Goal: Task Accomplishment & Management: Manage account settings

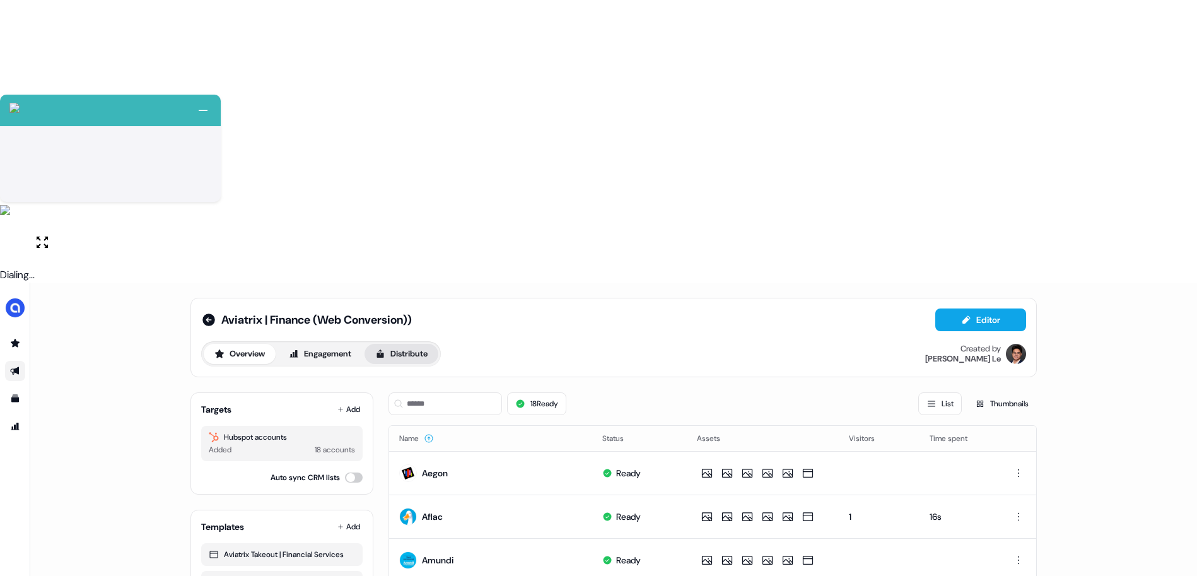
click at [401, 344] on button "Distribute" at bounding box center [402, 354] width 74 height 20
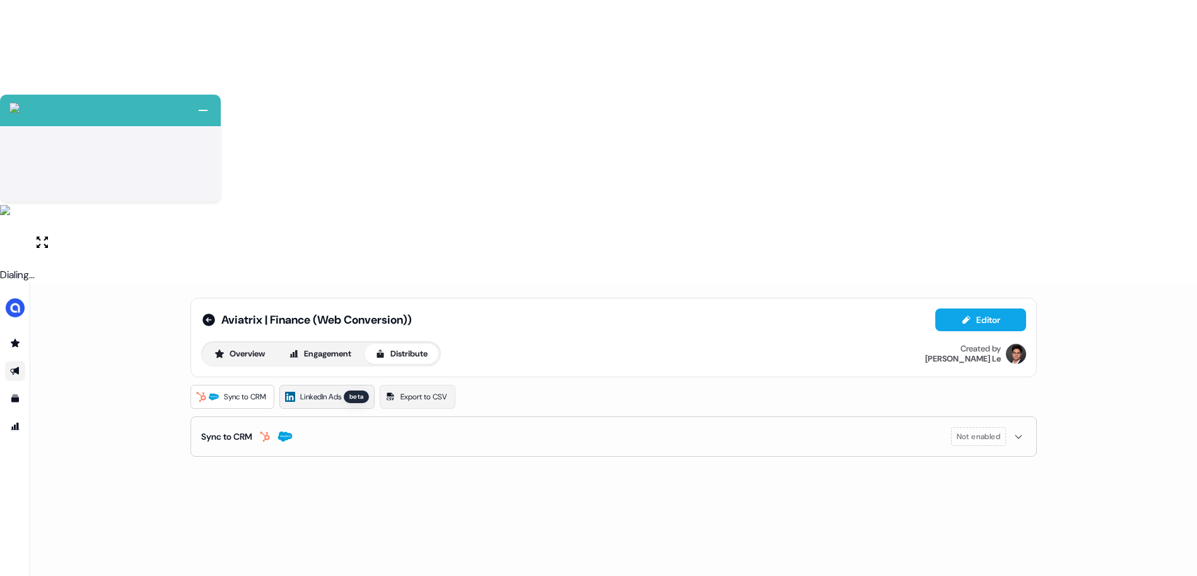
click at [332, 391] on span "LinkedIn Ads" at bounding box center [320, 397] width 41 height 13
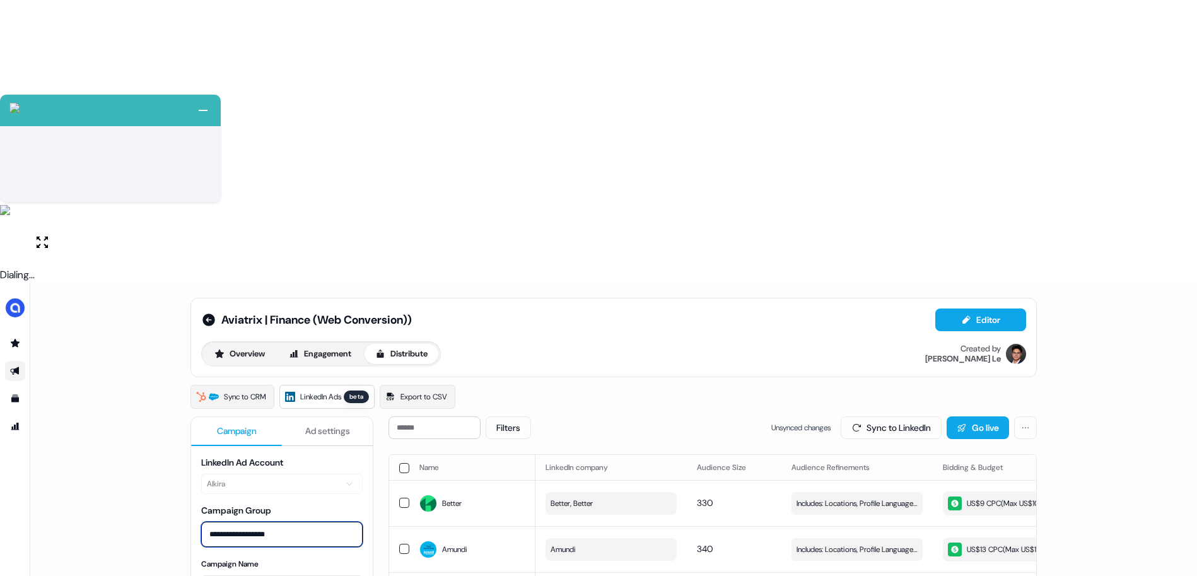
click at [230, 522] on input "**********" at bounding box center [282, 534] width 162 height 25
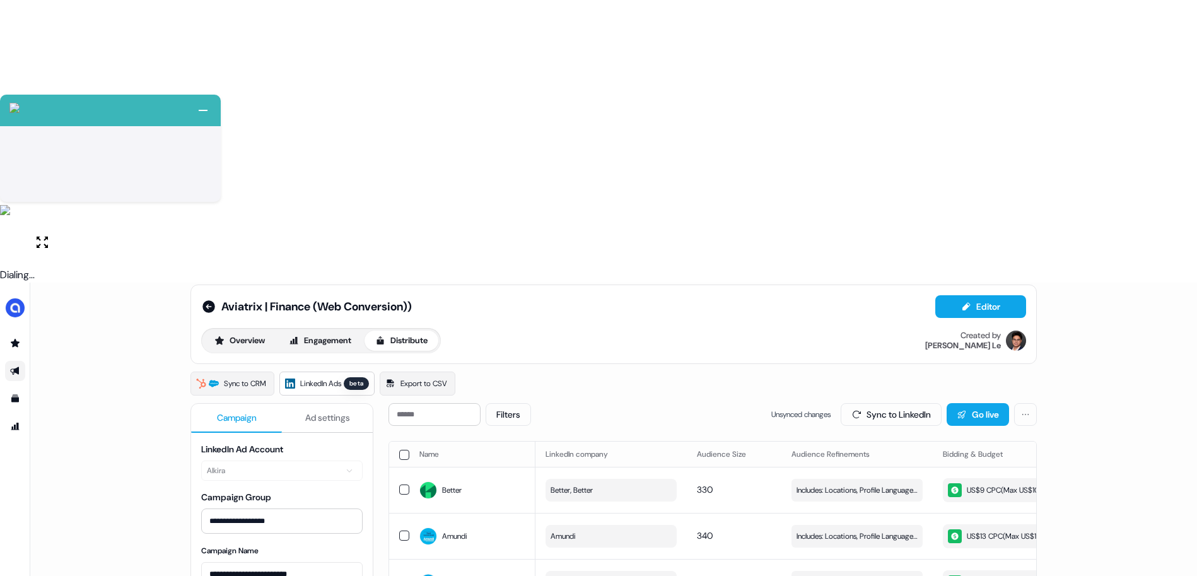
scroll to position [35, 0]
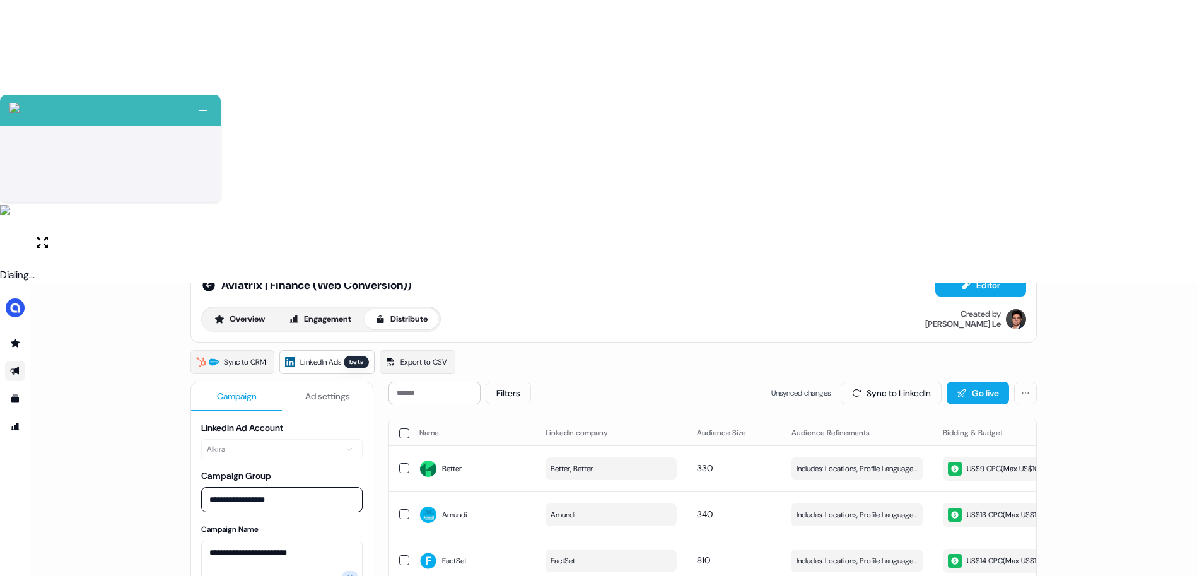
click at [312, 505] on html "+ Next Auto dialer paused! Go to your dialing tab to continue. 225 Paused" at bounding box center [598, 429] width 1197 height 859
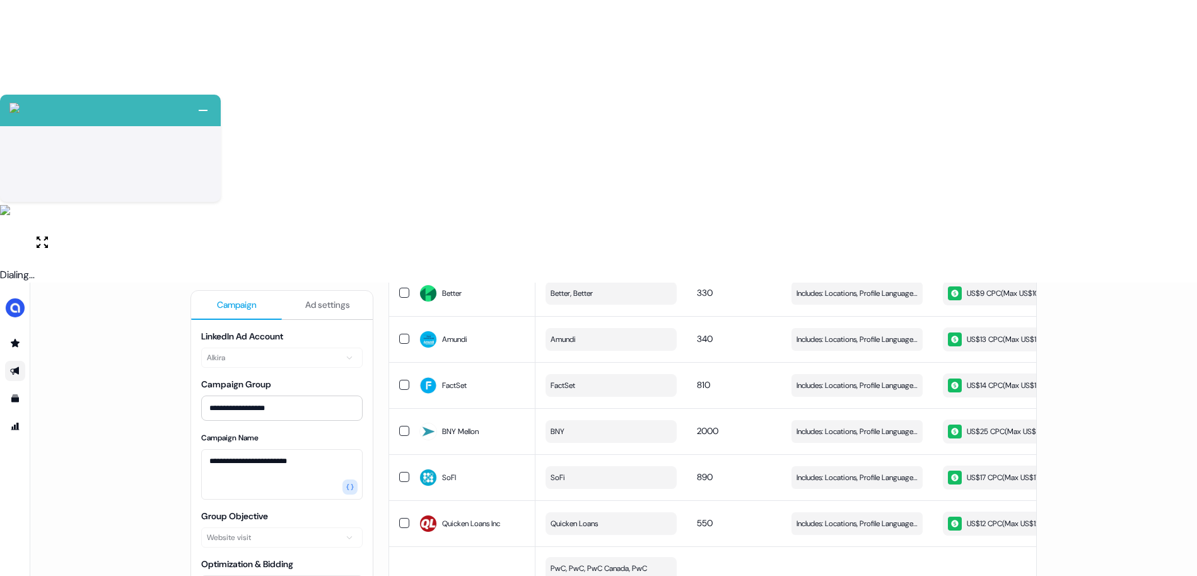
scroll to position [0, 0]
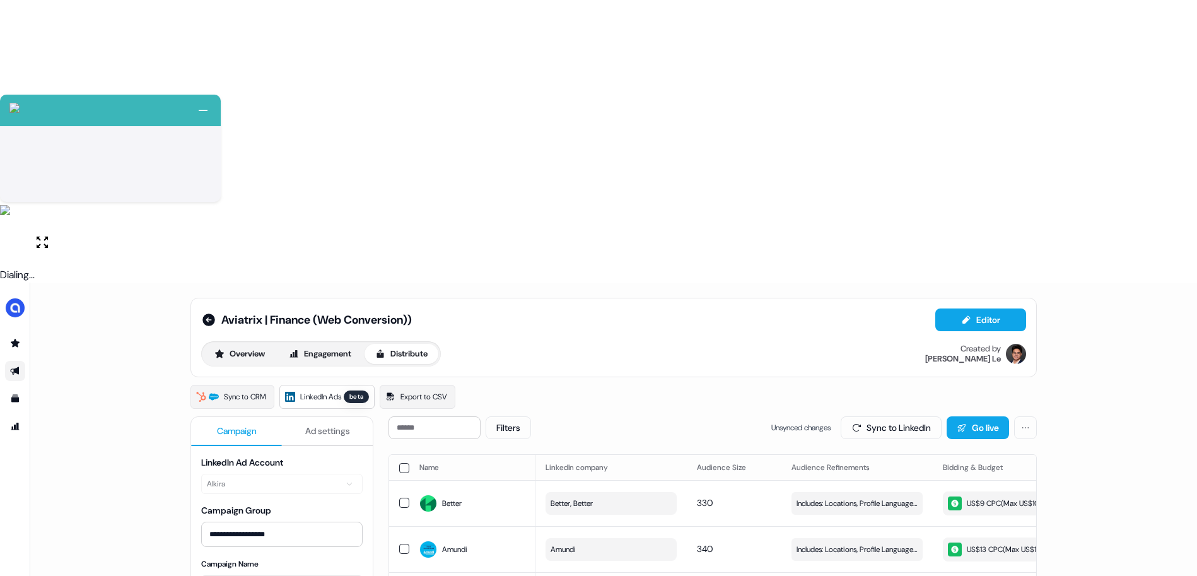
click at [310, 425] on span "Ad settings" at bounding box center [327, 431] width 45 height 13
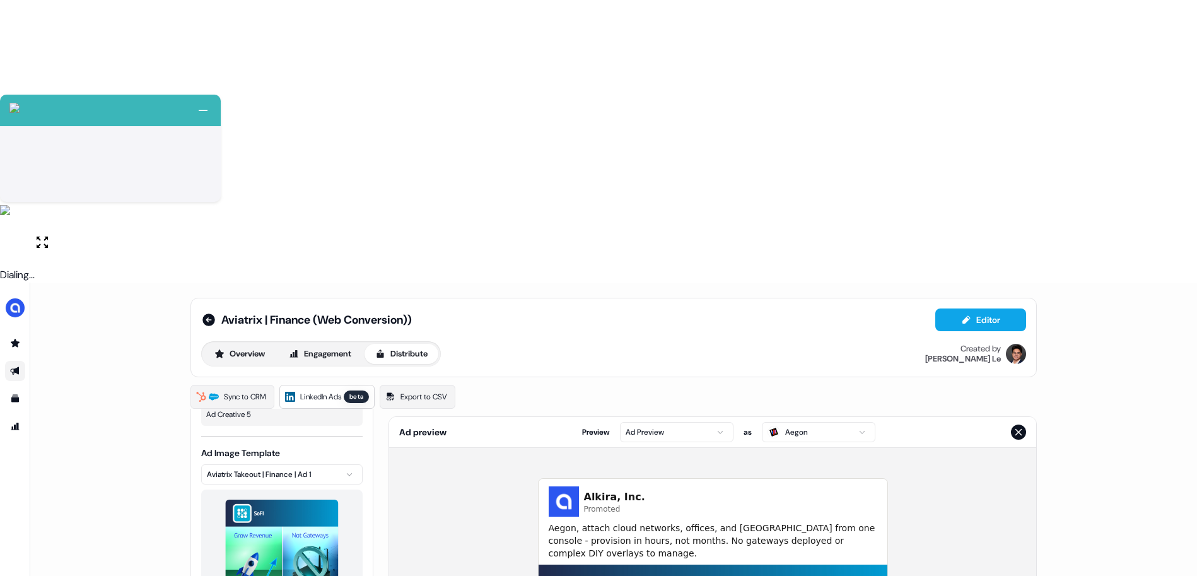
scroll to position [198, 0]
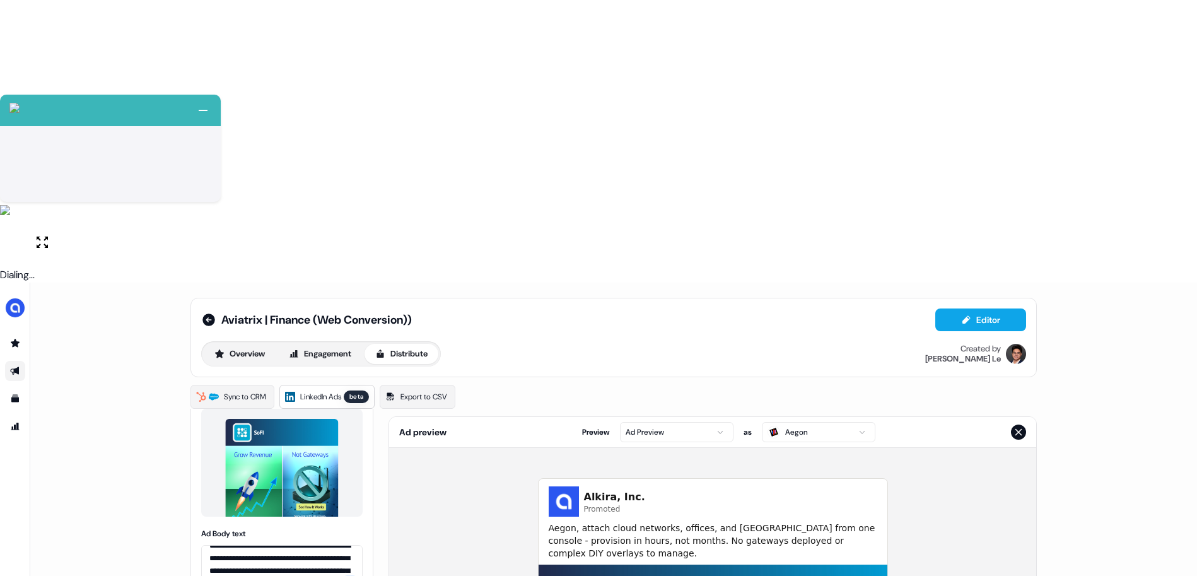
scroll to position [279, 0]
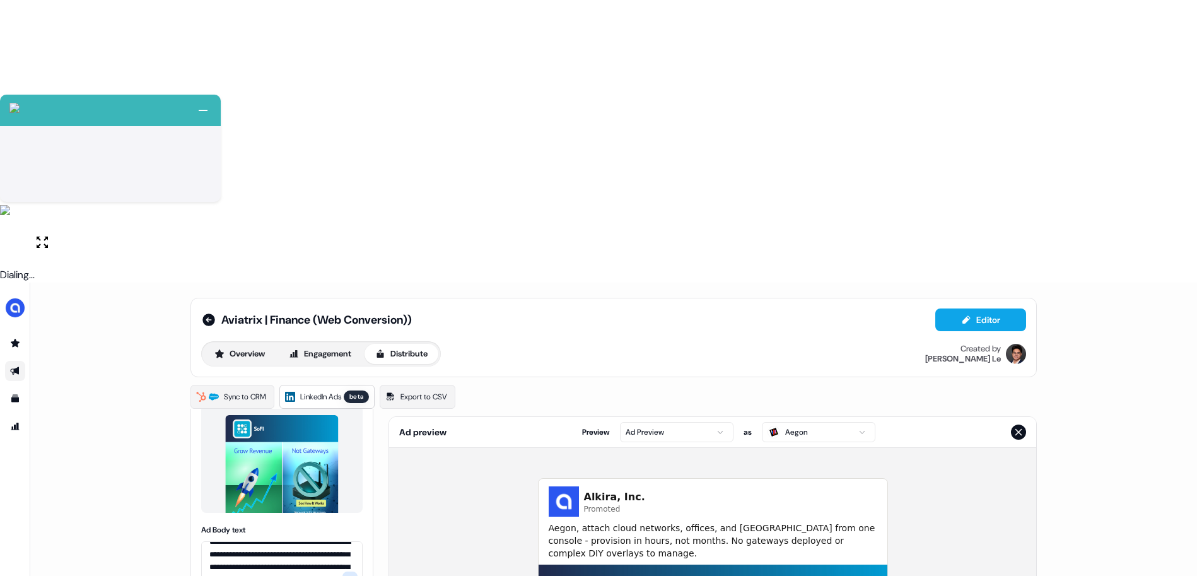
click at [317, 391] on span "LinkedIn Ads" at bounding box center [320, 397] width 41 height 13
click at [1014, 427] on icon "Close preview" at bounding box center [1019, 432] width 10 height 10
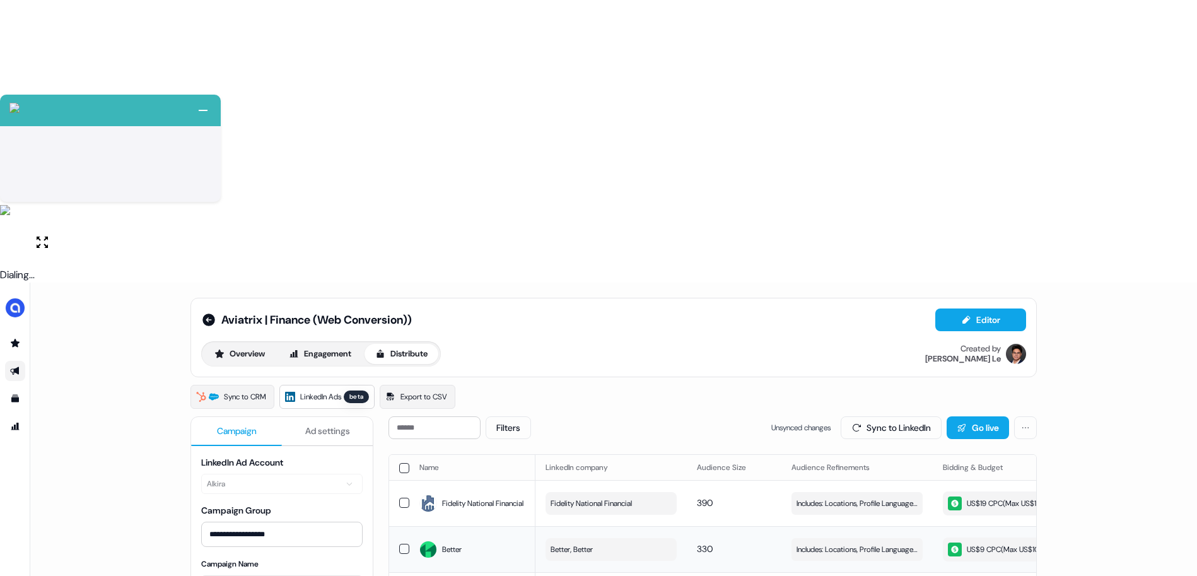
click at [573, 543] on span "Better, Better" at bounding box center [572, 549] width 42 height 13
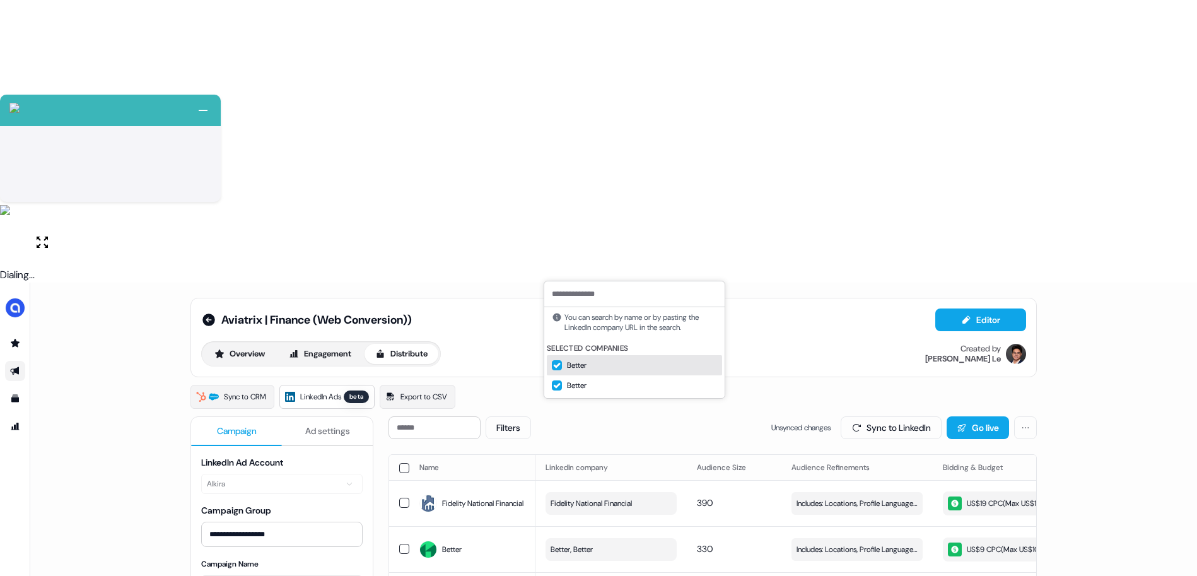
click at [590, 385] on div "Sync to CRM LinkedIn Ads beta Export to CSV" at bounding box center [614, 397] width 847 height 24
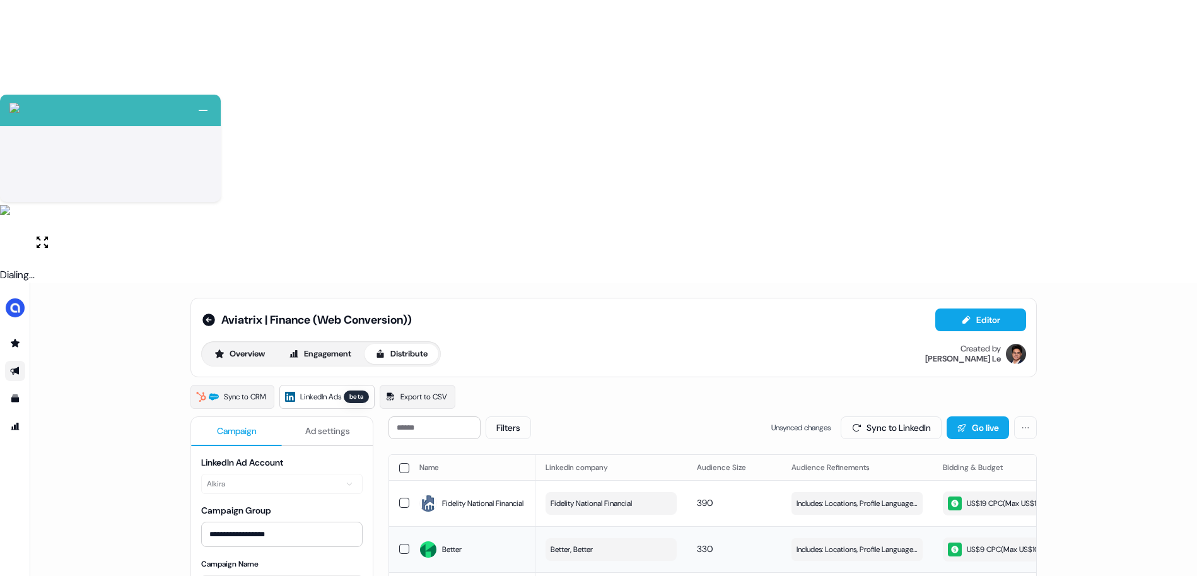
click at [581, 543] on span "Better, Better" at bounding box center [572, 549] width 42 height 13
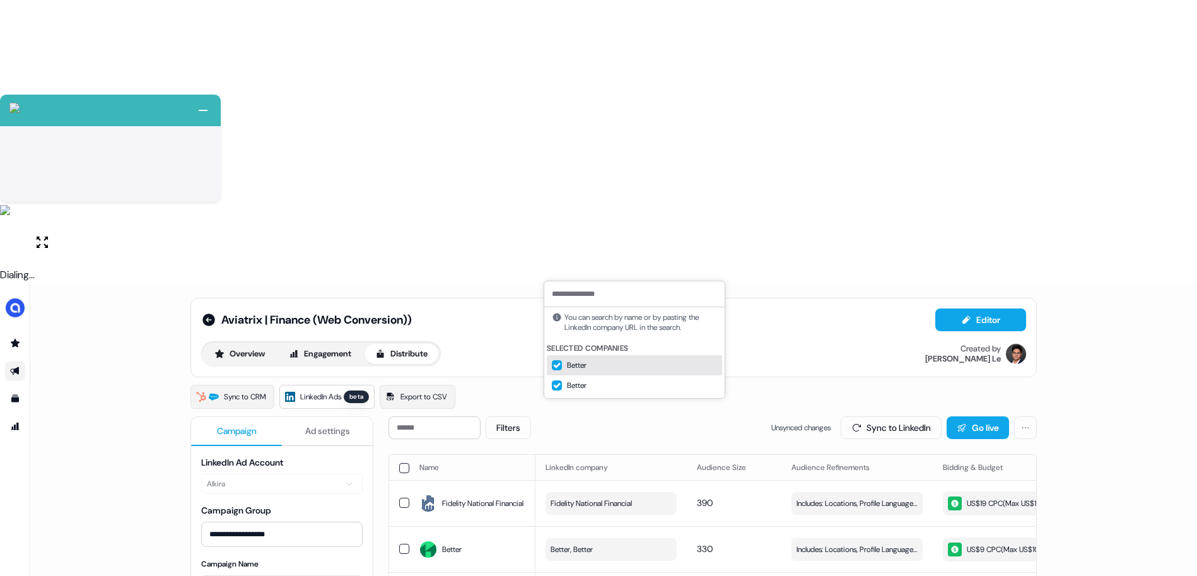
click at [430, 455] on th "Name" at bounding box center [472, 467] width 126 height 25
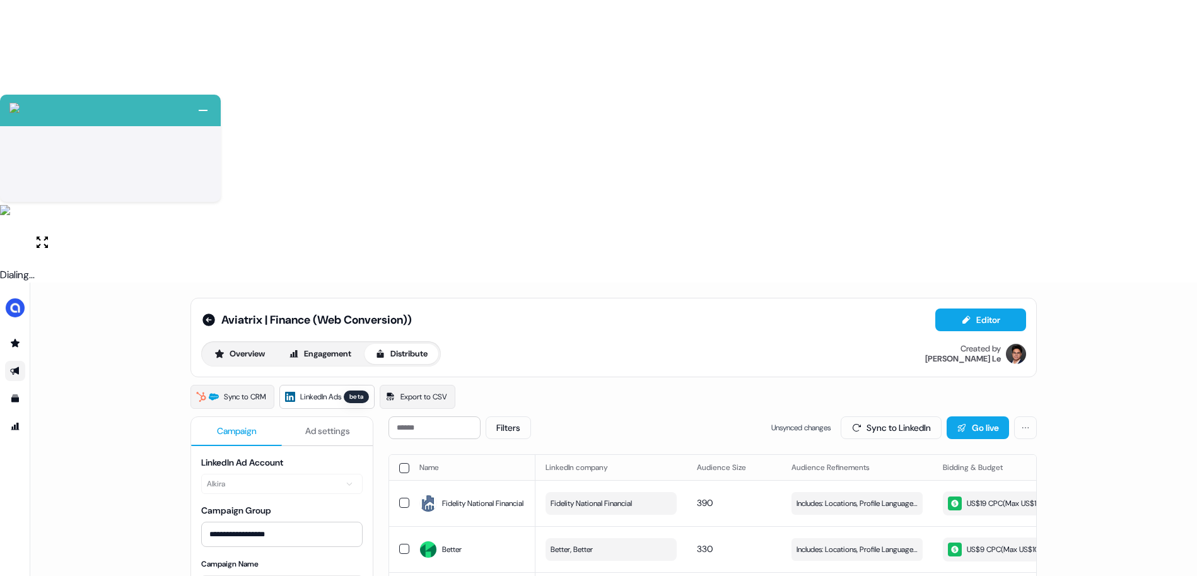
click at [442, 455] on th "Name" at bounding box center [472, 467] width 126 height 25
click at [827, 497] on span "Includes: Locations, Profile Language, Years of Experience, Job Functions, Memb…" at bounding box center [857, 503] width 121 height 13
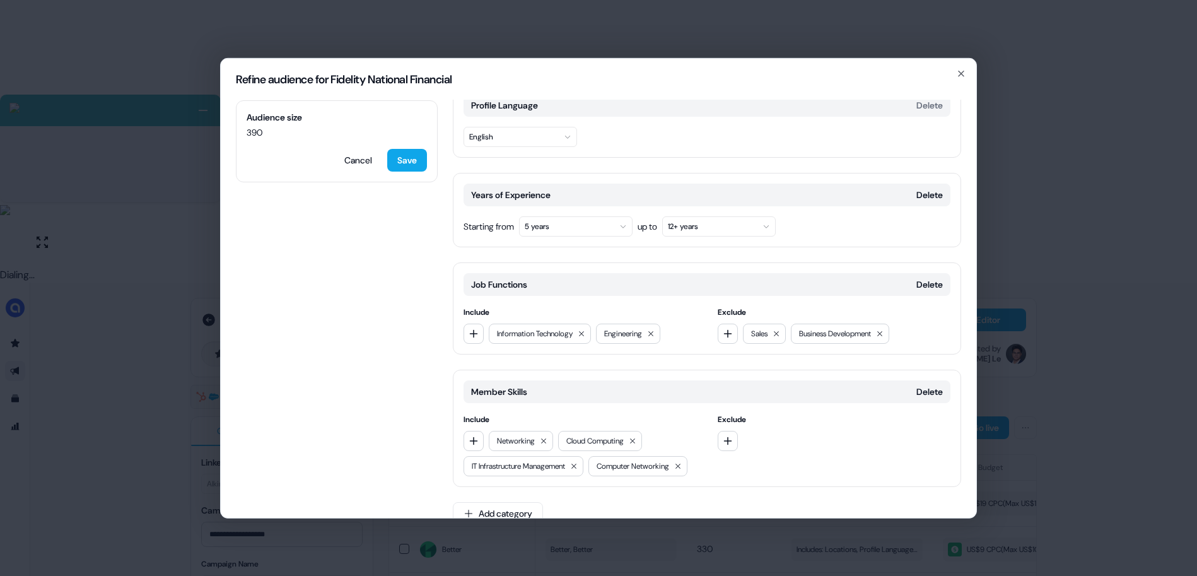
scroll to position [197, 0]
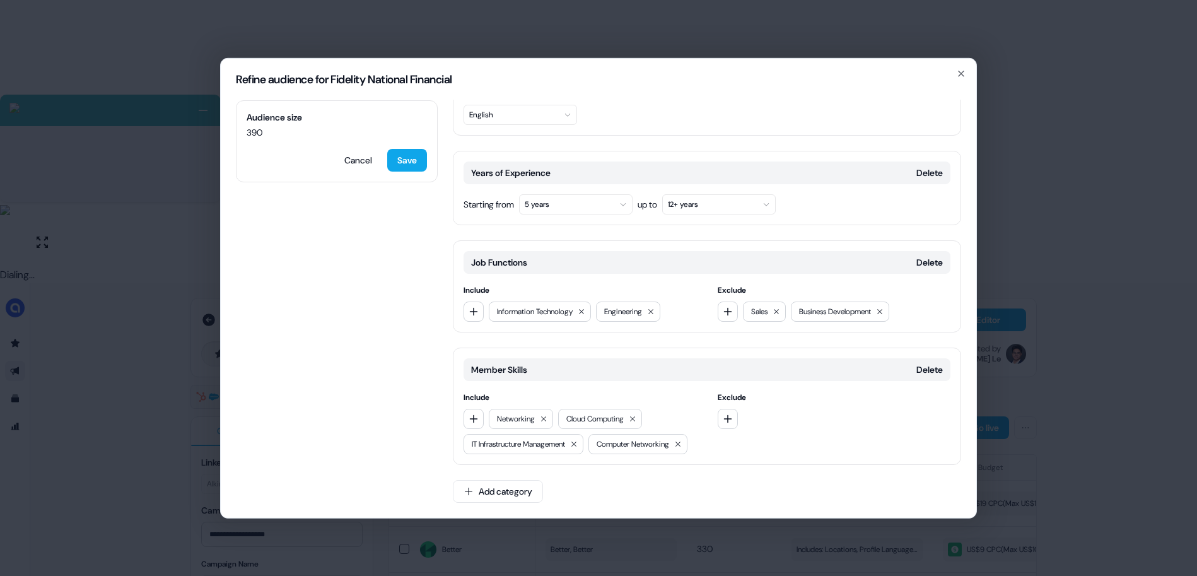
click at [1059, 267] on div "Refine audience for Fidelity National Financial Audience size 390 Cancel Save L…" at bounding box center [598, 288] width 1197 height 576
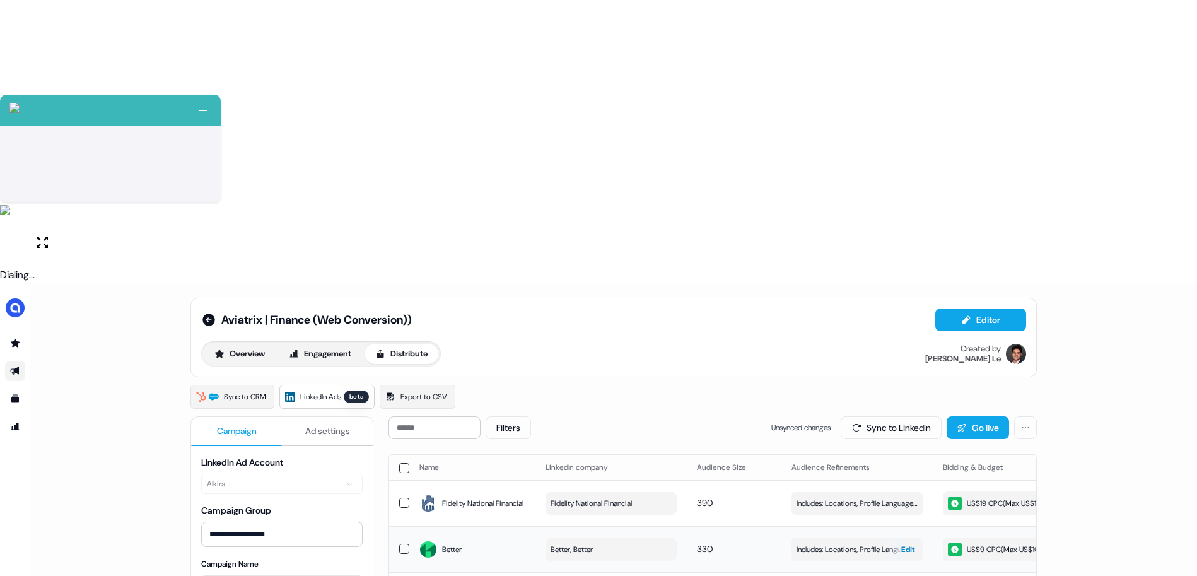
click at [811, 543] on span "Includes: Locations, Profile Language, Job Functions / Excludes: Locations, Job…" at bounding box center [857, 549] width 121 height 13
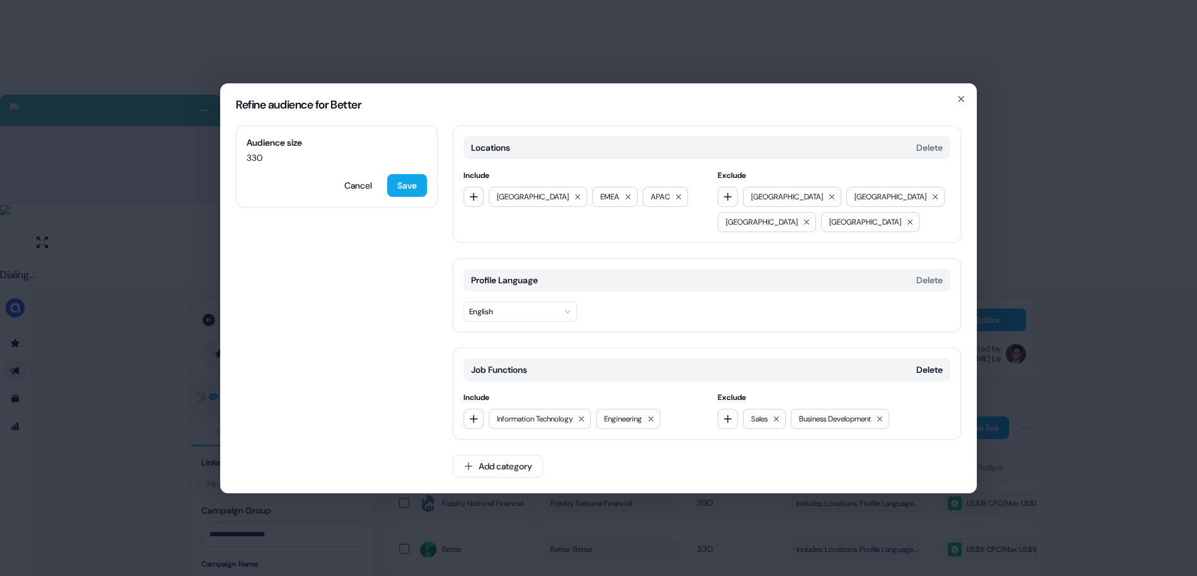
click at [172, 91] on div "Refine audience for Better Audience size 330 Cancel Save Locations Delete Inclu…" at bounding box center [598, 288] width 1197 height 576
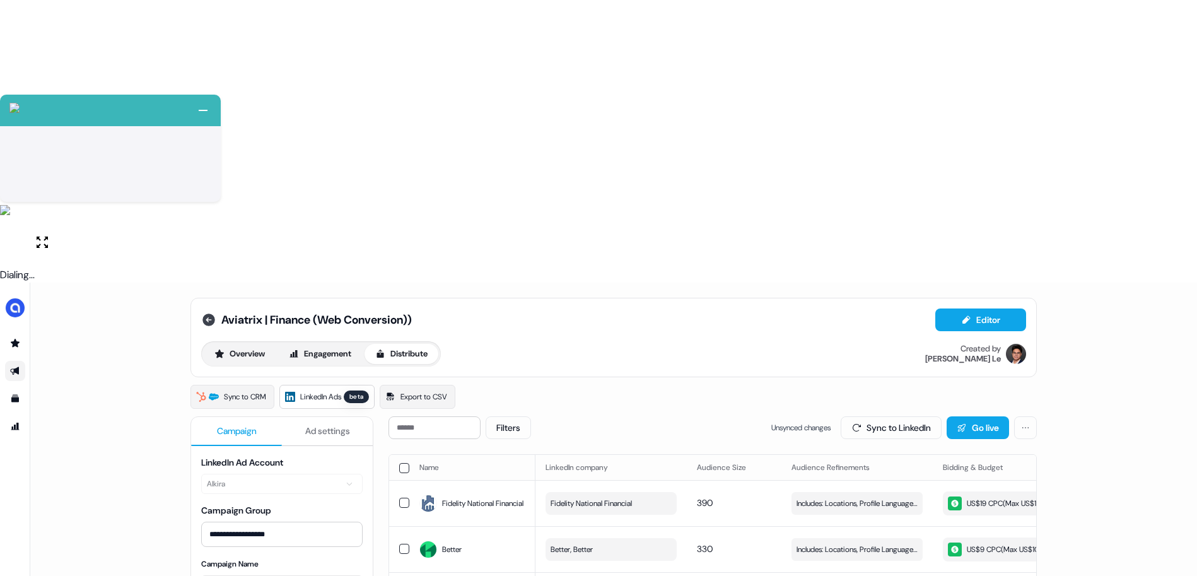
click at [203, 314] on icon at bounding box center [209, 320] width 13 height 13
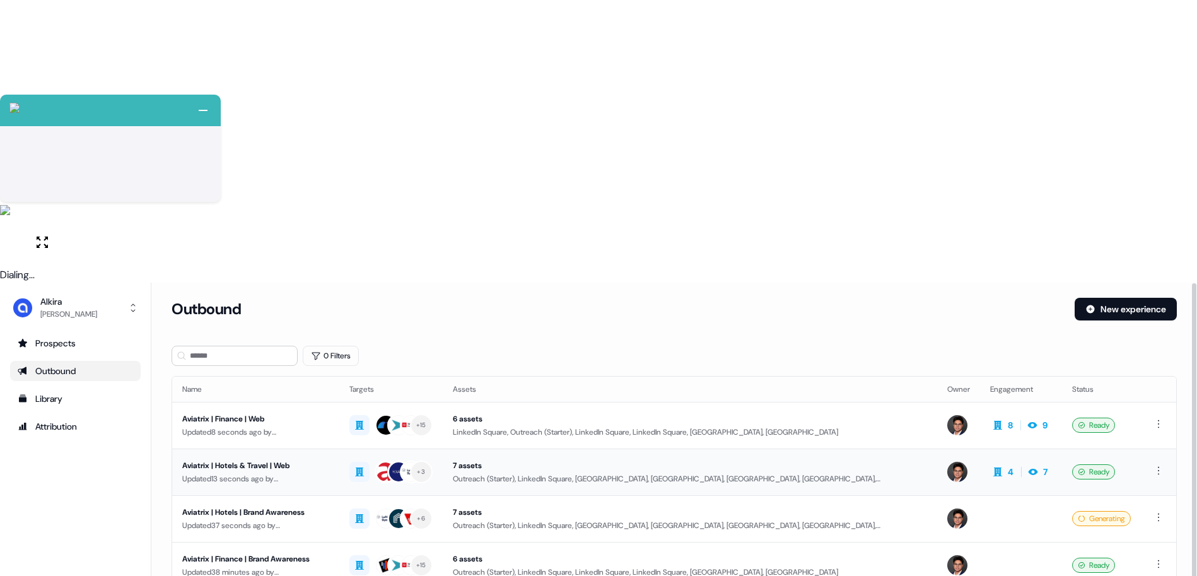
click at [309, 459] on div "Aviatrix | Hotels & Travel | Web" at bounding box center [255, 465] width 147 height 13
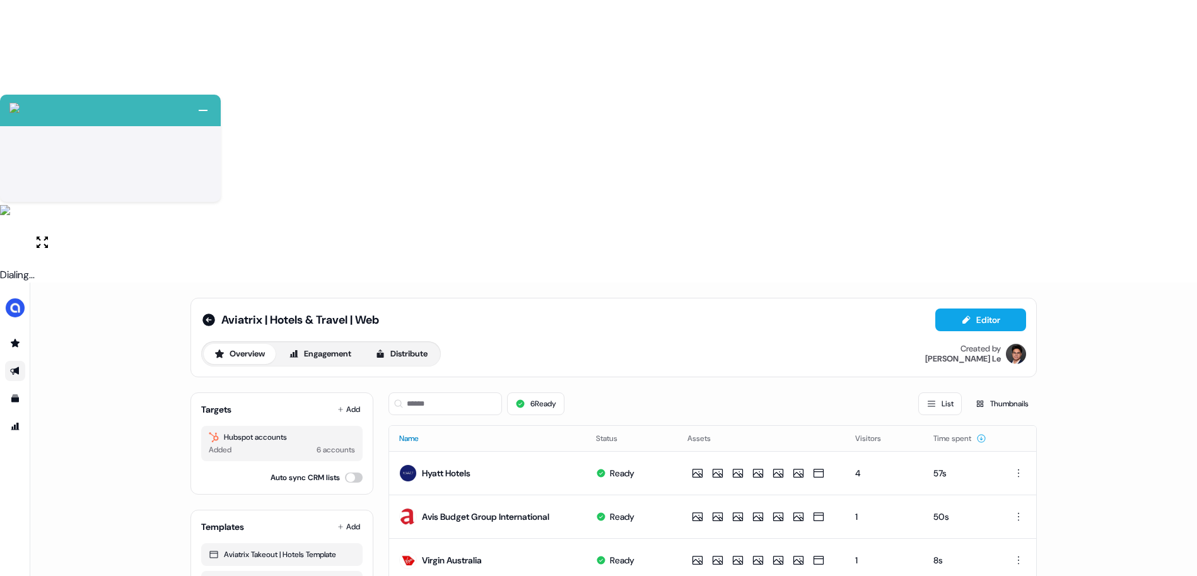
click at [420, 427] on button "Name" at bounding box center [416, 438] width 35 height 23
click at [416, 427] on button "Name" at bounding box center [416, 438] width 35 height 23
click at [208, 314] on icon at bounding box center [209, 320] width 13 height 13
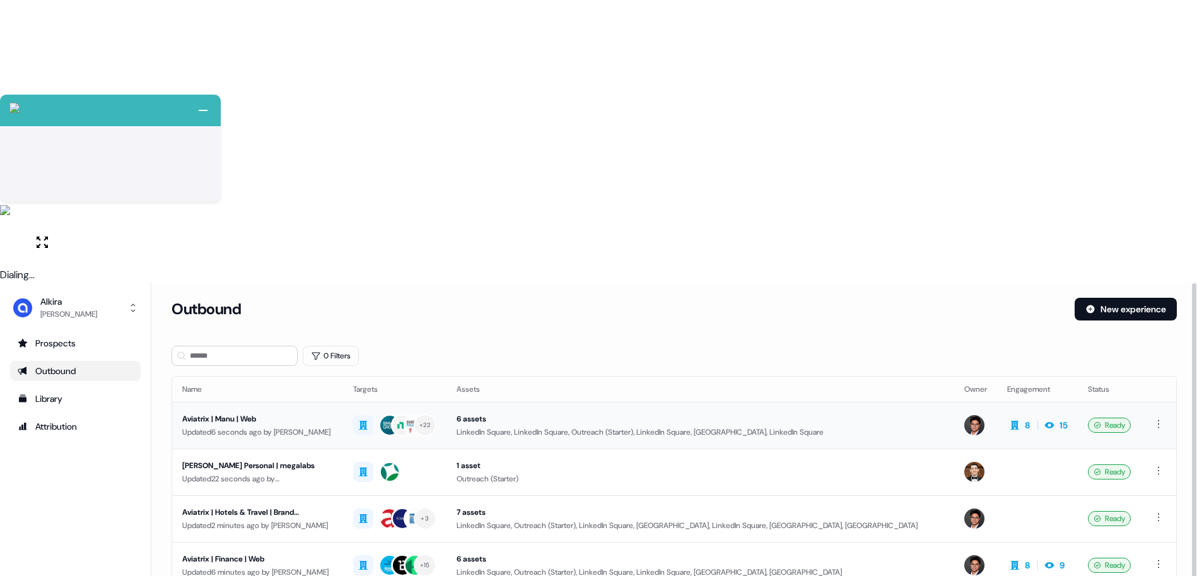
click at [267, 426] on div "Updated 6 seconds ago by Hugh Le" at bounding box center [257, 432] width 151 height 13
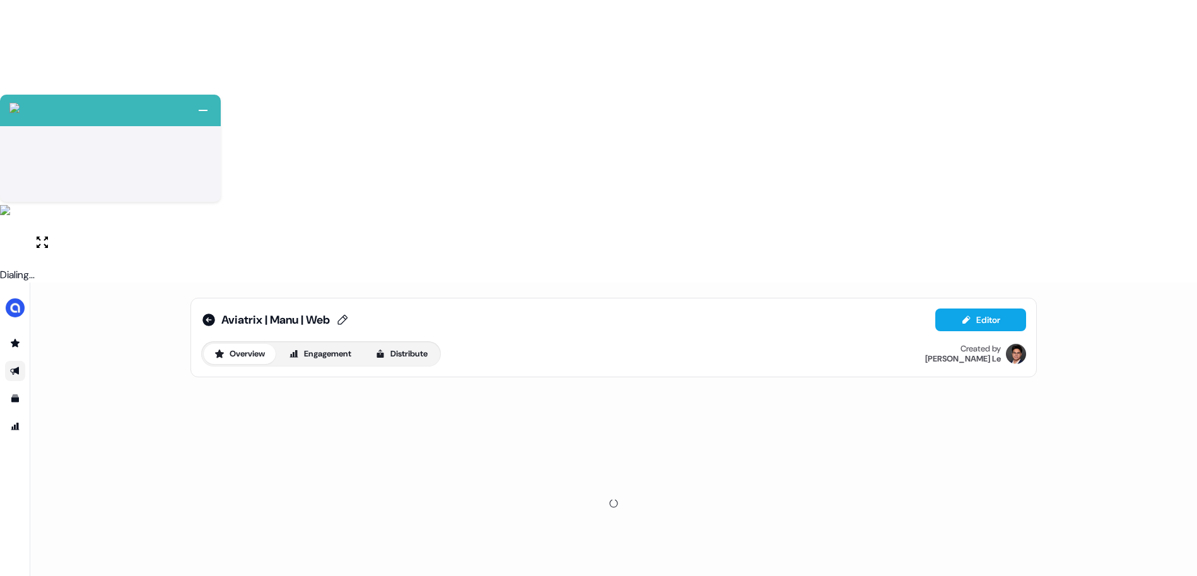
click at [228, 312] on span "Aviatrix | Manu | Web" at bounding box center [275, 319] width 109 height 15
click at [236, 314] on input "**********" at bounding box center [278, 320] width 114 height 13
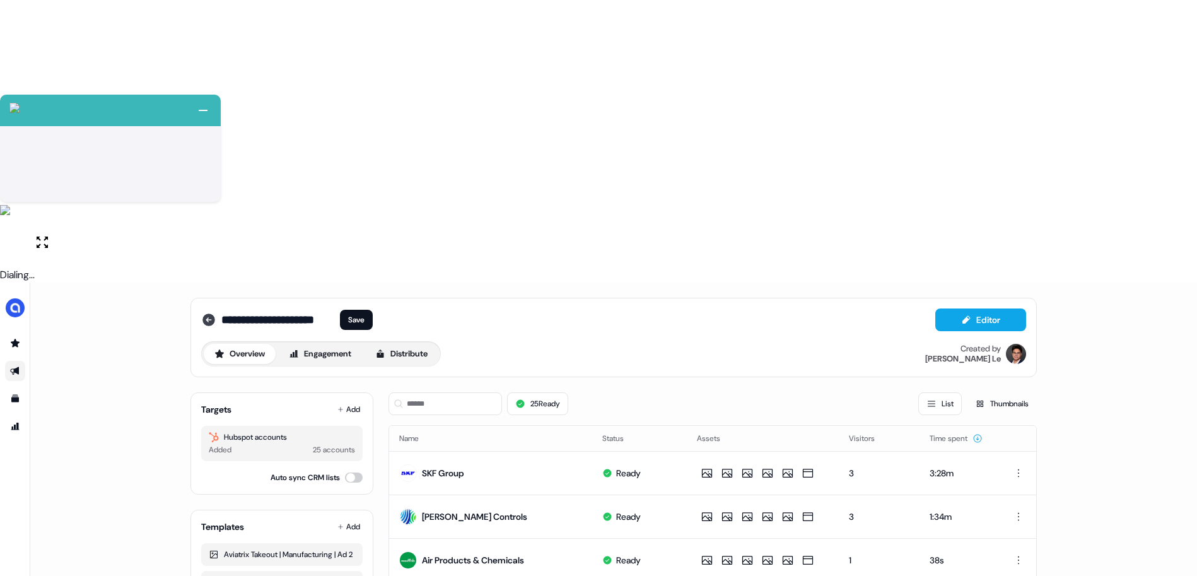
click at [208, 314] on icon at bounding box center [209, 320] width 13 height 13
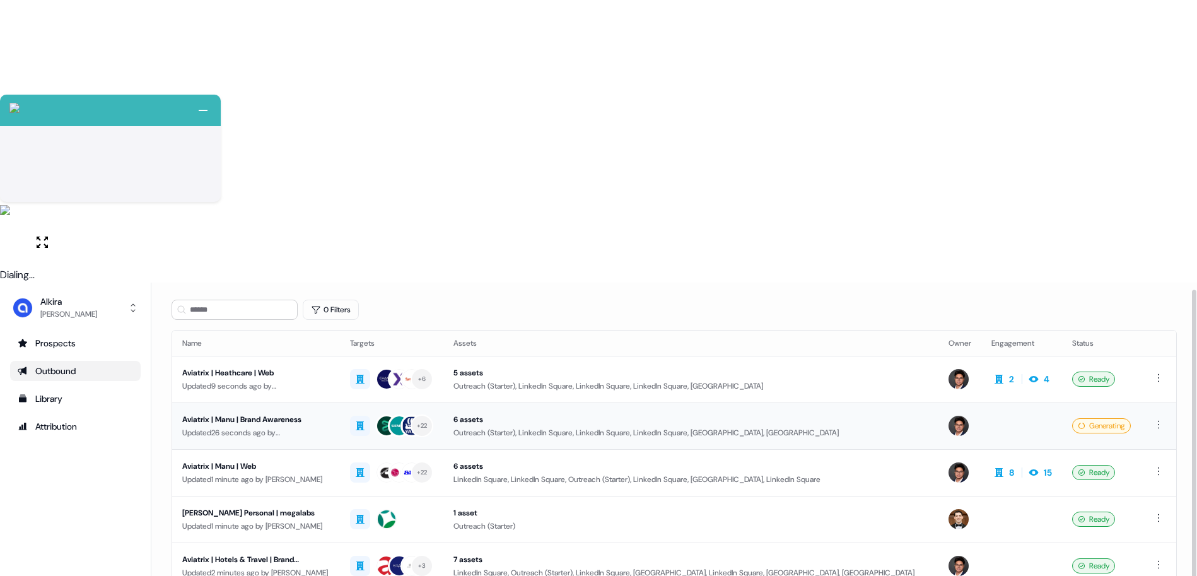
scroll to position [76, 0]
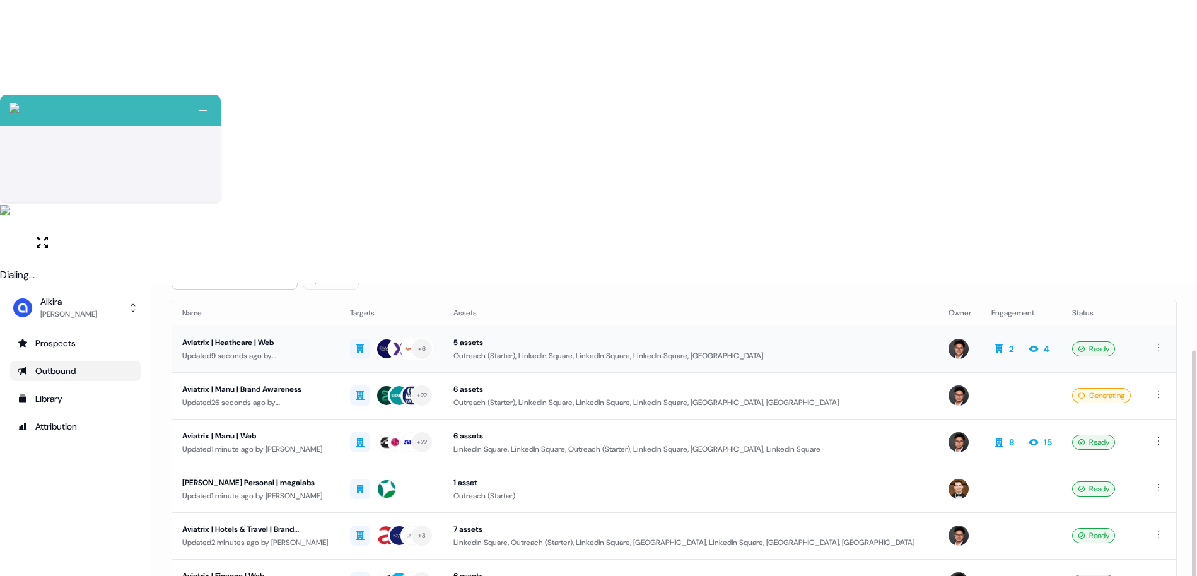
click at [268, 336] on div "Aviatrix | Heathcare | Web" at bounding box center [256, 342] width 148 height 13
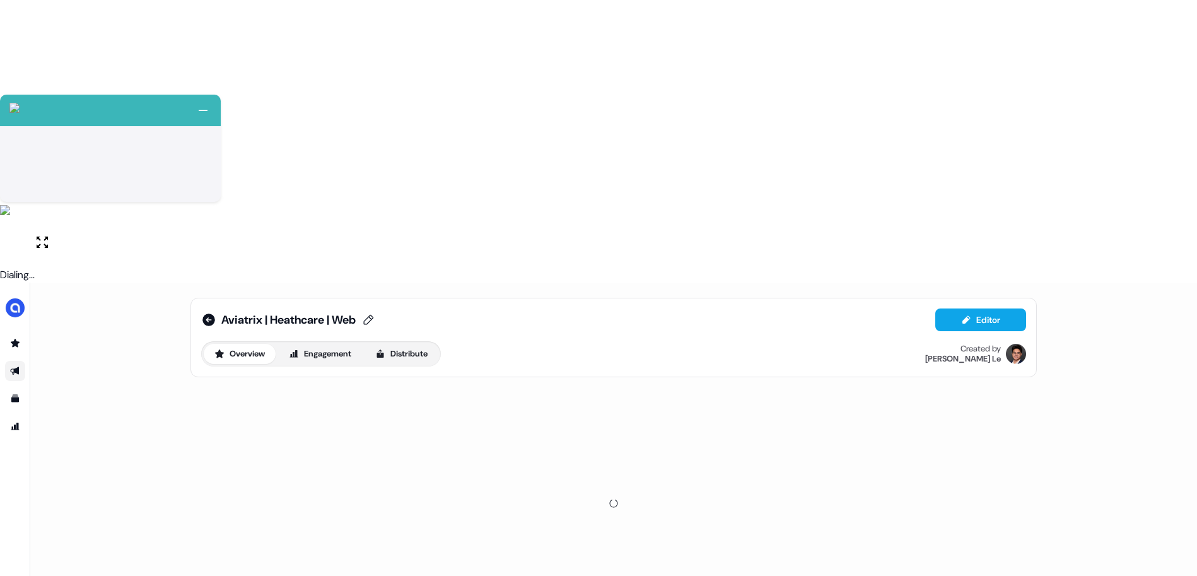
click at [300, 312] on span "Aviatrix | Heathcare | Web" at bounding box center [288, 319] width 134 height 15
click at [300, 314] on input "**********" at bounding box center [278, 320] width 114 height 13
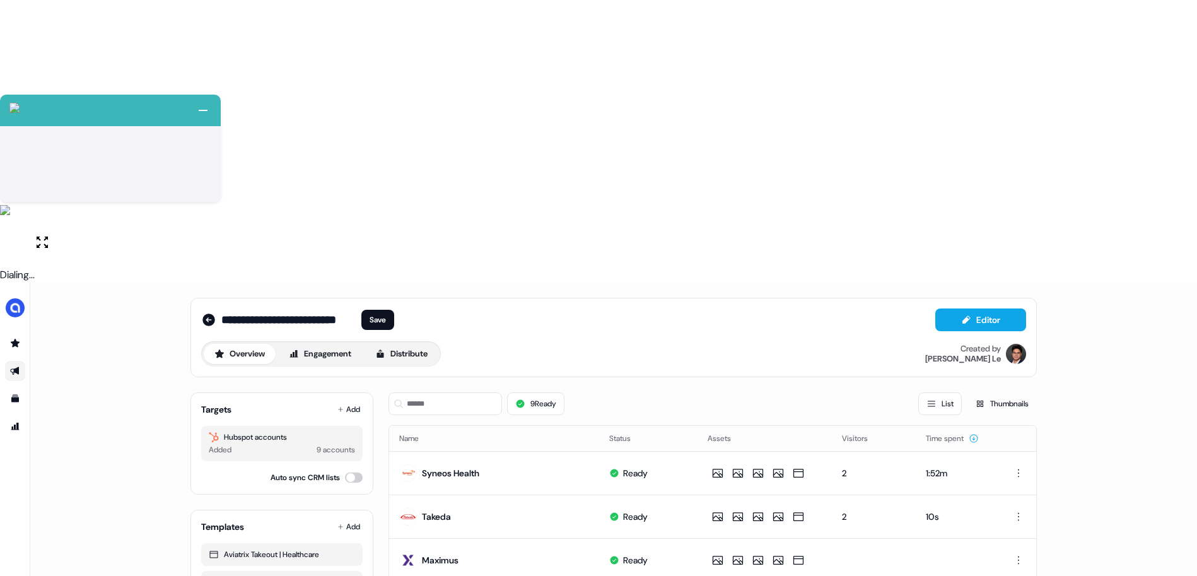
scroll to position [0, 0]
click at [203, 314] on icon at bounding box center [209, 320] width 13 height 13
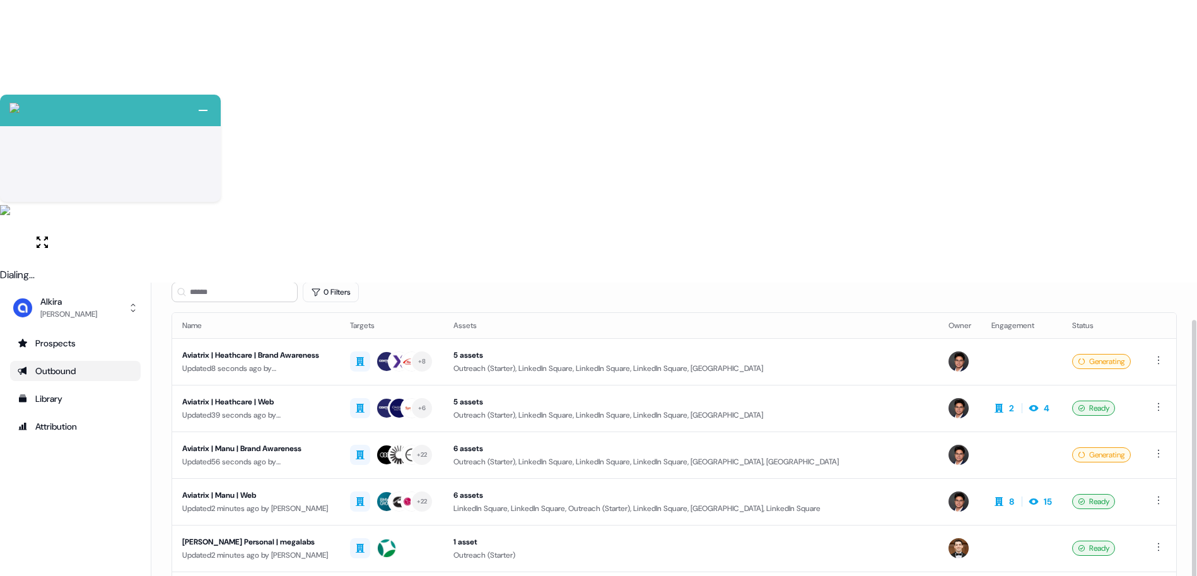
scroll to position [76, 0]
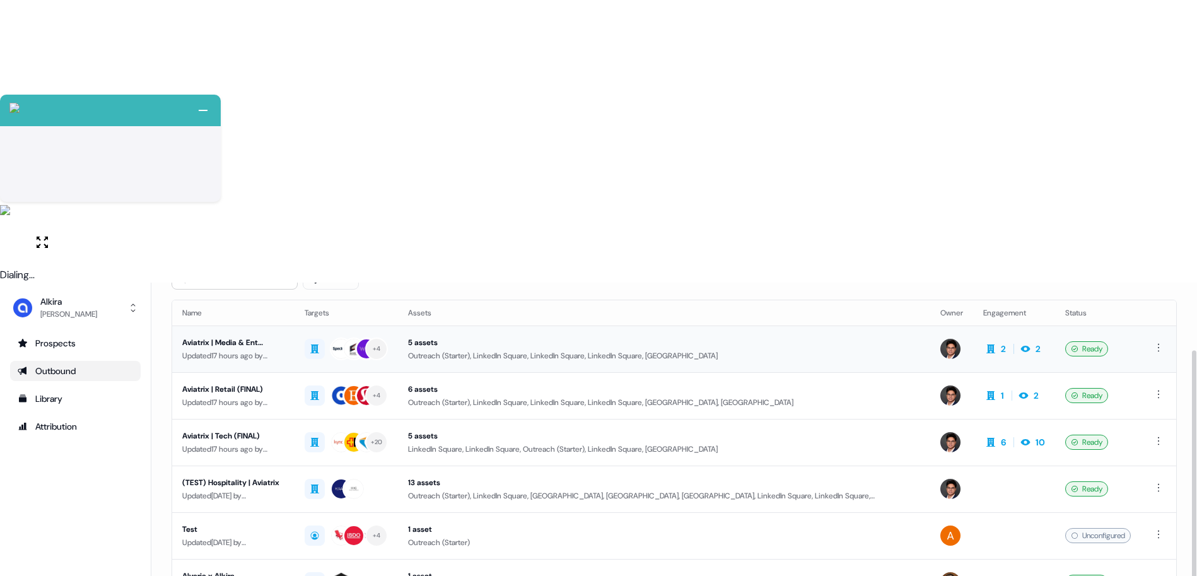
click at [261, 336] on div "Aviatrix | Media & Ent (FINAL)" at bounding box center [233, 342] width 102 height 13
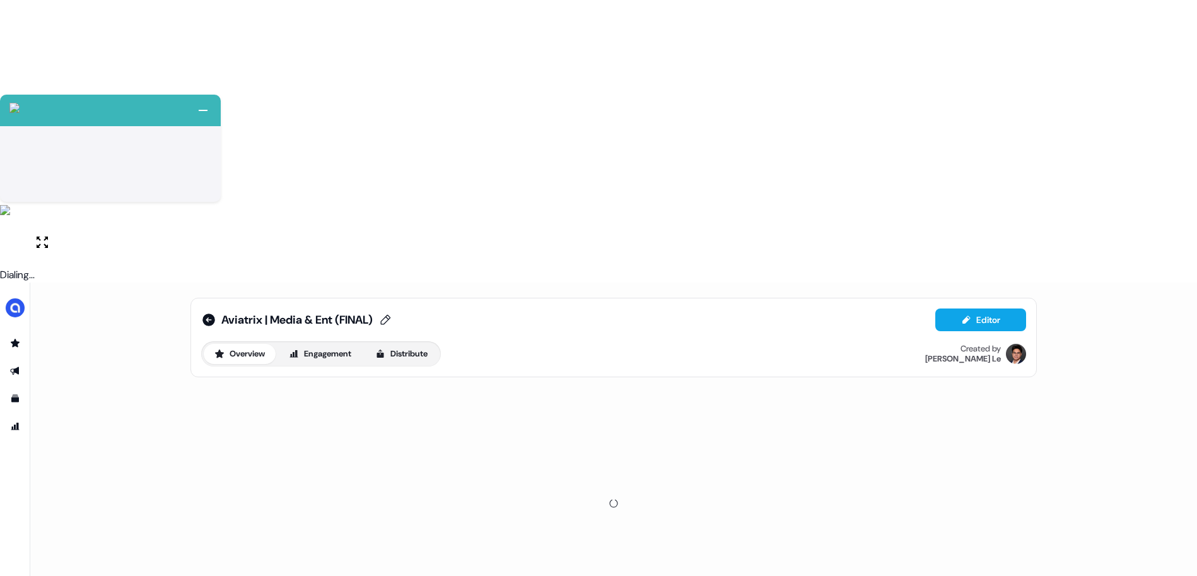
click at [373, 312] on span "Aviatrix | Media & Ent (FINAL)" at bounding box center [296, 319] width 151 height 15
click at [339, 314] on input "**********" at bounding box center [288, 320] width 135 height 13
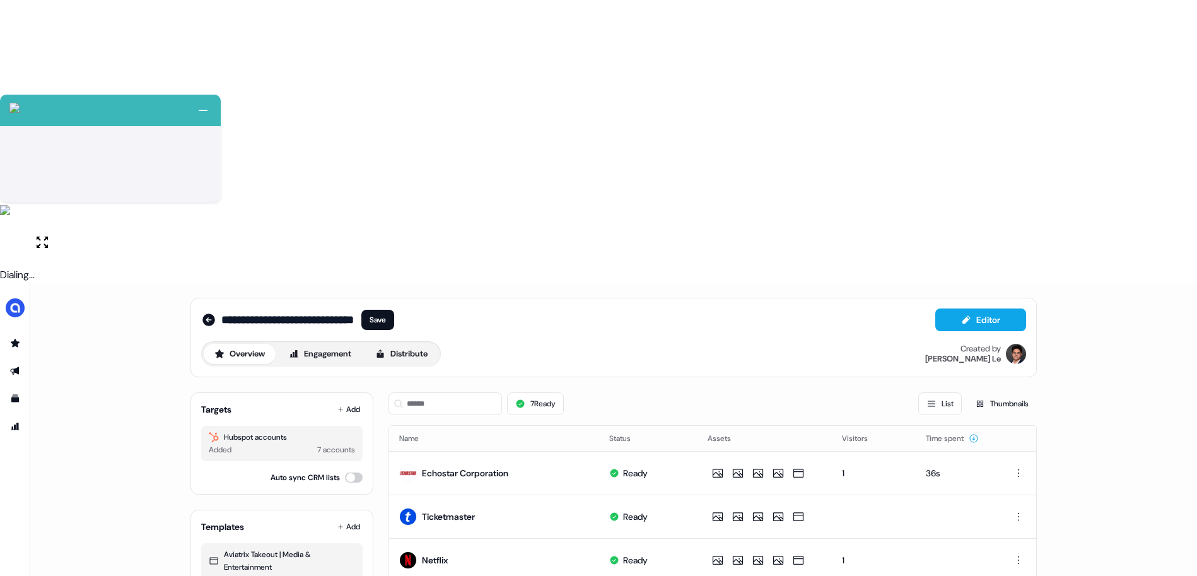
click at [339, 314] on input "**********" at bounding box center [288, 320] width 135 height 13
type input "**********"
click at [378, 310] on button "Save" at bounding box center [377, 320] width 33 height 20
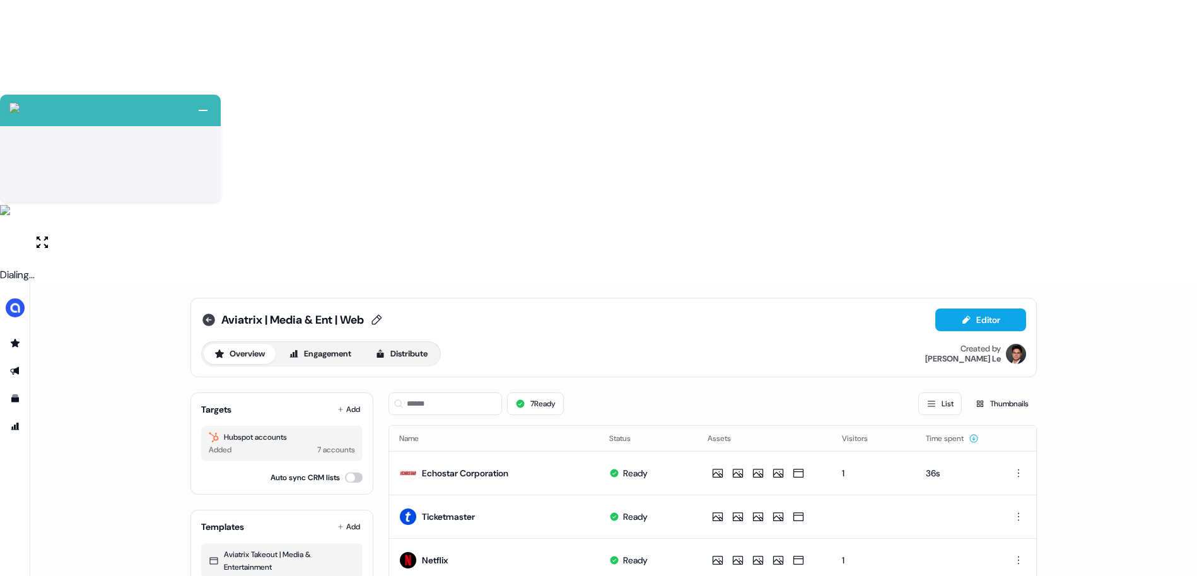
click at [208, 314] on icon at bounding box center [209, 320] width 13 height 13
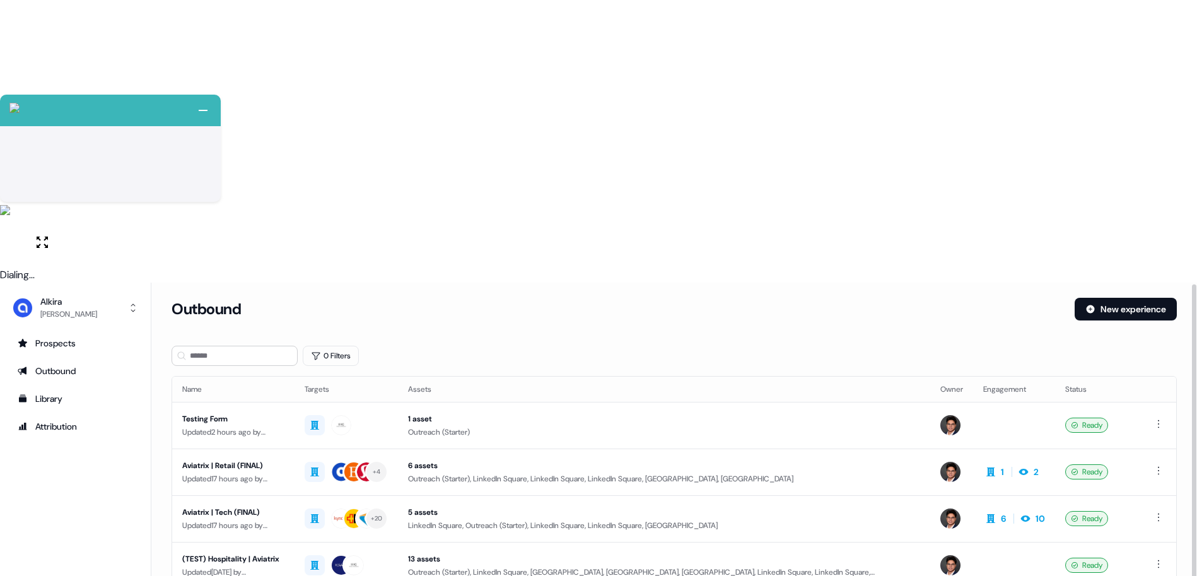
scroll to position [76, 0]
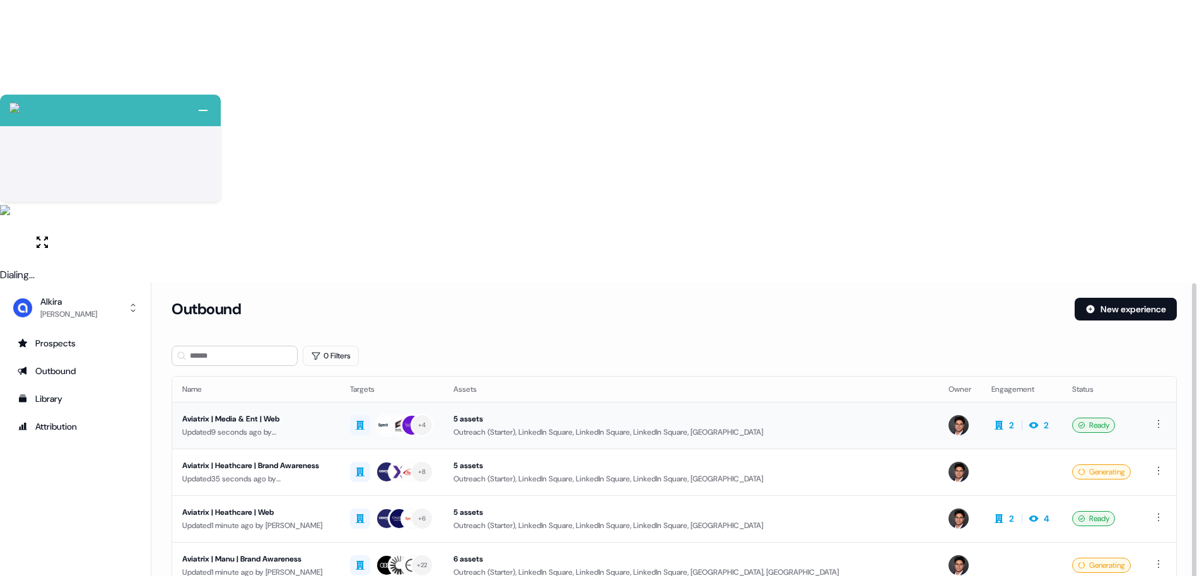
click at [254, 426] on div "Updated 9 seconds ago by Hugh Le" at bounding box center [256, 432] width 148 height 13
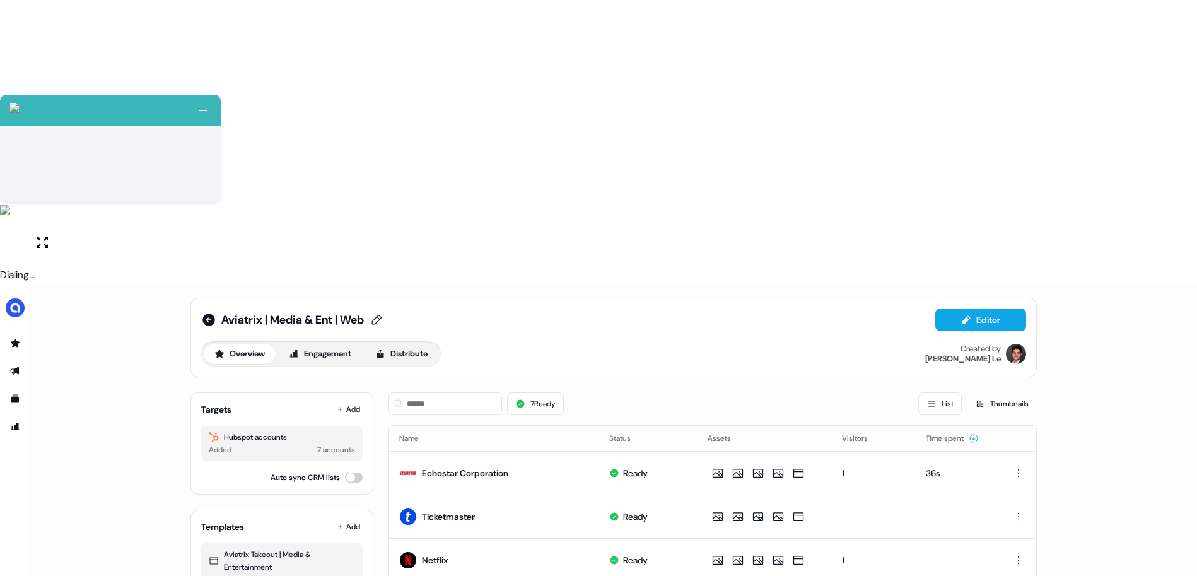
click at [273, 312] on span "Aviatrix | Media & Ent | Web" at bounding box center [292, 319] width 143 height 15
click at [273, 314] on input "**********" at bounding box center [278, 320] width 114 height 13
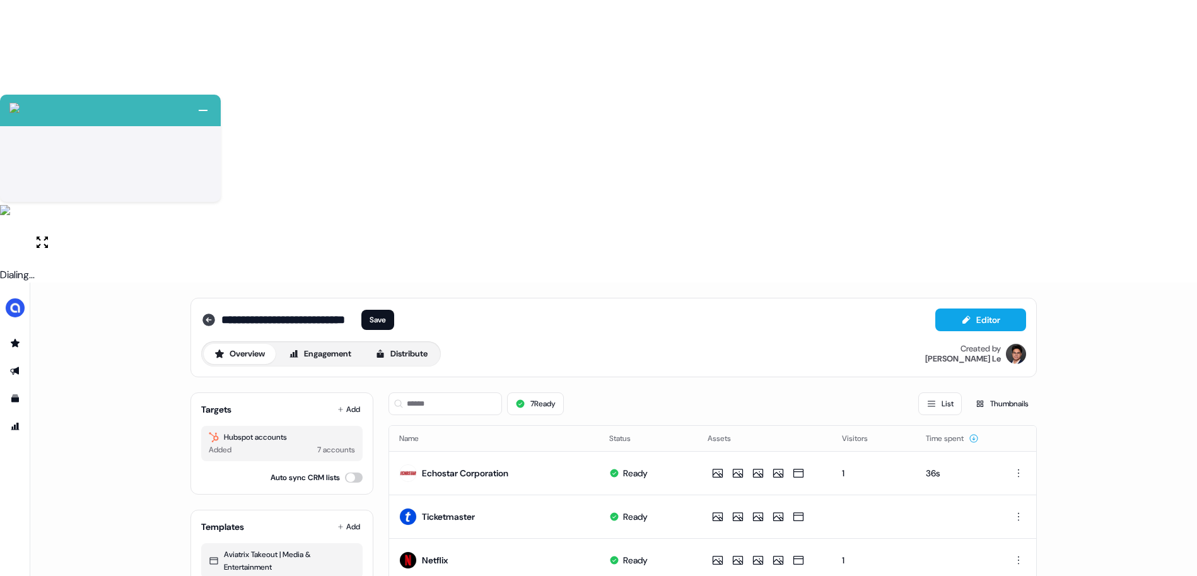
click at [213, 314] on icon at bounding box center [209, 320] width 13 height 13
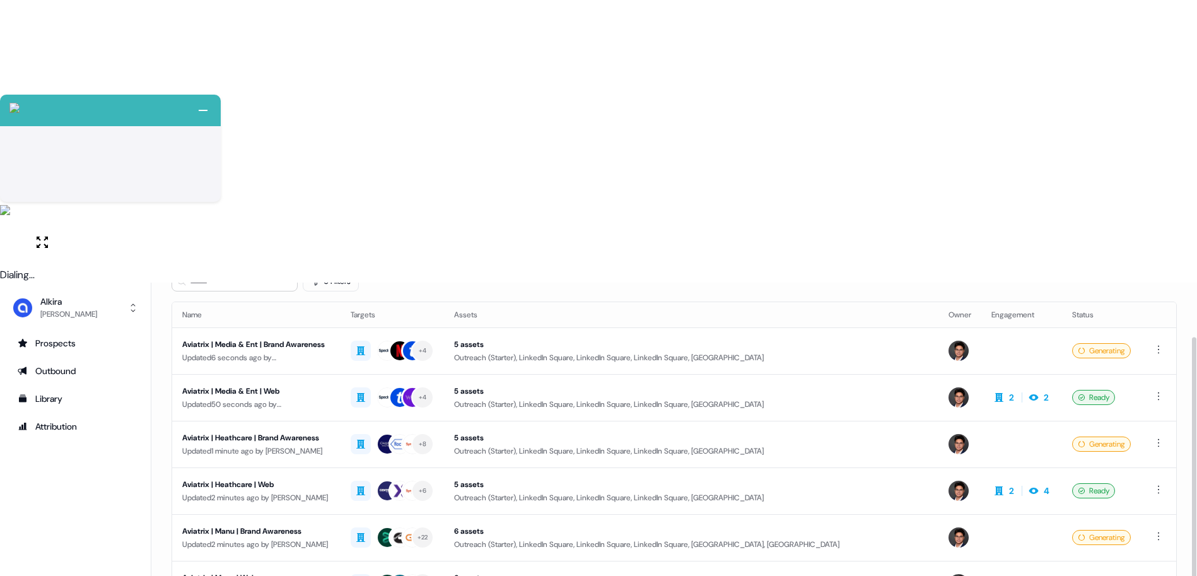
scroll to position [76, 0]
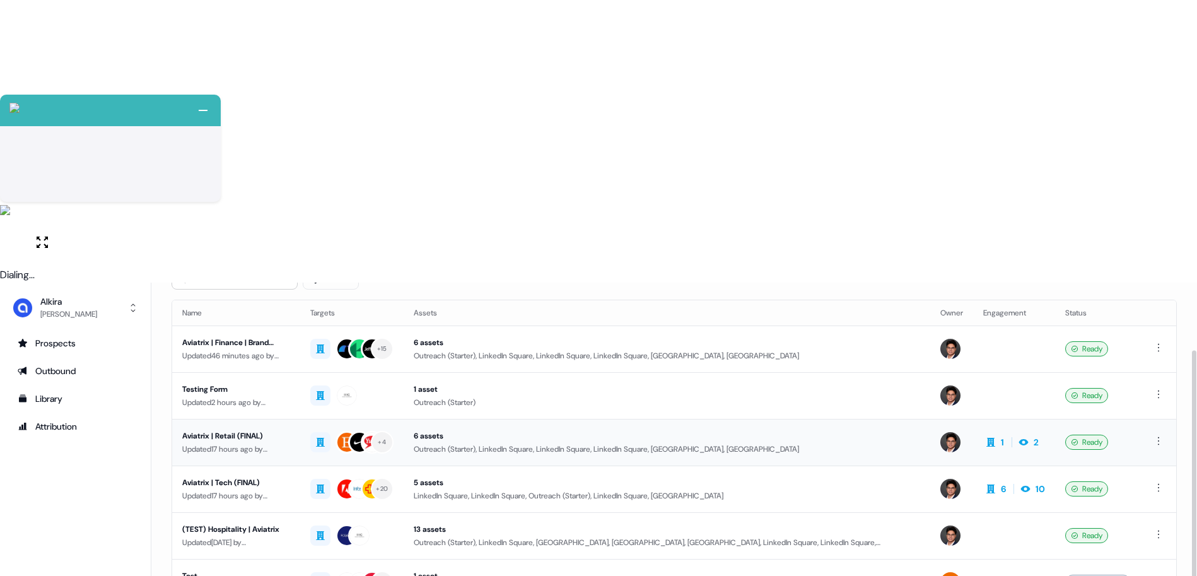
click at [255, 443] on div "Updated 17 hours ago by Hugh Le" at bounding box center [236, 449] width 108 height 13
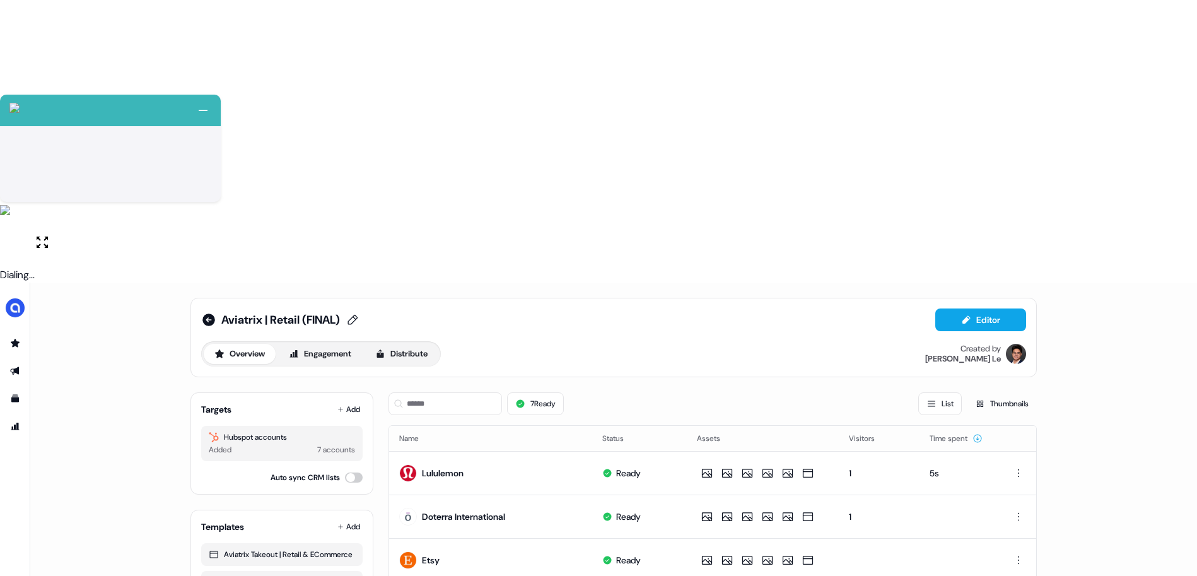
click at [319, 312] on span "Aviatrix | Retail (FINAL)" at bounding box center [280, 319] width 119 height 15
click at [335, 314] on input "**********" at bounding box center [278, 320] width 114 height 13
drag, startPoint x: 348, startPoint y: 36, endPoint x: 305, endPoint y: 38, distance: 43.6
click at [305, 314] on input "**********" at bounding box center [278, 320] width 114 height 13
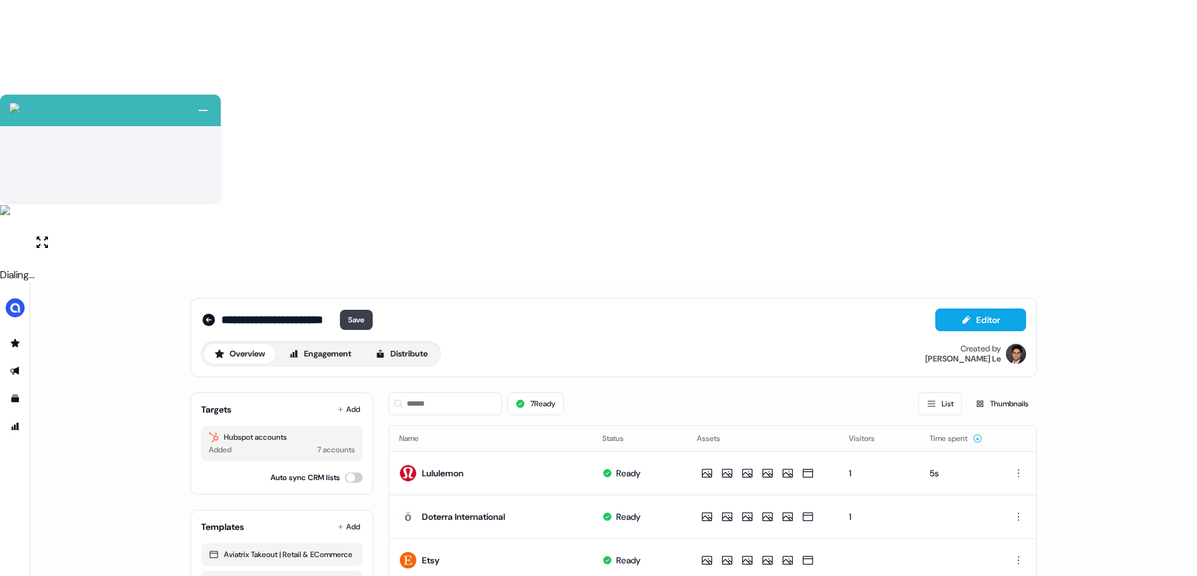
type input "**********"
click at [373, 310] on button "Save" at bounding box center [356, 320] width 33 height 20
click at [209, 312] on icon at bounding box center [208, 319] width 15 height 15
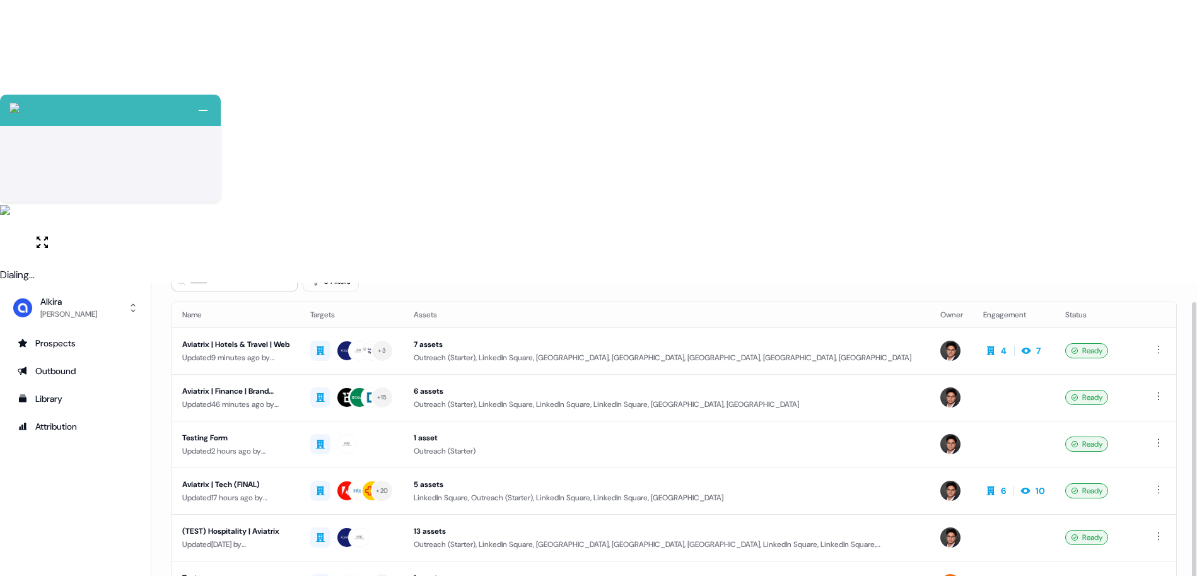
scroll to position [76, 0]
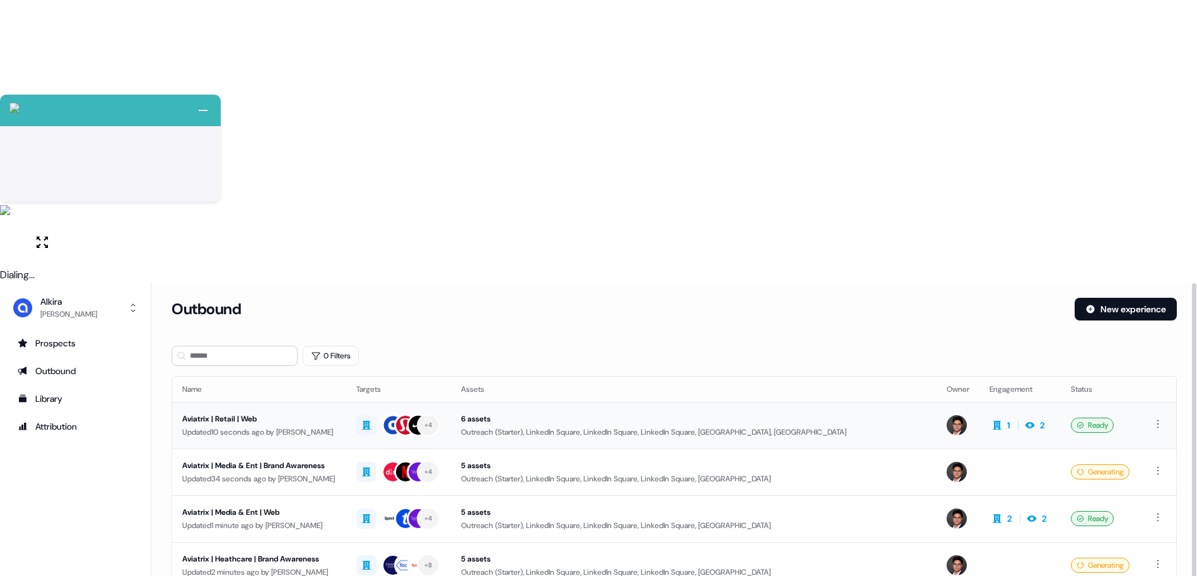
click at [254, 413] on div "Aviatrix | Retail | Web" at bounding box center [259, 419] width 154 height 13
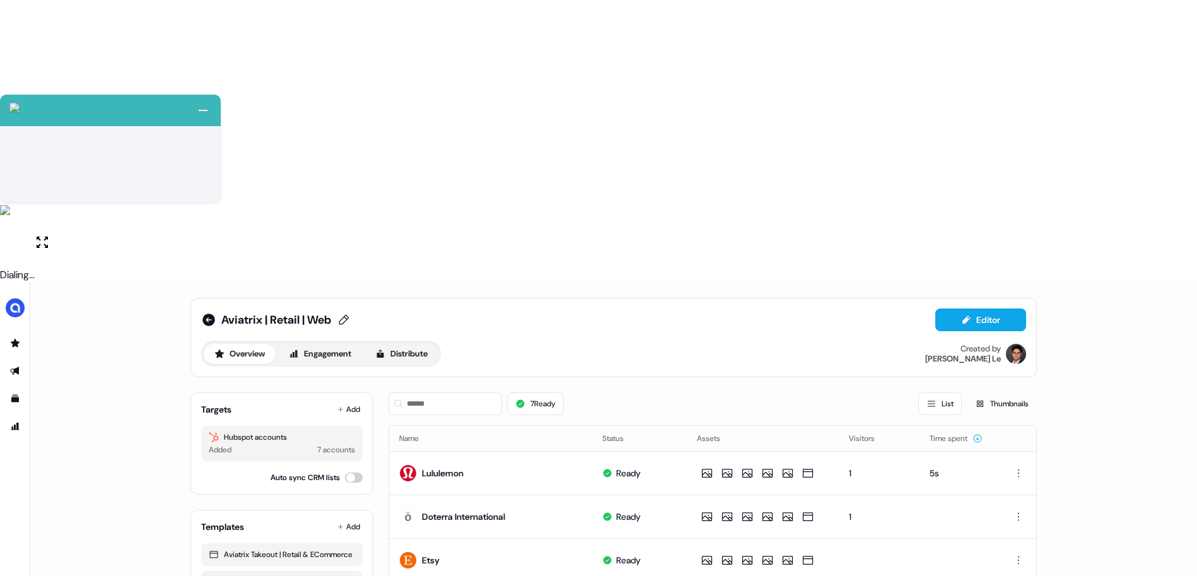
click at [244, 312] on span "Aviatrix | Retail | Web" at bounding box center [276, 319] width 110 height 15
click at [244, 314] on input "**********" at bounding box center [278, 320] width 114 height 13
click at [208, 312] on icon at bounding box center [208, 319] width 15 height 15
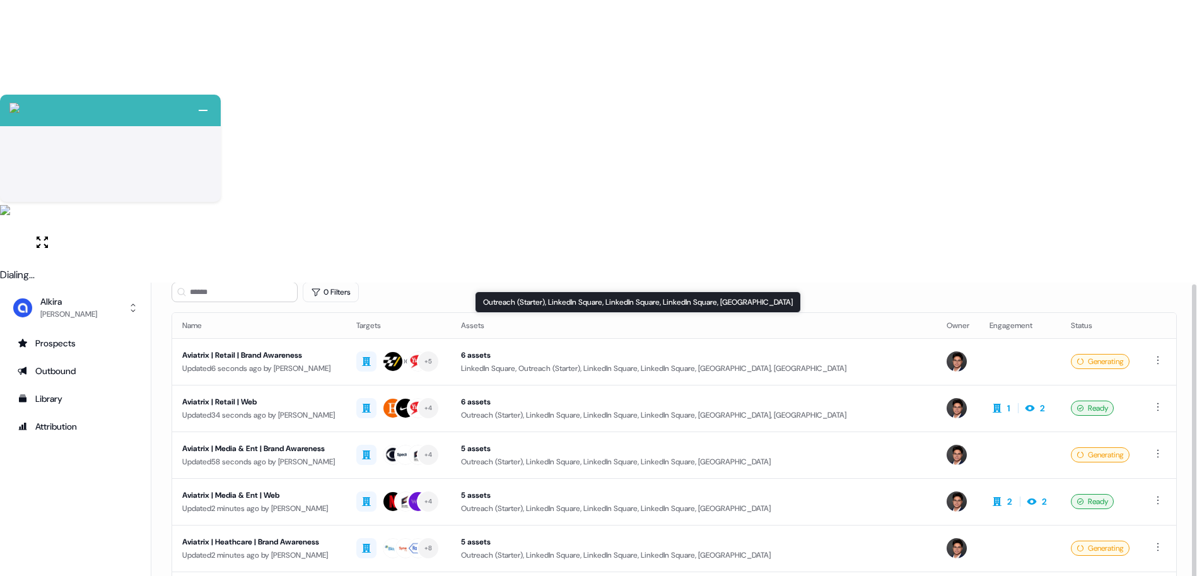
scroll to position [76, 0]
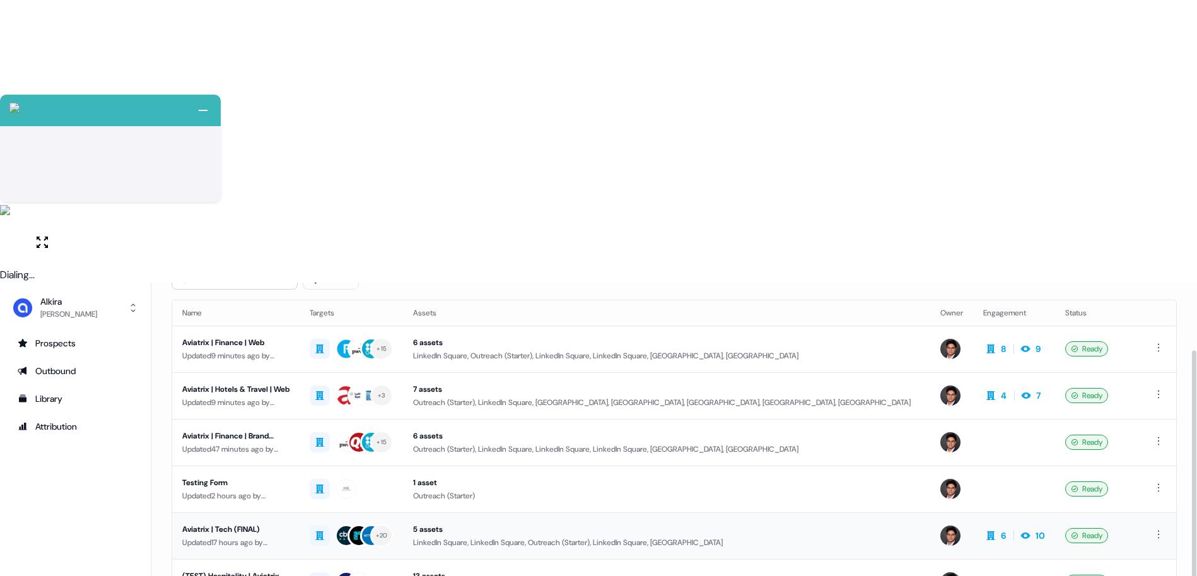
click at [238, 523] on div "Aviatrix | Tech (FINAL)" at bounding box center [235, 529] width 107 height 13
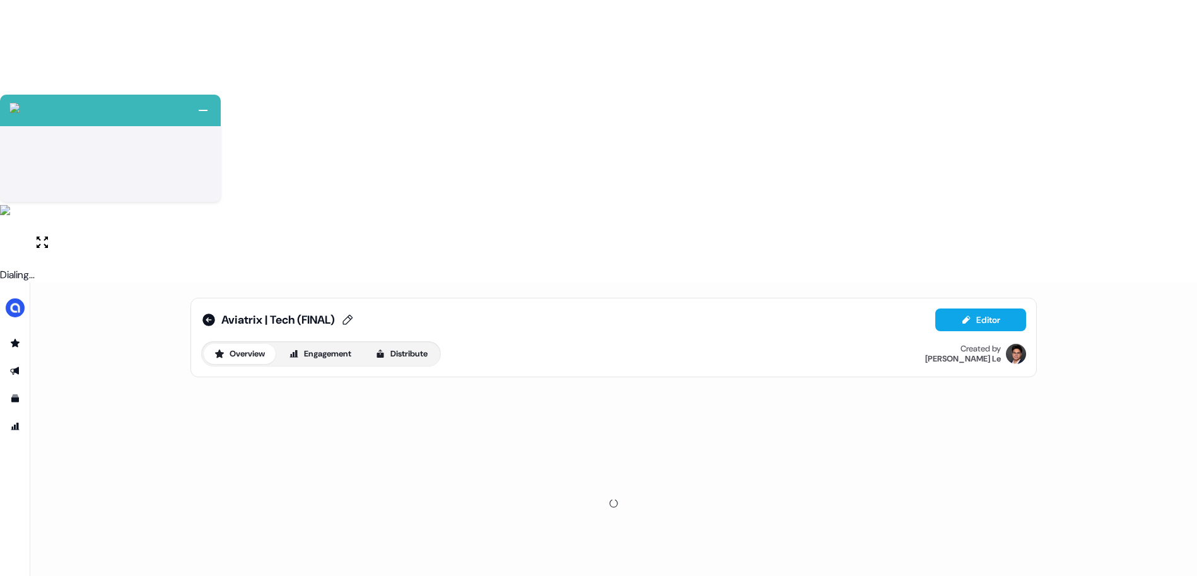
click at [334, 312] on span "Aviatrix | Tech (FINAL)" at bounding box center [278, 319] width 114 height 15
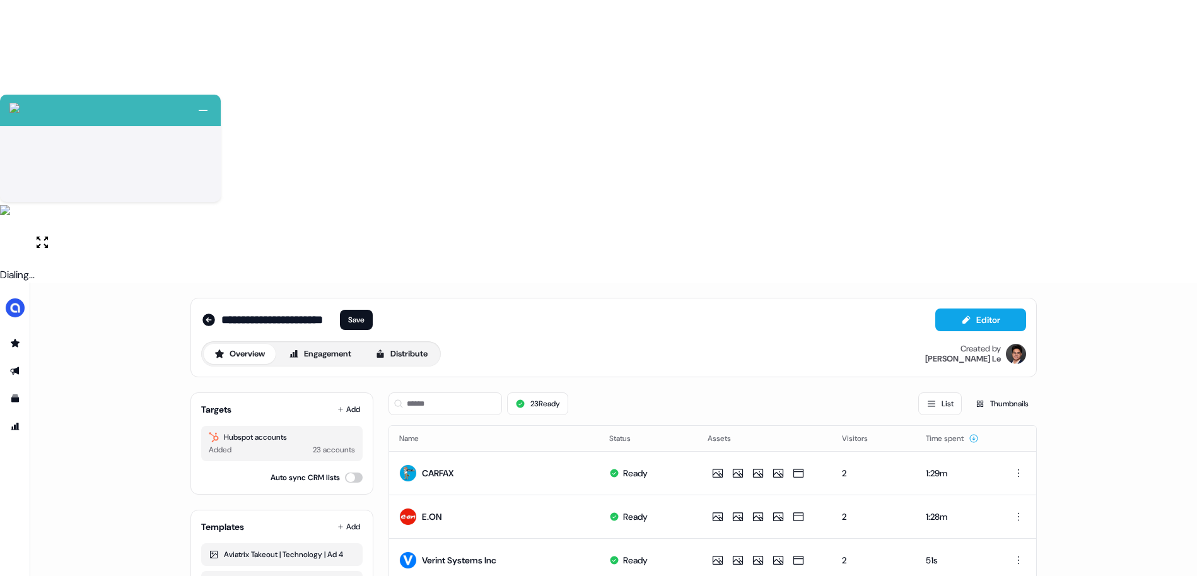
drag, startPoint x: 316, startPoint y: 35, endPoint x: 298, endPoint y: 37, distance: 18.3
click at [298, 314] on input "**********" at bounding box center [278, 320] width 114 height 13
type input "**********"
click at [373, 310] on button "Save" at bounding box center [356, 320] width 33 height 20
click at [209, 314] on icon at bounding box center [209, 320] width 13 height 13
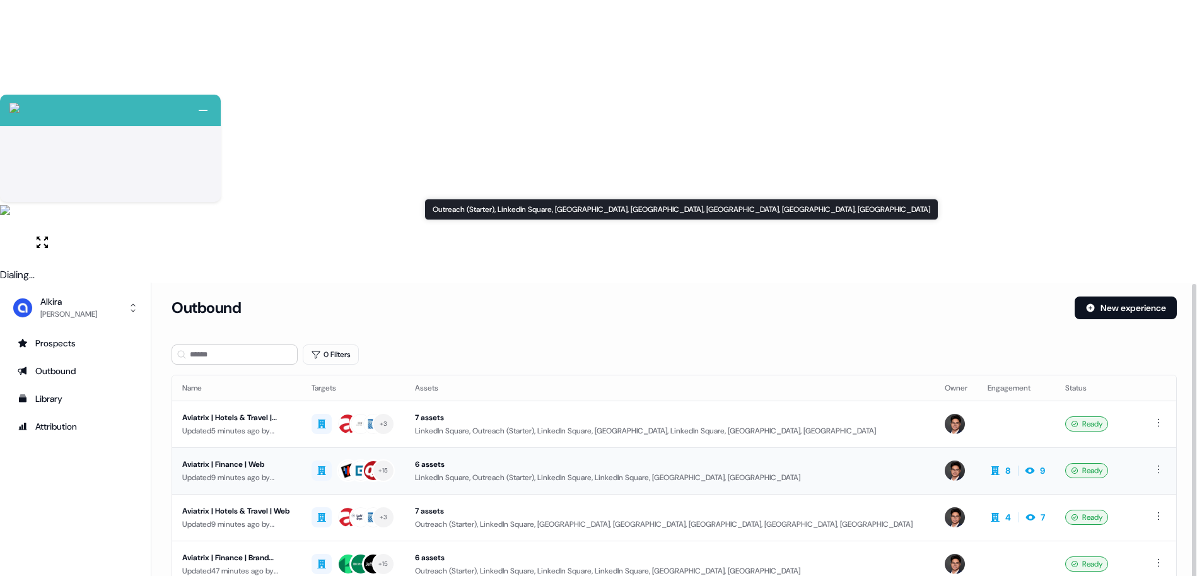
scroll to position [3, 0]
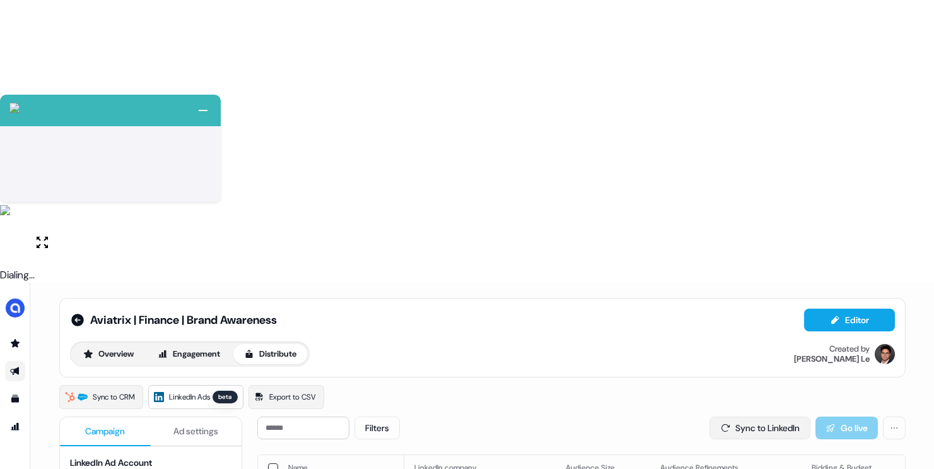
click at [767, 416] on button "Sync to LinkedIn" at bounding box center [760, 427] width 101 height 23
type input "**********"
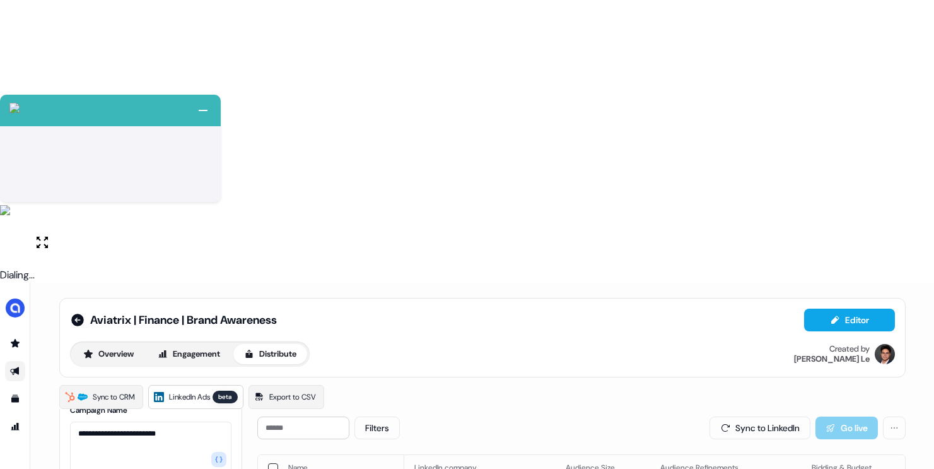
scroll to position [181, 0]
click at [671, 385] on div "Sync to CRM LinkedIn Ads beta Export to CSV" at bounding box center [482, 397] width 847 height 24
click at [753, 416] on button "Sync to LinkedIn" at bounding box center [760, 427] width 101 height 23
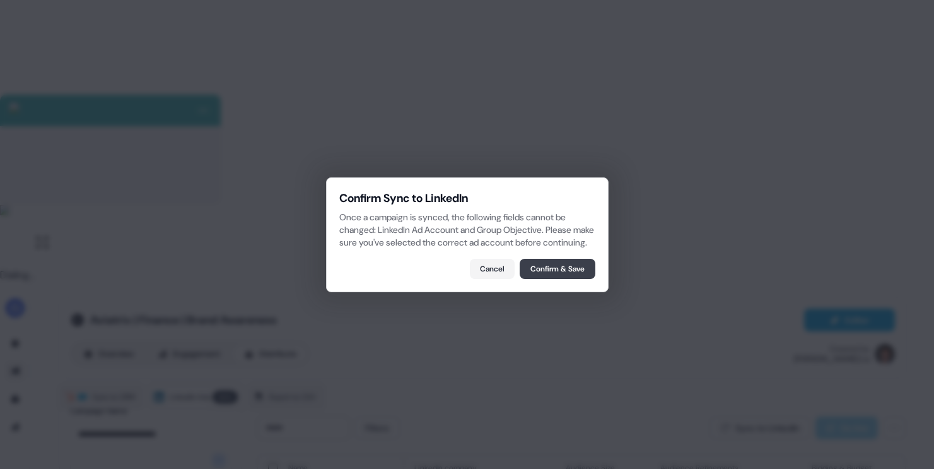
click at [549, 274] on button "Confirm & Save" at bounding box center [558, 269] width 76 height 20
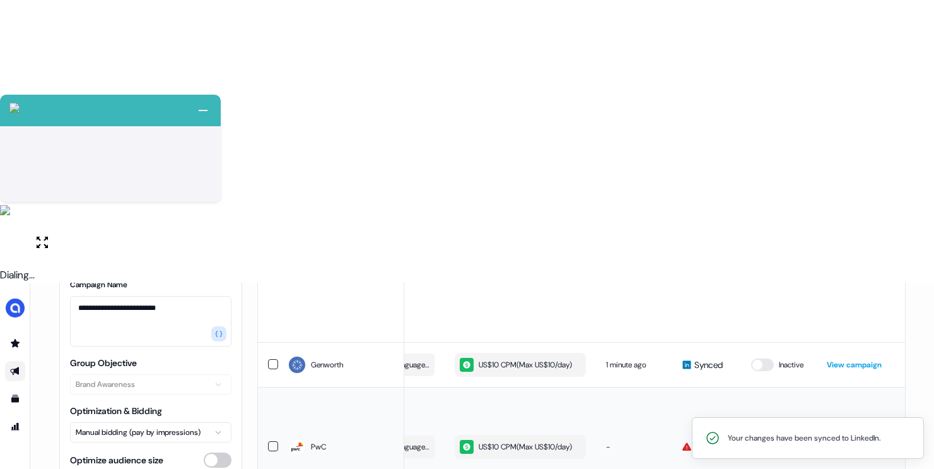
scroll to position [0, 0]
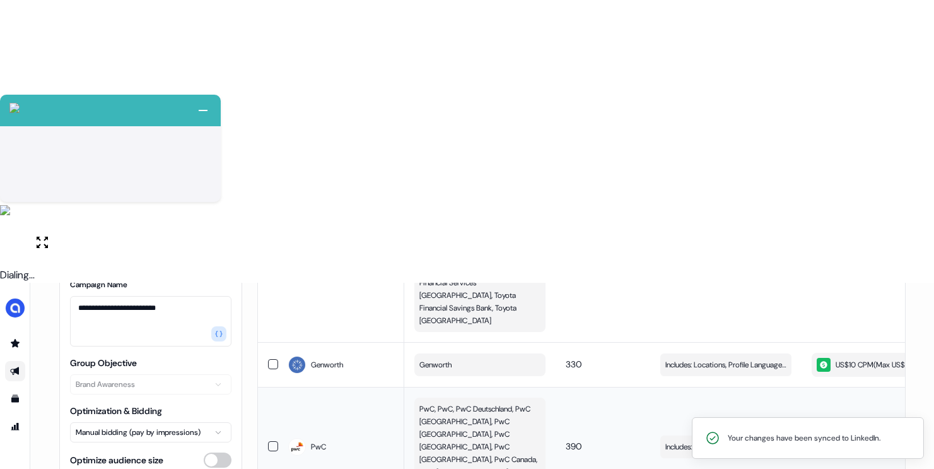
click at [501, 402] on span "PwC, PwC, PwC Deutschland, PwC Singapore, PwC Italy, PwC Australia, PwC UK, PwC…" at bounding box center [479, 446] width 119 height 88
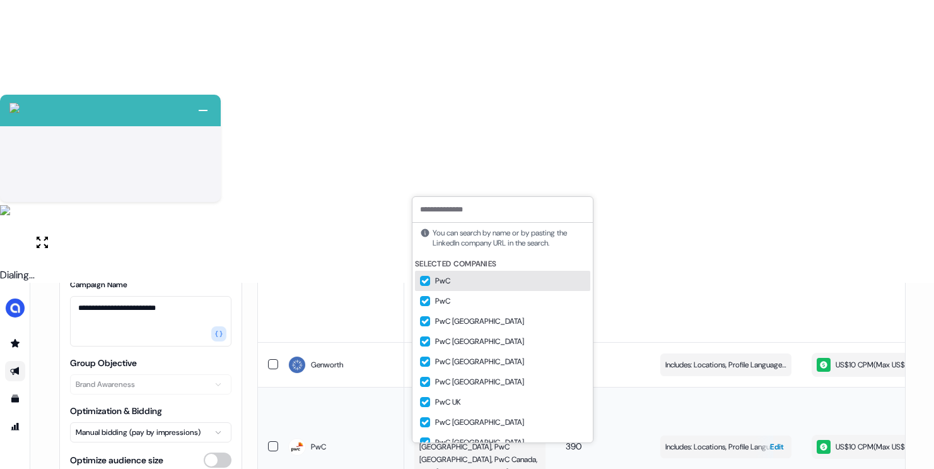
click at [743, 440] on span "Includes: Locations, Profile Language, Years of Experience, Member Skills, Job …" at bounding box center [726, 446] width 121 height 13
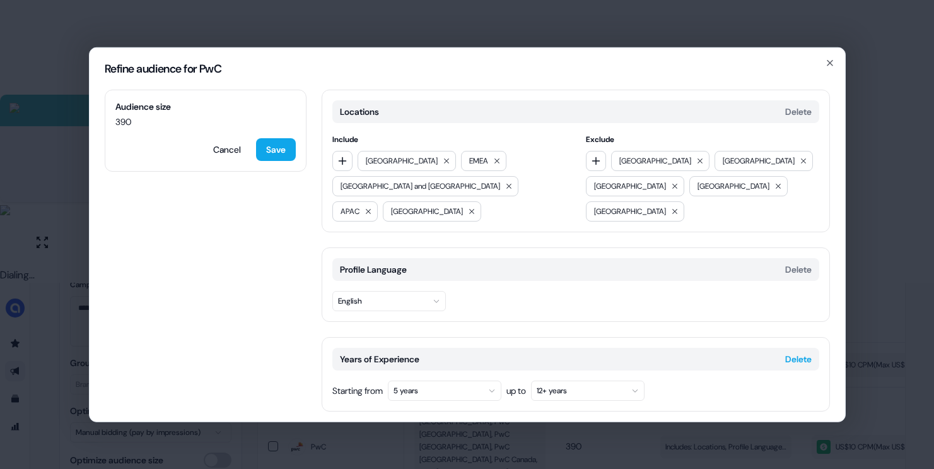
click at [799, 357] on button "Delete" at bounding box center [798, 358] width 26 height 13
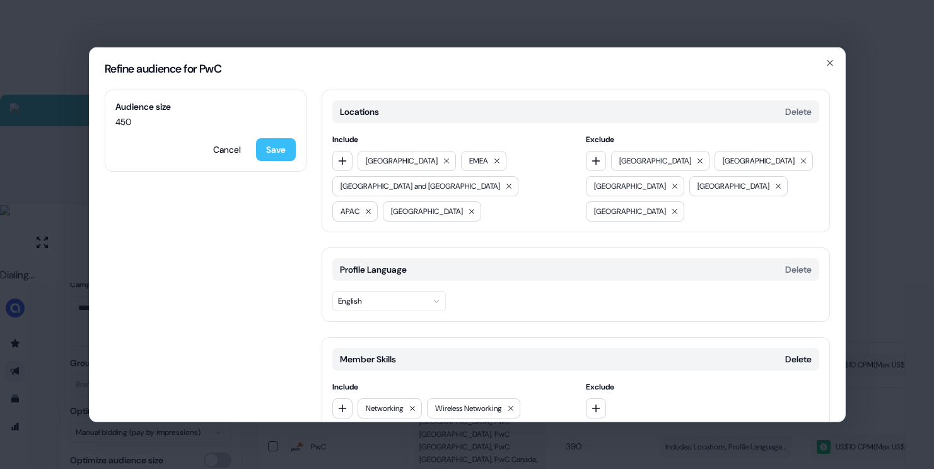
click at [280, 151] on button "Save" at bounding box center [276, 149] width 40 height 23
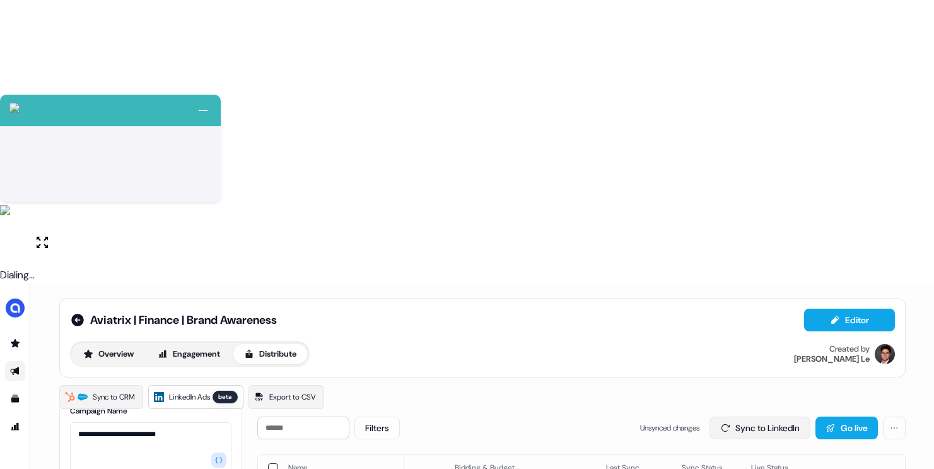
click at [767, 416] on button "Sync to LinkedIn" at bounding box center [760, 427] width 101 height 23
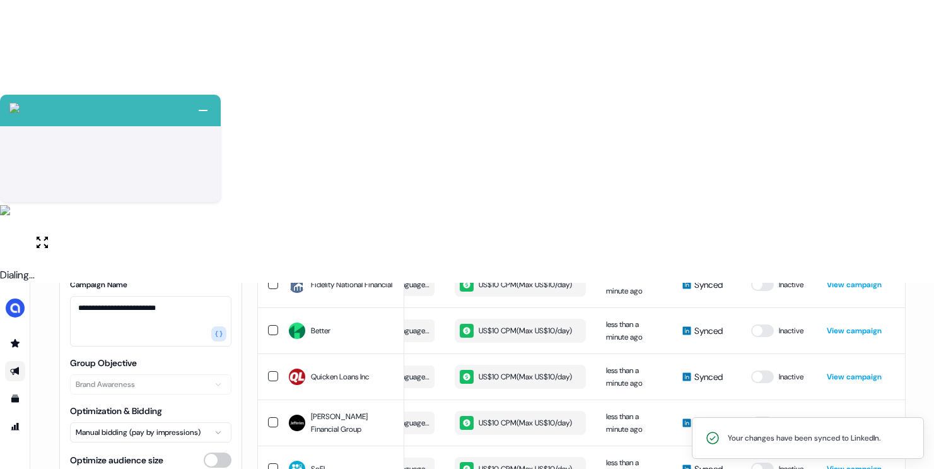
scroll to position [657, 0]
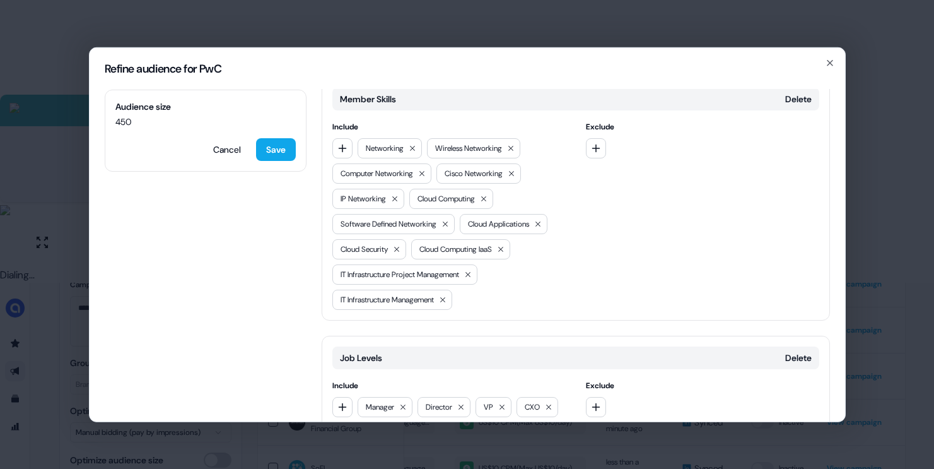
scroll to position [158, 0]
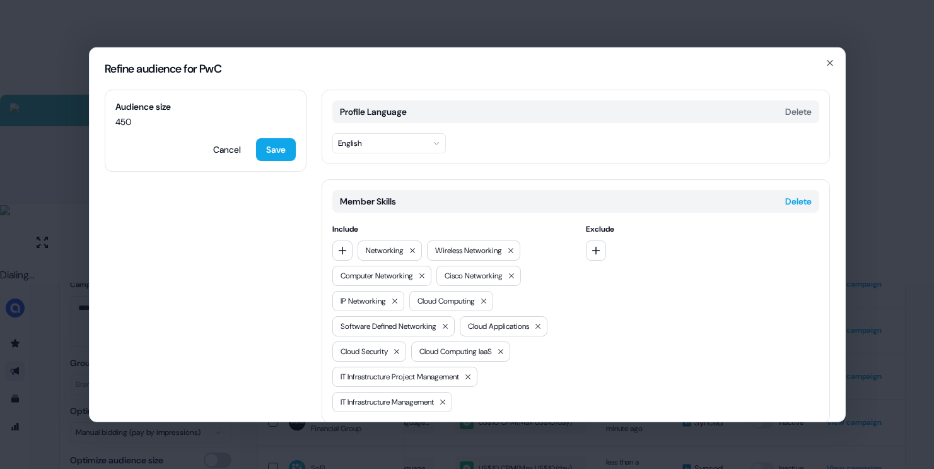
click at [785, 201] on button "Delete" at bounding box center [798, 200] width 26 height 13
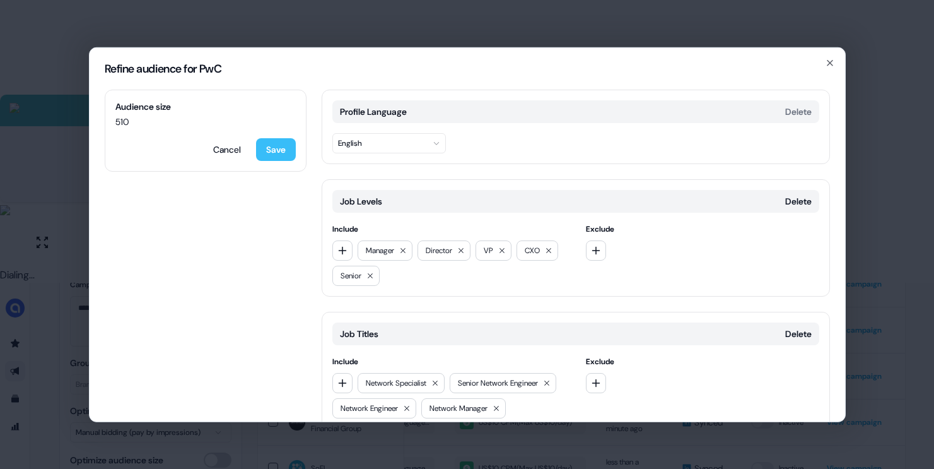
click at [286, 149] on button "Save" at bounding box center [276, 149] width 40 height 23
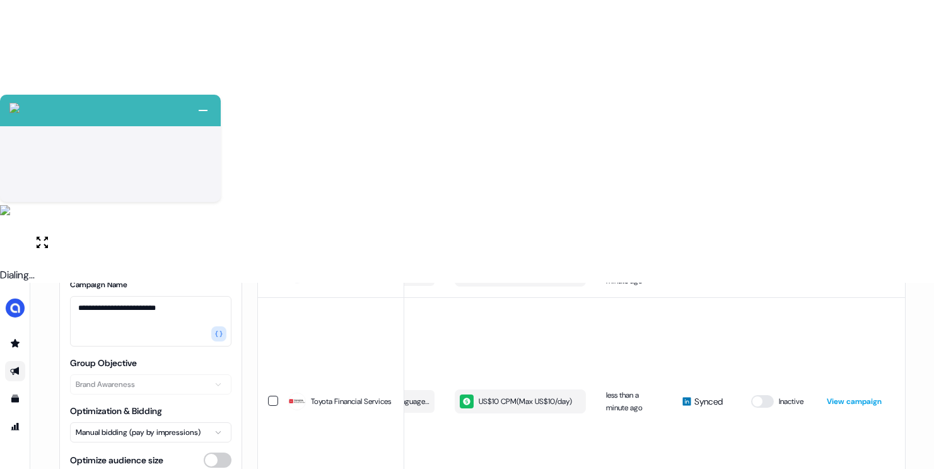
scroll to position [83, 0]
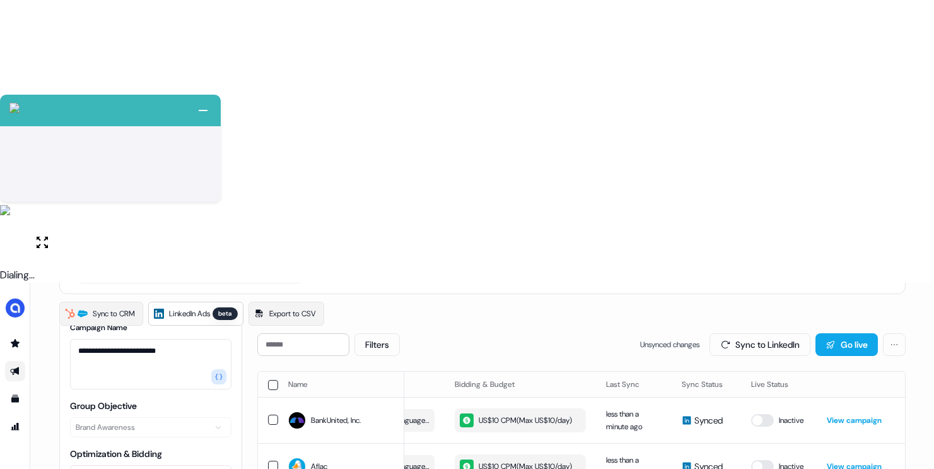
click at [743, 333] on button "Sync to LinkedIn" at bounding box center [760, 344] width 101 height 23
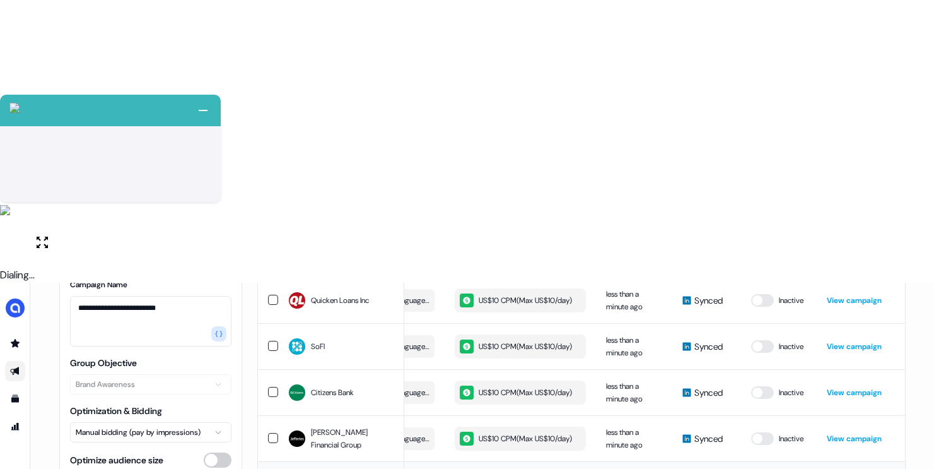
scroll to position [690, 0]
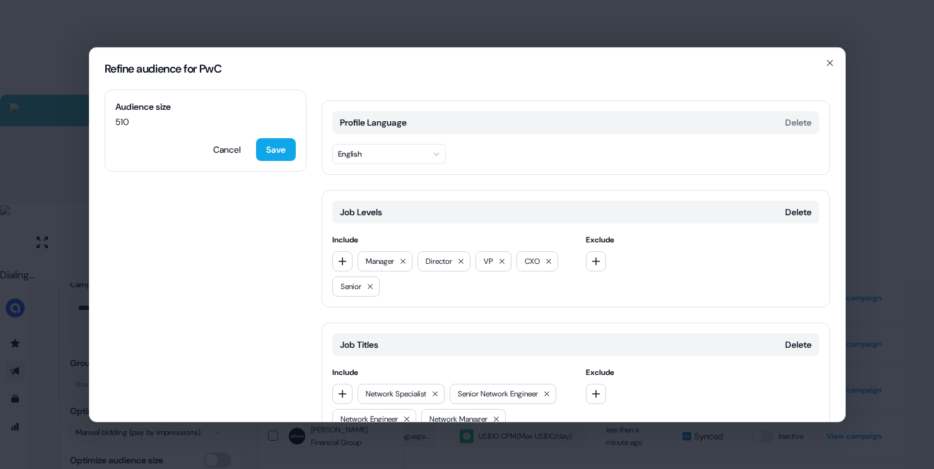
scroll to position [156, 0]
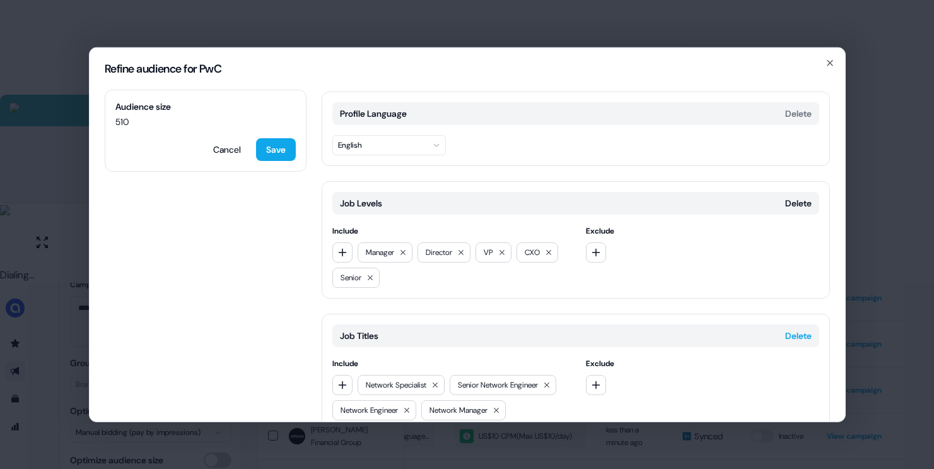
click at [797, 336] on button "Delete" at bounding box center [798, 335] width 26 height 13
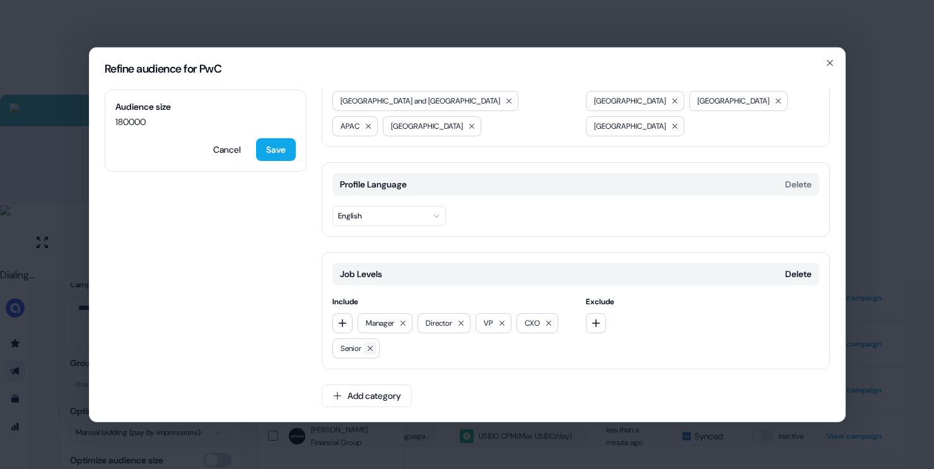
click at [376, 348] on button at bounding box center [370, 347] width 13 height 13
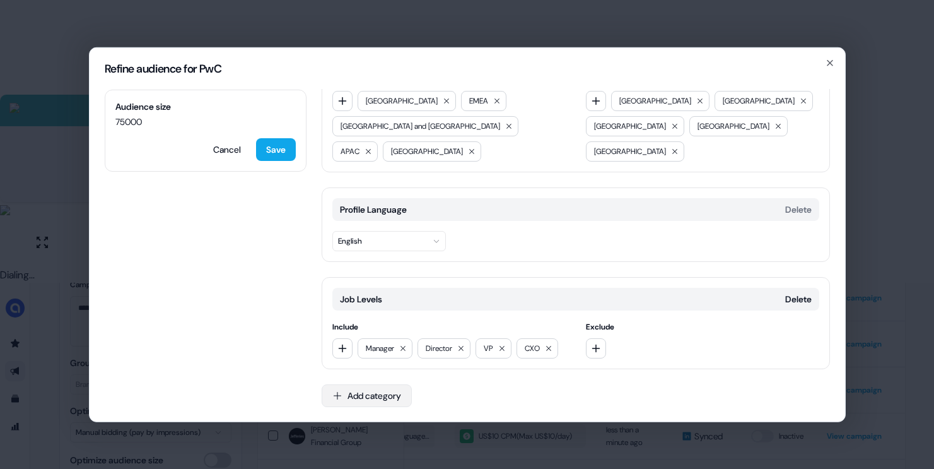
click at [406, 389] on button "Add category" at bounding box center [367, 395] width 90 height 23
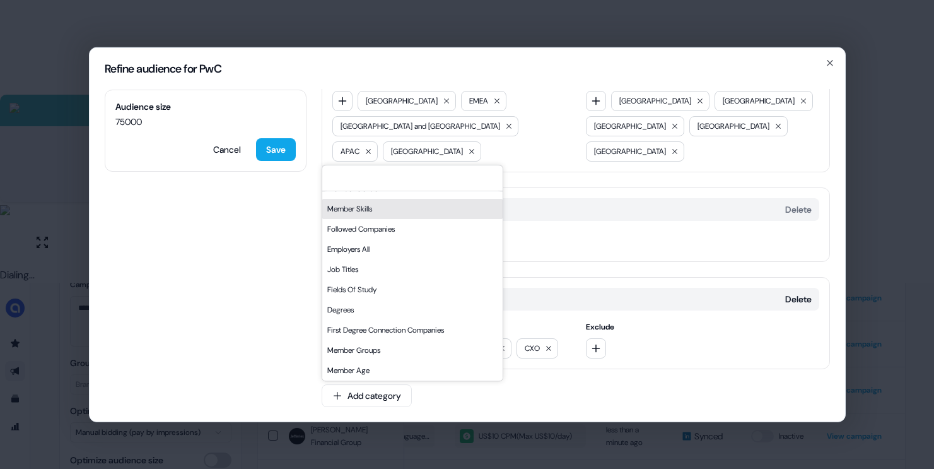
scroll to position [0, 0]
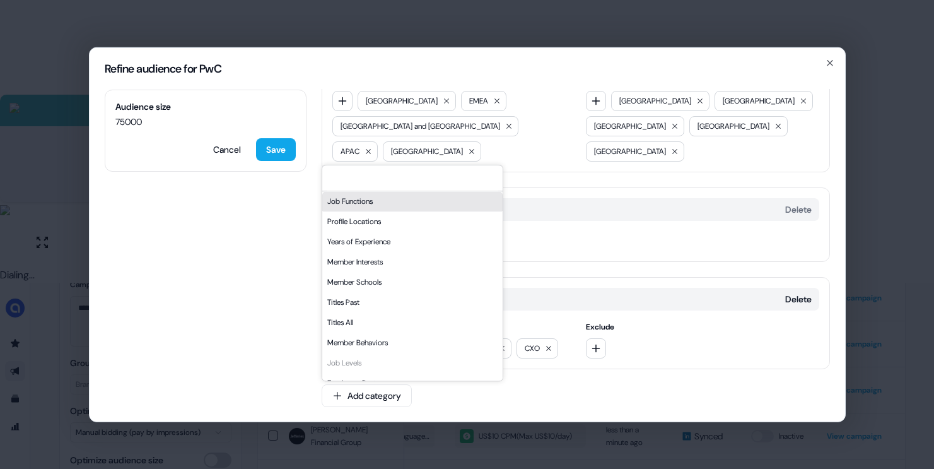
click at [379, 207] on div "Job Functions" at bounding box center [412, 201] width 180 height 20
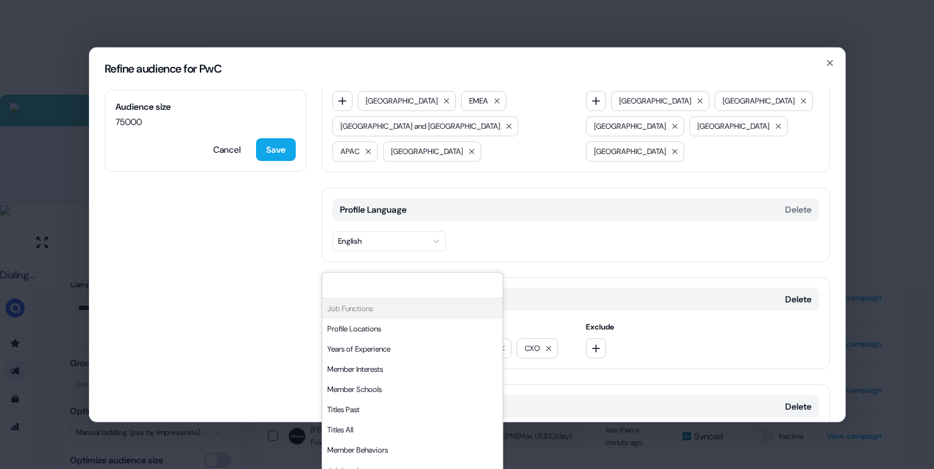
scroll to position [167, 0]
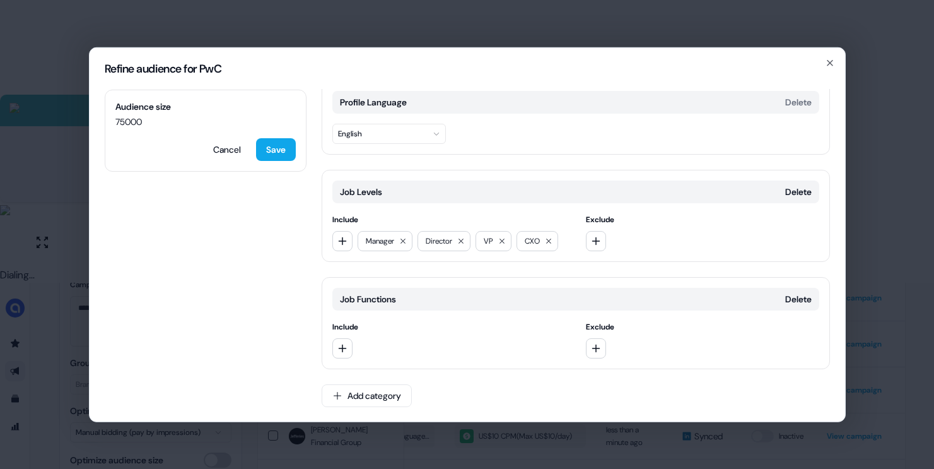
click at [354, 341] on div at bounding box center [448, 348] width 233 height 20
click at [346, 343] on icon "button" at bounding box center [343, 348] width 10 height 10
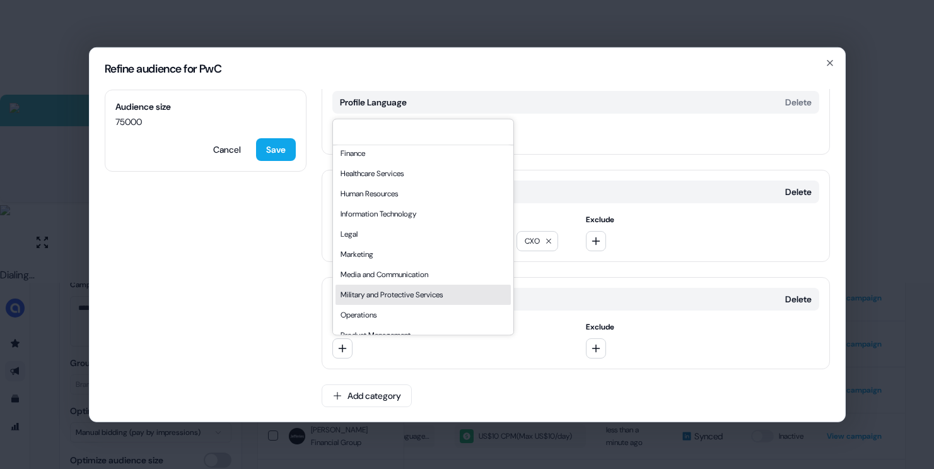
scroll to position [137, 0]
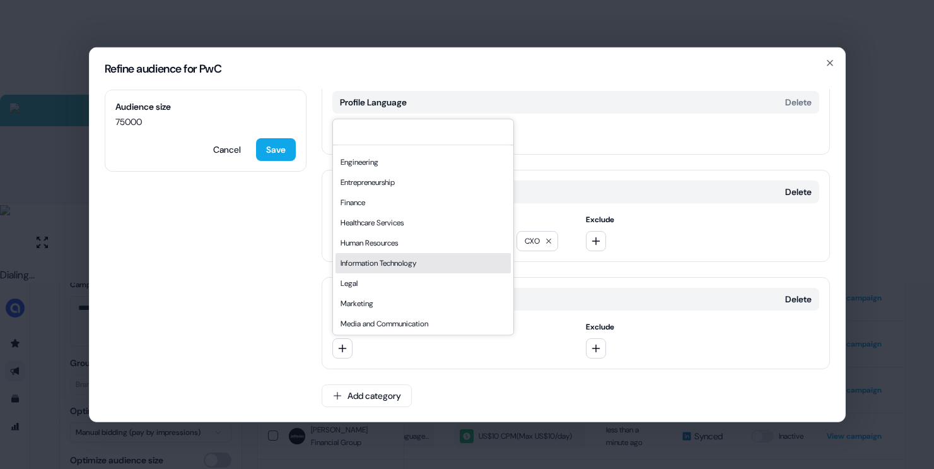
click at [392, 262] on div "Information Technology" at bounding box center [423, 263] width 175 height 20
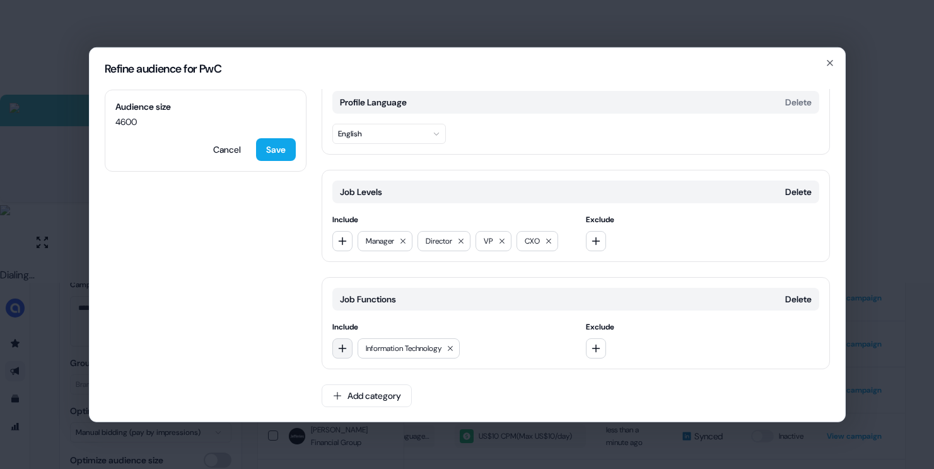
click at [339, 344] on icon "button" at bounding box center [343, 348] width 10 height 10
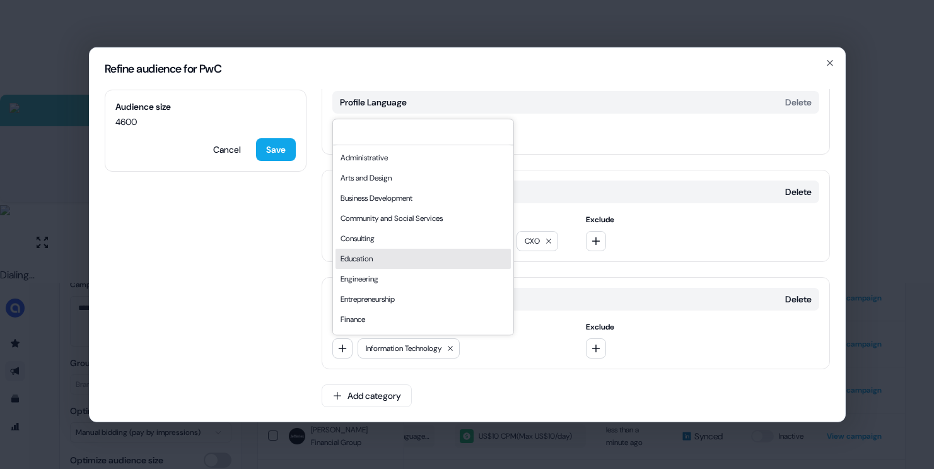
scroll to position [23, 0]
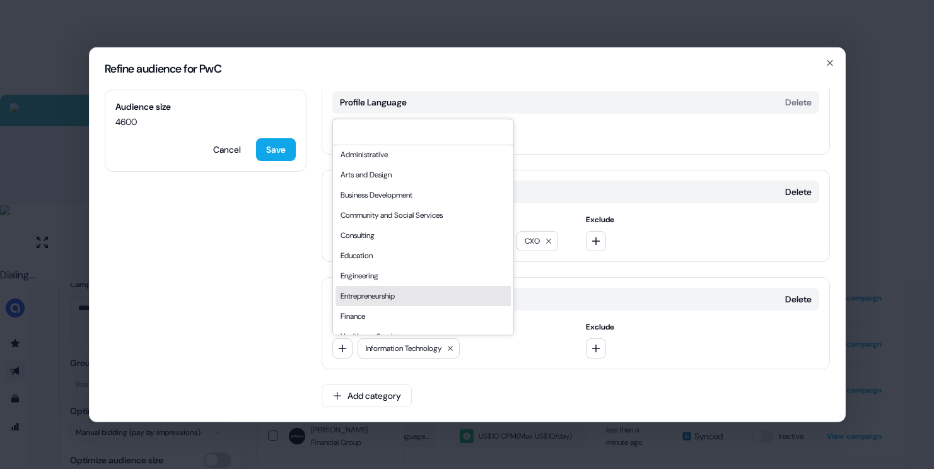
click at [368, 290] on div "Entrepreneurship" at bounding box center [423, 296] width 175 height 20
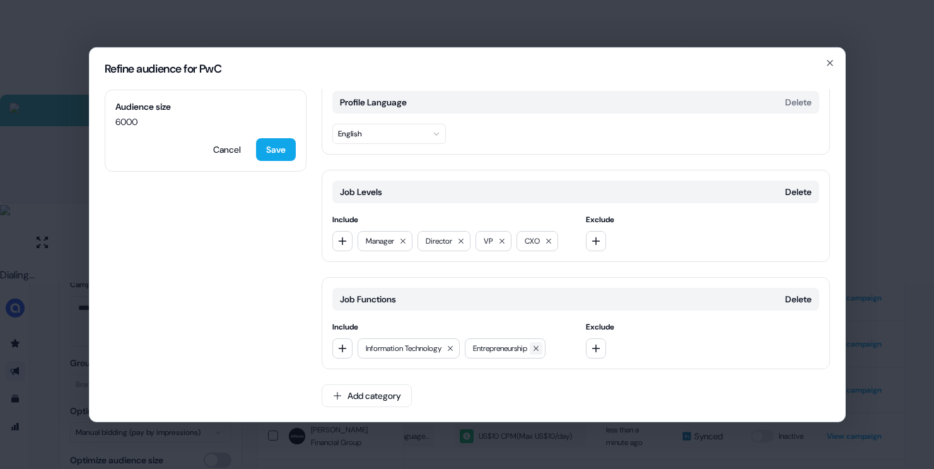
click at [540, 346] on icon at bounding box center [536, 348] width 8 height 8
click at [353, 342] on div "Information Technology" at bounding box center [448, 348] width 233 height 20
click at [350, 343] on button "button" at bounding box center [342, 348] width 20 height 20
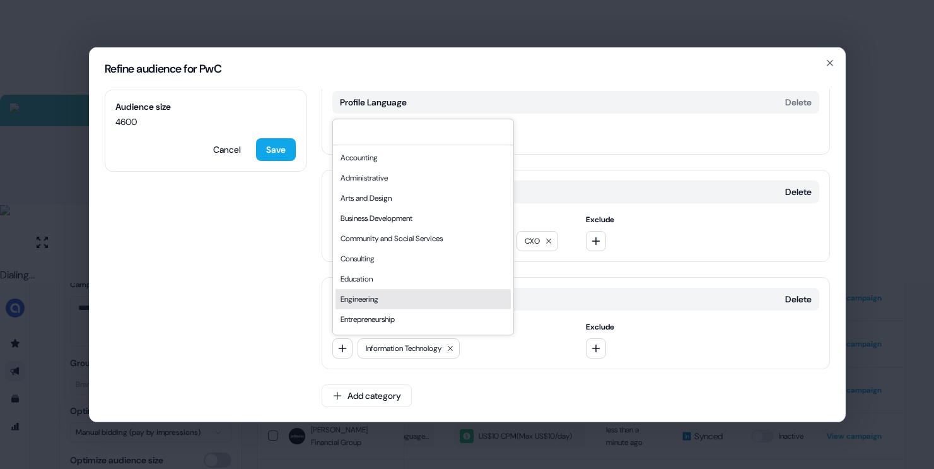
click at [372, 302] on div "Engineering" at bounding box center [423, 299] width 175 height 20
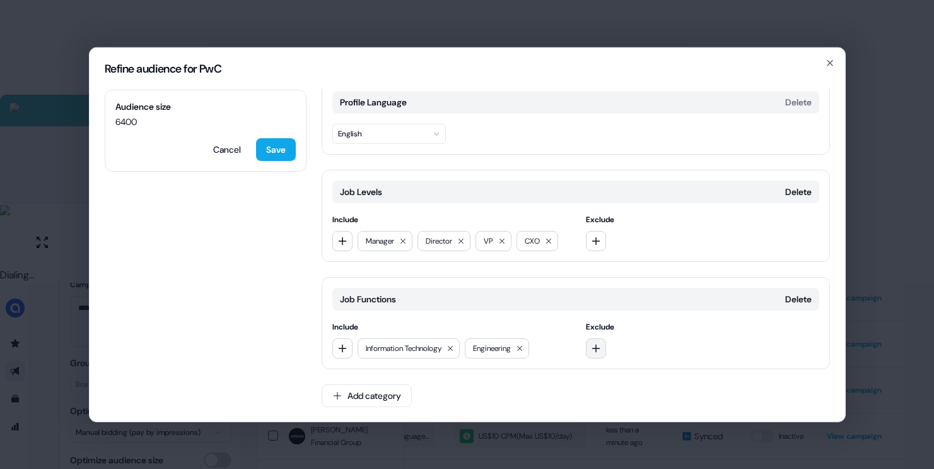
click at [596, 346] on icon "button" at bounding box center [596, 348] width 10 height 10
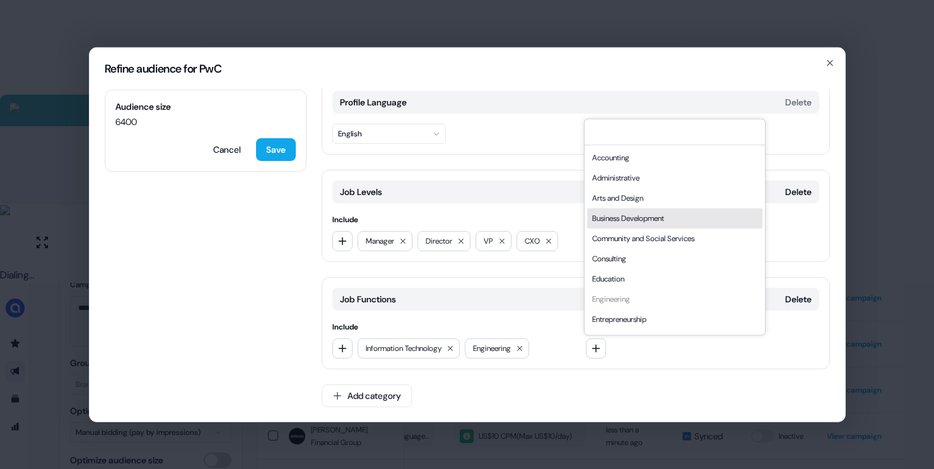
drag, startPoint x: 635, startPoint y: 221, endPoint x: 647, endPoint y: 235, distance: 18.3
click at [635, 220] on div "Business Development" at bounding box center [674, 218] width 175 height 20
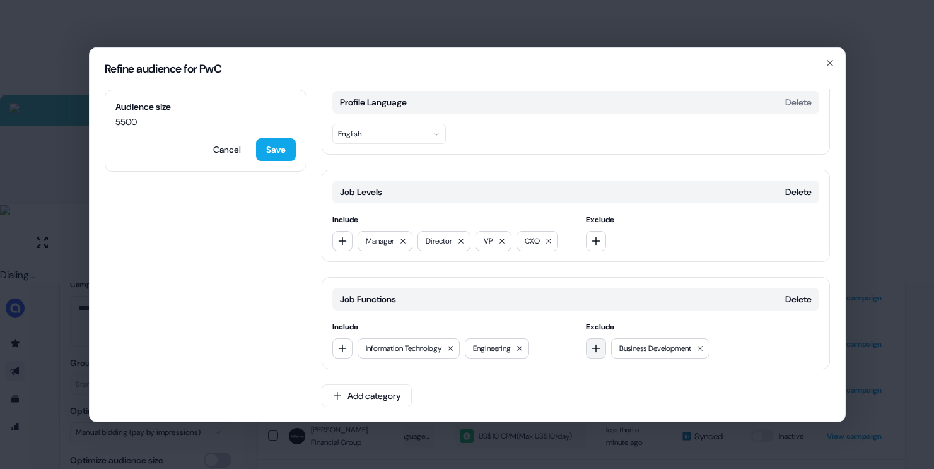
click at [592, 347] on icon "button" at bounding box center [596, 348] width 8 height 8
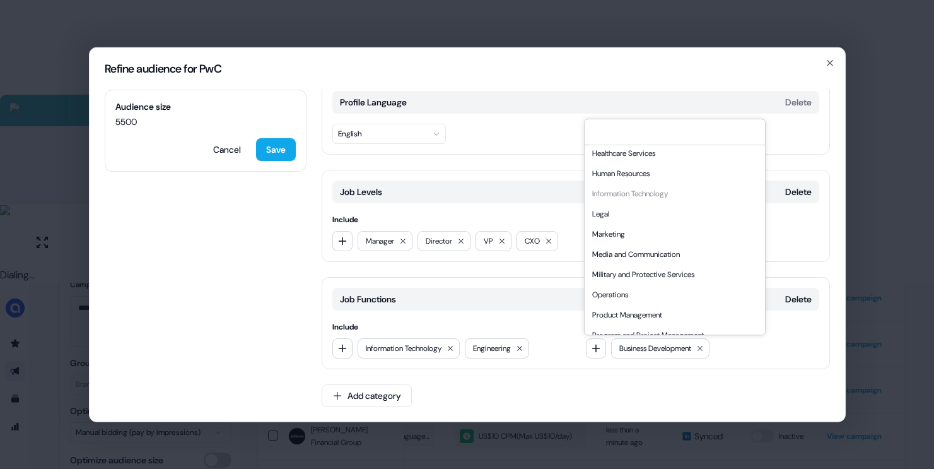
scroll to position [341, 0]
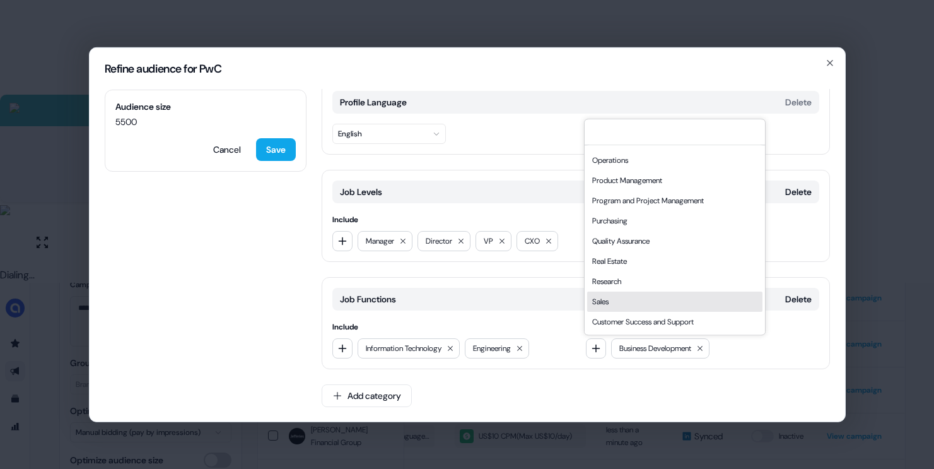
click at [597, 298] on div "Sales" at bounding box center [674, 301] width 175 height 20
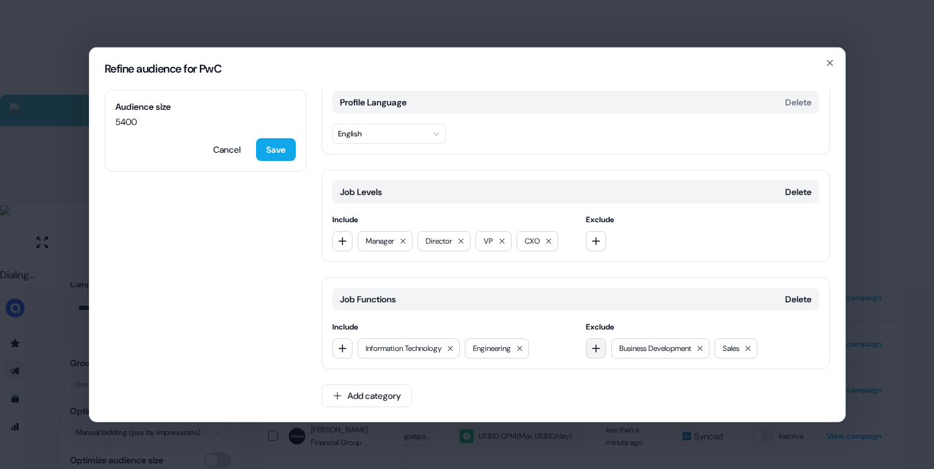
click at [593, 353] on button "button" at bounding box center [596, 348] width 20 height 20
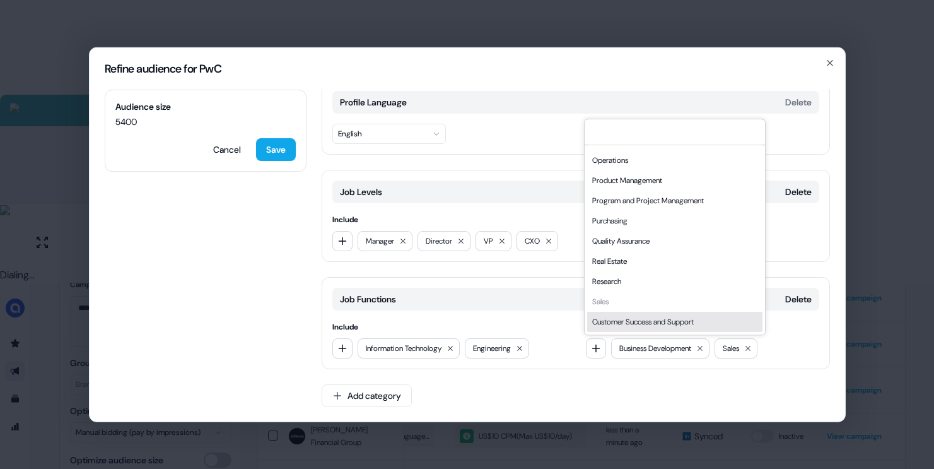
click at [626, 320] on div "Customer Success and Support" at bounding box center [674, 322] width 175 height 20
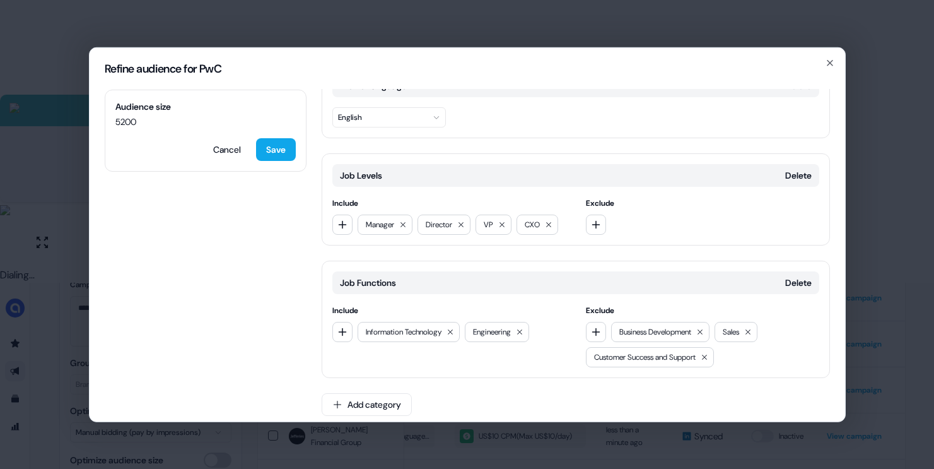
scroll to position [192, 0]
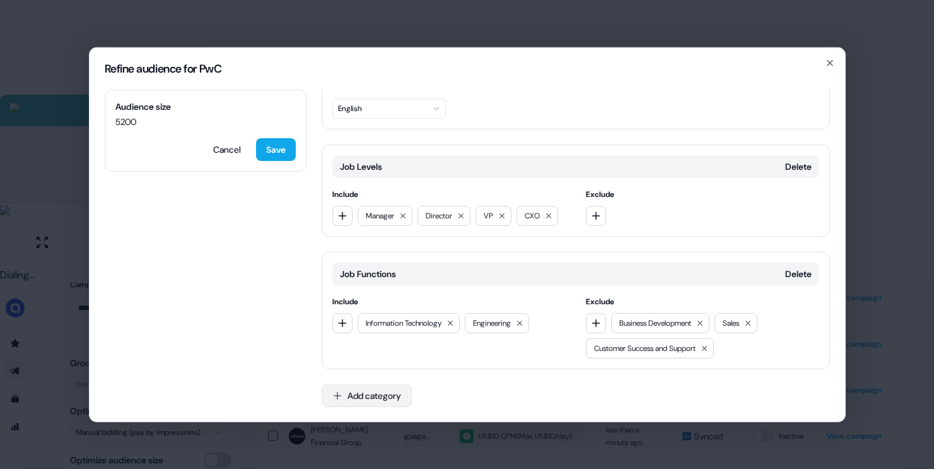
click at [387, 386] on button "Add category" at bounding box center [367, 395] width 90 height 23
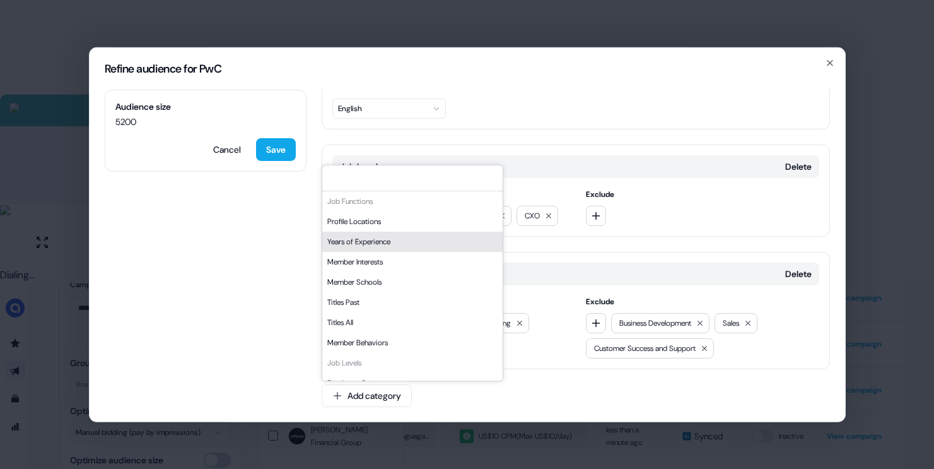
click at [389, 244] on div "Years of Experience" at bounding box center [412, 242] width 180 height 20
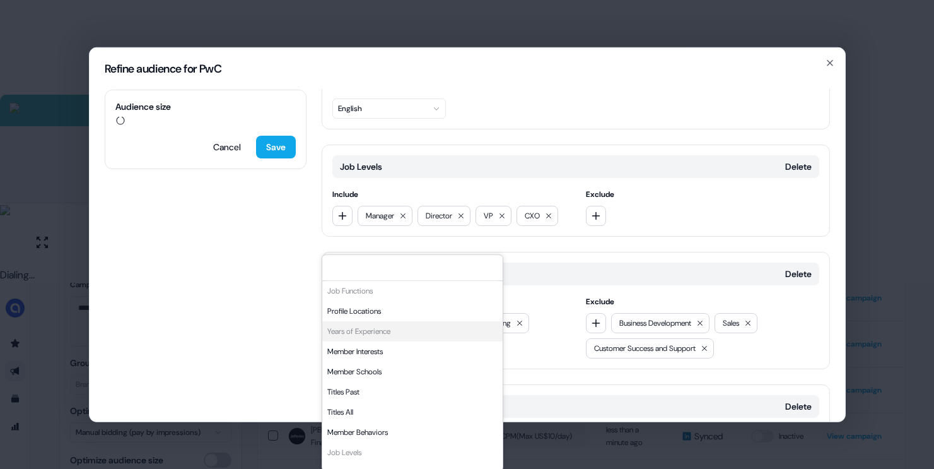
scroll to position [282, 0]
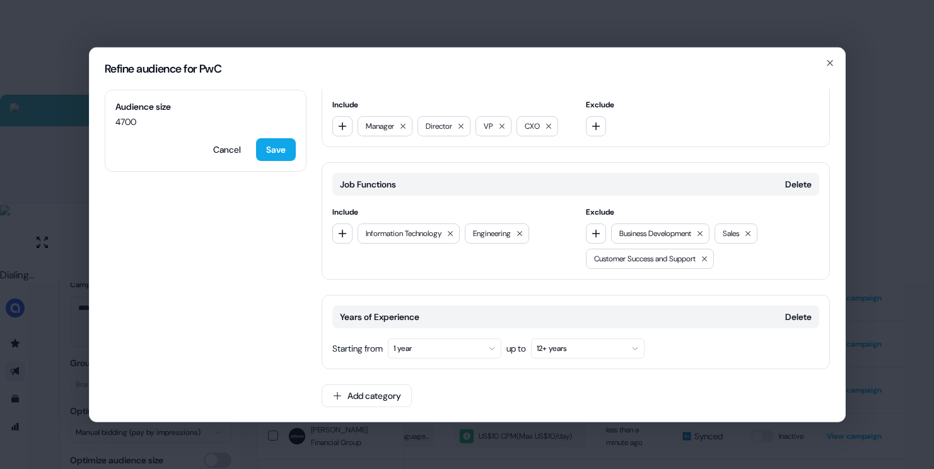
drag, startPoint x: 425, startPoint y: 353, endPoint x: 435, endPoint y: 348, distance: 11.0
click at [425, 353] on button "1 year" at bounding box center [445, 348] width 114 height 20
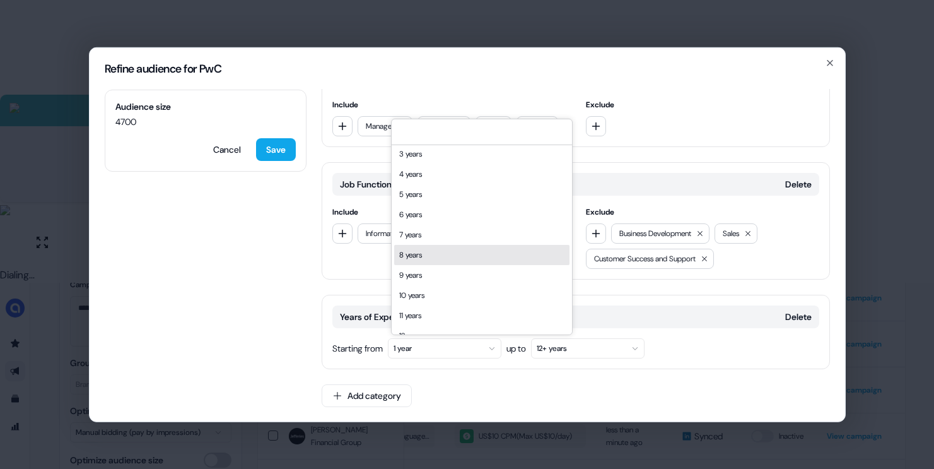
scroll to position [58, 0]
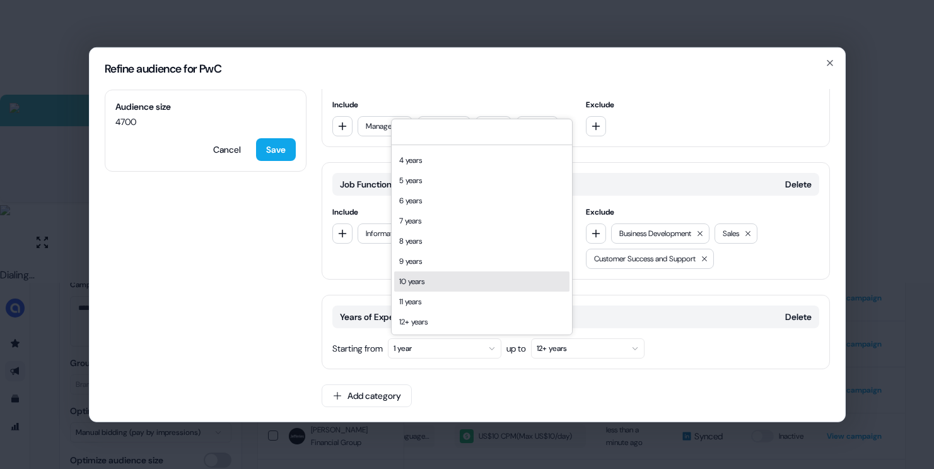
click at [426, 285] on div "10 years" at bounding box center [481, 281] width 175 height 20
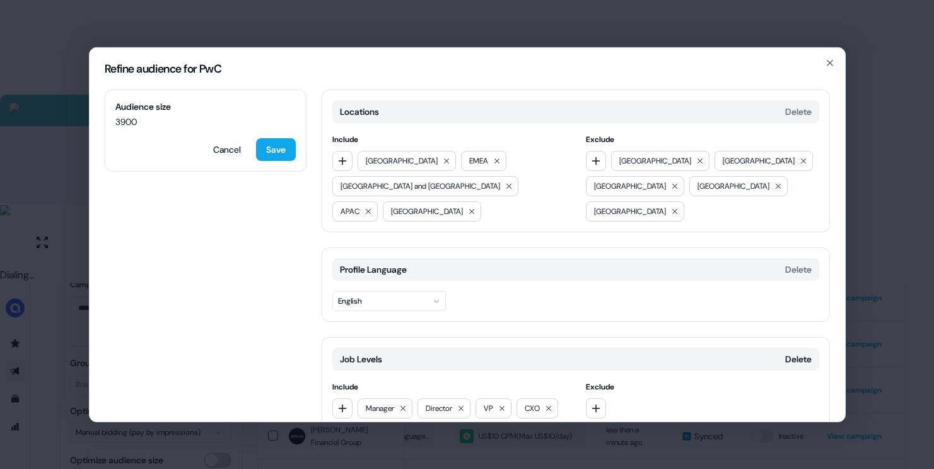
scroll to position [282, 0]
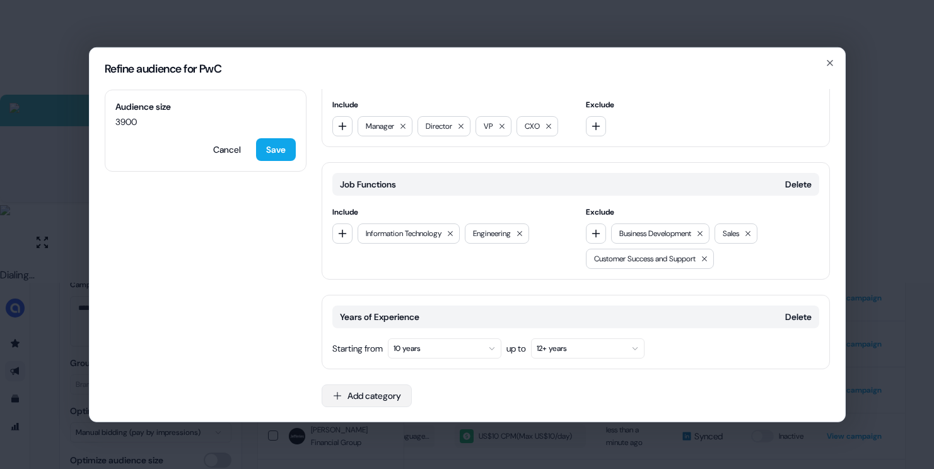
click at [389, 398] on button "Add category" at bounding box center [367, 395] width 90 height 23
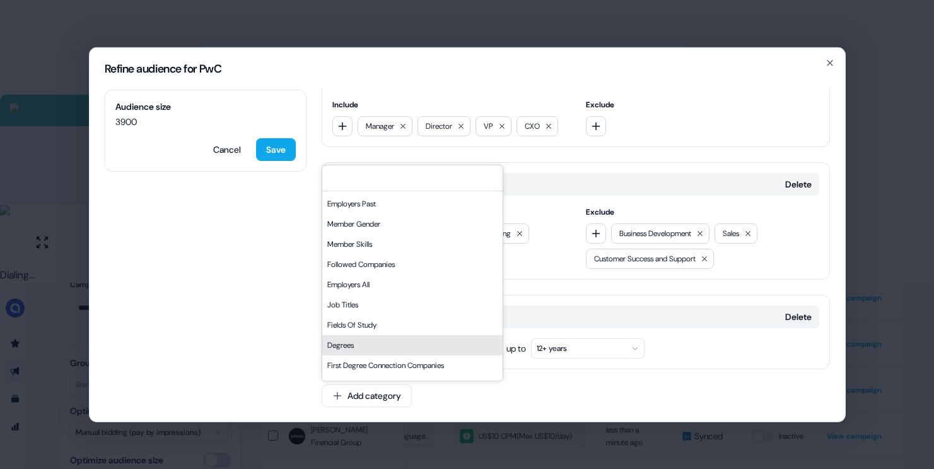
scroll to position [137, 0]
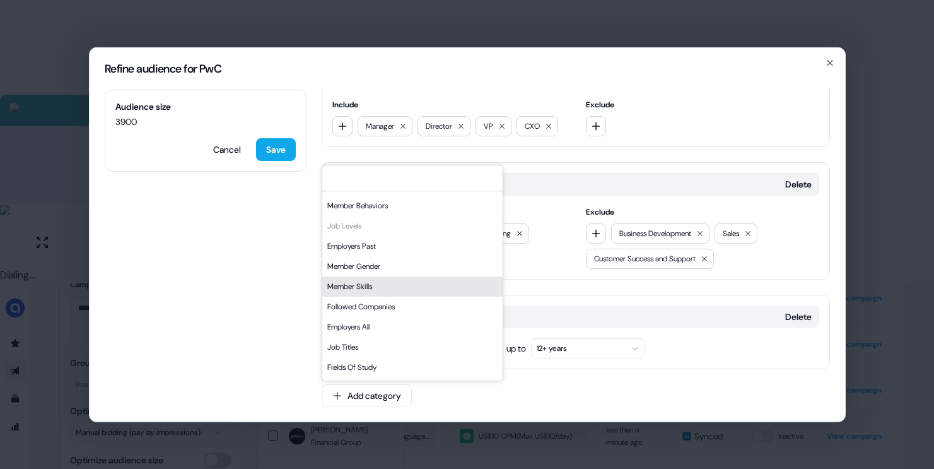
click at [376, 283] on div "Member Skills" at bounding box center [412, 286] width 180 height 20
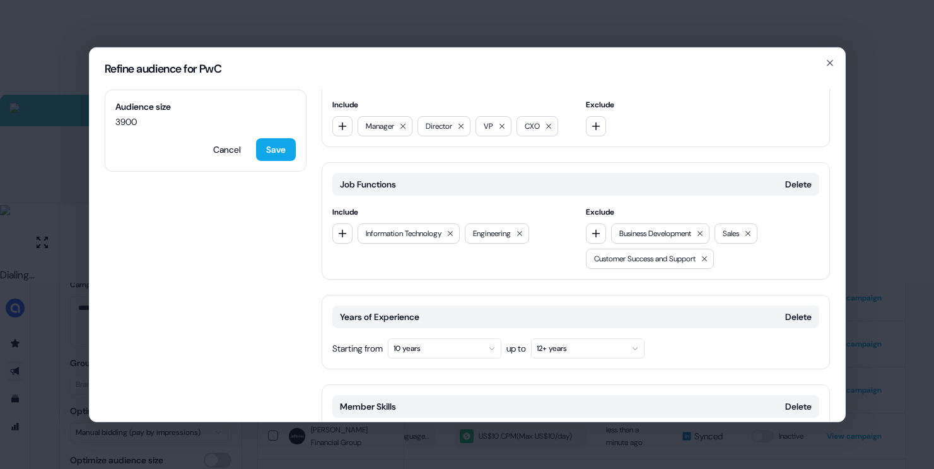
scroll to position [389, 0]
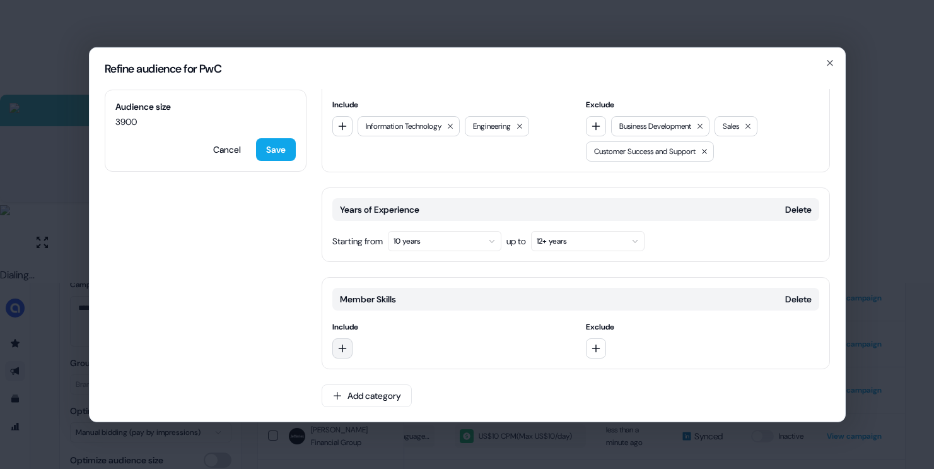
click at [348, 351] on button "button" at bounding box center [342, 348] width 20 height 20
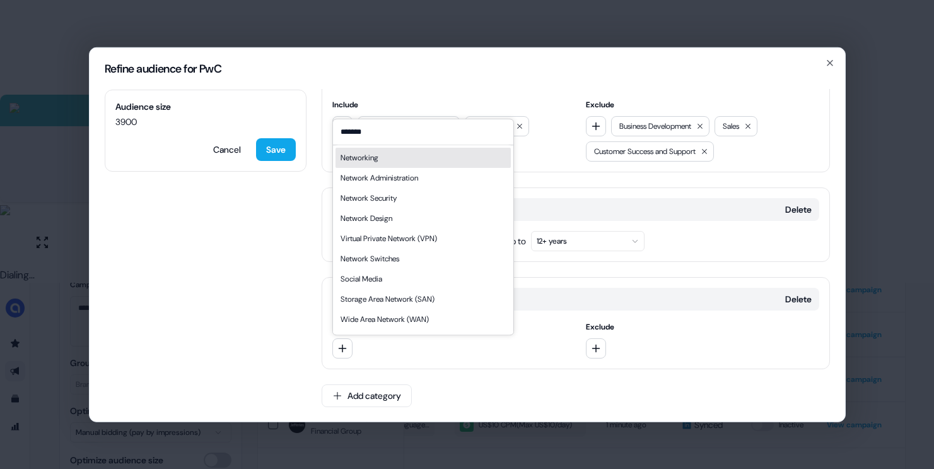
type input "*******"
click at [403, 158] on div "Networking" at bounding box center [423, 158] width 175 height 20
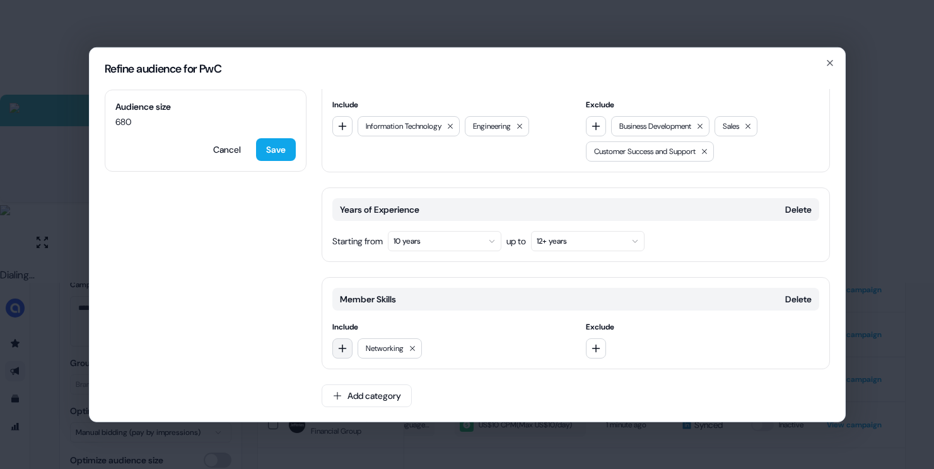
click at [337, 356] on button "button" at bounding box center [342, 348] width 20 height 20
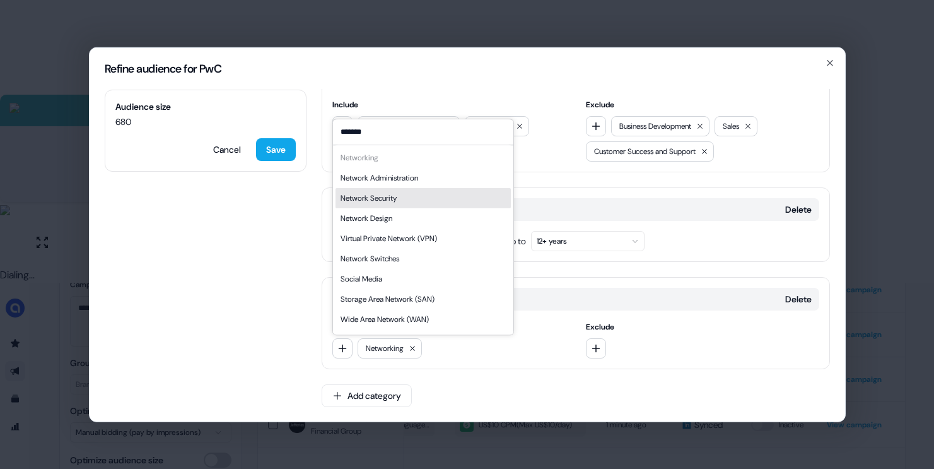
type input "*******"
click at [391, 196] on div "Network Security" at bounding box center [369, 198] width 56 height 13
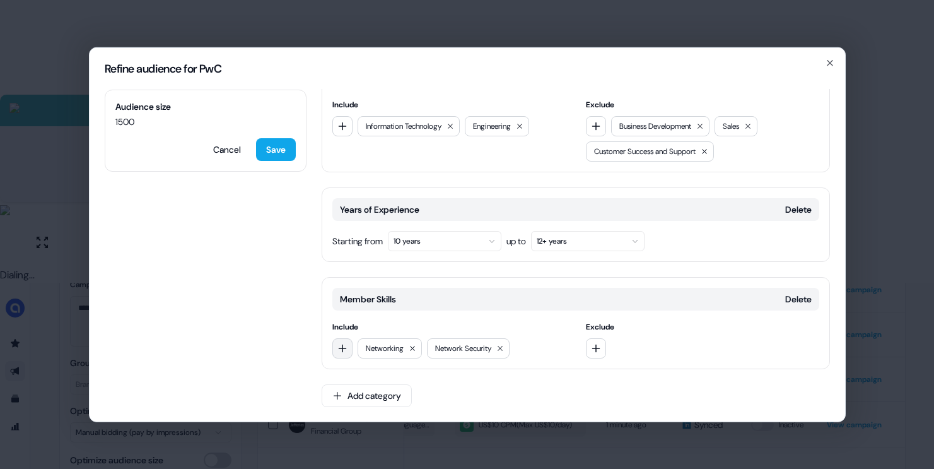
click at [344, 343] on icon "button" at bounding box center [343, 348] width 10 height 10
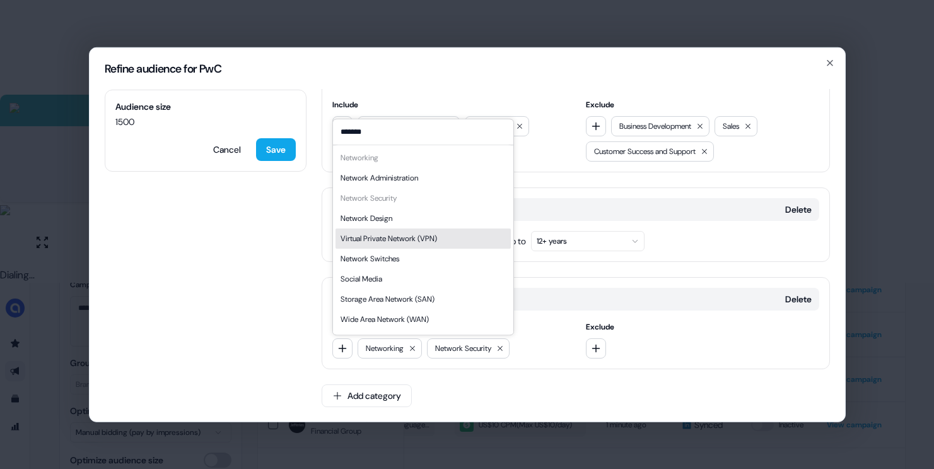
type input "*******"
click at [402, 232] on div "Virtual Private Network (VPN)" at bounding box center [389, 238] width 97 height 13
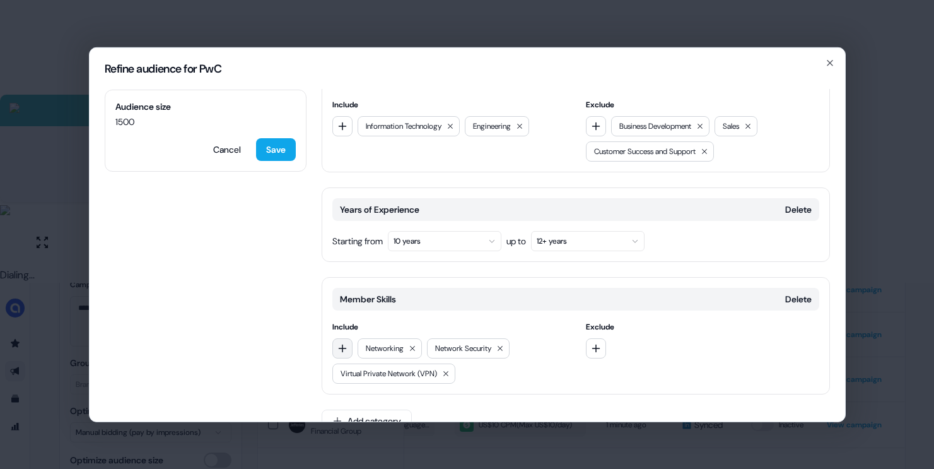
click at [345, 347] on icon "button" at bounding box center [342, 348] width 8 height 8
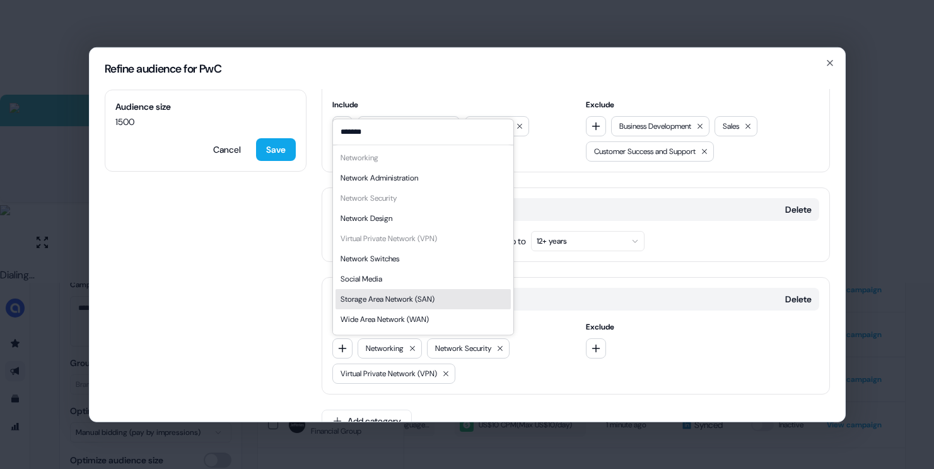
type input "*******"
click at [413, 300] on div "Storage Area Network (SAN)" at bounding box center [388, 299] width 94 height 13
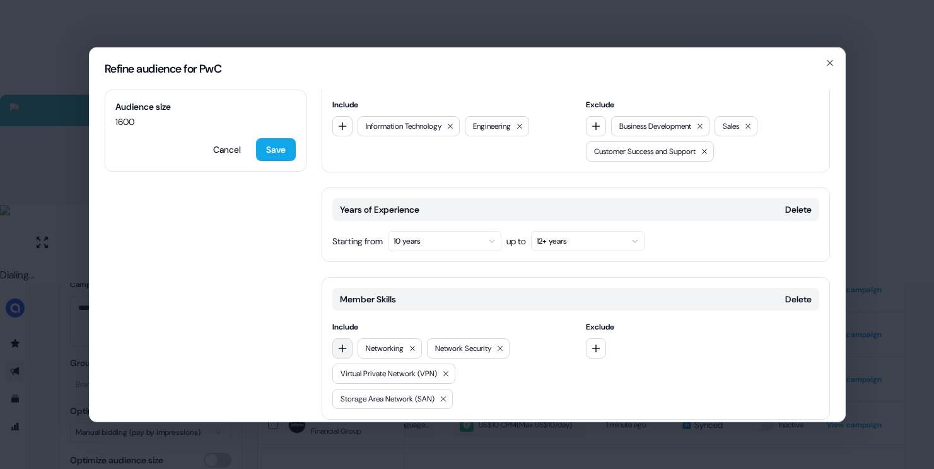
click at [350, 346] on button "button" at bounding box center [342, 348] width 20 height 20
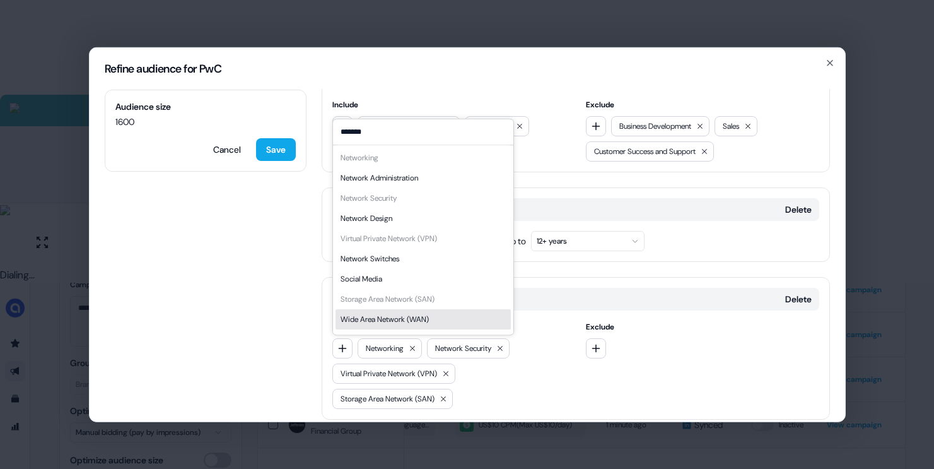
type input "*******"
click at [402, 315] on div "Wide Area Network (WAN)" at bounding box center [385, 319] width 88 height 13
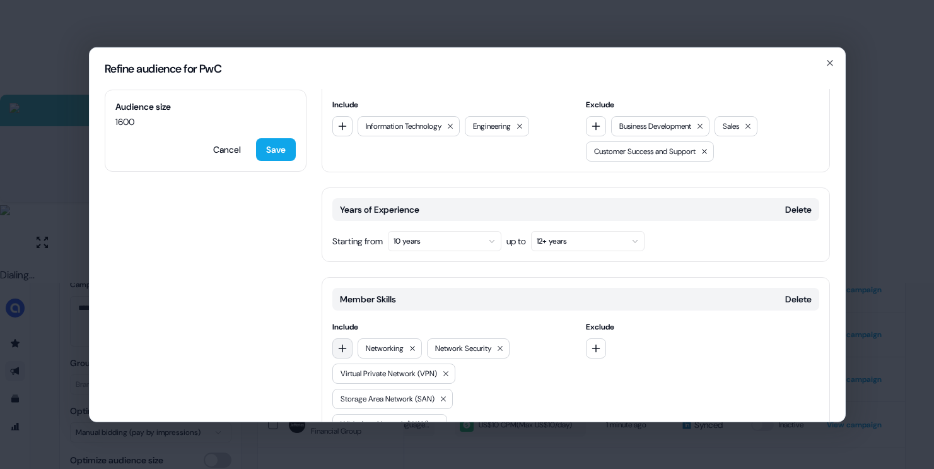
click at [349, 346] on button "button" at bounding box center [342, 348] width 20 height 20
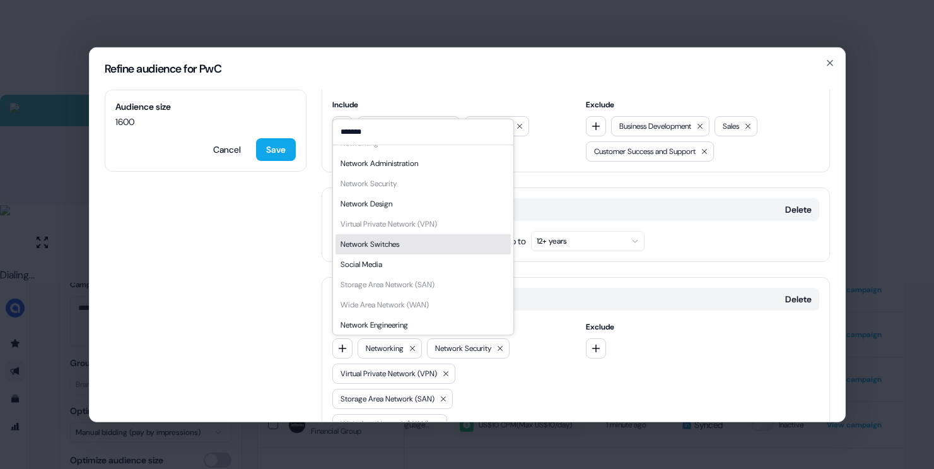
scroll to position [18, 0]
type input "*******"
click at [406, 244] on div "Network Switches" at bounding box center [423, 241] width 175 height 20
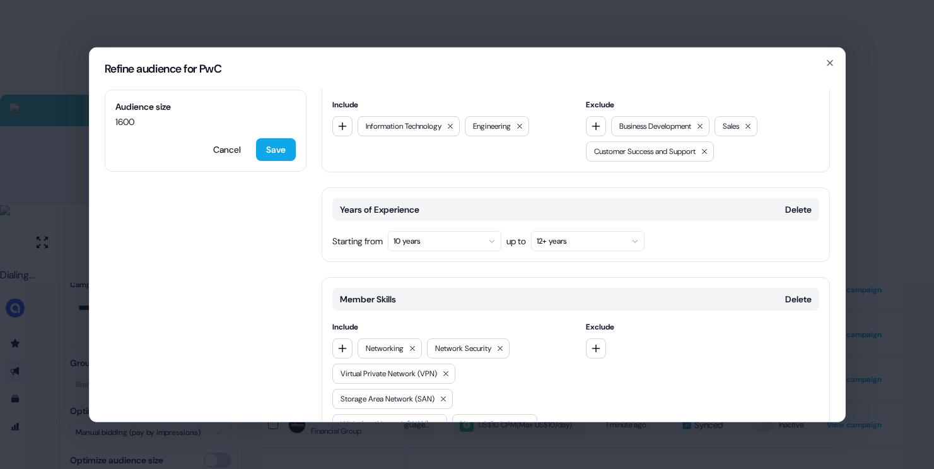
drag, startPoint x: 350, startPoint y: 349, endPoint x: 363, endPoint y: 336, distance: 18.3
click at [350, 349] on button "button" at bounding box center [342, 348] width 20 height 20
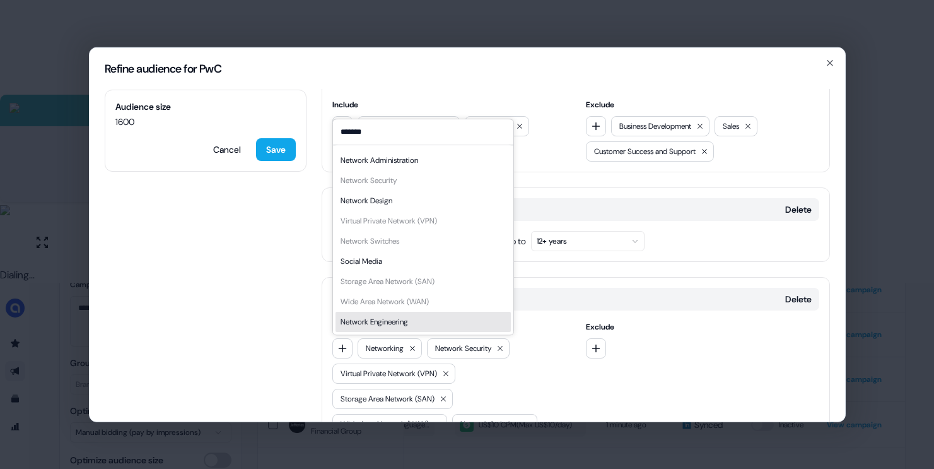
type input "*******"
click at [388, 331] on div "Network Engineering" at bounding box center [423, 322] width 175 height 20
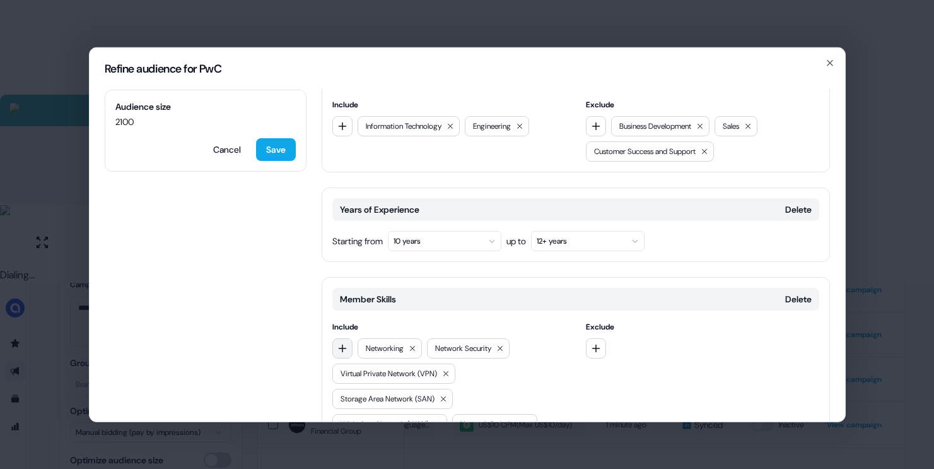
click at [344, 350] on icon "button" at bounding box center [343, 348] width 10 height 10
click at [434, 320] on span "Include" at bounding box center [448, 326] width 233 height 13
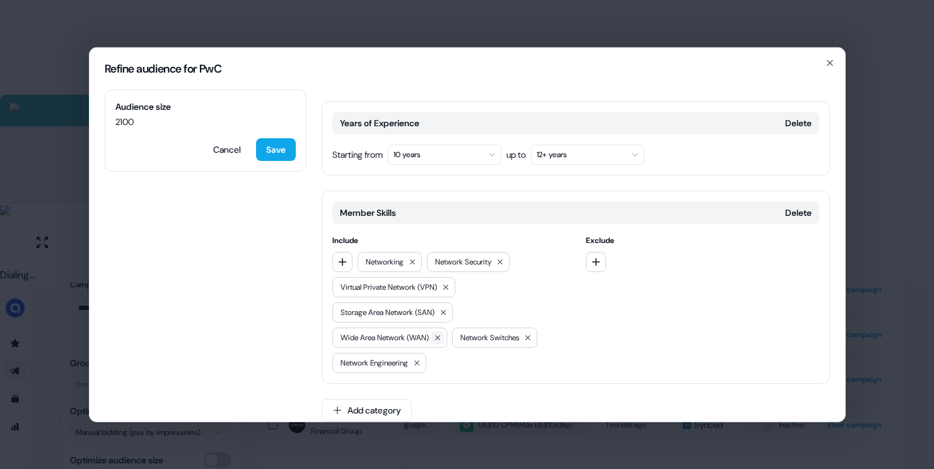
scroll to position [490, 0]
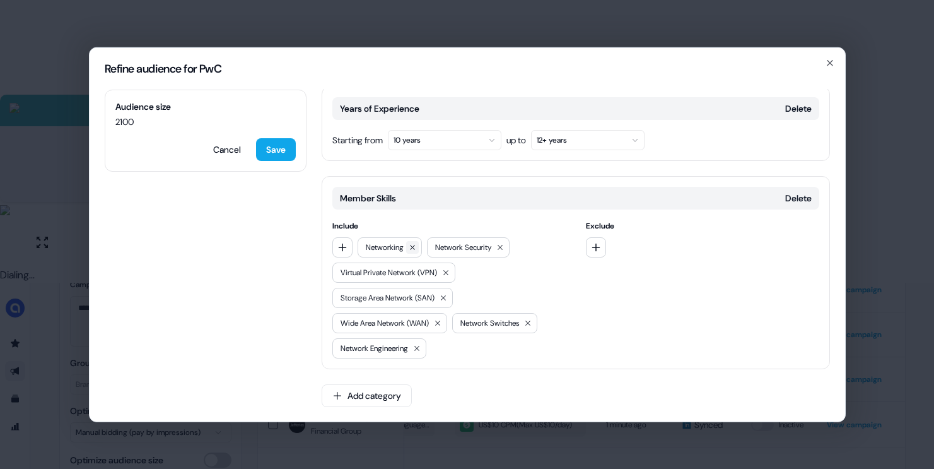
click at [412, 250] on icon at bounding box center [413, 247] width 8 height 8
click at [446, 295] on icon at bounding box center [443, 297] width 5 height 5
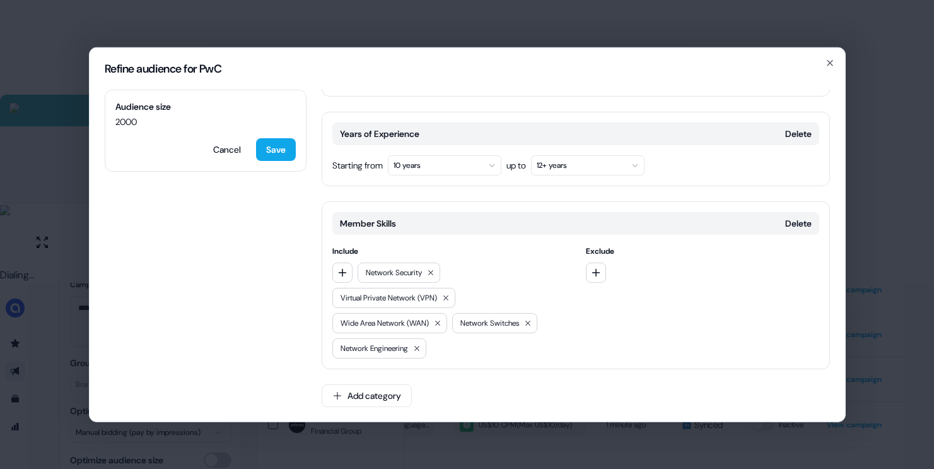
click at [449, 296] on icon at bounding box center [446, 297] width 5 height 5
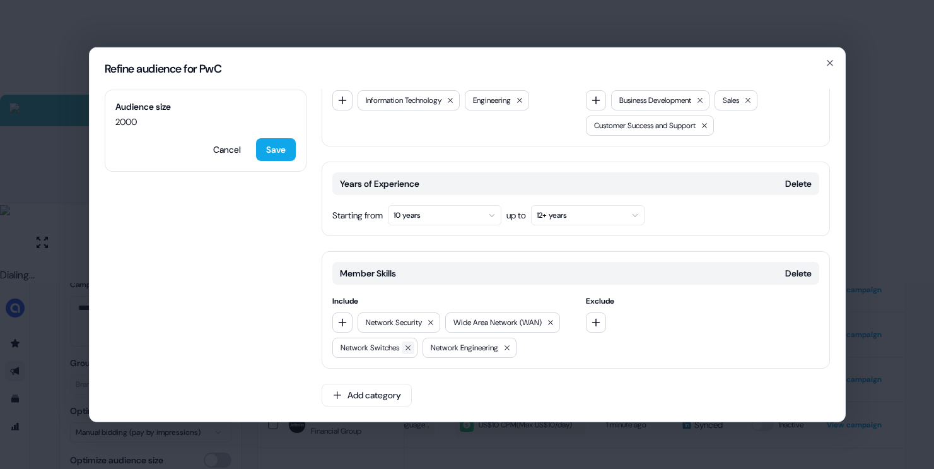
click at [412, 343] on icon at bounding box center [408, 347] width 8 height 8
drag, startPoint x: 339, startPoint y: 315, endPoint x: 418, endPoint y: 304, distance: 79.6
click at [339, 315] on button "button" at bounding box center [342, 322] width 20 height 20
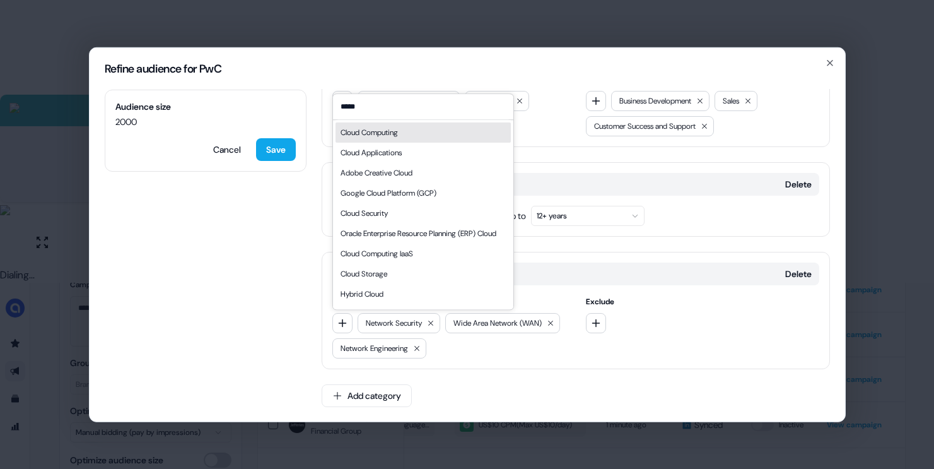
type input "*****"
click at [411, 131] on div "Cloud Computing" at bounding box center [423, 132] width 175 height 20
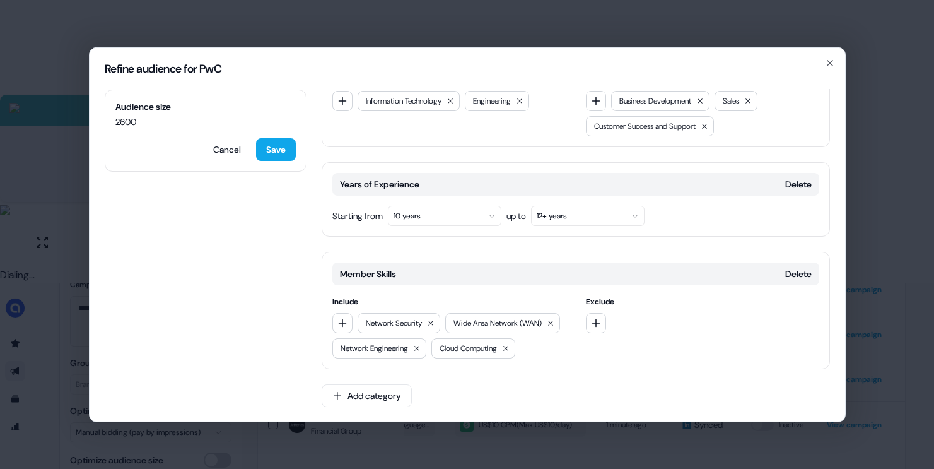
drag, startPoint x: 339, startPoint y: 320, endPoint x: 403, endPoint y: 268, distance: 82.6
click at [339, 320] on icon "button" at bounding box center [343, 322] width 10 height 10
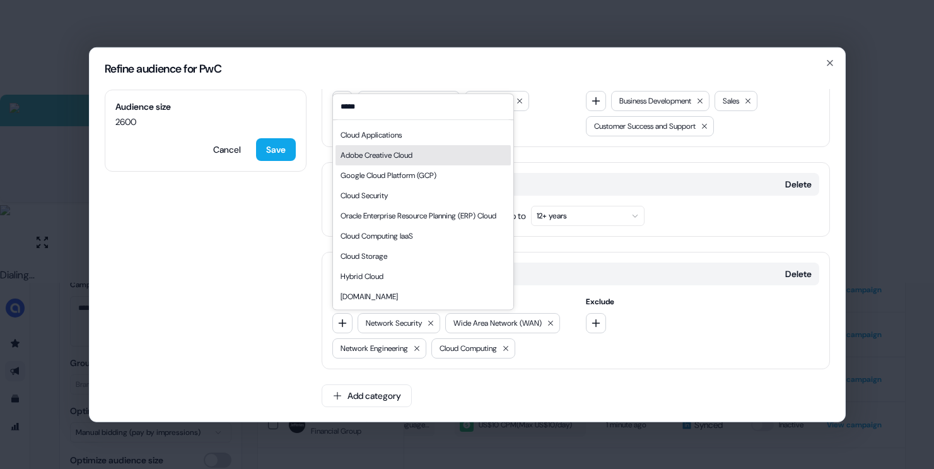
scroll to position [30, 0]
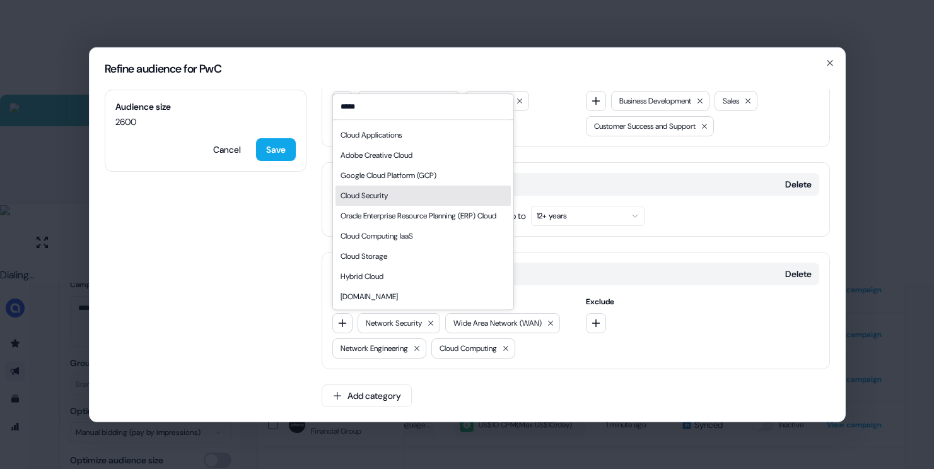
type input "*****"
click at [401, 185] on div "Cloud Security" at bounding box center [423, 195] width 175 height 20
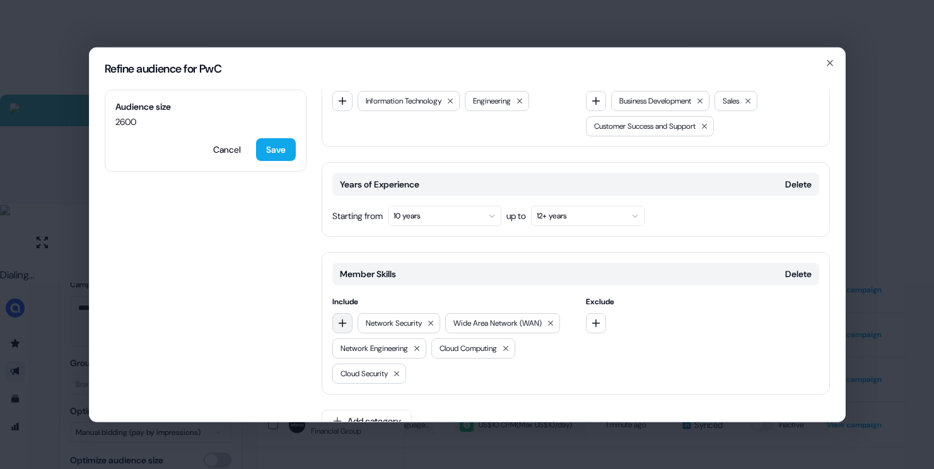
click at [349, 324] on button "button" at bounding box center [342, 322] width 20 height 20
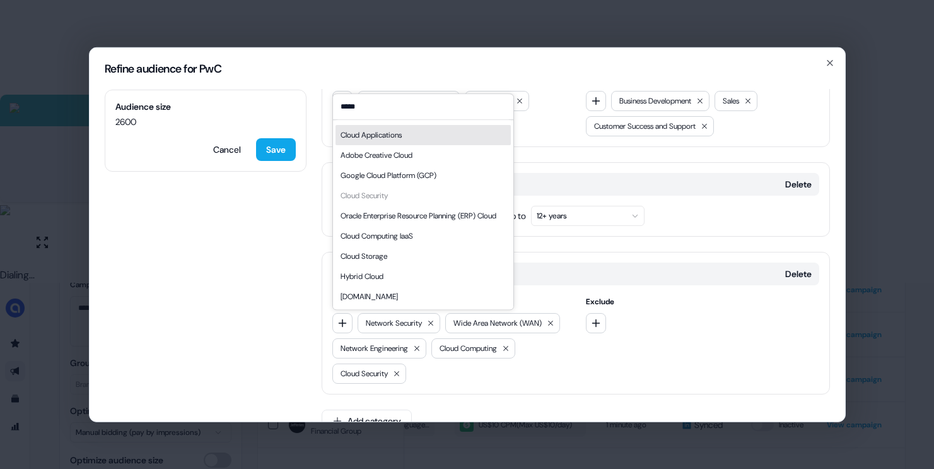
click at [378, 107] on input "*****" at bounding box center [423, 106] width 180 height 25
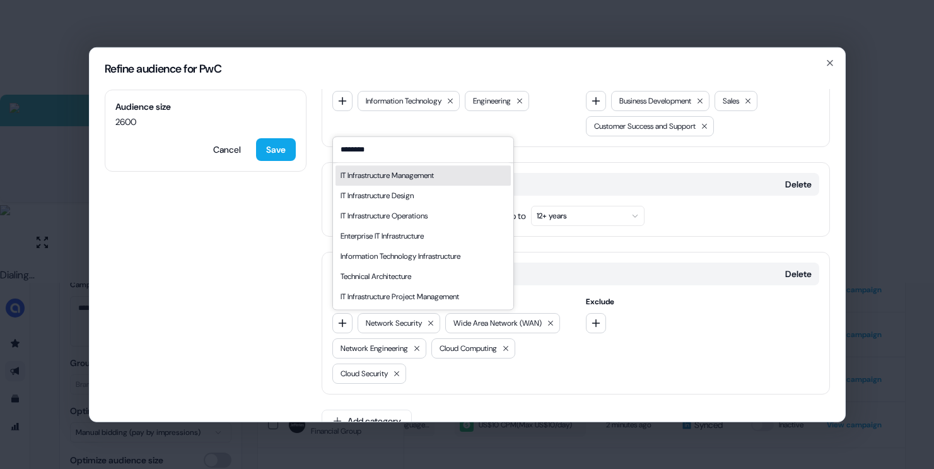
type input "********"
click at [408, 176] on div "IT Infrastructure Management" at bounding box center [387, 175] width 93 height 13
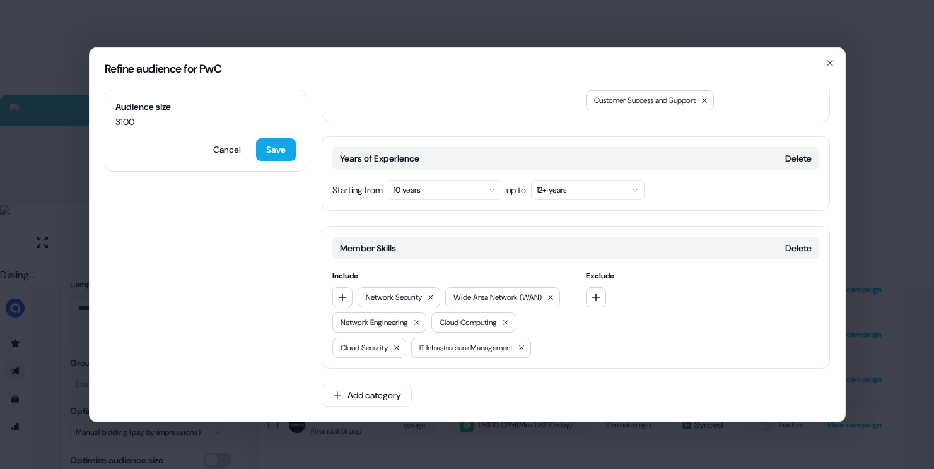
scroll to position [465, 0]
click at [389, 397] on button "Add category" at bounding box center [367, 394] width 90 height 23
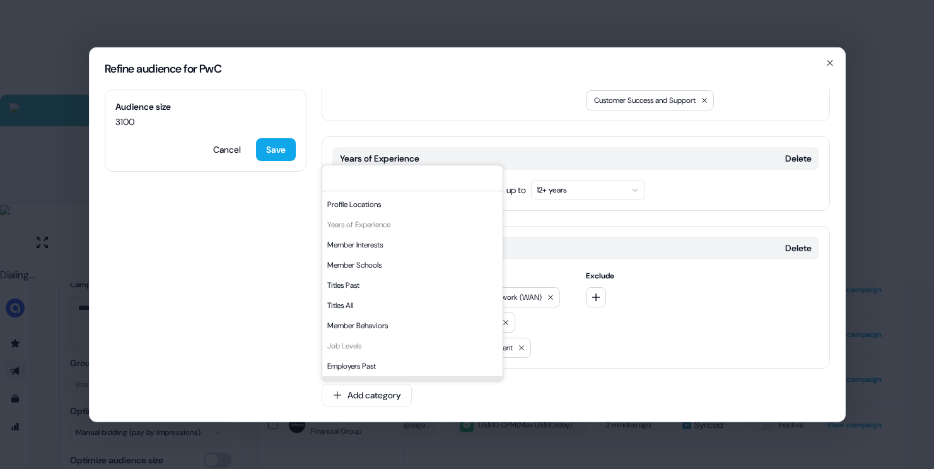
scroll to position [0, 0]
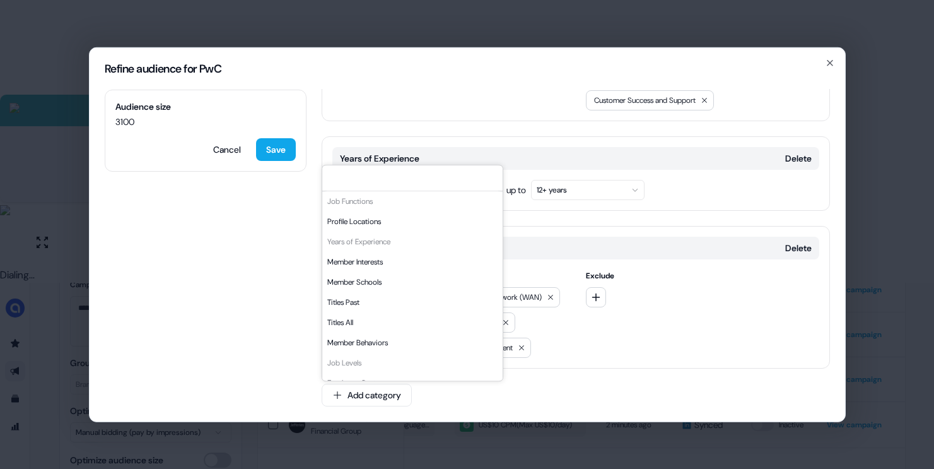
click at [556, 380] on div "Locations Delete Include North America EMEA Australia and New Zealand APAC Unit…" at bounding box center [576, 35] width 508 height 772
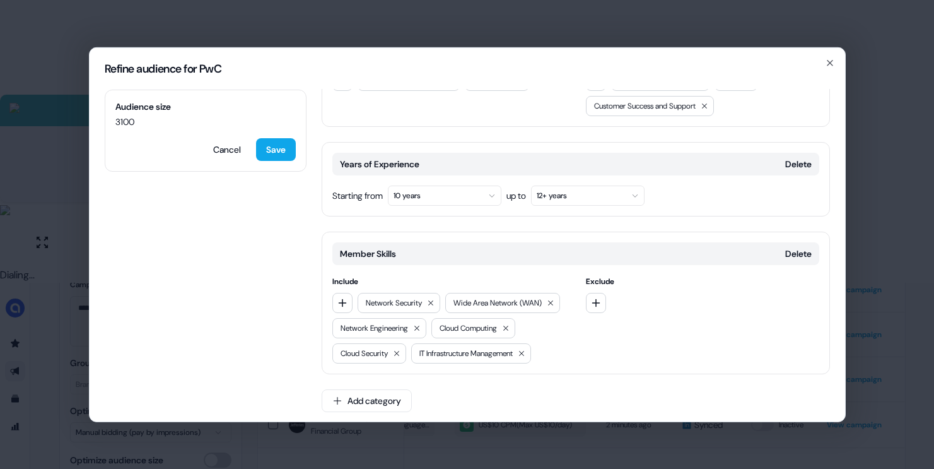
scroll to position [335, 0]
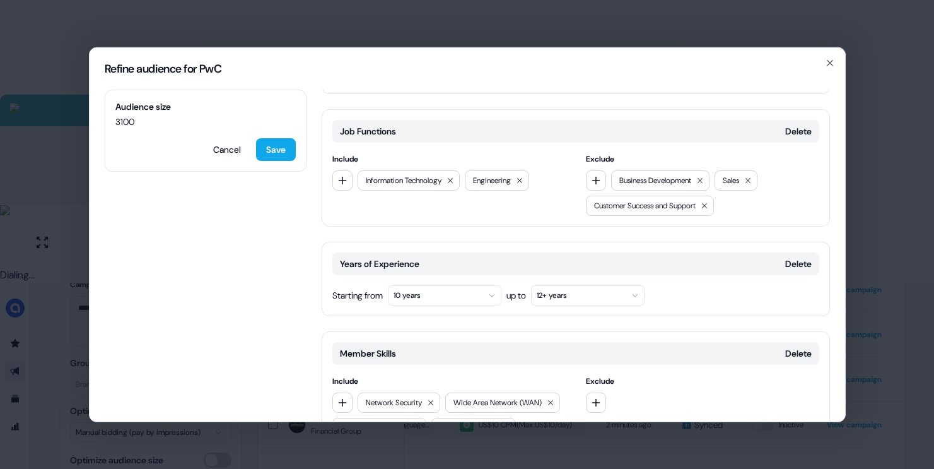
click at [479, 294] on button "10 years" at bounding box center [445, 295] width 114 height 20
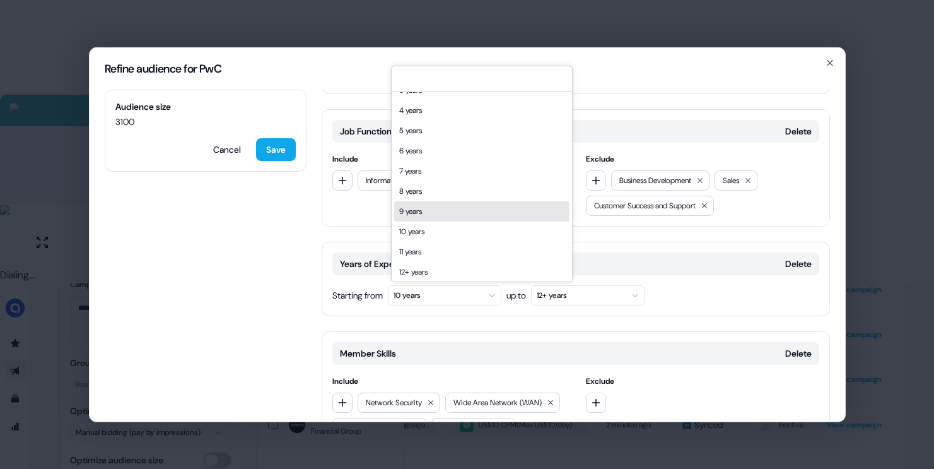
scroll to position [58, 0]
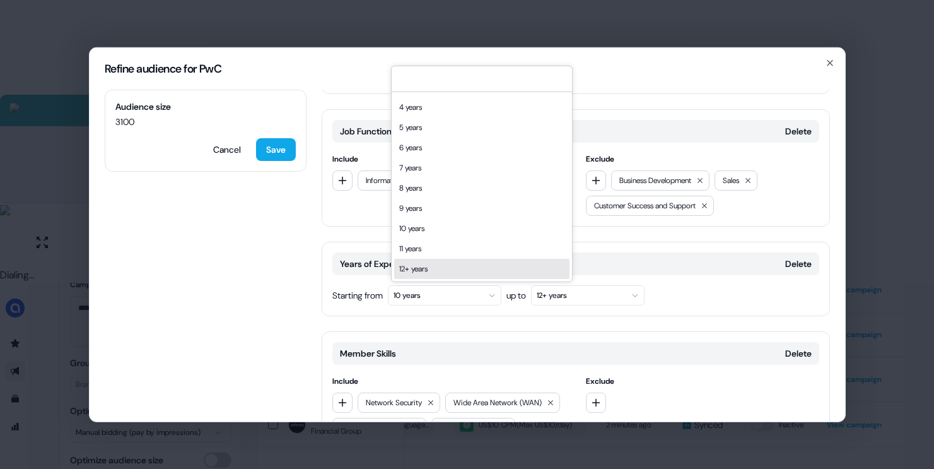
click at [431, 264] on div "12+ years" at bounding box center [481, 269] width 175 height 20
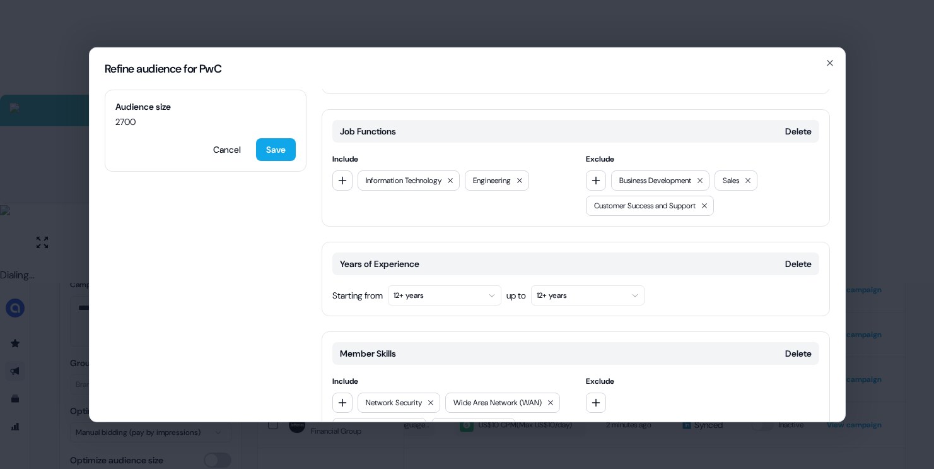
click at [459, 291] on button "12+ years" at bounding box center [445, 295] width 114 height 20
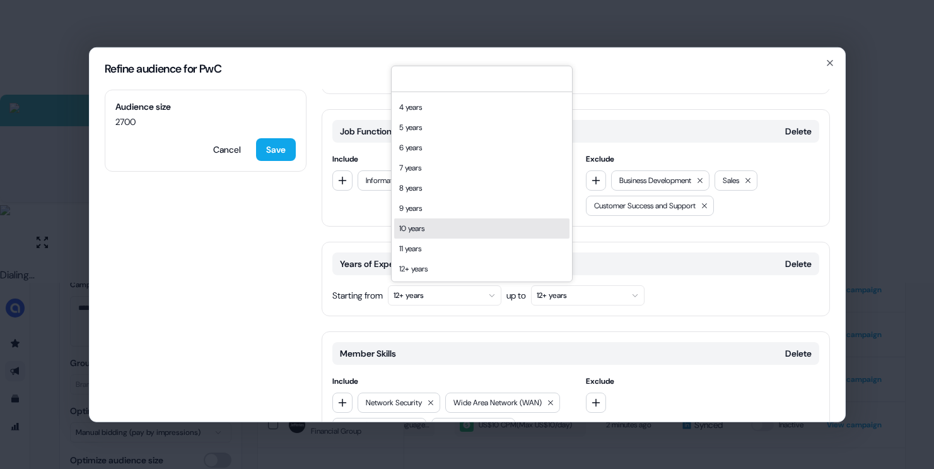
click at [424, 226] on div "10 years" at bounding box center [481, 228] width 175 height 20
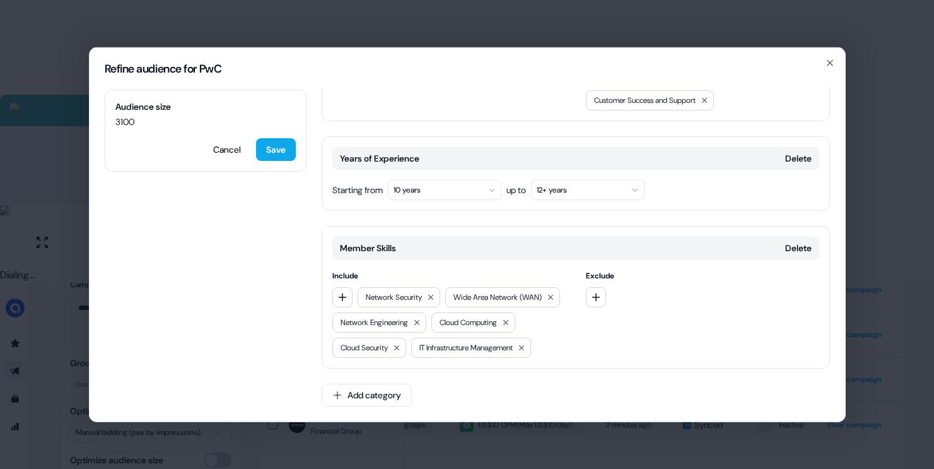
scroll to position [465, 0]
click at [372, 400] on button "Add category" at bounding box center [367, 394] width 90 height 23
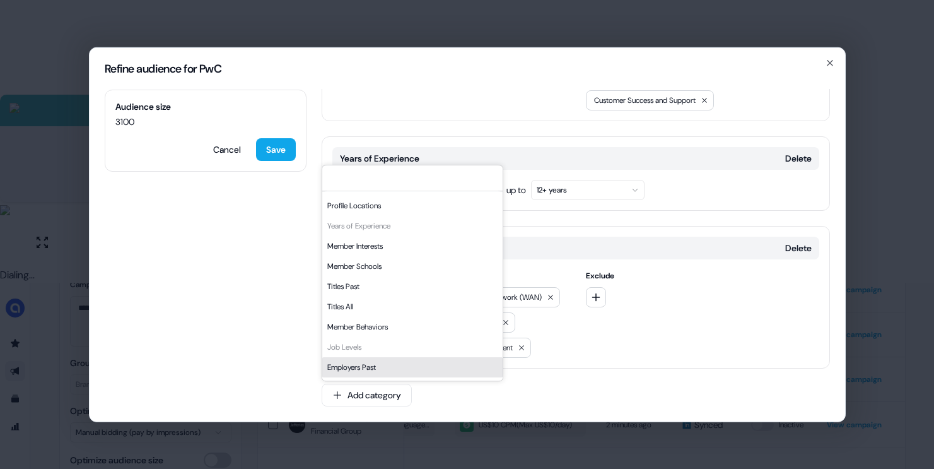
scroll to position [0, 0]
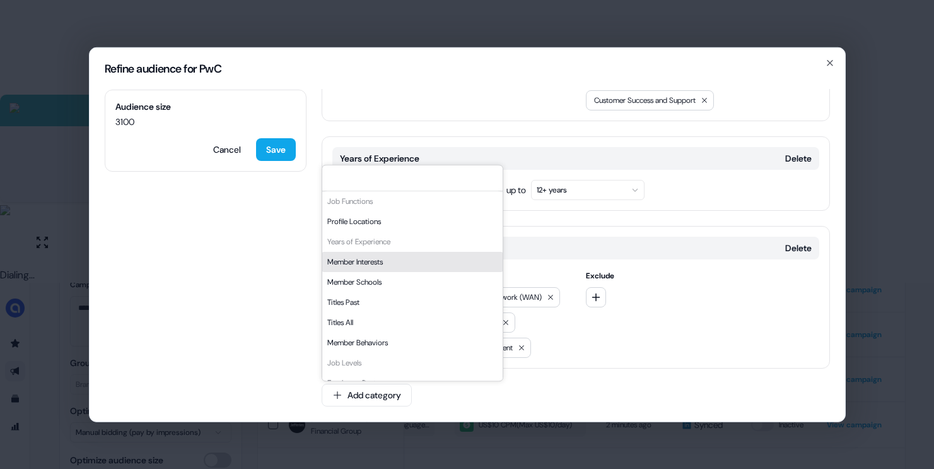
click at [272, 281] on div "Audience size 3100 Cancel Save Locations Delete Include North America EMEA Aust…" at bounding box center [468, 255] width 756 height 332
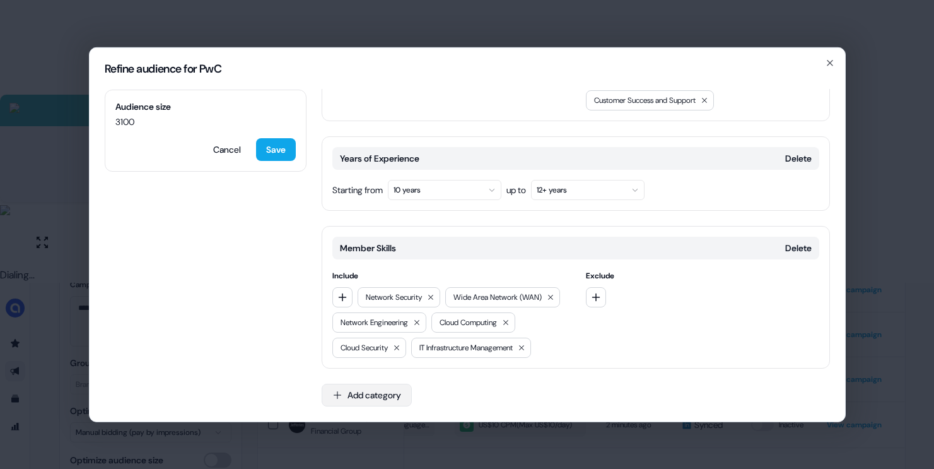
click at [371, 399] on button "Add category" at bounding box center [367, 394] width 90 height 23
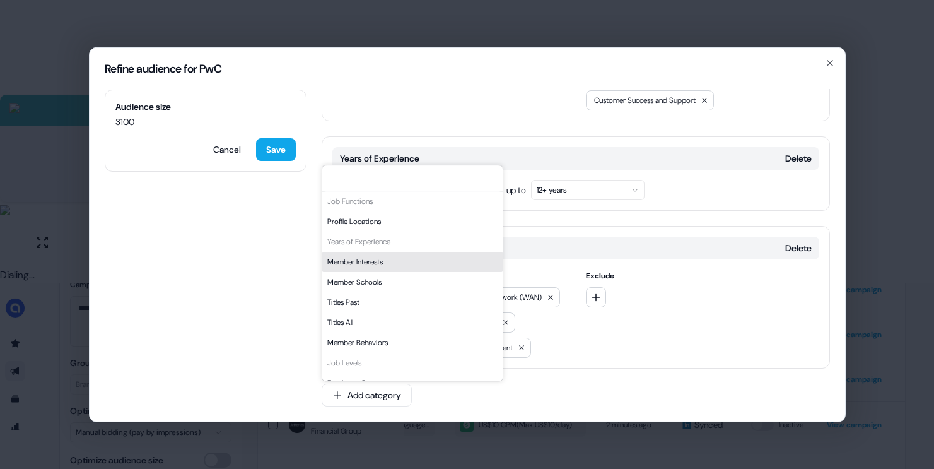
click at [379, 266] on div "Member Interests" at bounding box center [412, 262] width 180 height 20
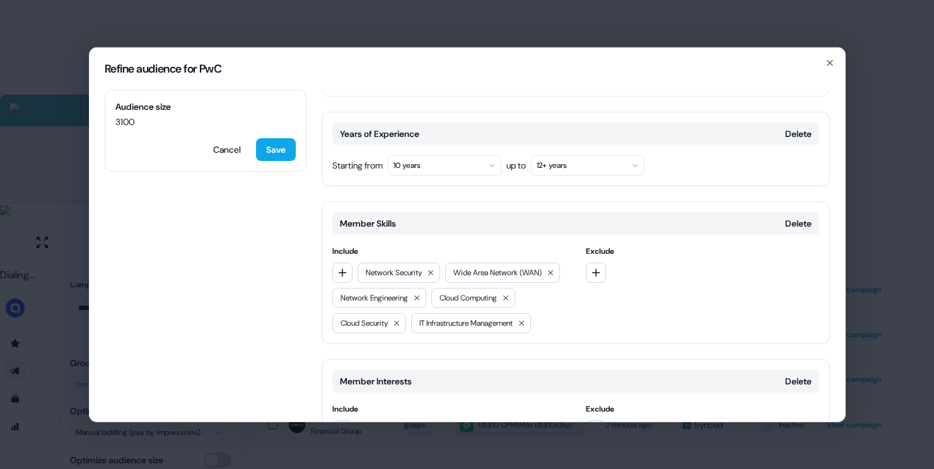
scroll to position [572, 0]
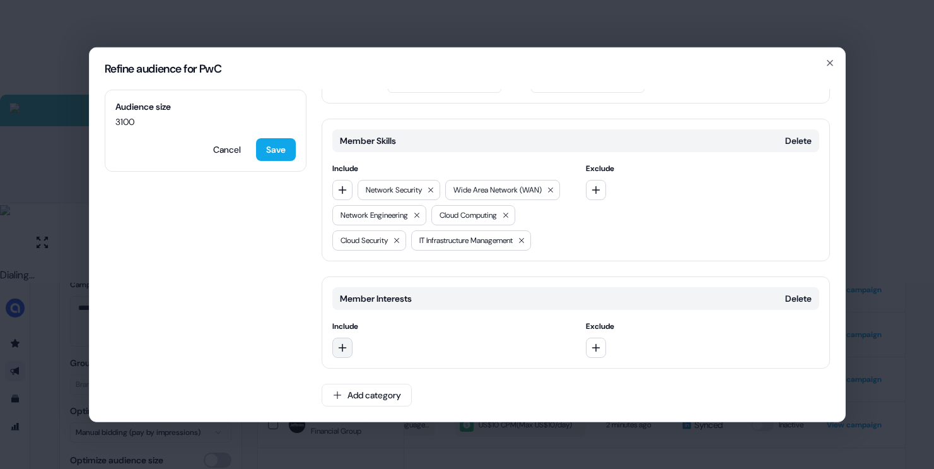
click at [350, 348] on button "button" at bounding box center [342, 347] width 20 height 20
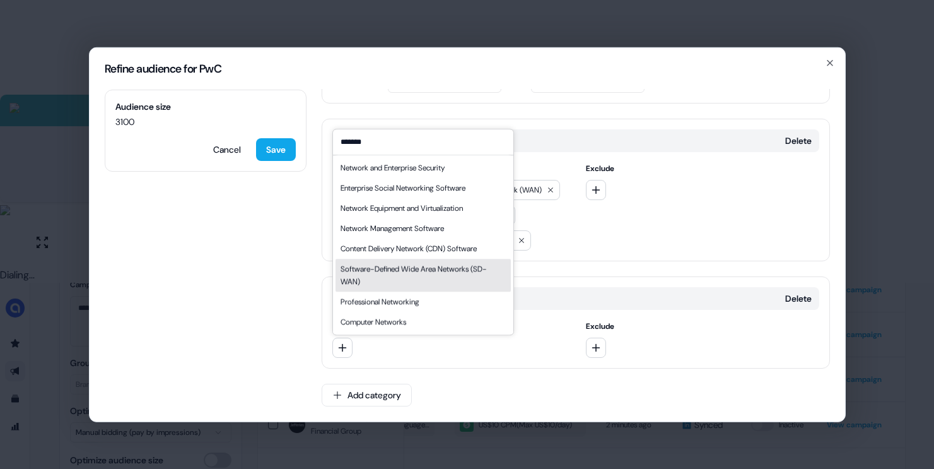
type input "*******"
click at [443, 276] on div "Software-Defined Wide Area Networks (SD-WAN)" at bounding box center [423, 274] width 165 height 25
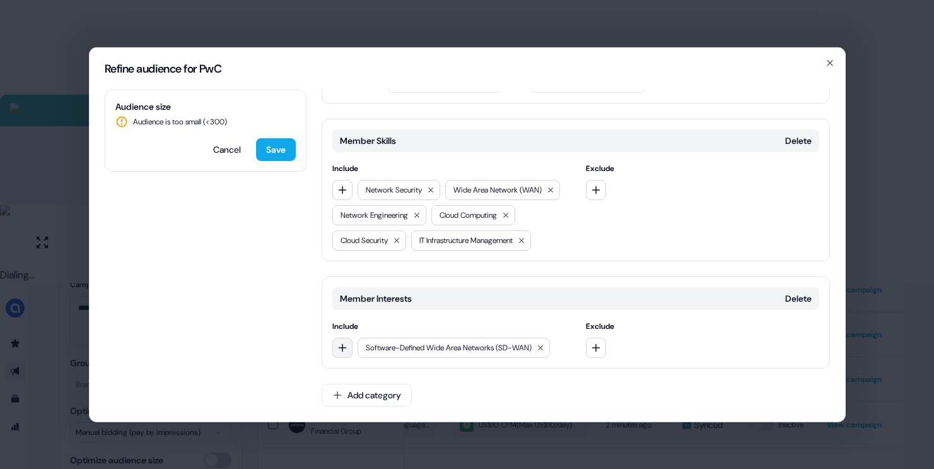
click at [336, 346] on button "button" at bounding box center [342, 347] width 20 height 20
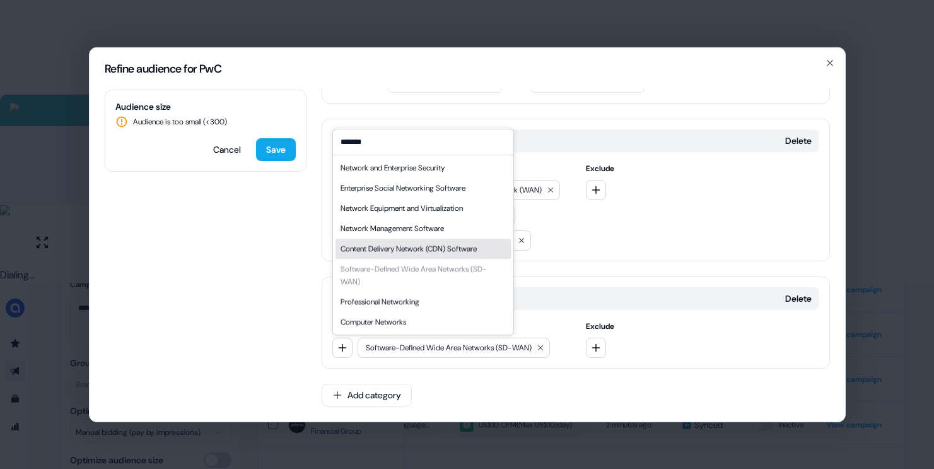
type input "*******"
click at [395, 252] on div "Content Delivery Network (CDN) Software" at bounding box center [409, 248] width 136 height 13
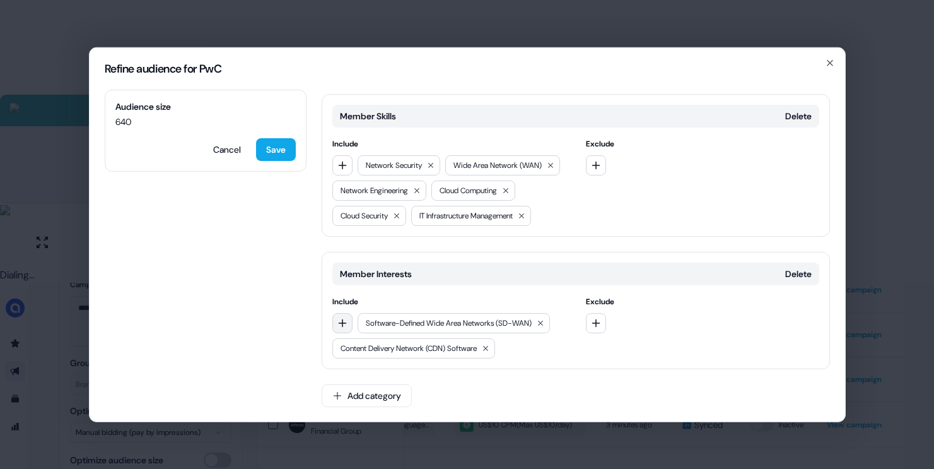
click at [342, 327] on icon "button" at bounding box center [342, 323] width 8 height 8
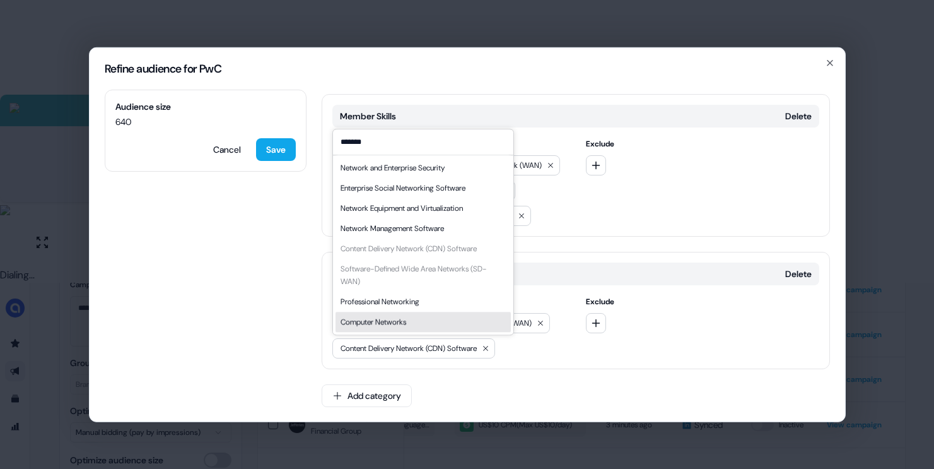
type input "*******"
click at [399, 319] on div "Computer Networks" at bounding box center [374, 321] width 66 height 13
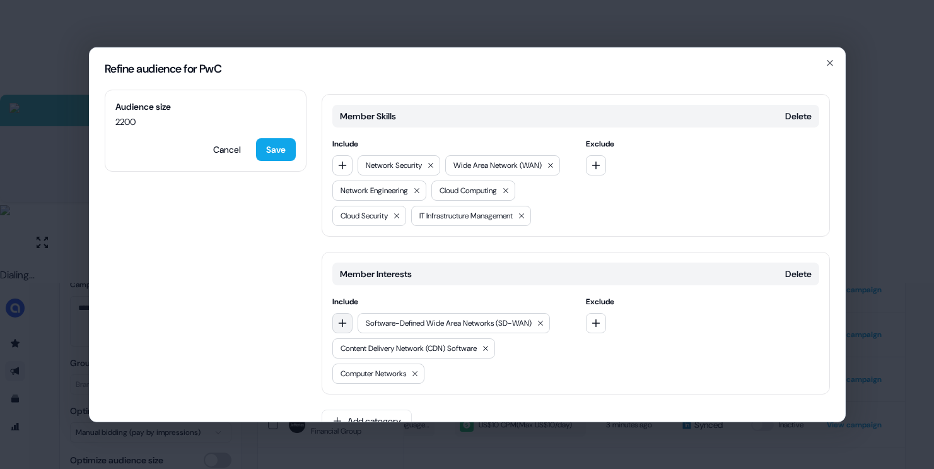
click at [343, 327] on icon "button" at bounding box center [343, 322] width 10 height 10
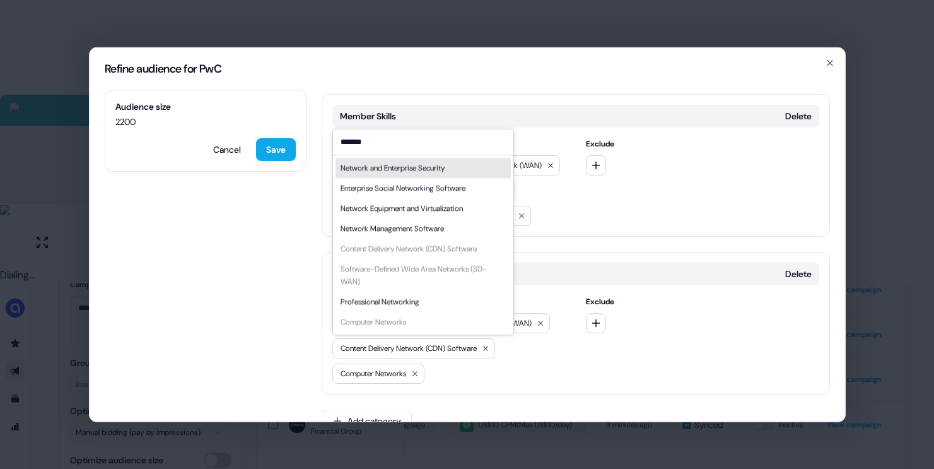
type input "*******"
click at [422, 173] on div "Network and Enterprise Security" at bounding box center [393, 168] width 104 height 13
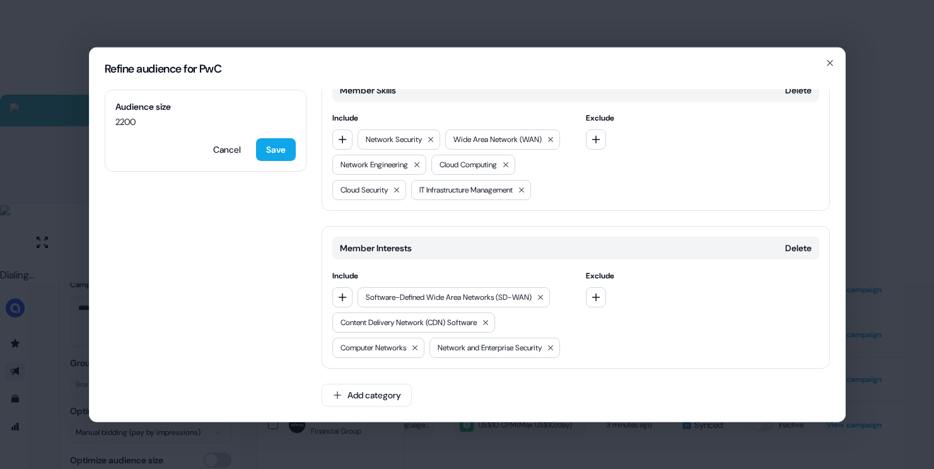
scroll to position [648, 0]
click at [336, 286] on button "button" at bounding box center [342, 296] width 20 height 20
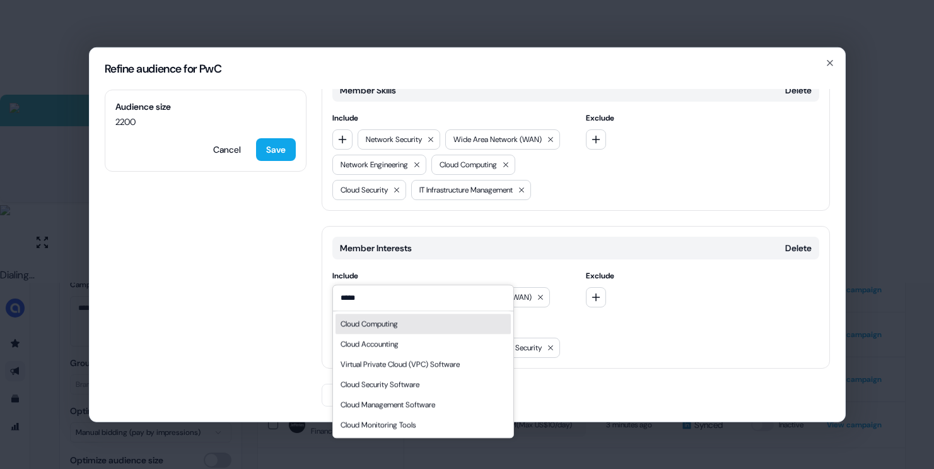
type input "*****"
click at [385, 326] on div "Cloud Computing" at bounding box center [369, 323] width 57 height 13
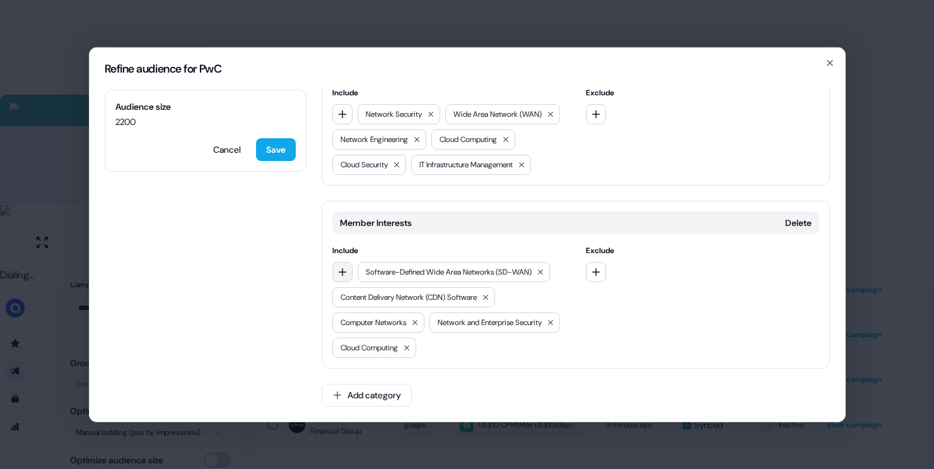
click at [338, 274] on icon "button" at bounding box center [343, 271] width 10 height 10
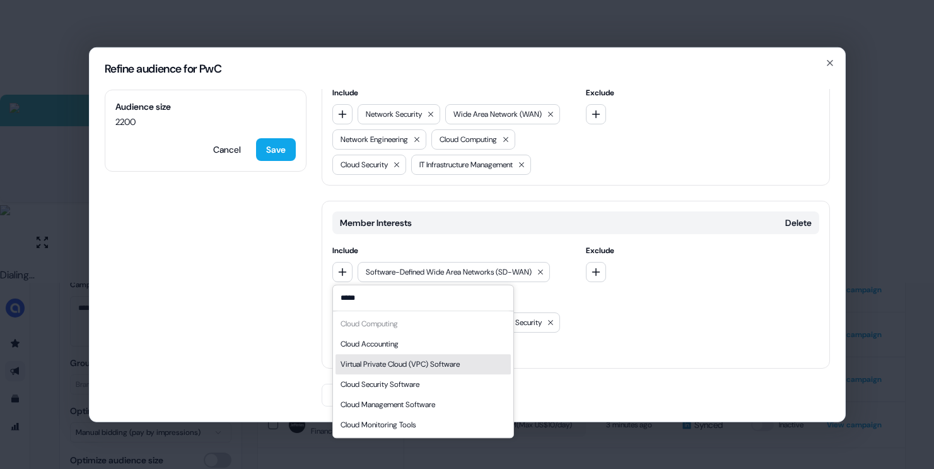
type input "*****"
click at [395, 360] on div "Virtual Private Cloud (VPC) Software" at bounding box center [400, 364] width 119 height 13
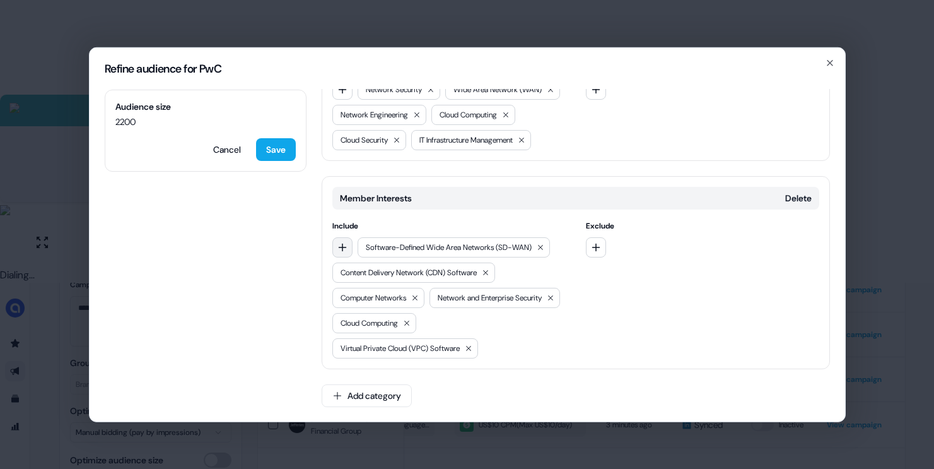
click at [349, 257] on button "button" at bounding box center [342, 247] width 20 height 20
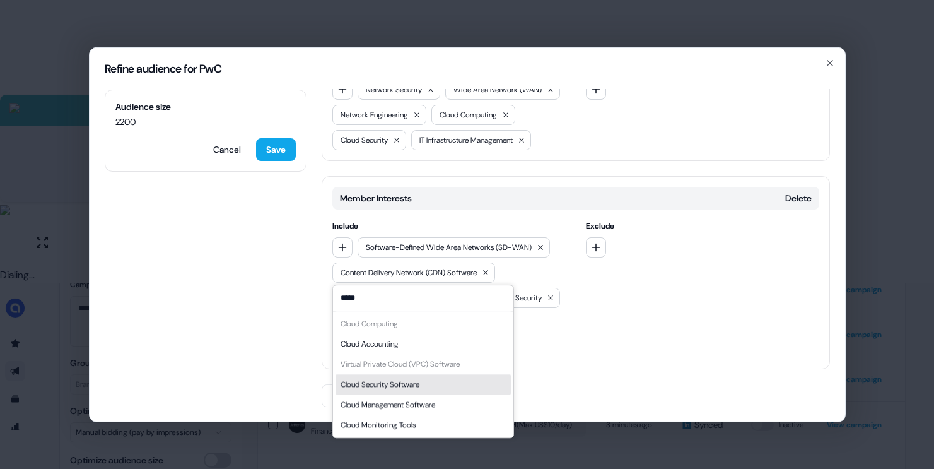
type input "*****"
click at [406, 378] on div "Cloud Security Software" at bounding box center [380, 384] width 79 height 13
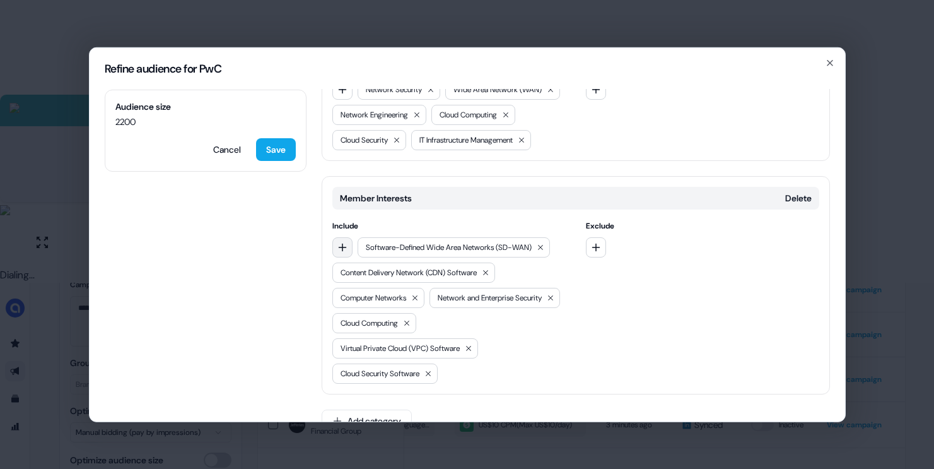
click at [346, 257] on button "button" at bounding box center [342, 247] width 20 height 20
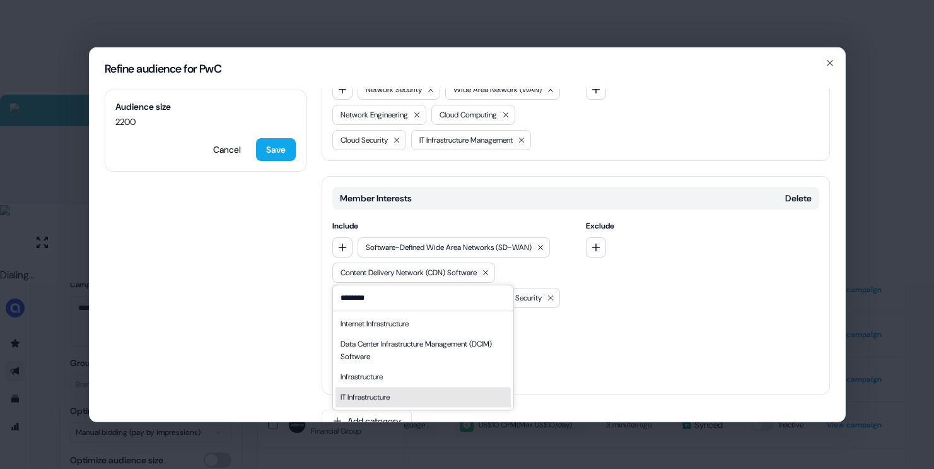
type input "********"
click at [366, 399] on div "IT Infrastructure" at bounding box center [365, 397] width 49 height 13
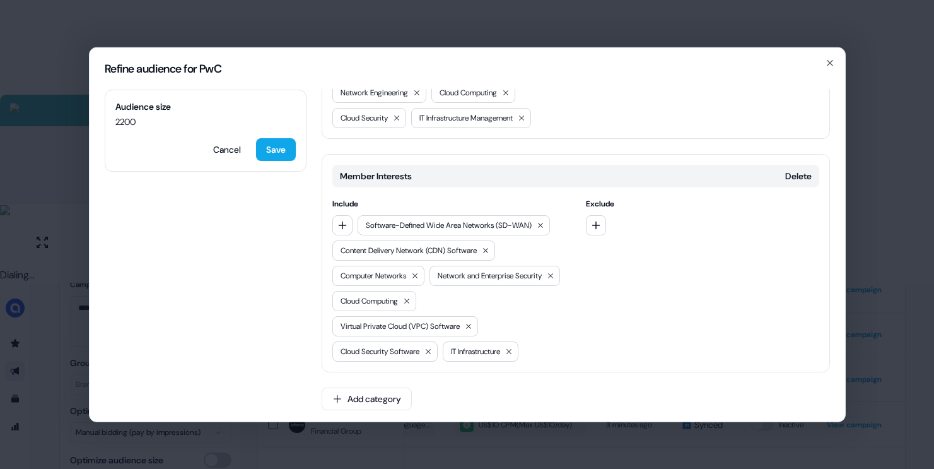
scroll to position [724, 0]
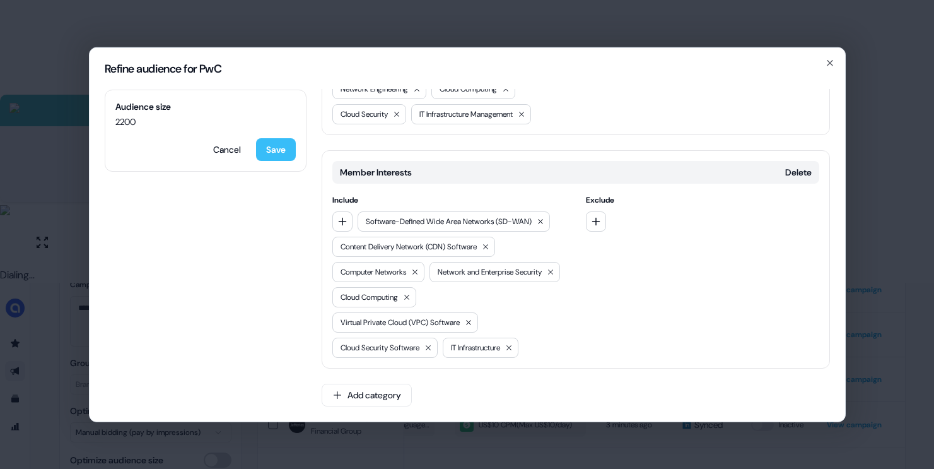
click at [273, 146] on button "Save" at bounding box center [276, 149] width 40 height 23
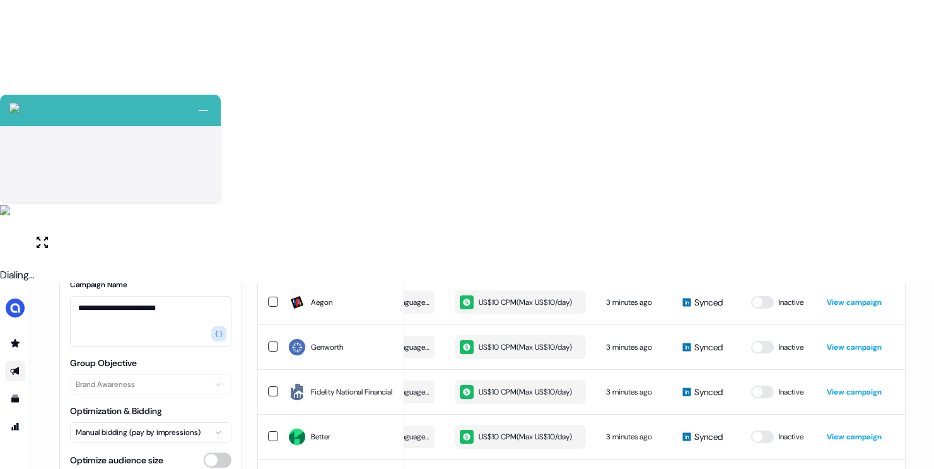
scroll to position [0, 0]
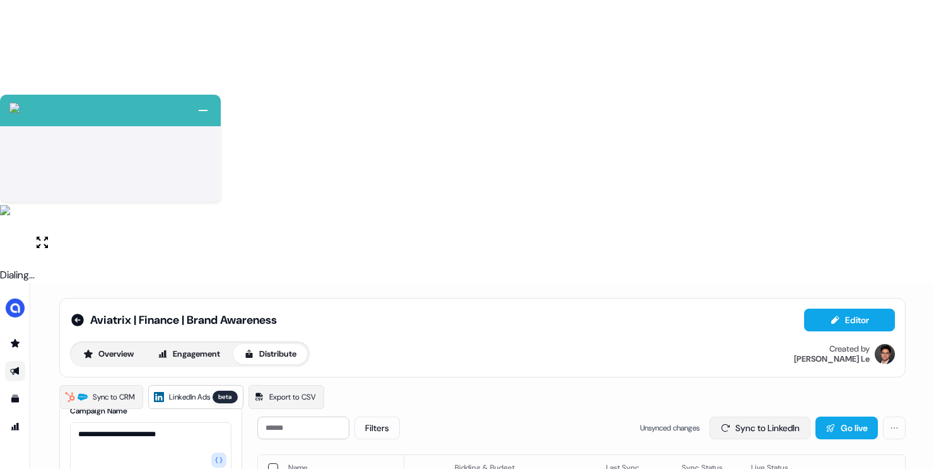
click at [754, 416] on button "Sync to LinkedIn" at bounding box center [760, 427] width 101 height 23
click at [833, 416] on button "Go live" at bounding box center [847, 427] width 62 height 23
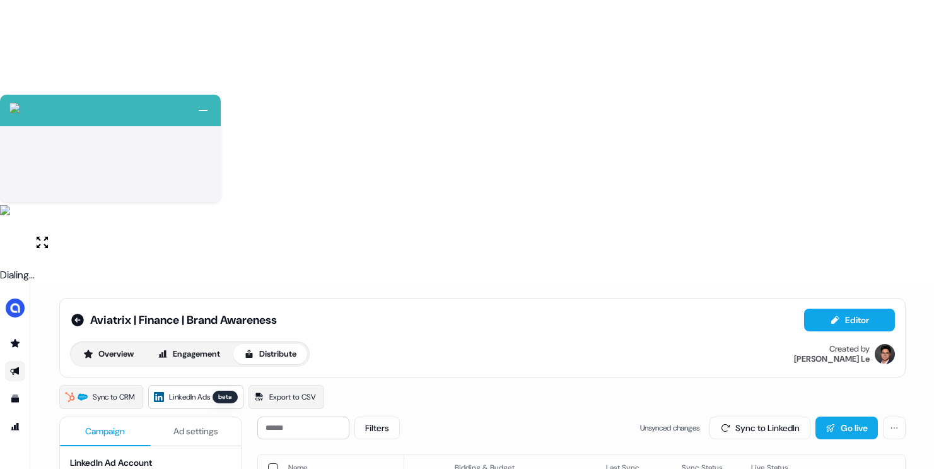
click at [461, 385] on div "Sync to CRM LinkedIn Ads beta Export to CSV" at bounding box center [482, 397] width 847 height 24
click at [71, 314] on icon at bounding box center [77, 320] width 13 height 13
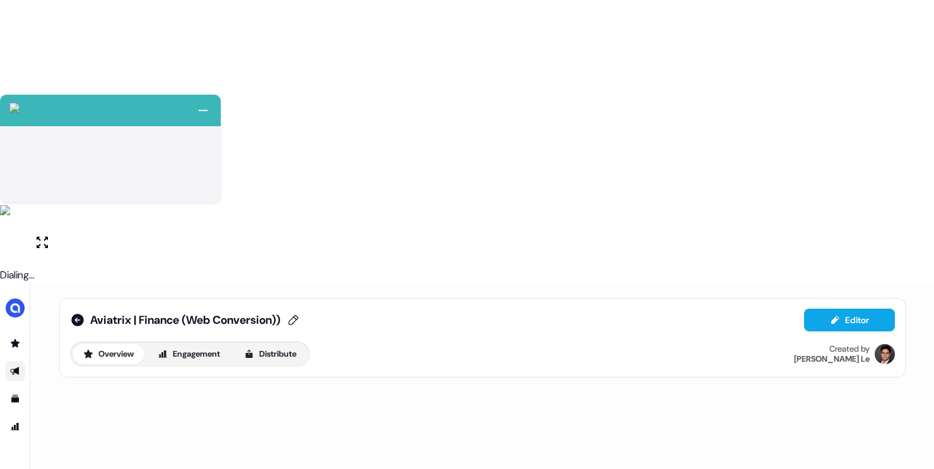
click at [281, 312] on span "Aviatrix | Finance (Web Conversion))" at bounding box center [185, 319] width 191 height 15
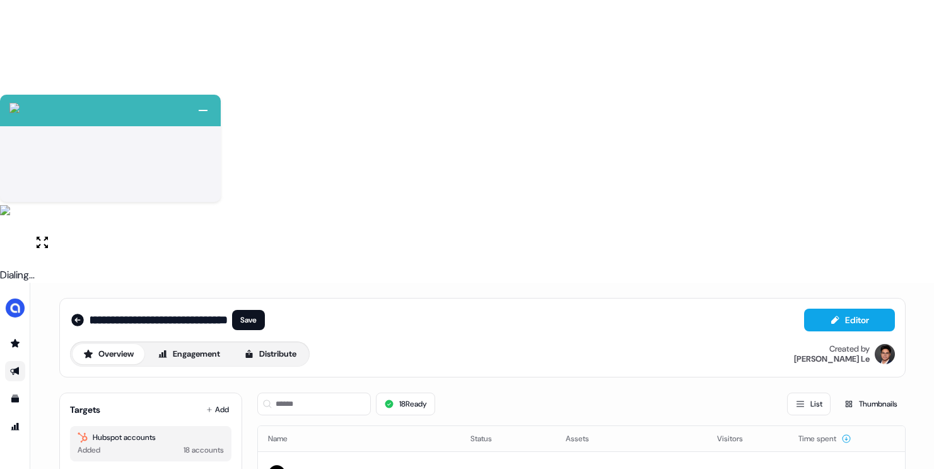
click at [218, 314] on input "**********" at bounding box center [159, 320] width 138 height 13
type input "**********"
click at [246, 310] on button "Save" at bounding box center [248, 320] width 33 height 20
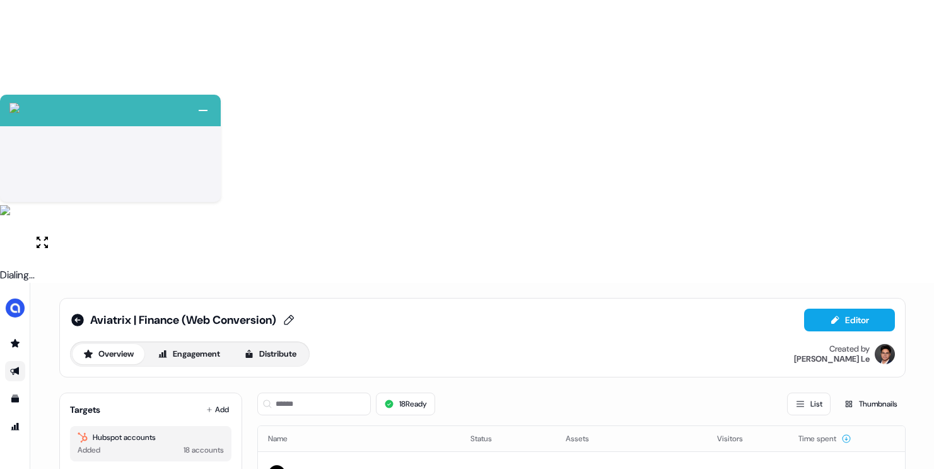
click at [83, 312] on div "Aviatrix | Finance (Web Conversion)" at bounding box center [183, 319] width 226 height 15
click at [75, 314] on icon at bounding box center [77, 320] width 13 height 13
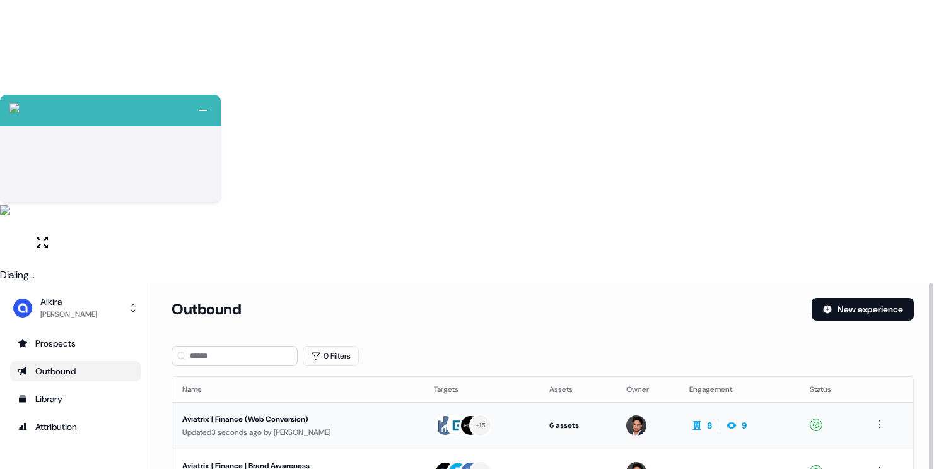
click at [334, 426] on div "Updated 3 seconds ago by Hugh Le" at bounding box center [298, 432] width 232 height 13
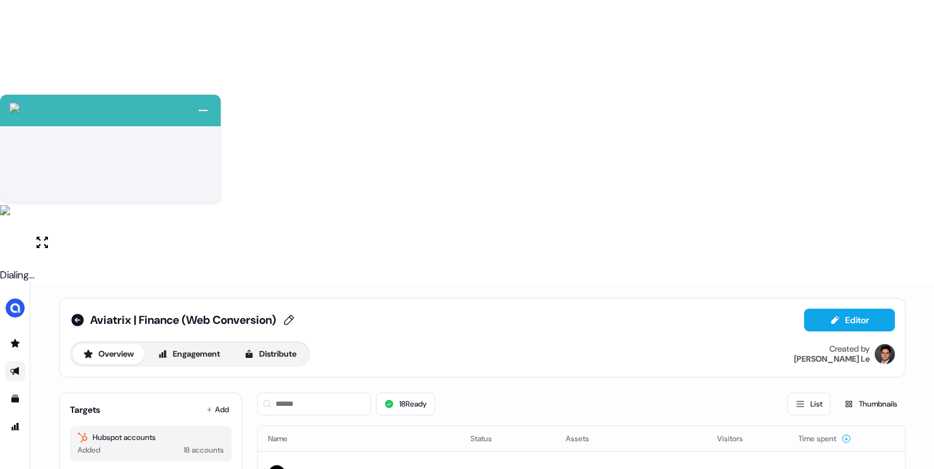
click at [261, 312] on span "Aviatrix | Finance (Web Conversion)" at bounding box center [183, 319] width 186 height 15
click at [211, 314] on input "**********" at bounding box center [159, 320] width 138 height 13
click at [224, 314] on div "**********" at bounding box center [159, 320] width 138 height 13
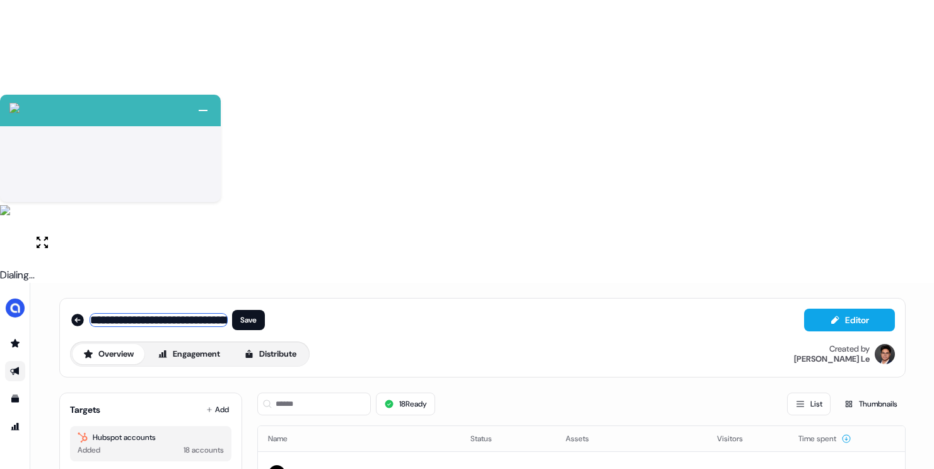
click at [191, 314] on input "**********" at bounding box center [159, 320] width 138 height 13
drag, startPoint x: 194, startPoint y: 35, endPoint x: 237, endPoint y: 33, distance: 43.6
click at [237, 310] on div "**********" at bounding box center [177, 320] width 175 height 20
click at [224, 314] on input "**********" at bounding box center [159, 320] width 138 height 13
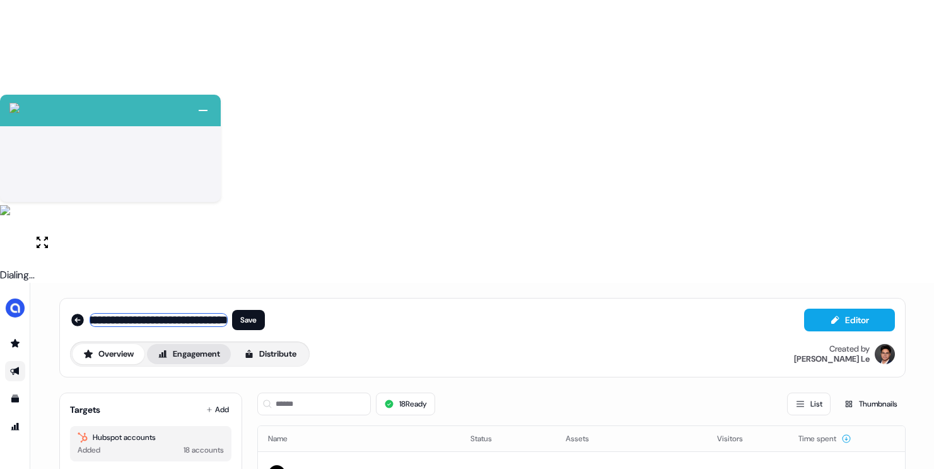
scroll to position [0, 59]
type input "**********"
click at [239, 310] on button "Save" at bounding box center [248, 320] width 33 height 20
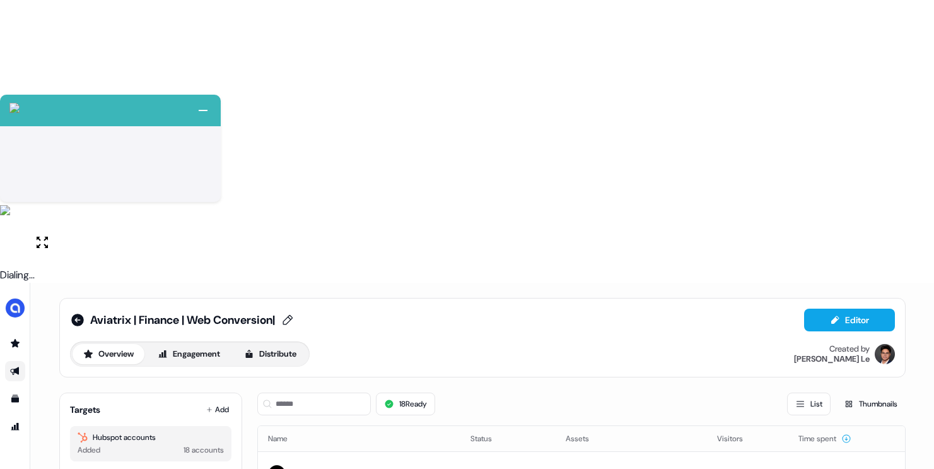
click at [295, 314] on icon at bounding box center [287, 320] width 15 height 13
click at [221, 314] on input "**********" at bounding box center [159, 320] width 138 height 13
type input "**********"
click at [254, 310] on button "Save" at bounding box center [248, 320] width 33 height 20
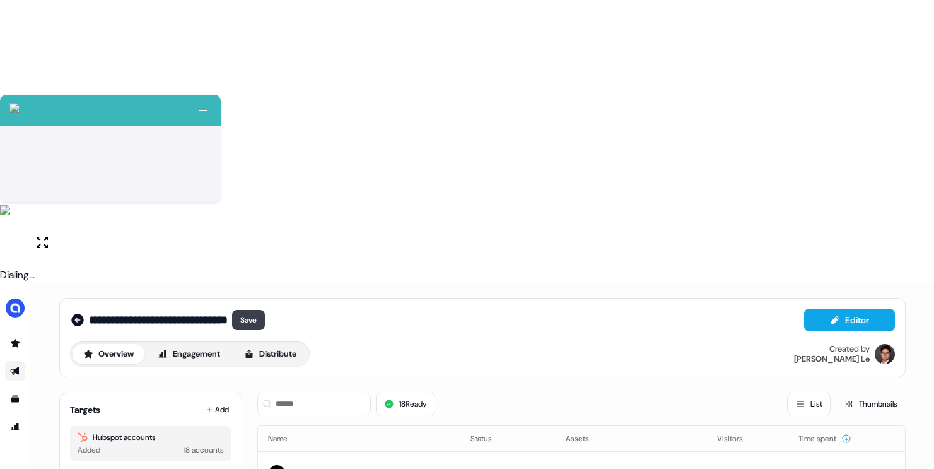
scroll to position [0, 0]
click at [79, 314] on icon at bounding box center [77, 320] width 13 height 13
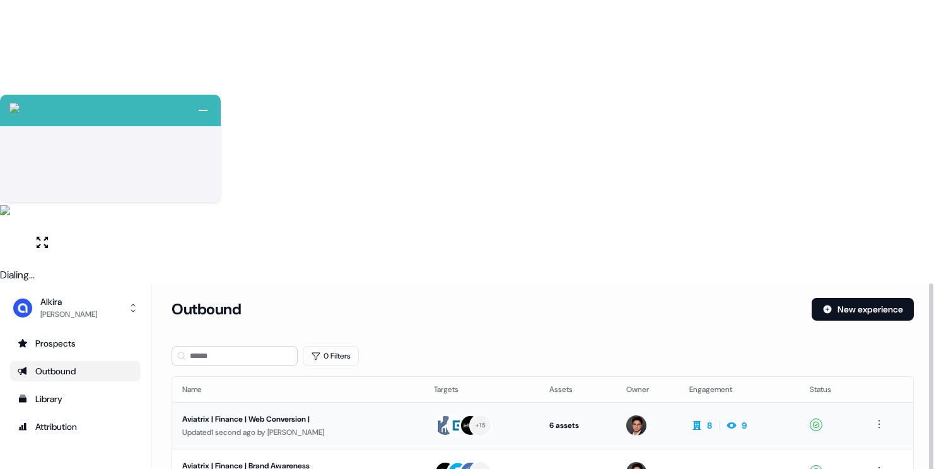
click at [317, 413] on div "Aviatrix | Finance | Web Conversion |" at bounding box center [298, 419] width 232 height 13
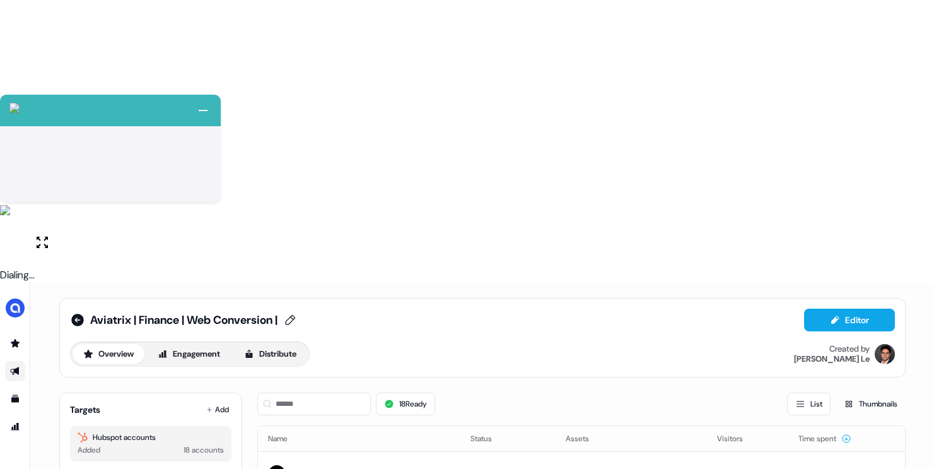
click at [278, 312] on span "Aviatrix | Finance | Web Conversion |" at bounding box center [183, 319] width 187 height 15
click at [221, 314] on input "**********" at bounding box center [159, 320] width 138 height 13
type input "**********"
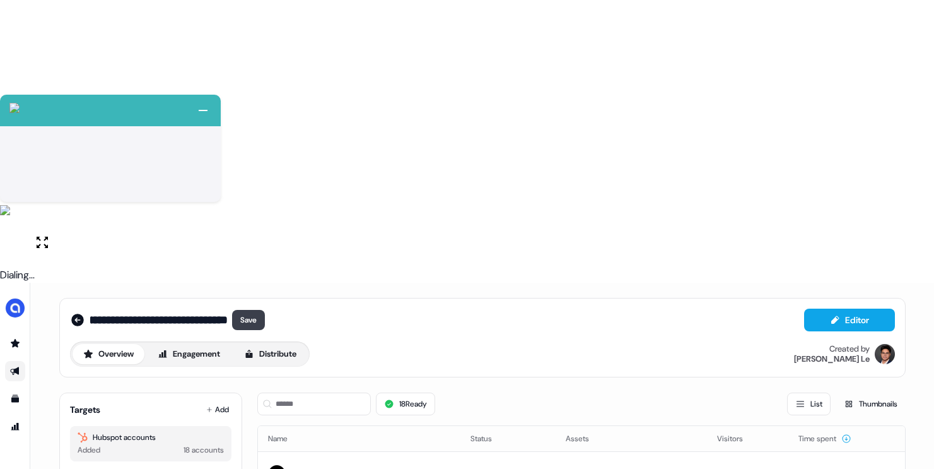
click at [252, 310] on button "Save" at bounding box center [248, 320] width 33 height 20
click at [81, 312] on icon at bounding box center [77, 319] width 15 height 15
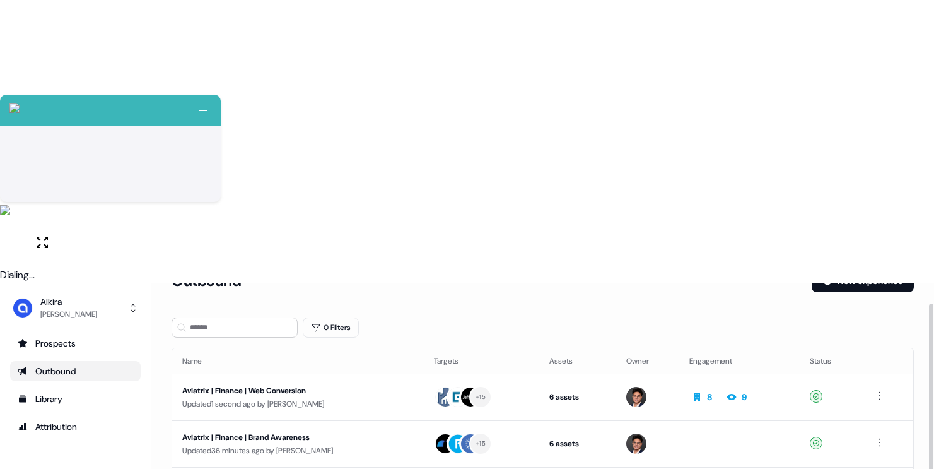
scroll to position [58, 0]
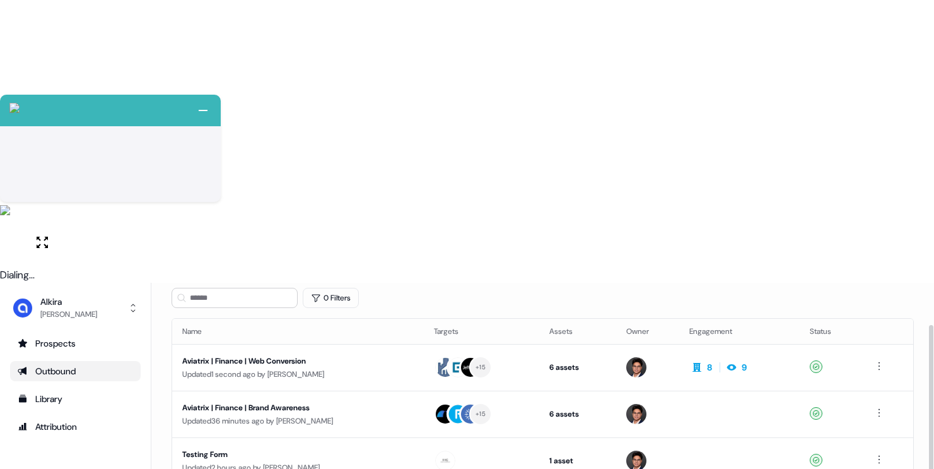
click at [878, 225] on html "+ Next Auto dialer paused! Go to your dialing tab to continue. 225 Paused" at bounding box center [467, 375] width 934 height 751
click at [885, 249] on div "Duplicate" at bounding box center [878, 247] width 74 height 20
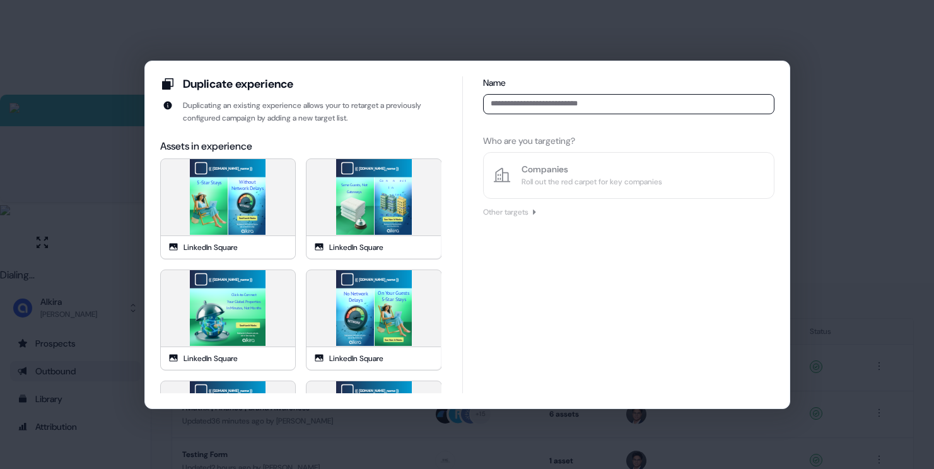
scroll to position [0, 0]
click at [525, 103] on input at bounding box center [628, 104] width 291 height 20
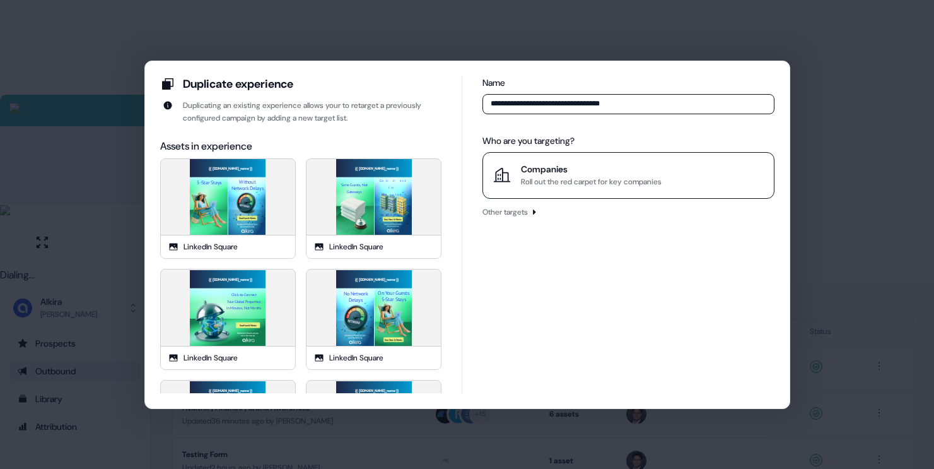
type input "**********"
click at [627, 173] on div "Companies" at bounding box center [591, 169] width 141 height 13
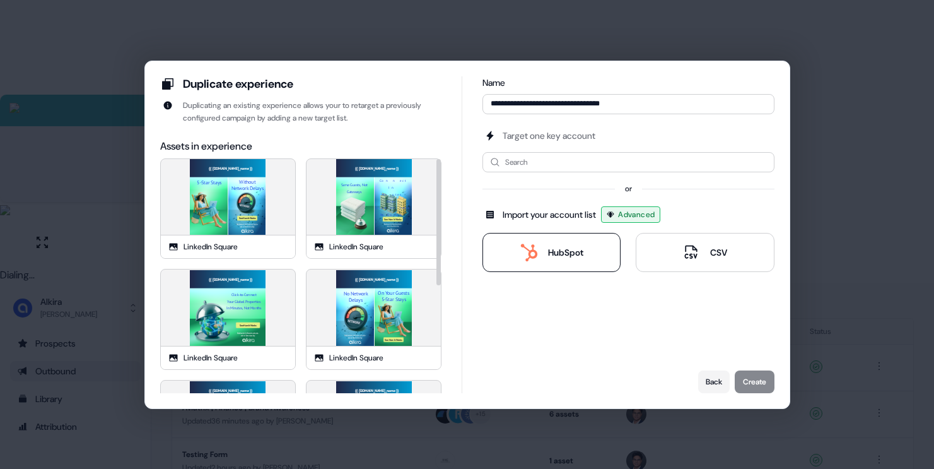
click at [544, 253] on div "HubSpot" at bounding box center [551, 253] width 63 height 18
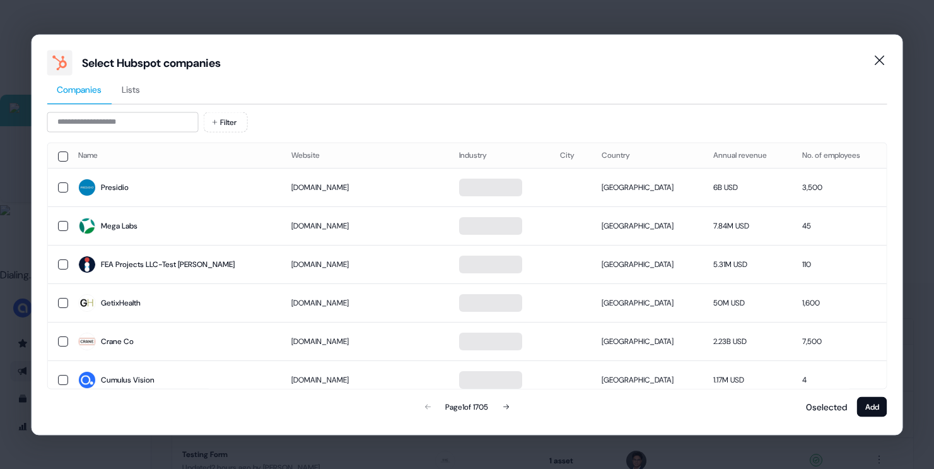
click at [136, 88] on span "Lists" at bounding box center [131, 89] width 18 height 13
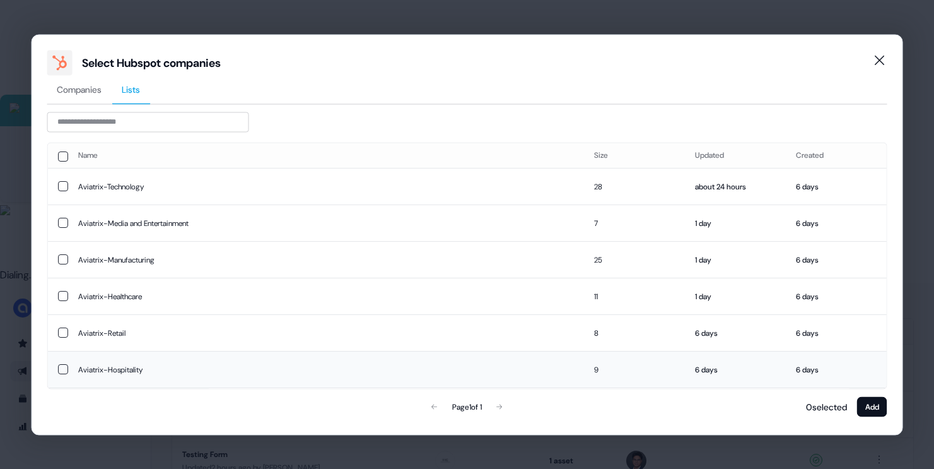
click at [150, 365] on td "Aviatrix-Hospitality" at bounding box center [326, 369] width 517 height 37
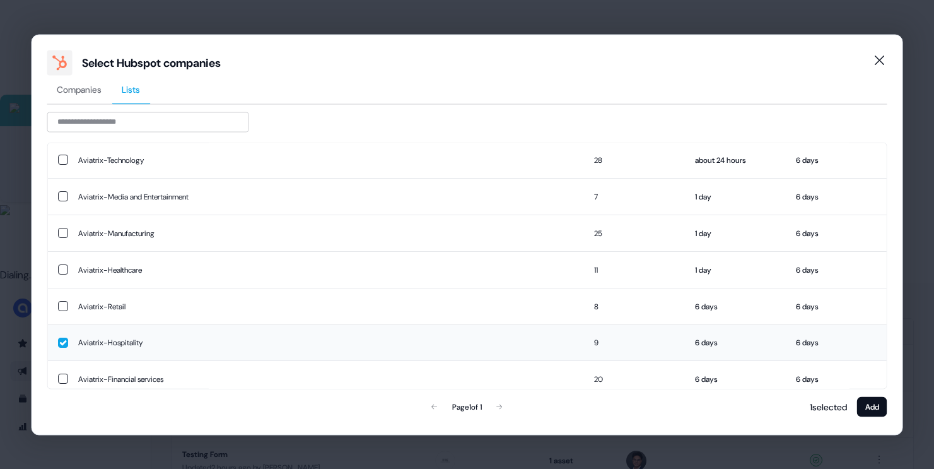
scroll to position [35, 0]
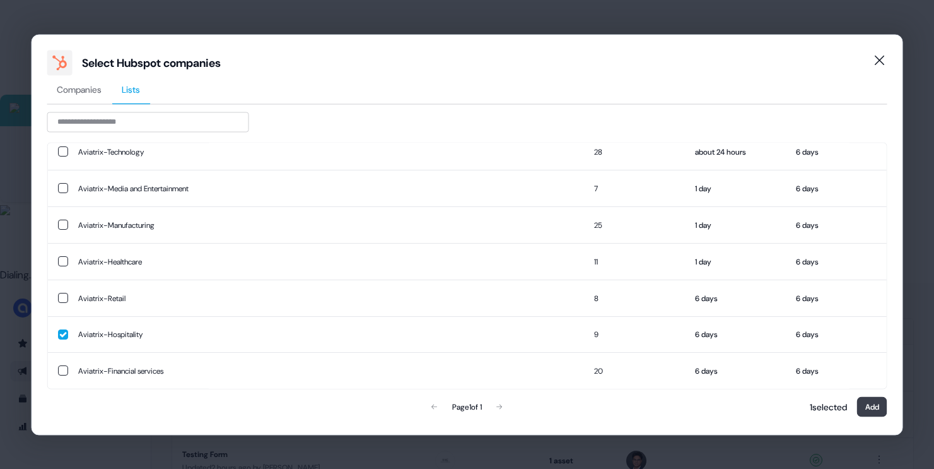
click at [877, 409] on button "Add" at bounding box center [872, 406] width 30 height 20
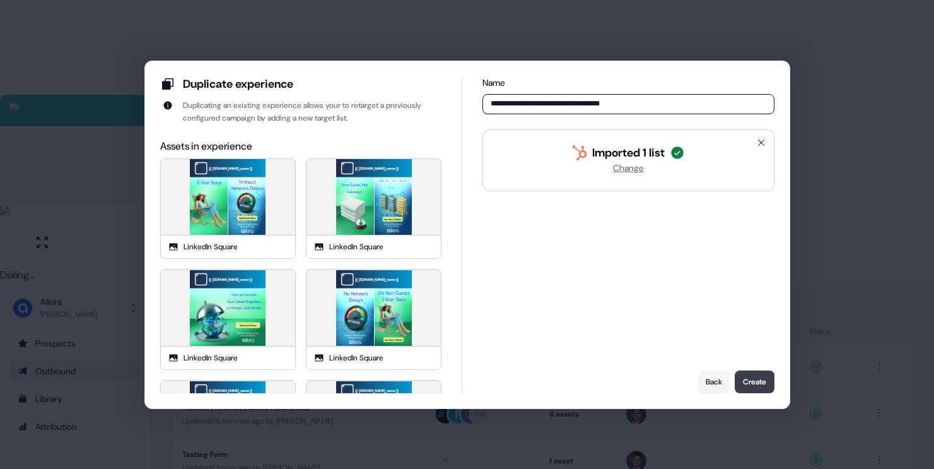
scroll to position [0, 0]
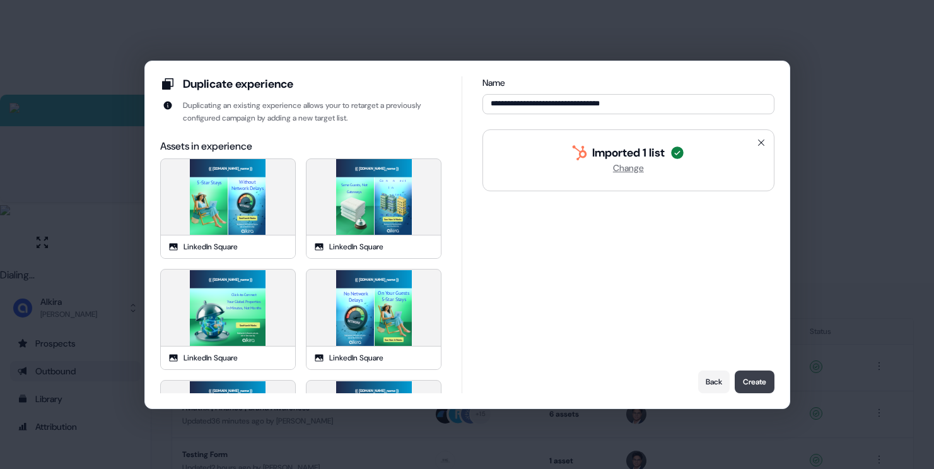
click at [766, 382] on button "Create" at bounding box center [755, 381] width 40 height 23
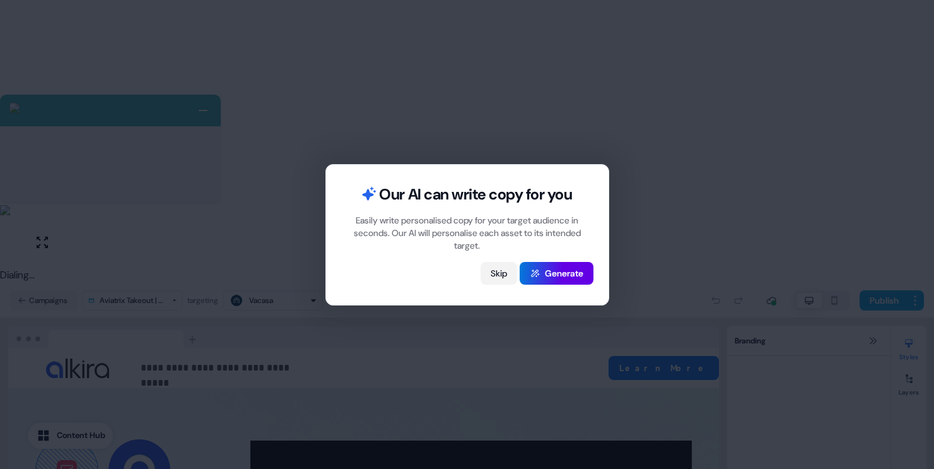
click at [495, 272] on button "Skip" at bounding box center [499, 273] width 37 height 23
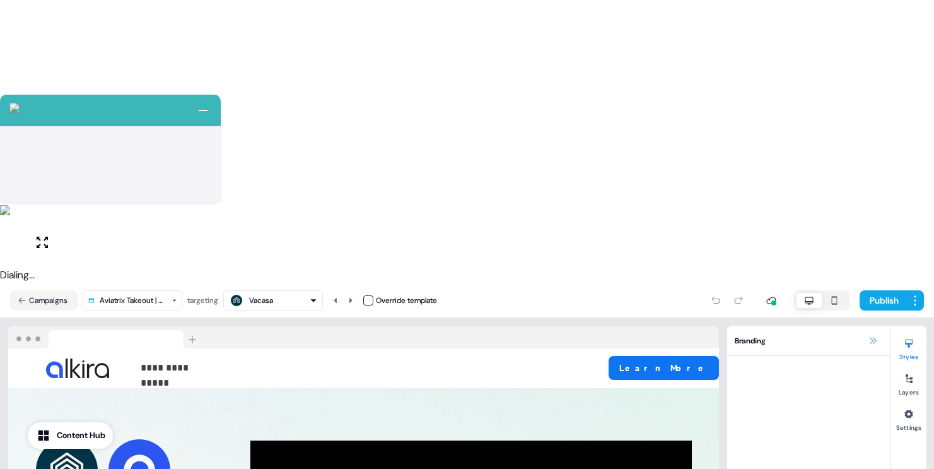
click at [874, 336] on icon at bounding box center [873, 341] width 10 height 10
click at [873, 336] on icon at bounding box center [873, 341] width 10 height 10
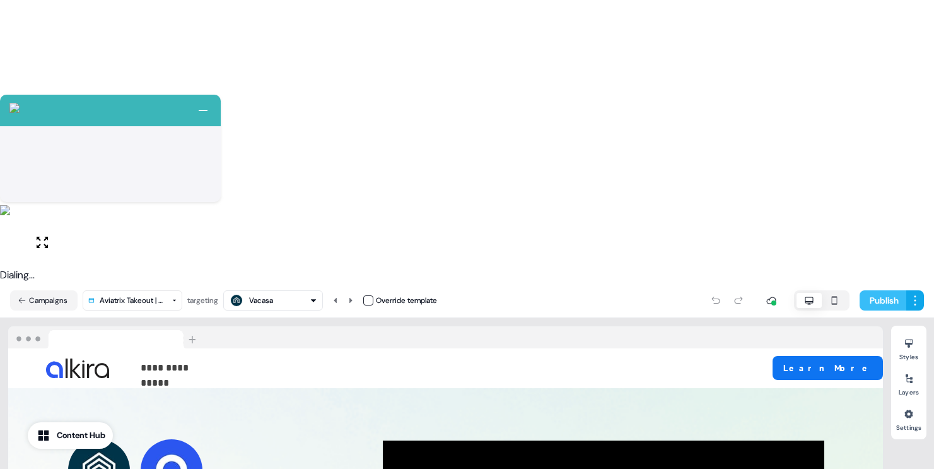
click at [881, 290] on button "Publish" at bounding box center [883, 300] width 47 height 20
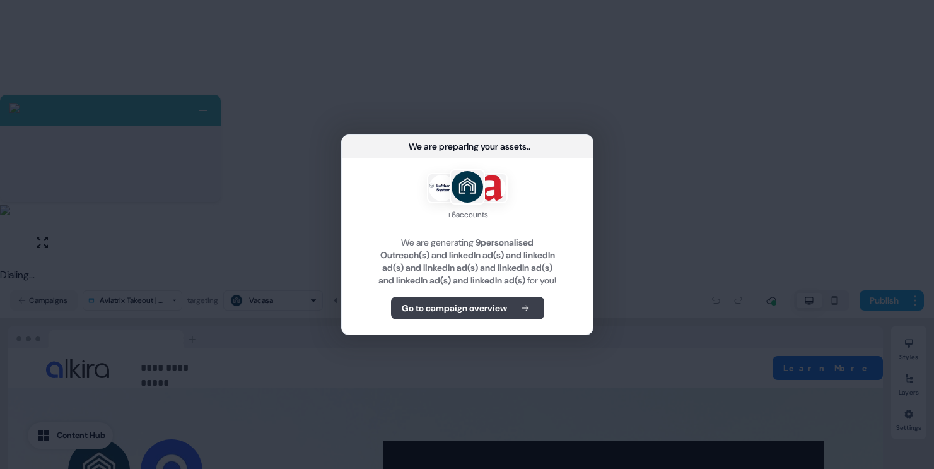
click at [474, 311] on b "Go to campaign overview" at bounding box center [453, 308] width 105 height 13
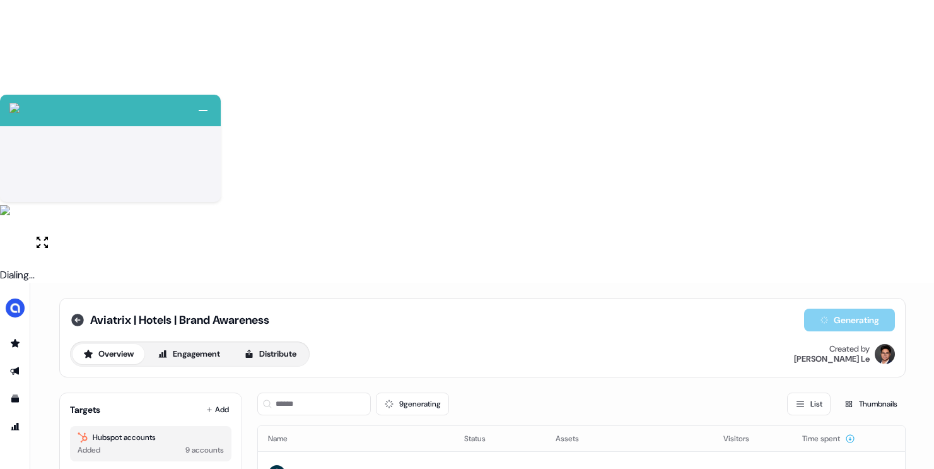
click at [78, 314] on icon at bounding box center [77, 320] width 13 height 13
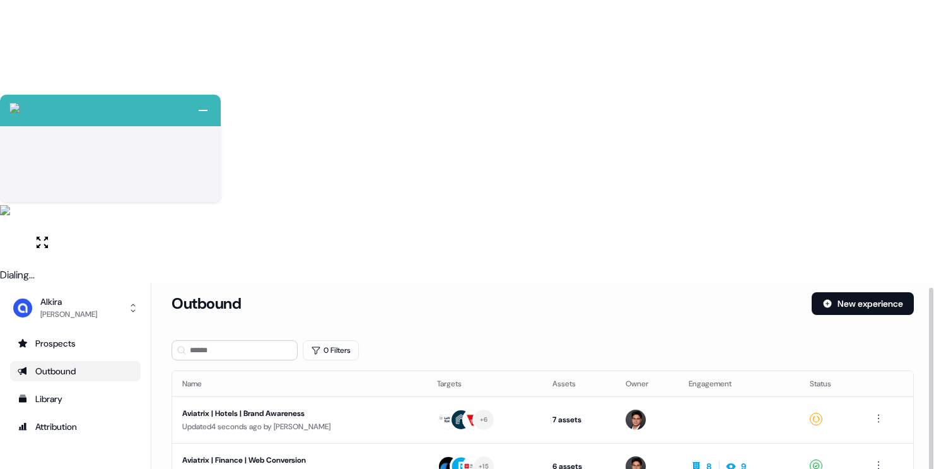
scroll to position [9, 0]
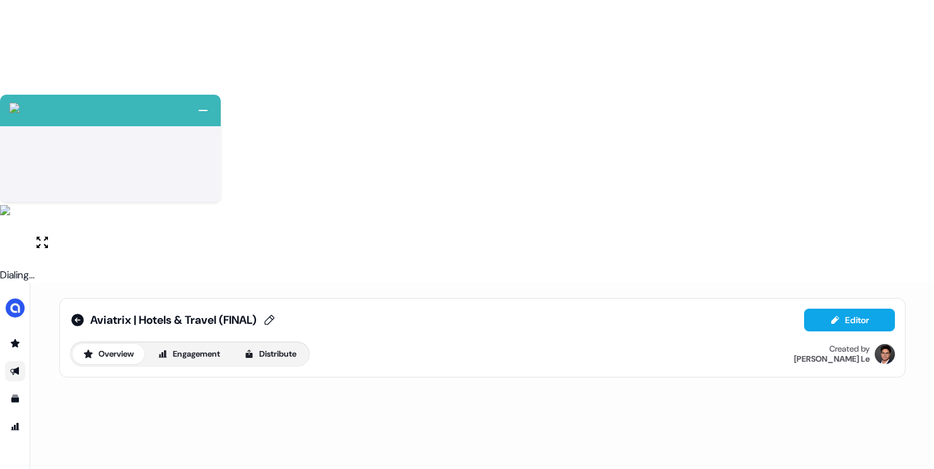
click at [257, 312] on span "Aviatrix | Hotels & Travel (FINAL)" at bounding box center [173, 319] width 167 height 15
click at [196, 314] on input "**********" at bounding box center [159, 320] width 138 height 13
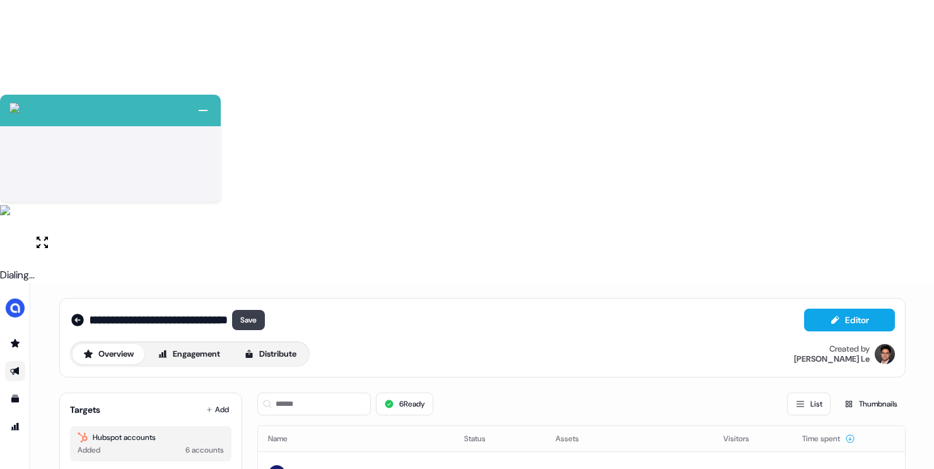
drag, startPoint x: 184, startPoint y: 35, endPoint x: 234, endPoint y: 35, distance: 50.5
click at [234, 310] on div "**********" at bounding box center [177, 320] width 175 height 20
type input "**********"
click at [236, 310] on button "Save" at bounding box center [248, 320] width 33 height 20
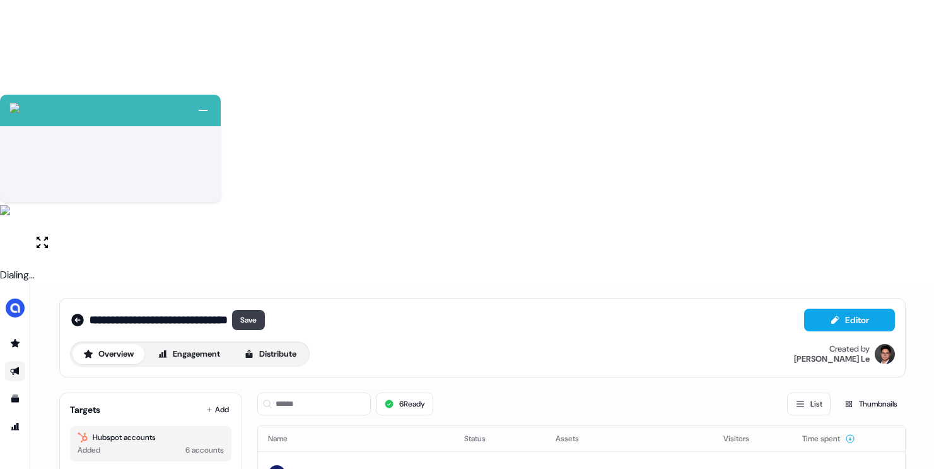
scroll to position [0, 0]
click at [71, 314] on icon at bounding box center [77, 320] width 13 height 13
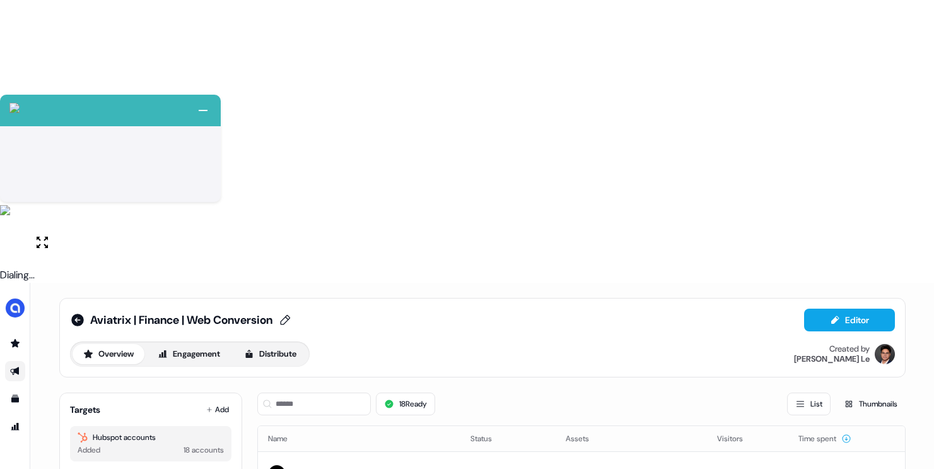
click at [256, 312] on span "Aviatrix | Finance | Web Conversion" at bounding box center [181, 319] width 182 height 15
click at [201, 314] on input "**********" at bounding box center [159, 320] width 138 height 13
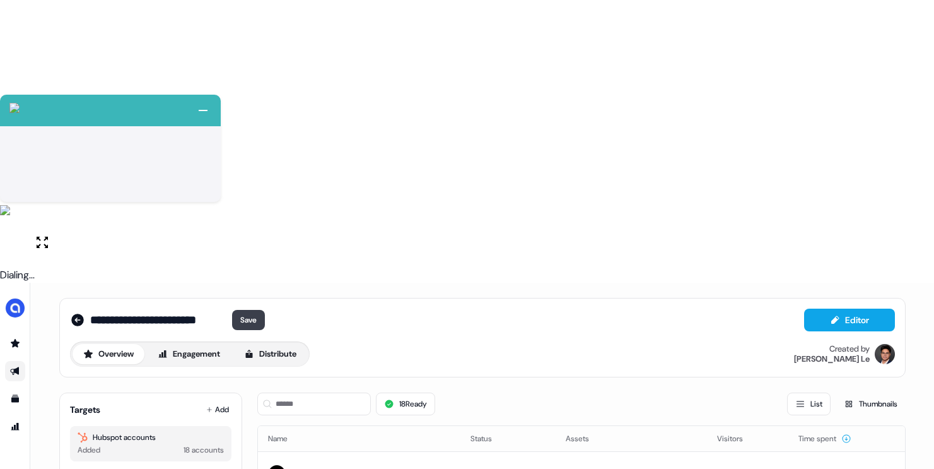
type input "**********"
click at [247, 310] on button "Save" at bounding box center [248, 320] width 33 height 20
drag, startPoint x: 75, startPoint y: 32, endPoint x: 98, endPoint y: 42, distance: 24.9
click at [75, 314] on icon at bounding box center [77, 320] width 13 height 13
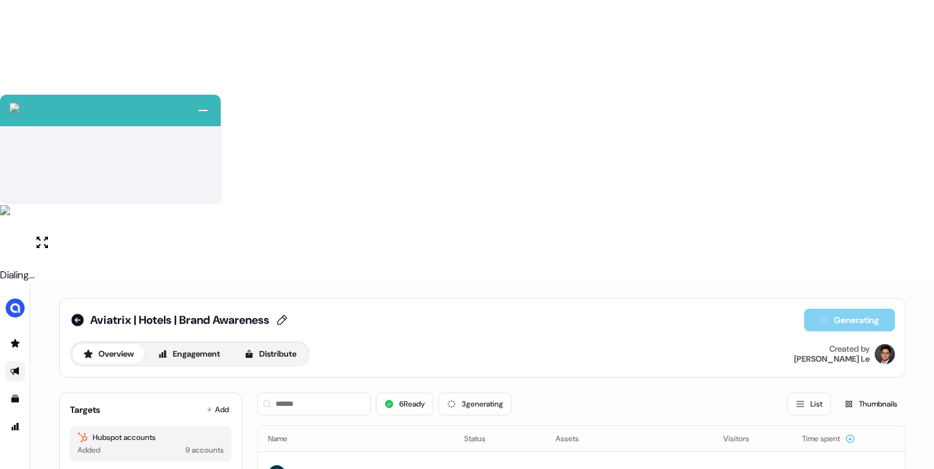
click at [180, 312] on span "Aviatrix | Hotels | Brand Awareness" at bounding box center [179, 319] width 179 height 15
click at [117, 314] on input "**********" at bounding box center [159, 320] width 138 height 13
type input "**********"
click at [249, 310] on button "Save" at bounding box center [248, 320] width 33 height 20
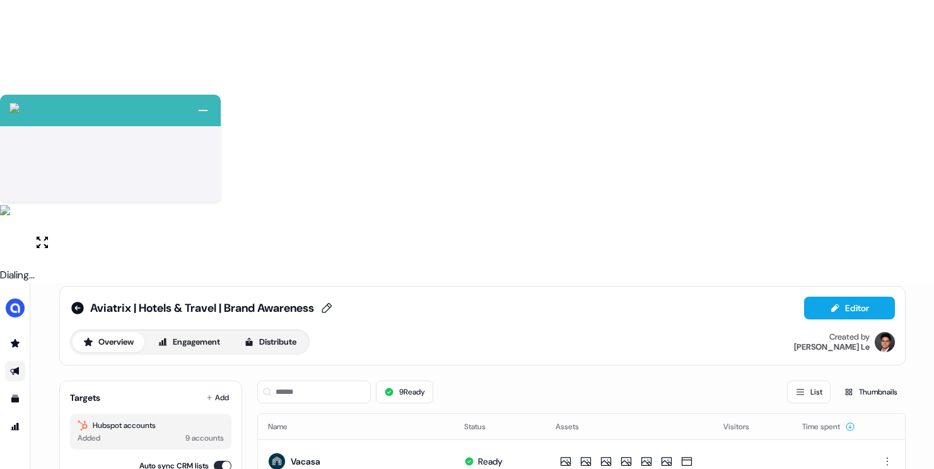
scroll to position [18, 0]
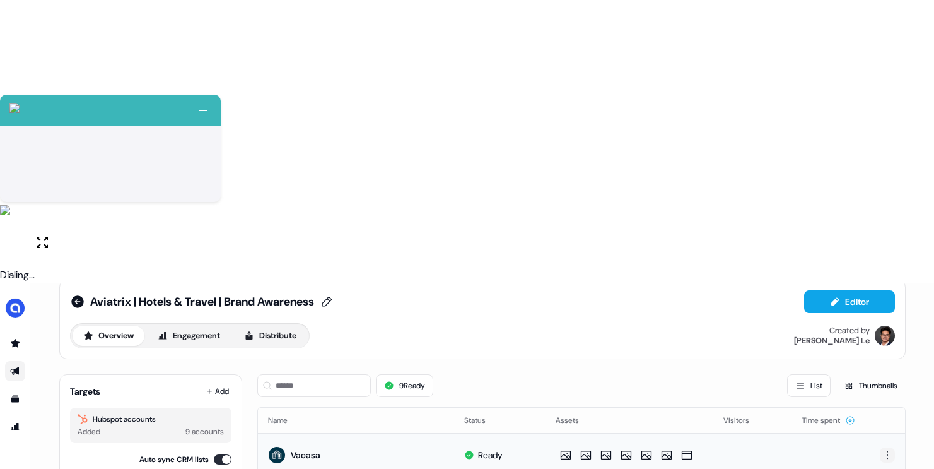
click at [884, 173] on html "+ Next Auto dialer paused! Go to your dialing tab to continue. 225 Paused" at bounding box center [467, 375] width 934 height 751
click at [867, 214] on span "Delete" at bounding box center [863, 215] width 22 height 10
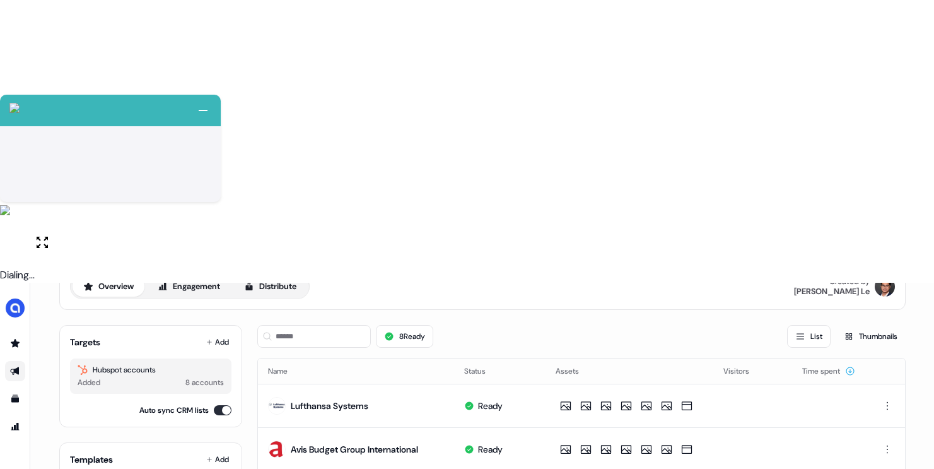
scroll to position [88, 0]
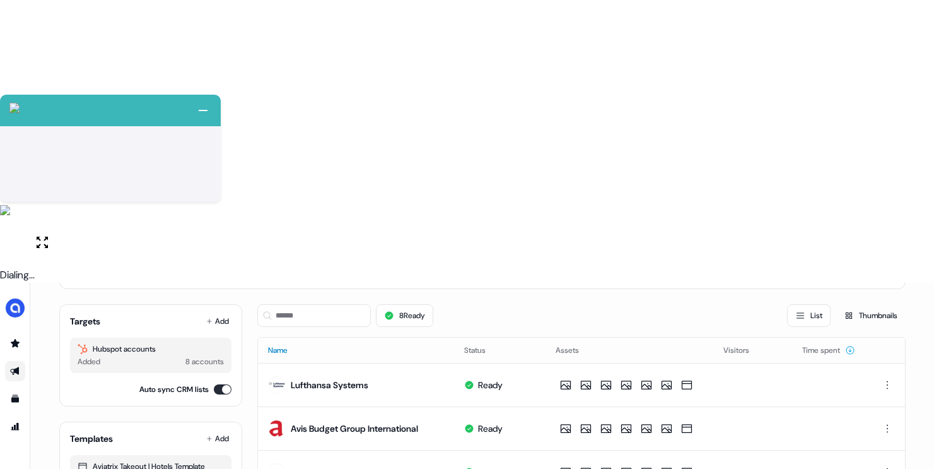
click at [284, 339] on button "Name" at bounding box center [285, 350] width 35 height 23
click at [889, 276] on html "+ Next Auto dialer paused! Go to your dialing tab to continue. 225 Paused" at bounding box center [467, 375] width 934 height 751
click at [866, 317] on span "Delete" at bounding box center [863, 319] width 22 height 10
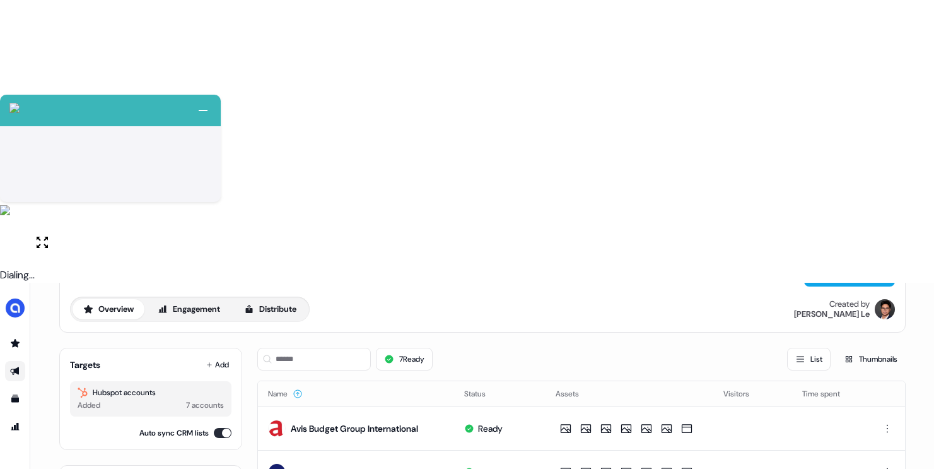
click at [888, 319] on html "+ Next Auto dialer paused! Go to your dialing tab to continue. 225 Paused" at bounding box center [467, 375] width 934 height 751
click at [884, 367] on div "Delete" at bounding box center [885, 363] width 74 height 20
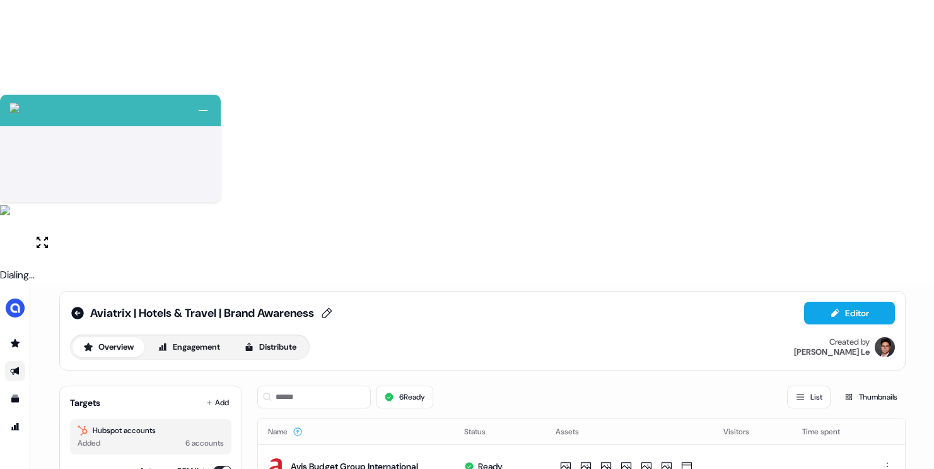
scroll to position [7, 0]
click at [214, 466] on button "Auto sync CRM lists" at bounding box center [223, 471] width 18 height 10
click at [73, 307] on icon at bounding box center [77, 313] width 13 height 13
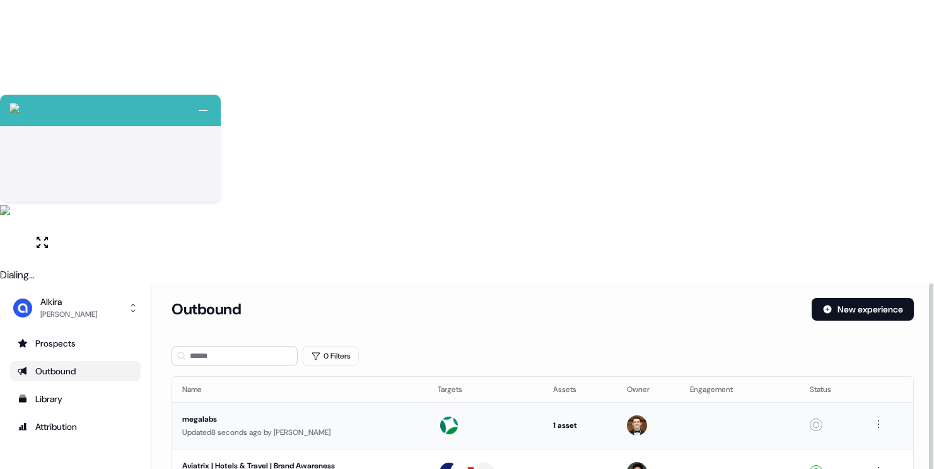
click at [457, 415] on img at bounding box center [449, 425] width 20 height 20
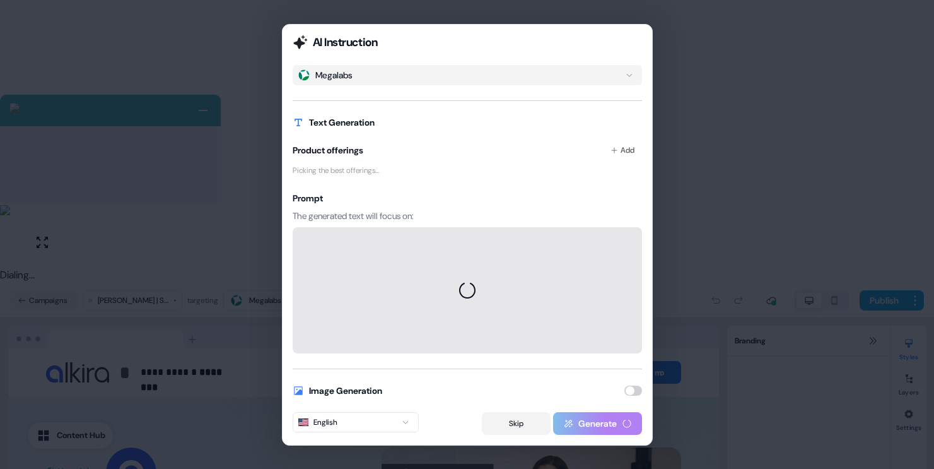
click at [514, 422] on button "Skip" at bounding box center [516, 423] width 69 height 23
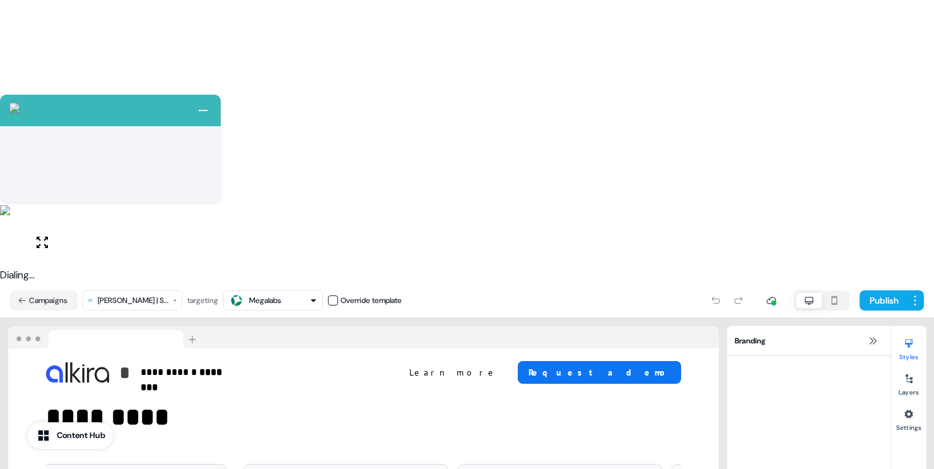
scroll to position [2626, 0]
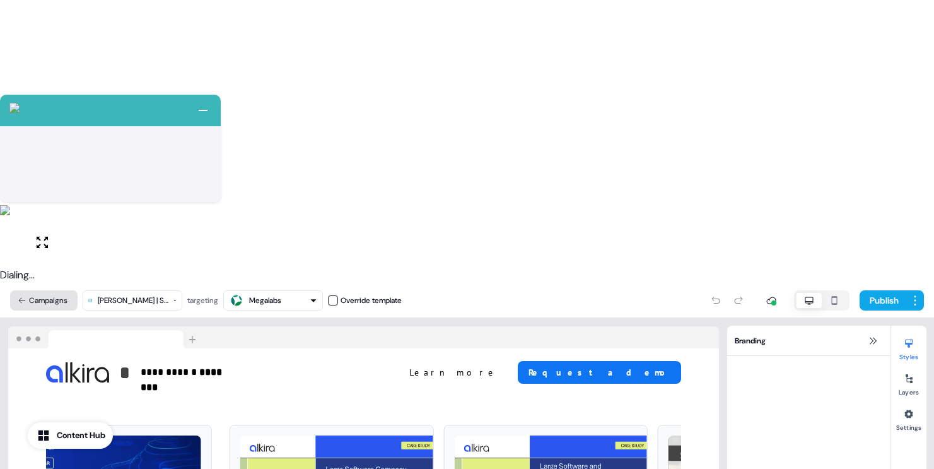
click at [36, 290] on button "Campaigns" at bounding box center [44, 300] width 68 height 20
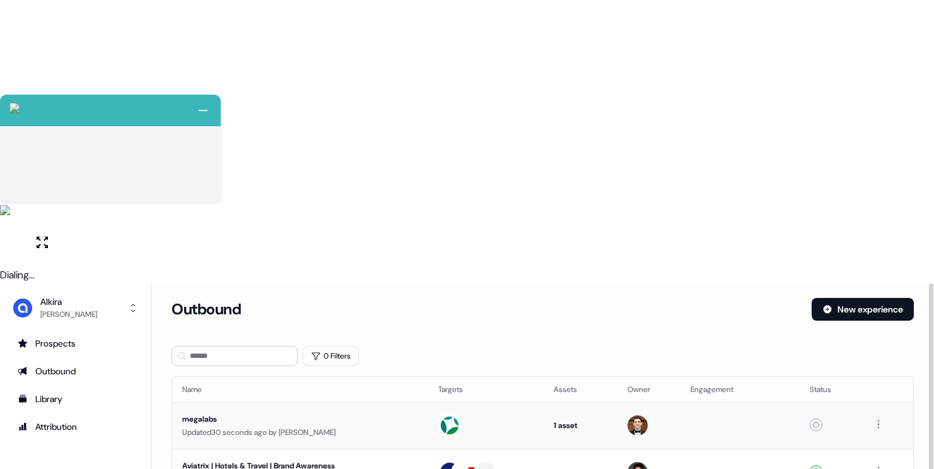
click at [254, 413] on div "megalabs" at bounding box center [298, 419] width 233 height 13
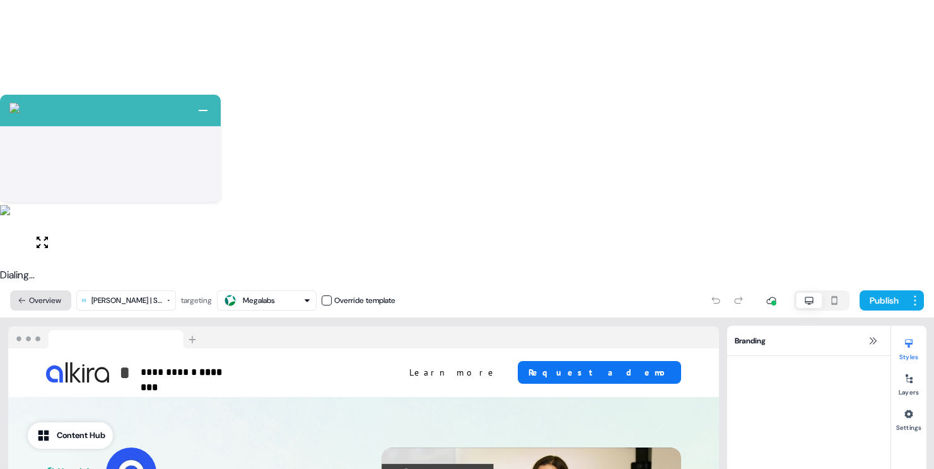
click at [30, 290] on button "Overview" at bounding box center [40, 300] width 61 height 20
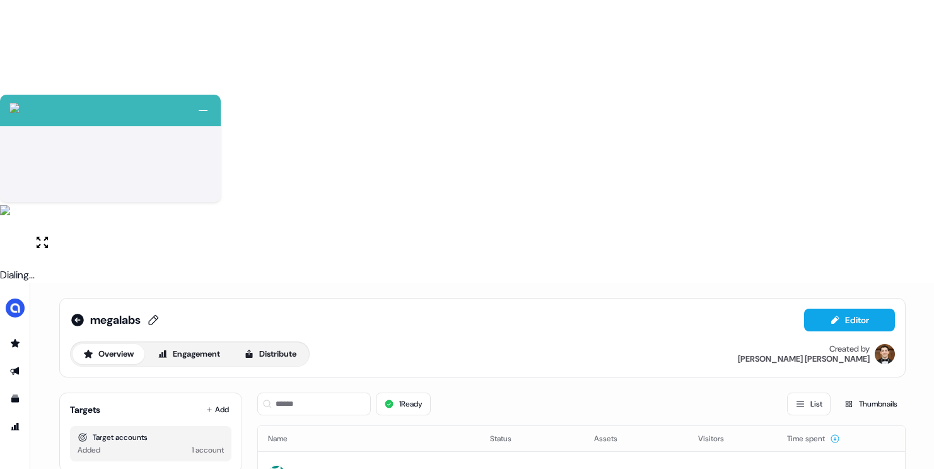
click at [125, 312] on span "megalabs" at bounding box center [115, 319] width 50 height 15
click at [94, 314] on input "********" at bounding box center [147, 320] width 114 height 13
type input "**********"
click at [242, 310] on button "Save" at bounding box center [225, 320] width 33 height 20
click at [78, 312] on icon at bounding box center [77, 319] width 15 height 15
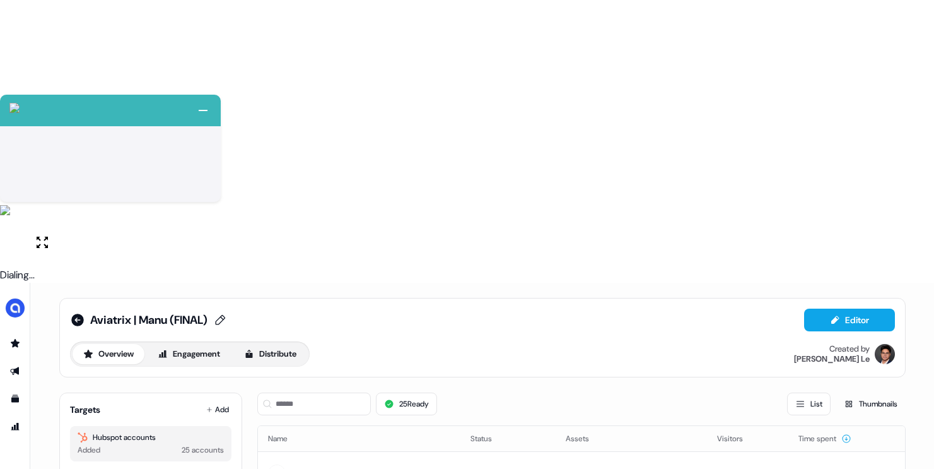
click at [227, 314] on icon at bounding box center [220, 320] width 15 height 13
drag, startPoint x: 172, startPoint y: 36, endPoint x: 216, endPoint y: 43, distance: 44.1
click at [213, 314] on input "**********" at bounding box center [159, 320] width 138 height 13
type input "**********"
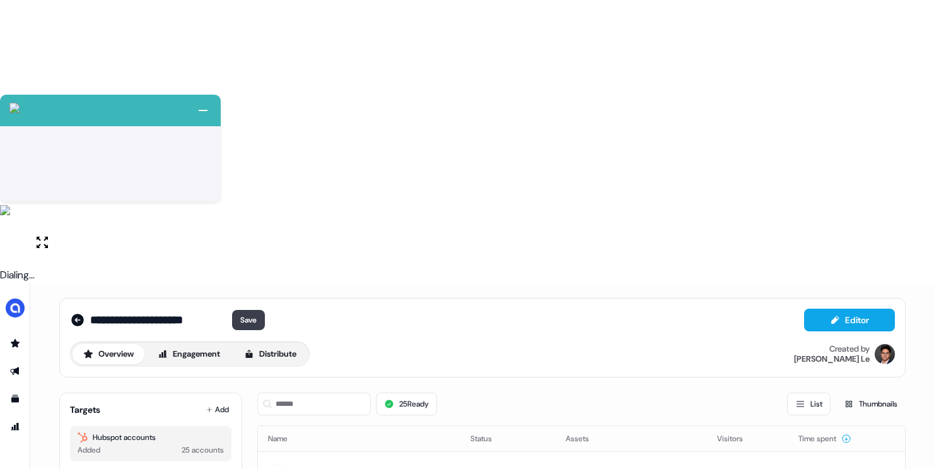
click at [244, 310] on button "Save" at bounding box center [248, 320] width 33 height 20
click at [74, 314] on icon at bounding box center [77, 320] width 13 height 13
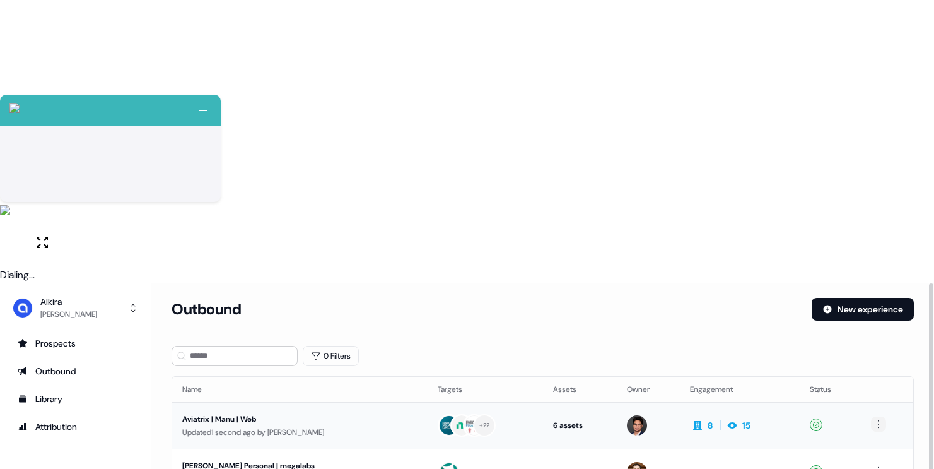
click at [878, 140] on html "+ Next Auto dialer paused! Go to your dialing tab to continue. 225 Paused" at bounding box center [467, 375] width 934 height 751
click at [867, 163] on span "Duplicate" at bounding box center [863, 165] width 32 height 10
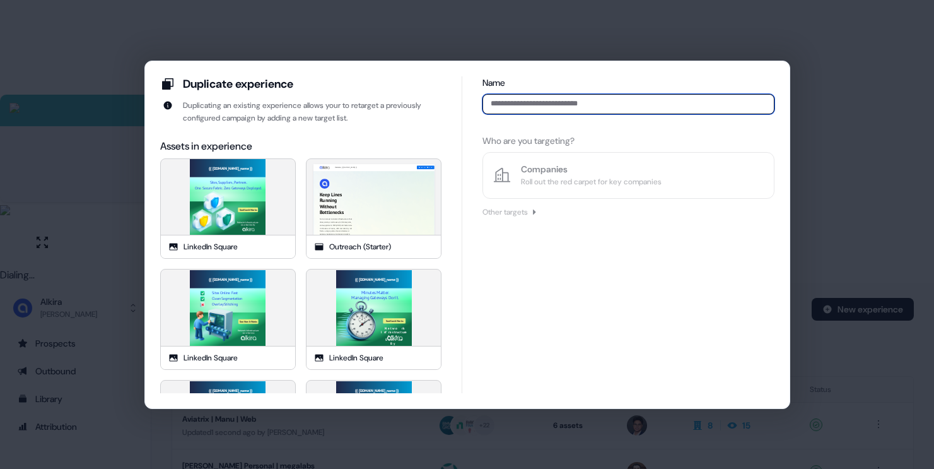
paste input "**********"
click at [557, 106] on input "**********" at bounding box center [628, 104] width 291 height 20
type input "**********"
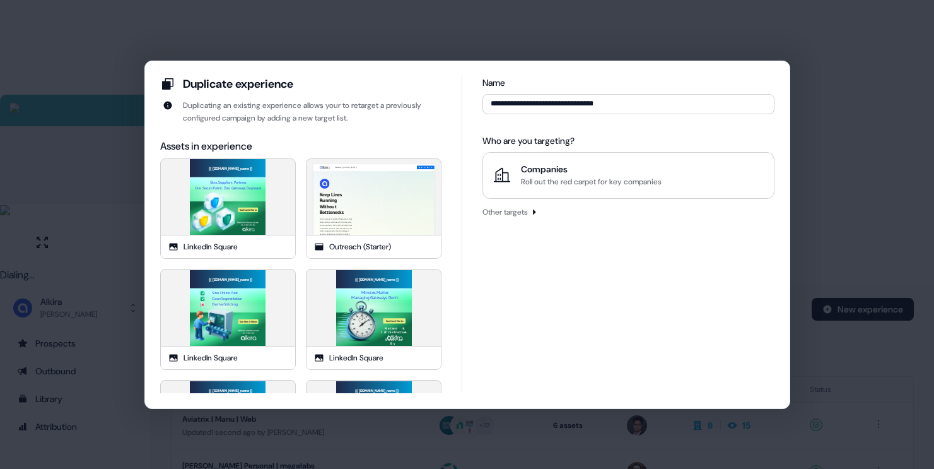
click at [589, 198] on div "Who are you targeting? Companies Roll out the red carpet for key companies Othe…" at bounding box center [628, 176] width 291 height 95
click at [597, 180] on div "Roll out the red carpet for key companies" at bounding box center [591, 181] width 141 height 13
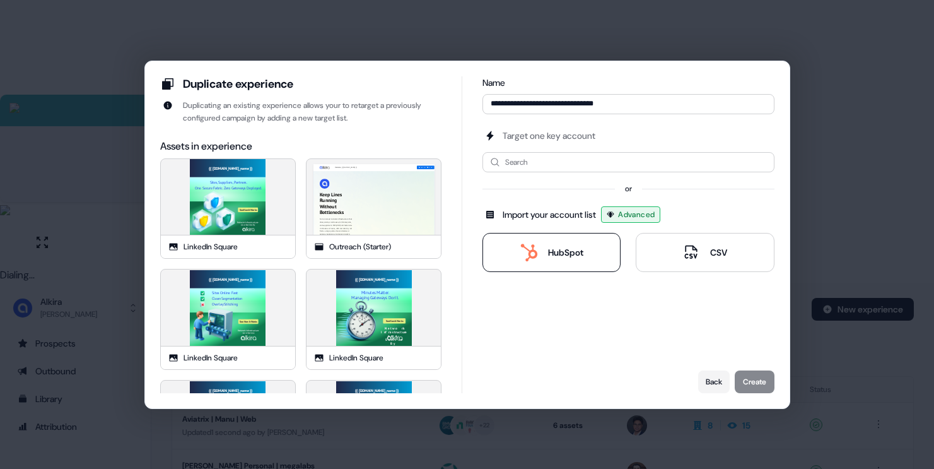
click at [535, 257] on icon at bounding box center [529, 253] width 18 height 18
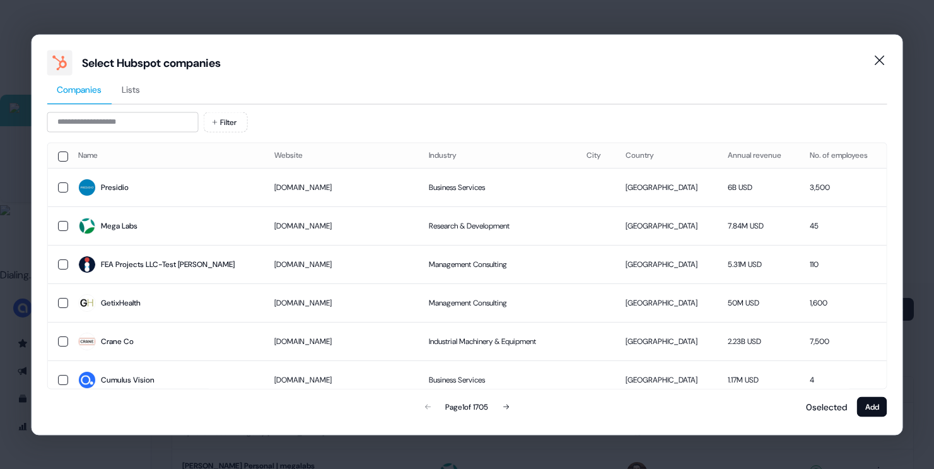
click at [140, 91] on span "Lists" at bounding box center [131, 89] width 18 height 13
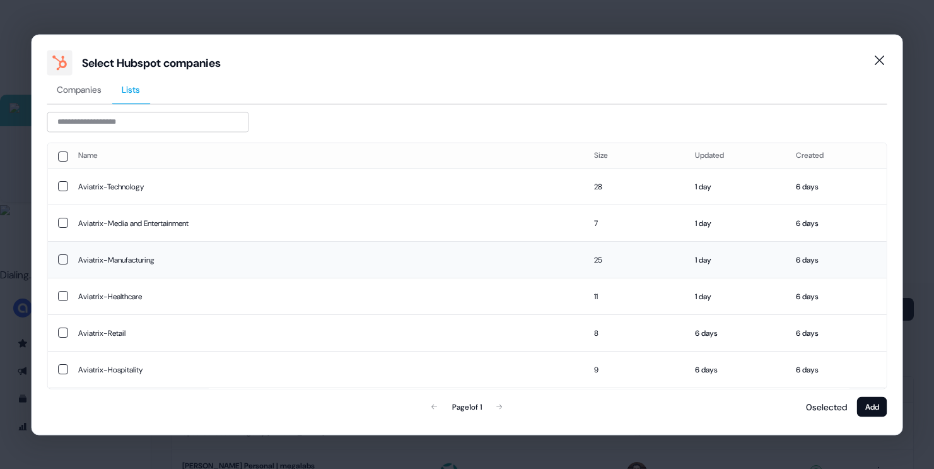
click at [160, 256] on td "Aviatrix-Manufacturing" at bounding box center [326, 259] width 517 height 37
click at [876, 403] on button "Add" at bounding box center [872, 406] width 30 height 20
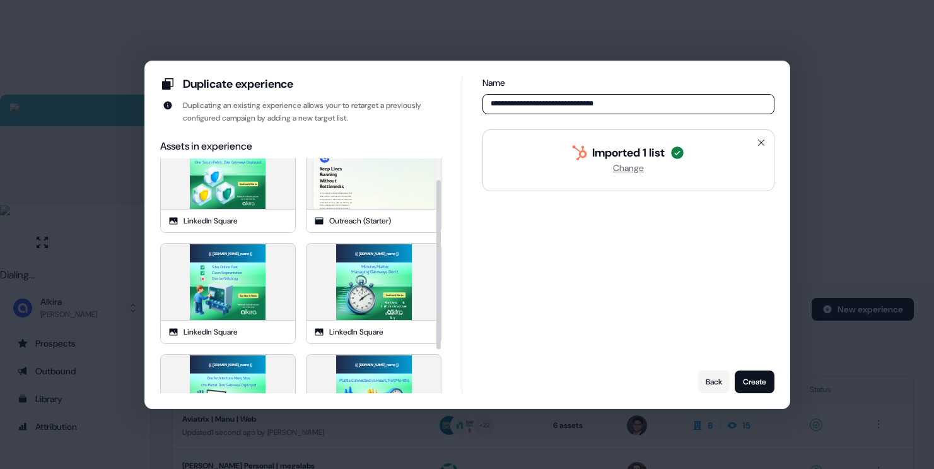
scroll to position [29, 0]
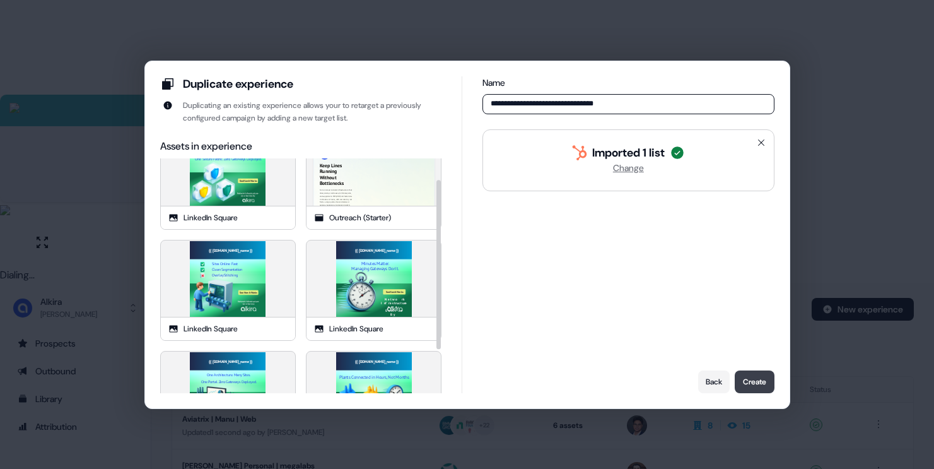
click at [761, 383] on button "Create" at bounding box center [755, 381] width 40 height 23
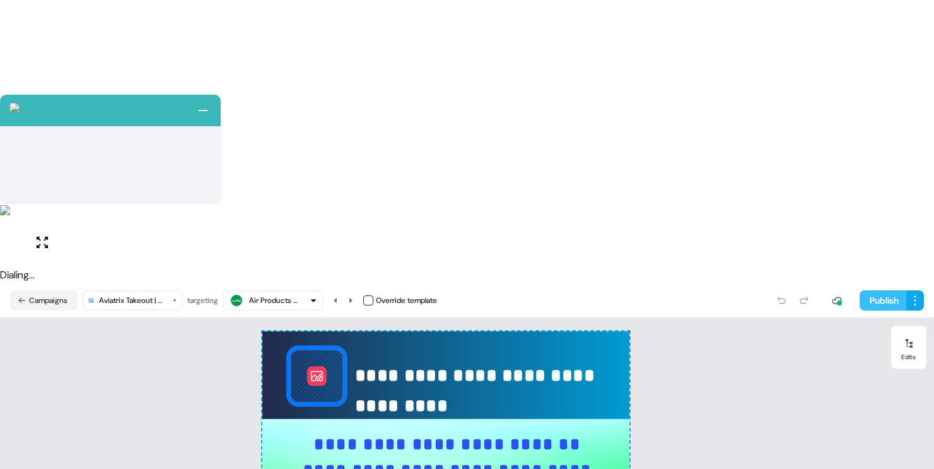
click at [874, 290] on button "Publish" at bounding box center [883, 300] width 47 height 20
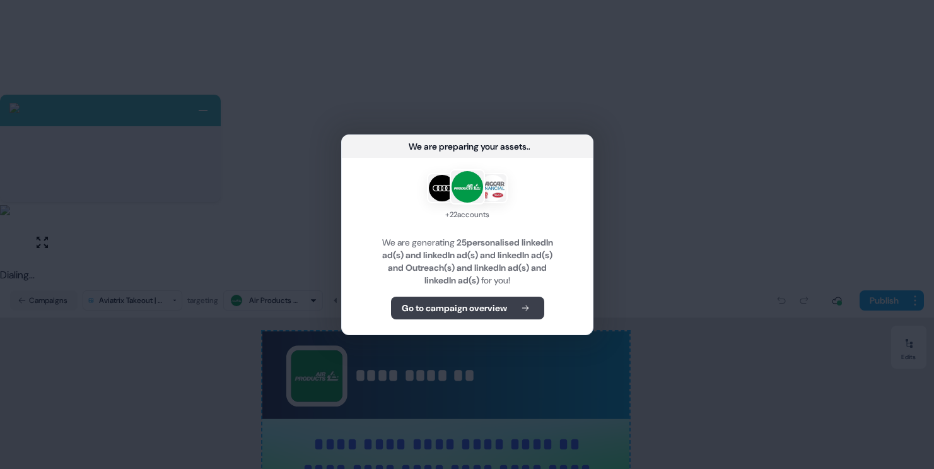
click at [498, 304] on b "Go to campaign overview" at bounding box center [453, 308] width 105 height 13
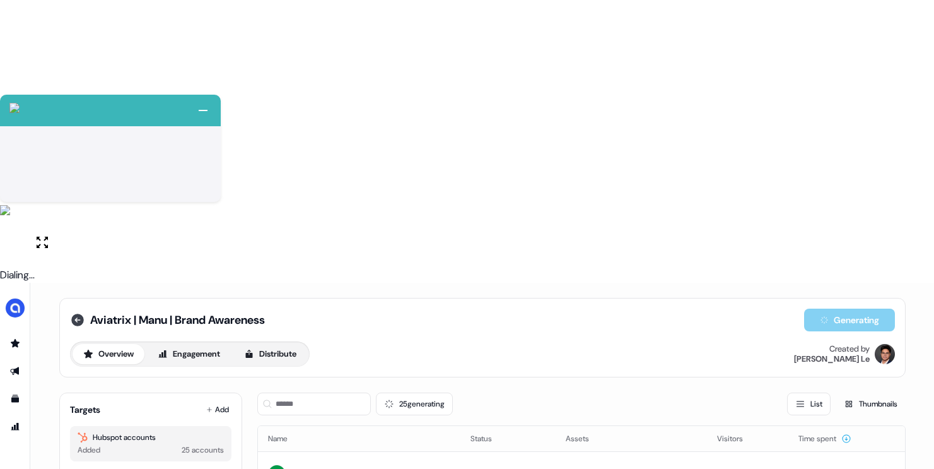
click at [76, 314] on icon at bounding box center [77, 320] width 13 height 13
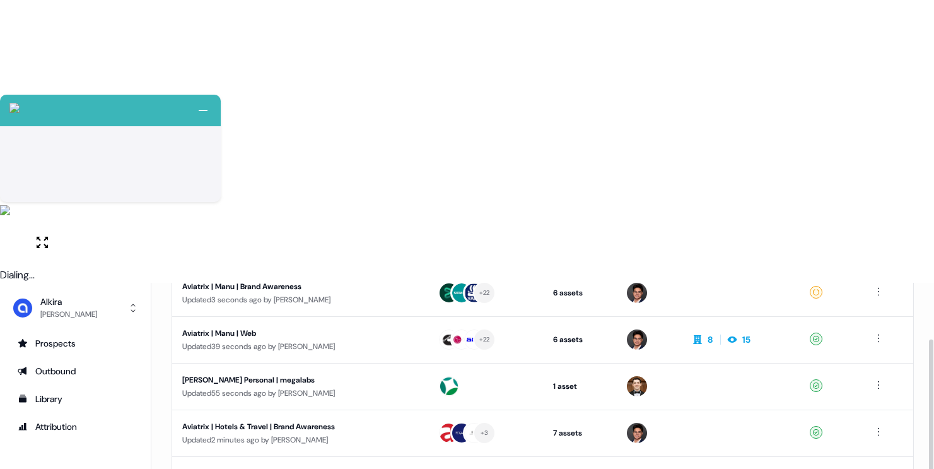
scroll to position [182, 0]
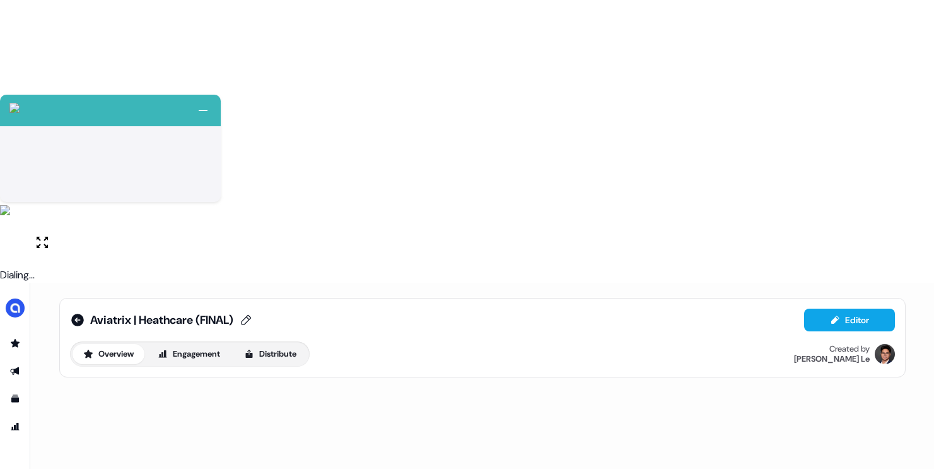
click at [232, 312] on span "Aviatrix | Heathcare (FINAL)" at bounding box center [161, 319] width 143 height 15
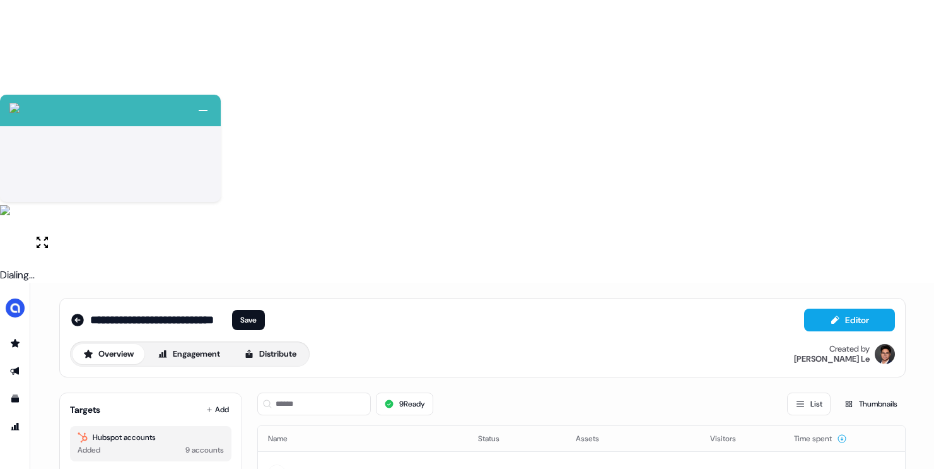
click at [200, 314] on input "**********" at bounding box center [159, 320] width 138 height 13
type input "**********"
click at [256, 310] on button "Save" at bounding box center [248, 320] width 33 height 20
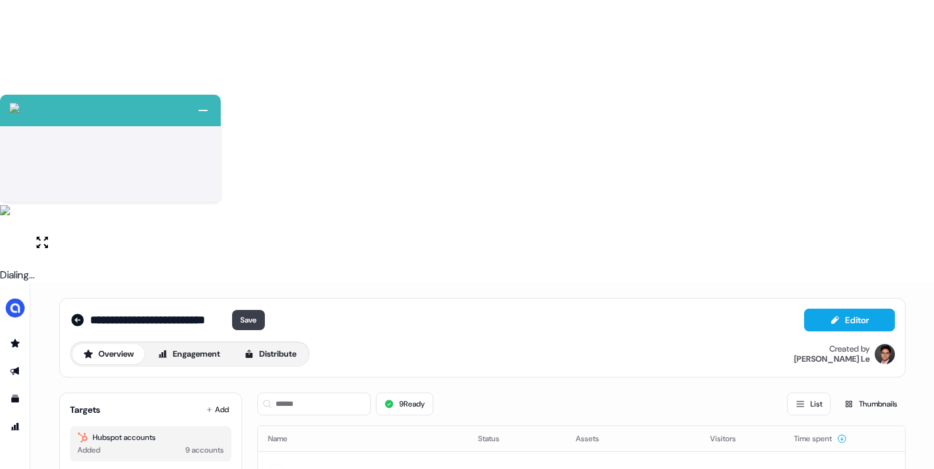
scroll to position [0, 0]
click at [73, 314] on icon at bounding box center [77, 320] width 13 height 13
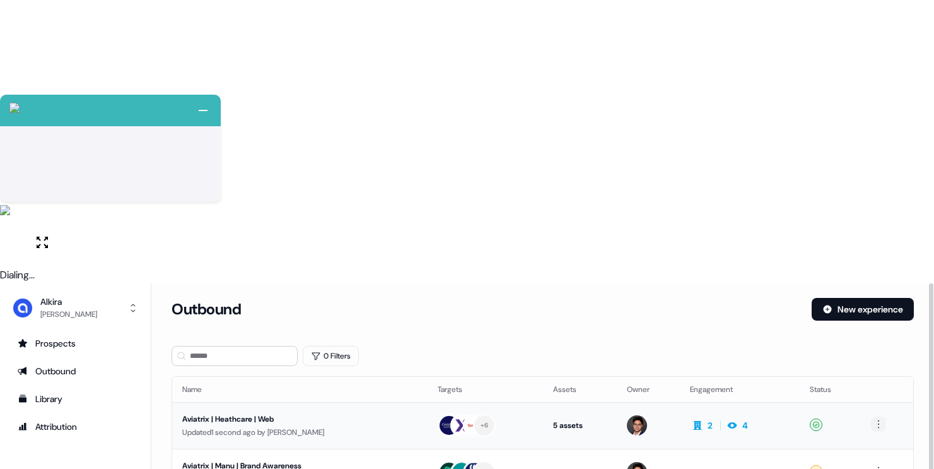
click at [879, 144] on html "+ Next Auto dialer paused! Go to your dialing tab to continue. 225 Paused" at bounding box center [467, 375] width 934 height 751
click at [867, 165] on span "Duplicate" at bounding box center [863, 165] width 32 height 10
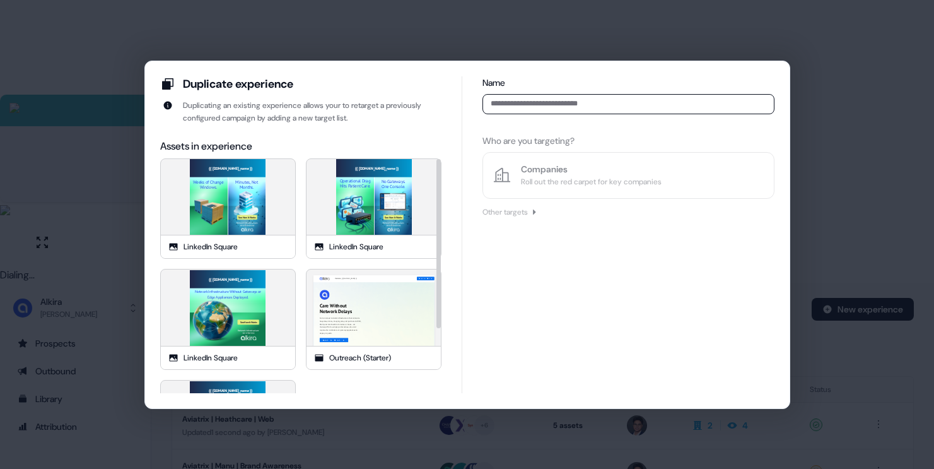
click at [563, 105] on input at bounding box center [628, 104] width 291 height 20
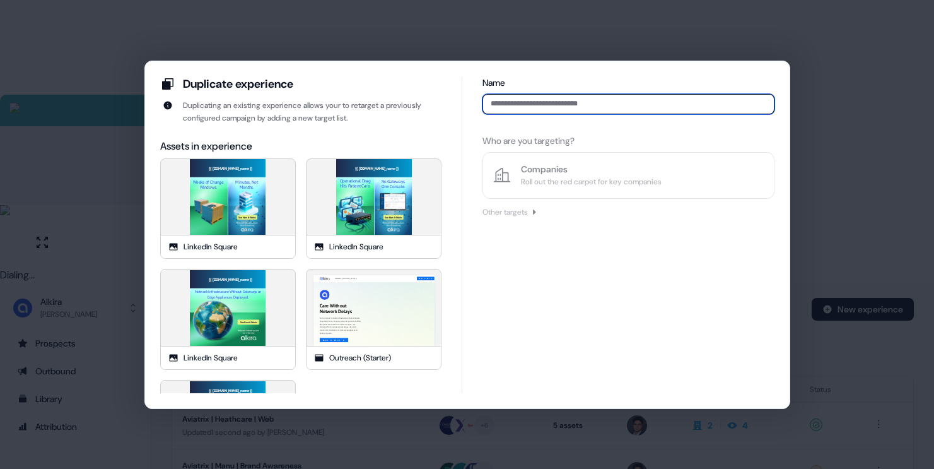
paste input "**********"
click at [574, 102] on input "**********" at bounding box center [628, 104] width 291 height 20
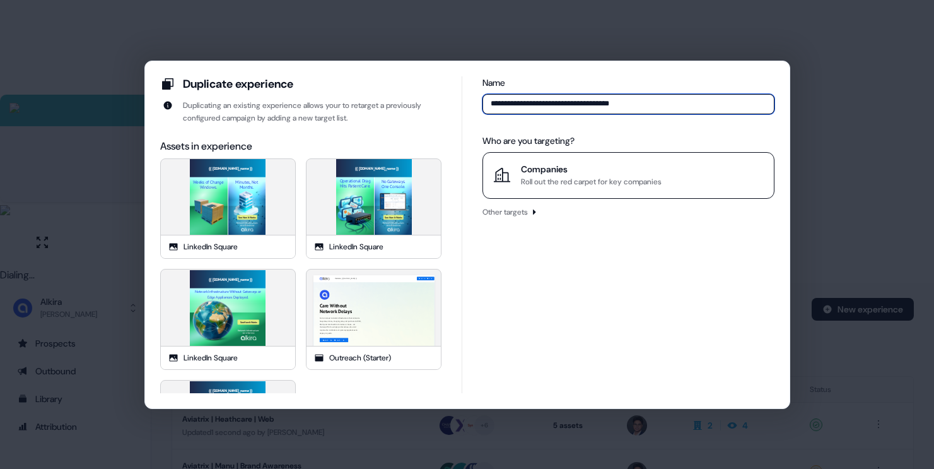
type input "**********"
click at [661, 164] on div "Companies" at bounding box center [591, 169] width 141 height 13
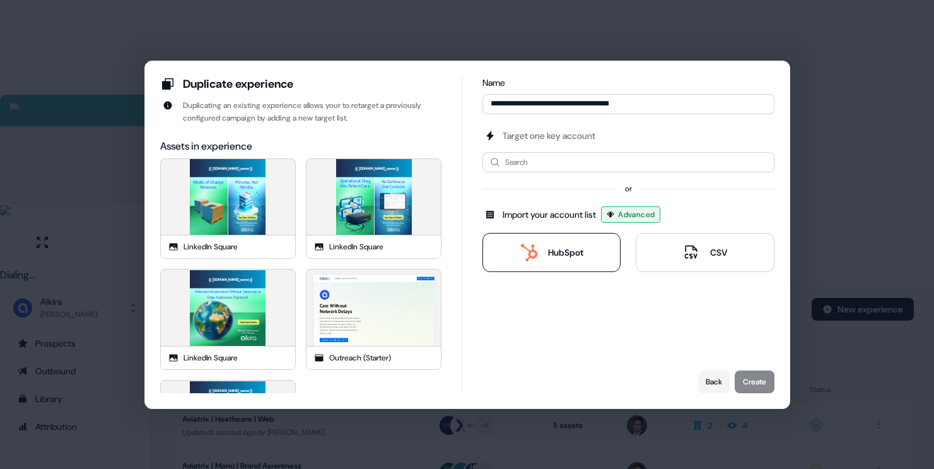
click at [570, 247] on div "HubSpot" at bounding box center [565, 252] width 35 height 13
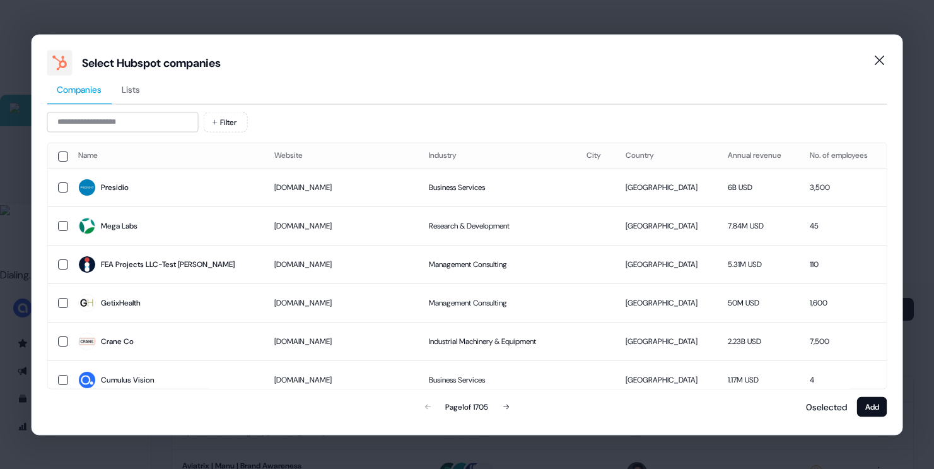
click at [147, 98] on button "Lists" at bounding box center [131, 89] width 38 height 29
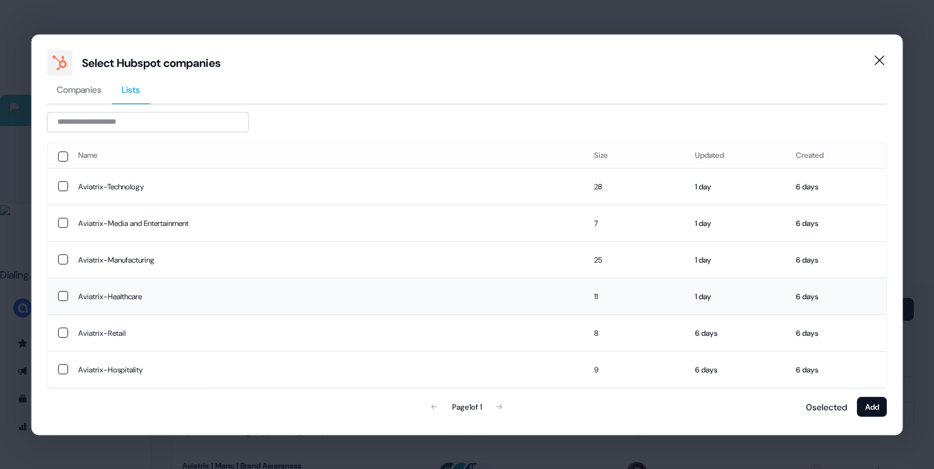
click at [170, 302] on td "Aviatrix-Healthcare" at bounding box center [326, 296] width 517 height 37
click at [881, 408] on button "Add" at bounding box center [872, 406] width 30 height 20
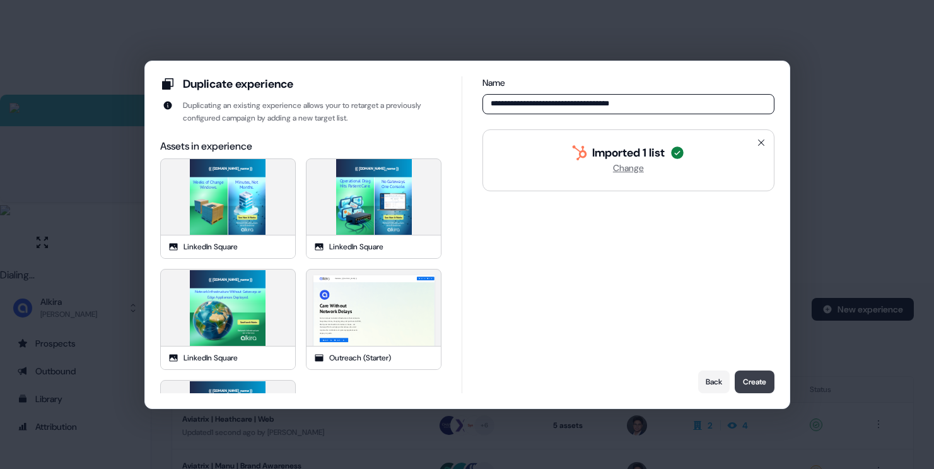
click at [748, 378] on button "Create" at bounding box center [755, 381] width 40 height 23
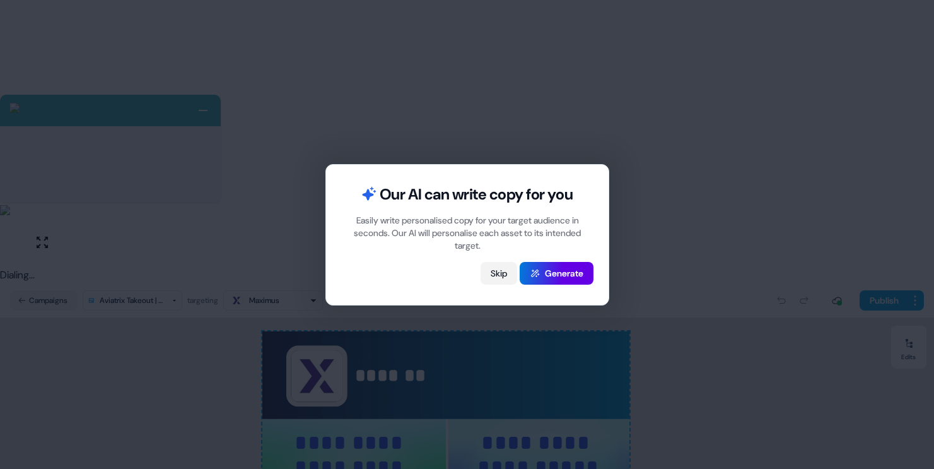
click at [500, 276] on button "Skip" at bounding box center [499, 273] width 37 height 23
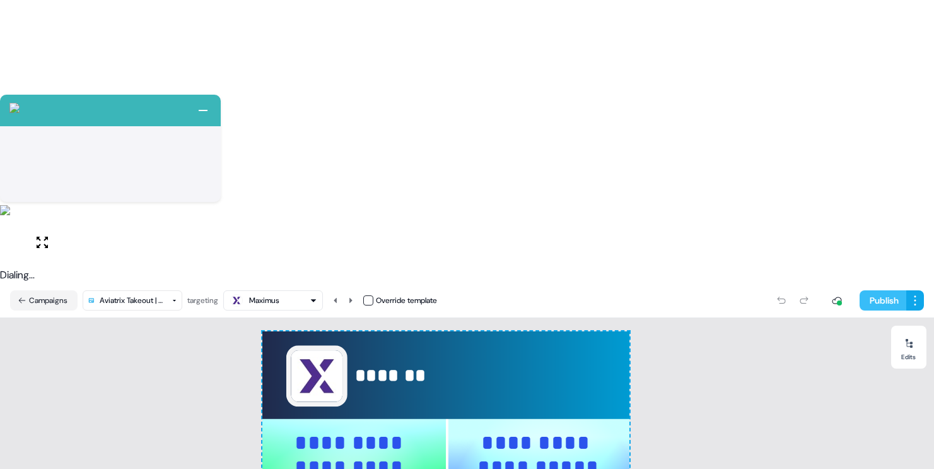
click at [889, 290] on button "Publish" at bounding box center [883, 300] width 47 height 20
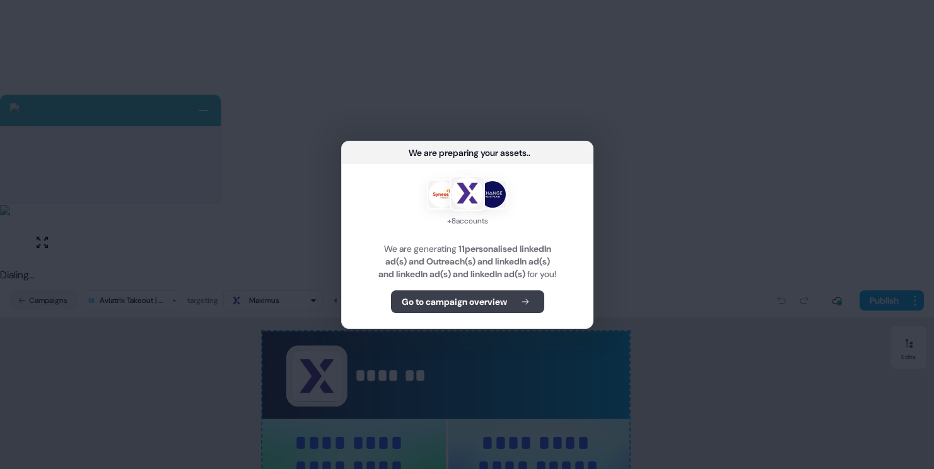
click at [500, 308] on b "Go to campaign overview" at bounding box center [453, 301] width 105 height 13
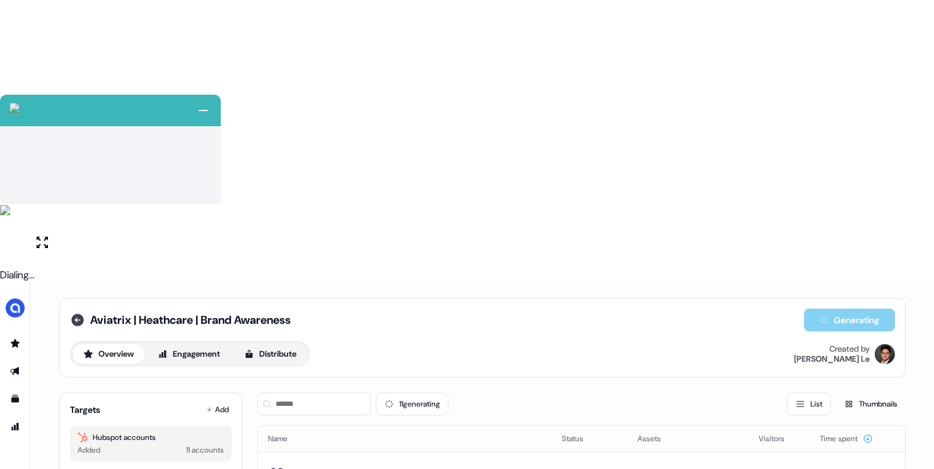
click at [73, 314] on icon at bounding box center [77, 320] width 13 height 13
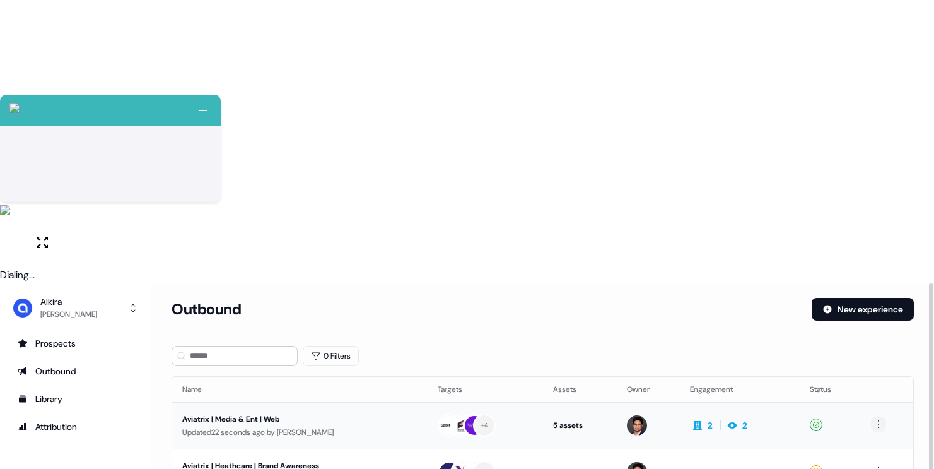
click at [884, 144] on html "+ Next Auto dialer paused! Go to your dialing tab to continue. 225 Paused" at bounding box center [467, 375] width 934 height 751
click at [868, 168] on span "Duplicate" at bounding box center [863, 165] width 32 height 10
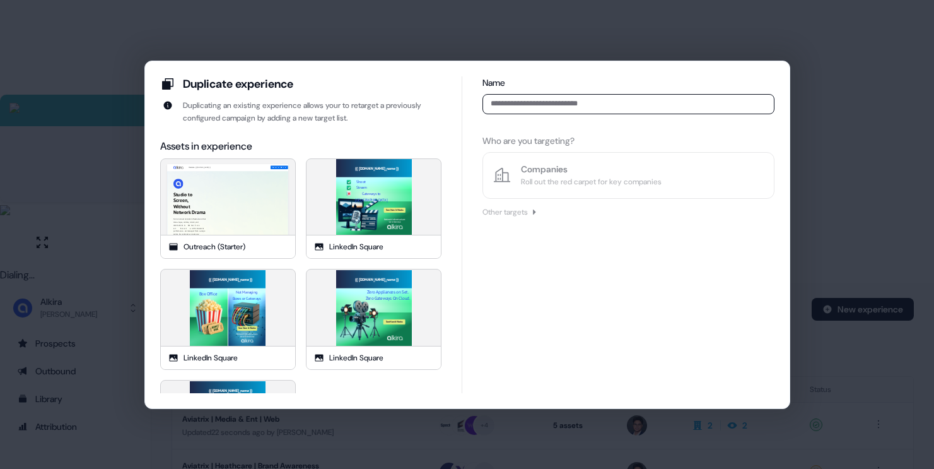
click at [543, 113] on input at bounding box center [628, 104] width 291 height 20
paste input "**********"
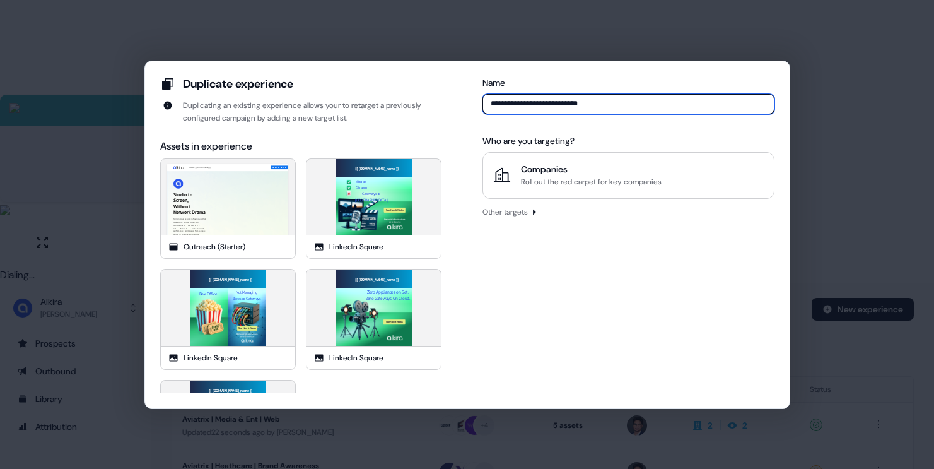
click at [581, 102] on input "**********" at bounding box center [628, 104] width 291 height 20
type input "**********"
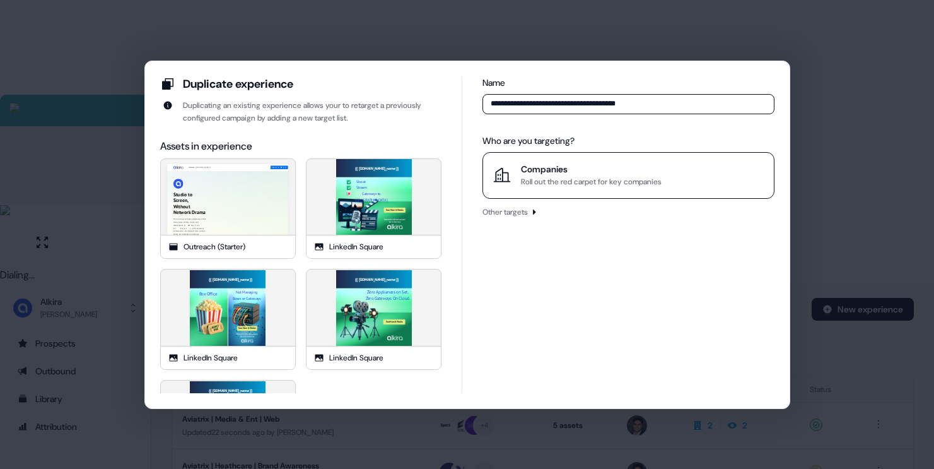
click at [573, 178] on div "Roll out the red carpet for key companies" at bounding box center [591, 181] width 141 height 13
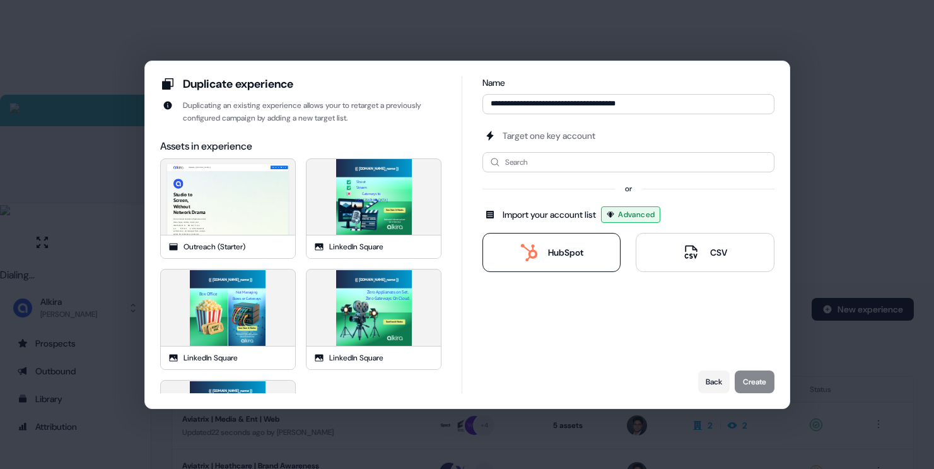
click at [545, 247] on div "HubSpot" at bounding box center [551, 253] width 63 height 18
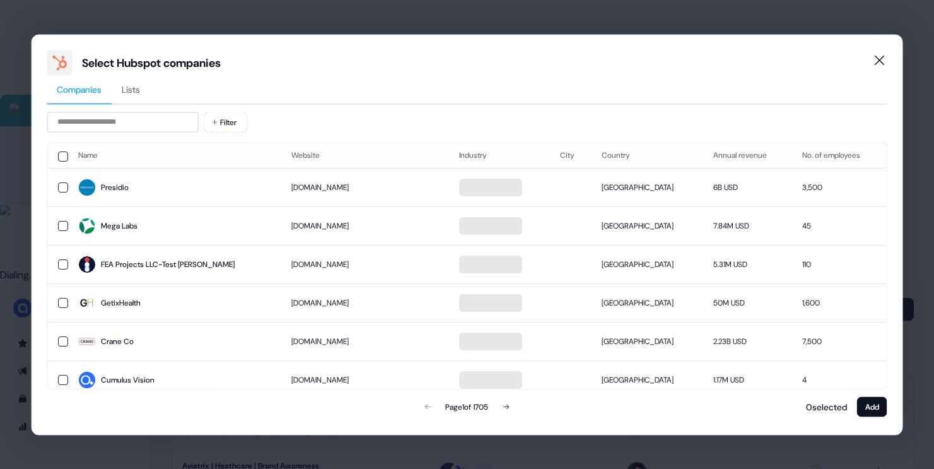
click at [120, 93] on button "Lists" at bounding box center [131, 89] width 38 height 29
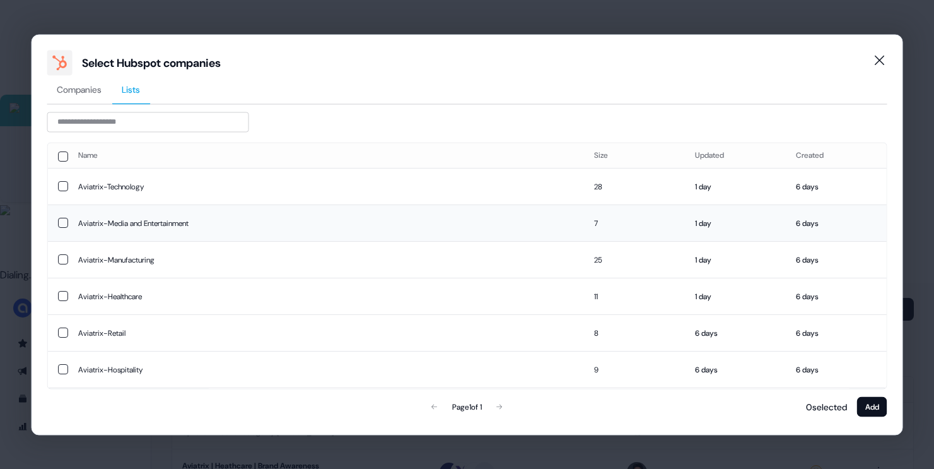
click at [160, 218] on td "Aviatrix-Media and Entertainment" at bounding box center [326, 222] width 517 height 37
click at [874, 410] on button "Add" at bounding box center [872, 406] width 30 height 20
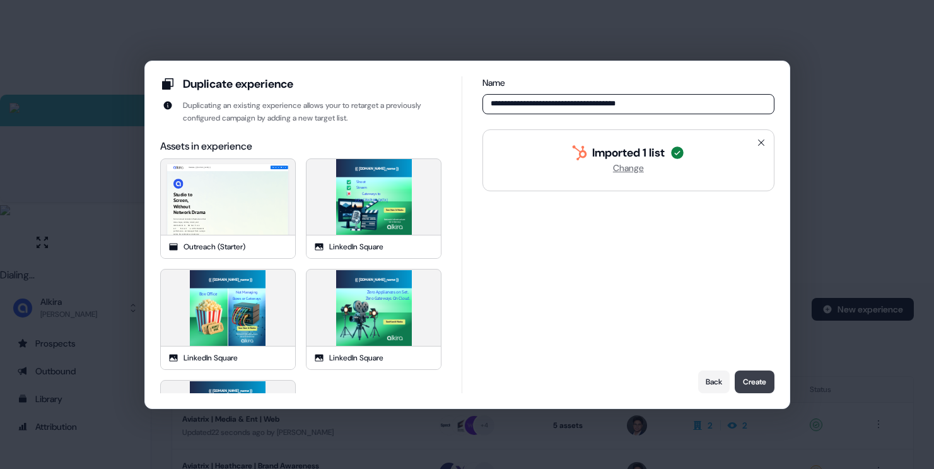
click at [769, 382] on button "Create" at bounding box center [755, 381] width 40 height 23
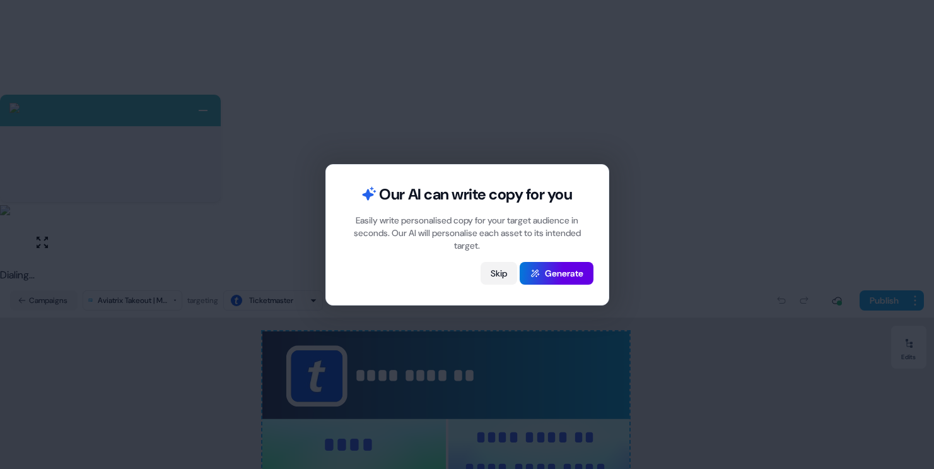
click at [489, 267] on button "Skip" at bounding box center [499, 273] width 37 height 23
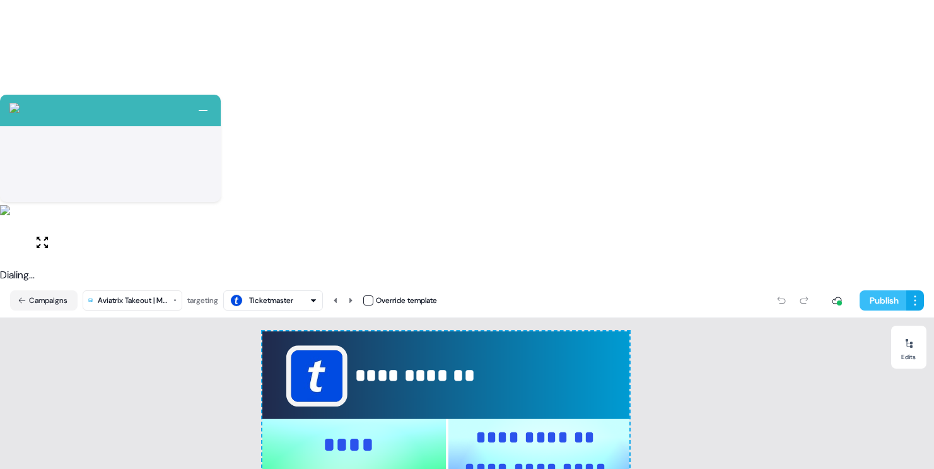
click at [885, 290] on button "Publish" at bounding box center [883, 300] width 47 height 20
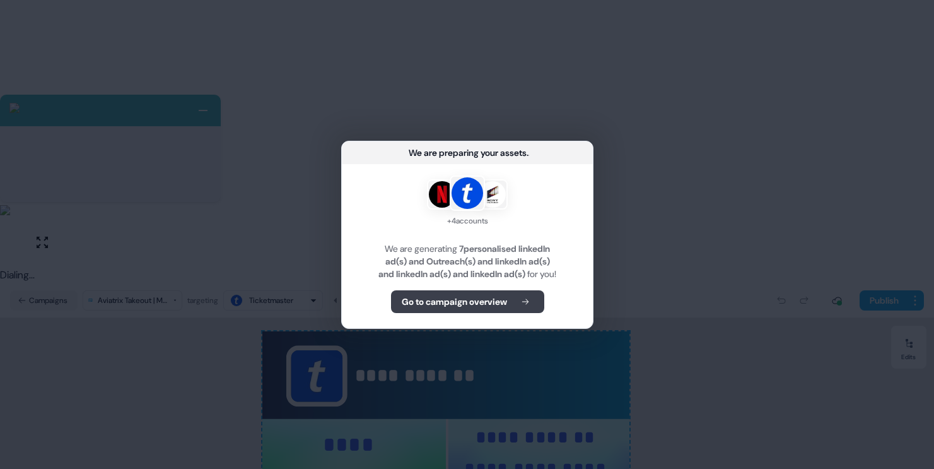
click at [469, 308] on b "Go to campaign overview" at bounding box center [453, 301] width 105 height 13
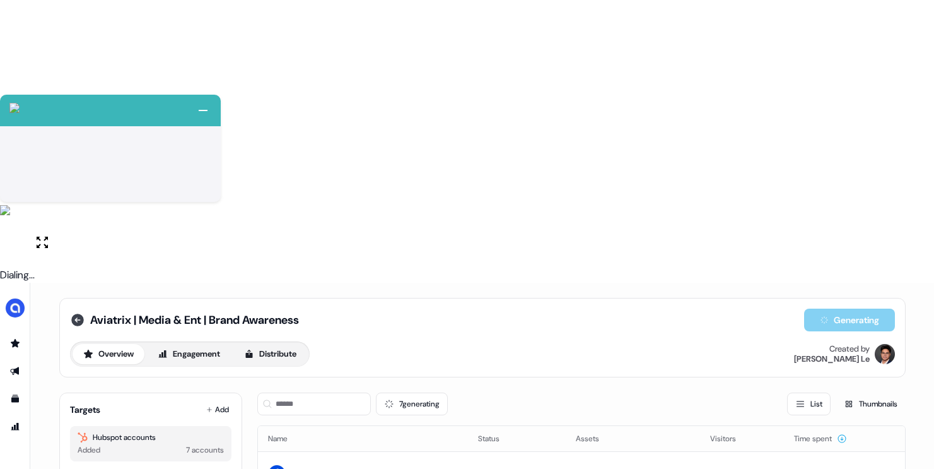
click at [79, 314] on icon at bounding box center [77, 320] width 13 height 13
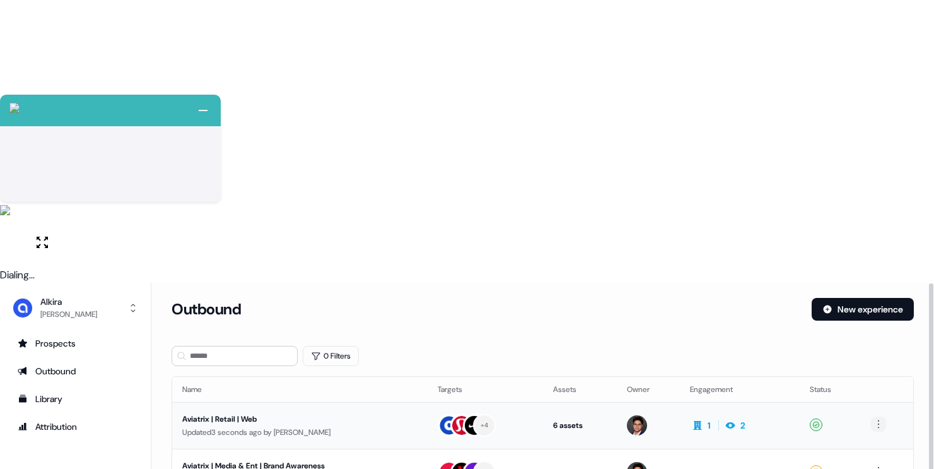
click at [878, 140] on html "+ Next Auto dialer paused! Go to your dialing tab to continue. 225 Paused" at bounding box center [467, 375] width 934 height 751
click at [872, 165] on span "Duplicate" at bounding box center [863, 165] width 32 height 10
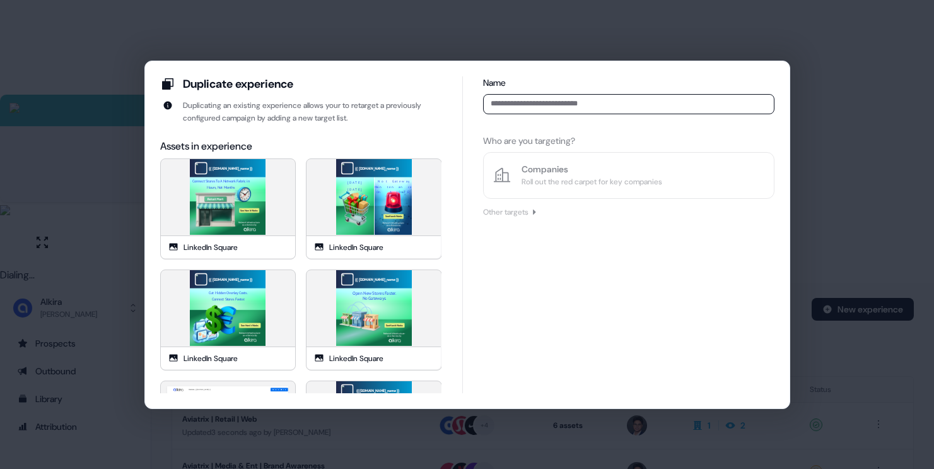
click at [528, 110] on input at bounding box center [628, 104] width 291 height 20
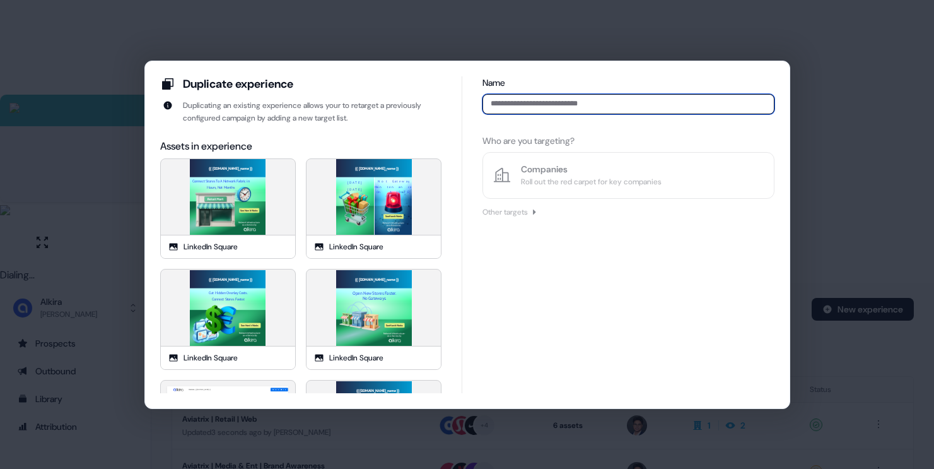
click at [526, 108] on input at bounding box center [628, 104] width 291 height 20
paste input "**********"
click at [562, 104] on input "**********" at bounding box center [628, 104] width 291 height 20
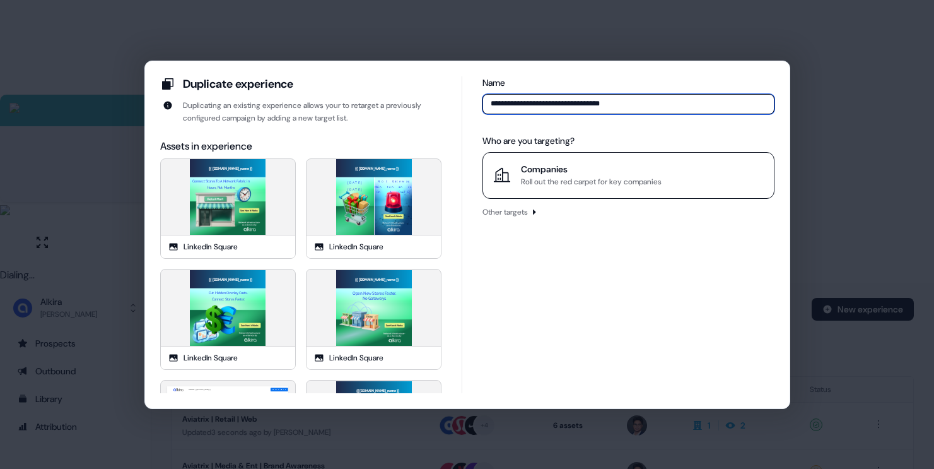
type input "**********"
click at [581, 164] on div "Companies" at bounding box center [591, 169] width 141 height 13
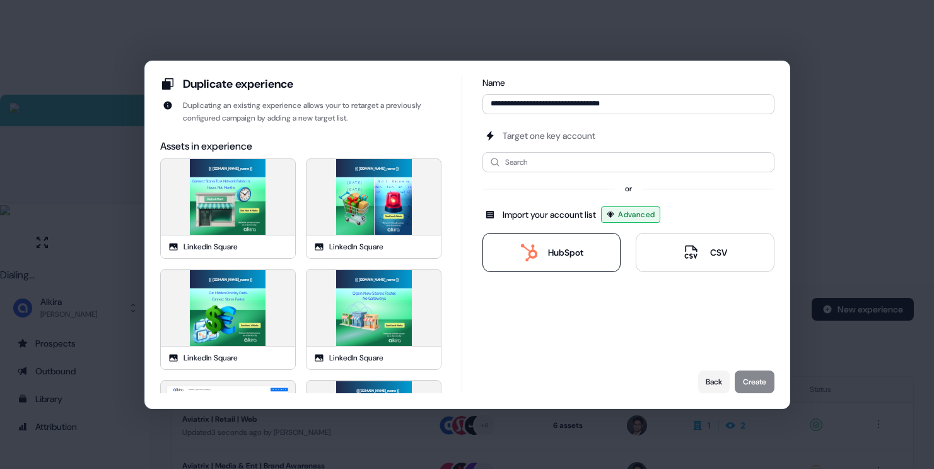
click at [541, 249] on div "HubSpot" at bounding box center [551, 253] width 63 height 18
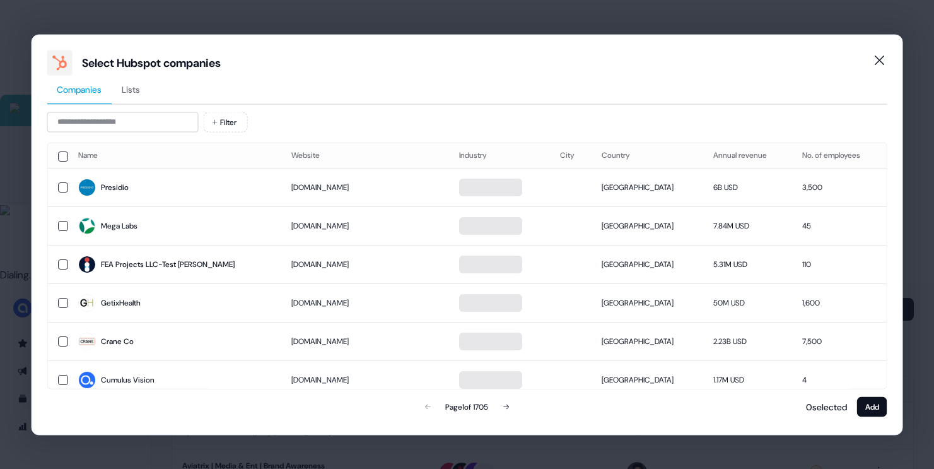
click at [148, 96] on button "Lists" at bounding box center [131, 89] width 38 height 29
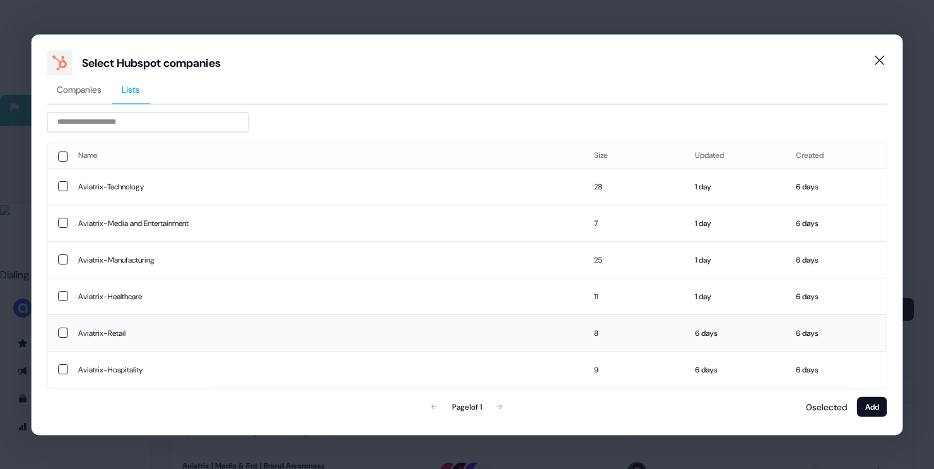
click at [141, 338] on td "Aviatrix-Retail" at bounding box center [326, 332] width 517 height 37
click at [872, 397] on button "Add" at bounding box center [872, 406] width 30 height 20
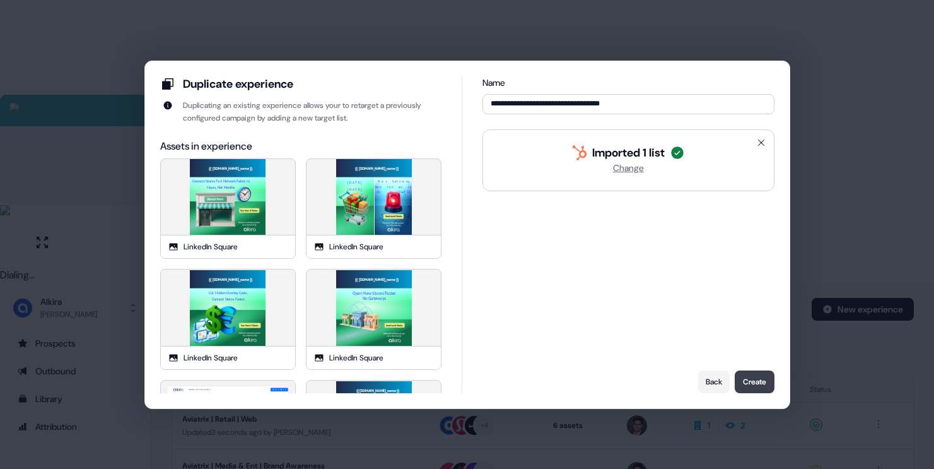
click at [760, 383] on button "Create" at bounding box center [755, 381] width 40 height 23
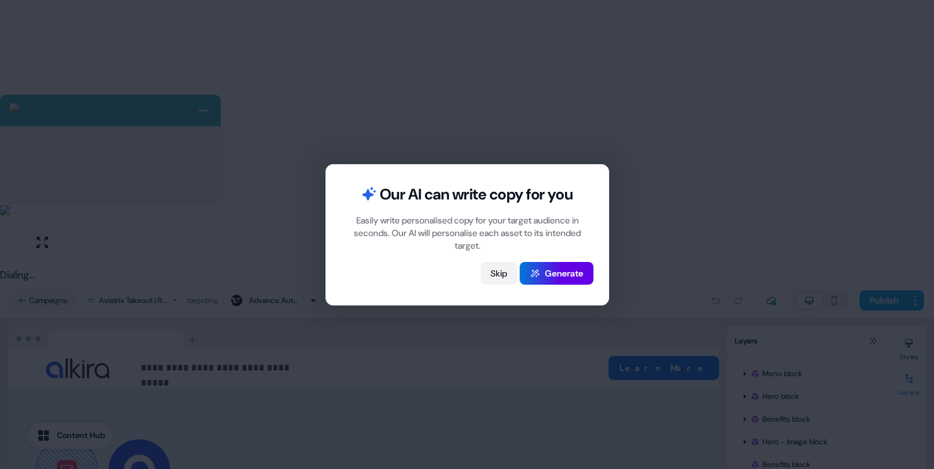
click at [496, 275] on button "Skip" at bounding box center [499, 273] width 37 height 23
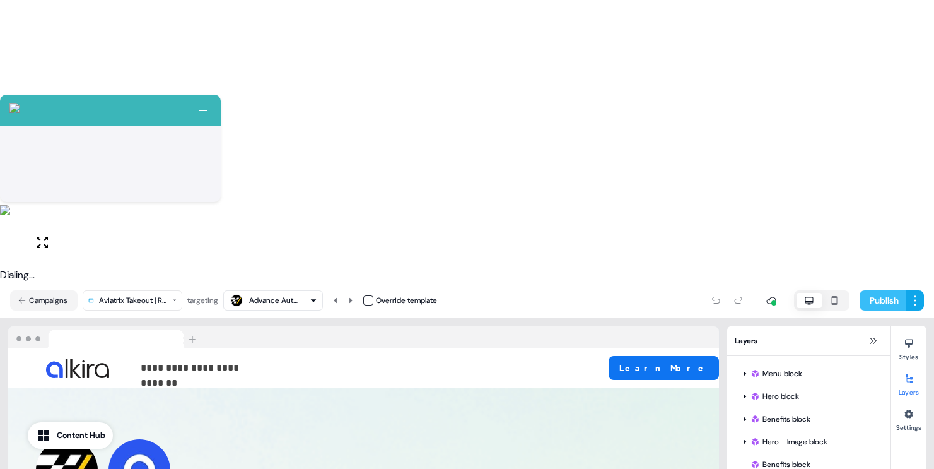
click at [884, 290] on button "Publish" at bounding box center [883, 300] width 47 height 20
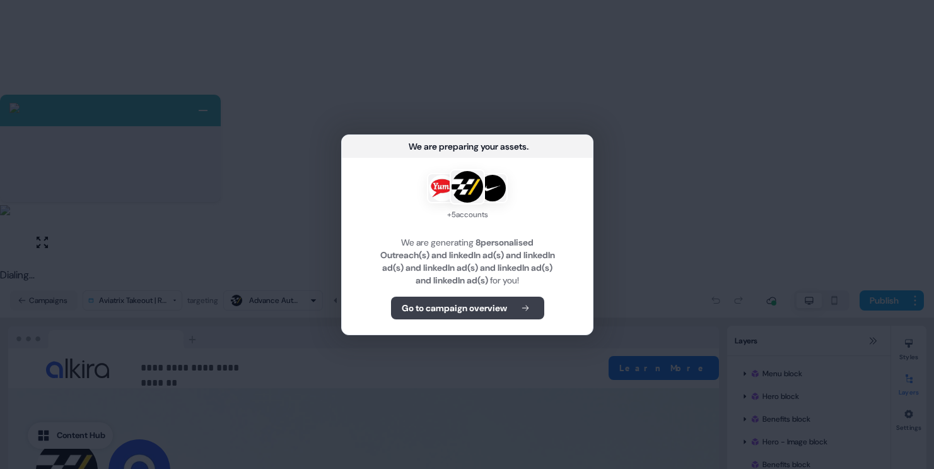
click at [454, 302] on b "Go to campaign overview" at bounding box center [453, 308] width 105 height 13
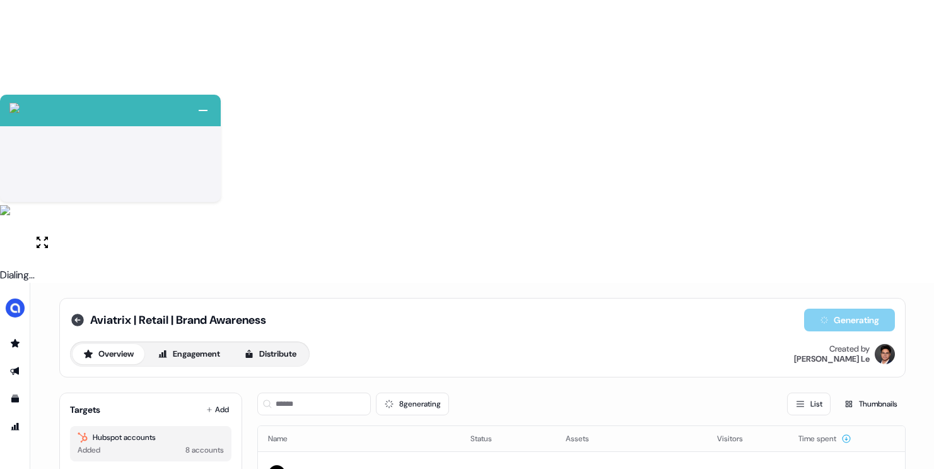
click at [77, 314] on icon at bounding box center [77, 320] width 13 height 13
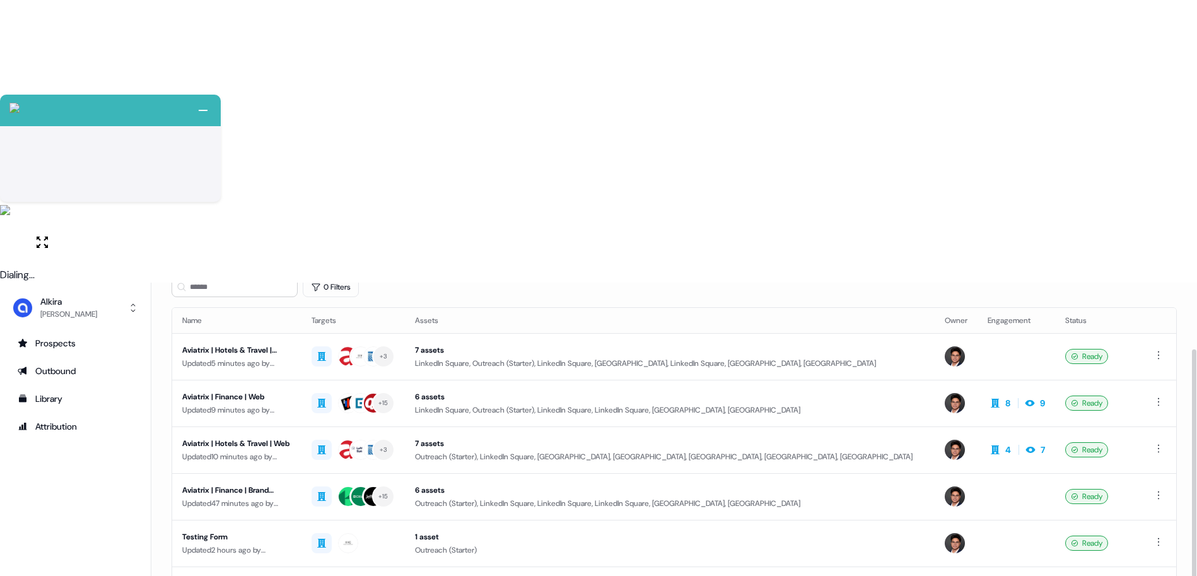
scroll to position [76, 0]
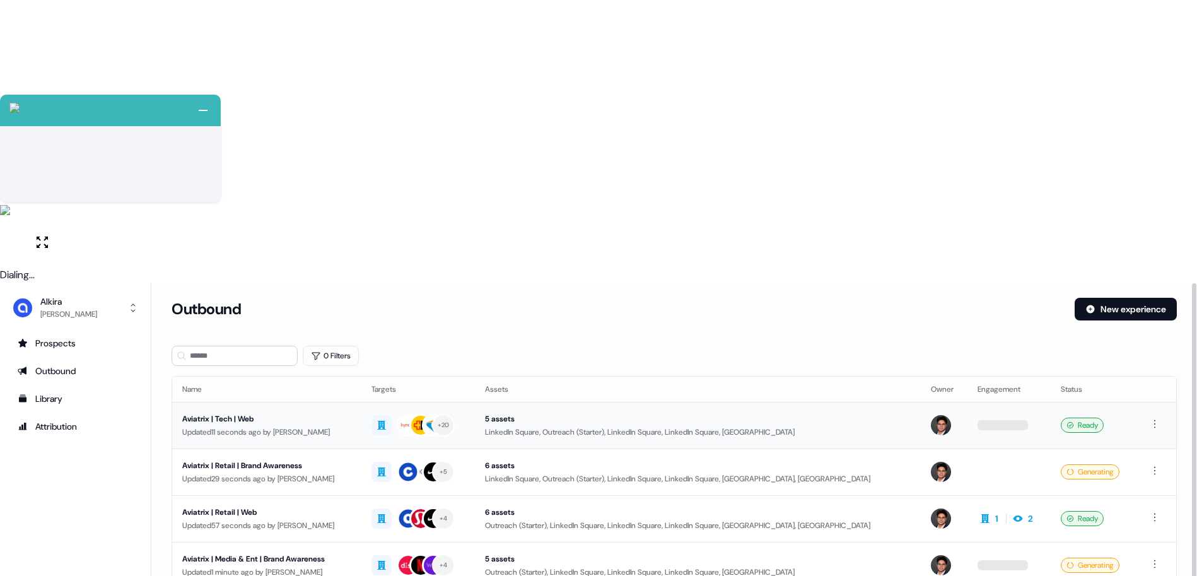
click at [313, 413] on div "Aviatrix | Tech | Web" at bounding box center [266, 419] width 169 height 13
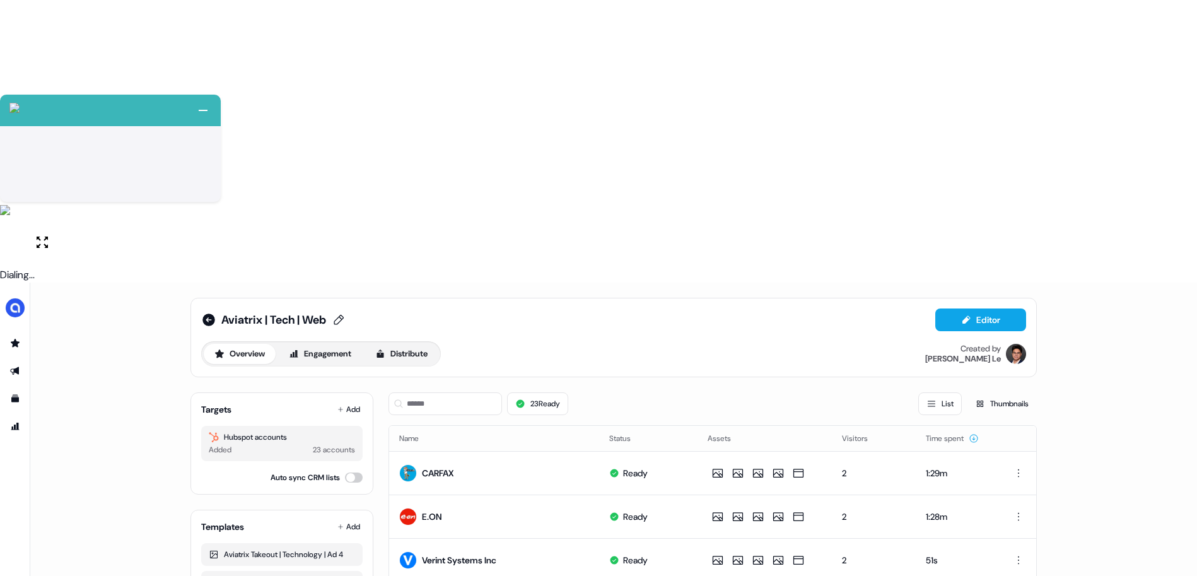
click at [297, 312] on span "Aviatrix | Tech | Web" at bounding box center [273, 319] width 105 height 15
click at [297, 314] on input "**********" at bounding box center [278, 320] width 114 height 13
click at [203, 314] on icon at bounding box center [209, 320] width 13 height 13
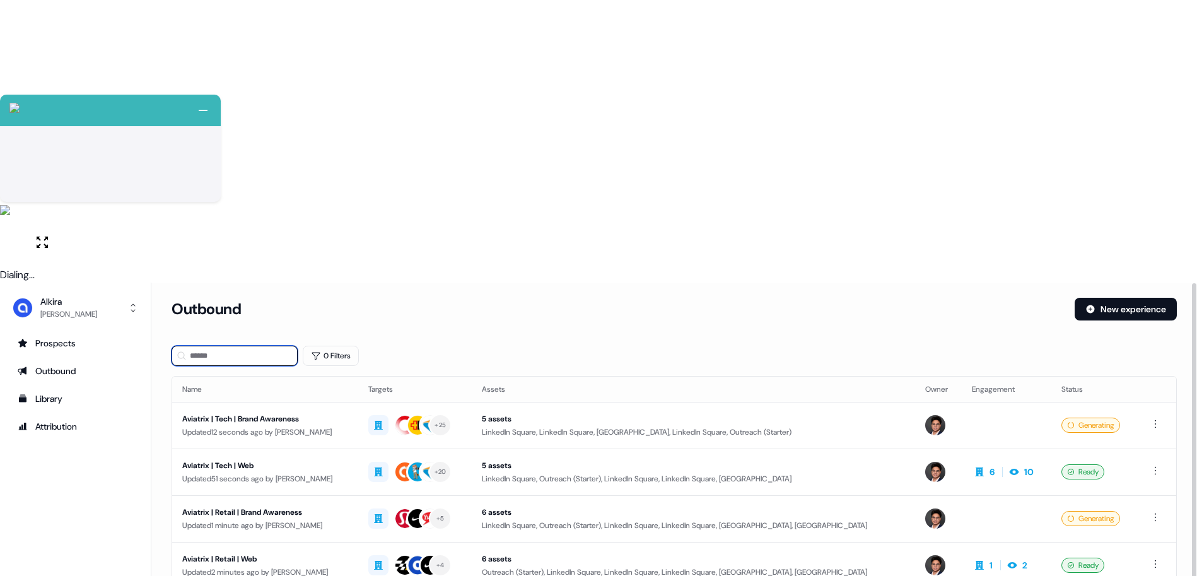
click at [245, 346] on input at bounding box center [235, 356] width 126 height 20
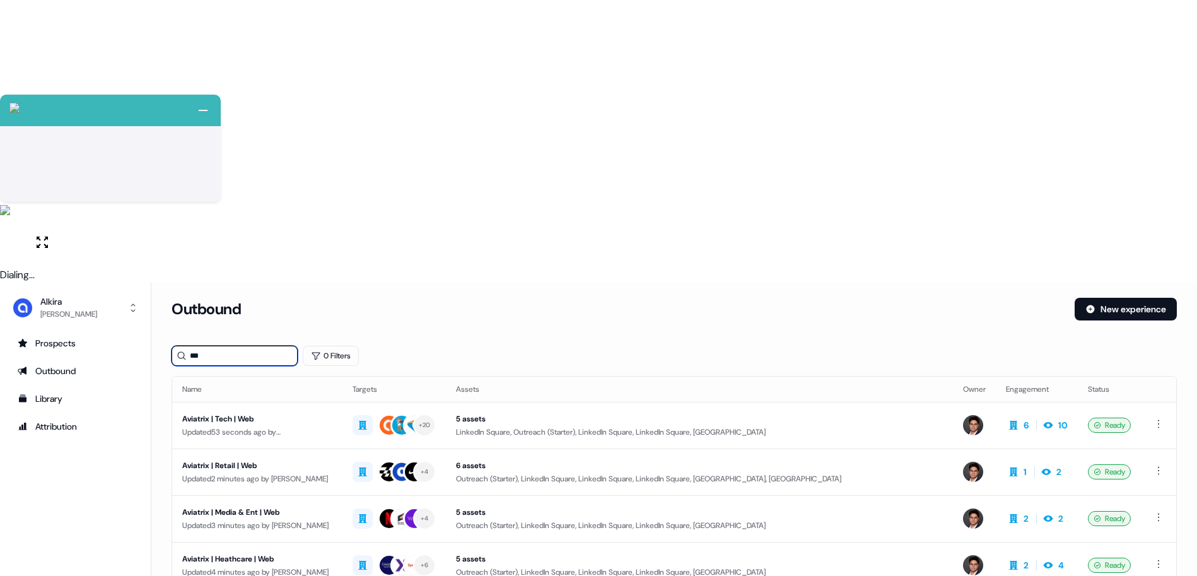
type input "***"
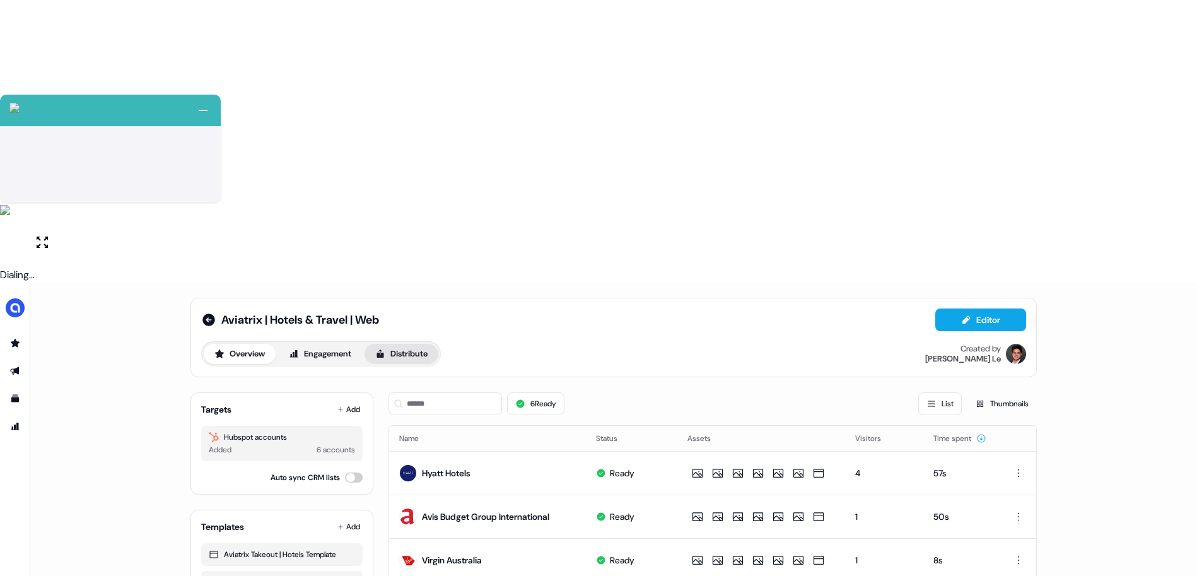
click at [384, 350] on icon at bounding box center [380, 354] width 7 height 8
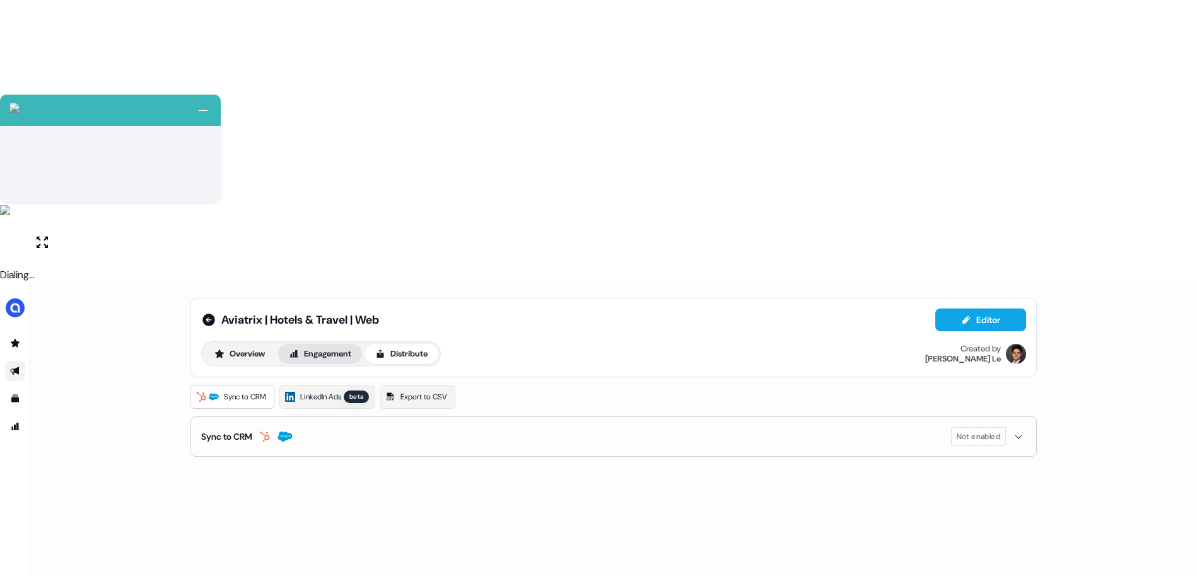
click at [348, 344] on button "Engagement" at bounding box center [320, 354] width 84 height 20
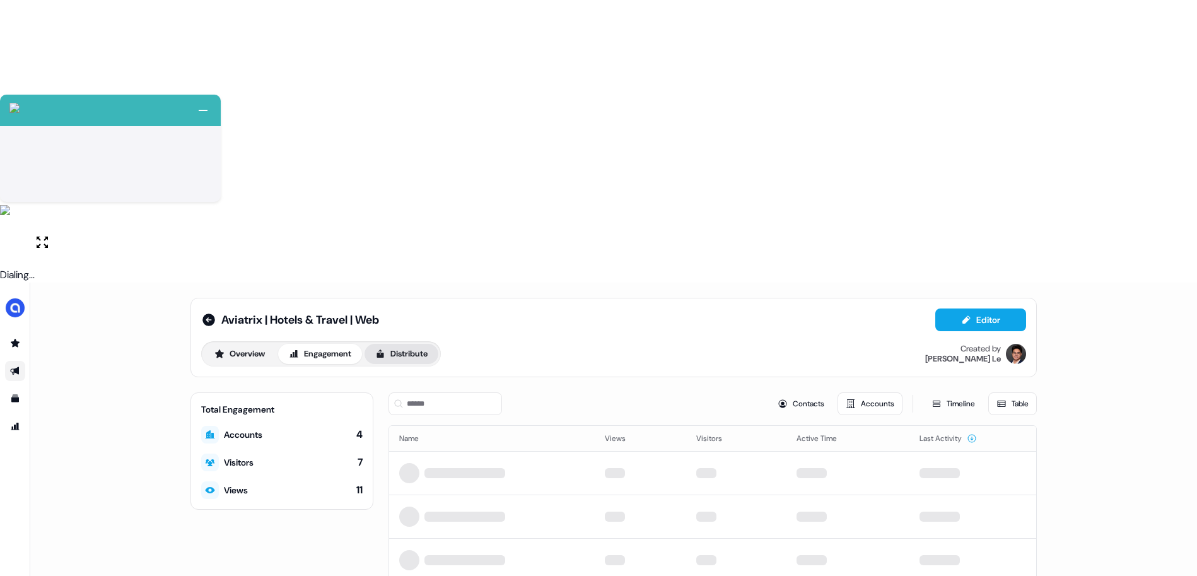
click at [399, 344] on button "Distribute" at bounding box center [402, 354] width 74 height 20
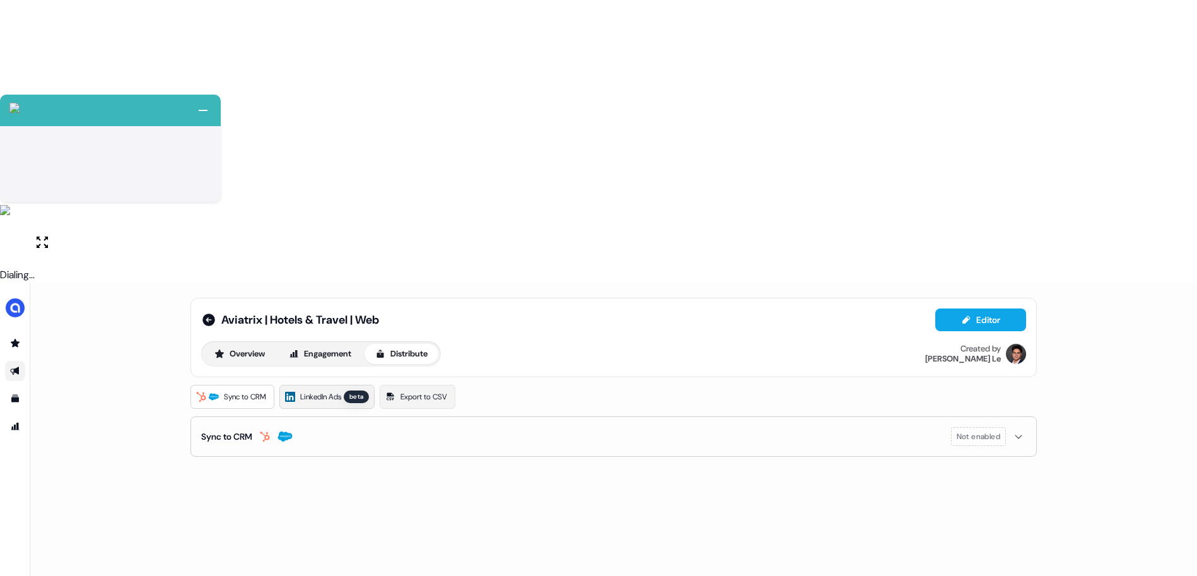
click at [335, 391] on span "LinkedIn Ads" at bounding box center [320, 397] width 41 height 13
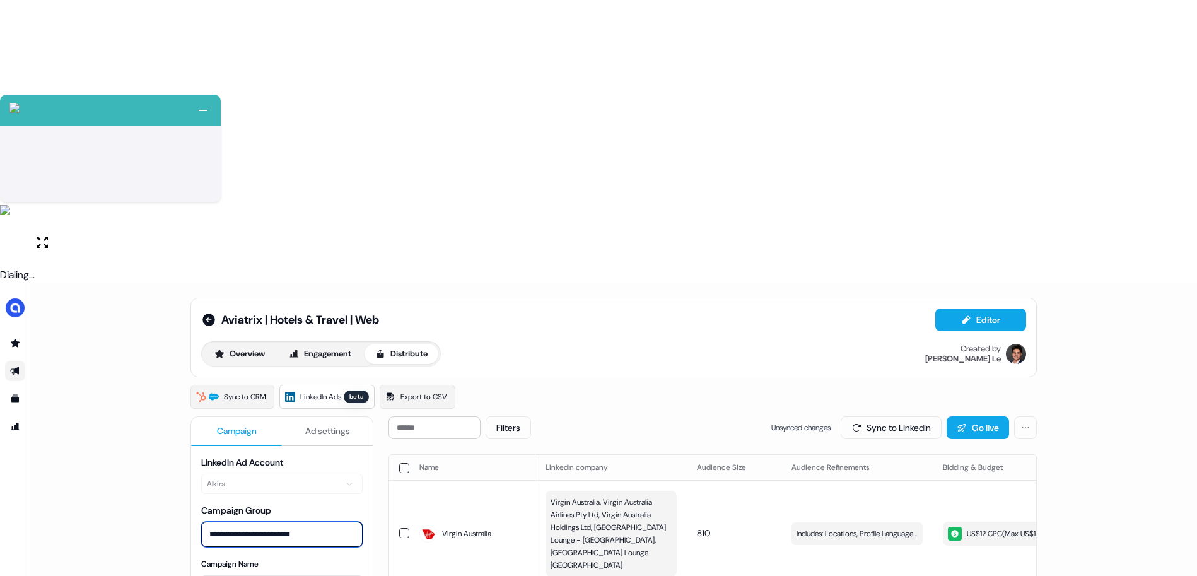
click at [261, 522] on input "**********" at bounding box center [282, 534] width 162 height 25
click at [206, 314] on icon at bounding box center [209, 320] width 13 height 13
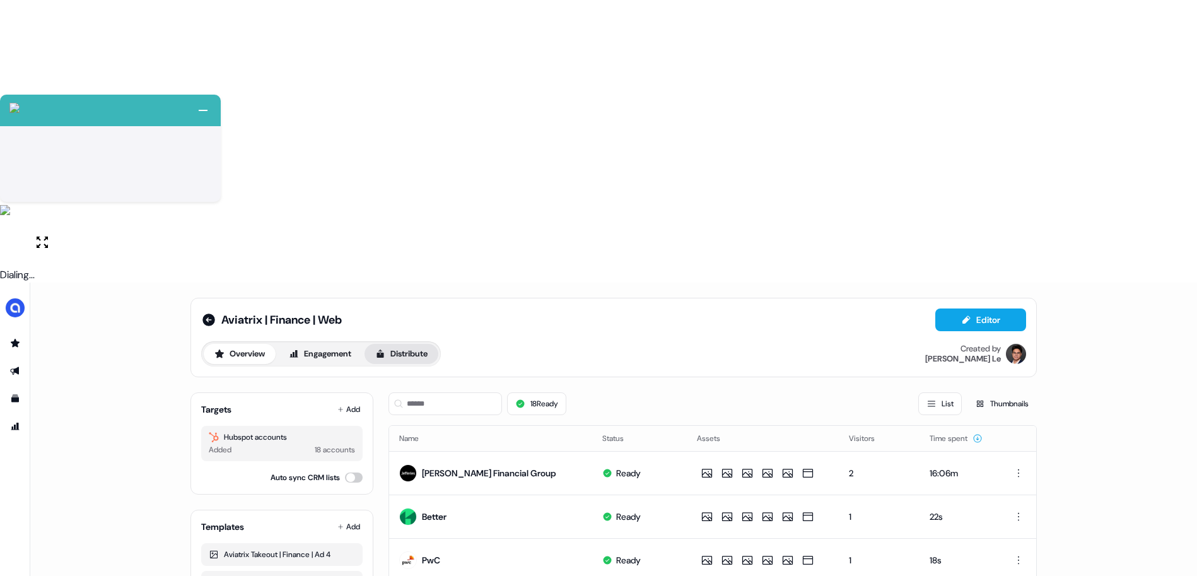
click at [393, 344] on button "Distribute" at bounding box center [402, 354] width 74 height 20
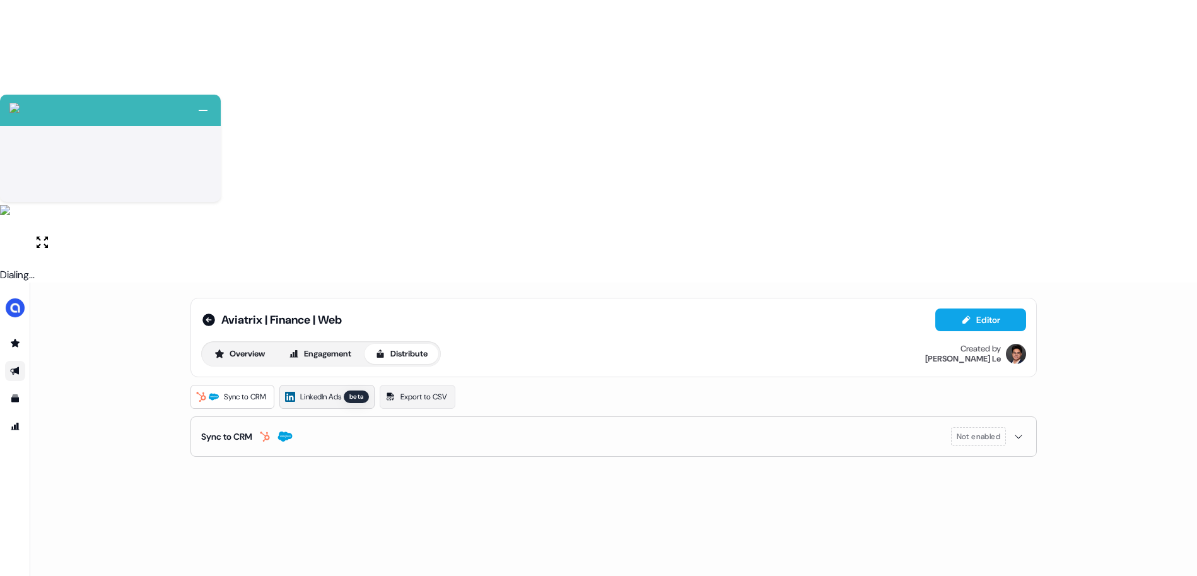
click at [325, 391] on span "LinkedIn Ads" at bounding box center [320, 397] width 41 height 13
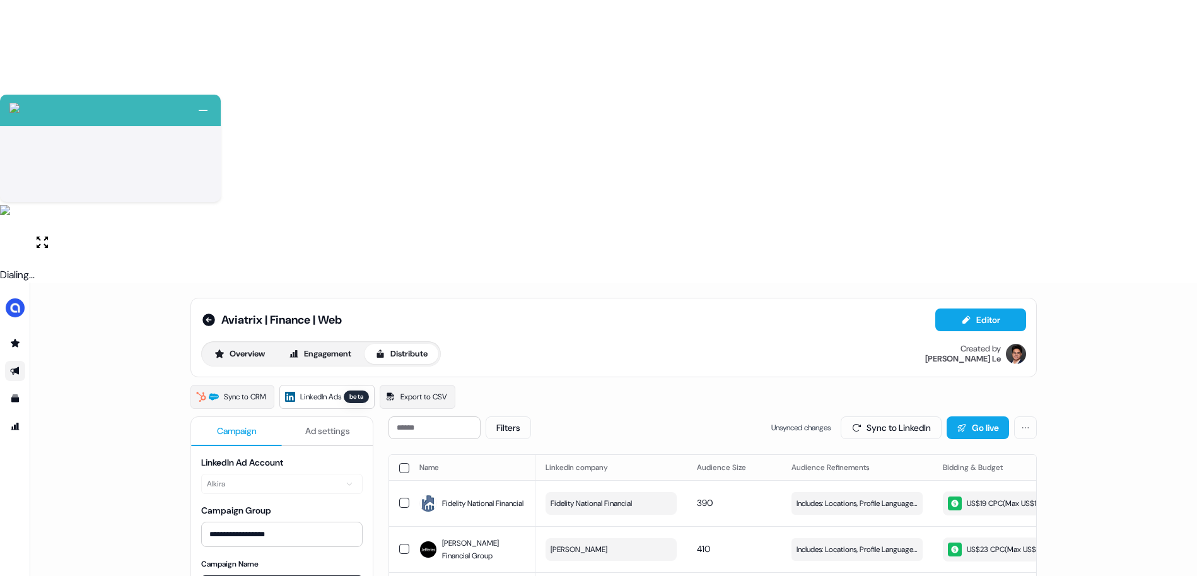
drag, startPoint x: 293, startPoint y: 315, endPoint x: 297, endPoint y: 308, distance: 8.2
type textarea "**********"
click at [209, 312] on icon at bounding box center [208, 319] width 15 height 15
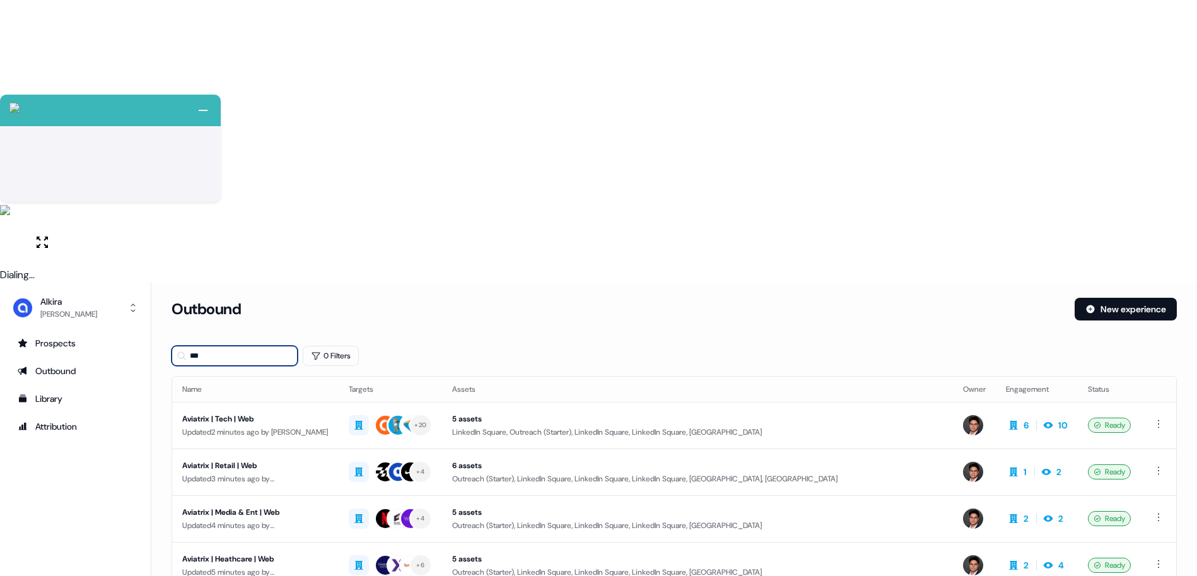
click at [230, 346] on input "***" at bounding box center [235, 356] width 126 height 20
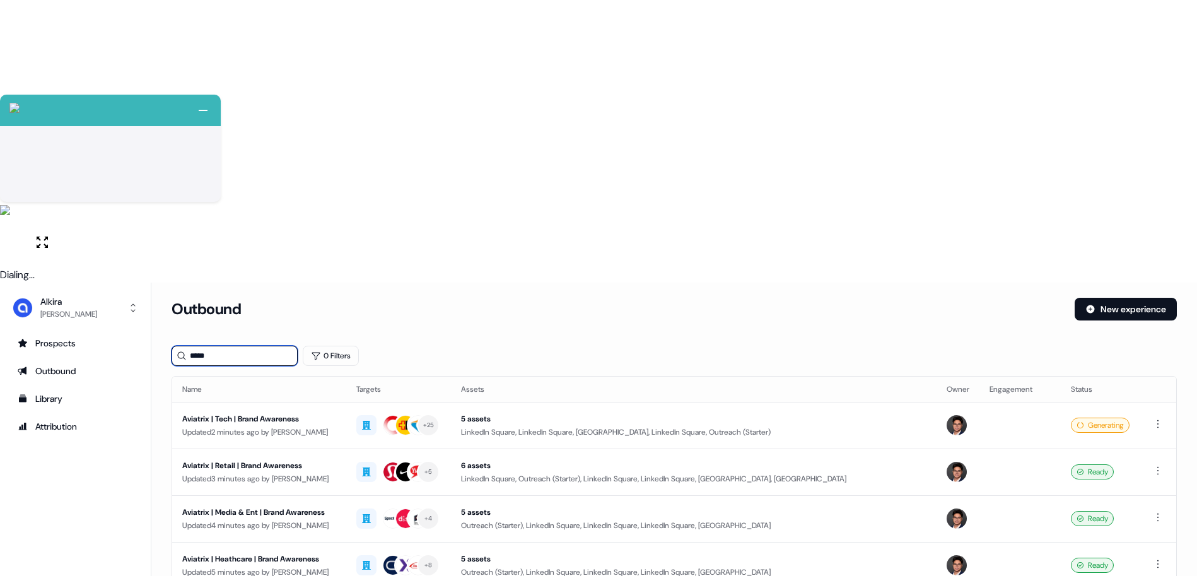
type input "*****"
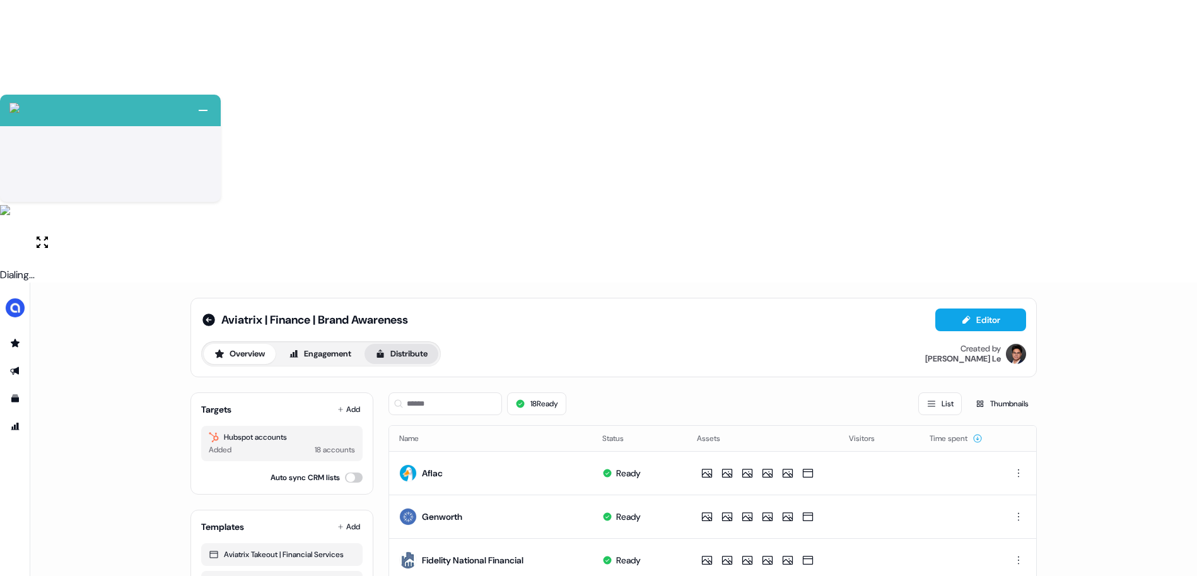
click at [406, 344] on button "Distribute" at bounding box center [402, 354] width 74 height 20
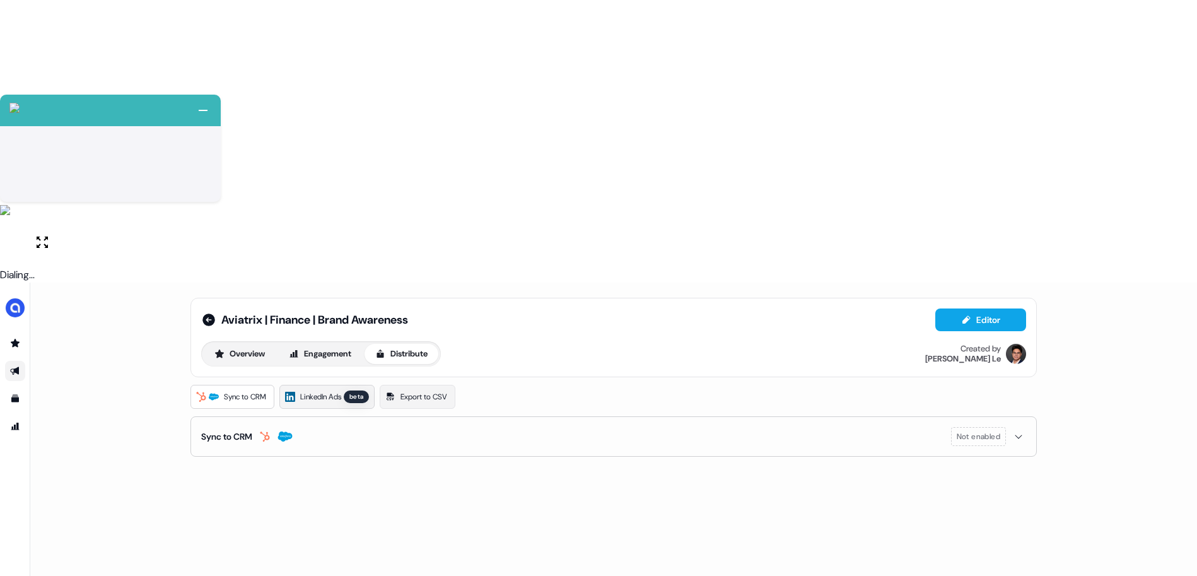
click at [308, 385] on link "LinkedIn Ads beta" at bounding box center [326, 397] width 95 height 24
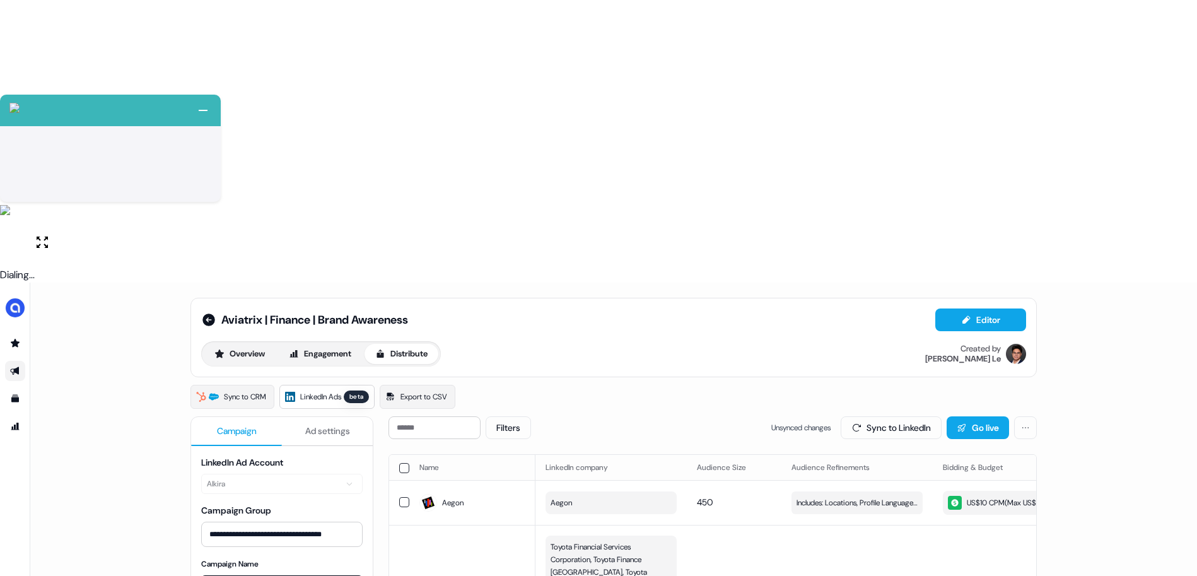
type textarea "**********"
click at [830, 341] on div "Overview Engagement Distribute Created by Hugh Le" at bounding box center [613, 353] width 825 height 25
click at [890, 416] on button "Sync to LinkedIn" at bounding box center [891, 427] width 101 height 23
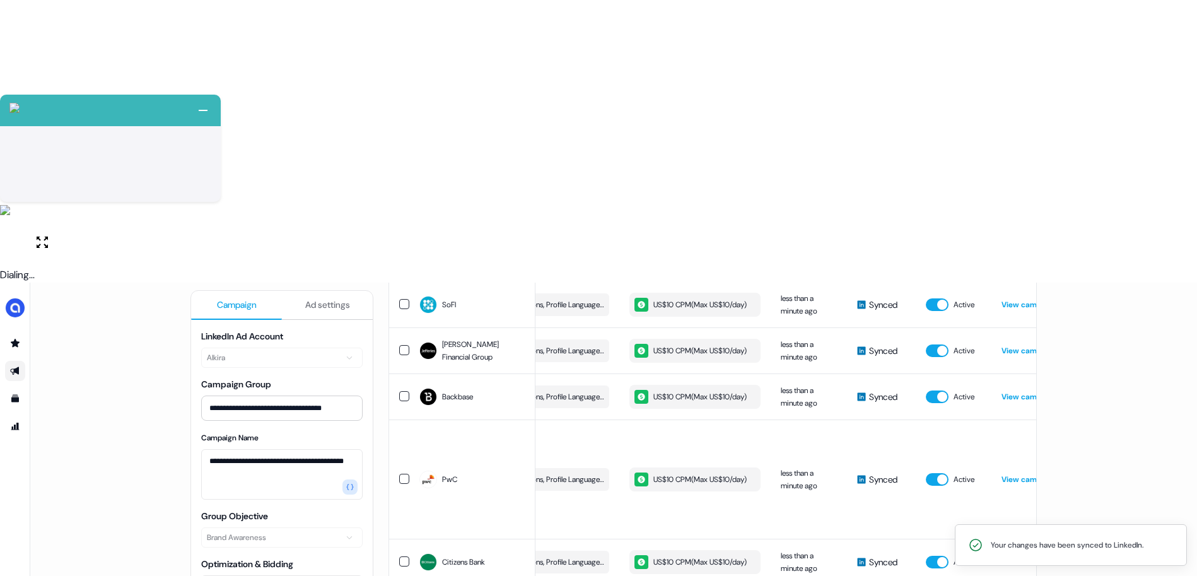
scroll to position [0, 0]
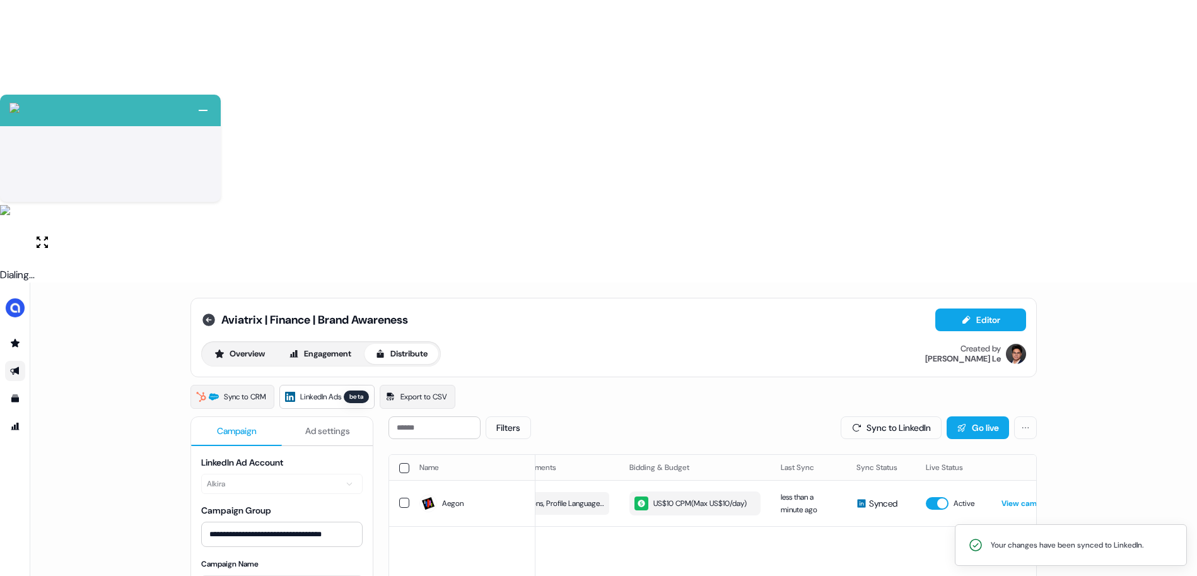
click at [206, 314] on icon at bounding box center [209, 320] width 13 height 13
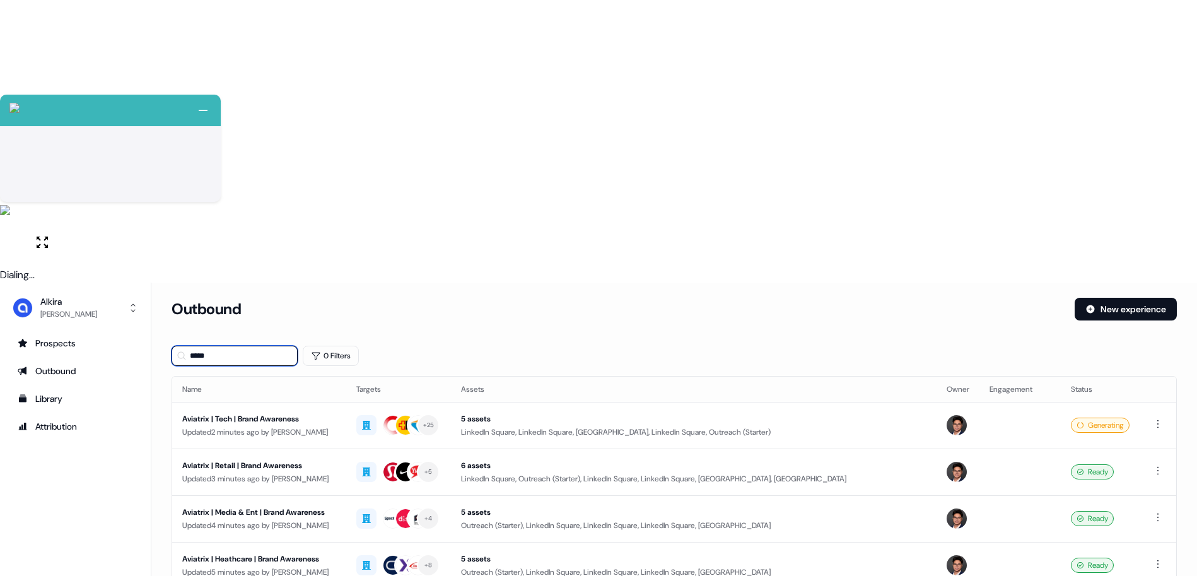
click at [214, 346] on input "*****" at bounding box center [235, 356] width 126 height 20
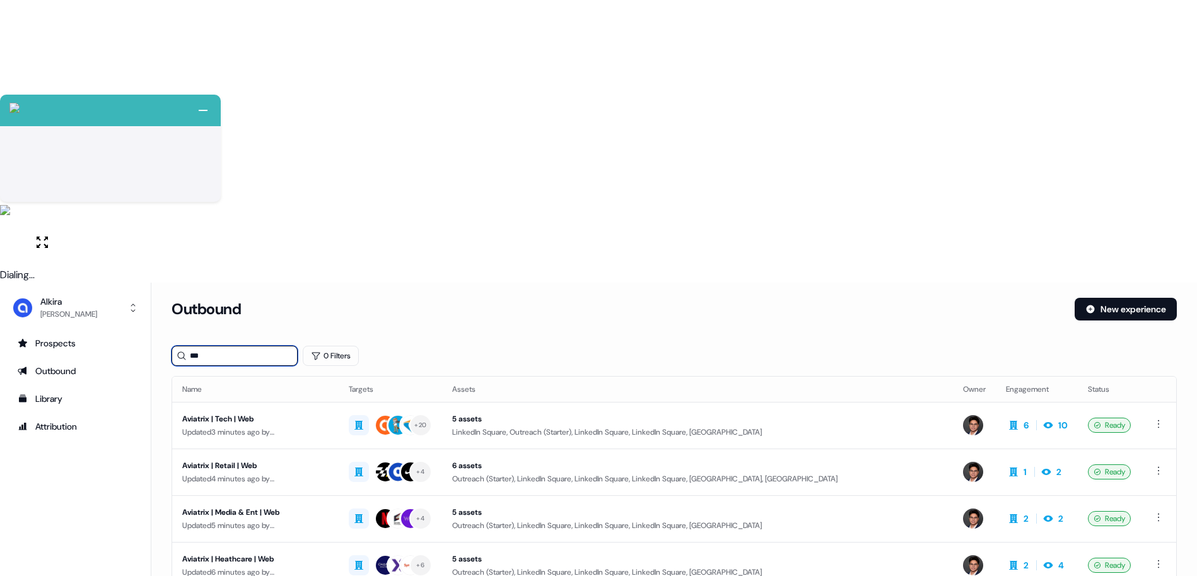
type input "***"
click at [326, 500] on section "Loading... Outbound New experience *** 0 Filters Name Targets Assets Owner Enga…" at bounding box center [674, 546] width 1046 height 497
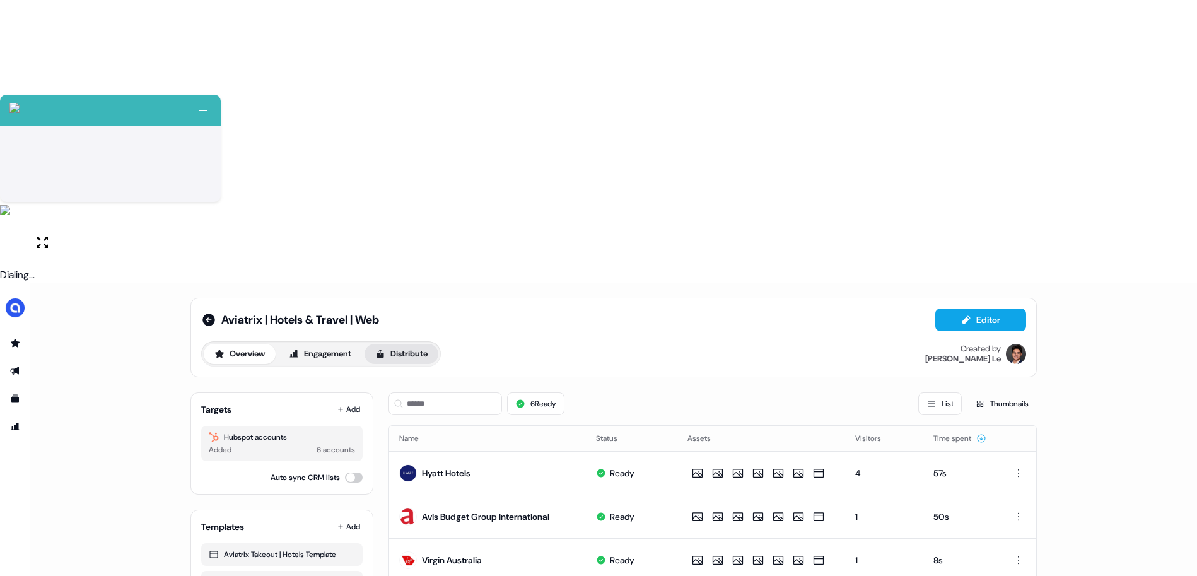
click at [394, 344] on button "Distribute" at bounding box center [402, 354] width 74 height 20
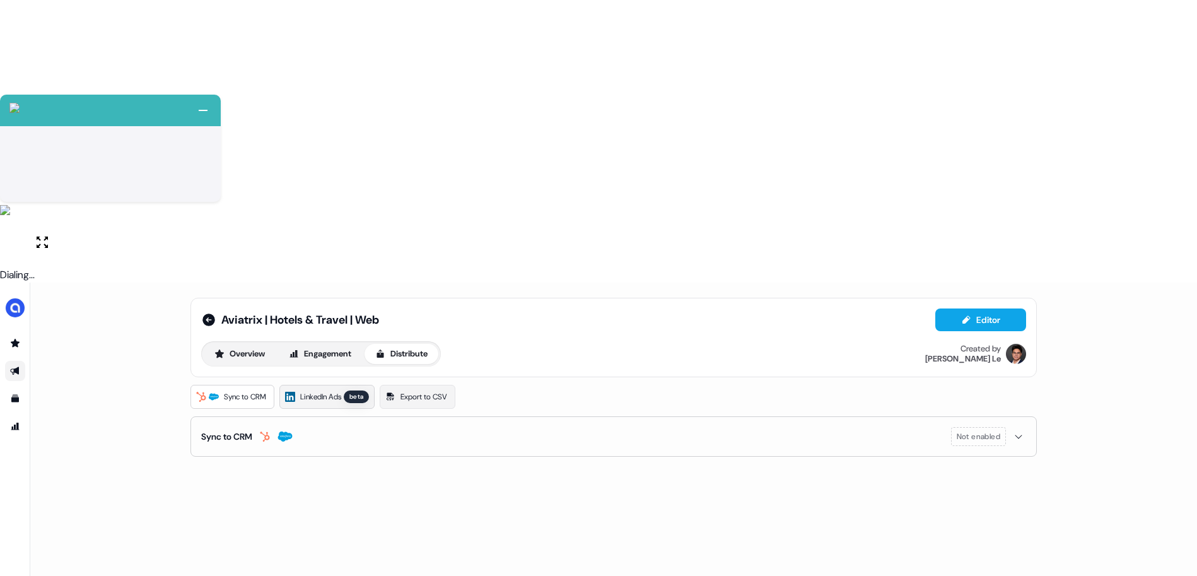
click at [336, 391] on span "LinkedIn Ads" at bounding box center [320, 397] width 41 height 13
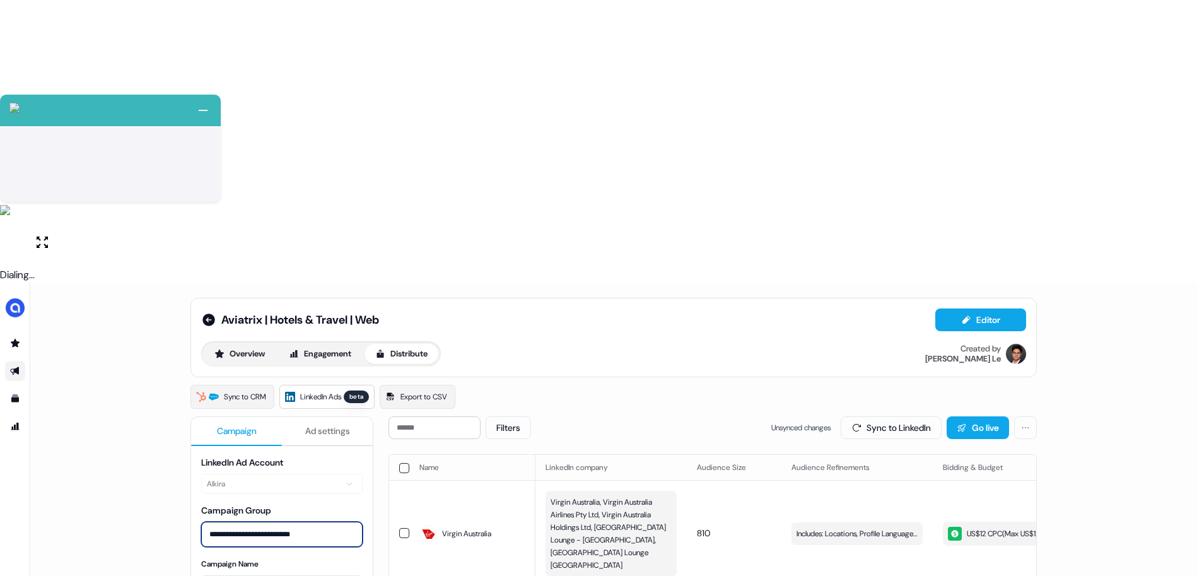
click at [273, 522] on input "**********" at bounding box center [282, 534] width 162 height 25
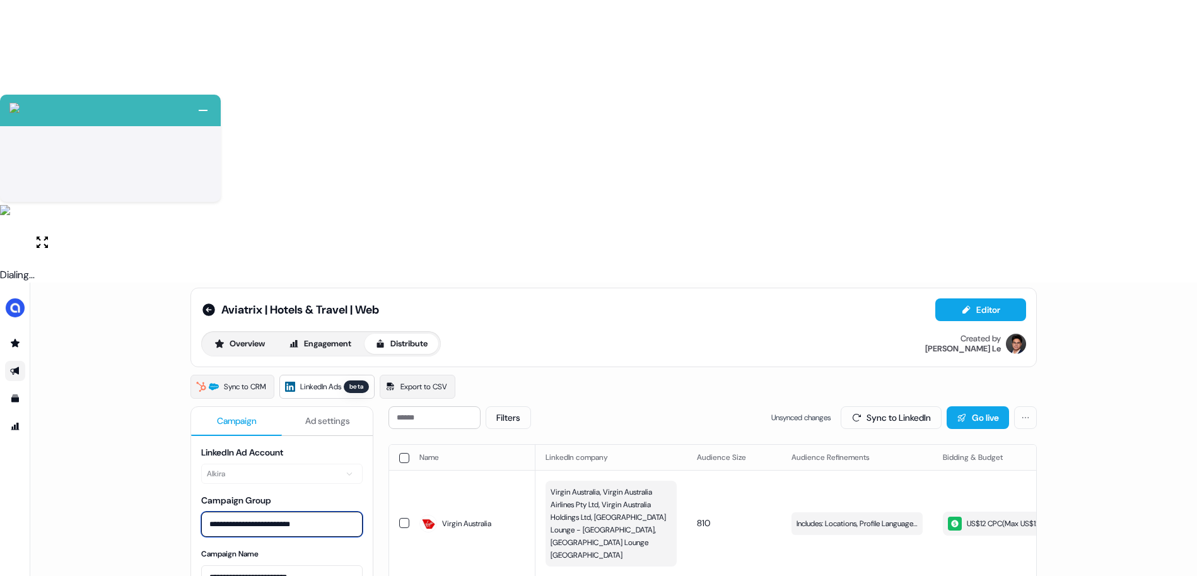
scroll to position [11, 0]
click at [245, 332] on button "Overview" at bounding box center [240, 342] width 72 height 20
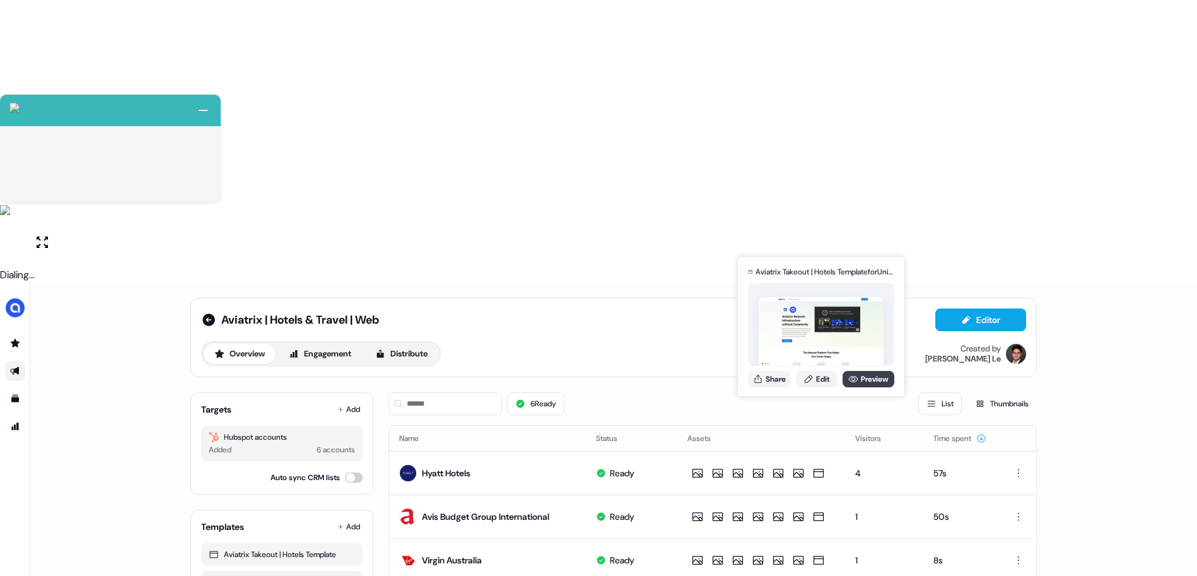
click at [853, 377] on icon at bounding box center [853, 379] width 9 height 6
click at [823, 380] on link "Edit" at bounding box center [817, 379] width 42 height 16
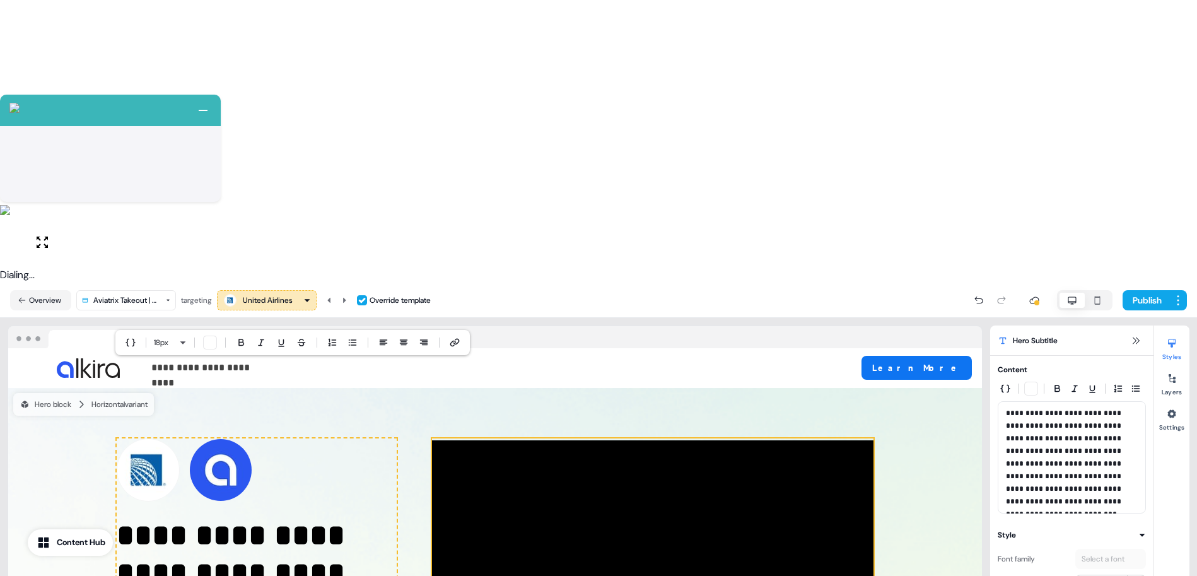
click at [671, 438] on div at bounding box center [653, 564] width 442 height 252
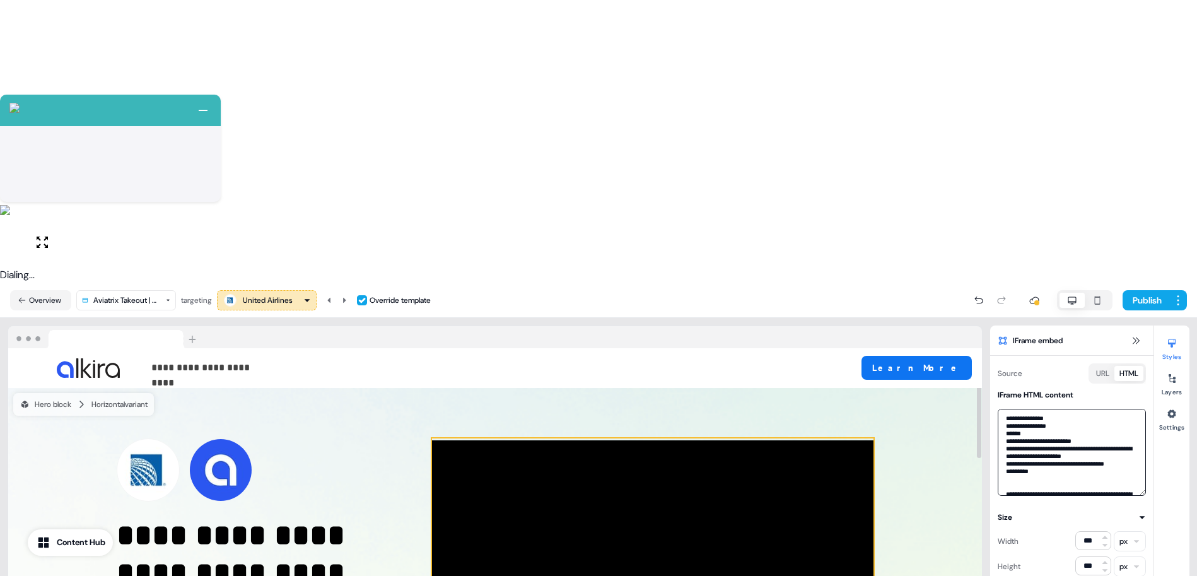
click at [1104, 409] on textarea at bounding box center [1072, 452] width 148 height 87
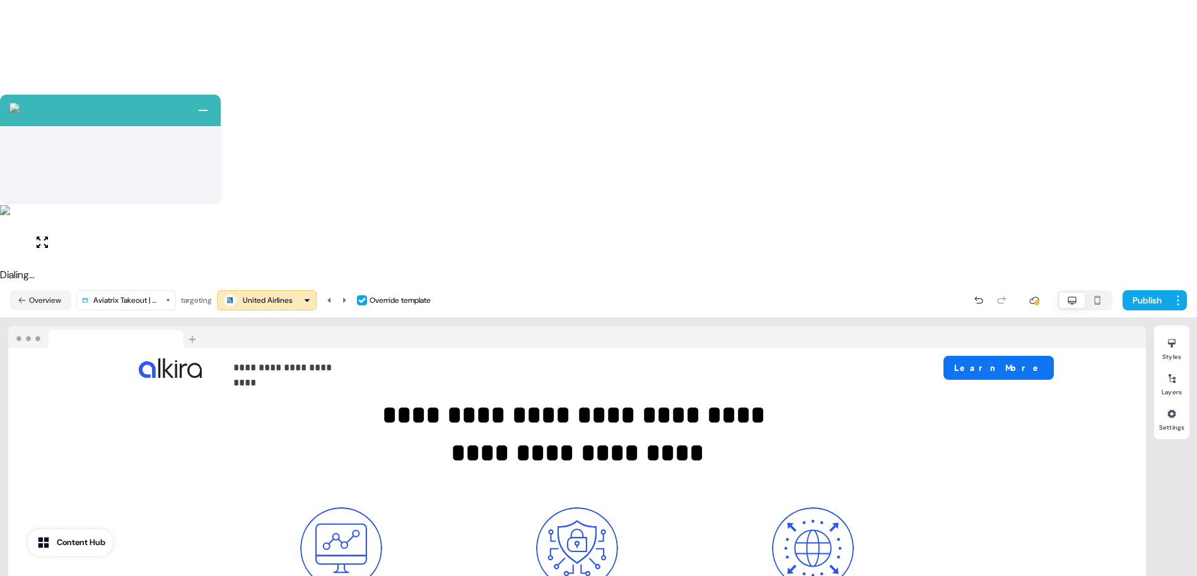
scroll to position [503, 0]
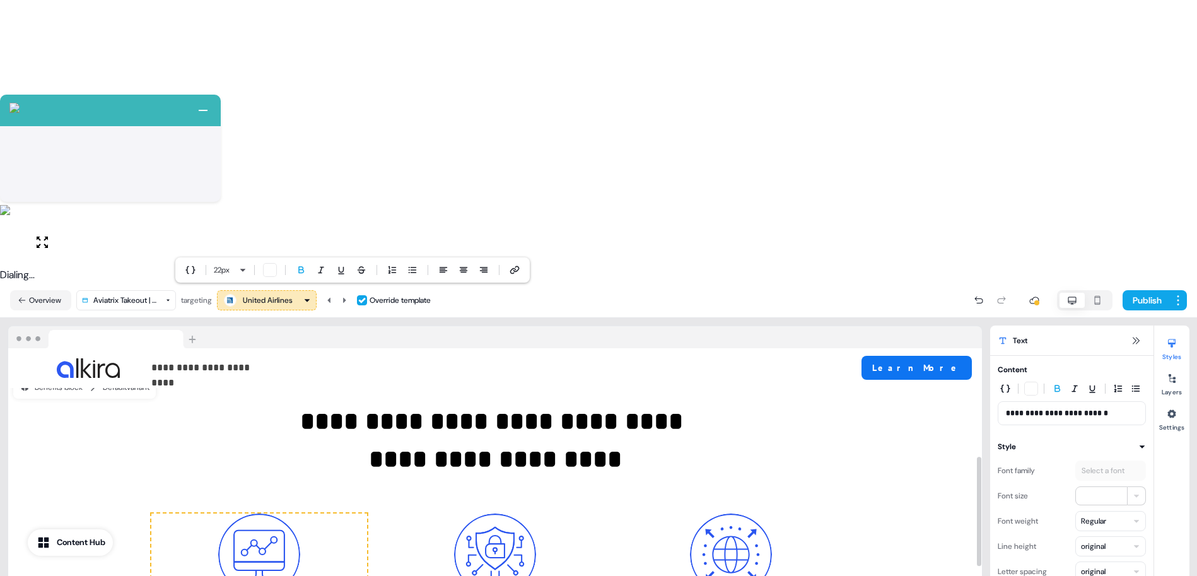
copy strong "**********"
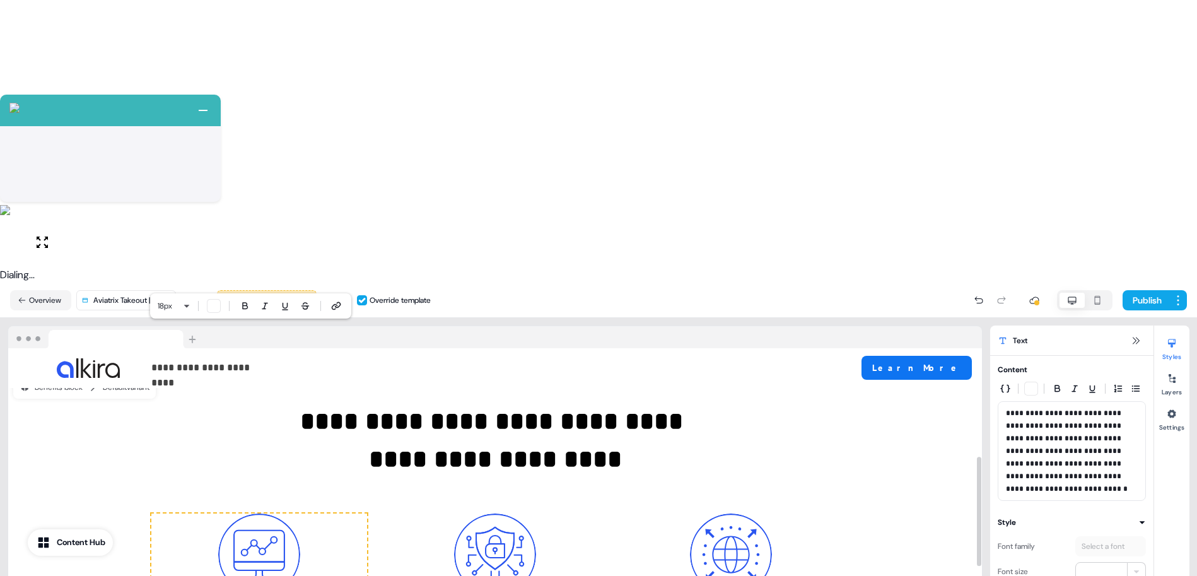
copy p "**********"
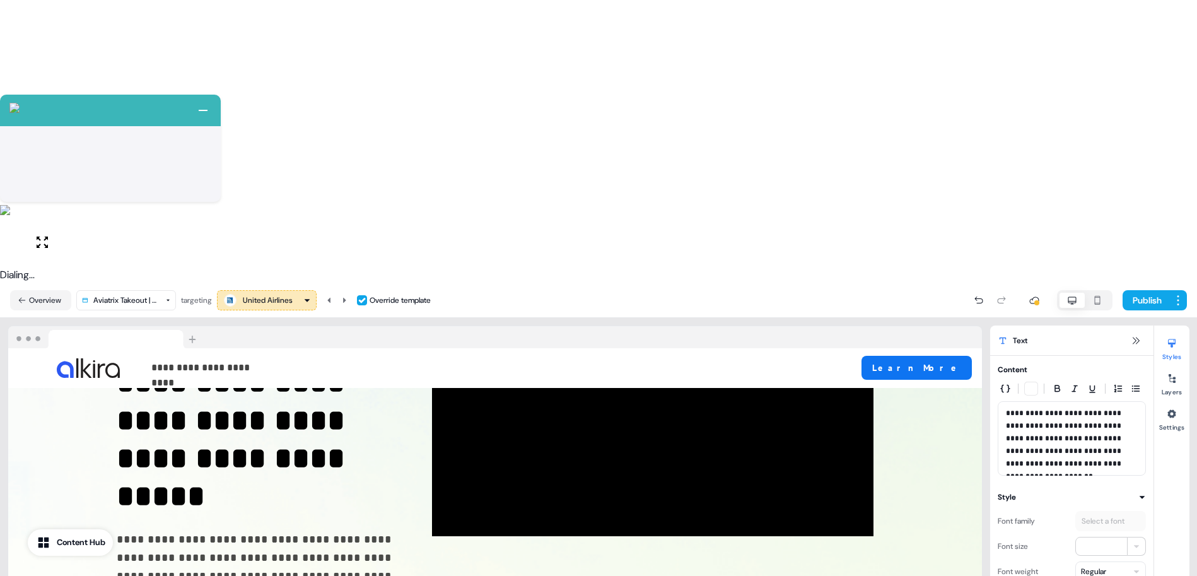
scroll to position [0, 0]
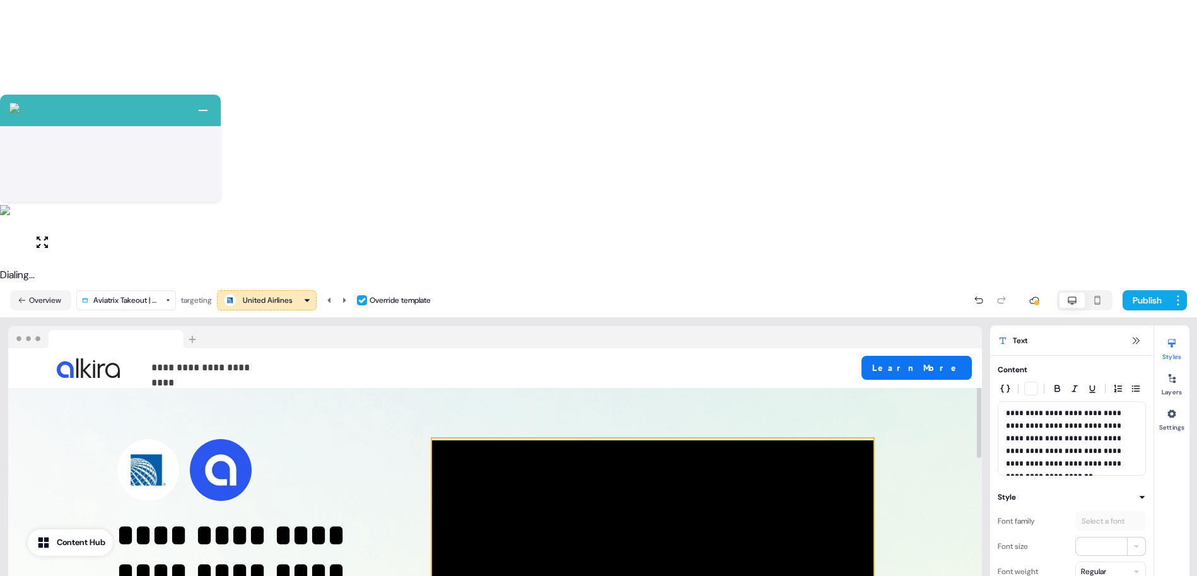
click at [595, 438] on div at bounding box center [653, 564] width 442 height 252
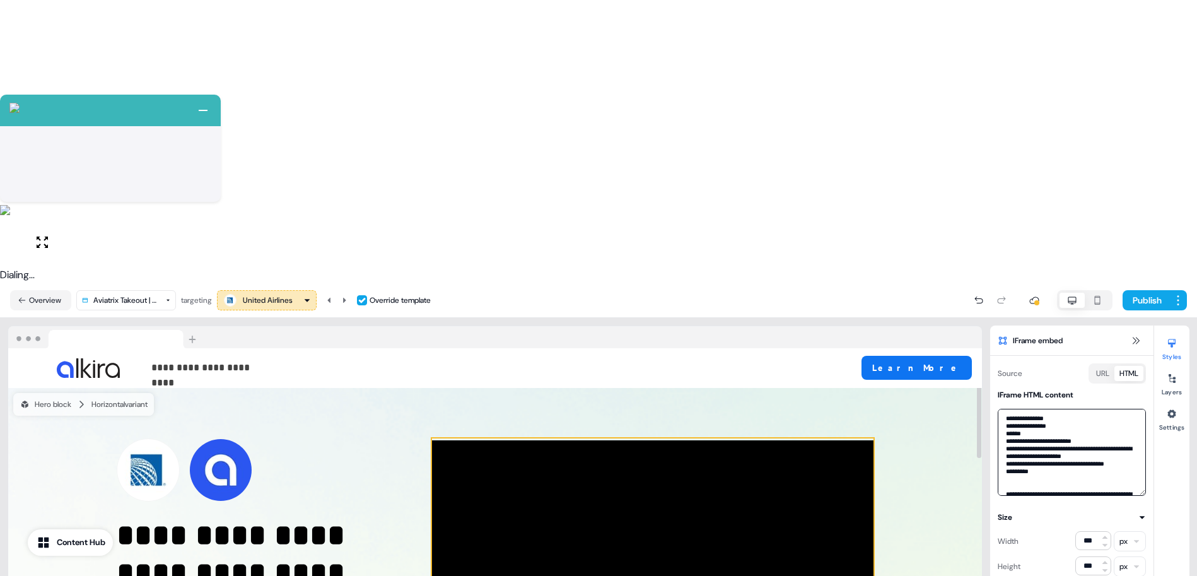
click at [1057, 409] on textarea at bounding box center [1072, 452] width 148 height 87
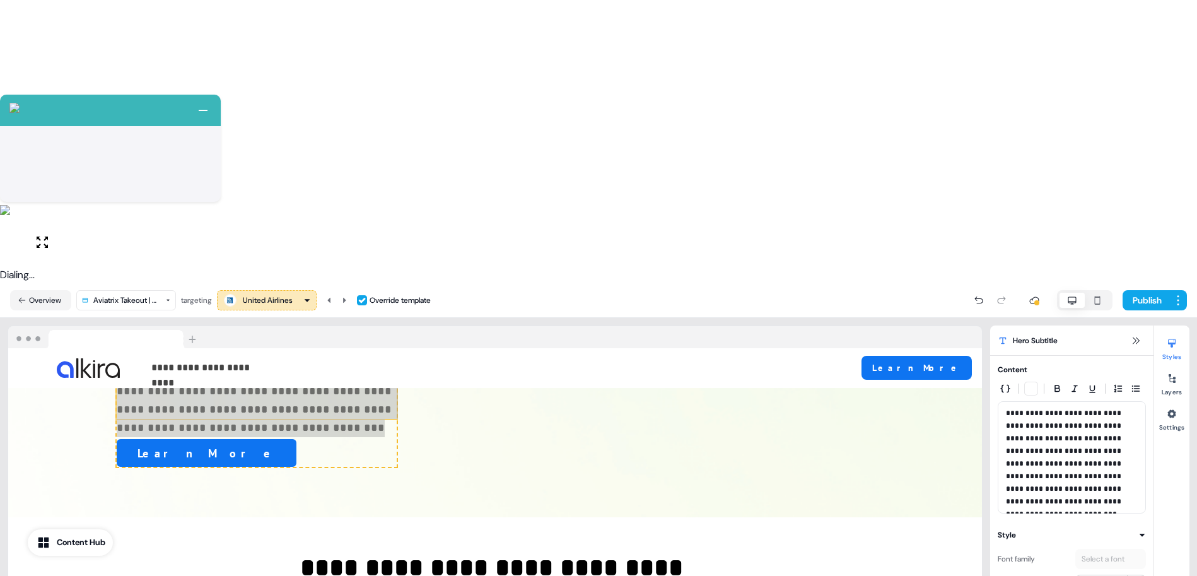
scroll to position [640, 0]
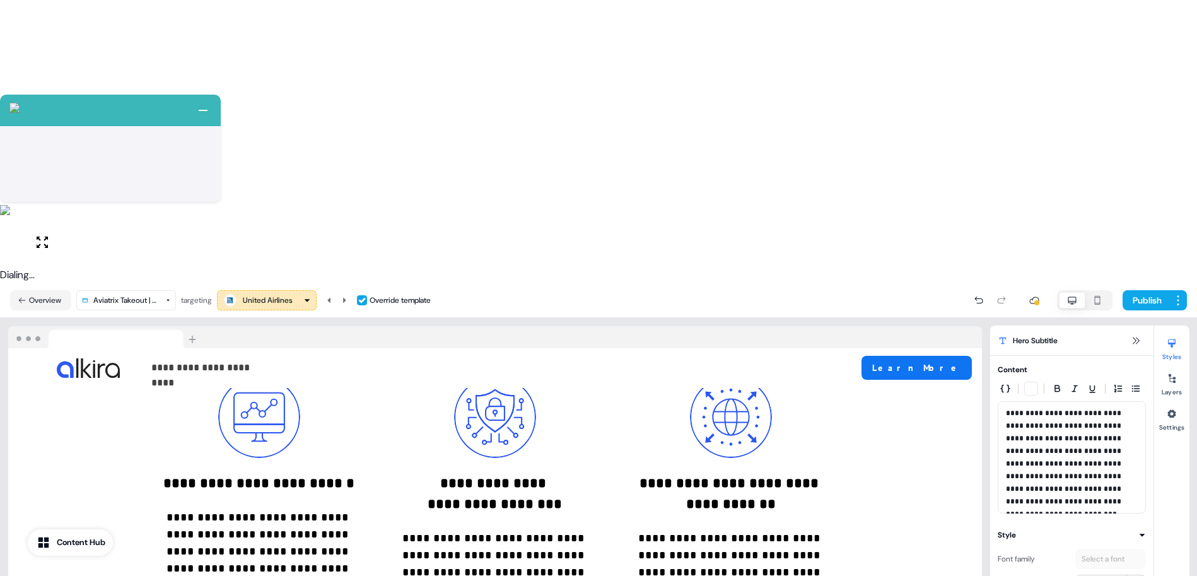
click at [252, 476] on strong "**********" at bounding box center [258, 483] width 191 height 14
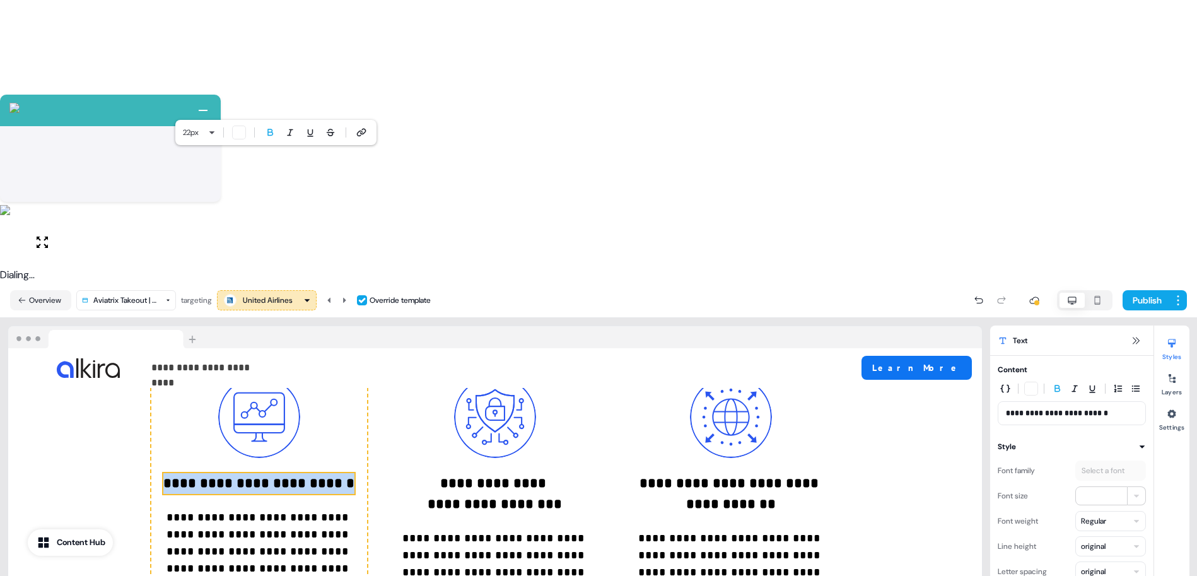
click at [252, 476] on strong "**********" at bounding box center [258, 483] width 191 height 14
click at [492, 476] on strong "**********" at bounding box center [495, 483] width 110 height 14
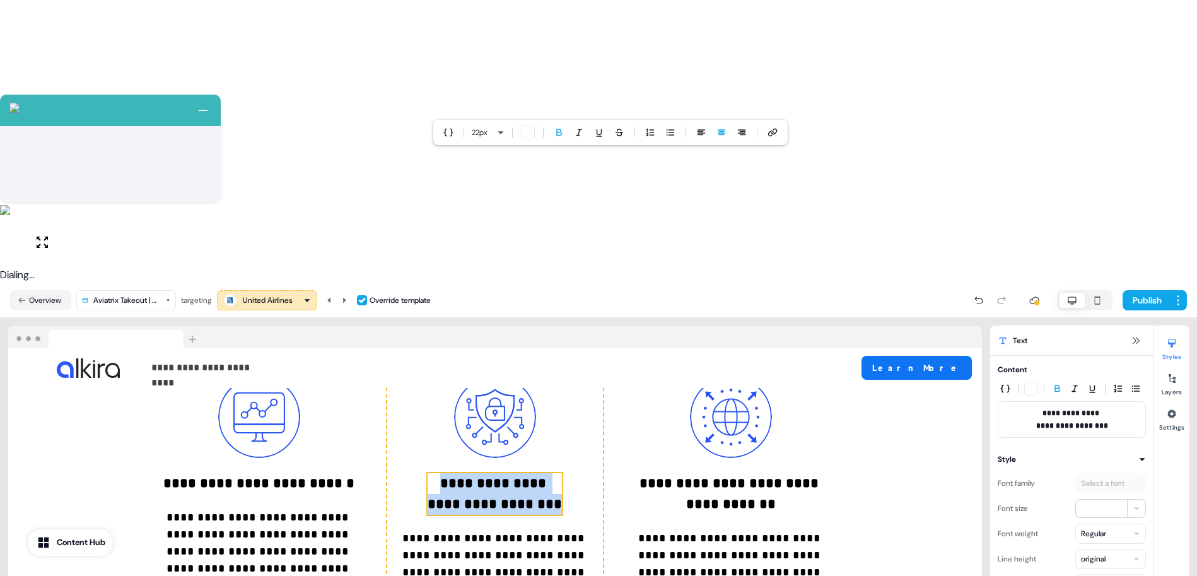
click at [492, 476] on strong "**********" at bounding box center [495, 483] width 110 height 14
click at [765, 476] on strong "**********" at bounding box center [731, 493] width 183 height 35
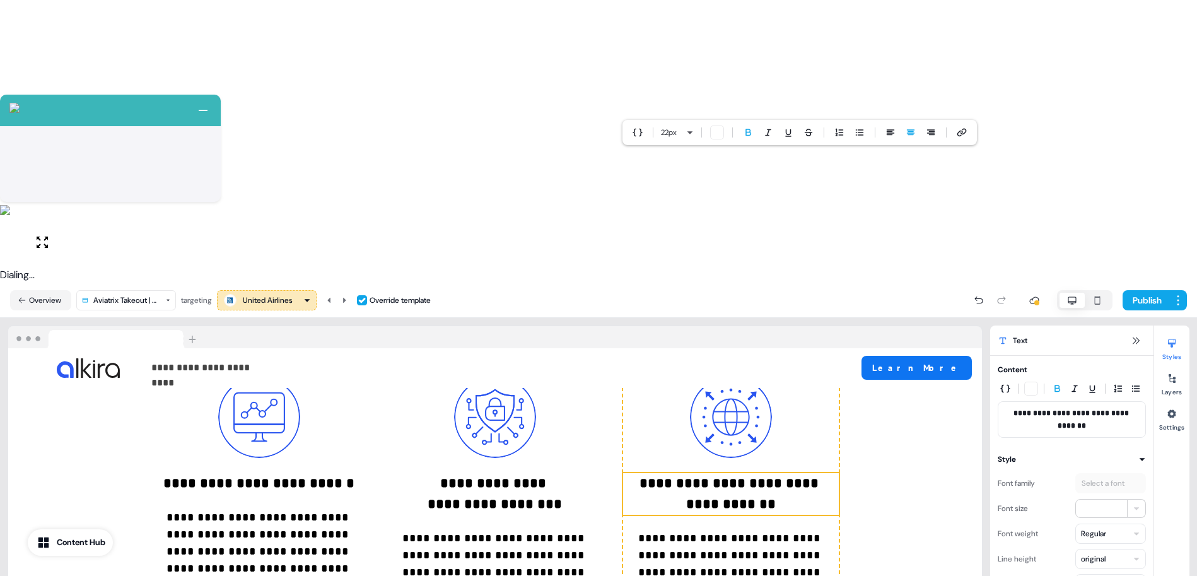
click at [765, 476] on strong "**********" at bounding box center [731, 493] width 183 height 35
click at [163, 509] on p "**********" at bounding box center [259, 551] width 216 height 85
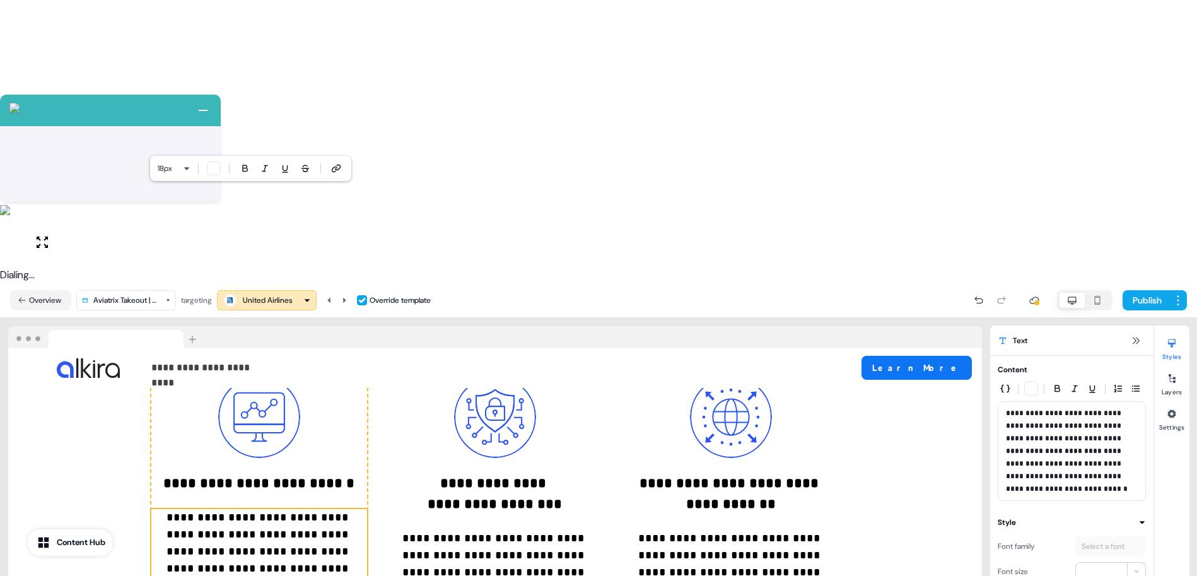
click at [163, 509] on p "**********" at bounding box center [259, 551] width 216 height 85
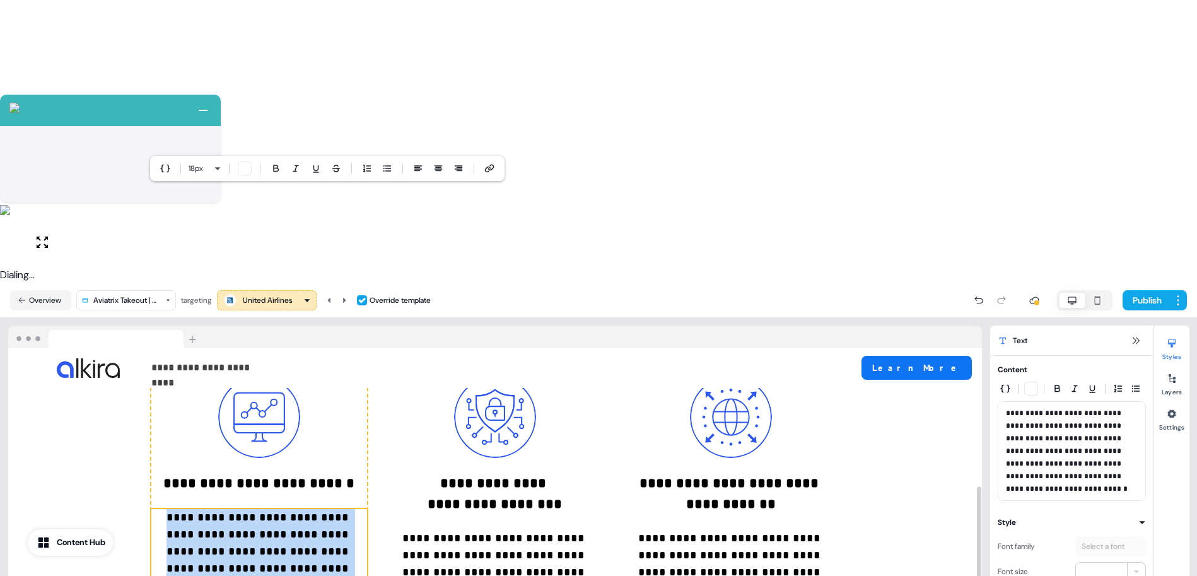
click at [486, 530] on p "**********" at bounding box center [495, 564] width 216 height 68
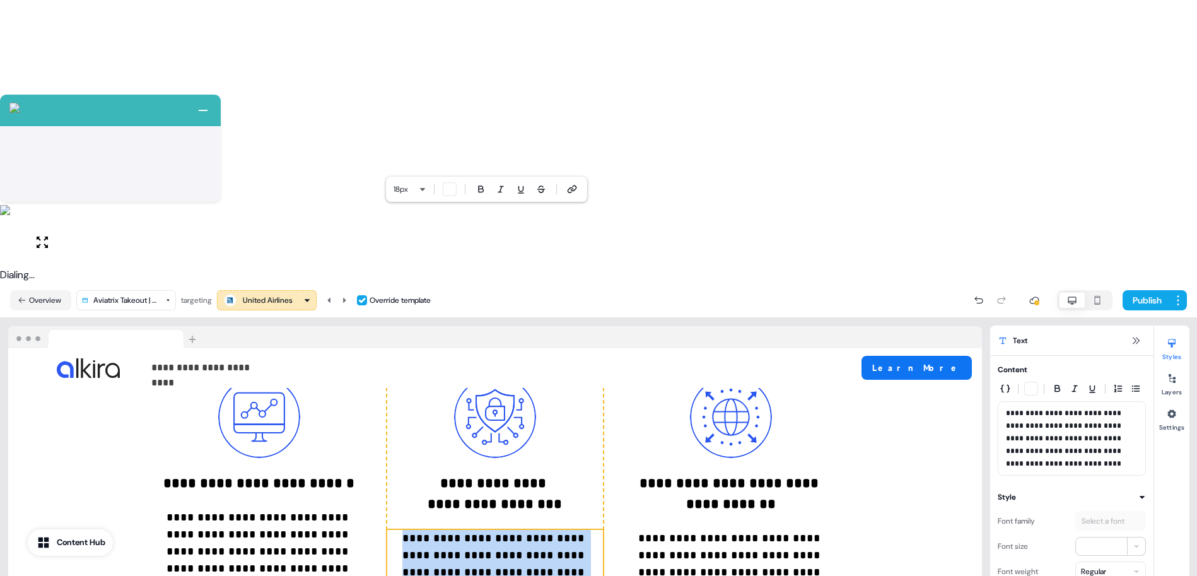
click at [486, 530] on p "**********" at bounding box center [495, 564] width 216 height 68
click at [674, 530] on p "**********" at bounding box center [731, 564] width 216 height 68
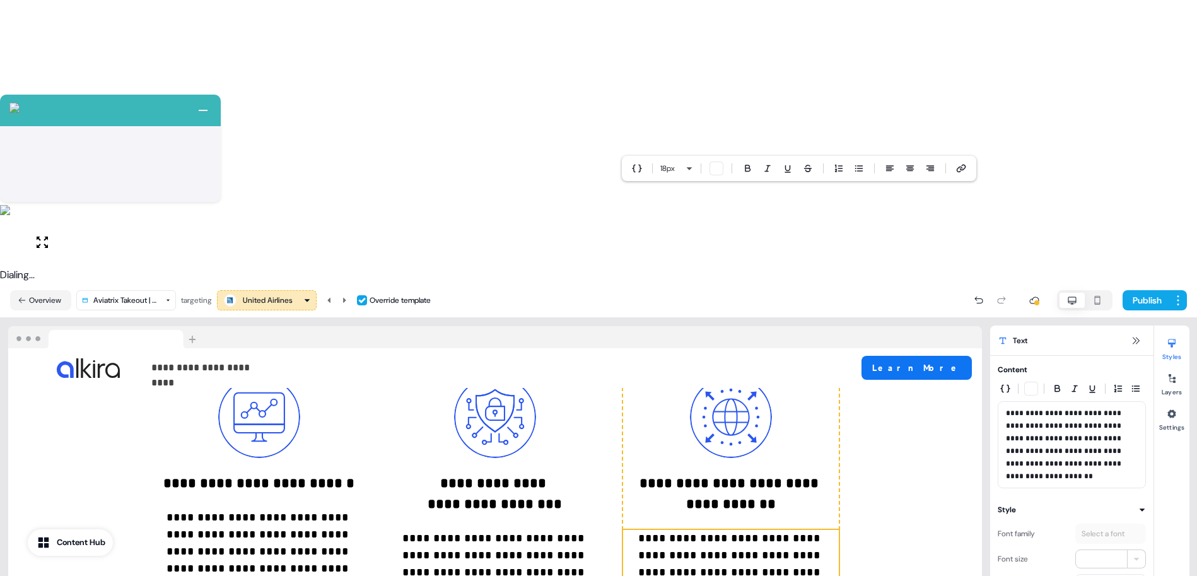
click at [674, 530] on p "**********" at bounding box center [731, 564] width 216 height 68
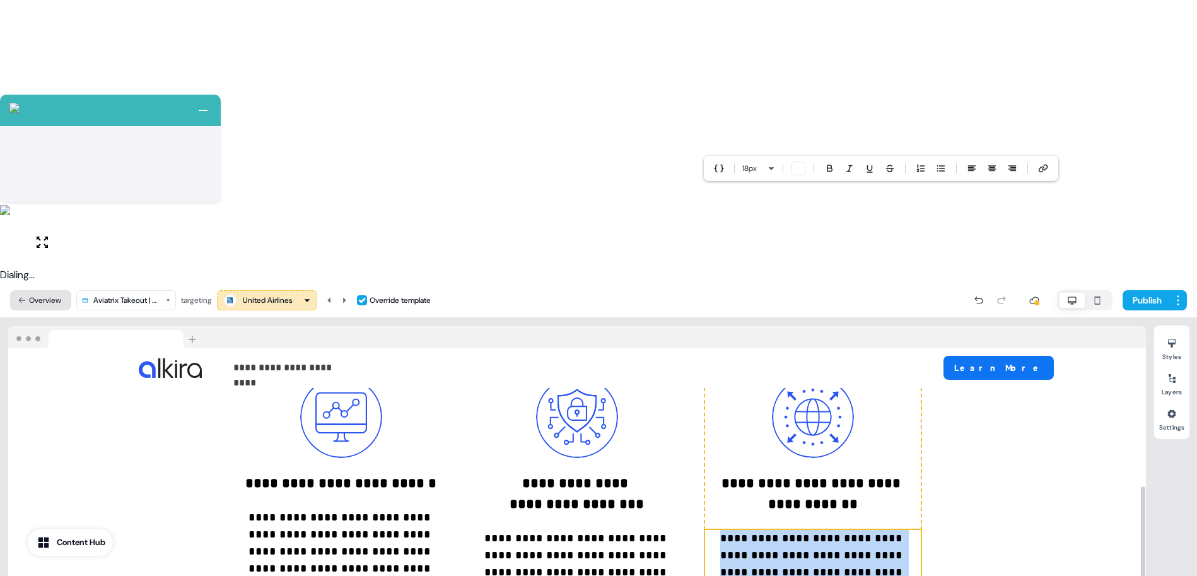
click at [38, 290] on button "Overview" at bounding box center [40, 300] width 61 height 20
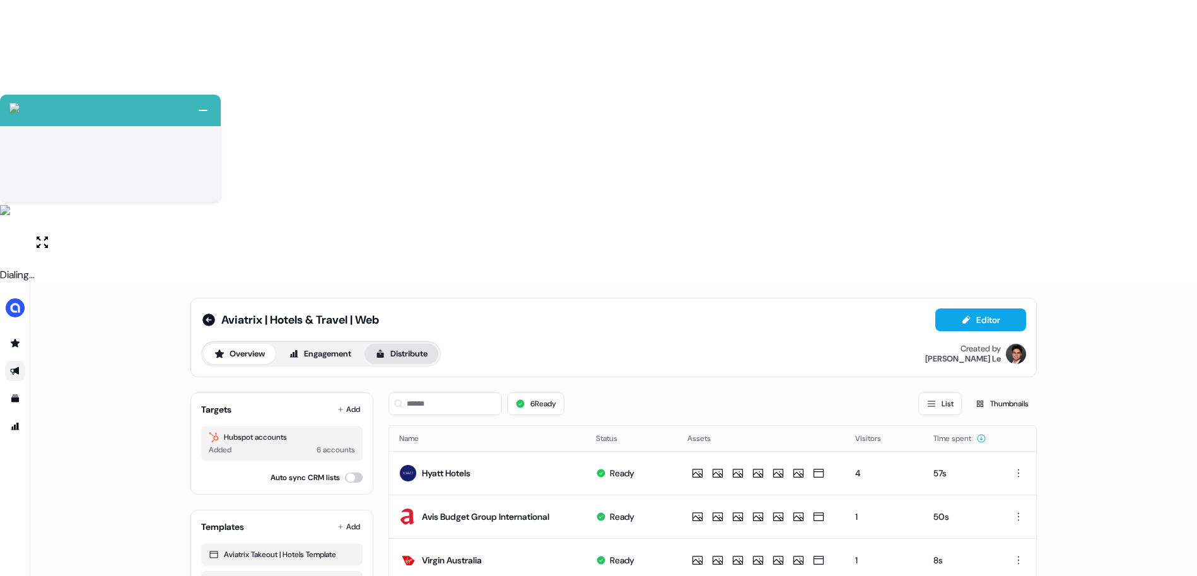
click at [411, 344] on button "Distribute" at bounding box center [402, 354] width 74 height 20
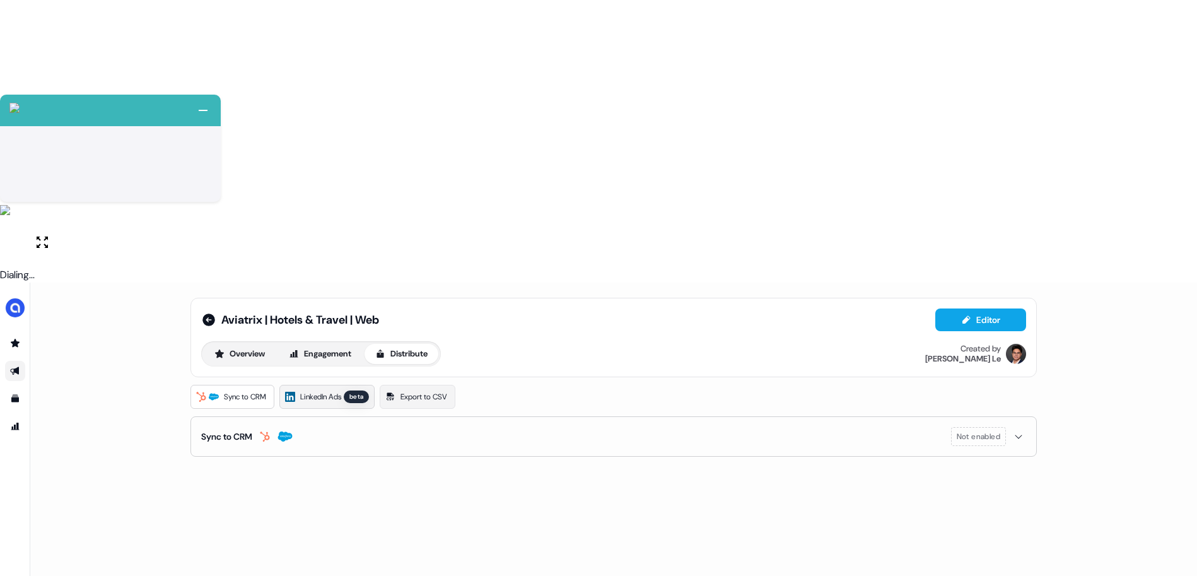
click at [326, 391] on span "LinkedIn Ads" at bounding box center [320, 397] width 41 height 13
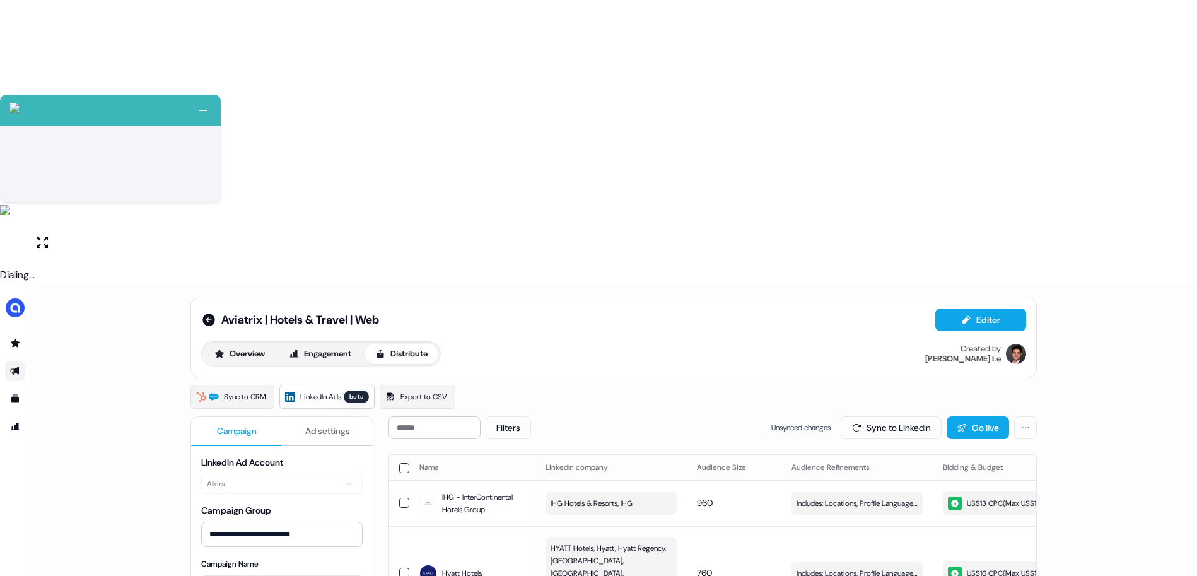
scroll to position [126, 0]
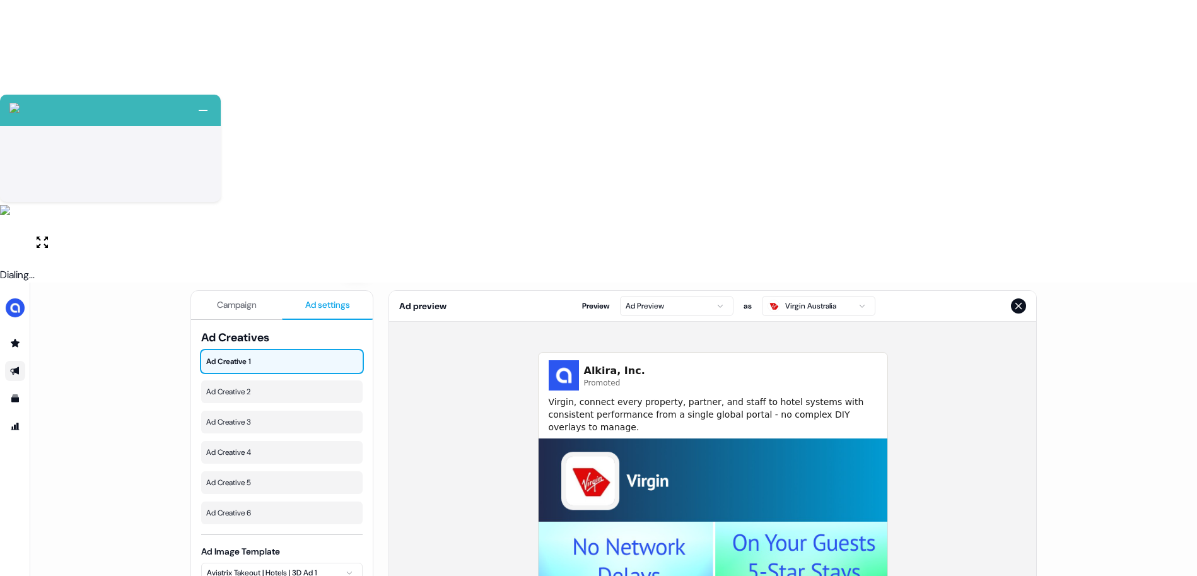
click at [311, 291] on button "Ad settings" at bounding box center [327, 305] width 91 height 29
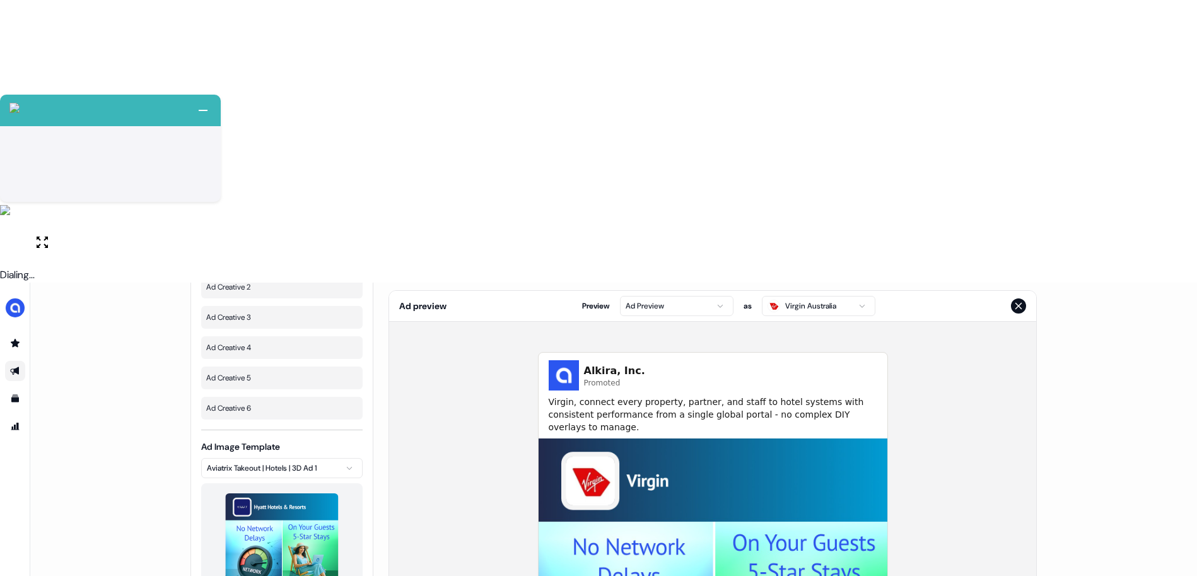
scroll to position [120, 0]
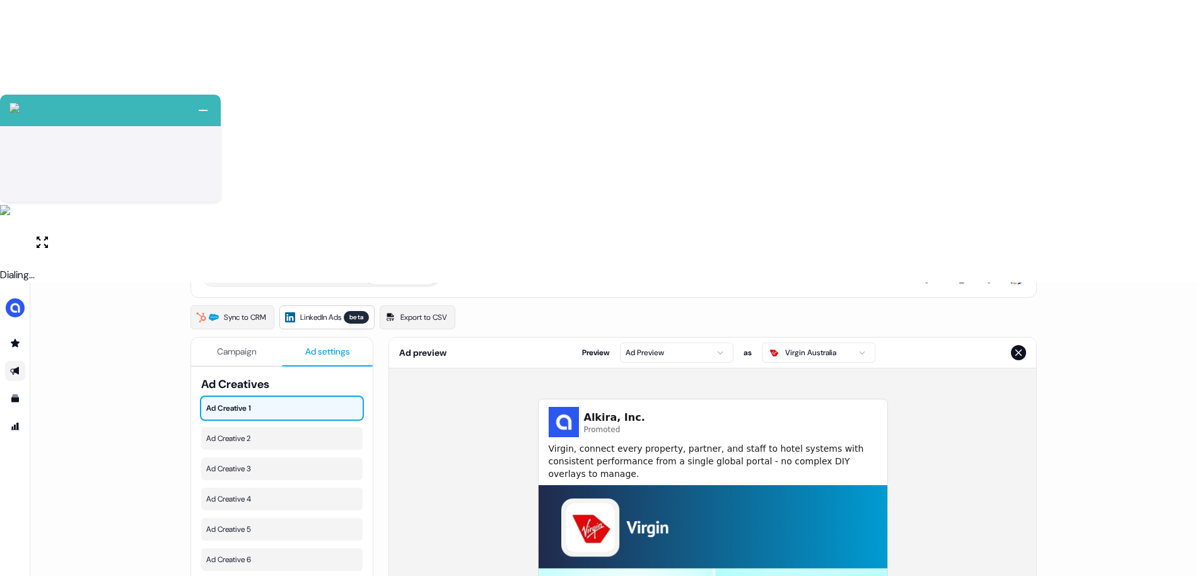
scroll to position [0, 0]
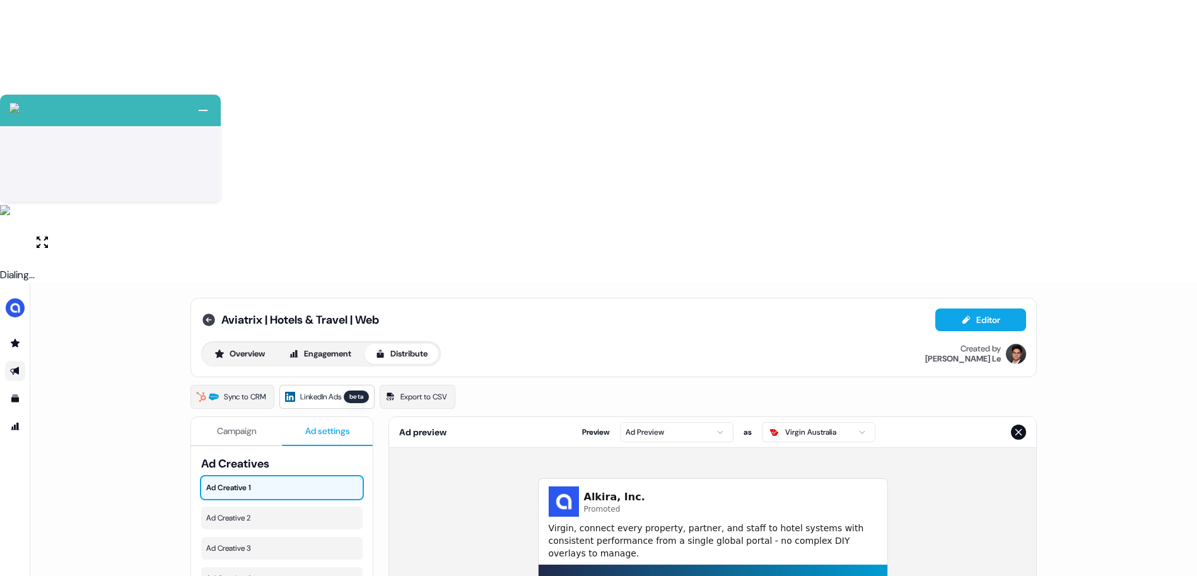
click at [203, 314] on icon at bounding box center [209, 320] width 13 height 13
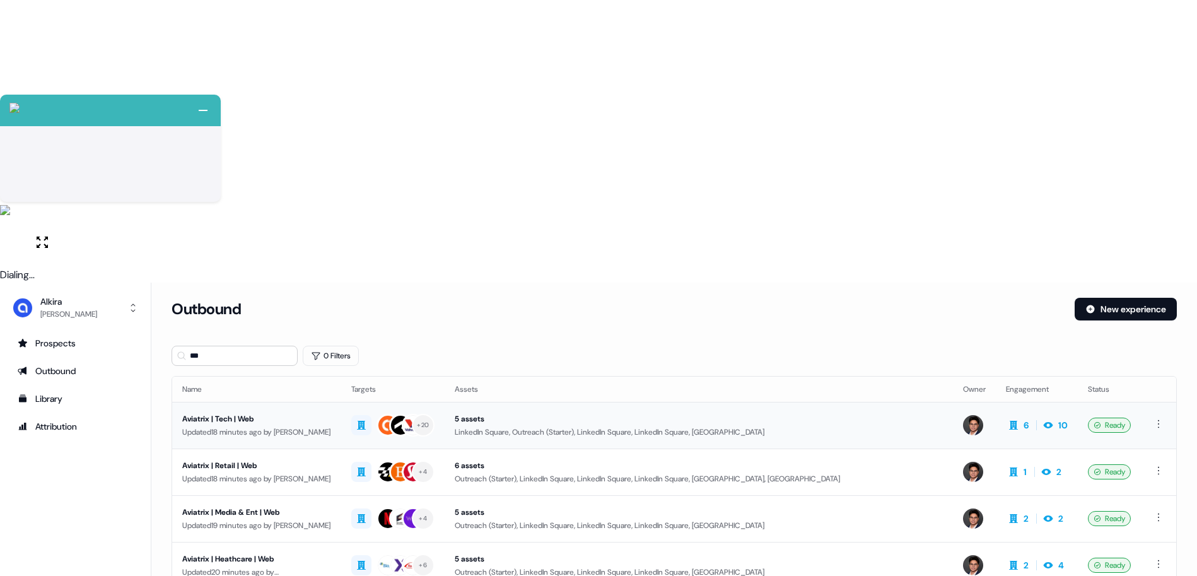
click at [279, 413] on div "Aviatrix | Tech | Web" at bounding box center [256, 419] width 149 height 13
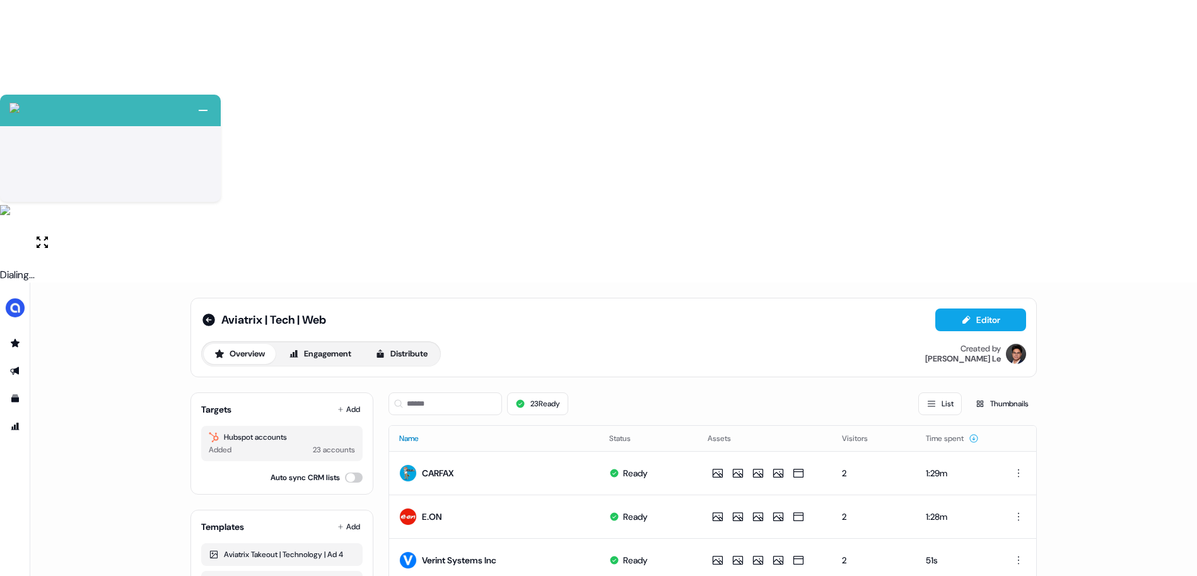
click at [409, 427] on button "Name" at bounding box center [416, 438] width 35 height 23
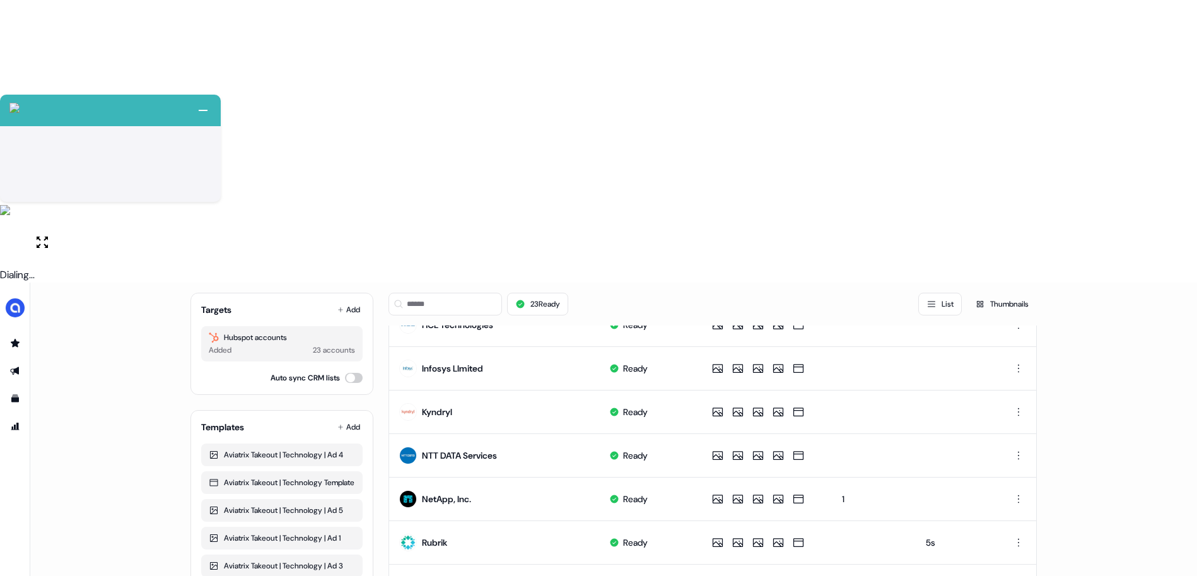
scroll to position [504, 0]
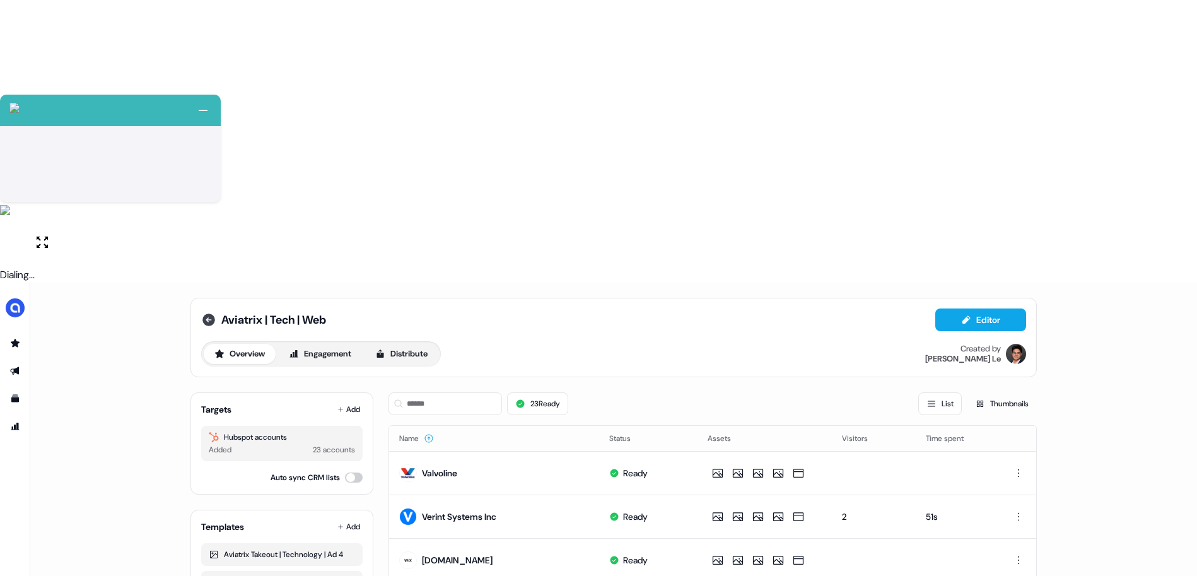
click at [208, 312] on icon at bounding box center [208, 319] width 15 height 15
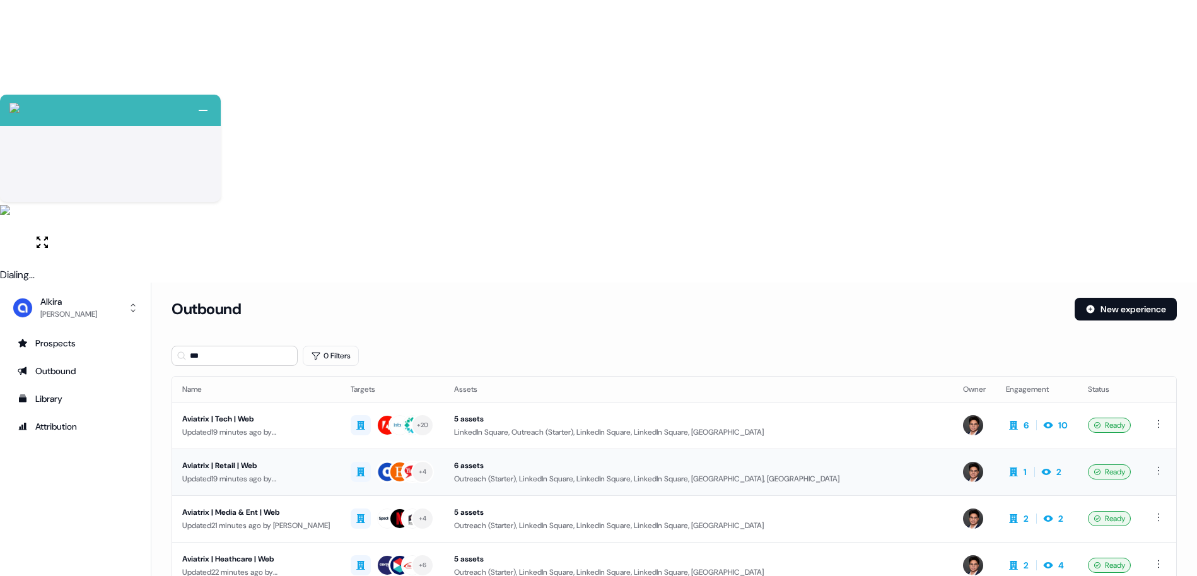
click at [241, 459] on div "Aviatrix | Retail | Web" at bounding box center [256, 465] width 148 height 13
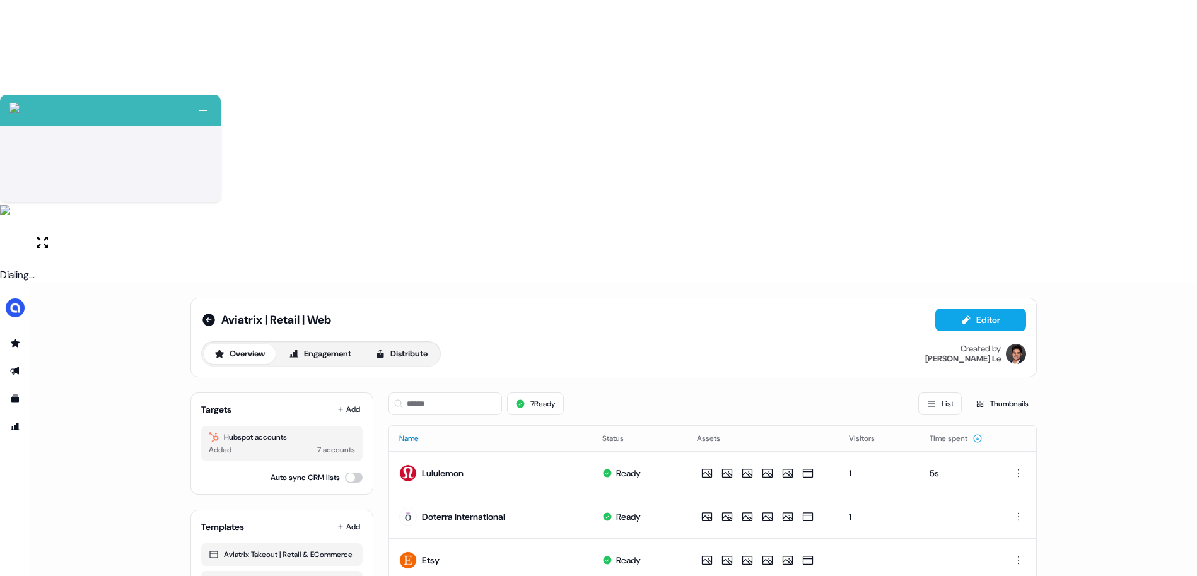
click at [413, 427] on button "Name" at bounding box center [416, 438] width 35 height 23
click at [207, 314] on icon at bounding box center [209, 320] width 13 height 13
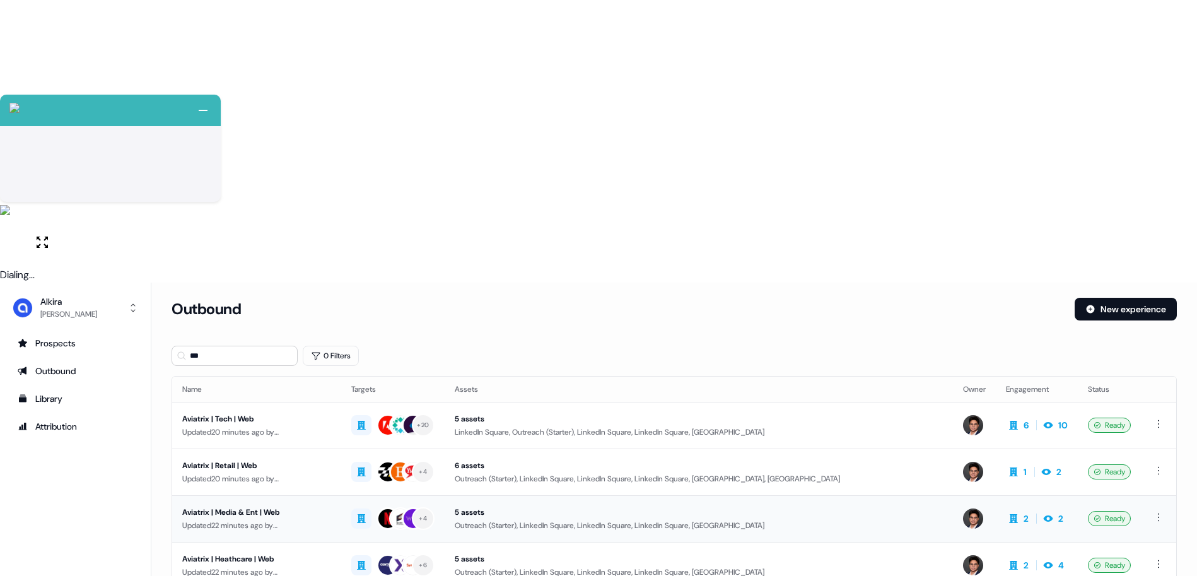
click at [261, 506] on div "Aviatrix | Media & Ent | Web" at bounding box center [256, 512] width 149 height 13
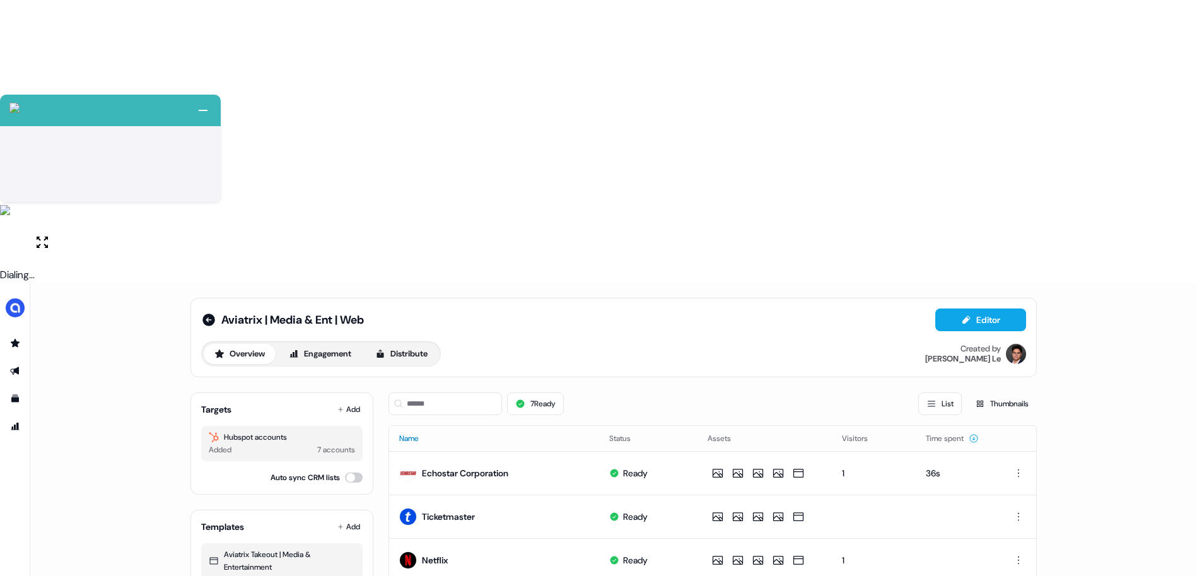
click at [418, 427] on button "Name" at bounding box center [416, 438] width 35 height 23
click at [210, 314] on icon at bounding box center [209, 320] width 13 height 13
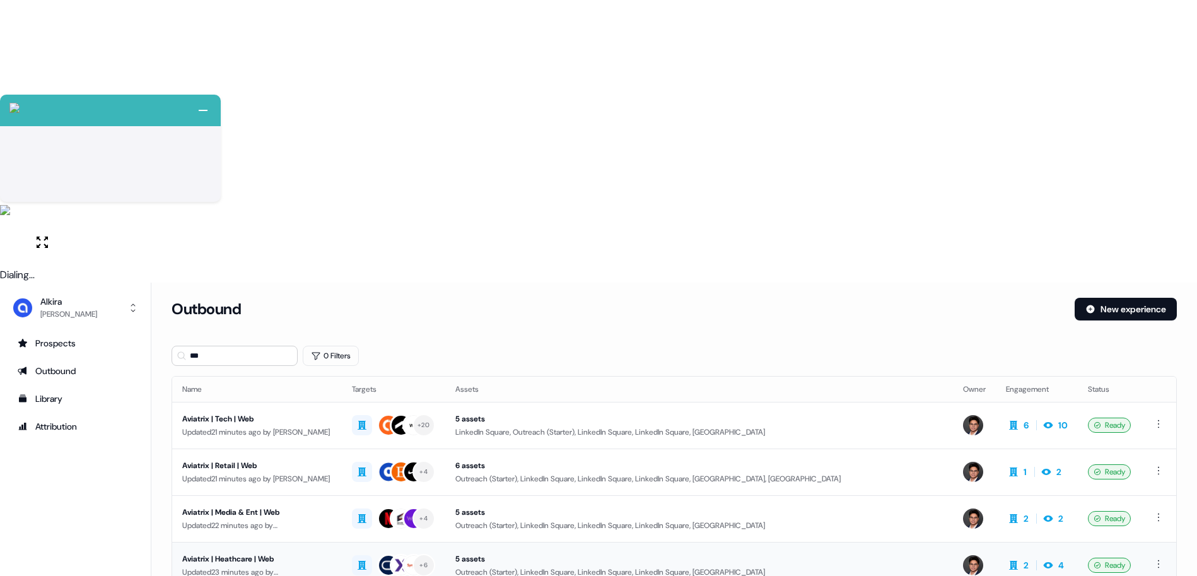
click at [245, 566] on div "Updated 23 minutes ago by Hugh Le" at bounding box center [257, 572] width 150 height 13
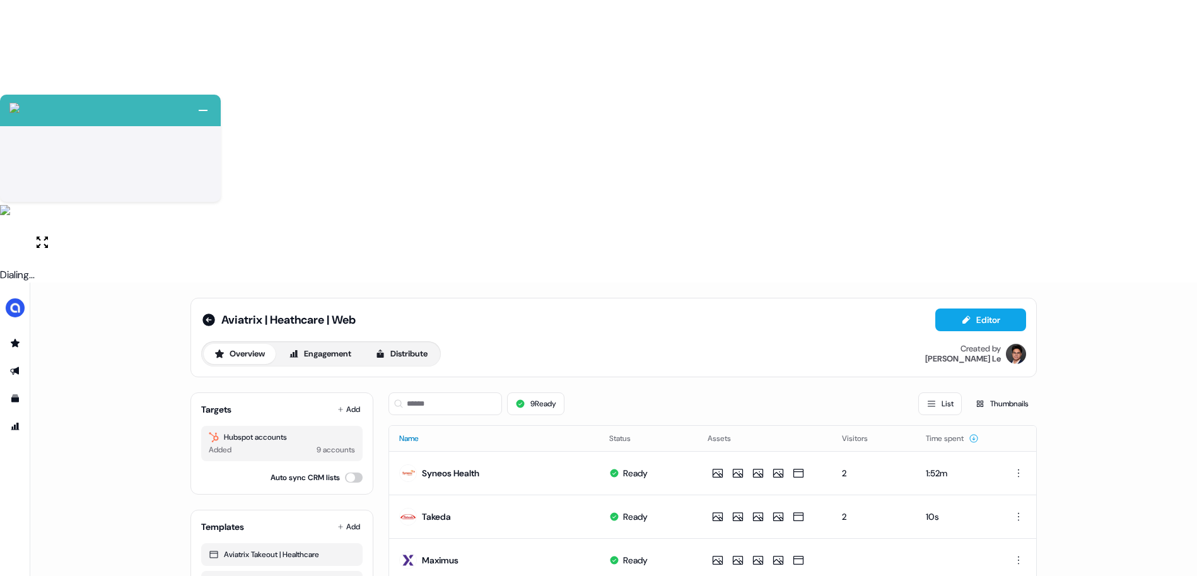
click at [401, 427] on button "Name" at bounding box center [416, 438] width 35 height 23
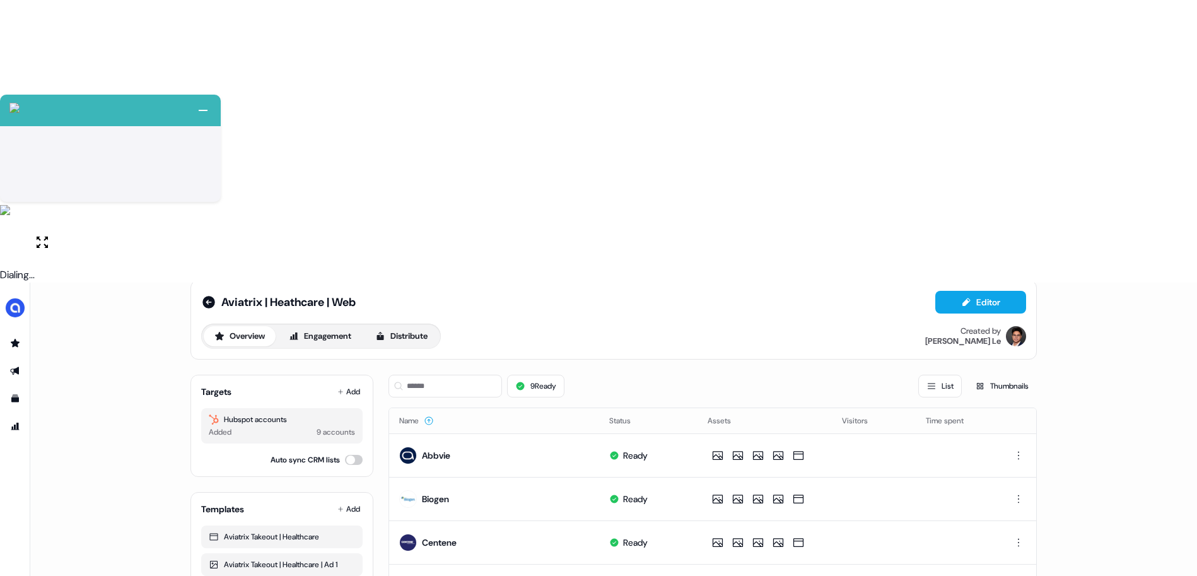
scroll to position [25, 0]
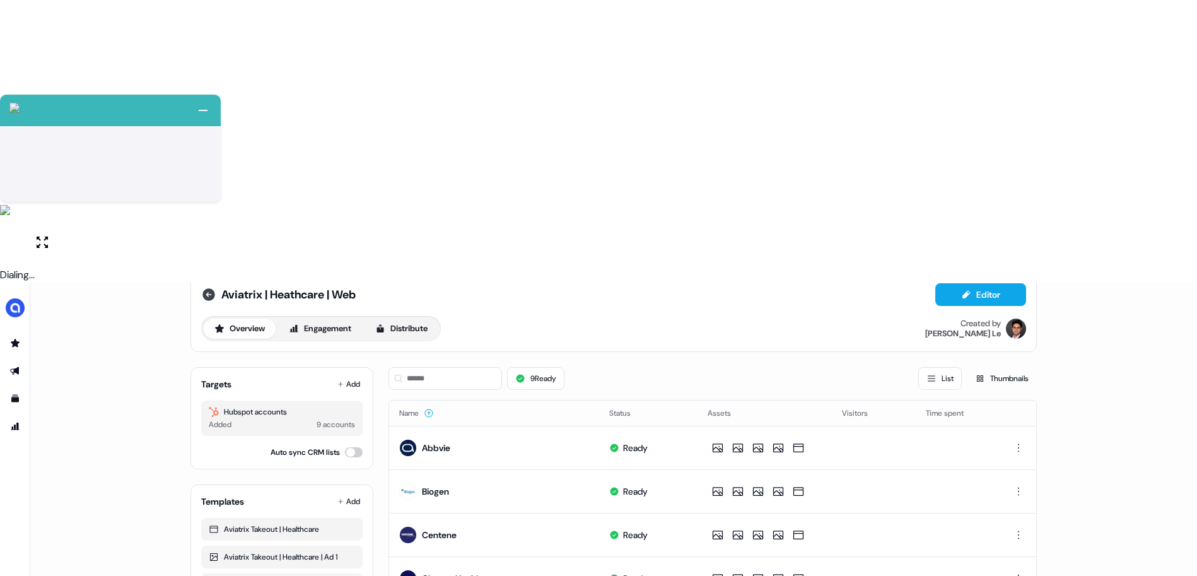
click at [204, 288] on icon at bounding box center [209, 294] width 13 height 13
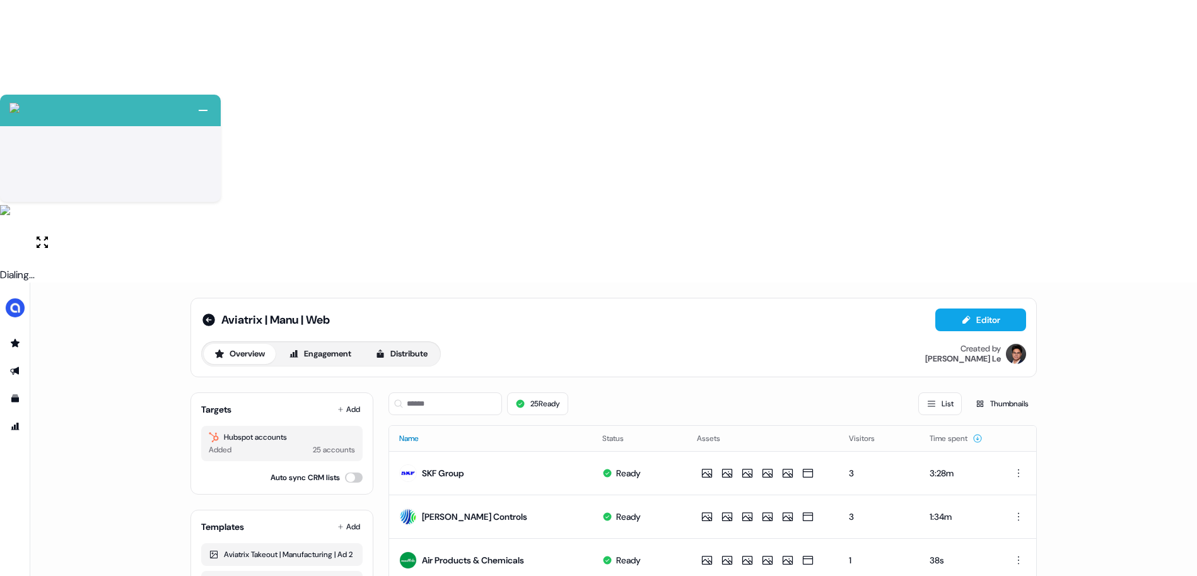
click at [417, 427] on button "Name" at bounding box center [416, 438] width 35 height 23
click at [416, 427] on button "Name" at bounding box center [416, 438] width 35 height 23
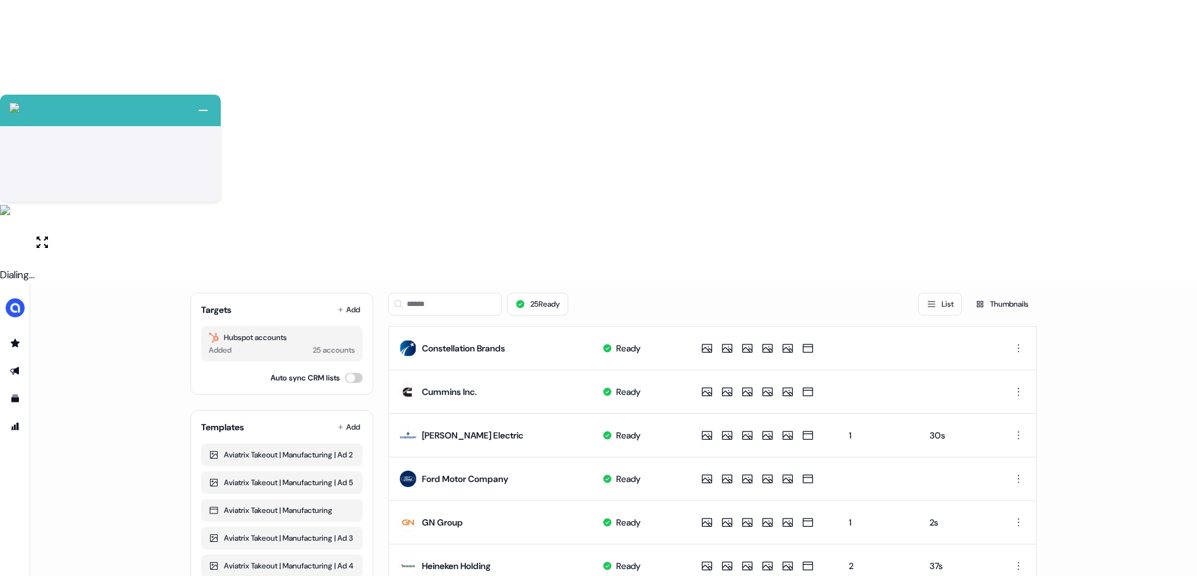
scroll to position [504, 0]
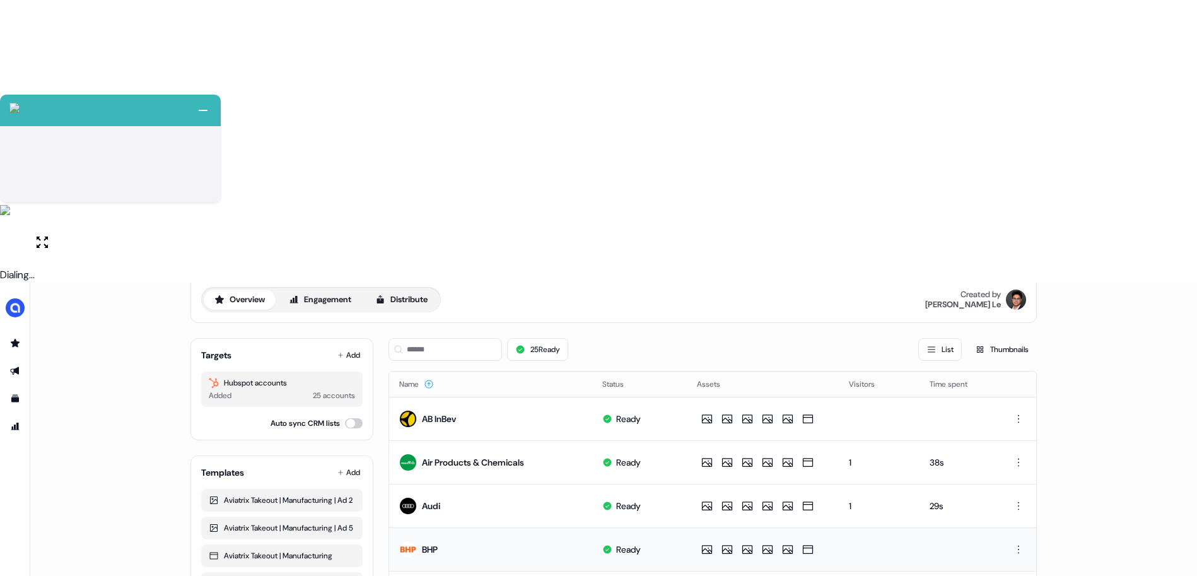
scroll to position [63, 0]
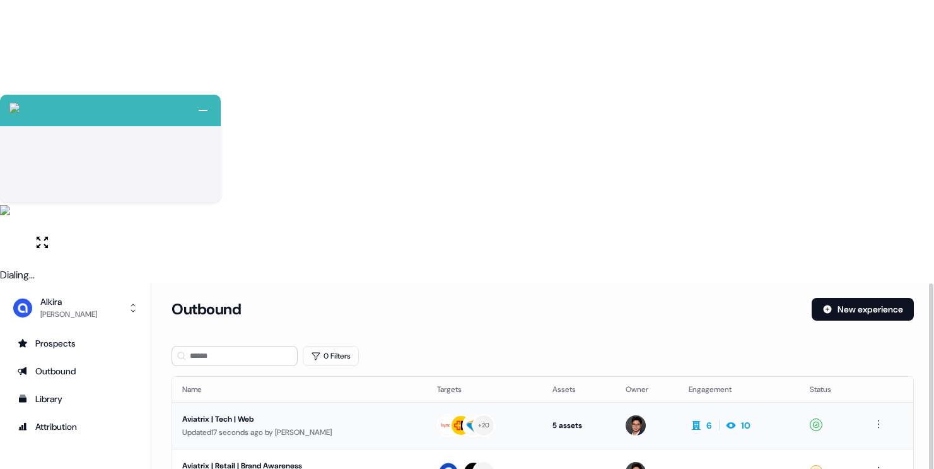
click at [323, 426] on div "Updated 17 seconds ago by [PERSON_NAME]" at bounding box center [299, 432] width 235 height 13
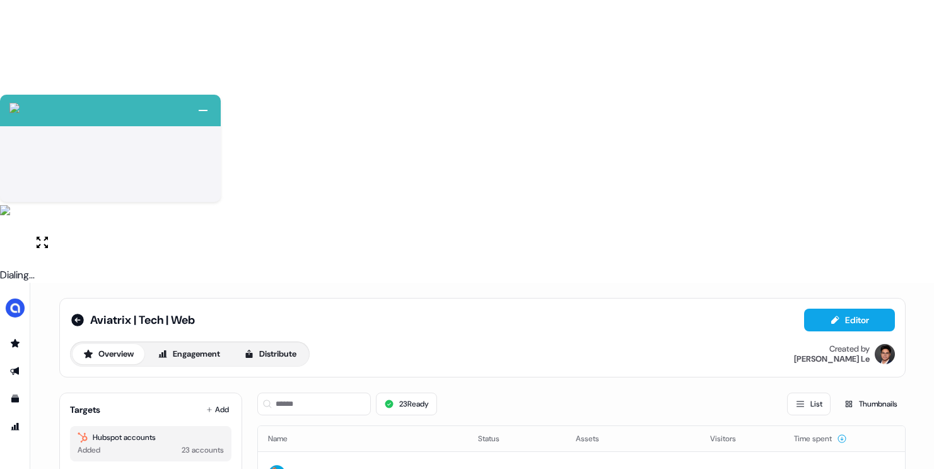
click at [83, 312] on div "Aviatrix | Tech | Web" at bounding box center [132, 319] width 125 height 15
click at [74, 314] on icon at bounding box center [77, 320] width 13 height 13
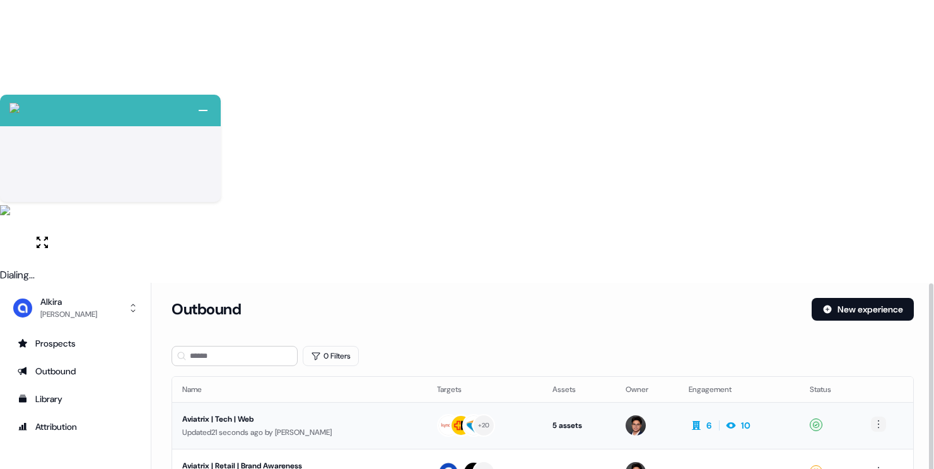
click at [881, 141] on html "+ Next Auto dialer paused! Go to your dialing tab to continue. 225 Paused" at bounding box center [467, 375] width 934 height 751
click at [871, 170] on div "Duplicate" at bounding box center [879, 165] width 74 height 20
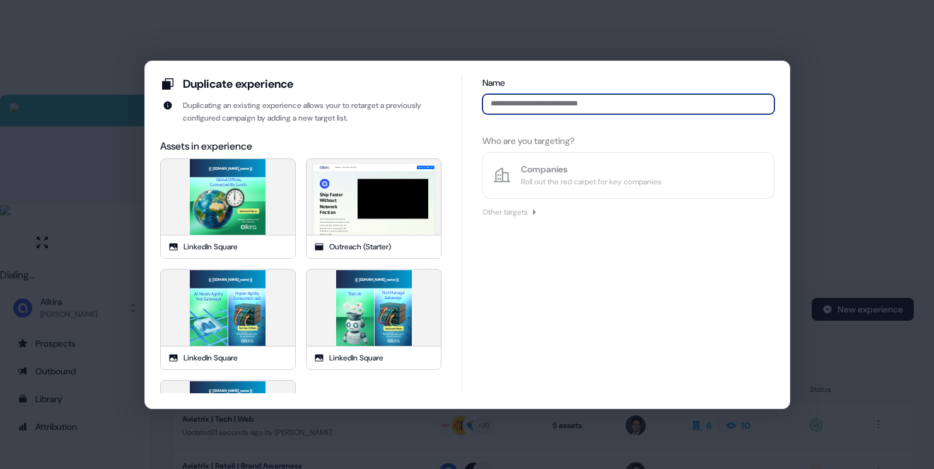
paste input "**********"
click at [557, 102] on input "**********" at bounding box center [628, 104] width 291 height 20
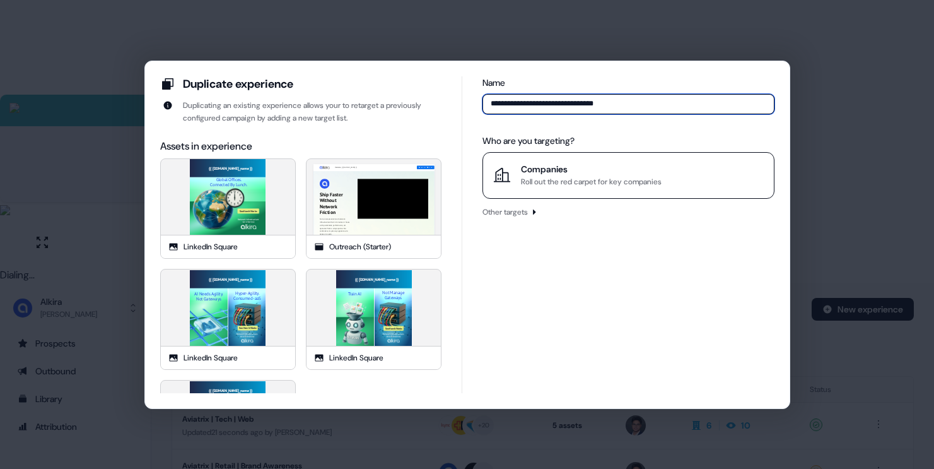
type input "**********"
click at [574, 175] on div "Roll out the red carpet for key companies" at bounding box center [591, 181] width 141 height 13
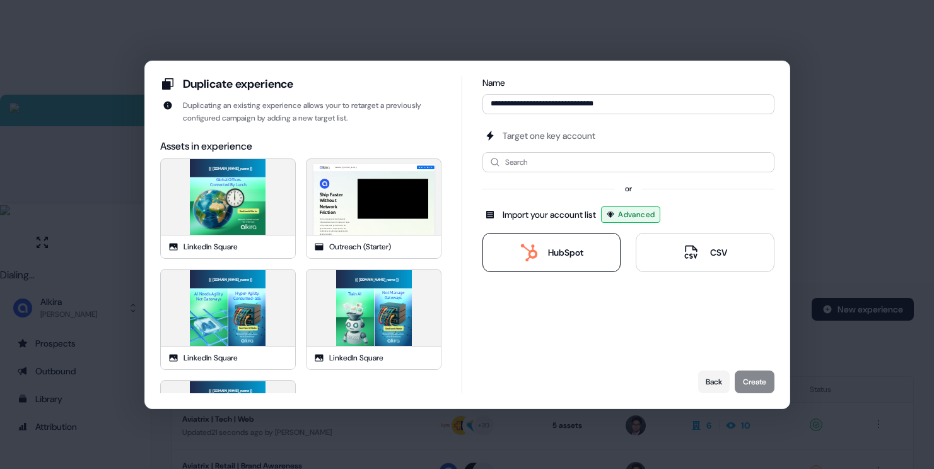
click at [557, 242] on button "HubSpot" at bounding box center [552, 252] width 138 height 39
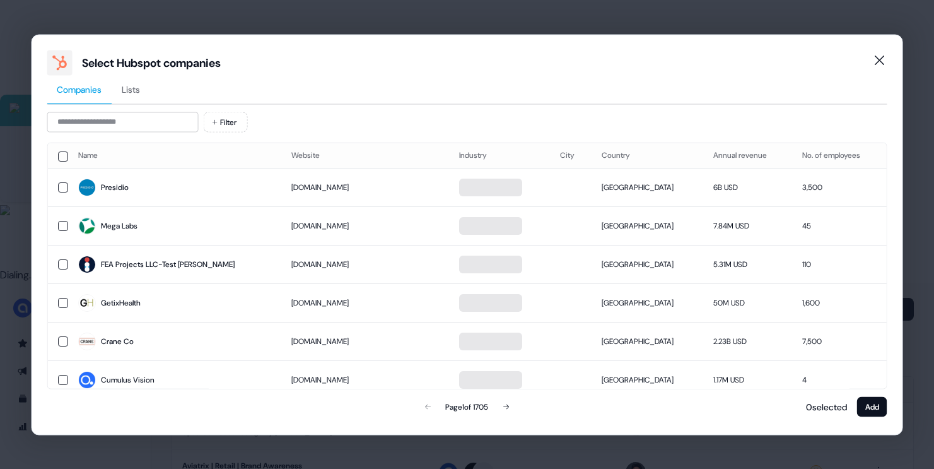
click at [143, 86] on button "Lists" at bounding box center [131, 89] width 38 height 29
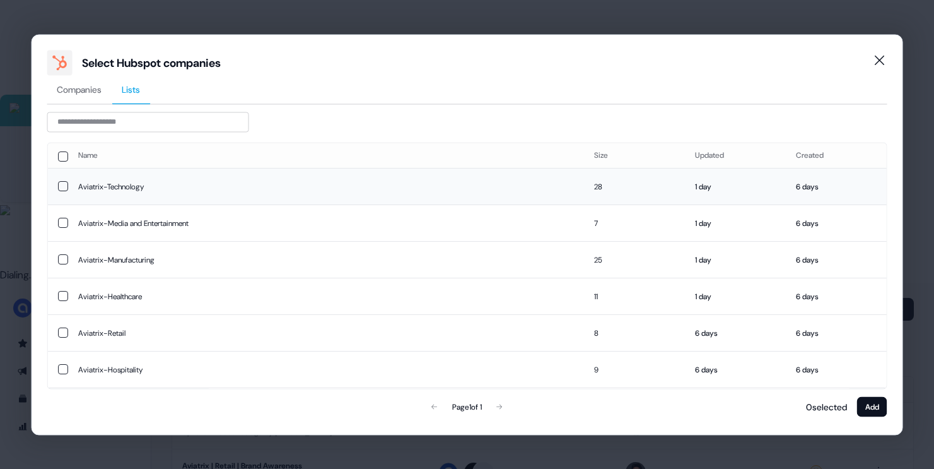
click at [129, 184] on td "Aviatrix-Technology" at bounding box center [326, 186] width 517 height 37
click at [872, 401] on button "Add" at bounding box center [872, 406] width 30 height 20
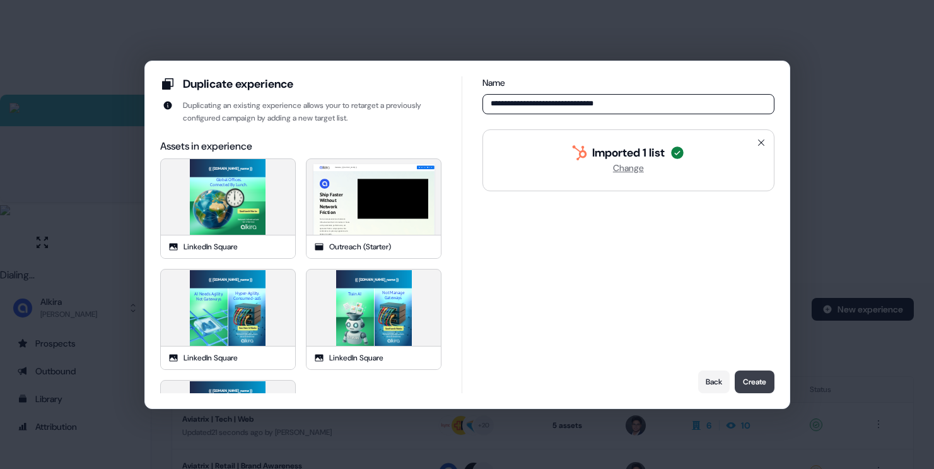
click at [748, 382] on button "Create" at bounding box center [755, 381] width 40 height 23
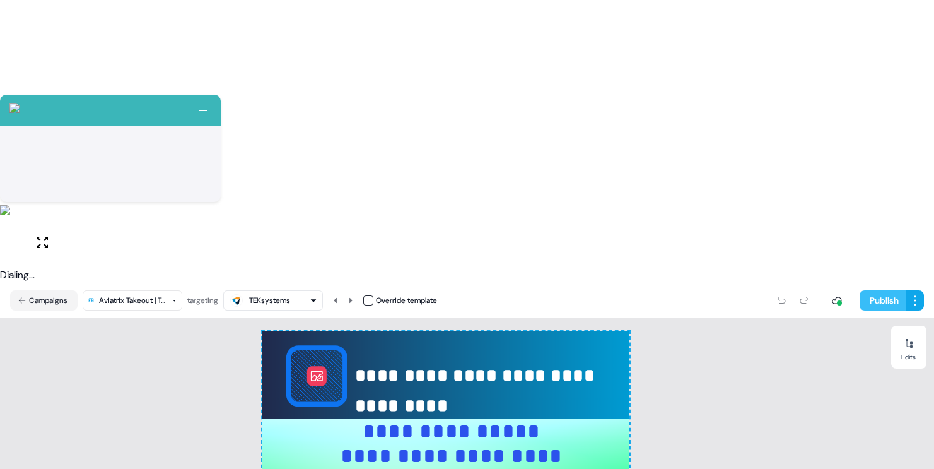
click at [873, 290] on button "Publish" at bounding box center [883, 300] width 47 height 20
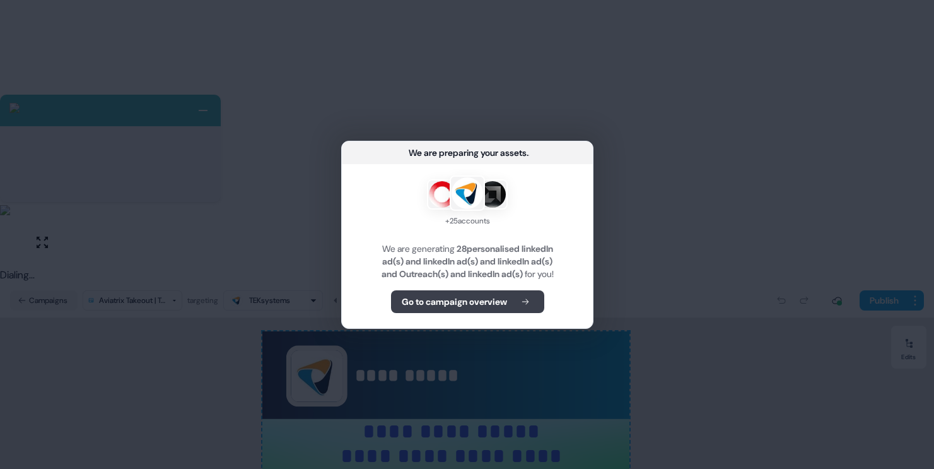
click at [488, 304] on b "Go to campaign overview" at bounding box center [453, 301] width 105 height 13
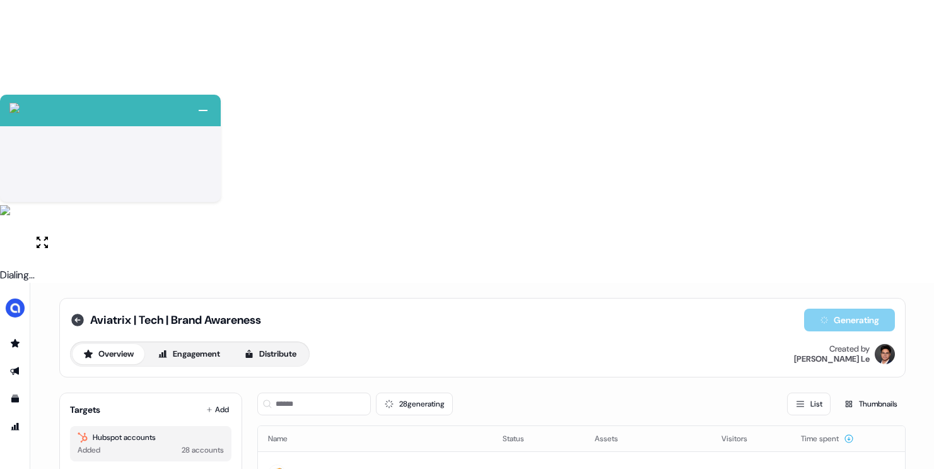
click at [71, 314] on icon at bounding box center [77, 320] width 13 height 13
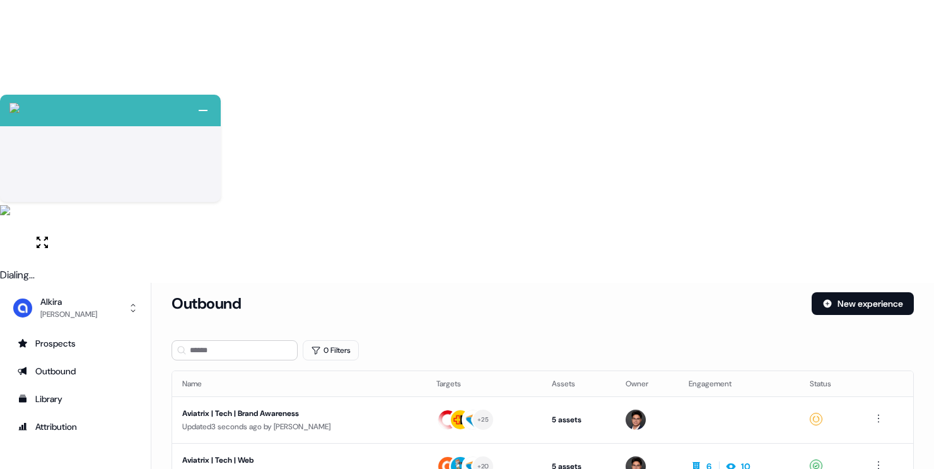
scroll to position [9, 0]
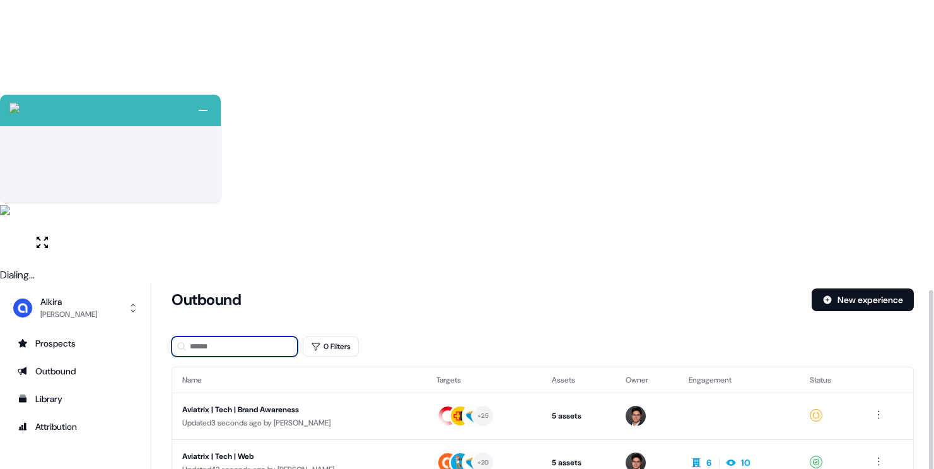
click at [194, 336] on input at bounding box center [235, 346] width 126 height 20
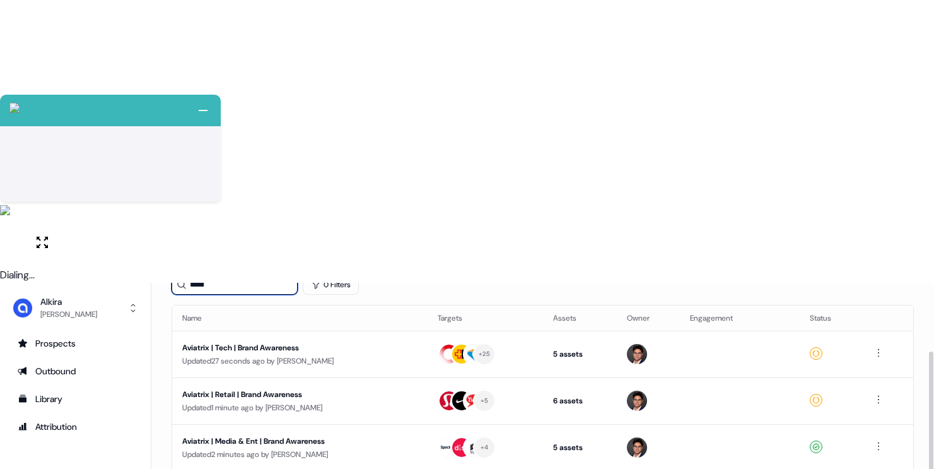
scroll to position [85, 0]
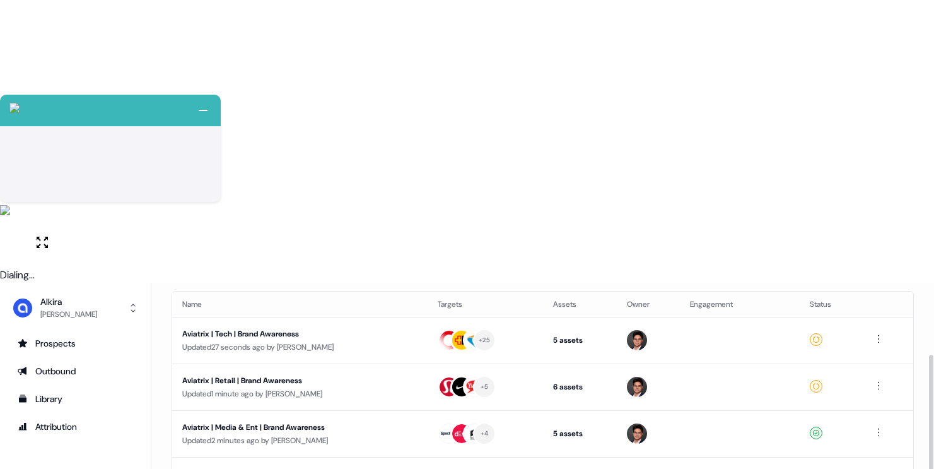
type input "*****"
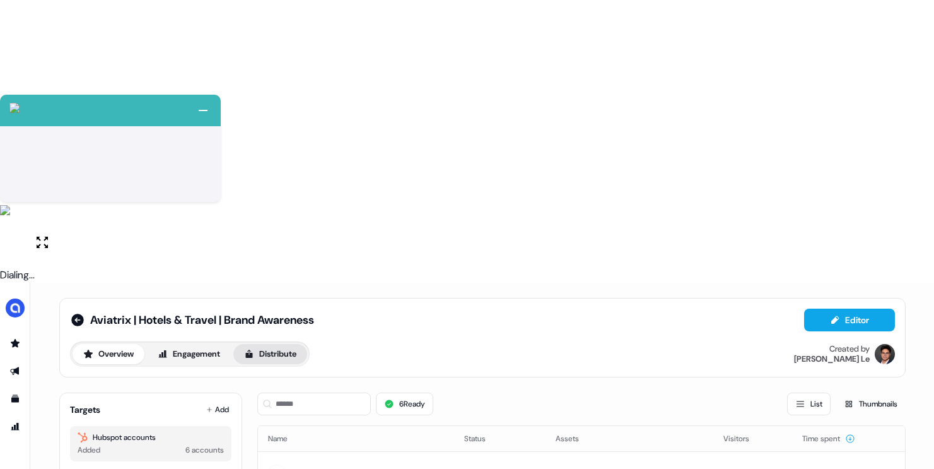
click at [277, 344] on button "Distribute" at bounding box center [270, 354] width 74 height 20
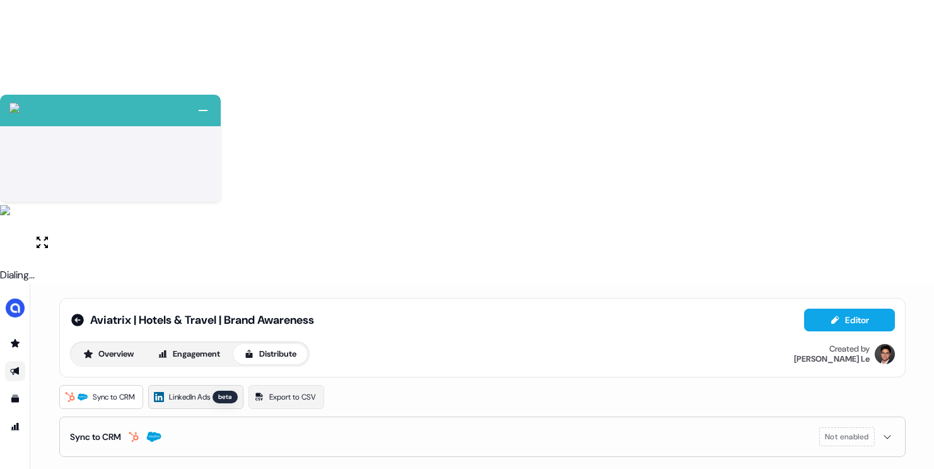
click at [210, 391] on span "LinkedIn Ads" at bounding box center [189, 397] width 41 height 13
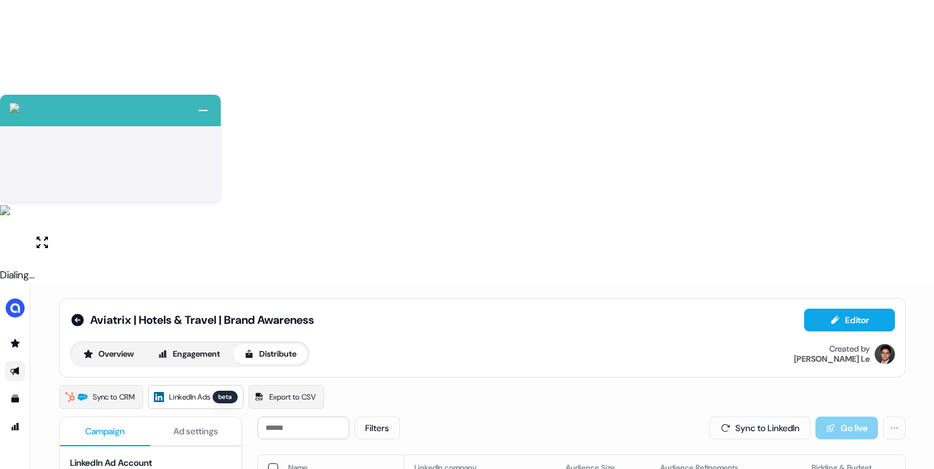
paste input "**********"
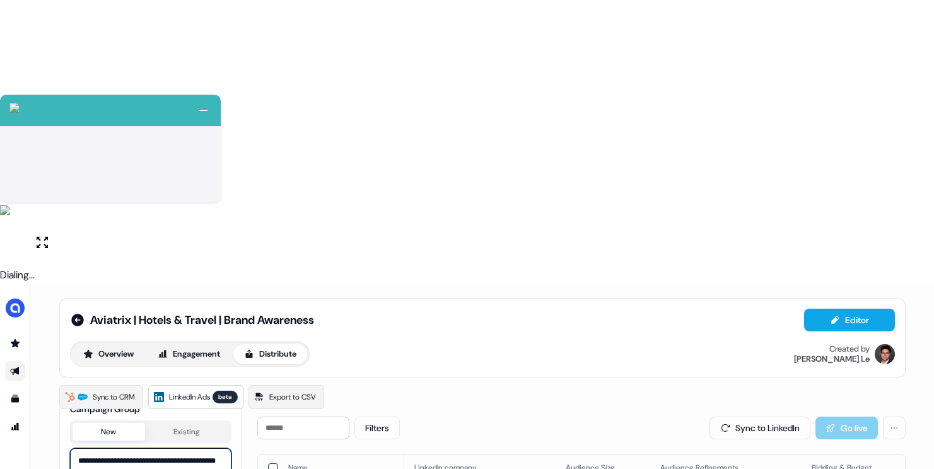
type input "**********"
click at [144, 308] on html "+ Next Auto dialer paused! Go to your dialing tab to continue. 225 Paused" at bounding box center [467, 375] width 934 height 751
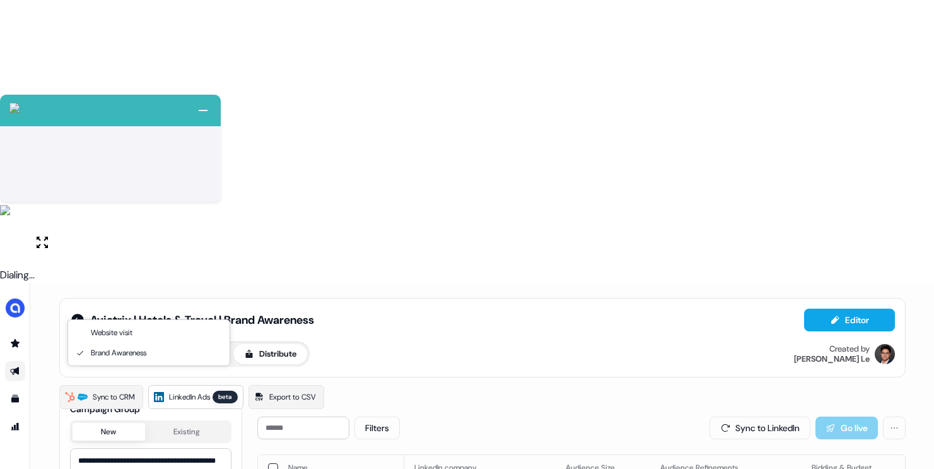
click at [155, 299] on html "+ Next Auto dialer paused! Go to your dialing tab to continue. 225 Paused" at bounding box center [467, 375] width 934 height 751
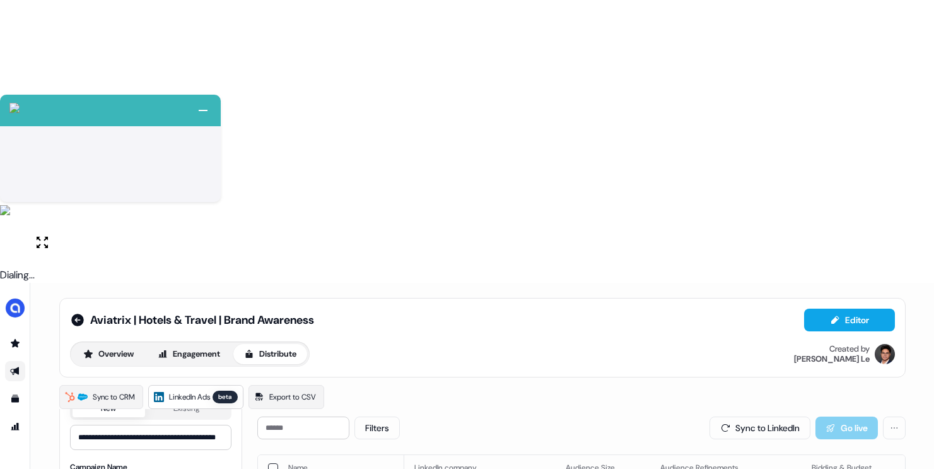
scroll to position [128, 0]
type textarea "**********"
click at [108, 344] on button "Overview" at bounding box center [109, 354] width 72 height 20
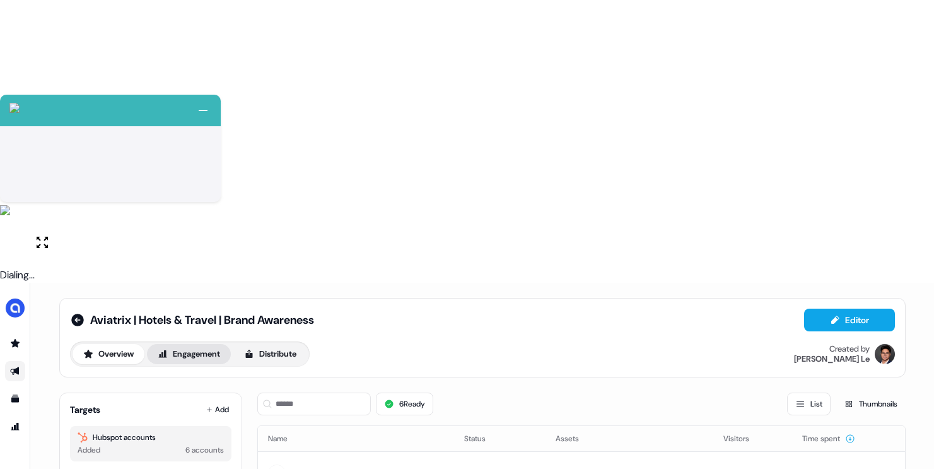
click at [201, 344] on button "Engagement" at bounding box center [189, 354] width 84 height 20
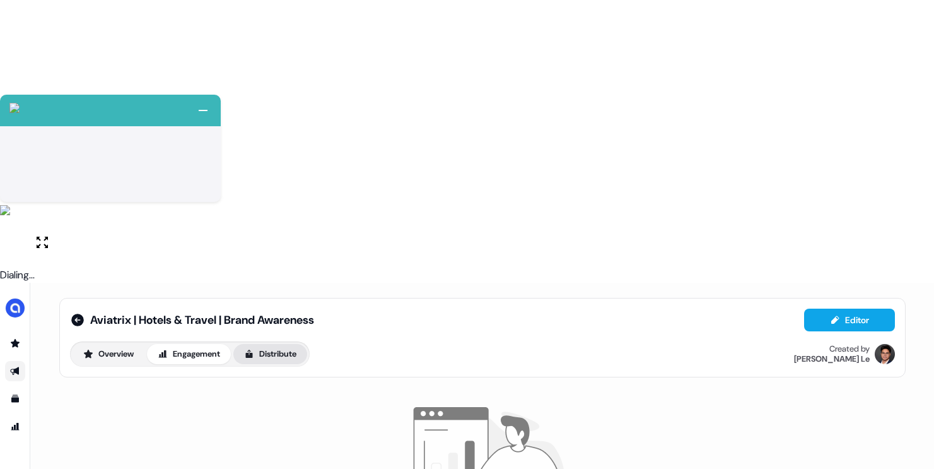
click at [279, 344] on button "Distribute" at bounding box center [270, 354] width 74 height 20
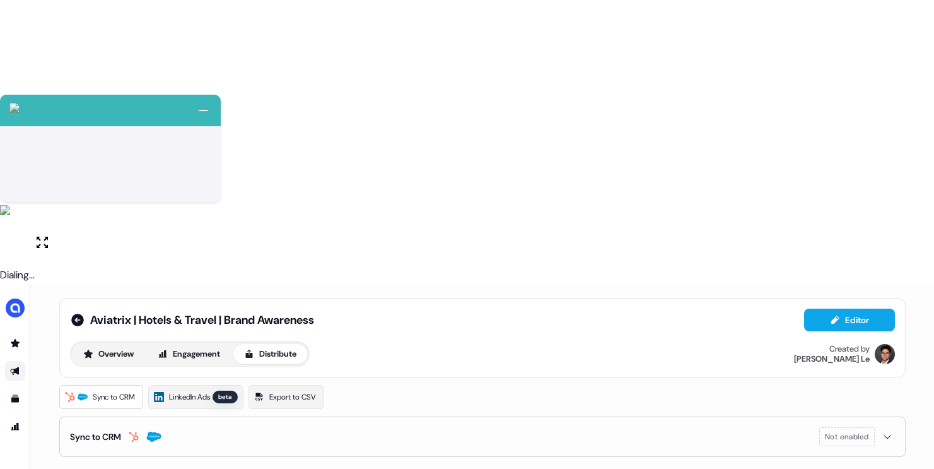
click at [206, 385] on div "Sync to CRM LinkedIn Ads beta Export to CSV Sync to CRM Not enabled" at bounding box center [482, 421] width 847 height 72
click at [210, 391] on span "LinkedIn Ads" at bounding box center [189, 397] width 41 height 13
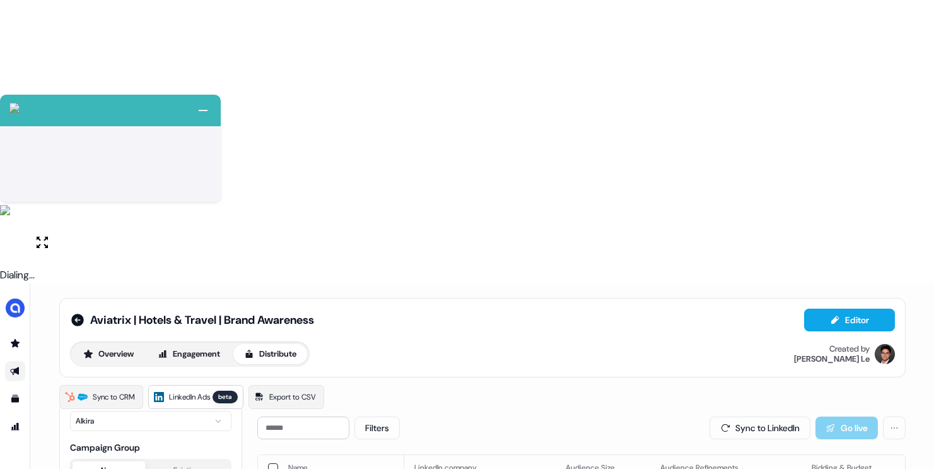
scroll to position [96, 0]
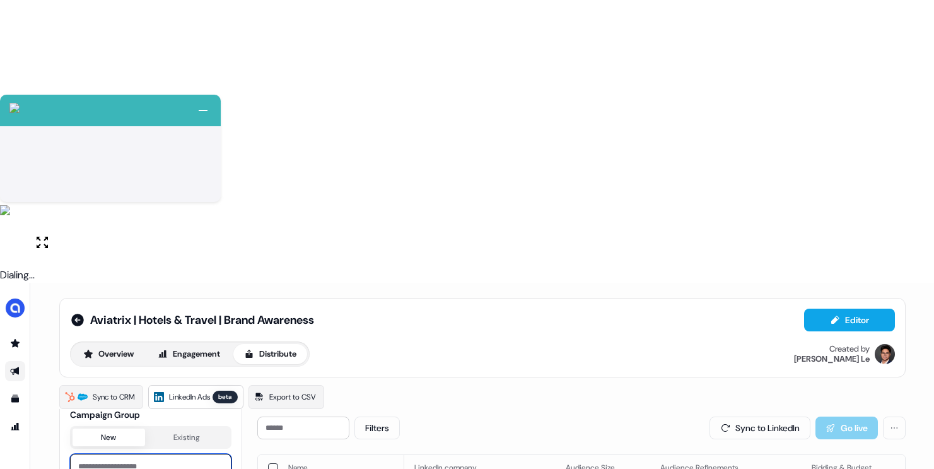
click at [178, 454] on input at bounding box center [151, 466] width 162 height 25
click at [180, 454] on input "**********" at bounding box center [151, 466] width 162 height 25
type input "**********"
click at [180, 454] on input "**********" at bounding box center [151, 466] width 162 height 25
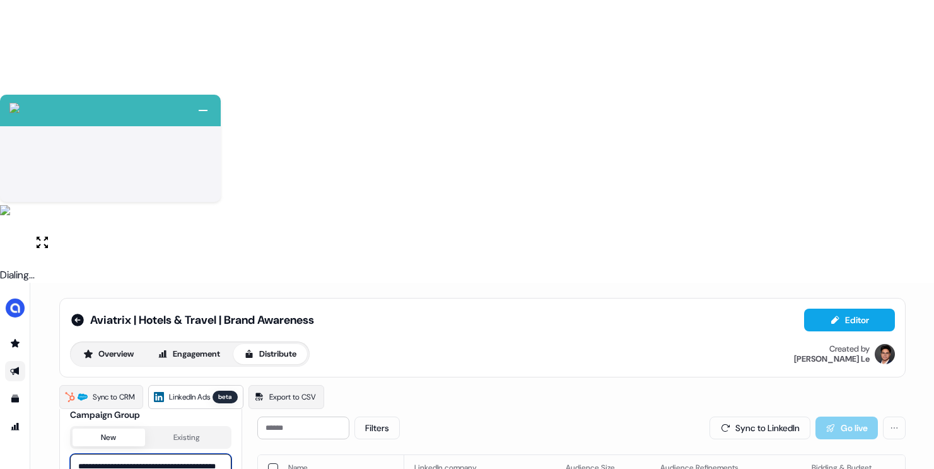
click at [180, 454] on input "**********" at bounding box center [151, 466] width 162 height 25
drag, startPoint x: 187, startPoint y: 243, endPoint x: 196, endPoint y: 240, distance: 9.4
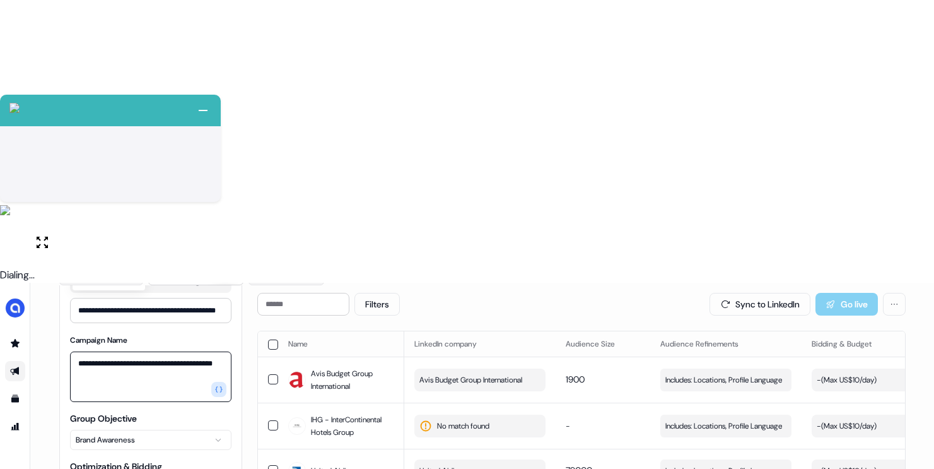
scroll to position [126, 0]
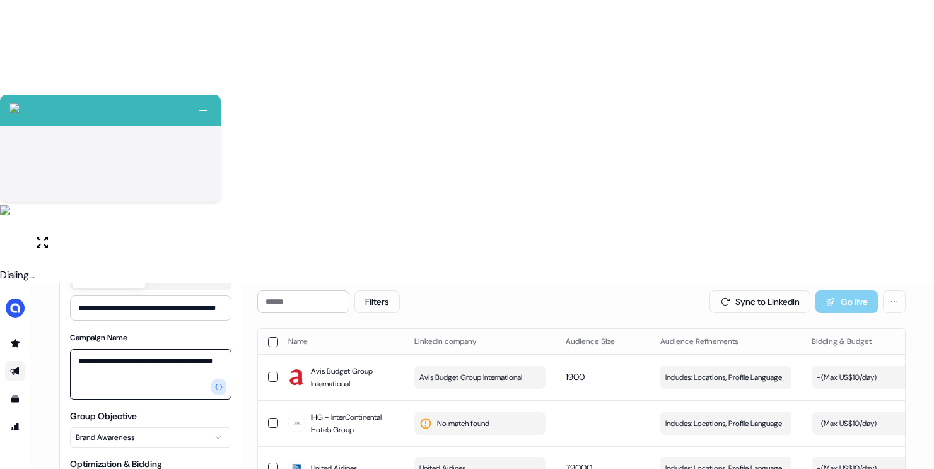
type textarea "**********"
click at [184, 312] on html "+ Next Auto dialer paused! Go to your dialing tab to continue. 225 Paused" at bounding box center [467, 375] width 934 height 751
type input "**********"
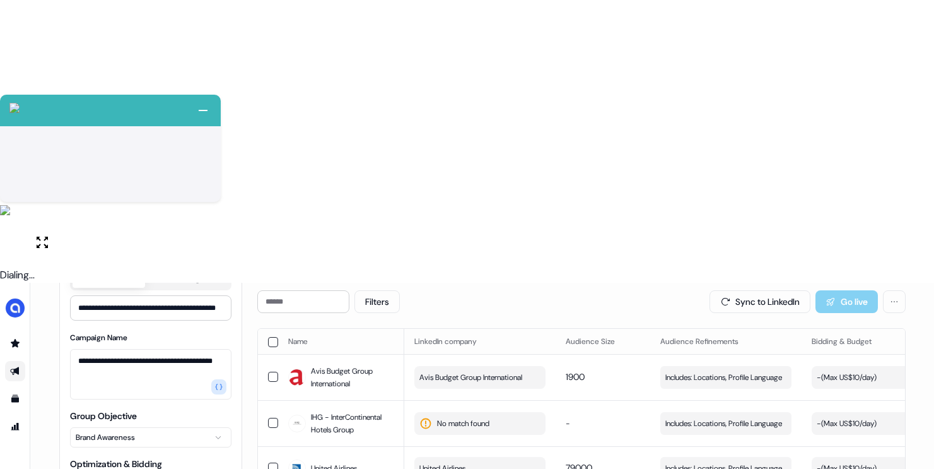
type input "**********"
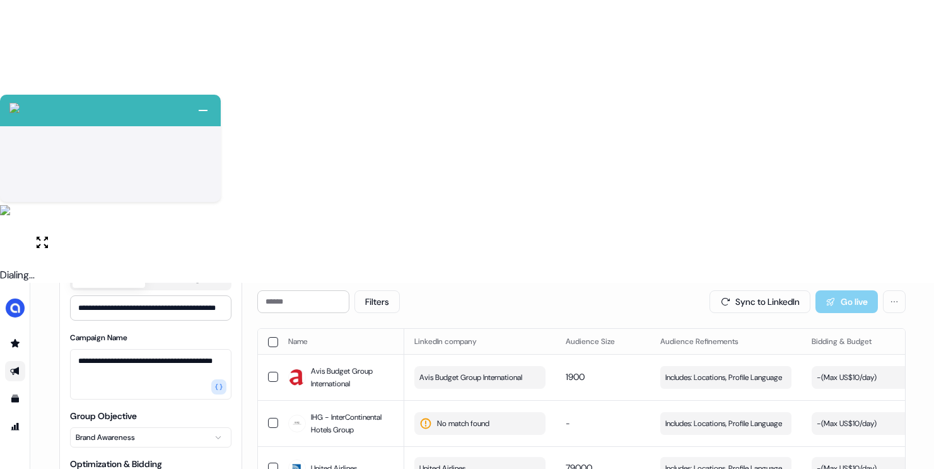
type input "***"
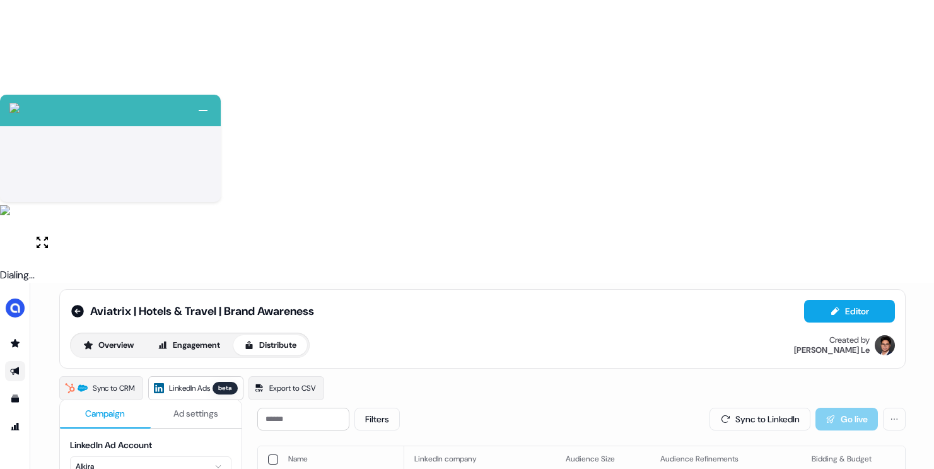
scroll to position [105, 0]
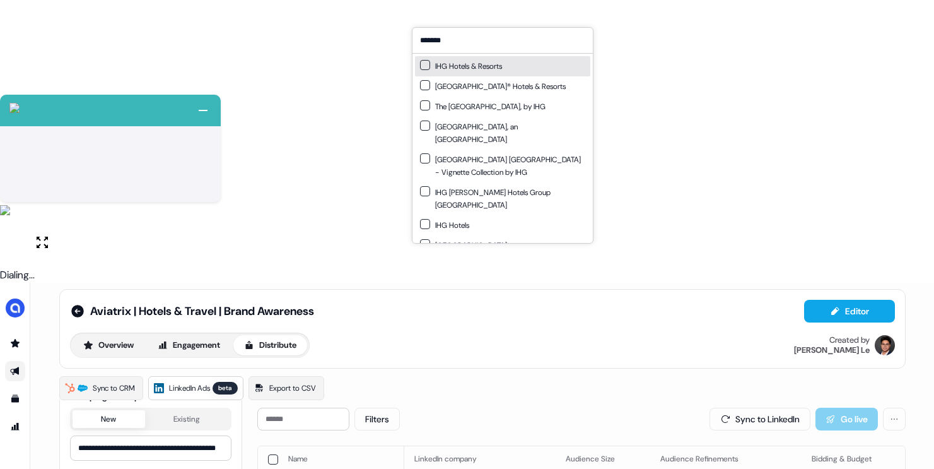
click at [493, 68] on div "IHG Hotels & Resorts" at bounding box center [461, 66] width 82 height 13
click at [466, 45] on input "*******" at bounding box center [503, 40] width 180 height 25
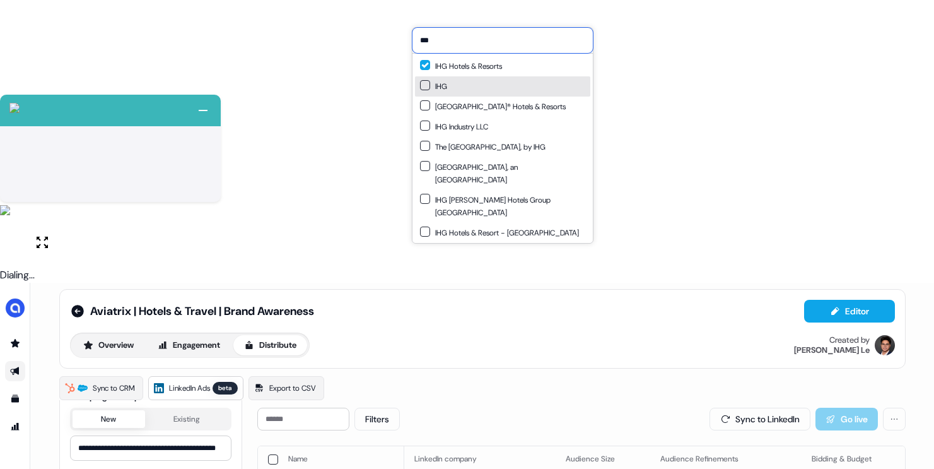
type input "***"
click at [462, 80] on div "IHG" at bounding box center [502, 86] width 175 height 20
click at [609, 289] on div "Aviatrix | Hotels & Travel | Brand Awareness Editor Overview Engagement Distrib…" at bounding box center [482, 328] width 847 height 79
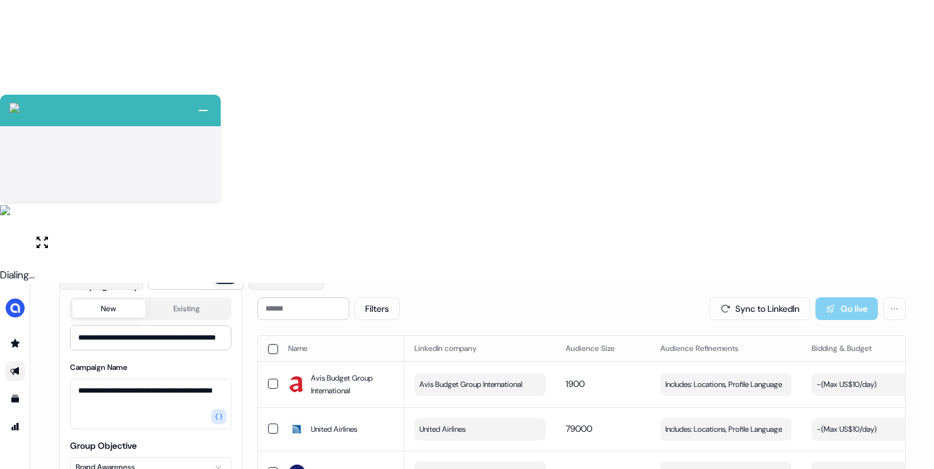
scroll to position [126, 0]
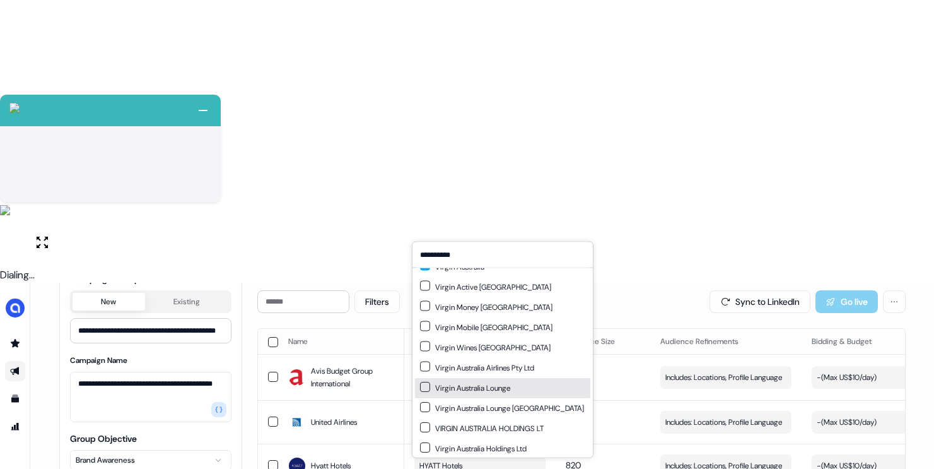
scroll to position [18, 0]
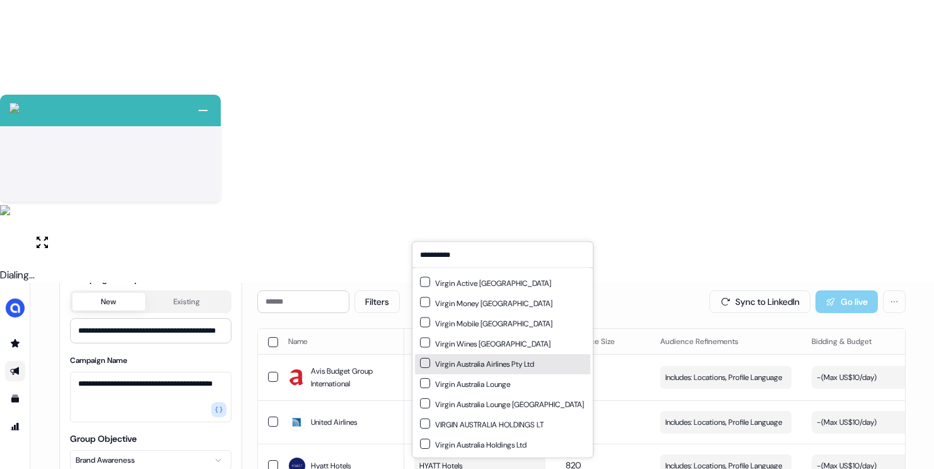
type input "**********"
click at [518, 366] on div "Virgin Australia Airlines Pty Ltd" at bounding box center [477, 364] width 114 height 13
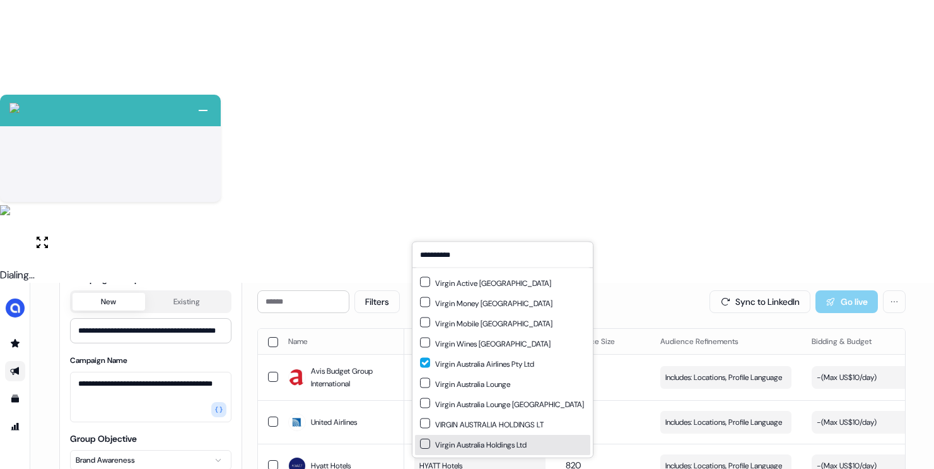
click at [492, 438] on div "Virgin Australia Holdings Ltd" at bounding box center [473, 444] width 107 height 13
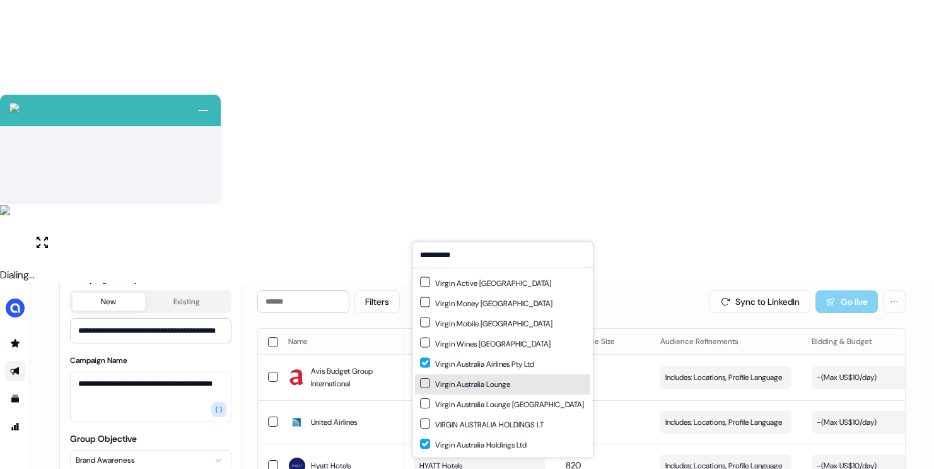
click at [526, 389] on div "Virgin Australia Lounge" at bounding box center [502, 384] width 175 height 20
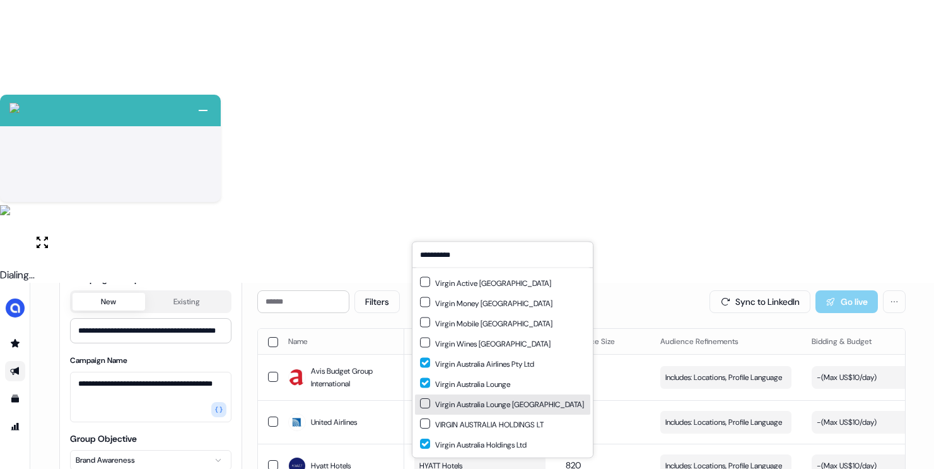
click at [511, 407] on div "Virgin Australia Lounge Sydney" at bounding box center [502, 404] width 164 height 13
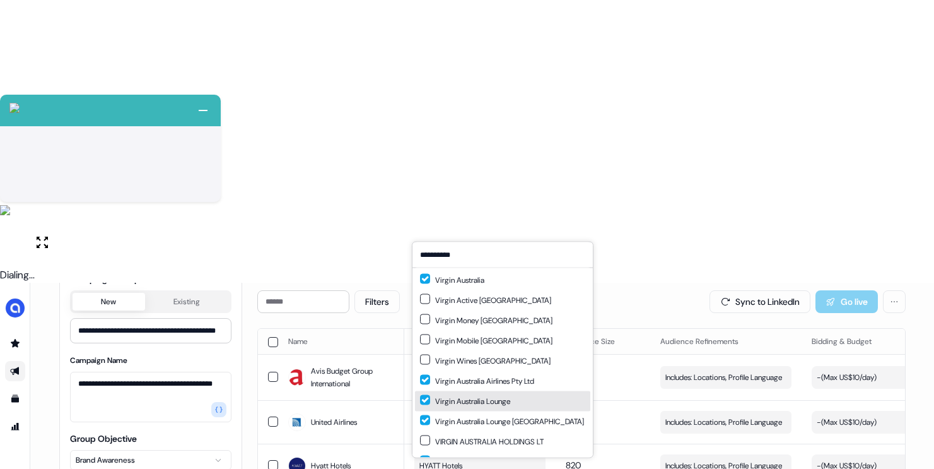
scroll to position [0, 0]
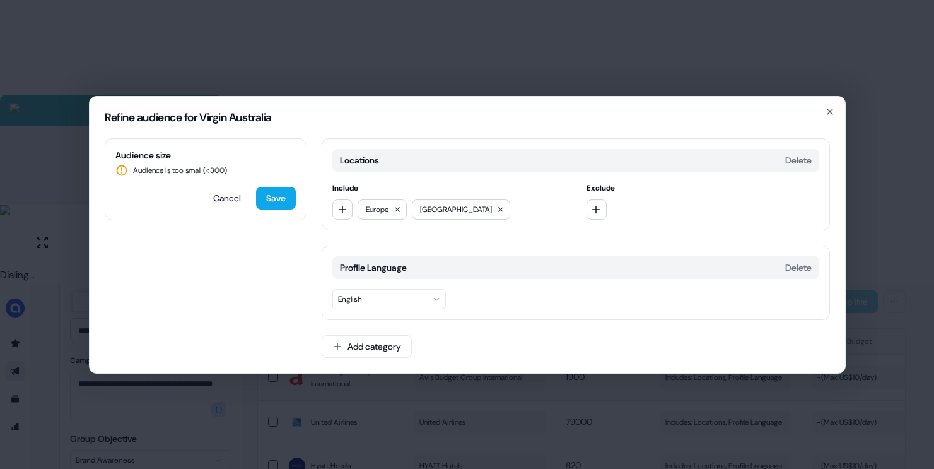
click at [474, 402] on div "Refine audience for Virgin Australia Audience size Audience is too small (< 300…" at bounding box center [467, 234] width 934 height 469
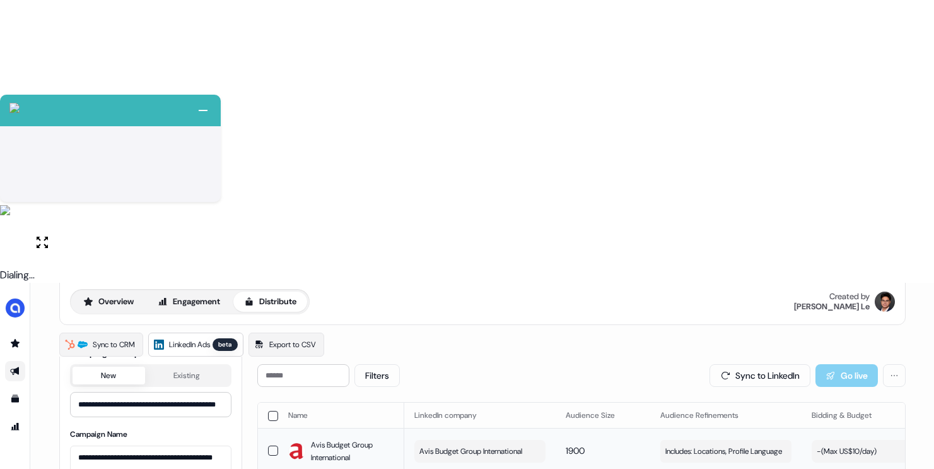
scroll to position [23, 0]
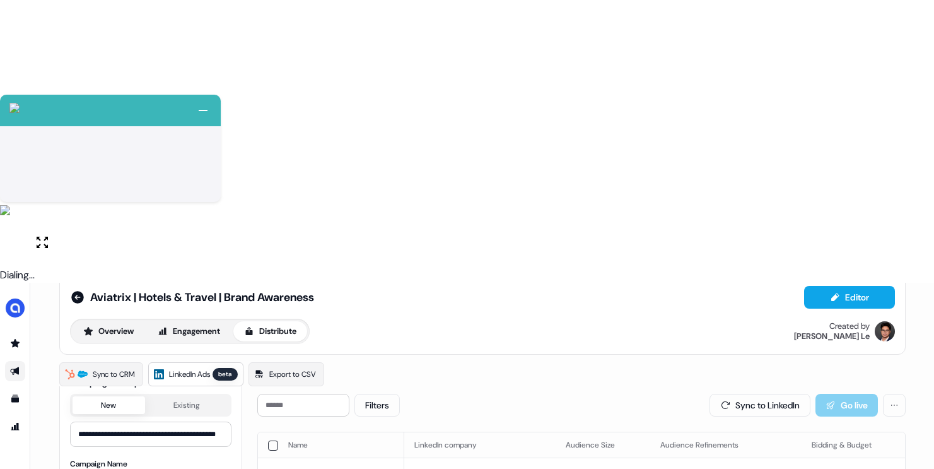
click at [273, 440] on button "button" at bounding box center [273, 445] width 10 height 10
click at [700, 394] on button "Update Audience" at bounding box center [690, 405] width 103 height 23
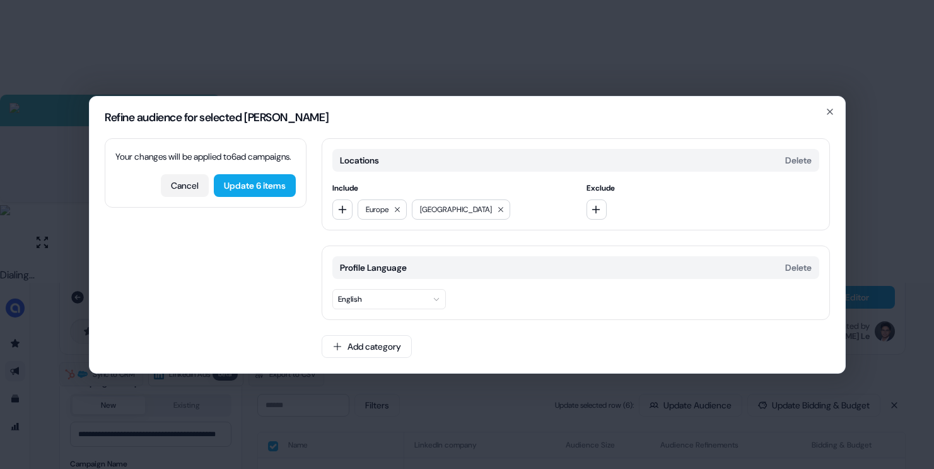
click at [174, 197] on button "Cancel" at bounding box center [185, 185] width 48 height 23
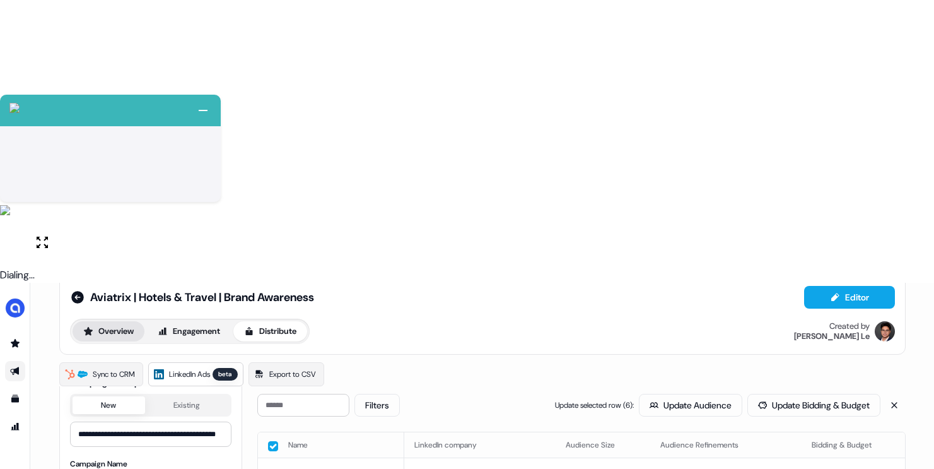
click at [121, 321] on button "Overview" at bounding box center [109, 331] width 72 height 20
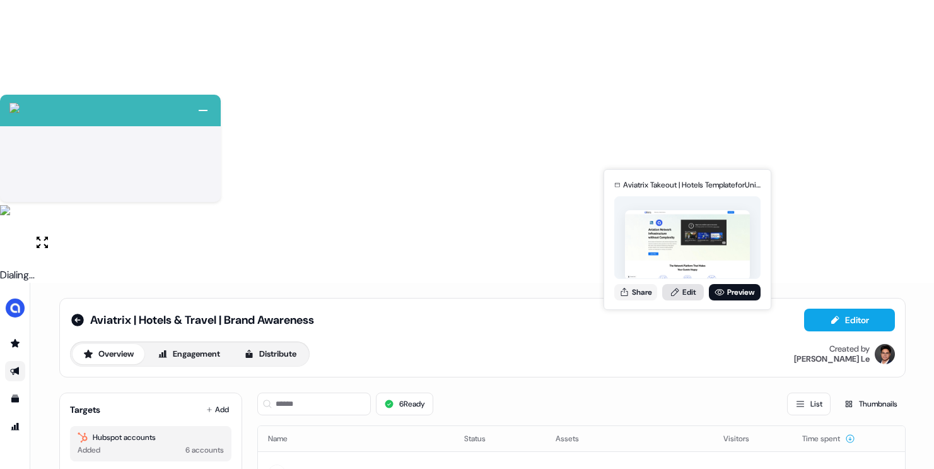
click at [686, 295] on link "Edit" at bounding box center [683, 292] width 42 height 16
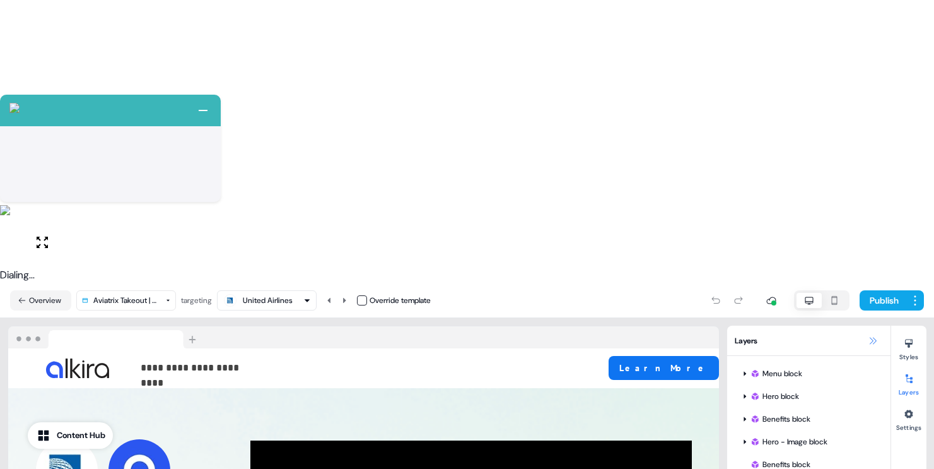
click at [874, 336] on icon at bounding box center [873, 341] width 10 height 10
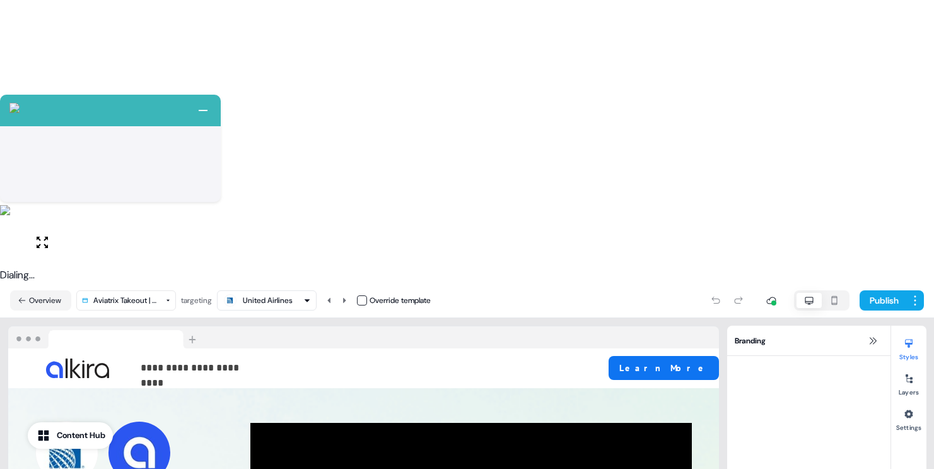
scroll to position [23, 0]
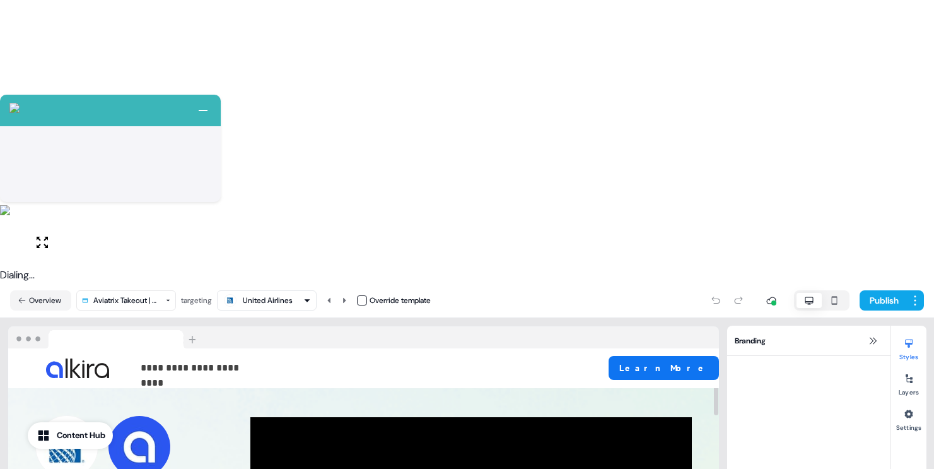
click at [367, 295] on button "button" at bounding box center [362, 300] width 10 height 10
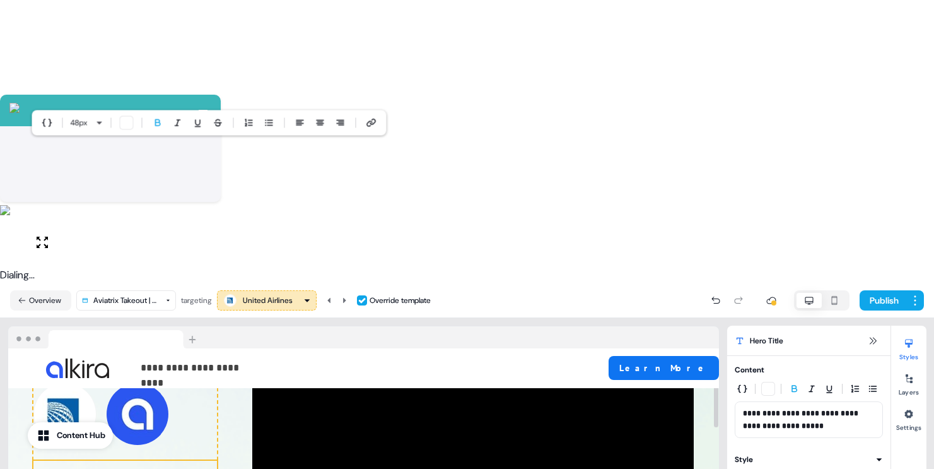
scroll to position [103, 0]
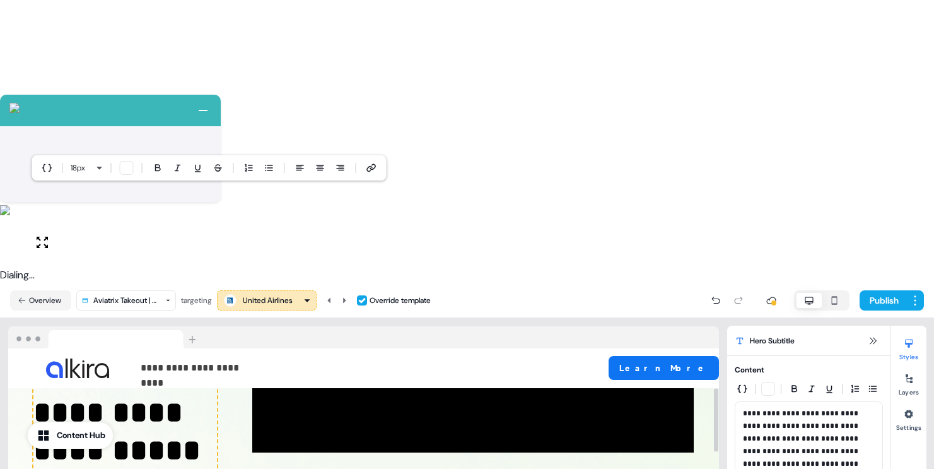
scroll to position [250, 0]
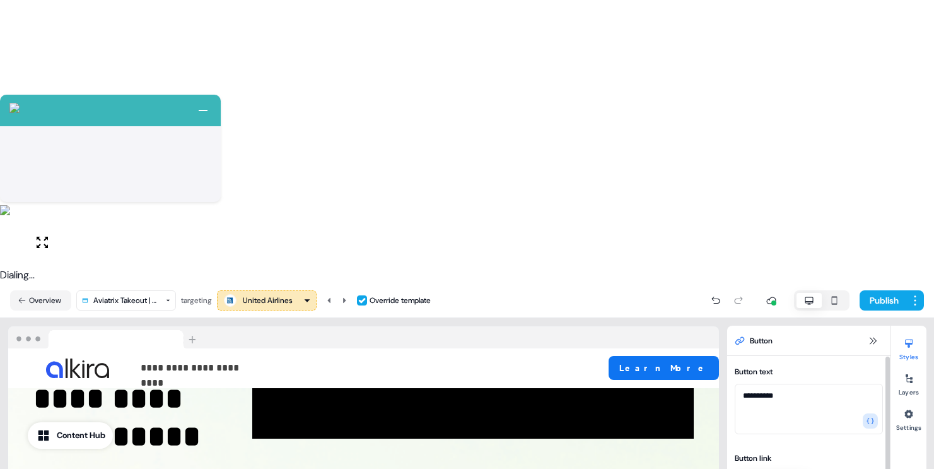
drag, startPoint x: 781, startPoint y: 238, endPoint x: 864, endPoint y: 223, distance: 83.9
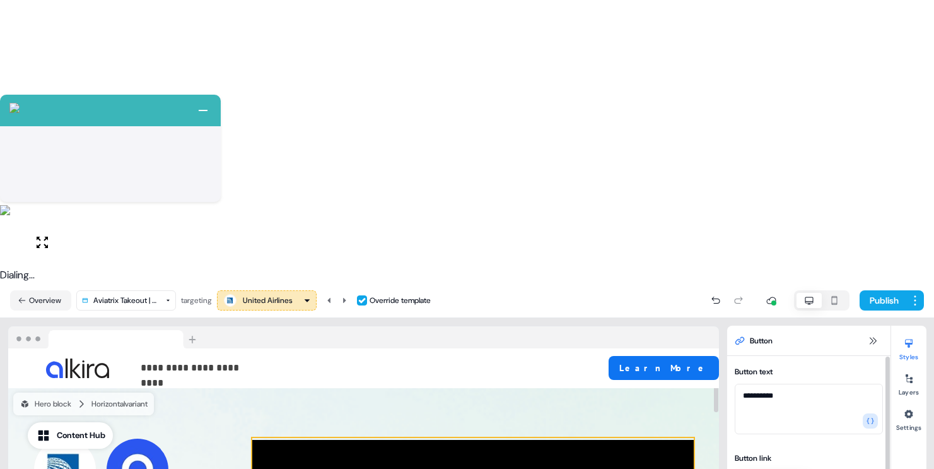
scroll to position [0, 0]
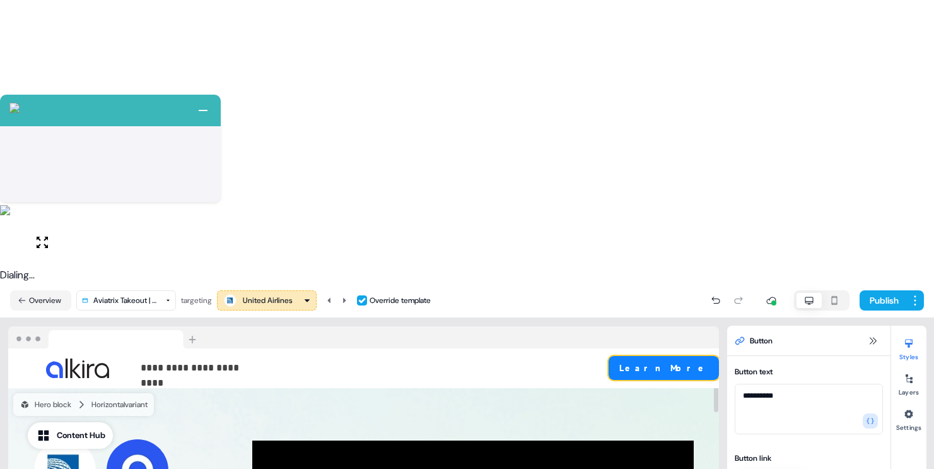
type textarea "**********"
click at [685, 356] on button "Learn More" at bounding box center [664, 368] width 110 height 24
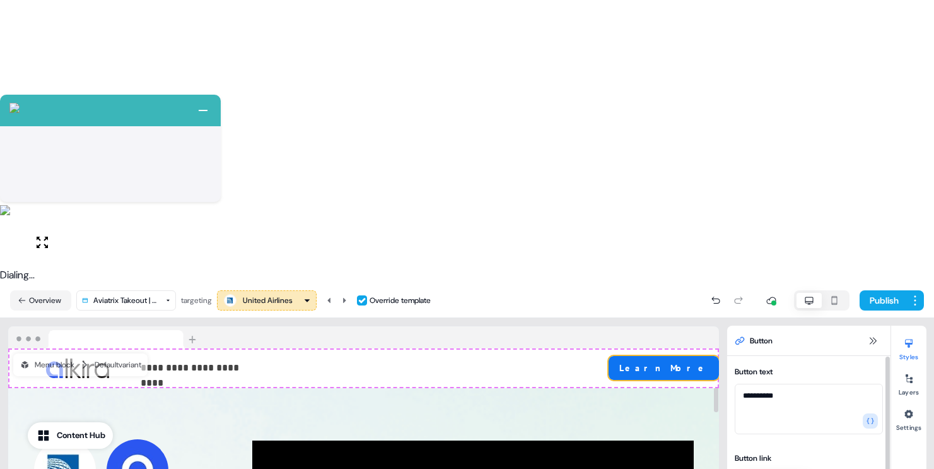
paste textarea
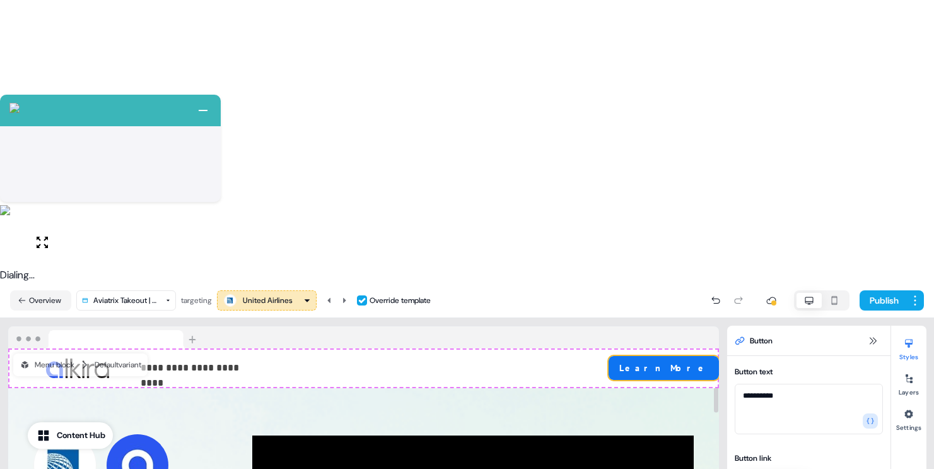
scroll to position [103, 0]
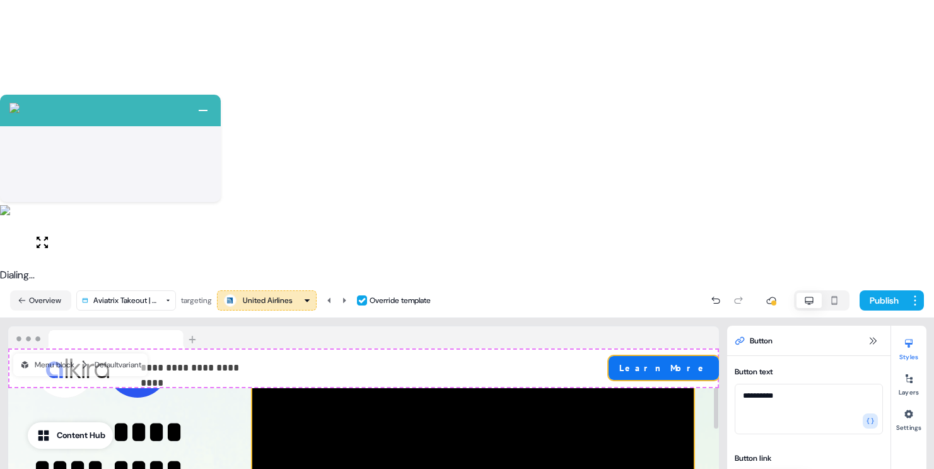
type textarea "**********"
click at [431, 335] on div at bounding box center [473, 461] width 442 height 252
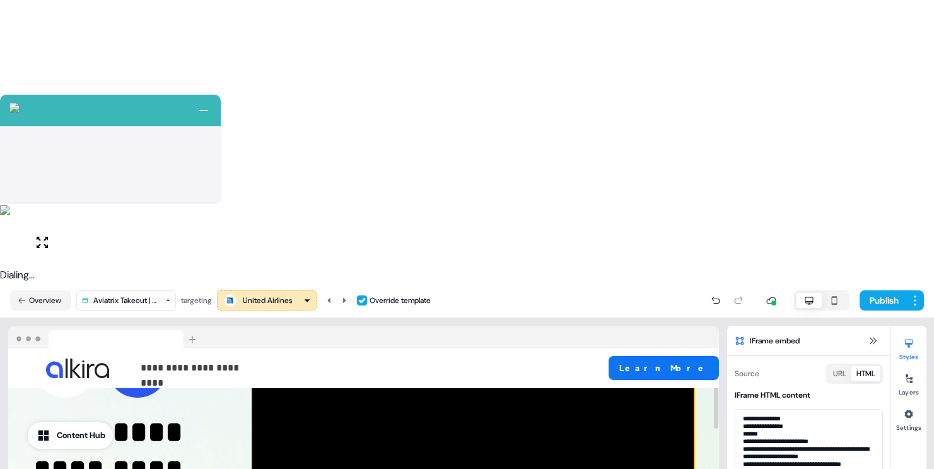
click at [411, 335] on div at bounding box center [473, 461] width 442 height 252
click at [845, 409] on textarea at bounding box center [809, 452] width 148 height 87
paste textarea
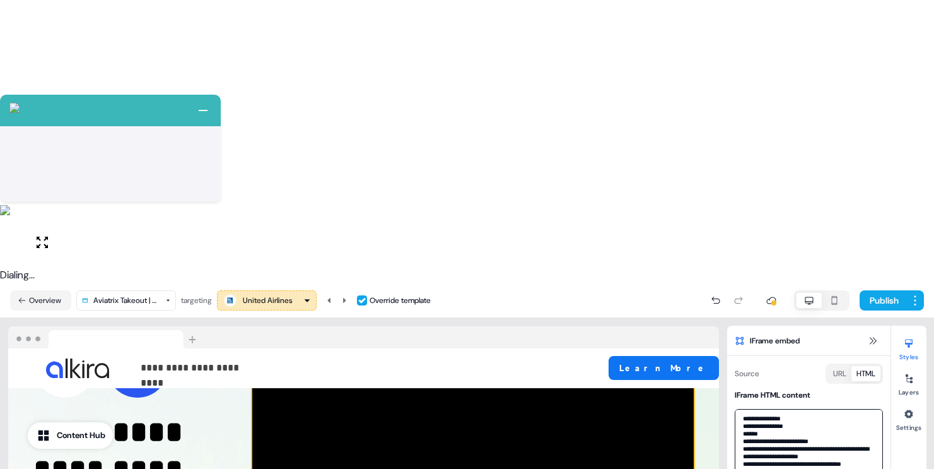
scroll to position [3, 0]
type textarea "**********"
click at [870, 336] on icon at bounding box center [873, 341] width 10 height 10
click at [872, 336] on icon at bounding box center [873, 341] width 10 height 10
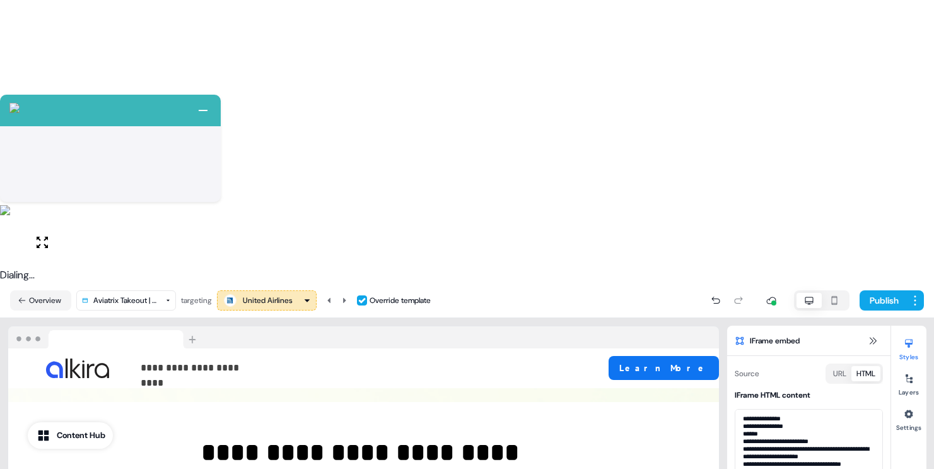
scroll to position [691, 0]
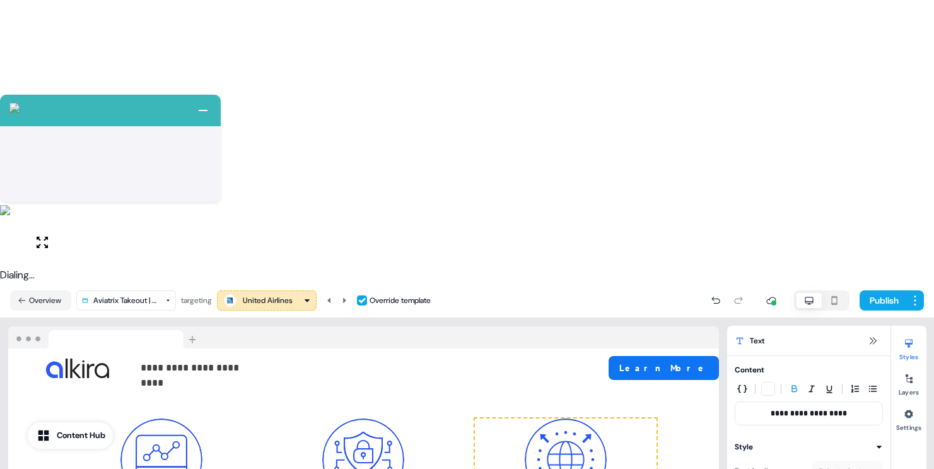
click at [871, 336] on icon at bounding box center [873, 341] width 10 height 10
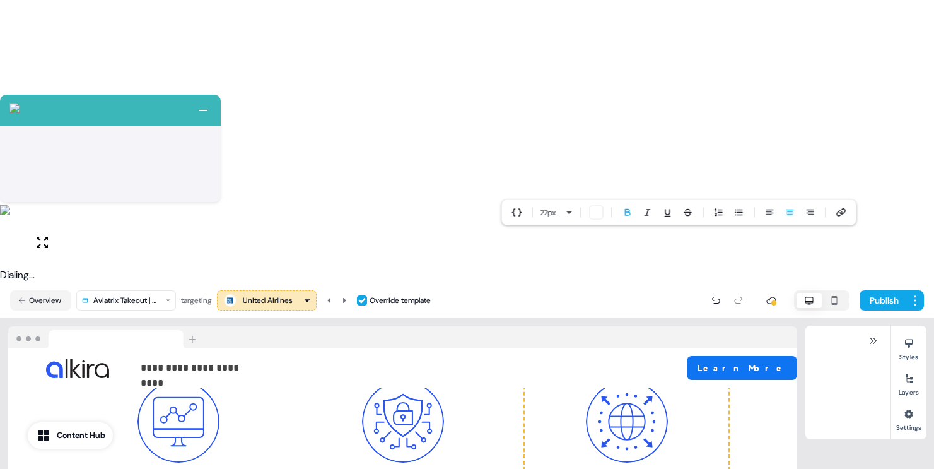
scroll to position [560, 0]
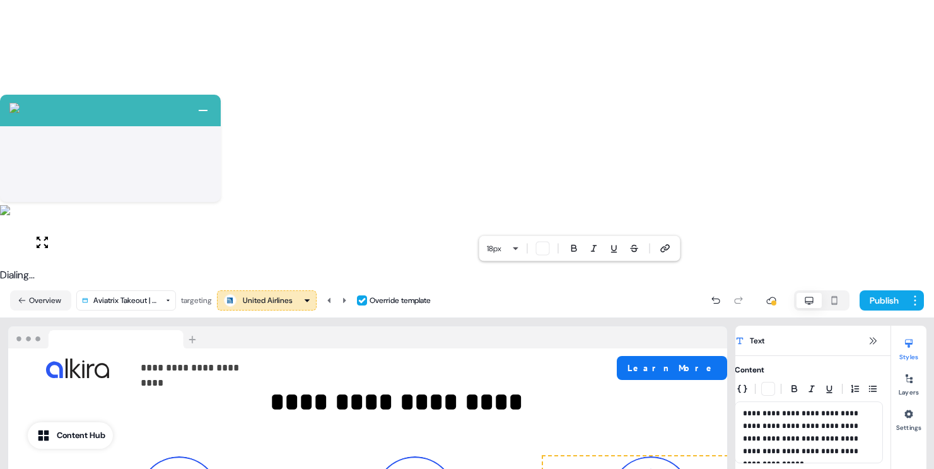
scroll to position [712, 0]
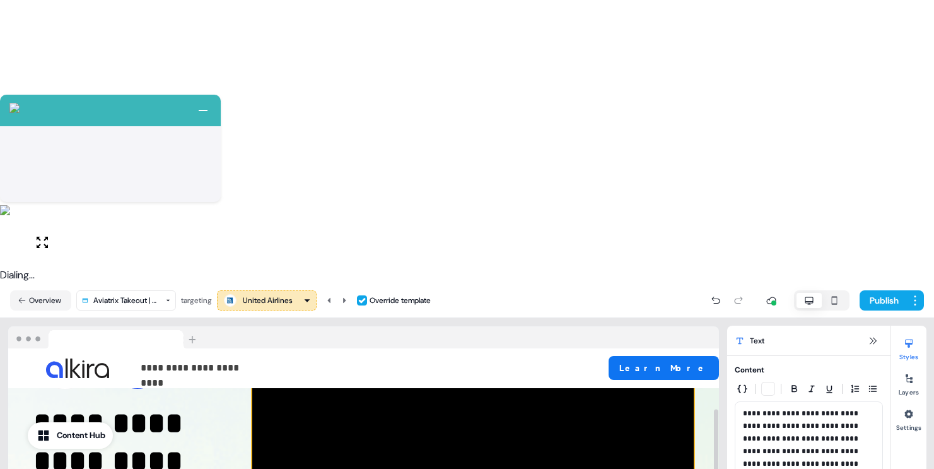
scroll to position [79, 0]
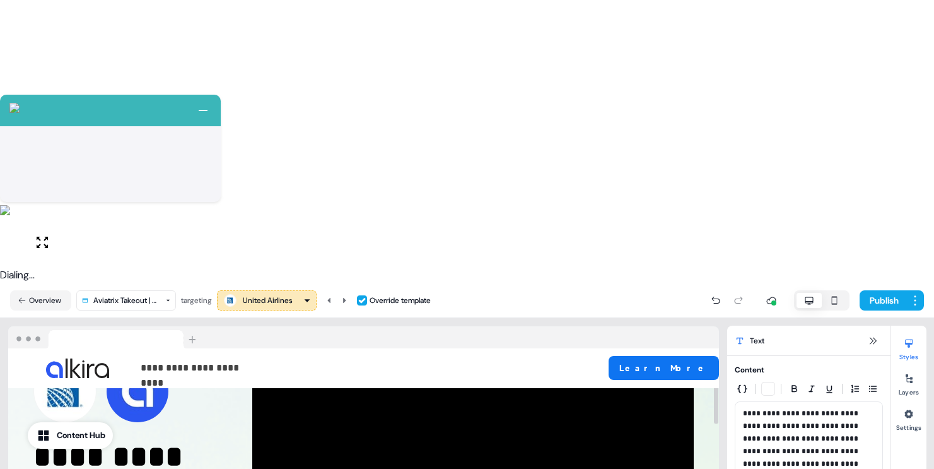
click at [281, 294] on div "United Airlines" at bounding box center [268, 300] width 50 height 13
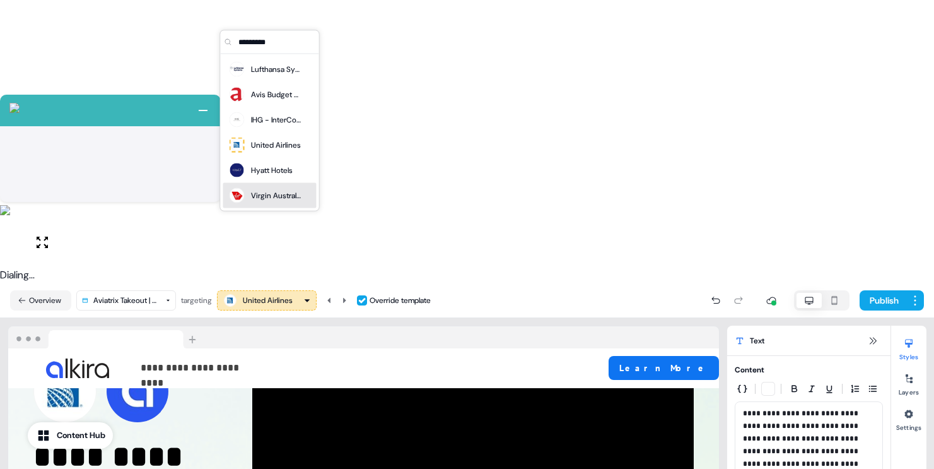
click at [282, 189] on div "Virgin Australia" at bounding box center [276, 195] width 50 height 13
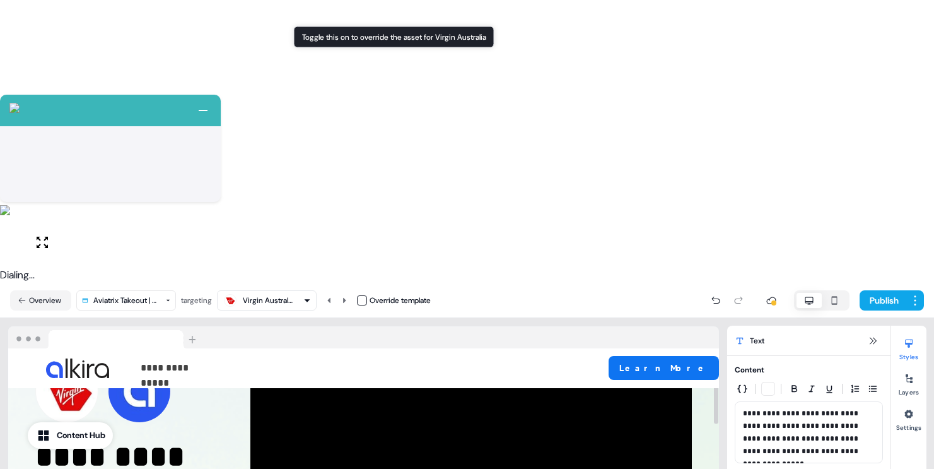
click at [367, 295] on button "button" at bounding box center [362, 300] width 10 height 10
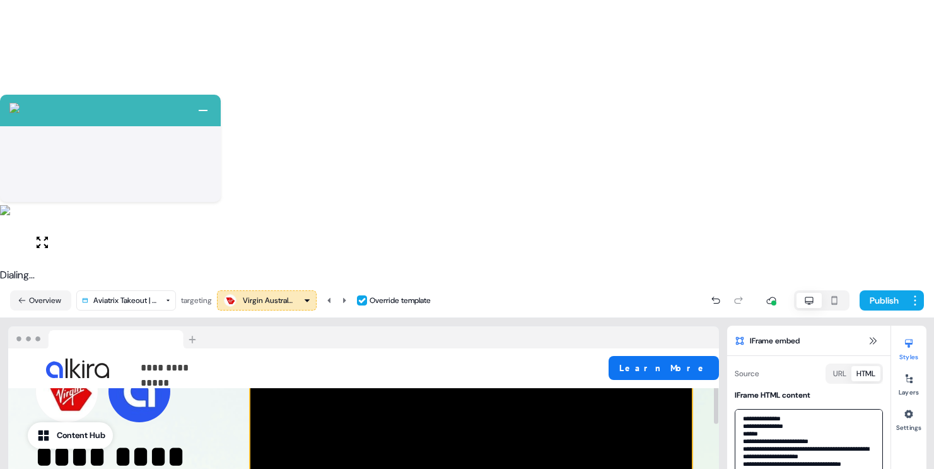
click at [786, 409] on textarea at bounding box center [809, 452] width 148 height 87
paste textarea
type textarea "**********"
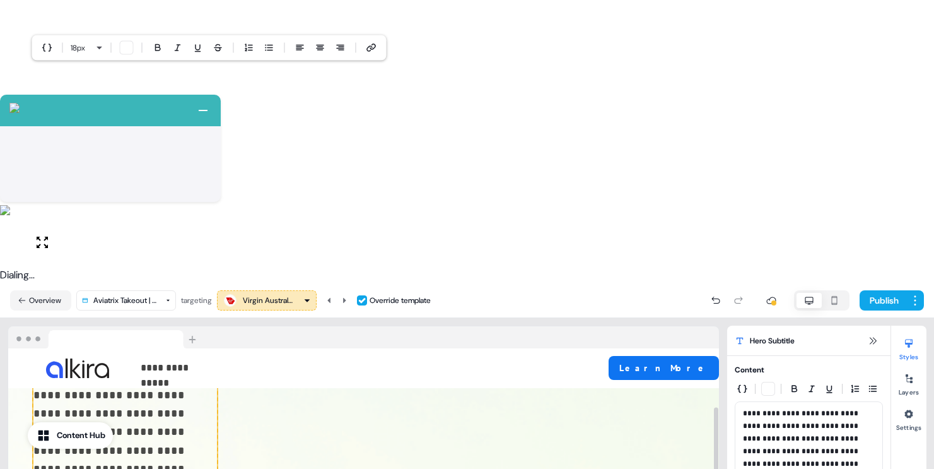
scroll to position [370, 0]
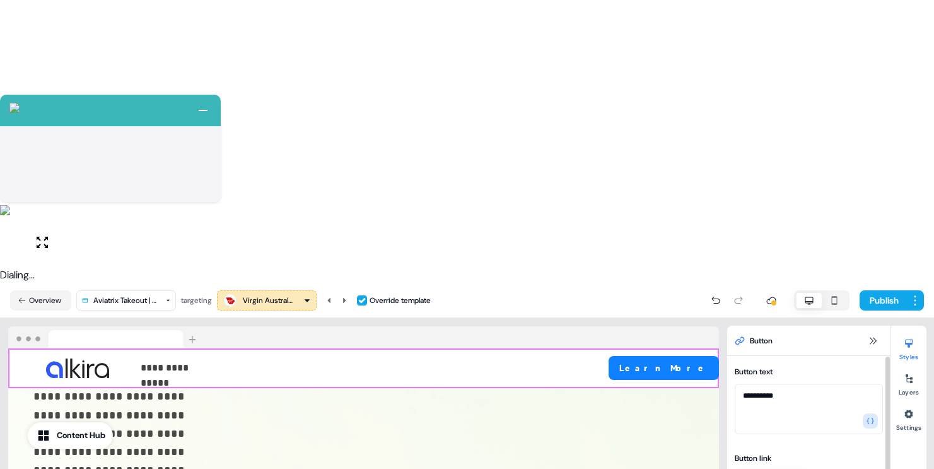
type textarea "**********"
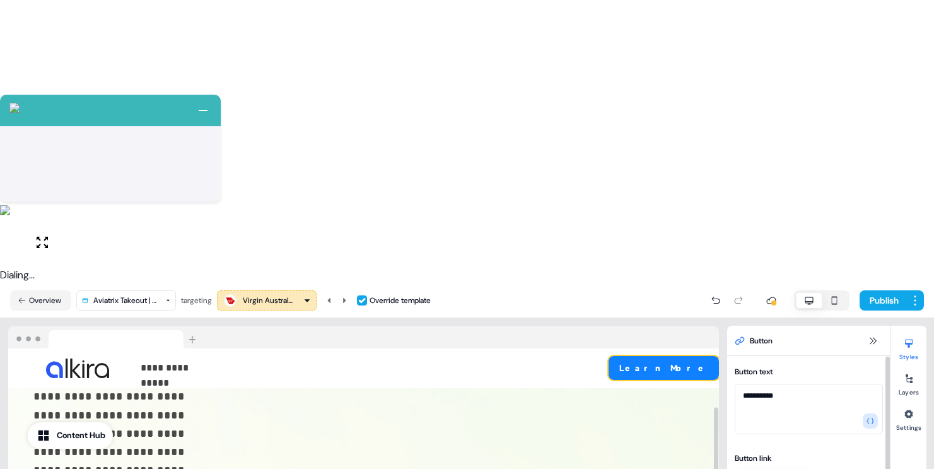
click at [702, 356] on button "Learn More" at bounding box center [664, 368] width 110 height 24
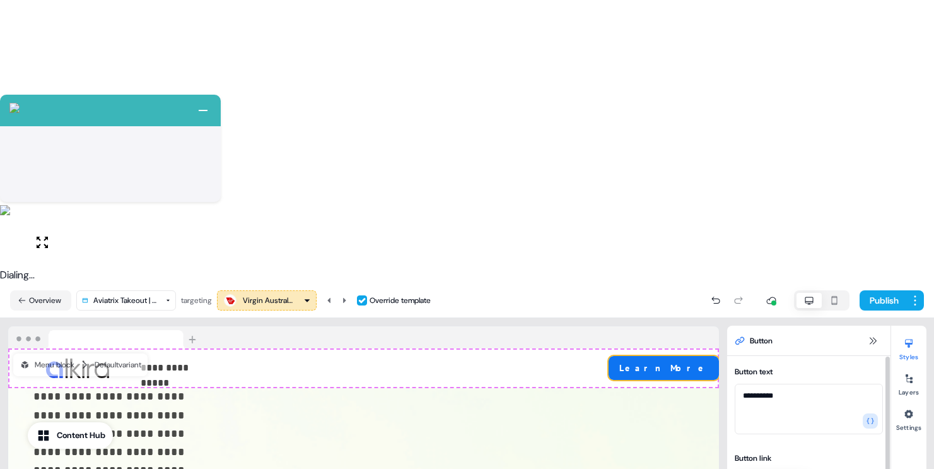
drag, startPoint x: 823, startPoint y: 232, endPoint x: 877, endPoint y: 226, distance: 53.9
drag, startPoint x: 865, startPoint y: 228, endPoint x: 867, endPoint y: 242, distance: 14.1
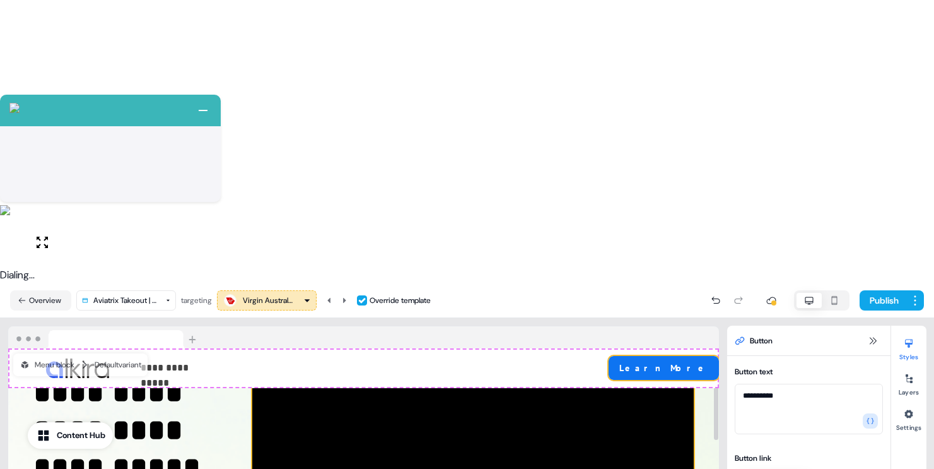
scroll to position [614, 0]
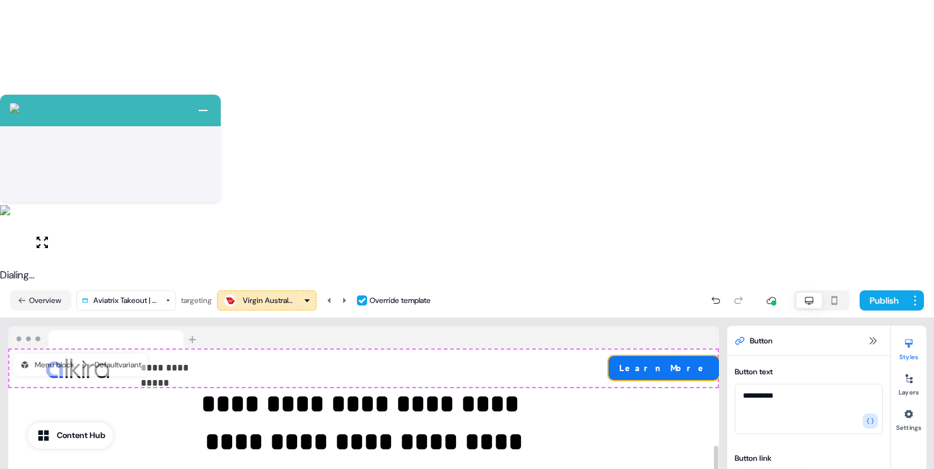
type textarea "**********"
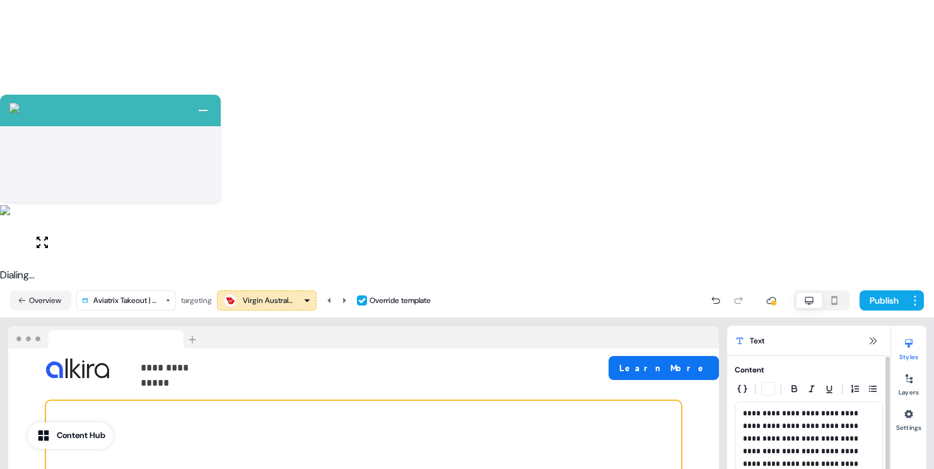
scroll to position [2189, 0]
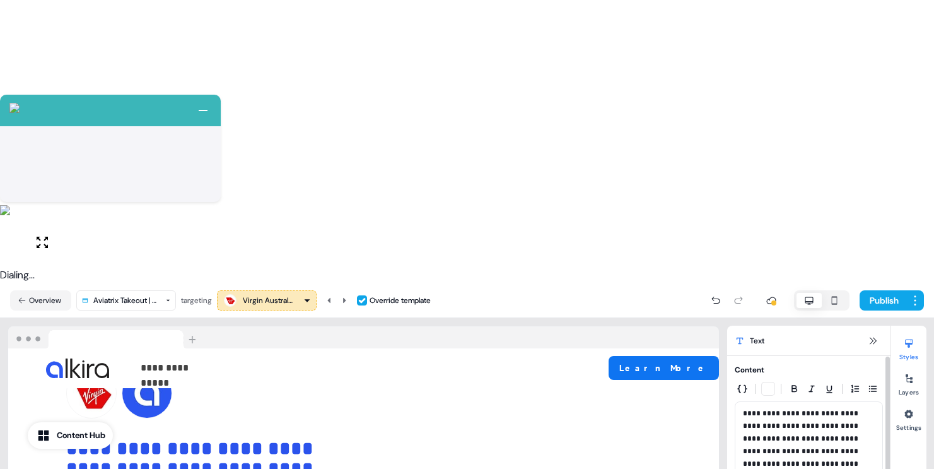
click at [874, 326] on div "Text" at bounding box center [808, 341] width 163 height 30
click at [874, 336] on icon at bounding box center [873, 341] width 10 height 10
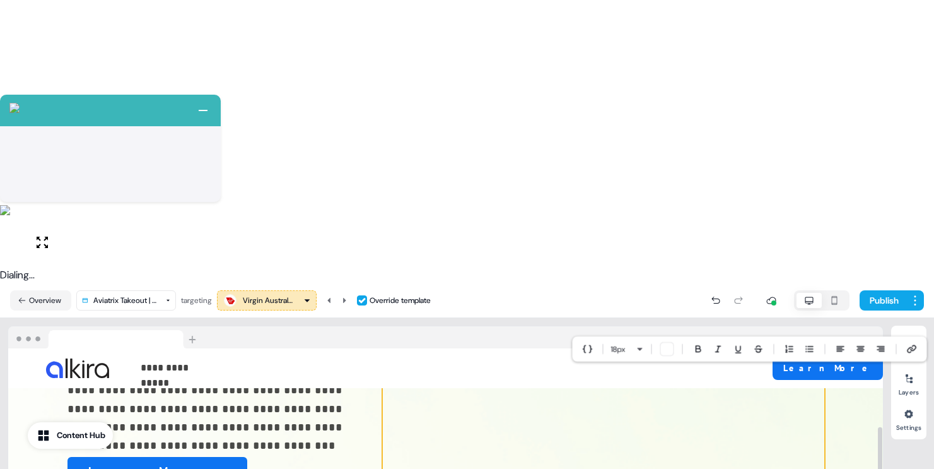
scroll to position [584, 0]
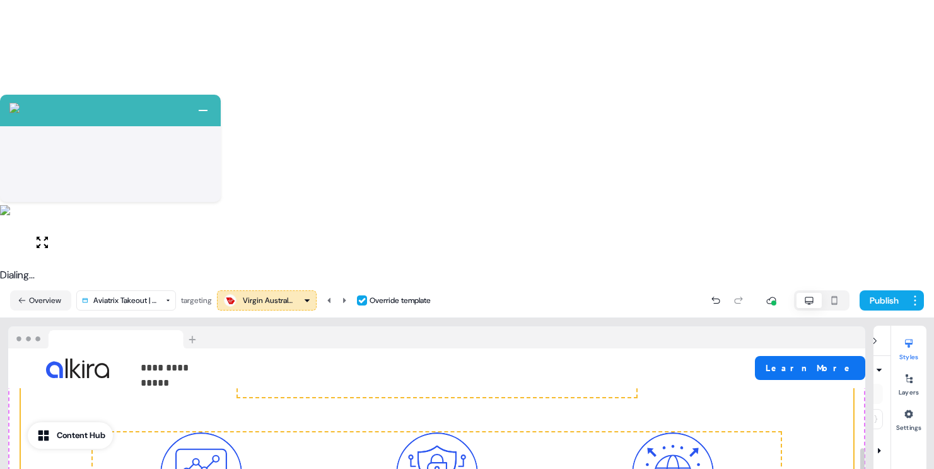
scroll to position [715, 0]
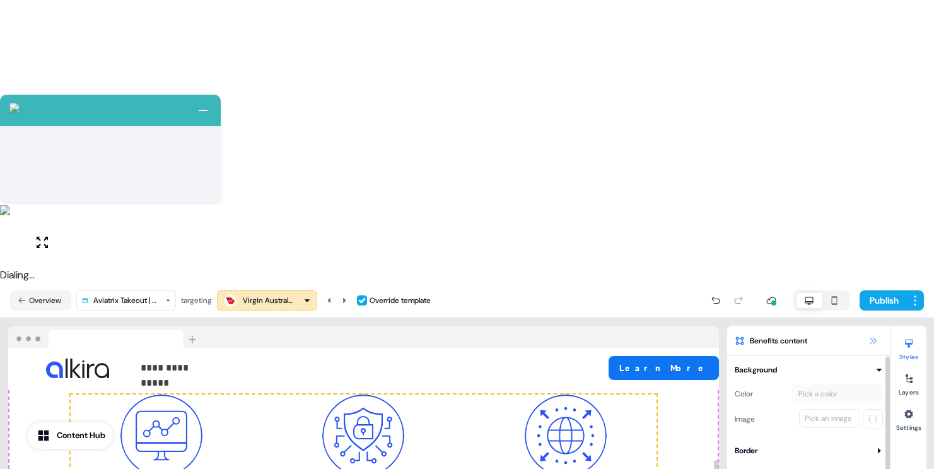
click at [878, 336] on icon at bounding box center [873, 341] width 10 height 10
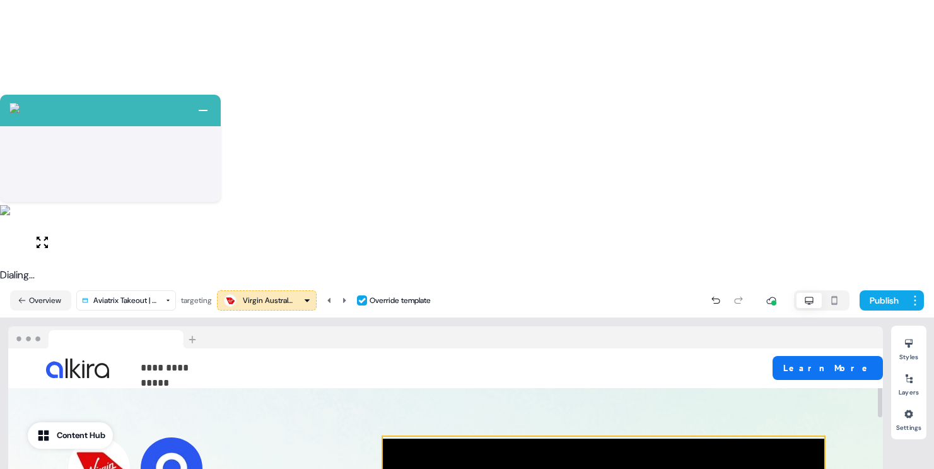
scroll to position [0, 0]
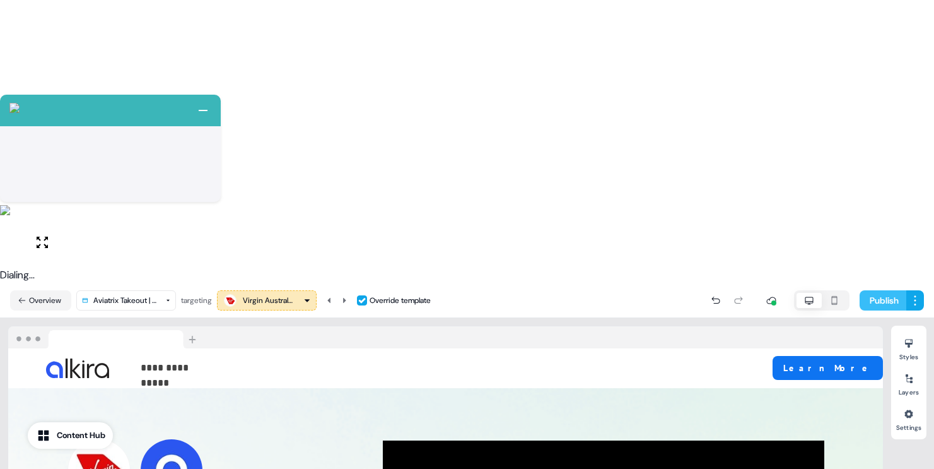
click at [876, 290] on button "Publish" at bounding box center [883, 300] width 47 height 20
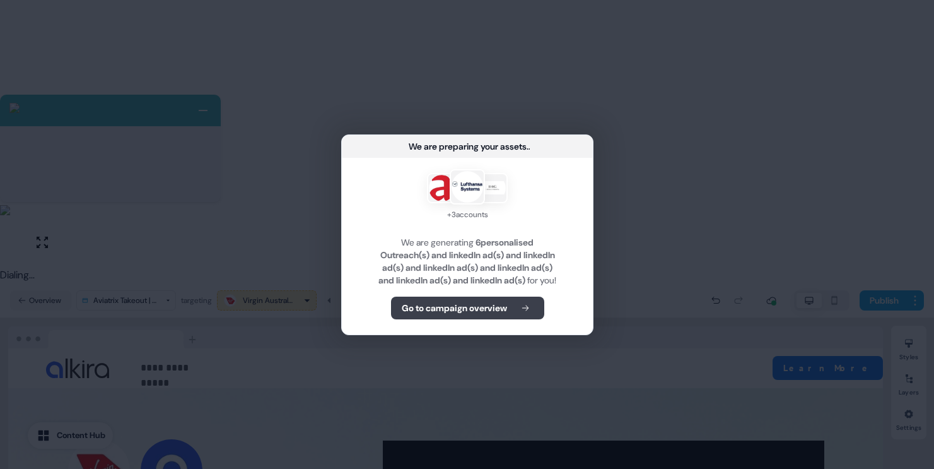
click at [472, 314] on b "Go to campaign overview" at bounding box center [453, 308] width 105 height 13
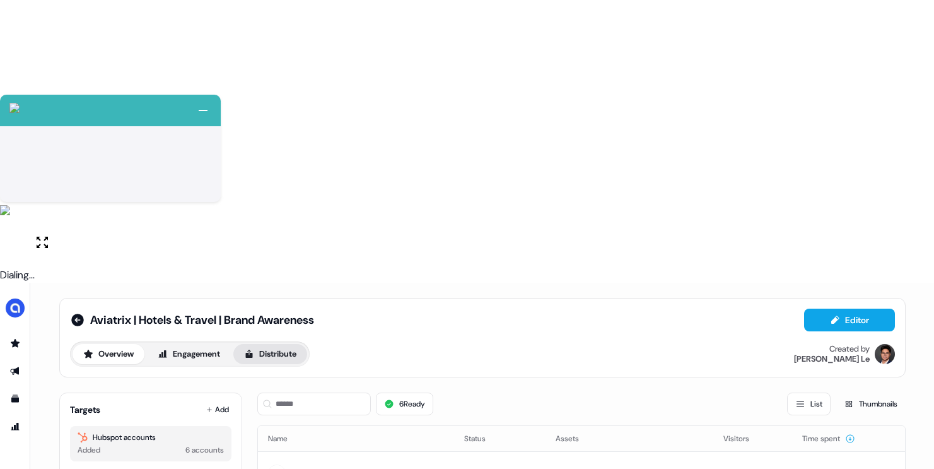
click at [263, 344] on button "Distribute" at bounding box center [270, 354] width 74 height 20
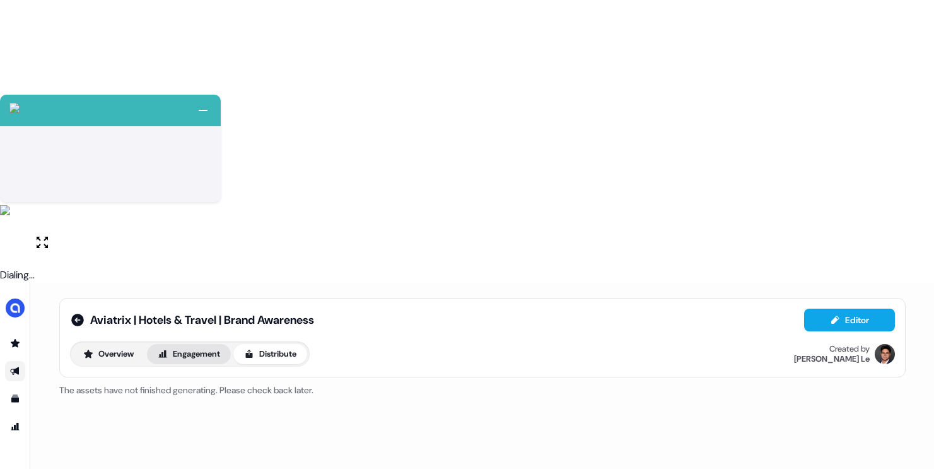
click at [192, 344] on button "Engagement" at bounding box center [189, 354] width 84 height 20
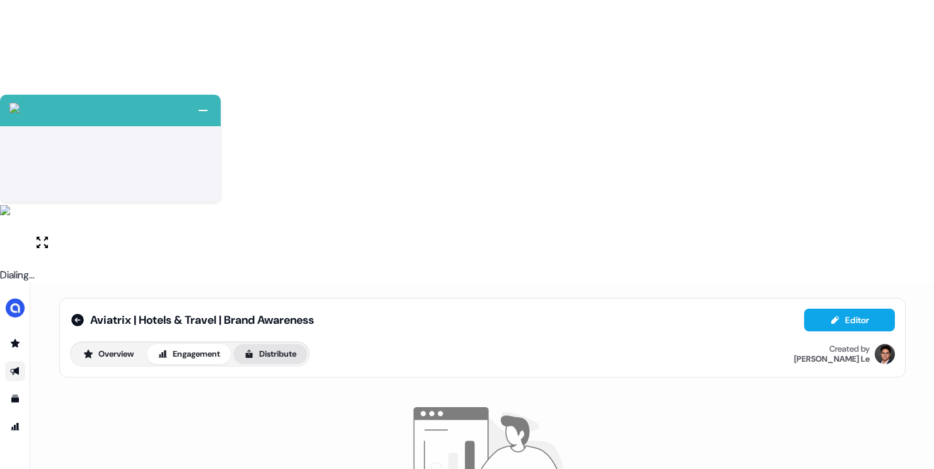
click at [244, 344] on button "Distribute" at bounding box center [270, 354] width 74 height 20
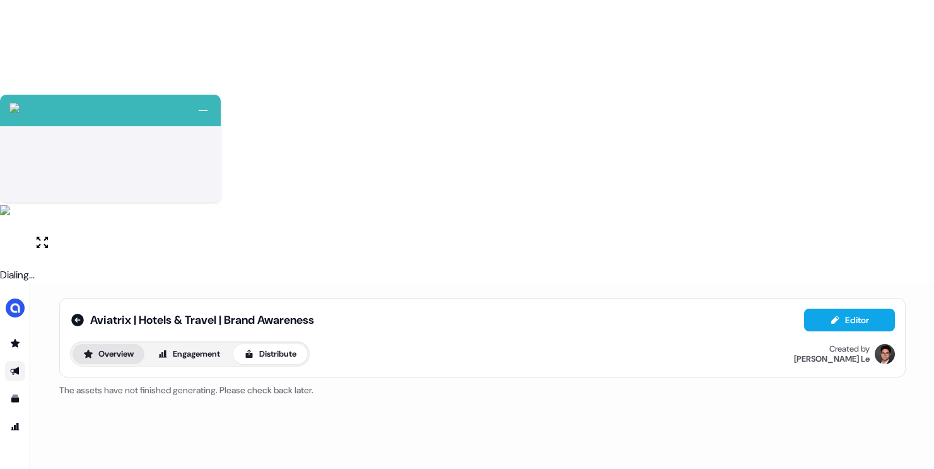
click at [124, 344] on button "Overview" at bounding box center [109, 354] width 72 height 20
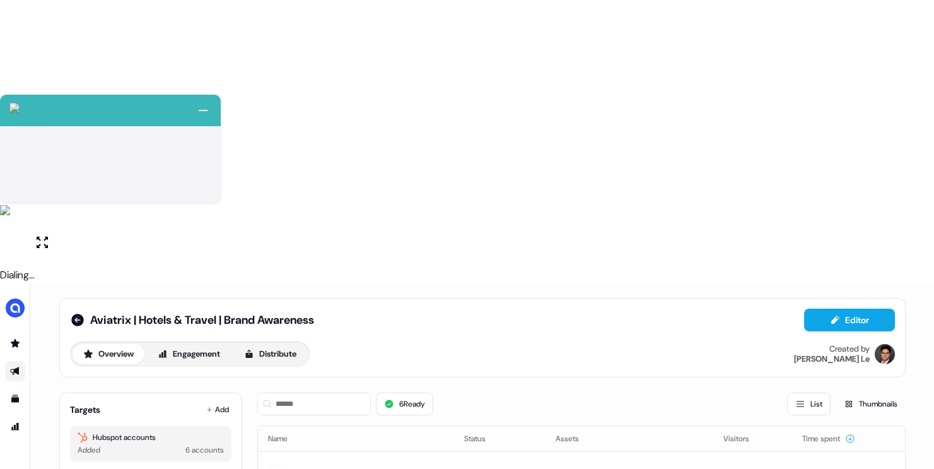
click at [305, 298] on div "Aviatrix | Hotels & Travel | Brand Awareness Editor Overview Engagement Distrib…" at bounding box center [482, 337] width 847 height 79
click at [269, 341] on div "Overview Engagement Distribute" at bounding box center [190, 353] width 240 height 25
click at [273, 344] on button "Distribute" at bounding box center [270, 354] width 74 height 20
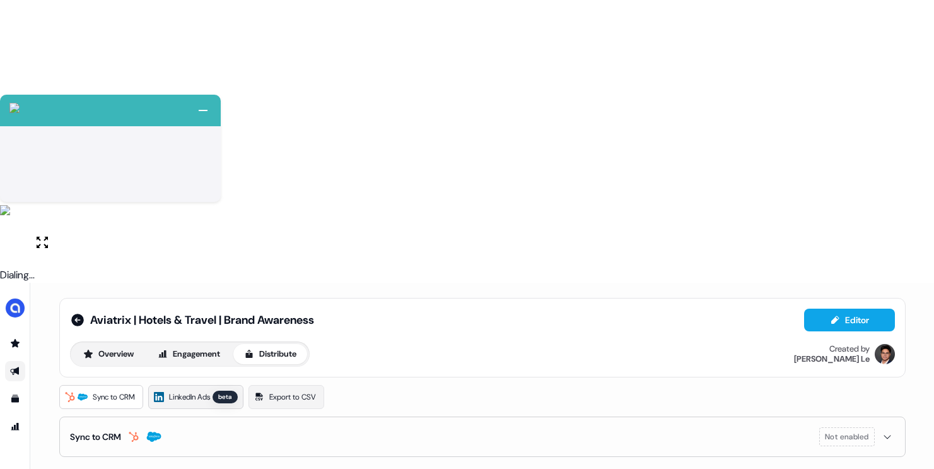
click at [205, 391] on span "LinkedIn Ads" at bounding box center [189, 397] width 41 height 13
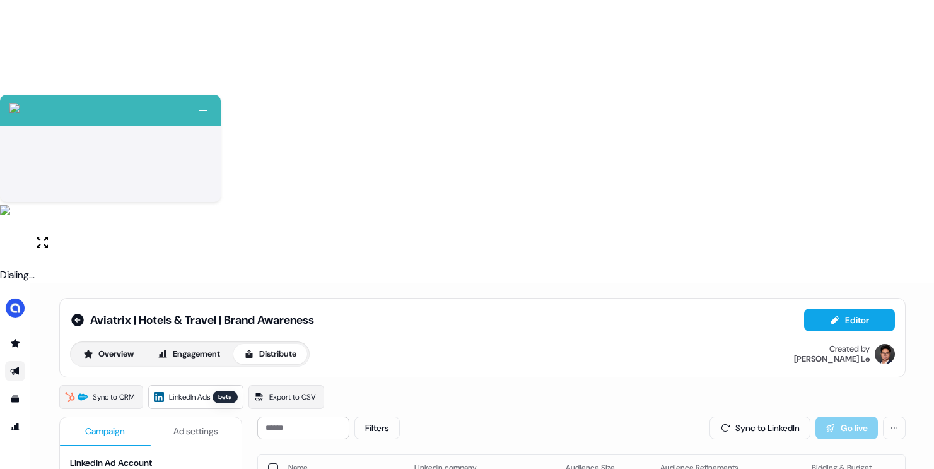
click at [268, 463] on button "button" at bounding box center [273, 468] width 10 height 10
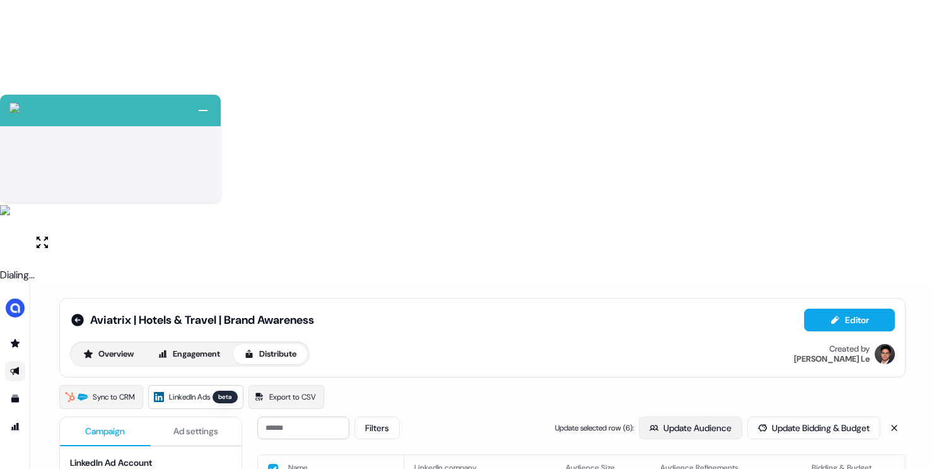
click at [701, 416] on button "Update Audience" at bounding box center [690, 427] width 103 height 23
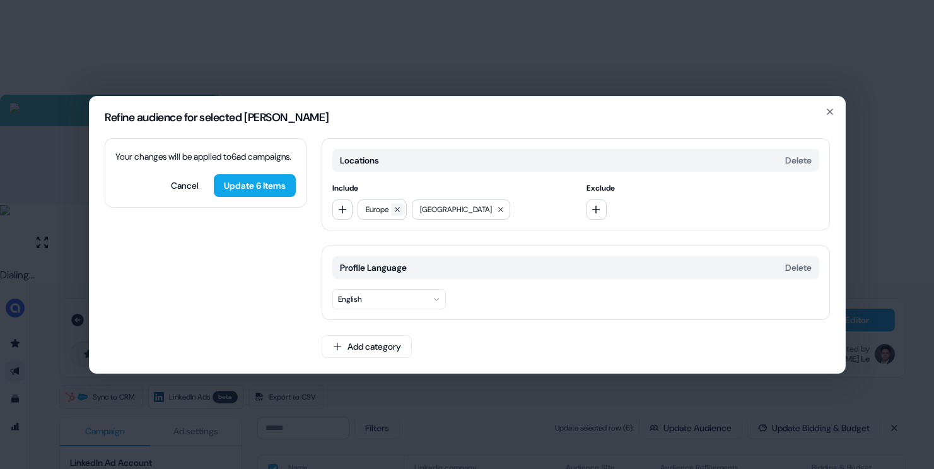
click at [403, 209] on button at bounding box center [397, 209] width 13 height 13
click at [347, 211] on icon "button" at bounding box center [343, 209] width 10 height 10
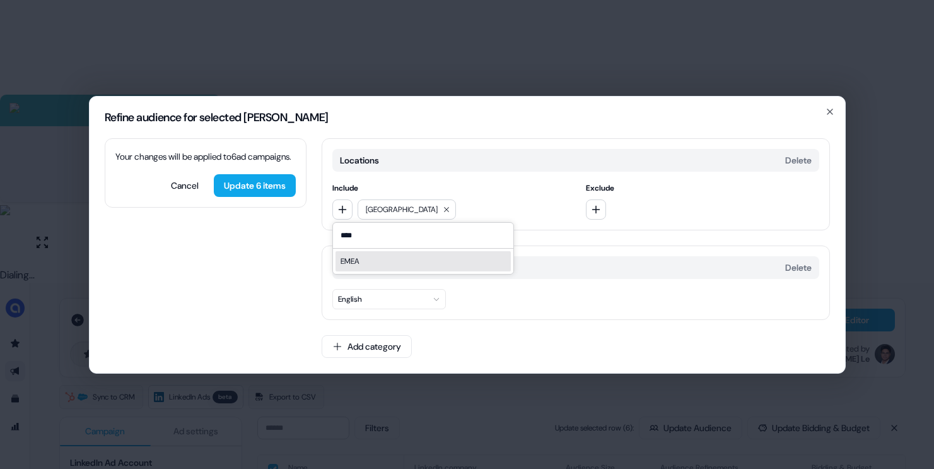
type input "****"
click at [369, 266] on div "EMEA" at bounding box center [423, 261] width 175 height 20
click at [341, 215] on button "button" at bounding box center [342, 209] width 20 height 20
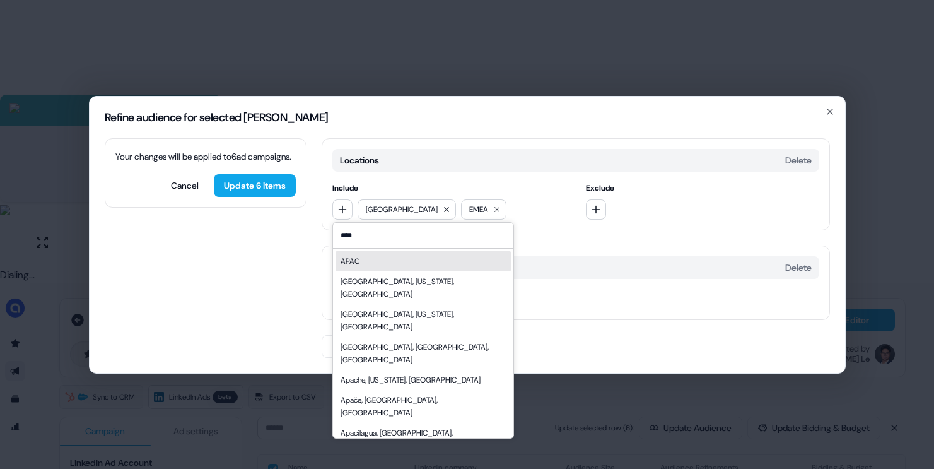
type input "****"
click at [377, 259] on div "APAC" at bounding box center [423, 261] width 175 height 20
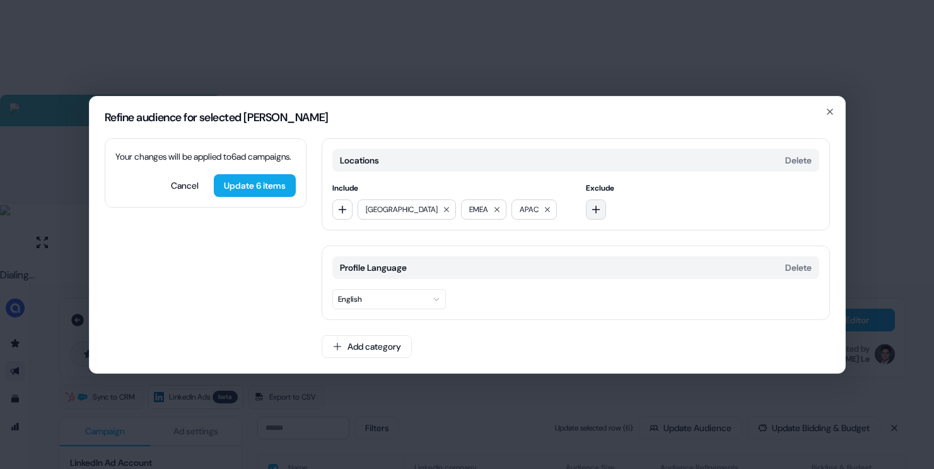
click at [587, 208] on button "button" at bounding box center [596, 209] width 20 height 20
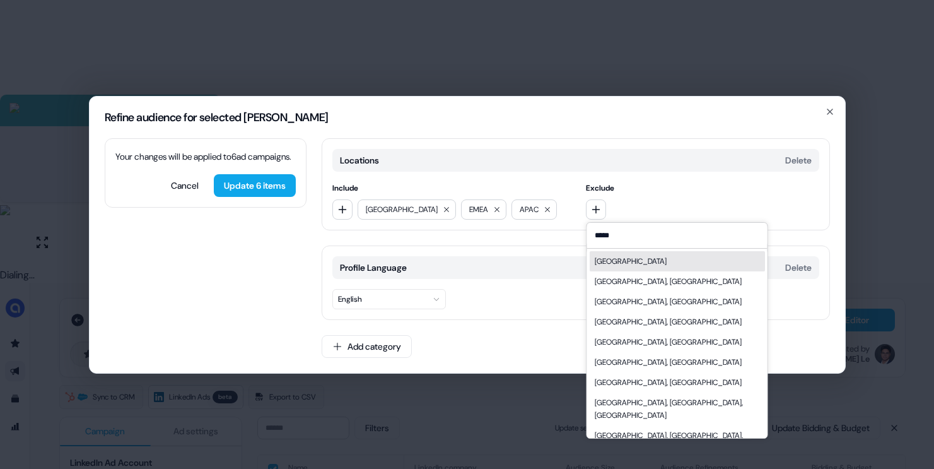
type input "*****"
click at [626, 262] on div "China" at bounding box center [676, 261] width 175 height 20
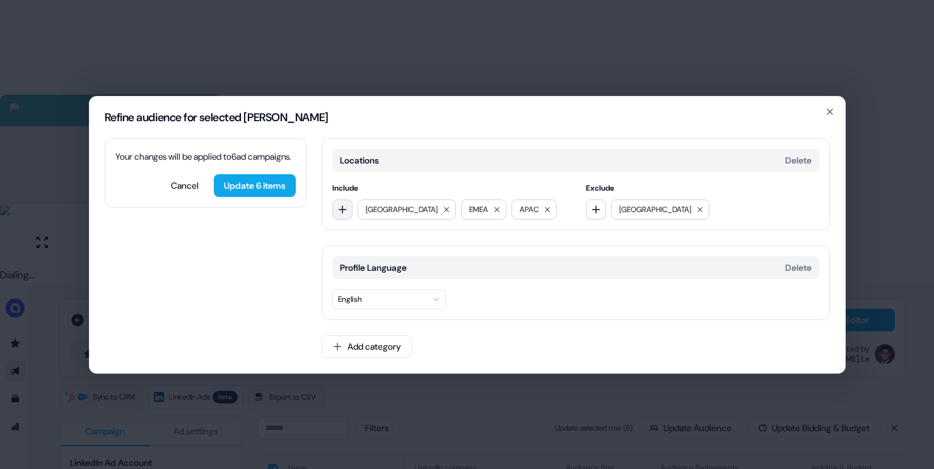
click at [338, 206] on icon "button" at bounding box center [343, 209] width 10 height 10
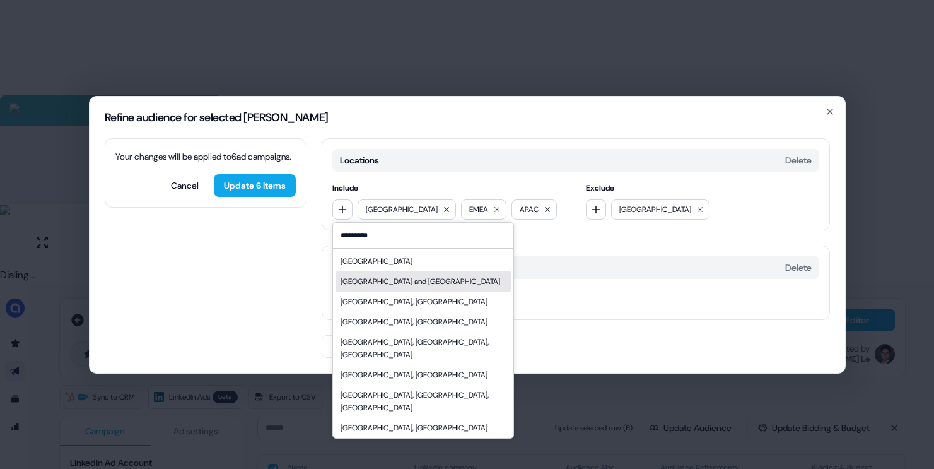
type input "*********"
click at [413, 278] on div "Australia and New Zealand" at bounding box center [421, 281] width 160 height 13
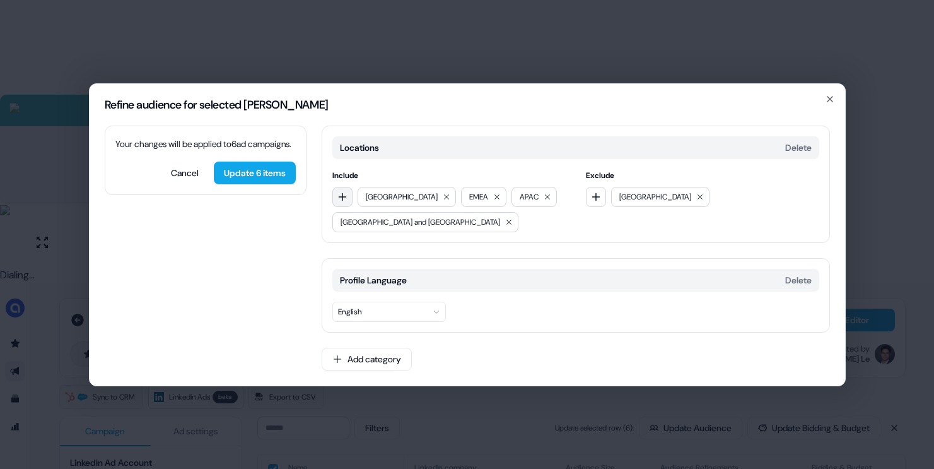
click at [341, 197] on icon "button" at bounding box center [343, 197] width 10 height 10
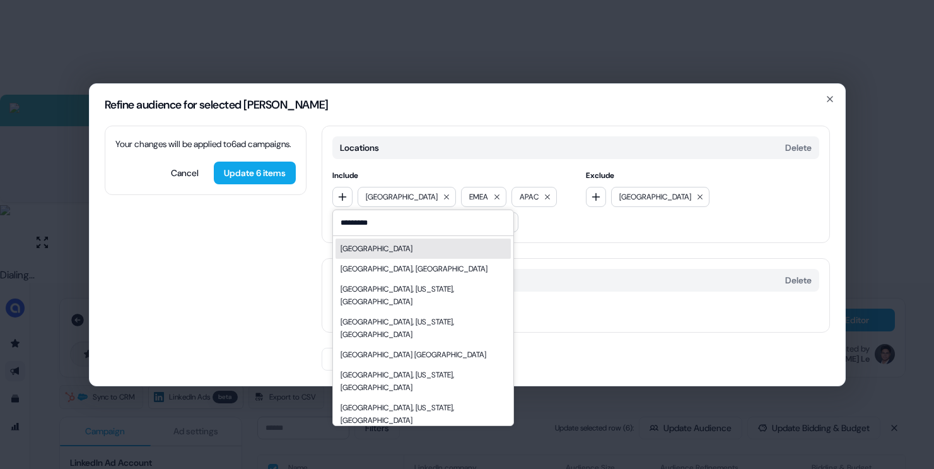
click at [387, 223] on input "*********" at bounding box center [423, 222] width 180 height 25
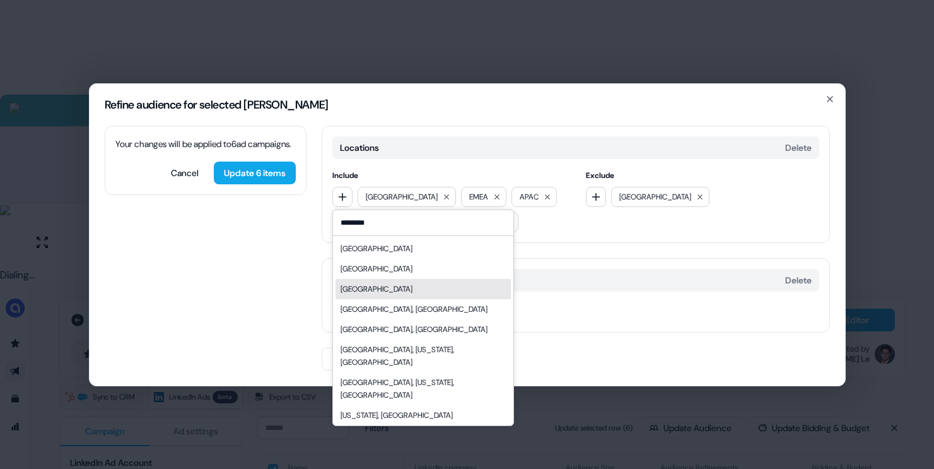
type input "********"
click at [417, 291] on div "United Arab Emirates" at bounding box center [423, 289] width 175 height 20
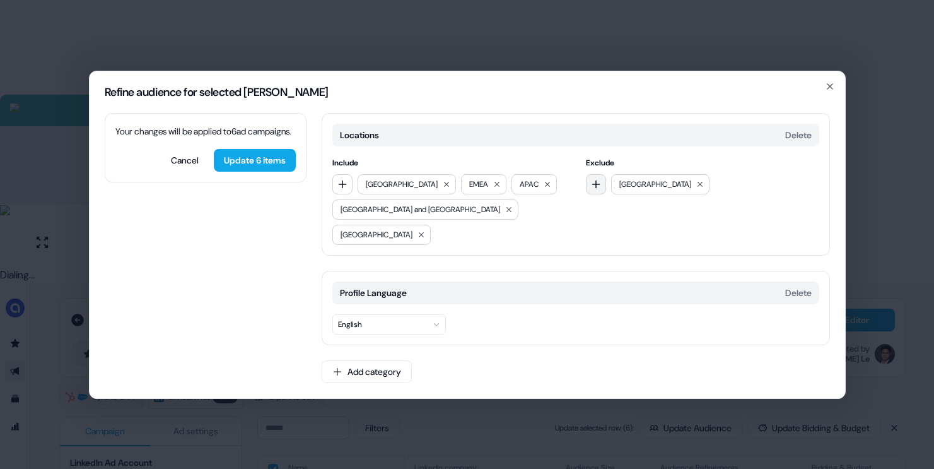
click at [598, 188] on icon "button" at bounding box center [596, 184] width 8 height 8
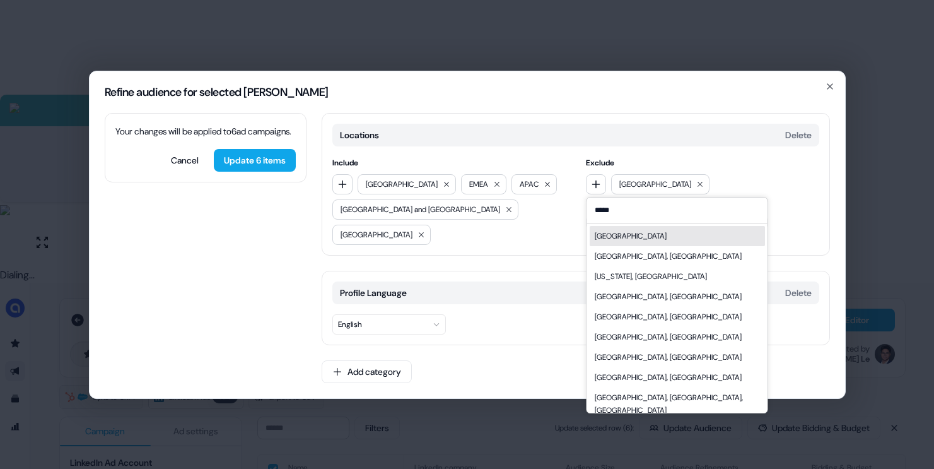
type input "*****"
drag, startPoint x: 613, startPoint y: 249, endPoint x: 607, endPoint y: 219, distance: 30.9
click at [613, 246] on div "India" at bounding box center [676, 236] width 175 height 20
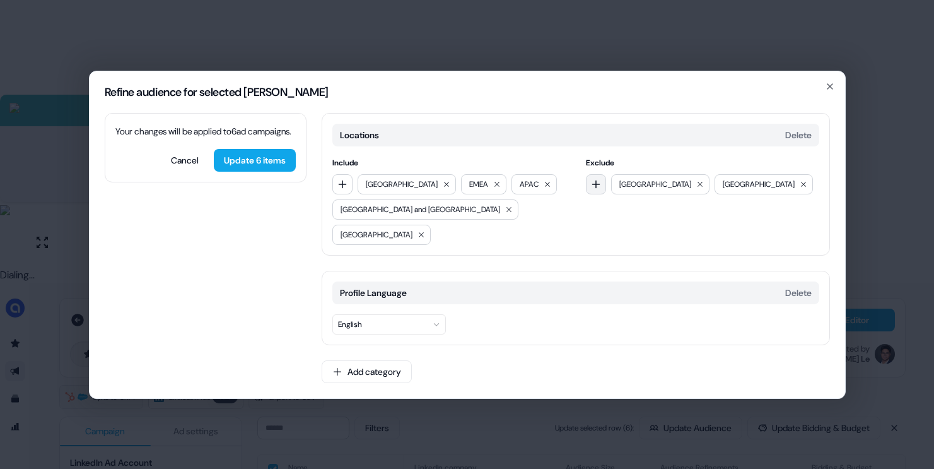
click at [594, 189] on button "button" at bounding box center [596, 184] width 20 height 20
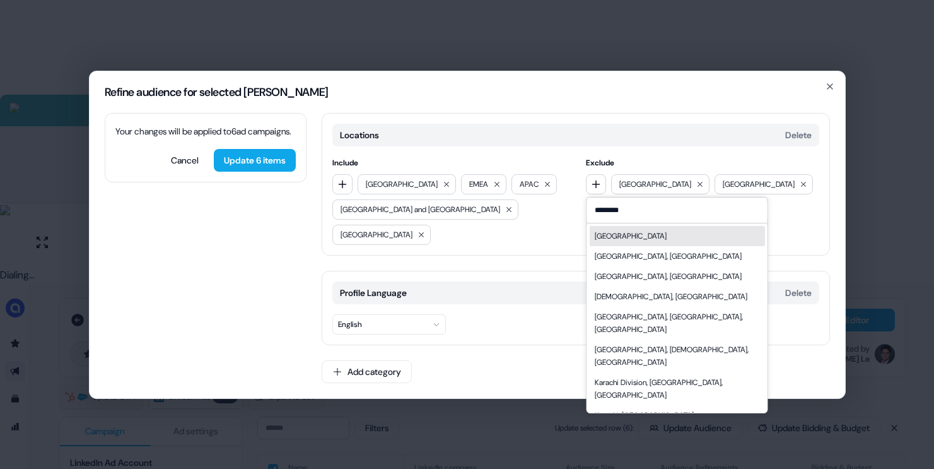
type input "********"
click at [620, 242] on div "Pakistan" at bounding box center [630, 236] width 72 height 13
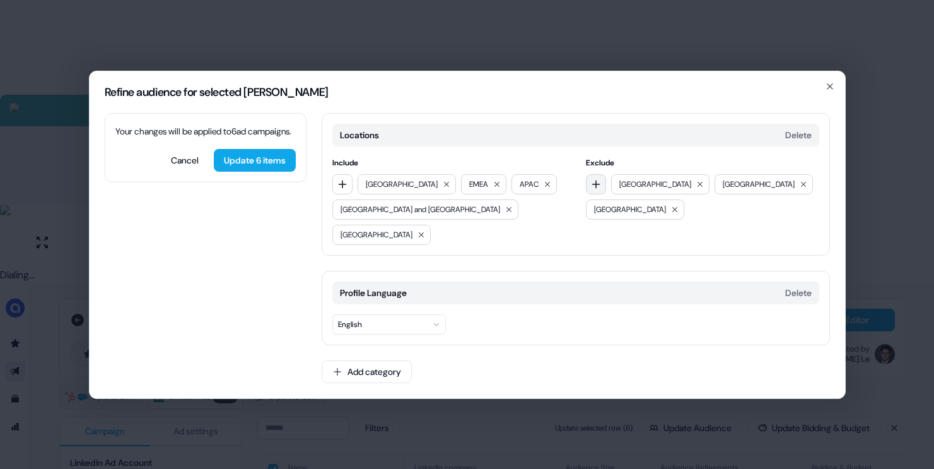
click at [594, 189] on button "button" at bounding box center [596, 184] width 20 height 20
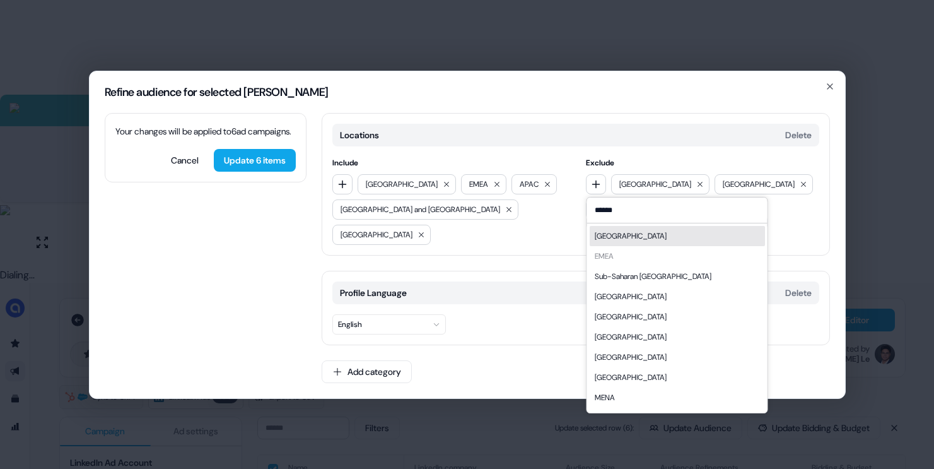
type input "******"
click at [673, 246] on div "Africa" at bounding box center [676, 236] width 175 height 20
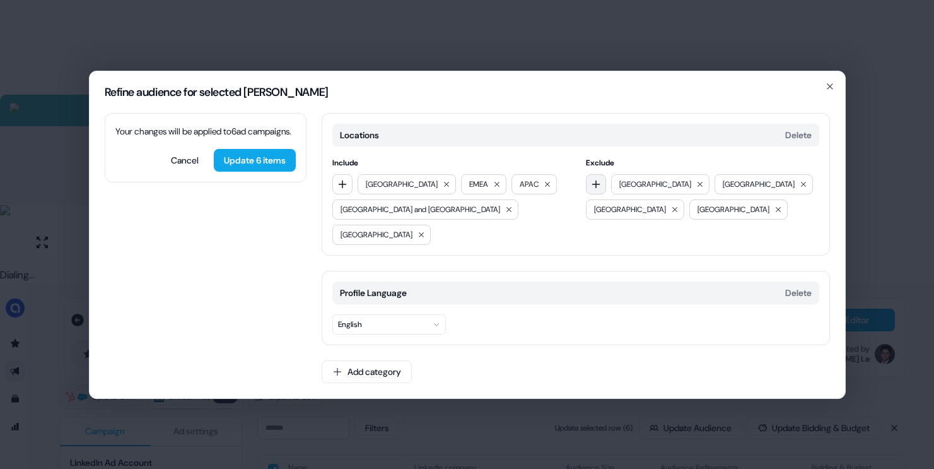
click at [592, 194] on button "button" at bounding box center [596, 184] width 20 height 20
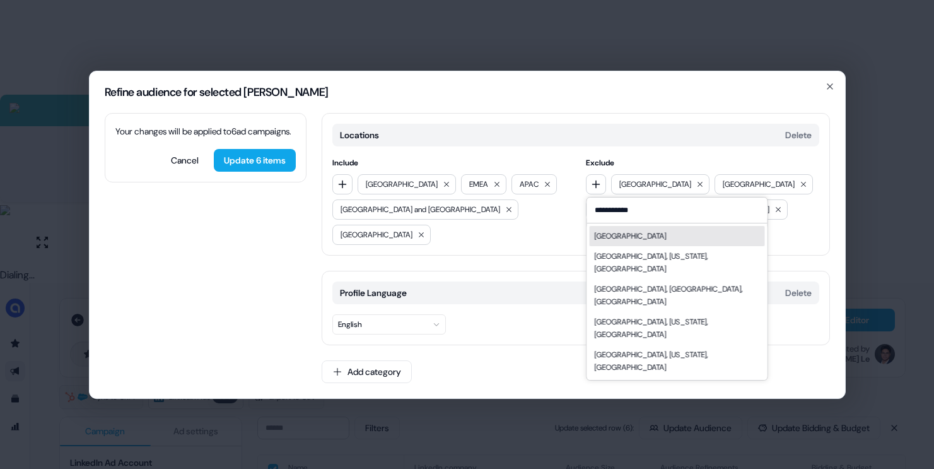
type input "**********"
click at [637, 242] on div "Southeast Asia" at bounding box center [630, 236] width 72 height 13
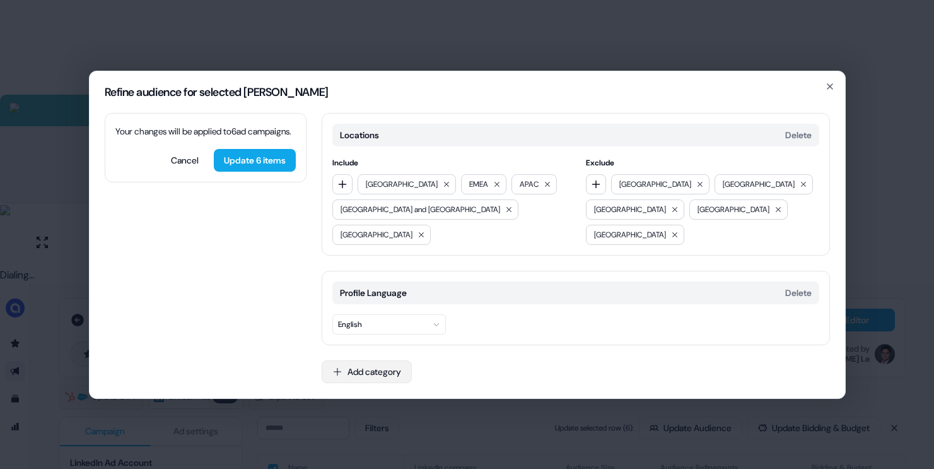
click at [369, 368] on button "Add category" at bounding box center [367, 371] width 90 height 23
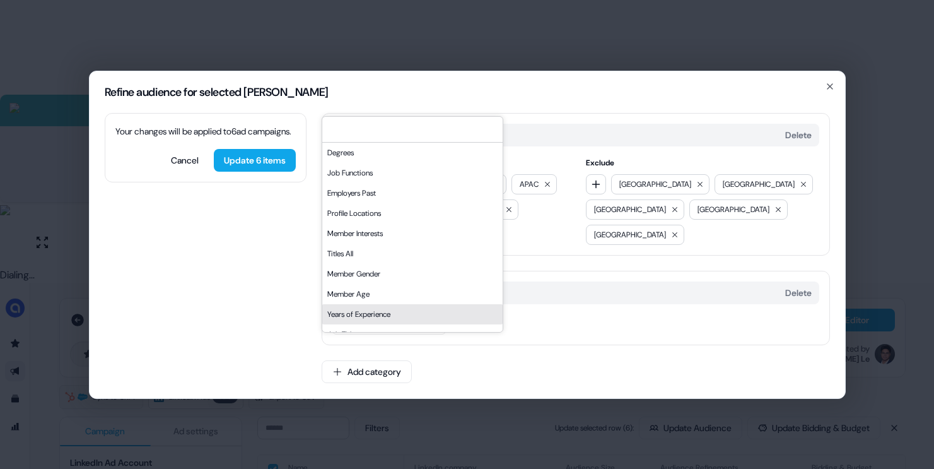
click at [380, 323] on div "Years of Experience" at bounding box center [412, 314] width 180 height 20
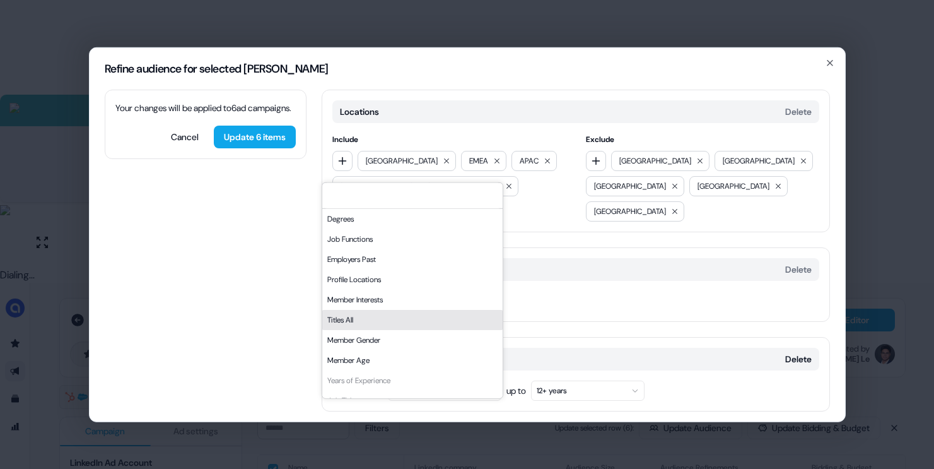
scroll to position [2, 0]
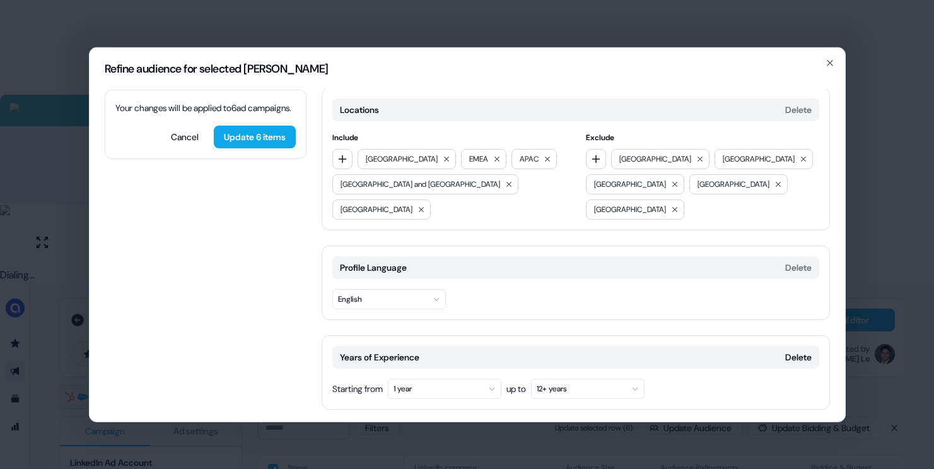
click at [447, 378] on button "1 year" at bounding box center [445, 388] width 114 height 20
click at [452, 378] on button "1 year" at bounding box center [445, 388] width 114 height 20
click at [455, 378] on button "1 year" at bounding box center [445, 388] width 114 height 20
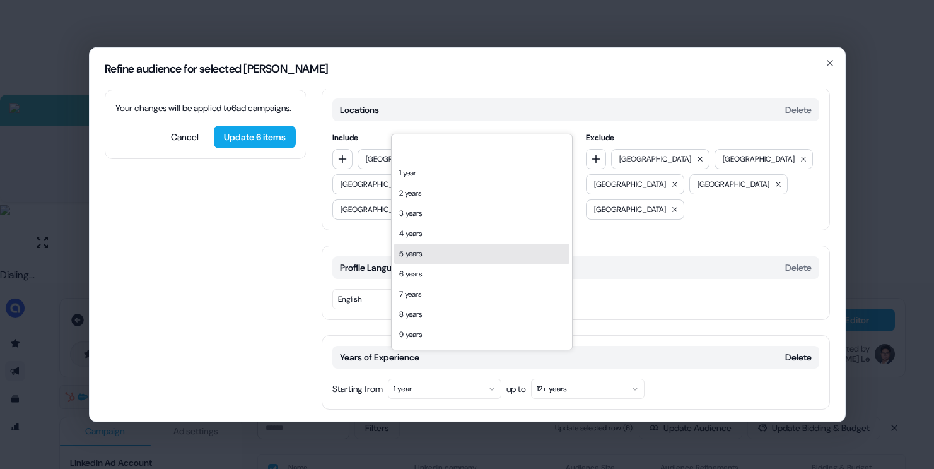
click at [440, 250] on div "5 years" at bounding box center [481, 254] width 175 height 20
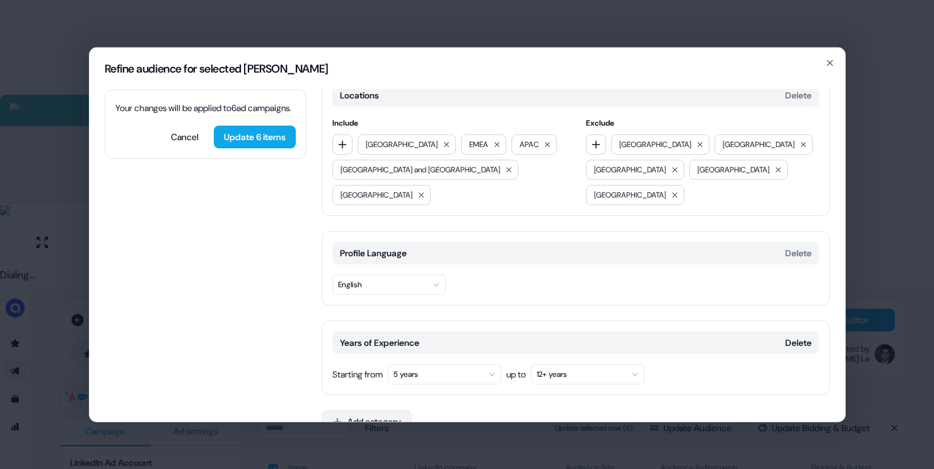
scroll to position [17, 0]
click at [382, 409] on button "Add category" at bounding box center [367, 420] width 90 height 23
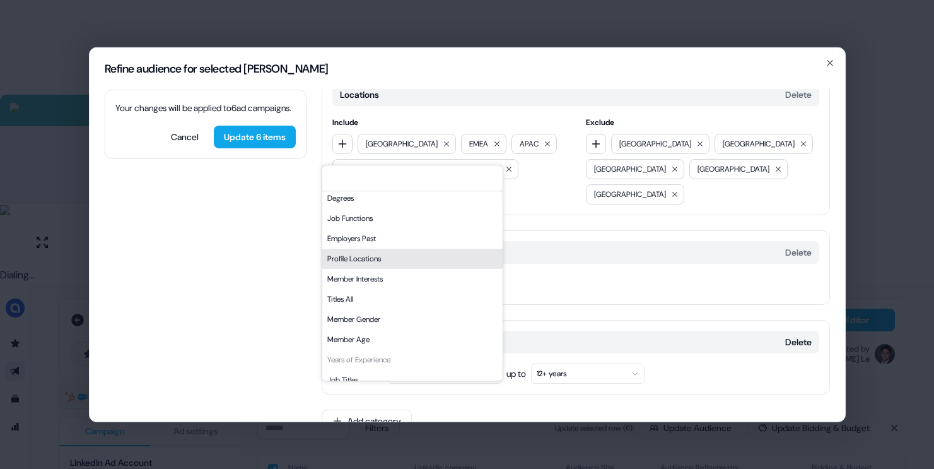
scroll to position [0, 0]
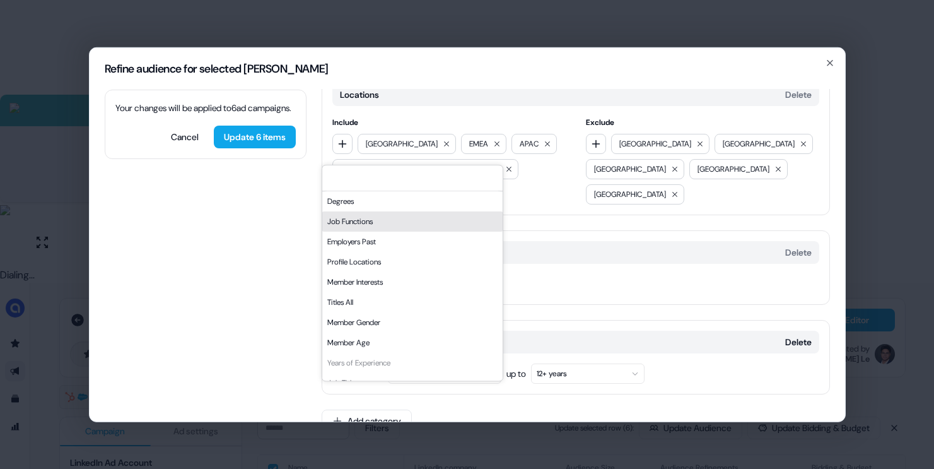
click at [380, 218] on div "Job Functions" at bounding box center [412, 221] width 180 height 20
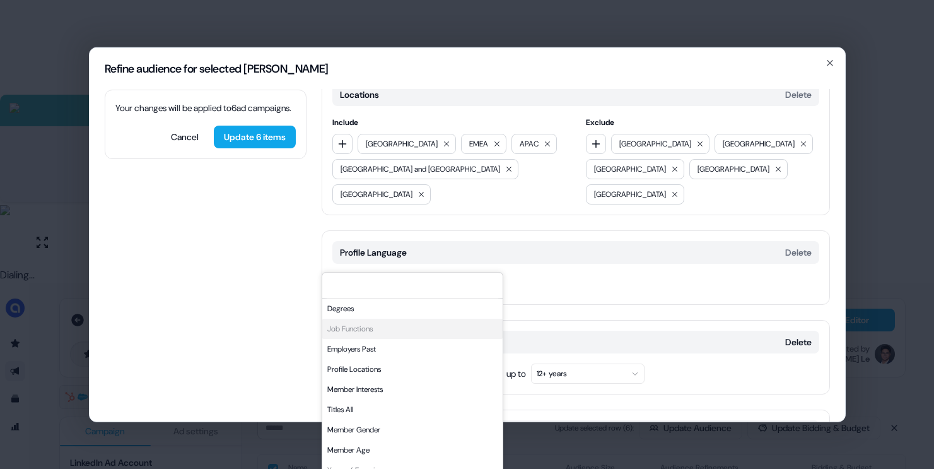
scroll to position [124, 0]
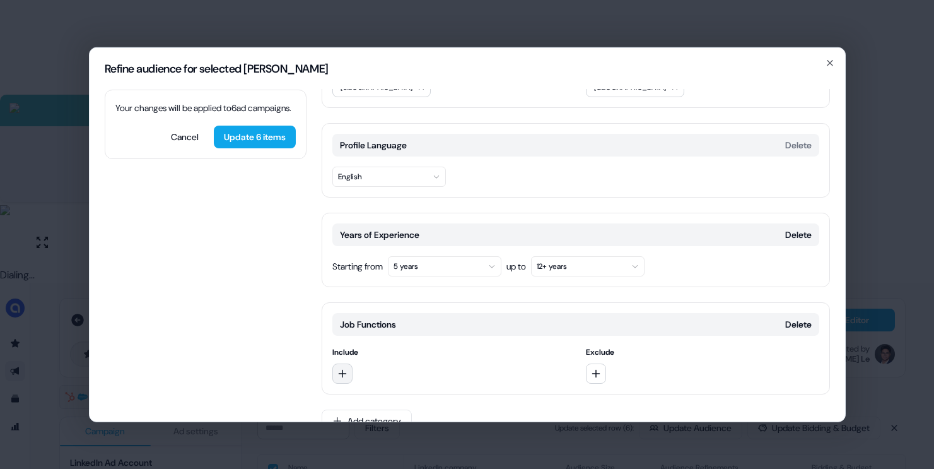
click at [344, 363] on button "button" at bounding box center [342, 373] width 20 height 20
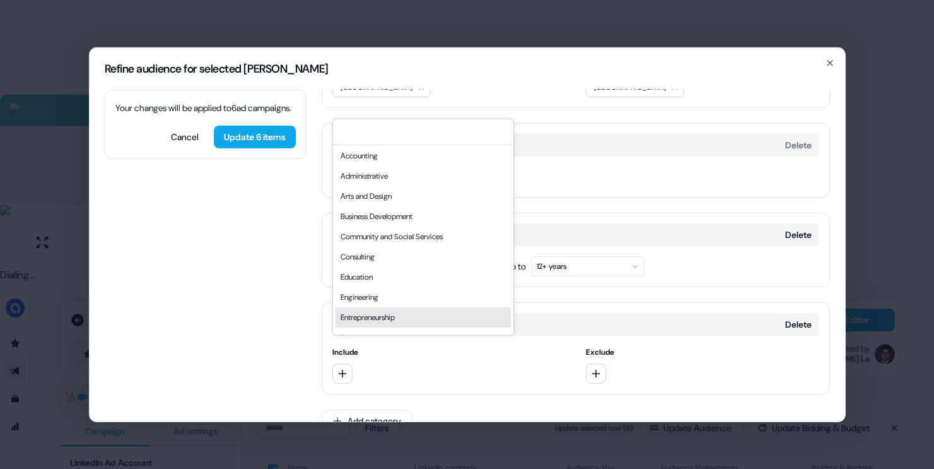
scroll to position [3, 0]
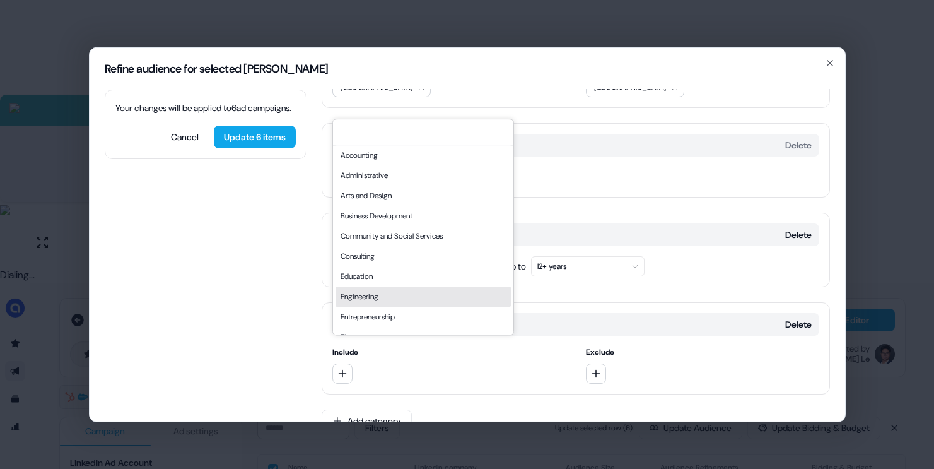
click at [382, 294] on div "Engineering" at bounding box center [423, 296] width 175 height 20
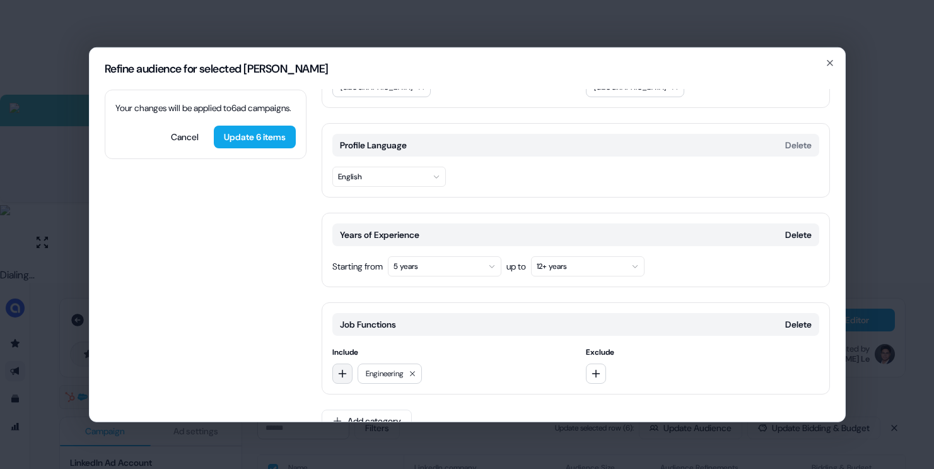
click at [341, 368] on icon "button" at bounding box center [343, 373] width 10 height 10
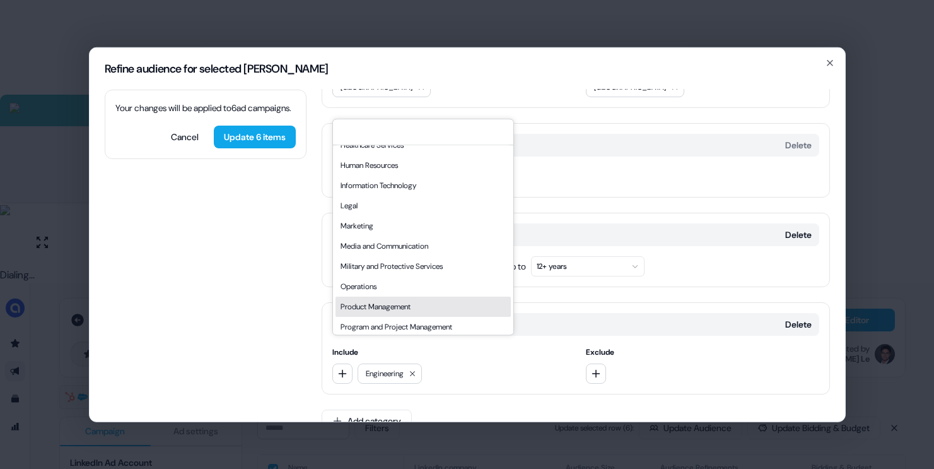
scroll to position [211, 0]
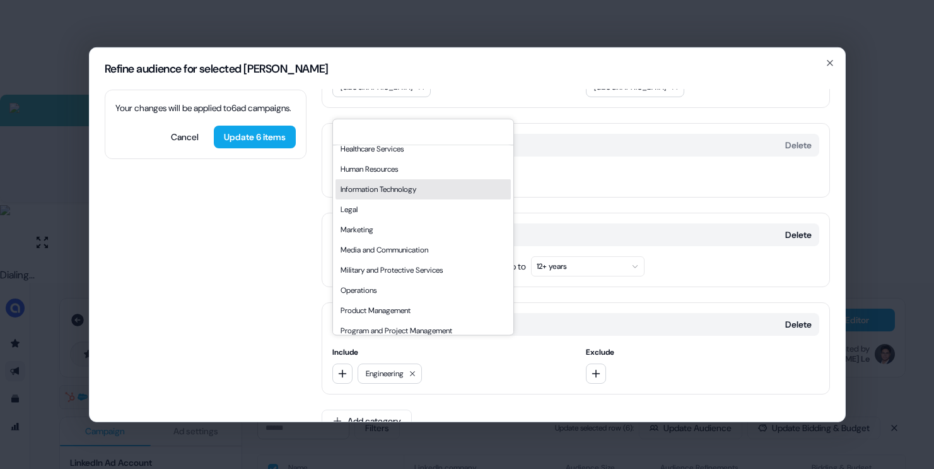
click at [393, 196] on div "Information Technology" at bounding box center [423, 189] width 175 height 20
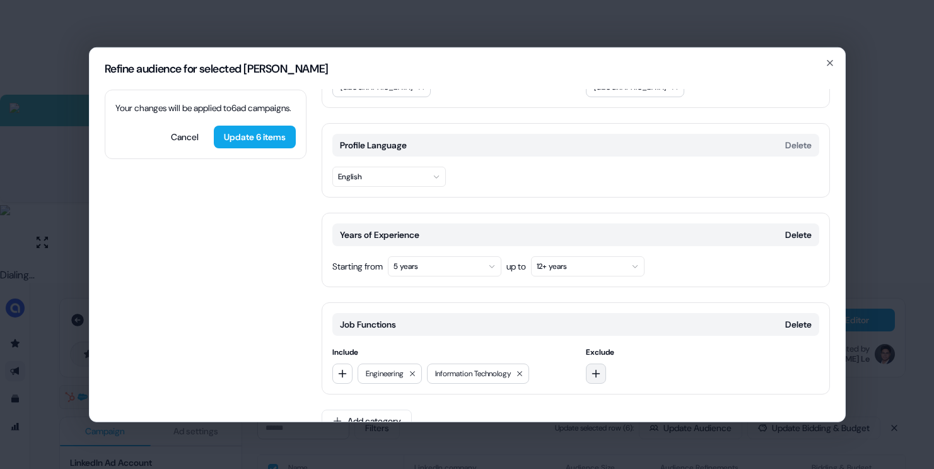
click at [588, 363] on button "button" at bounding box center [596, 373] width 20 height 20
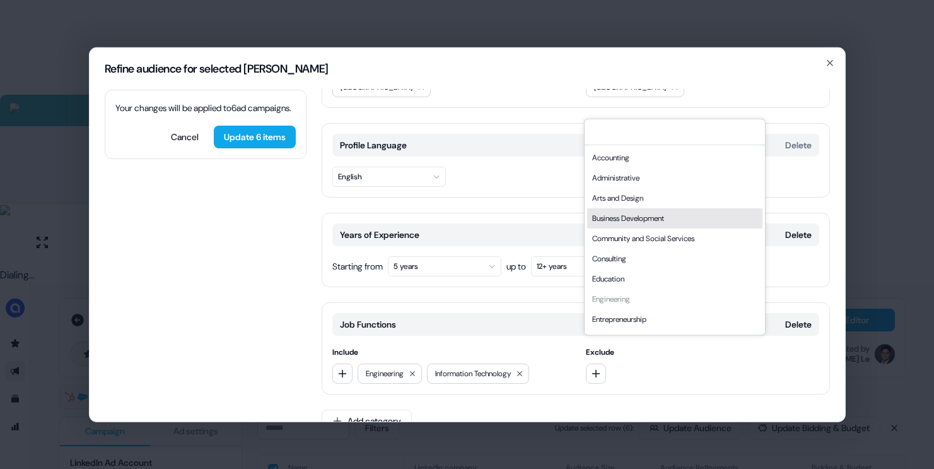
click at [640, 226] on div "Business Development" at bounding box center [674, 218] width 175 height 20
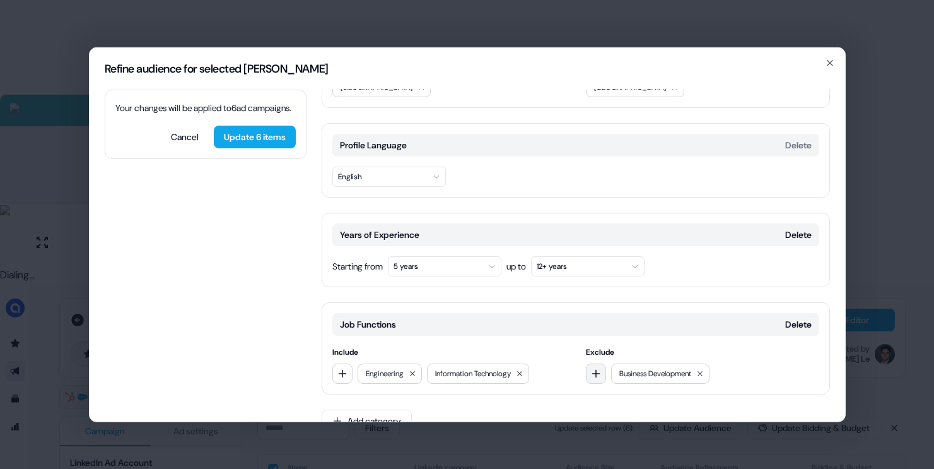
click at [594, 369] on icon "button" at bounding box center [596, 373] width 8 height 8
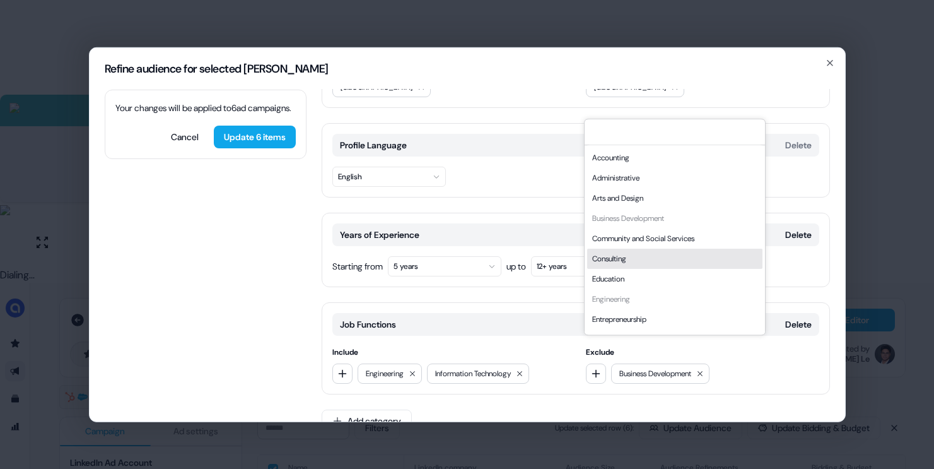
scroll to position [341, 0]
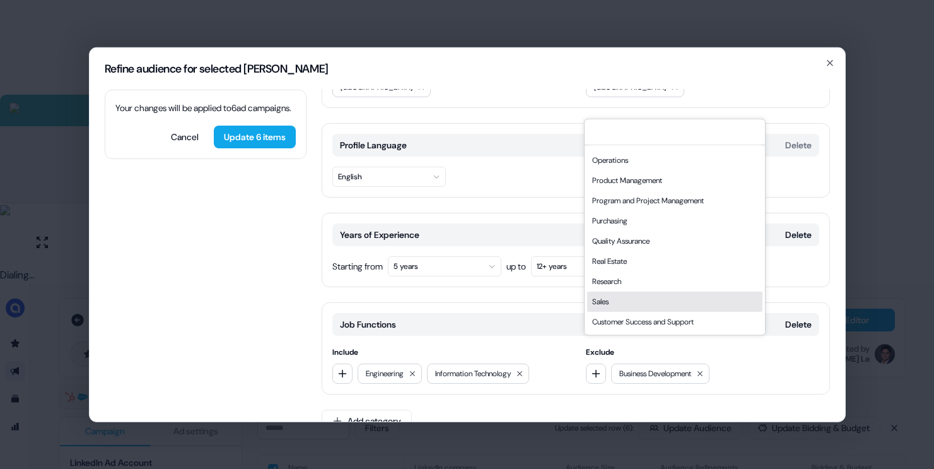
drag, startPoint x: 647, startPoint y: 304, endPoint x: 613, endPoint y: 321, distance: 38.1
click at [647, 304] on div "Sales" at bounding box center [674, 301] width 175 height 20
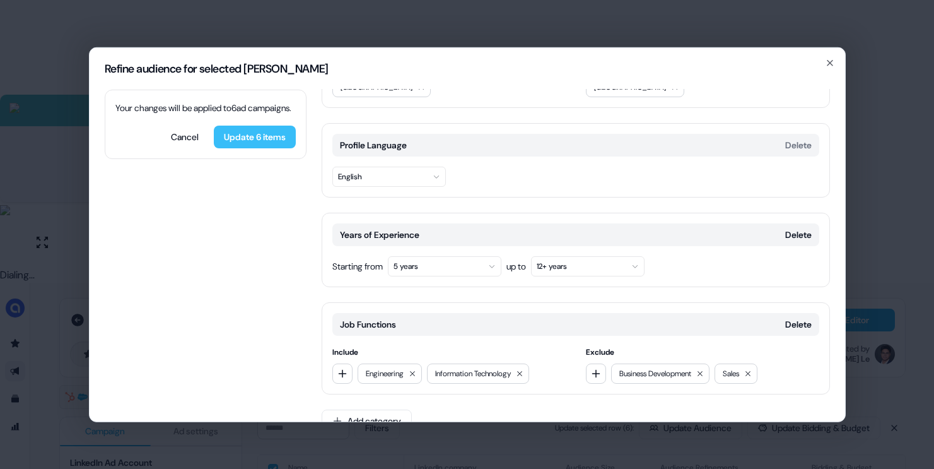
click at [261, 148] on button "Update 6 items" at bounding box center [255, 136] width 82 height 23
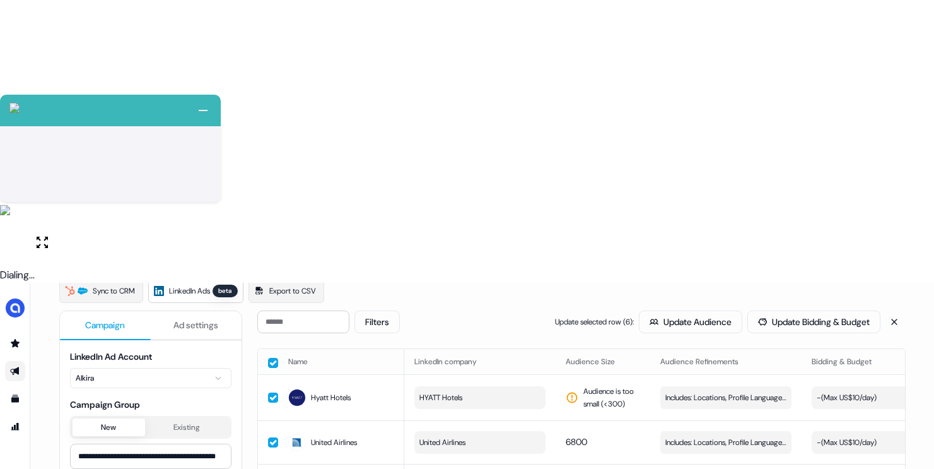
scroll to position [126, 0]
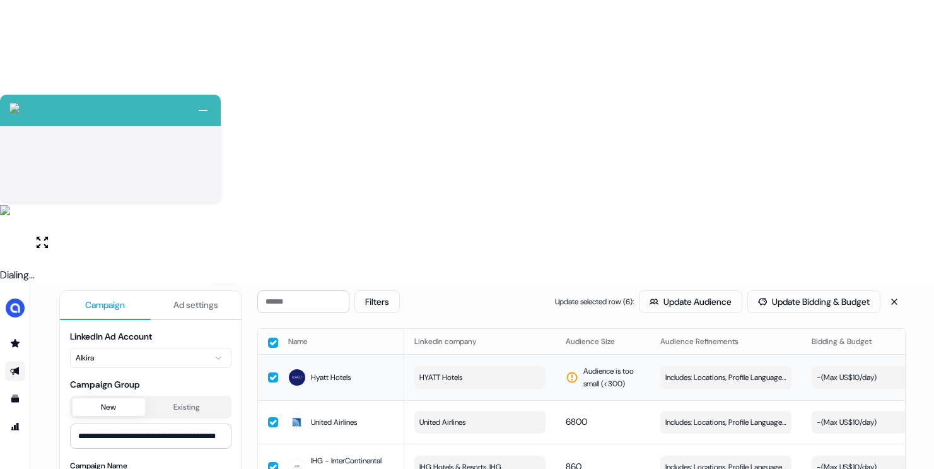
click at [469, 366] on button "HYATT Hotels" at bounding box center [479, 377] width 131 height 23
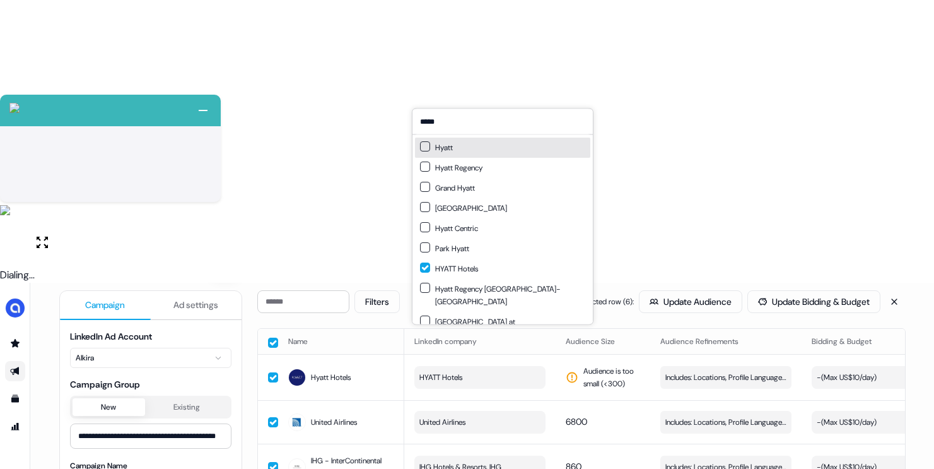
type input "*****"
click at [461, 146] on div "Hyatt" at bounding box center [502, 148] width 175 height 20
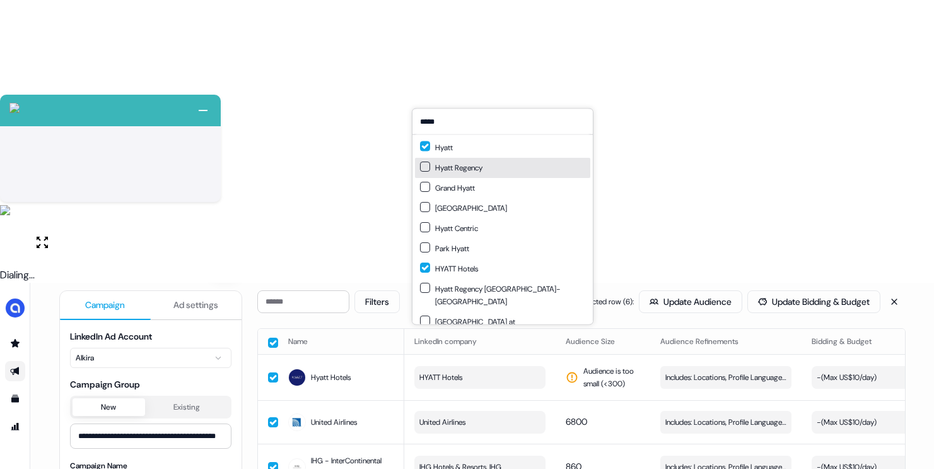
click at [456, 163] on div "Hyatt Regency" at bounding box center [451, 168] width 62 height 13
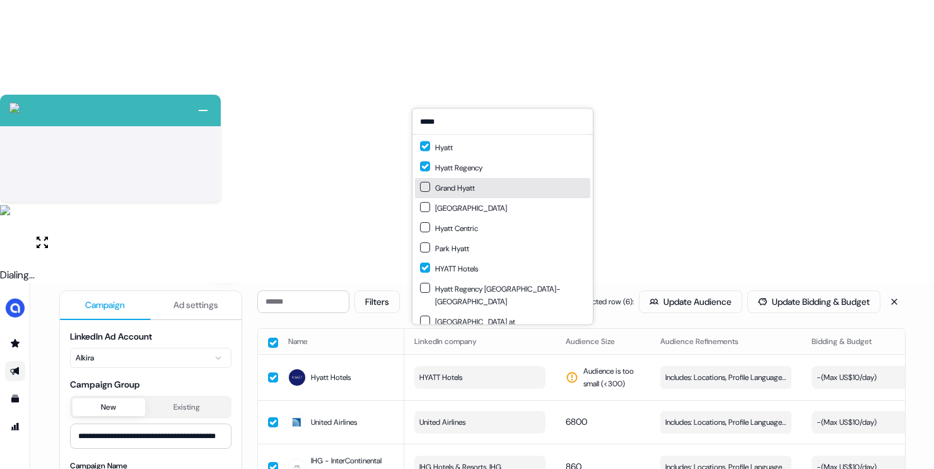
click at [460, 188] on div "Grand Hyatt" at bounding box center [447, 188] width 55 height 13
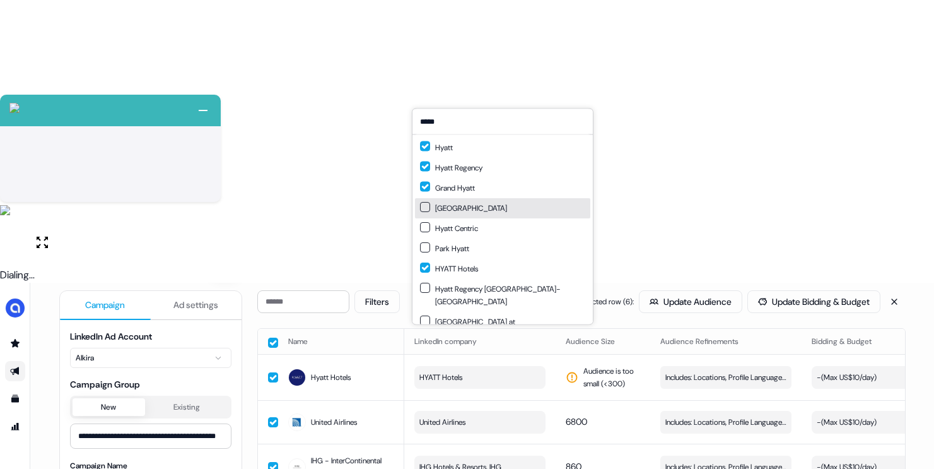
click at [461, 209] on div "Hyatt Place" at bounding box center [463, 208] width 87 height 13
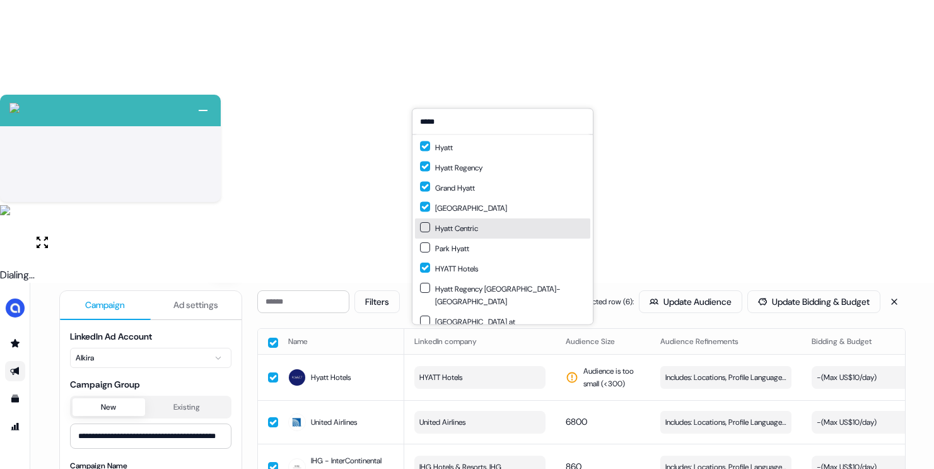
click at [460, 223] on div "Hyatt Centric" at bounding box center [449, 228] width 58 height 13
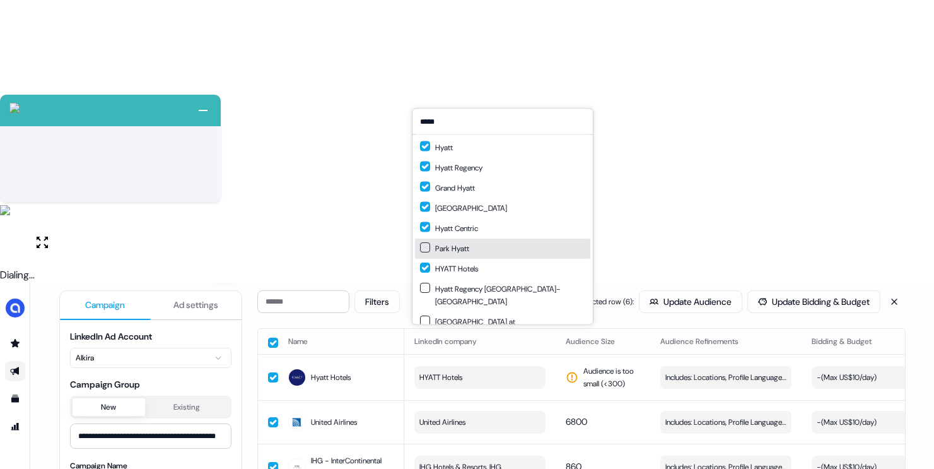
click at [457, 250] on div "Park Hyatt" at bounding box center [444, 248] width 49 height 13
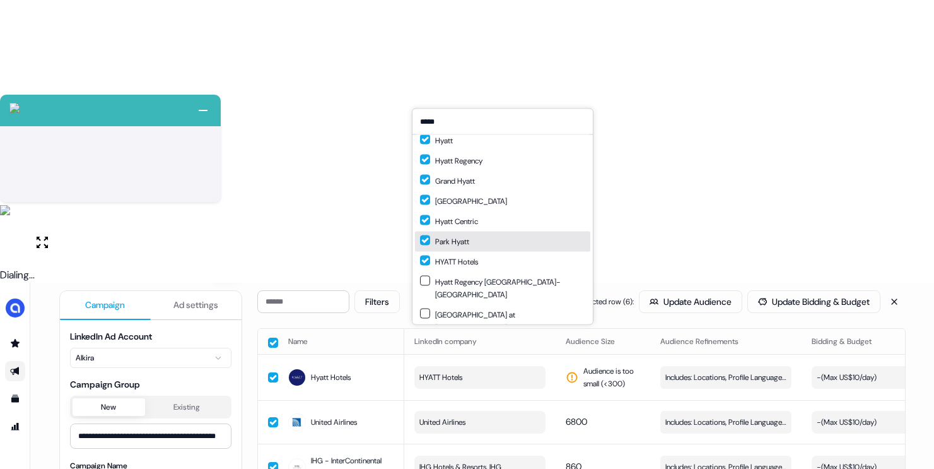
scroll to position [30, 0]
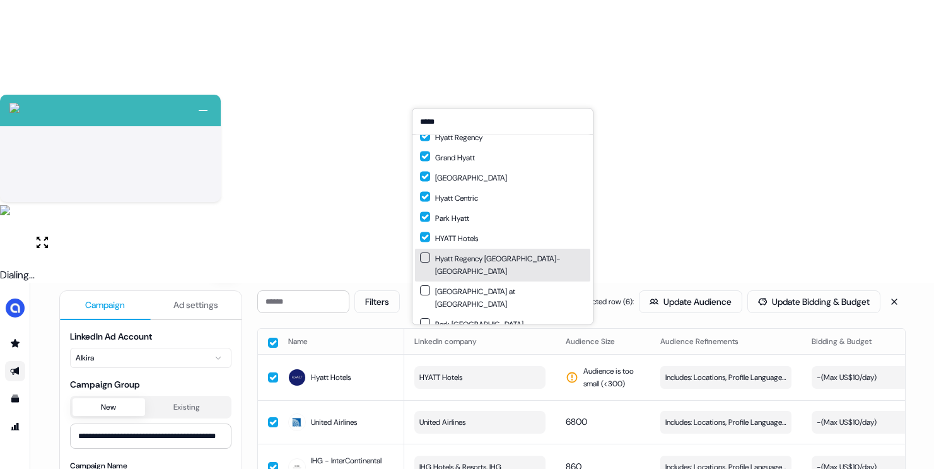
click at [481, 260] on div "Hyatt Regency Riyadh-Olaya" at bounding box center [502, 264] width 165 height 25
click at [500, 256] on div "Hyatt Regency Riyadh-Olaya" at bounding box center [502, 264] width 165 height 25
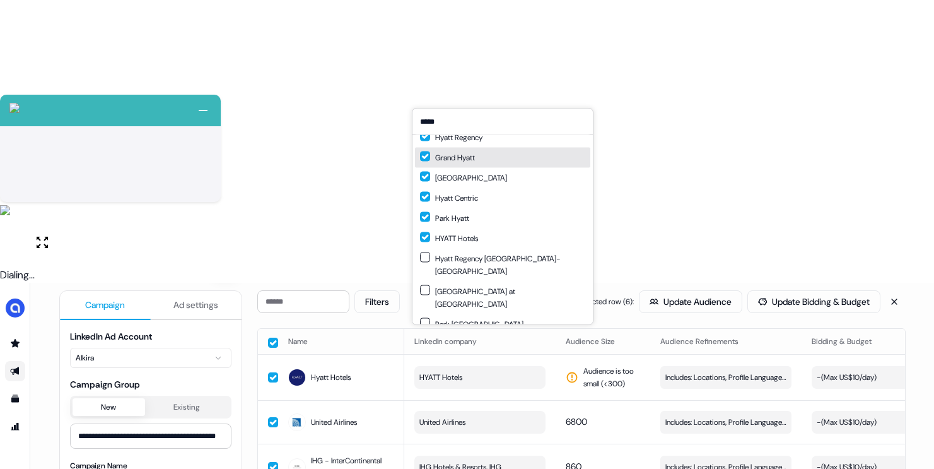
click at [538, 329] on th "LinkedIn company" at bounding box center [479, 341] width 151 height 25
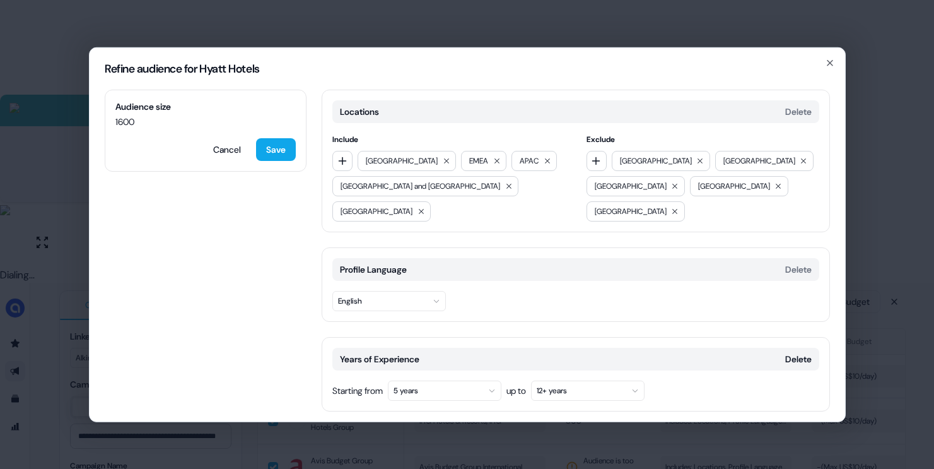
click at [853, 224] on div "Refine audience for Hyatt Hotels Audience size 1600 Cancel Save Locations Delet…" at bounding box center [467, 234] width 934 height 469
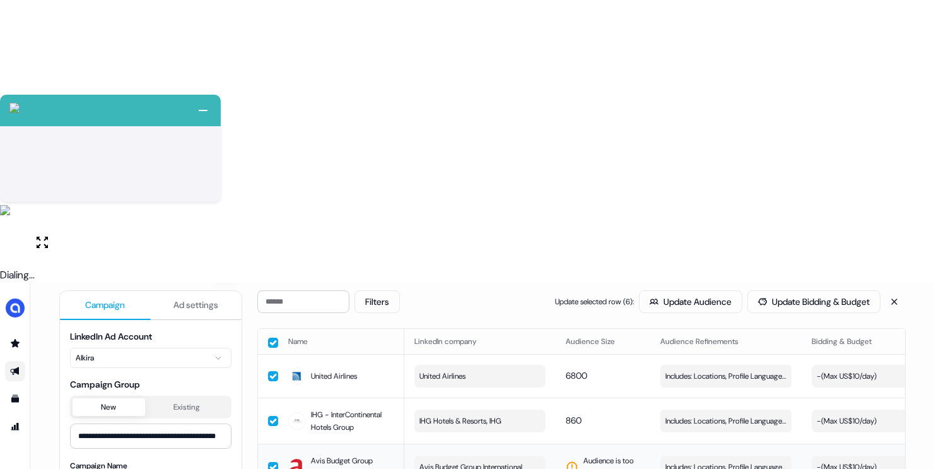
click at [474, 461] on span "Avis Budget Group International" at bounding box center [471, 467] width 103 height 13
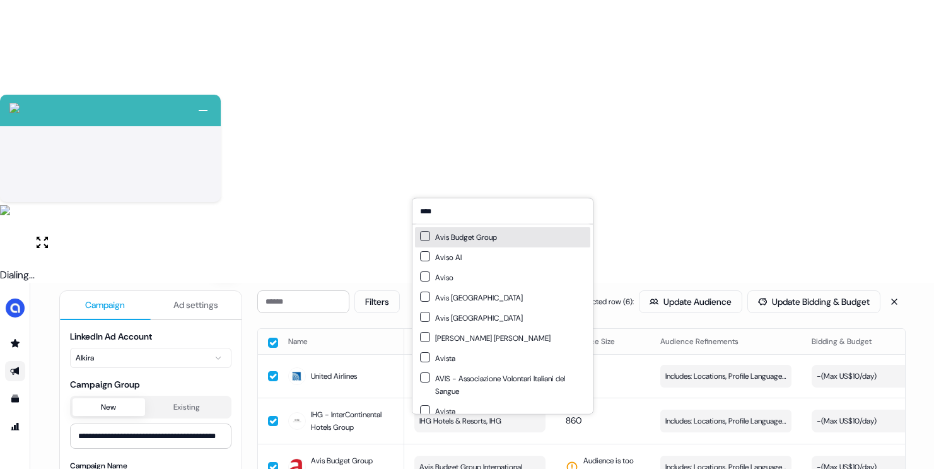
type input "****"
click at [471, 232] on div "Avis Budget Group" at bounding box center [458, 237] width 77 height 13
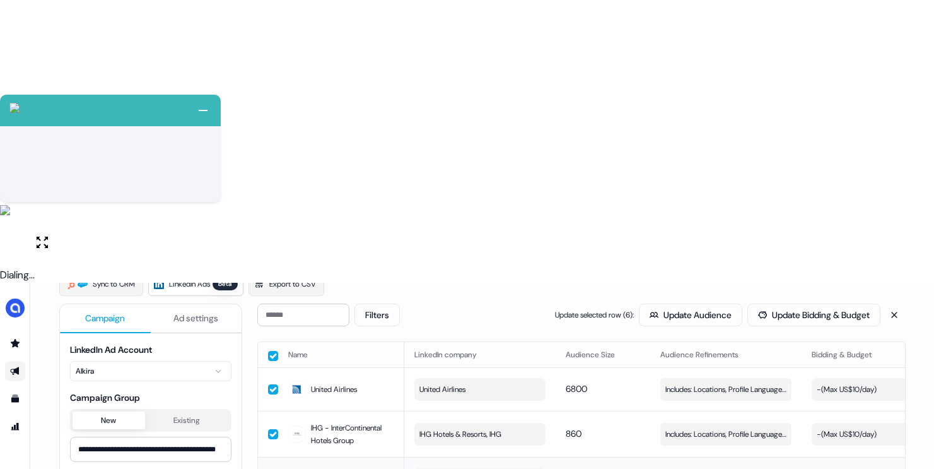
scroll to position [112, 0]
click at [664, 305] on button "Update Audience" at bounding box center [690, 316] width 103 height 23
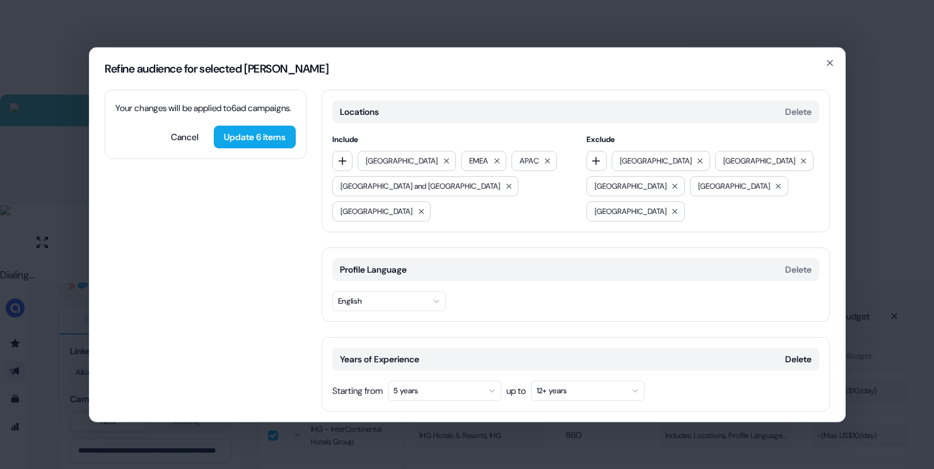
scroll to position [124, 0]
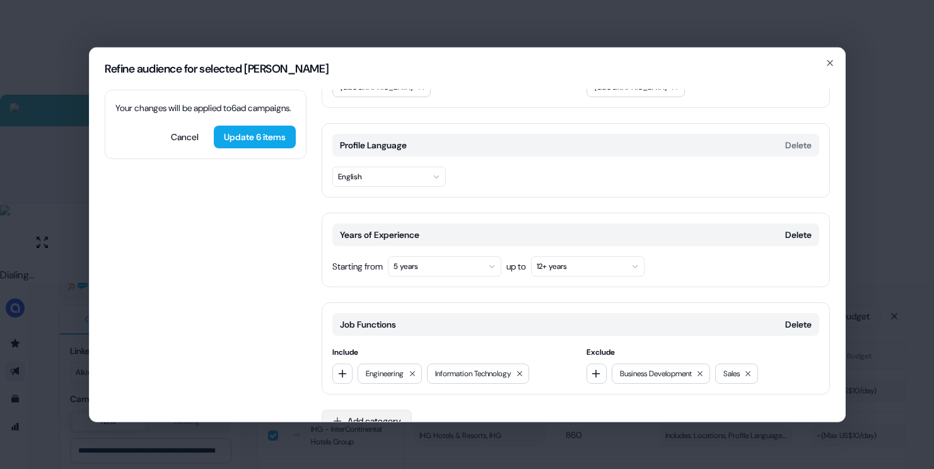
click at [365, 409] on button "Add category" at bounding box center [367, 420] width 90 height 23
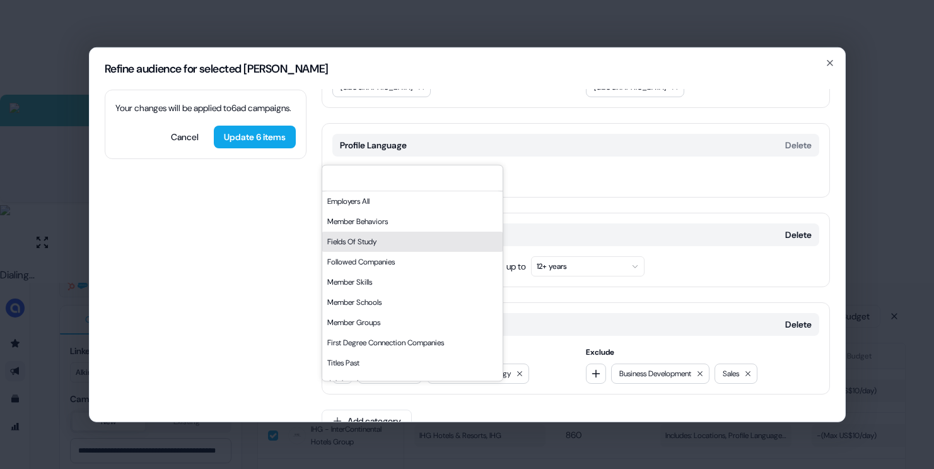
scroll to position [214, 0]
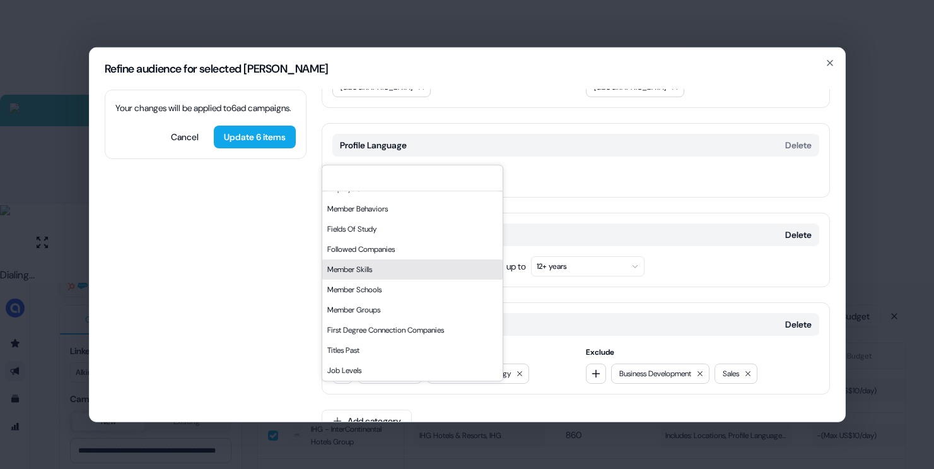
click at [373, 276] on div "Member Skills" at bounding box center [412, 269] width 180 height 20
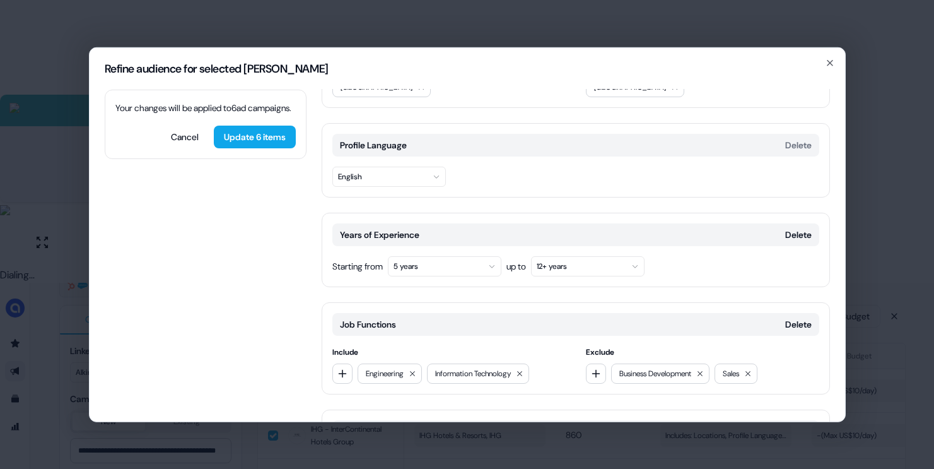
scroll to position [232, 0]
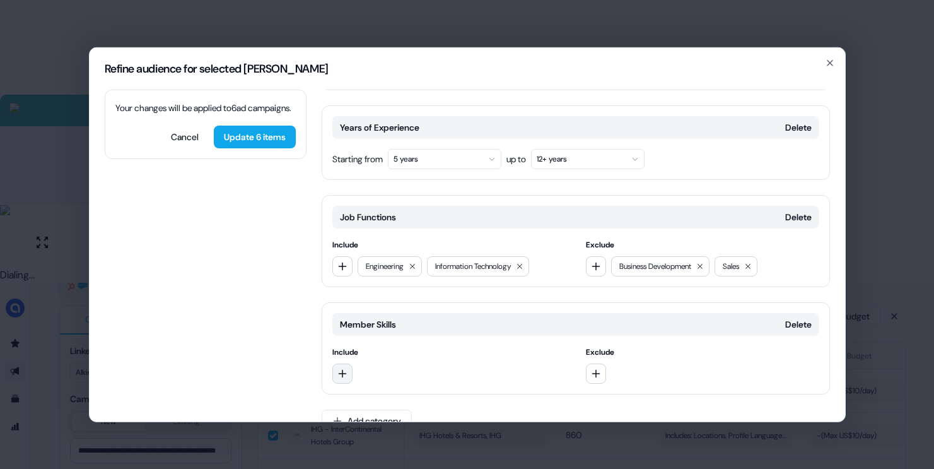
click at [343, 363] on button "button" at bounding box center [342, 373] width 20 height 20
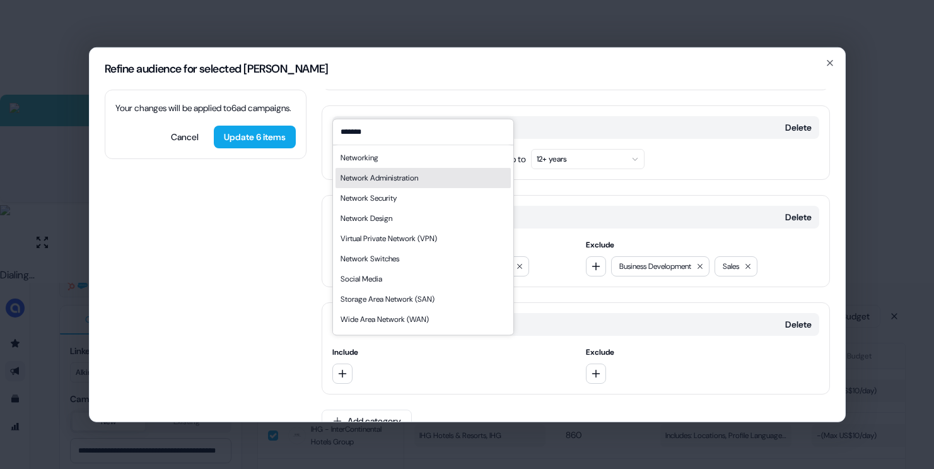
type input "*******"
click at [389, 177] on div "Network Administration" at bounding box center [380, 178] width 78 height 13
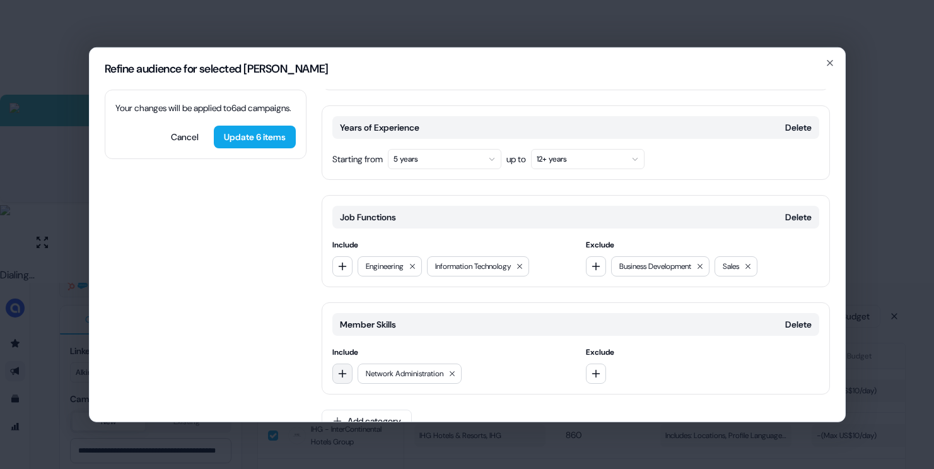
click at [345, 368] on icon "button" at bounding box center [343, 373] width 10 height 10
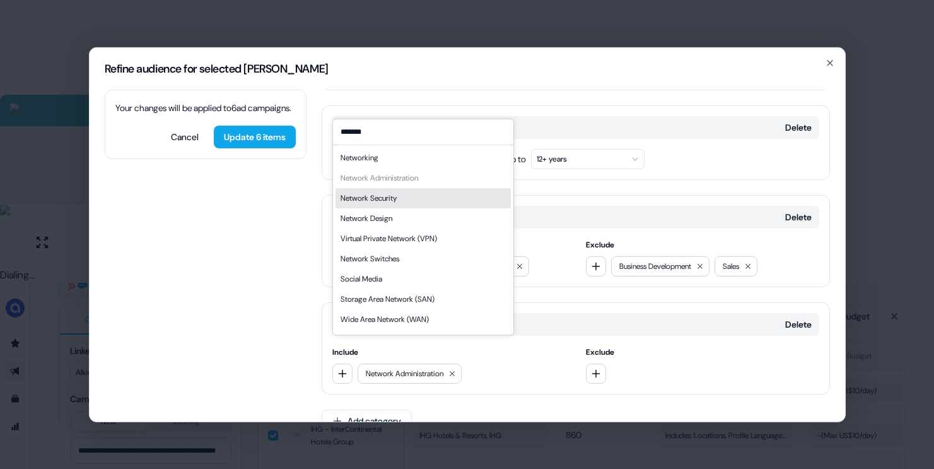
type input "*******"
click at [433, 203] on div "Network Security" at bounding box center [423, 198] width 175 height 20
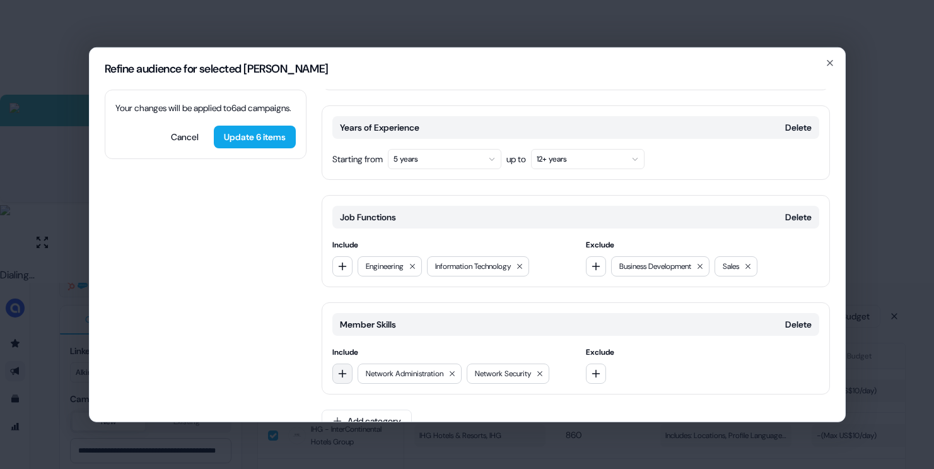
click at [341, 363] on button "button" at bounding box center [342, 373] width 20 height 20
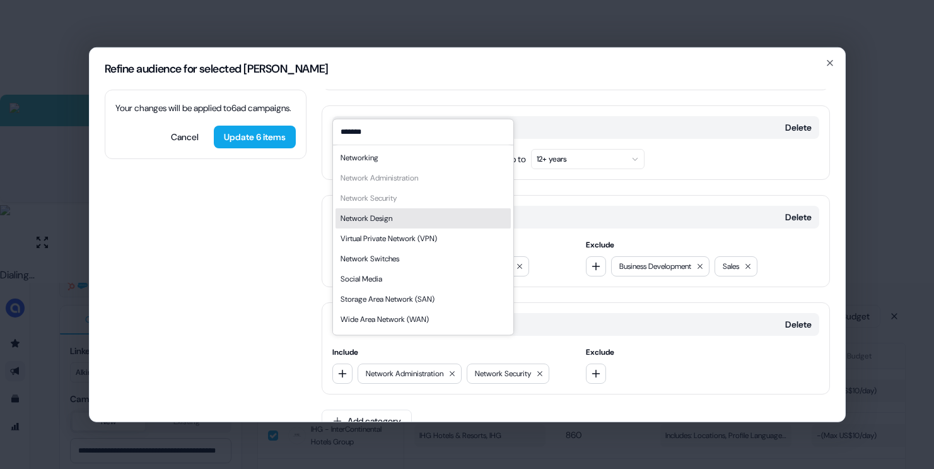
type input "*******"
click at [408, 215] on div "Network Design" at bounding box center [423, 218] width 175 height 20
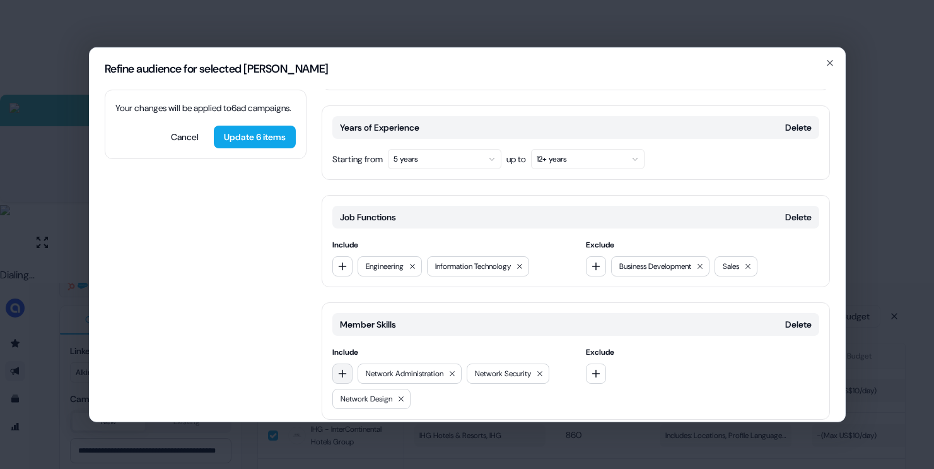
click at [337, 363] on button "button" at bounding box center [342, 373] width 20 height 20
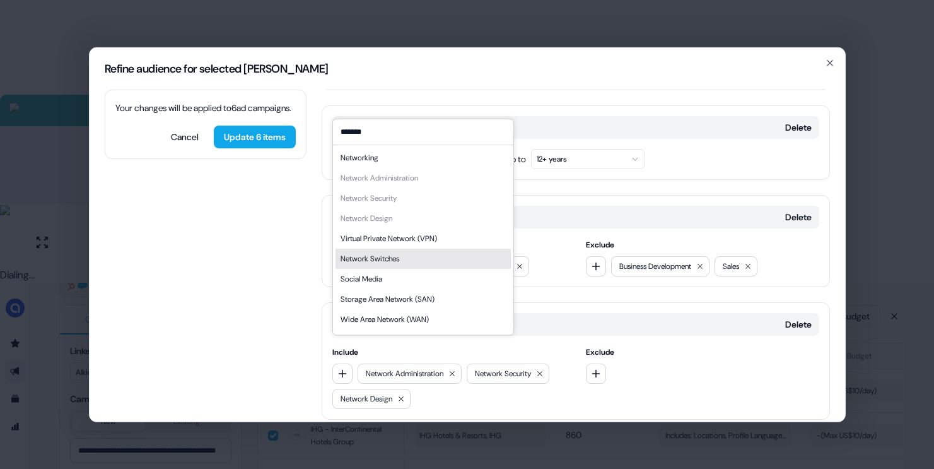
type input "*******"
click at [408, 240] on div "Virtual Private Network (VPN)" at bounding box center [389, 238] width 97 height 13
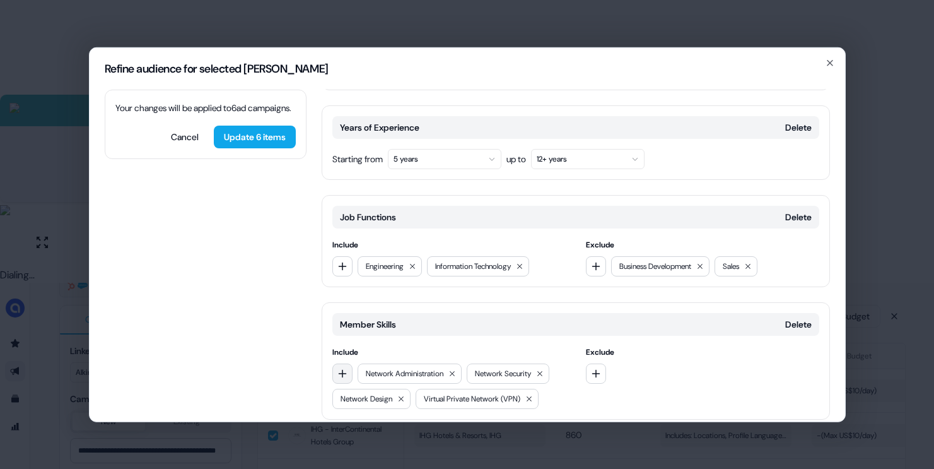
click at [342, 363] on button "button" at bounding box center [342, 373] width 20 height 20
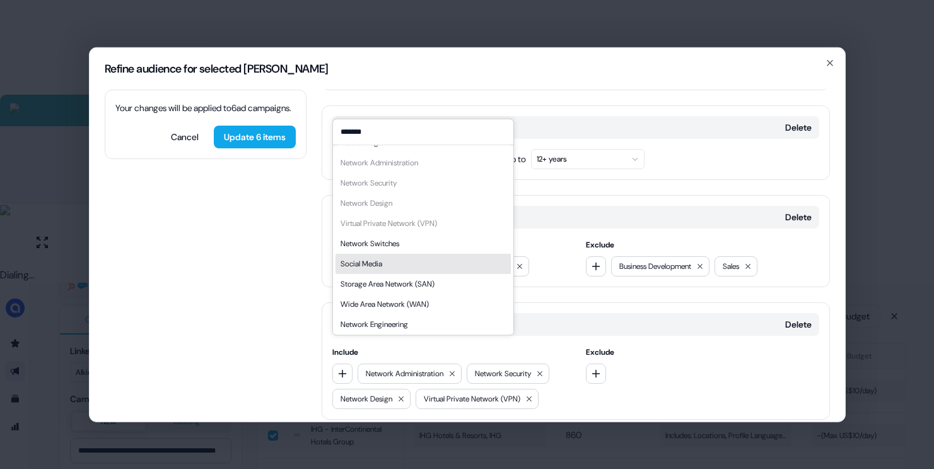
scroll to position [18, 0]
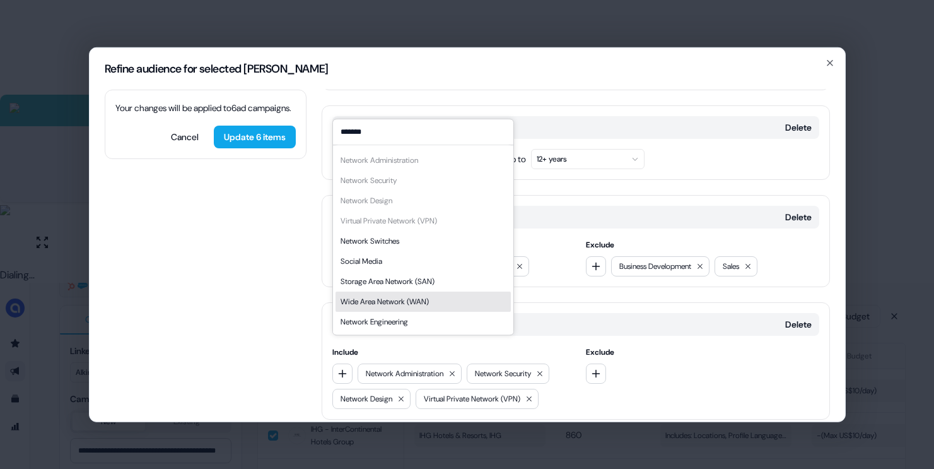
type input "*******"
click at [400, 295] on div "Wide Area Network (WAN)" at bounding box center [385, 301] width 88 height 13
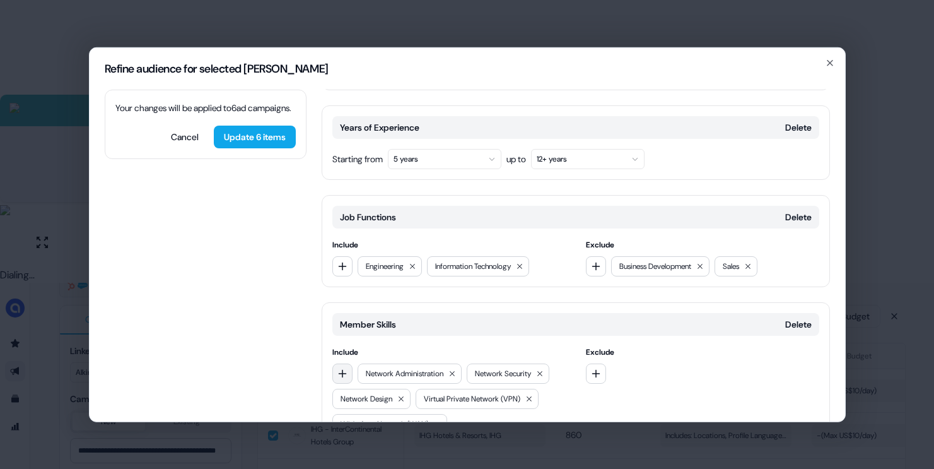
click at [339, 363] on button "button" at bounding box center [342, 373] width 20 height 20
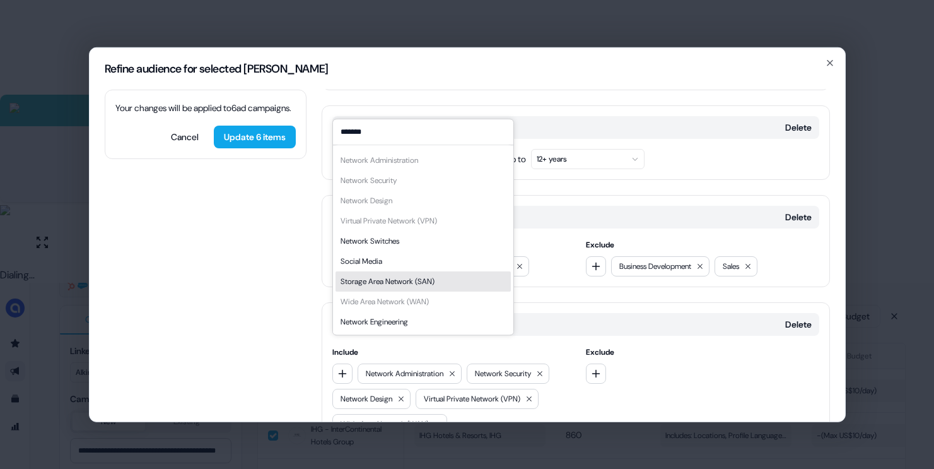
type input "*******"
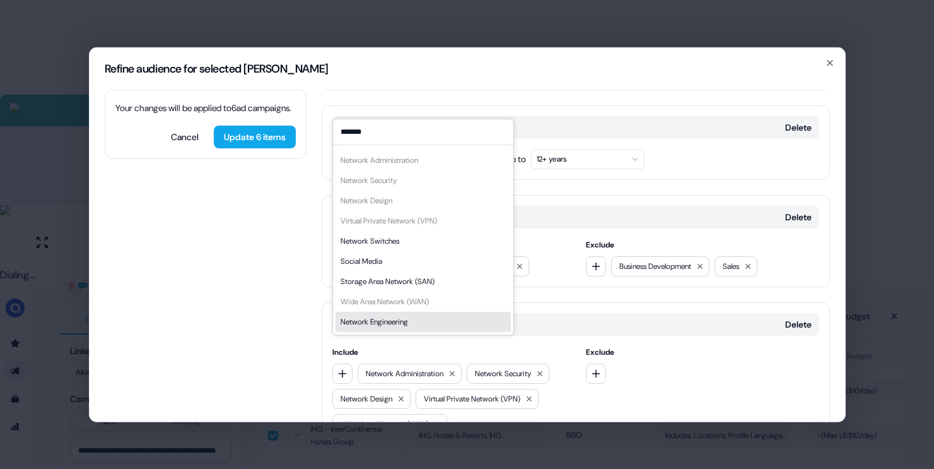
click at [382, 317] on div "Network Engineering" at bounding box center [375, 321] width 68 height 13
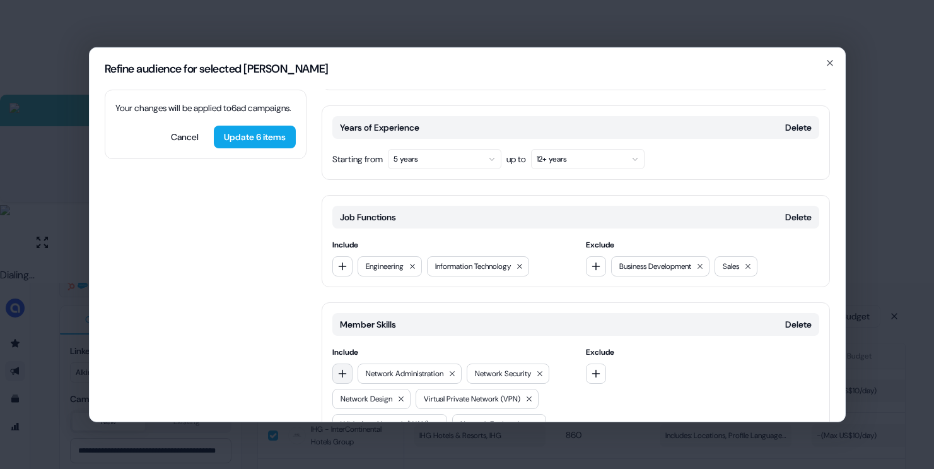
click at [340, 368] on icon "button" at bounding box center [343, 373] width 10 height 10
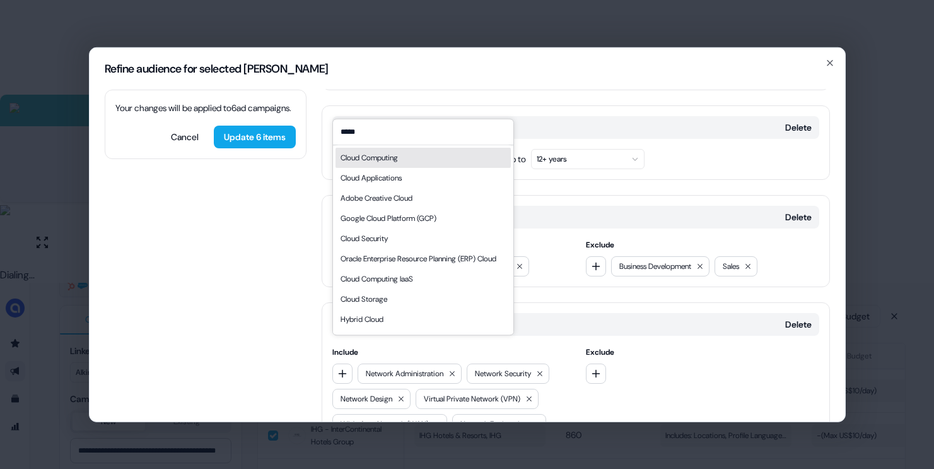
type input "*****"
click at [389, 159] on div "Cloud Computing" at bounding box center [369, 157] width 57 height 13
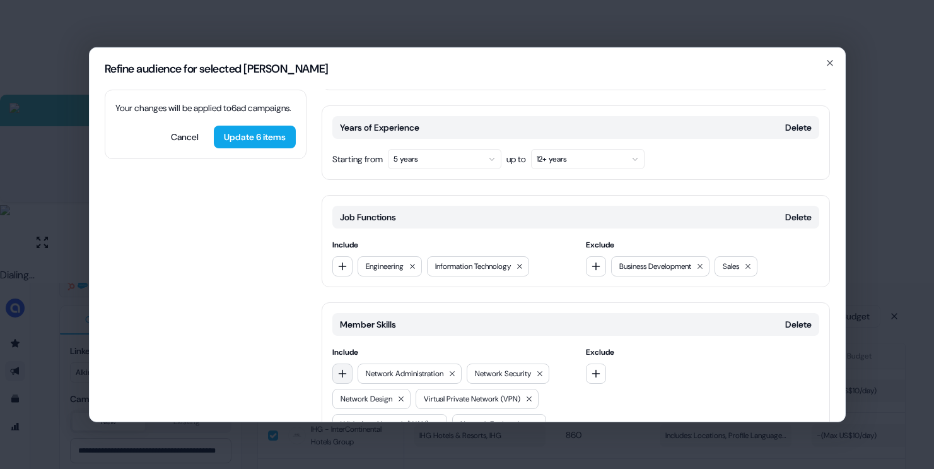
click at [347, 368] on icon "button" at bounding box center [343, 373] width 10 height 10
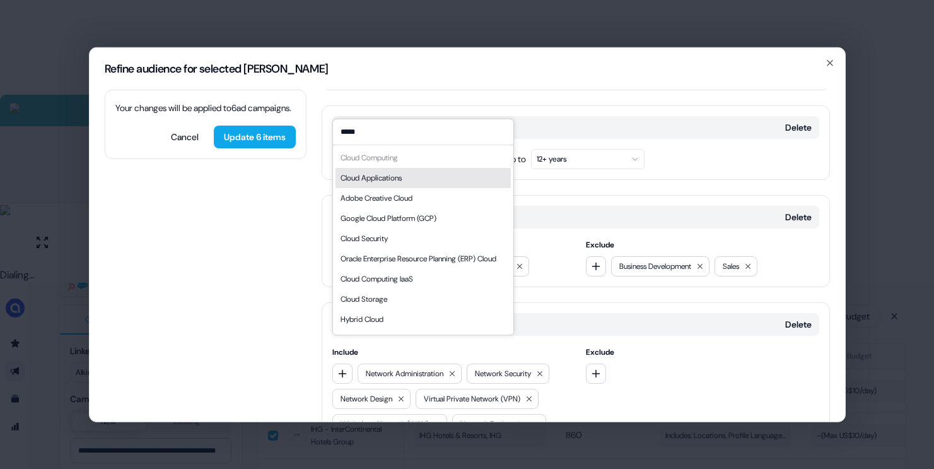
type input "*****"
click at [402, 179] on div "Cloud Applications" at bounding box center [371, 178] width 61 height 13
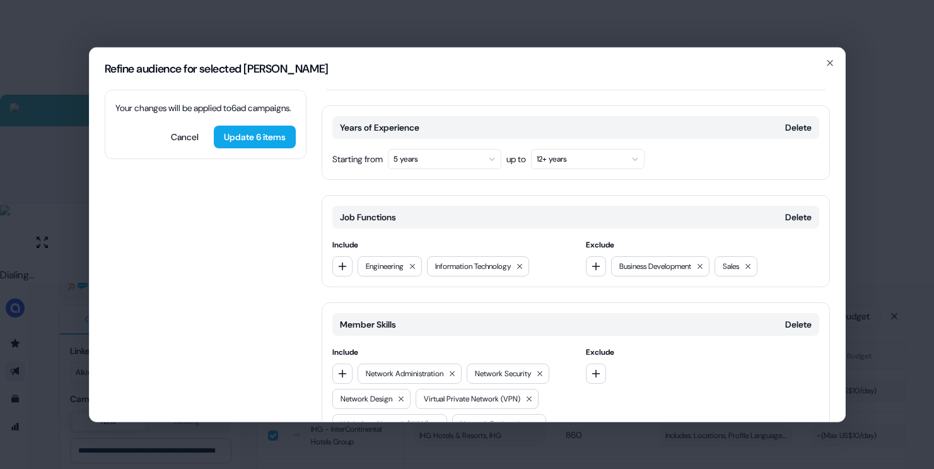
drag, startPoint x: 345, startPoint y: 350, endPoint x: 372, endPoint y: 329, distance: 34.6
click at [346, 368] on icon "button" at bounding box center [343, 373] width 10 height 10
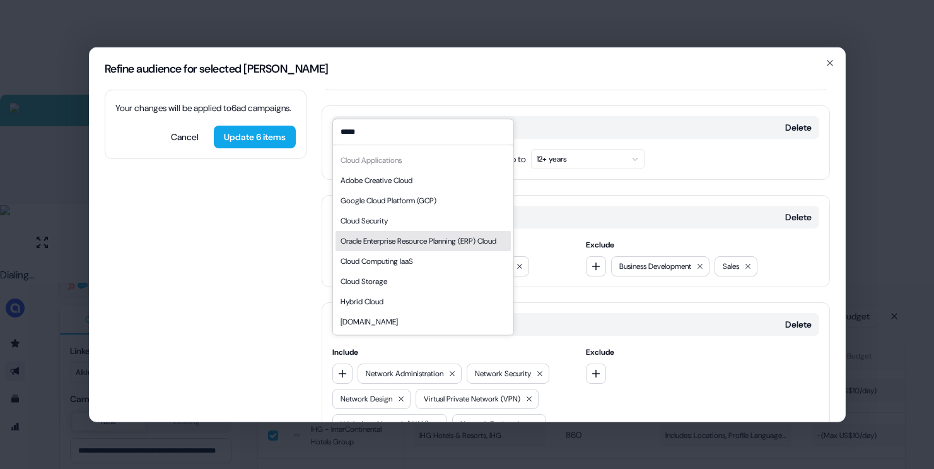
scroll to position [30, 0]
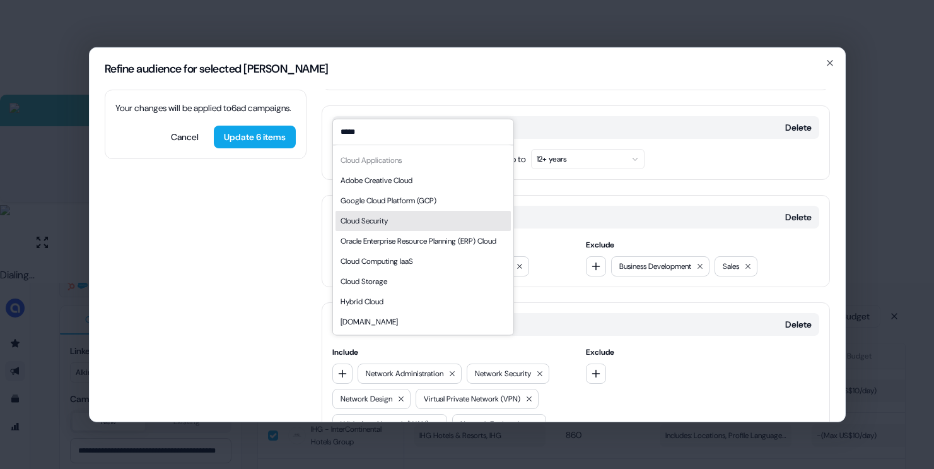
type input "*****"
click at [411, 211] on div "Cloud Security" at bounding box center [423, 221] width 175 height 20
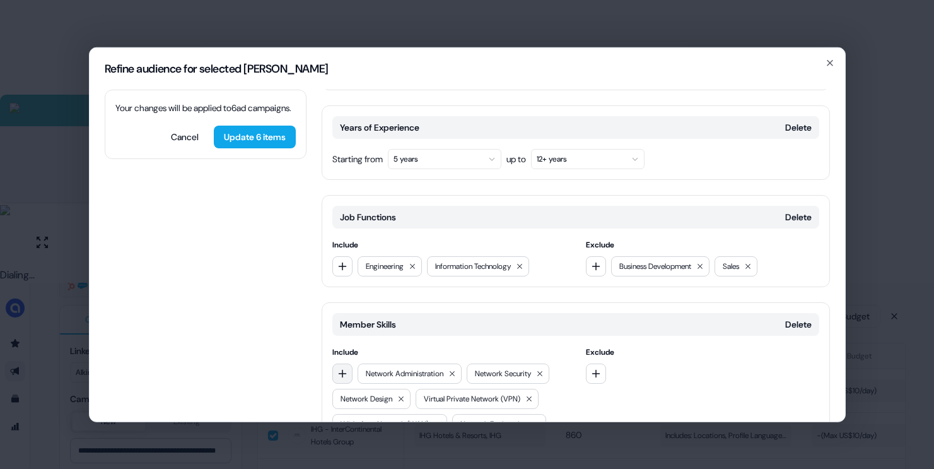
click at [347, 363] on button "button" at bounding box center [342, 373] width 20 height 20
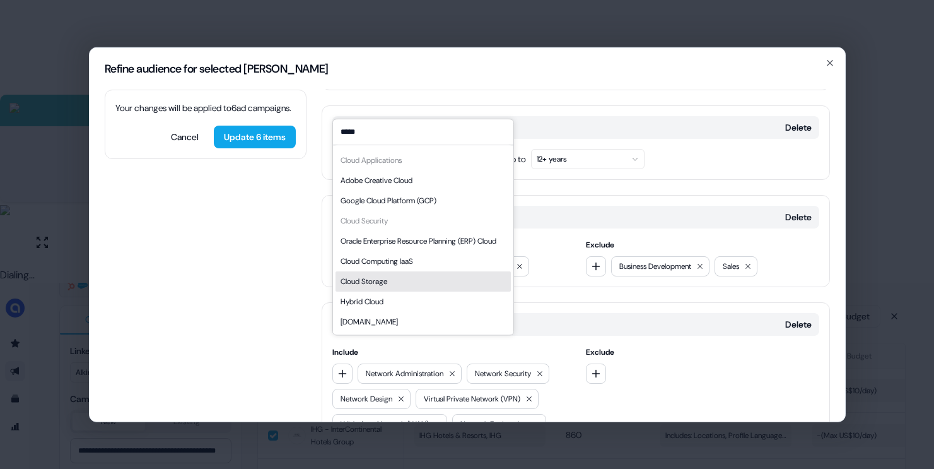
type input "*****"
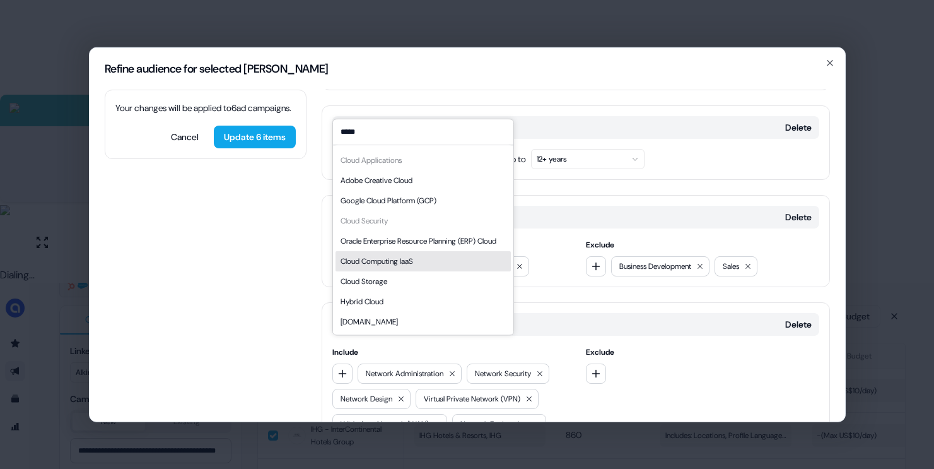
click at [413, 264] on div "Cloud Computing IaaS" at bounding box center [377, 261] width 73 height 13
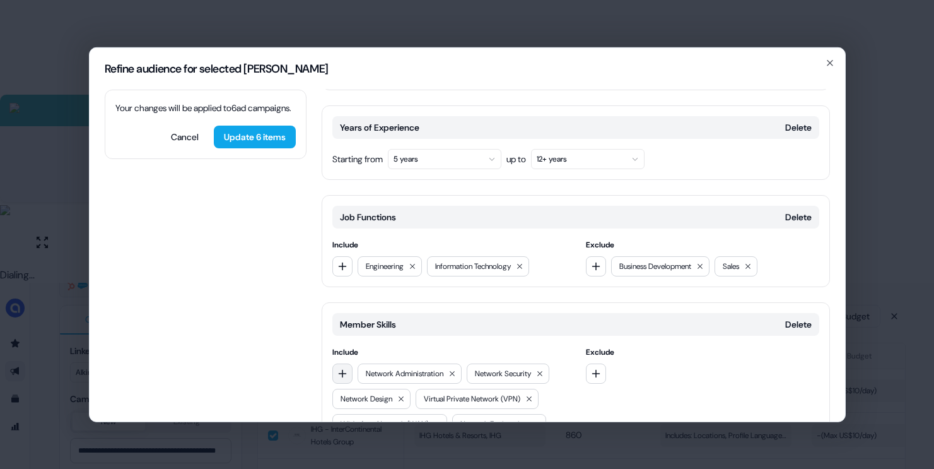
click at [340, 368] on icon "button" at bounding box center [343, 373] width 10 height 10
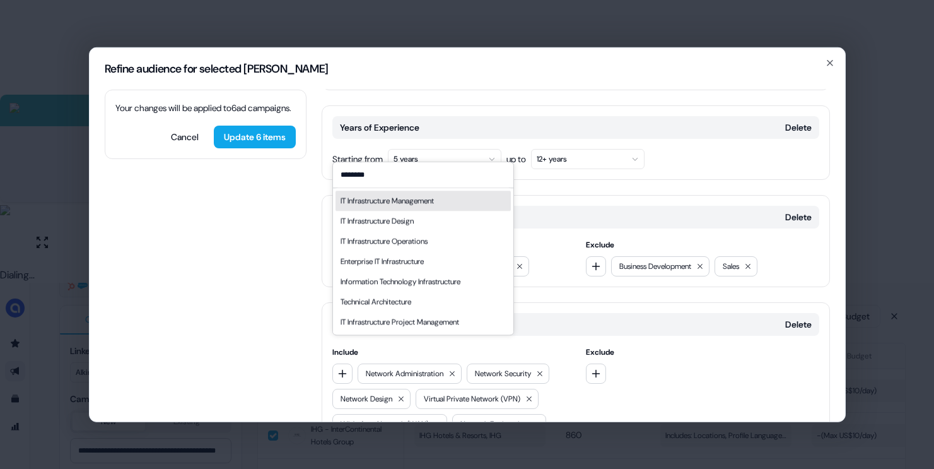
type input "********"
click at [414, 204] on div "IT Infrastructure Management" at bounding box center [387, 200] width 93 height 13
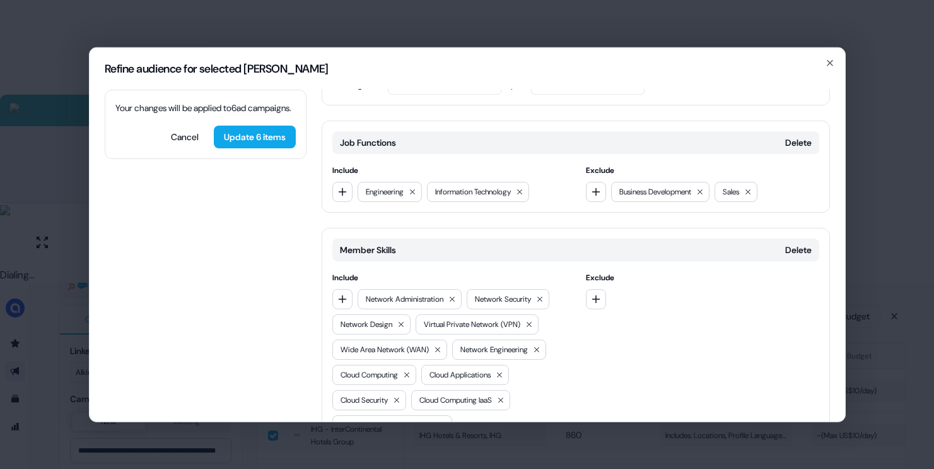
scroll to position [358, 0]
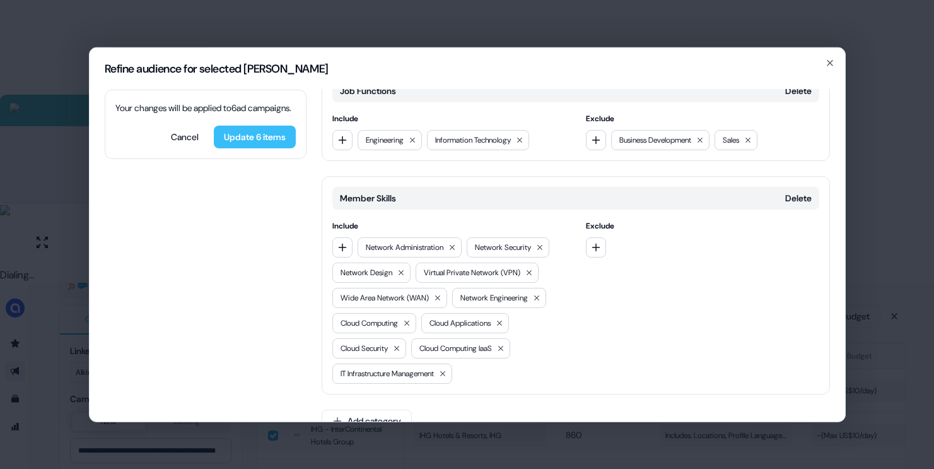
click at [276, 148] on button "Update 6 items" at bounding box center [255, 136] width 82 height 23
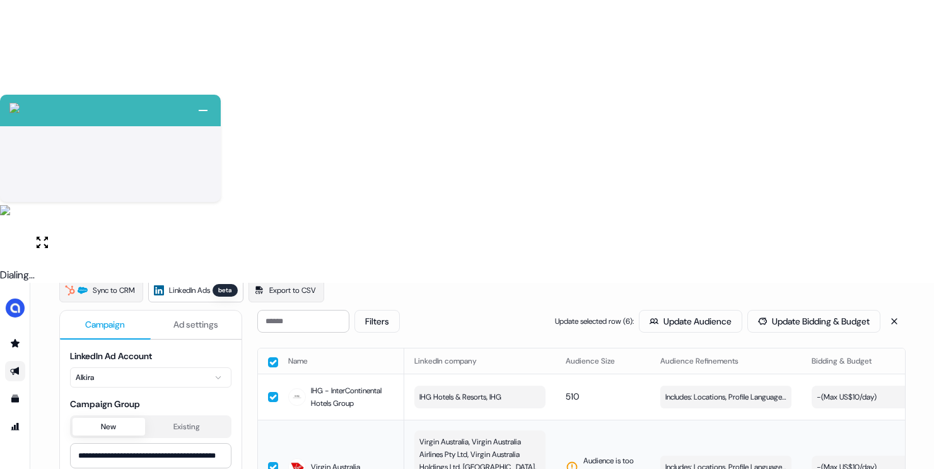
scroll to position [102, 0]
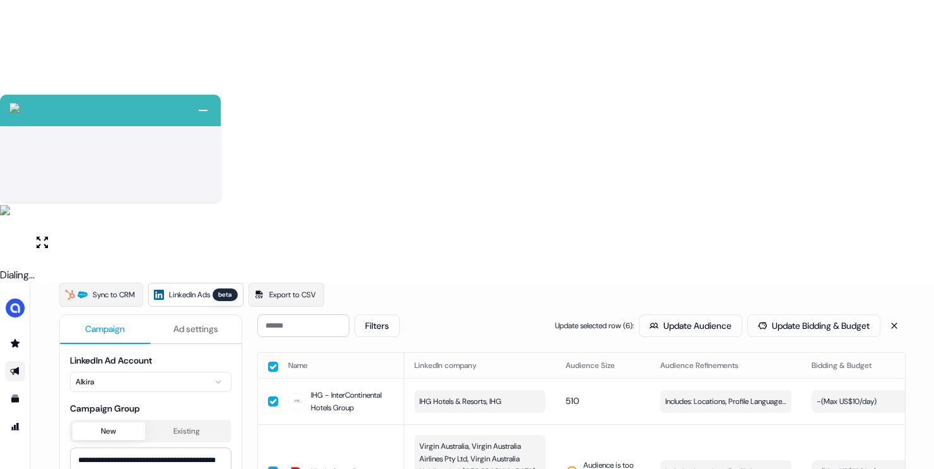
click at [271, 361] on button "button" at bounding box center [273, 366] width 10 height 10
click at [273, 466] on button "button" at bounding box center [273, 471] width 10 height 10
click at [639, 314] on button "Update Audience" at bounding box center [690, 325] width 103 height 23
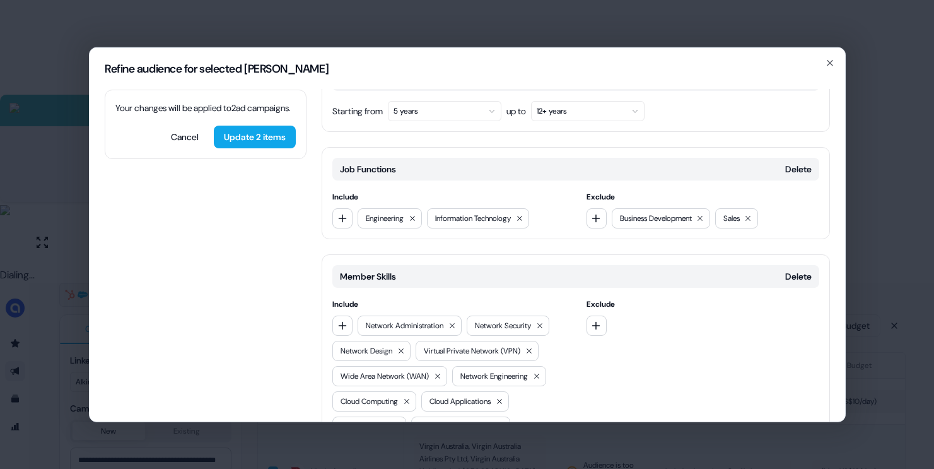
scroll to position [202, 0]
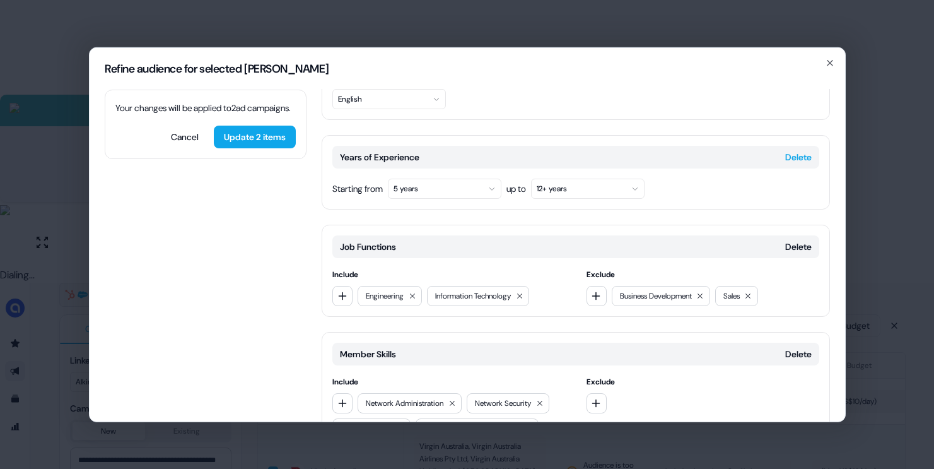
click at [790, 150] on button "Delete" at bounding box center [798, 156] width 26 height 13
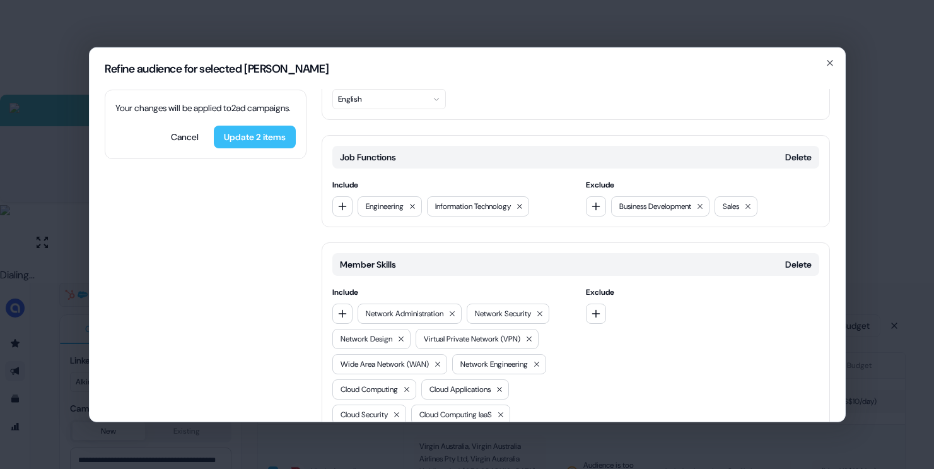
click at [273, 148] on button "Update 2 items" at bounding box center [255, 136] width 82 height 23
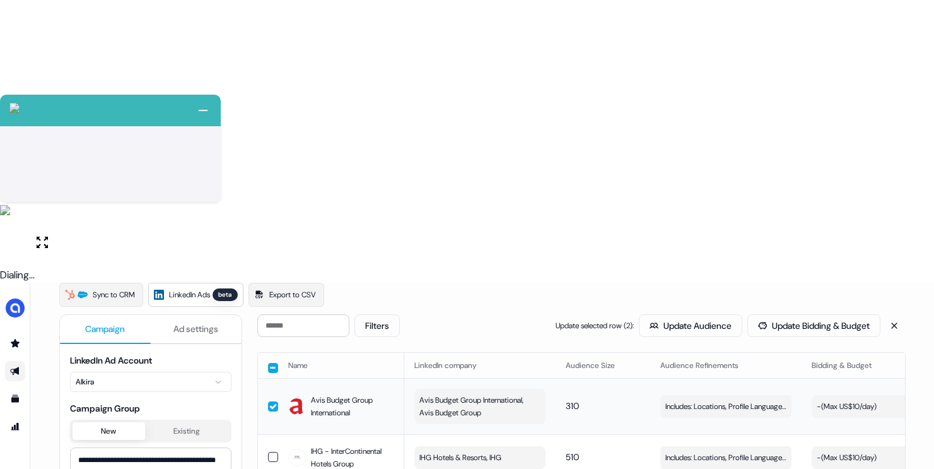
click at [273, 401] on button "button" at bounding box center [273, 406] width 10 height 10
click at [683, 314] on button "Update Audience" at bounding box center [690, 325] width 103 height 23
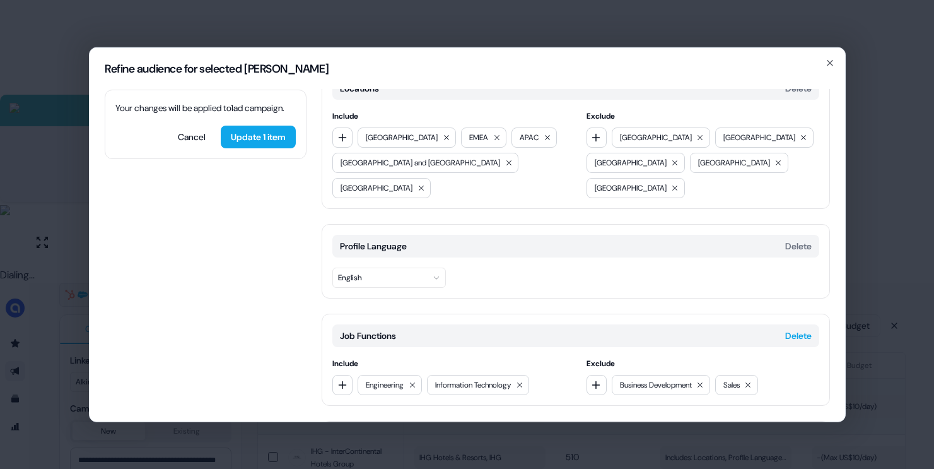
scroll to position [26, 0]
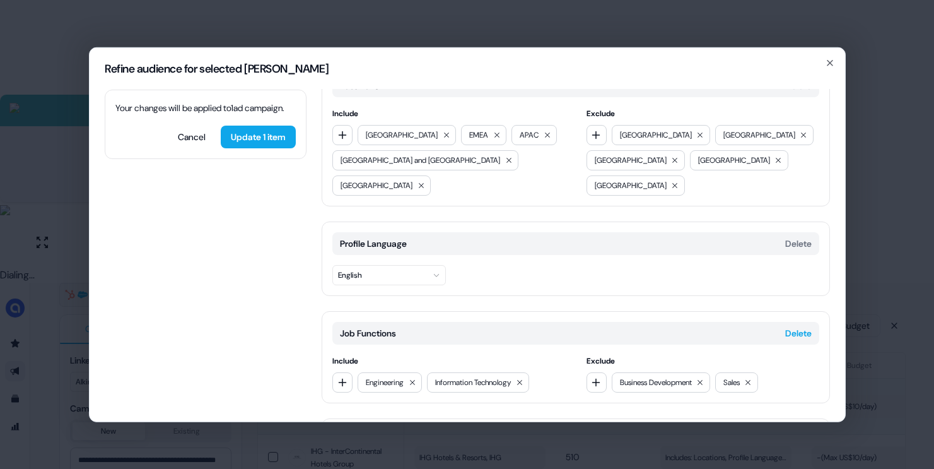
click at [792, 326] on button "Delete" at bounding box center [798, 332] width 26 height 13
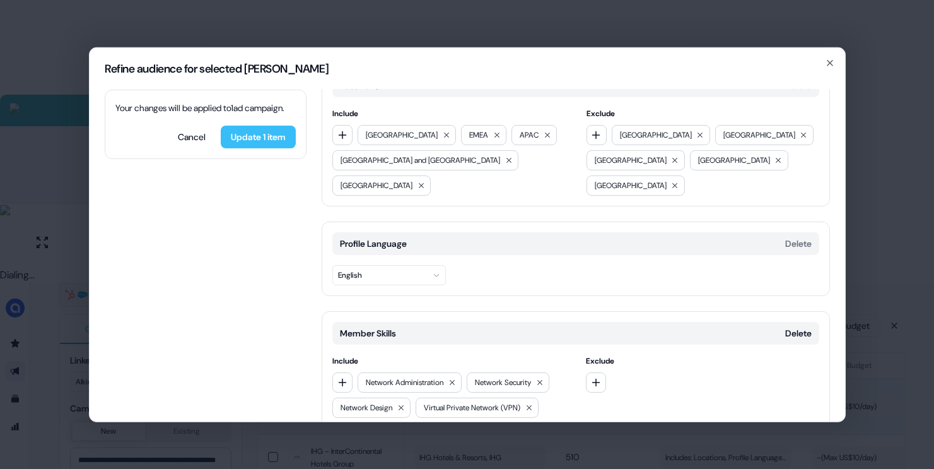
click at [256, 145] on button "Update 1 item" at bounding box center [258, 136] width 75 height 23
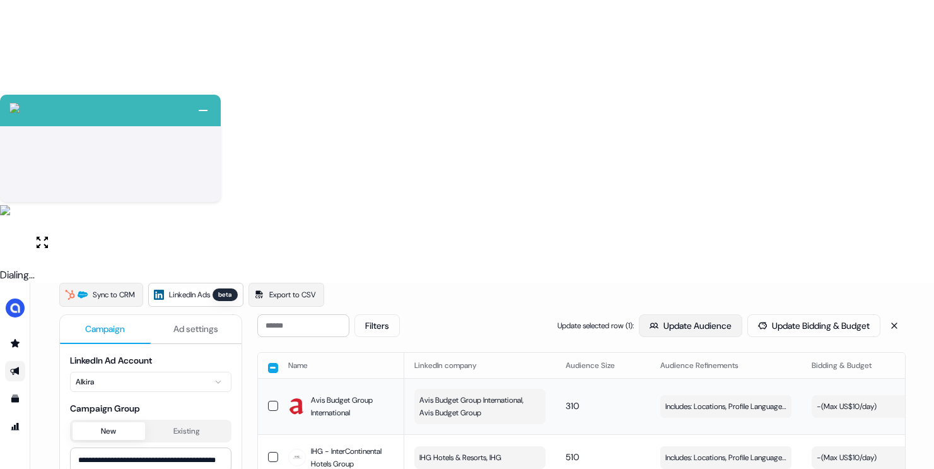
click at [647, 314] on button "Update Audience" at bounding box center [690, 325] width 103 height 23
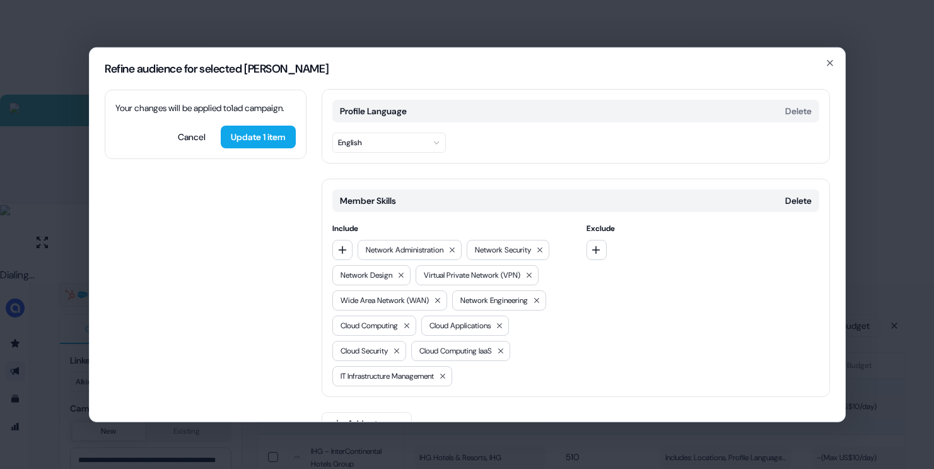
scroll to position [161, 0]
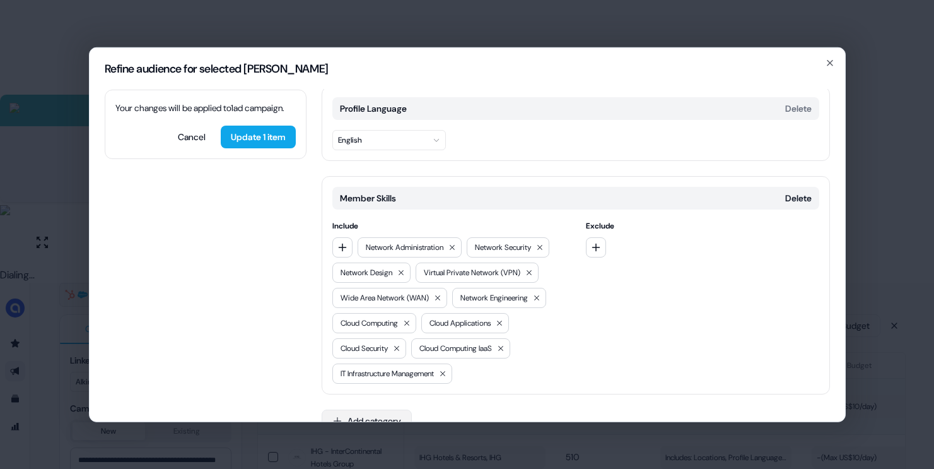
click at [348, 409] on button "Add category" at bounding box center [367, 420] width 90 height 23
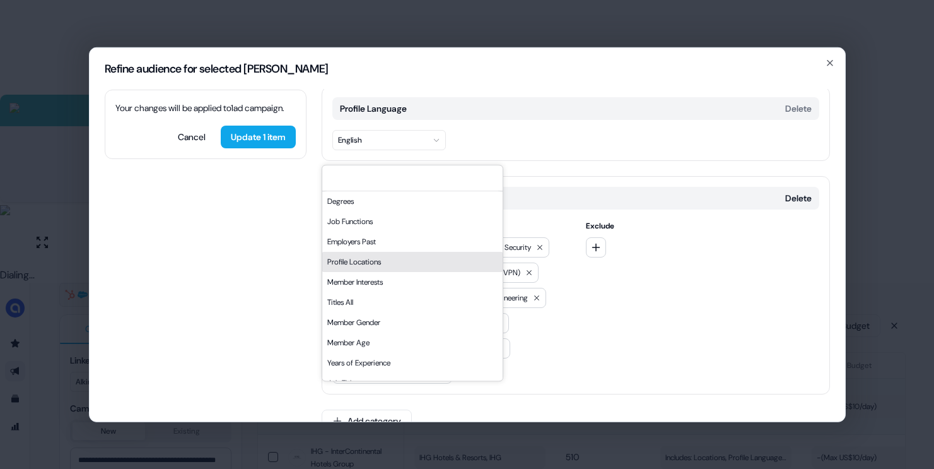
scroll to position [214, 0]
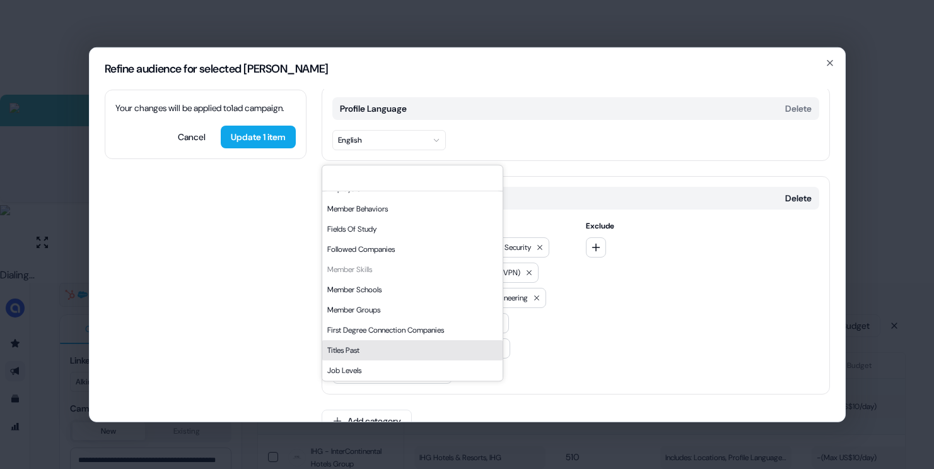
click at [256, 329] on div "Your changes will be applied to 1 ad campaign . Cancel Update 1 item Locations …" at bounding box center [468, 255] width 756 height 332
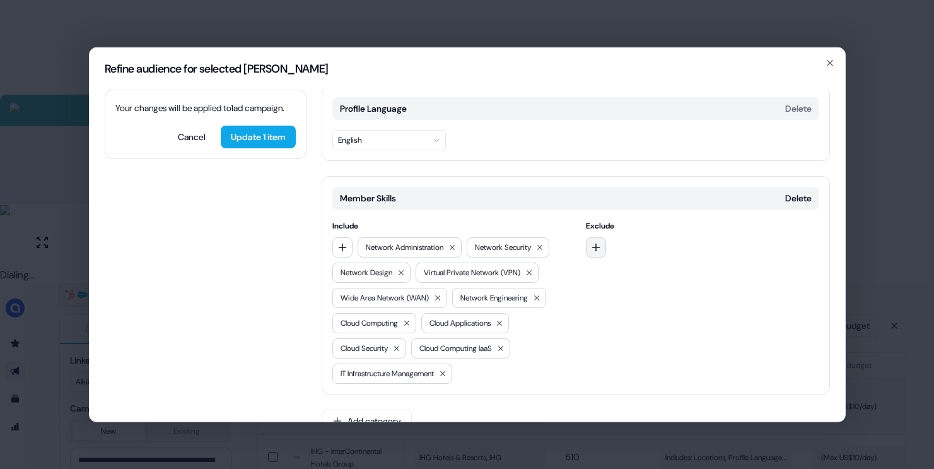
click at [594, 243] on icon "button" at bounding box center [596, 247] width 8 height 8
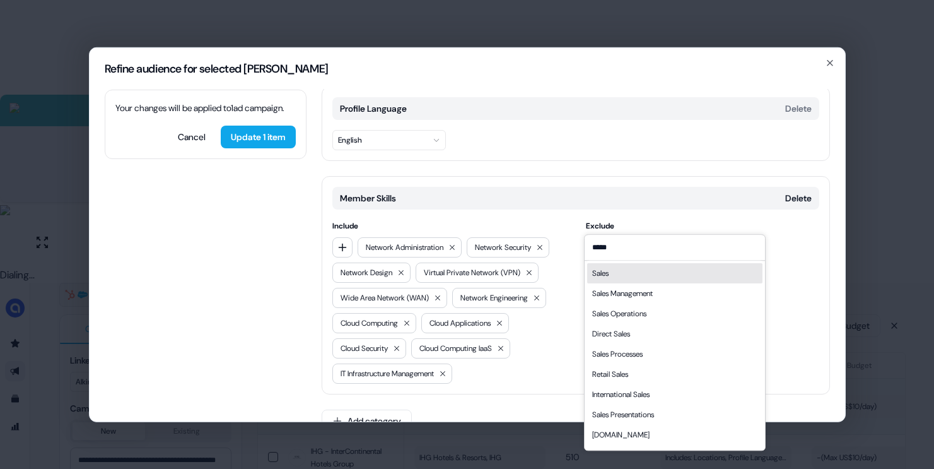
type input "*****"
click at [603, 274] on div "Sales" at bounding box center [600, 273] width 16 height 13
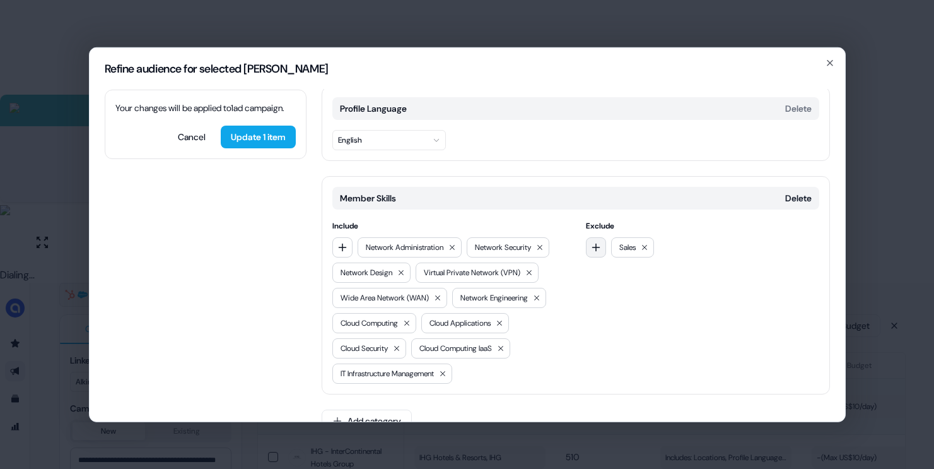
click at [597, 237] on button "button" at bounding box center [596, 247] width 20 height 20
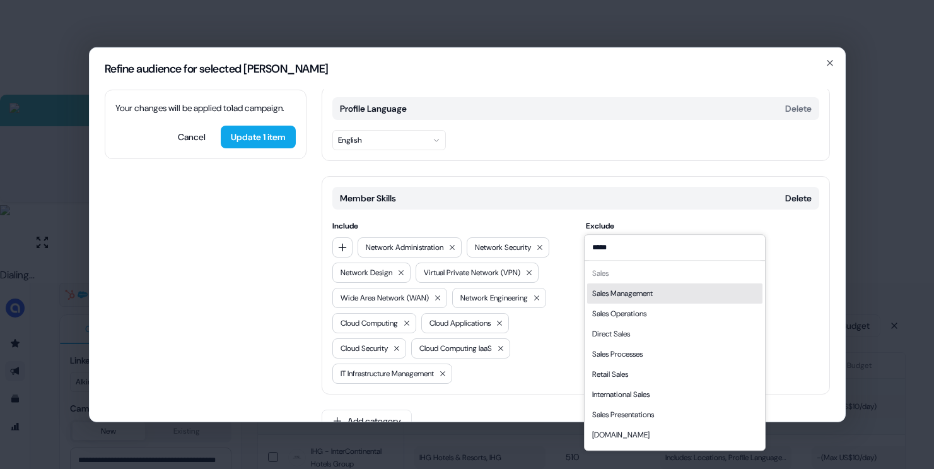
type input "*****"
click at [615, 297] on div "Sales Management" at bounding box center [622, 293] width 61 height 13
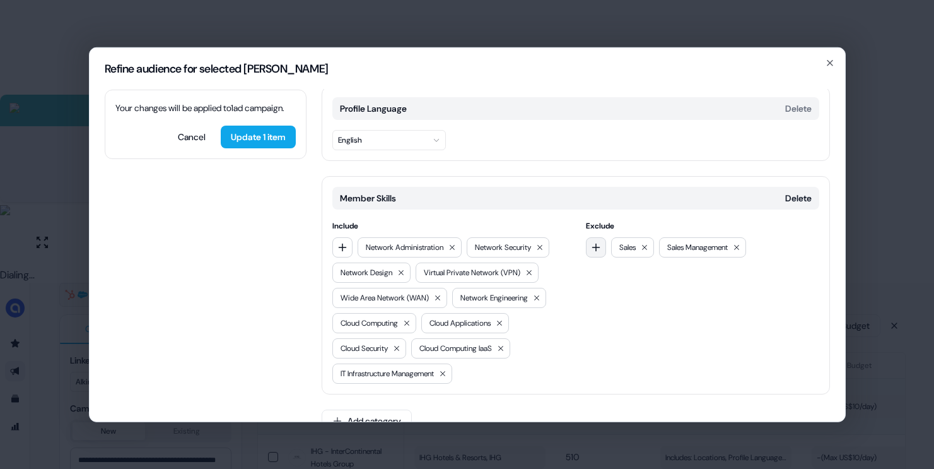
click at [597, 242] on icon "button" at bounding box center [596, 247] width 10 height 10
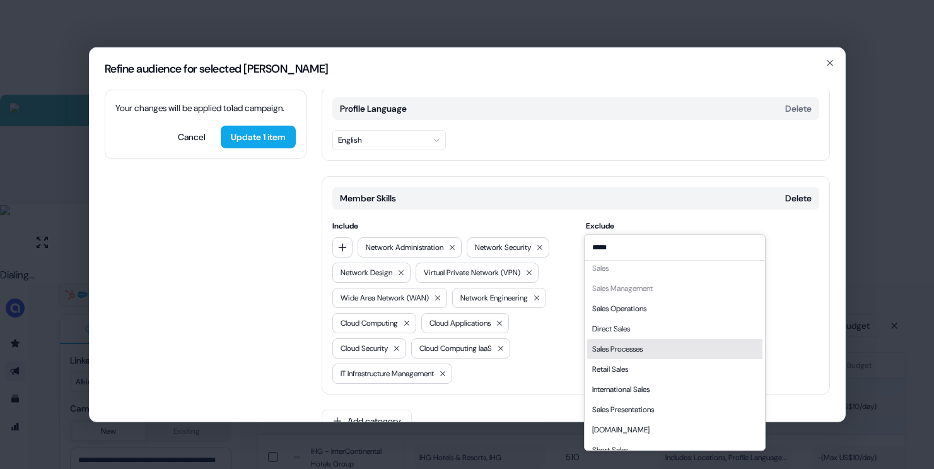
scroll to position [18, 0]
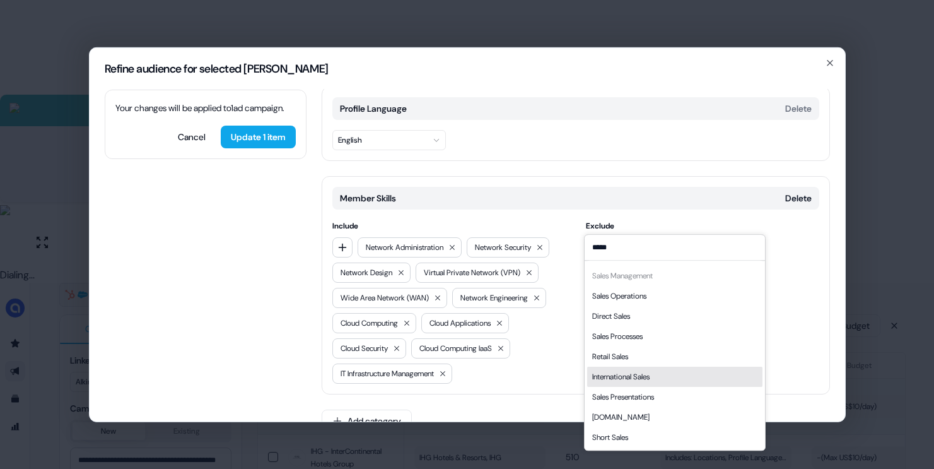
type input "*****"
click at [638, 376] on div "International Sales" at bounding box center [620, 376] width 57 height 13
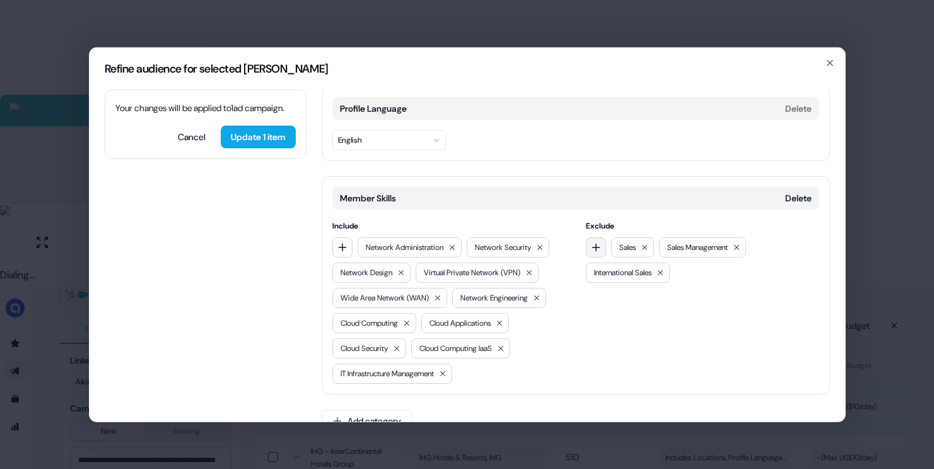
click at [603, 237] on button "button" at bounding box center [596, 247] width 20 height 20
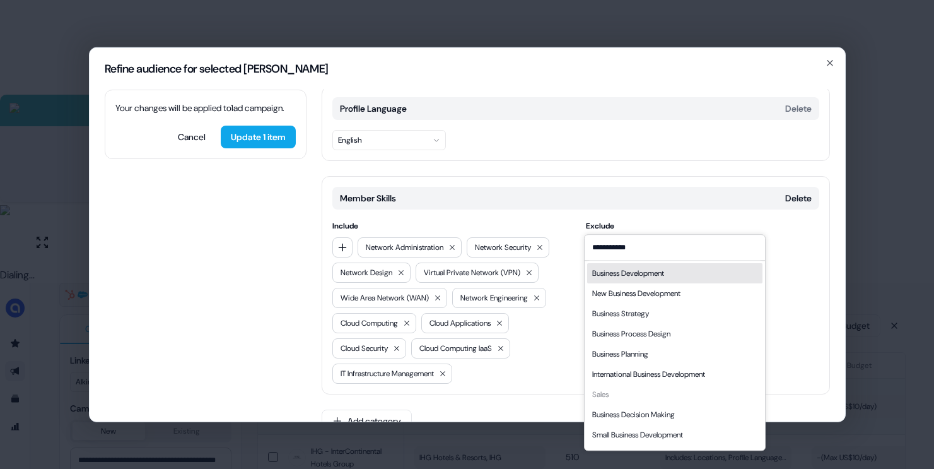
type input "**********"
click at [655, 269] on div "Business Development" at bounding box center [628, 273] width 72 height 13
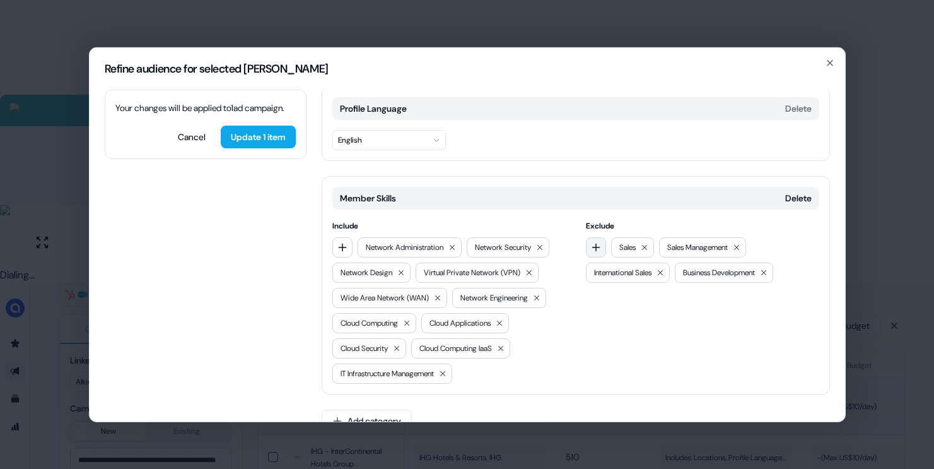
click at [597, 237] on button "button" at bounding box center [596, 247] width 20 height 20
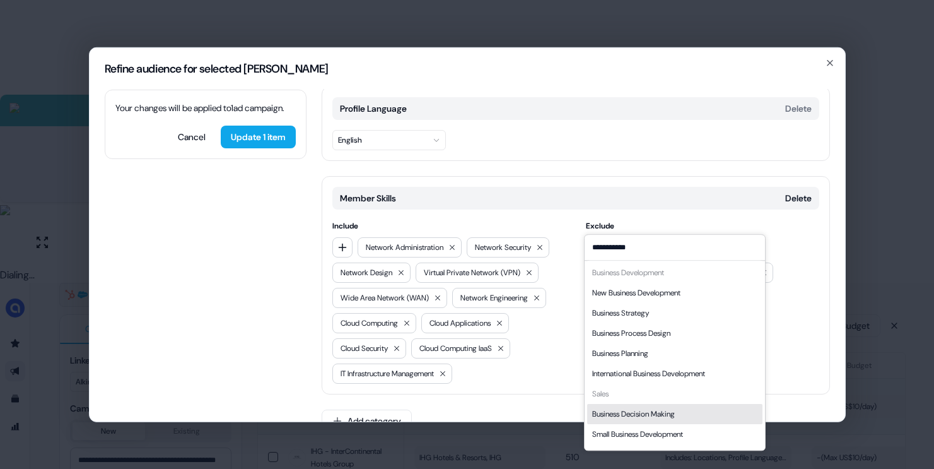
scroll to position [0, 0]
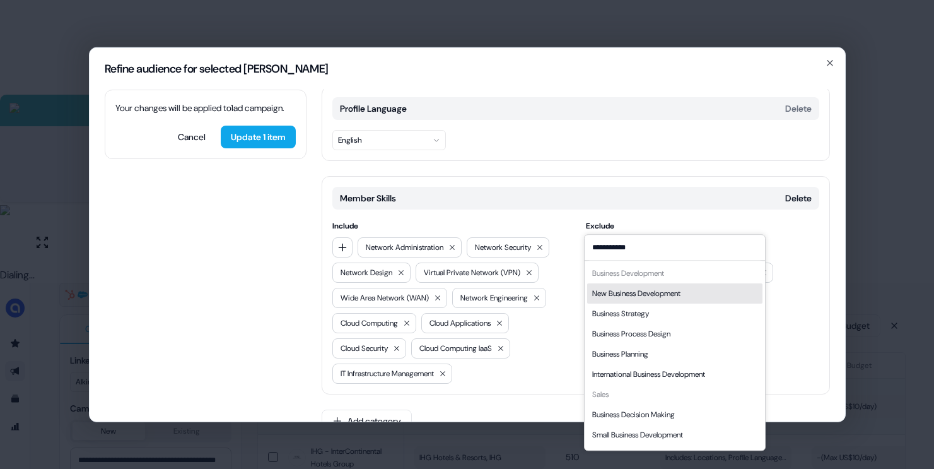
type input "**********"
click at [652, 296] on div "New Business Development" at bounding box center [636, 293] width 88 height 13
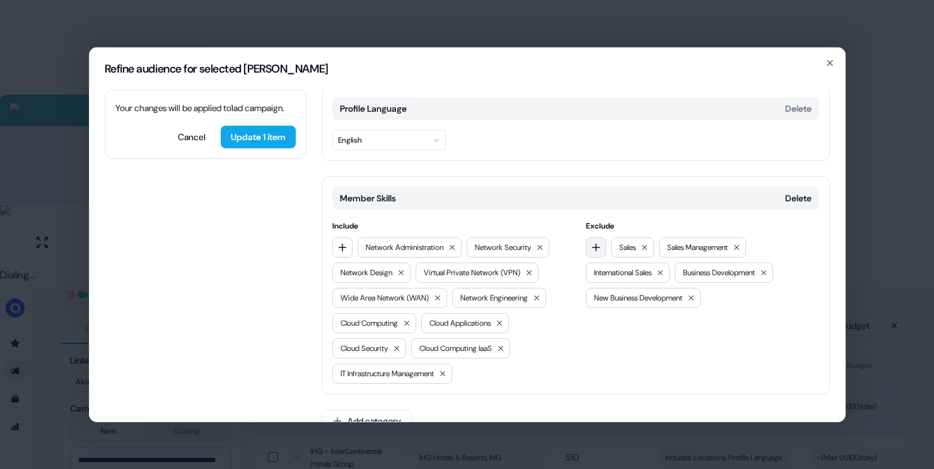
click at [594, 243] on icon "button" at bounding box center [596, 247] width 8 height 8
type input "**********"
click at [608, 269] on div "Sales Engineering" at bounding box center [620, 273] width 56 height 13
click at [288, 158] on div "Your changes will be applied to 1 ad campaign . Cancel Update 1 item" at bounding box center [206, 123] width 202 height 69
click at [278, 148] on button "Update 1 item" at bounding box center [258, 136] width 75 height 23
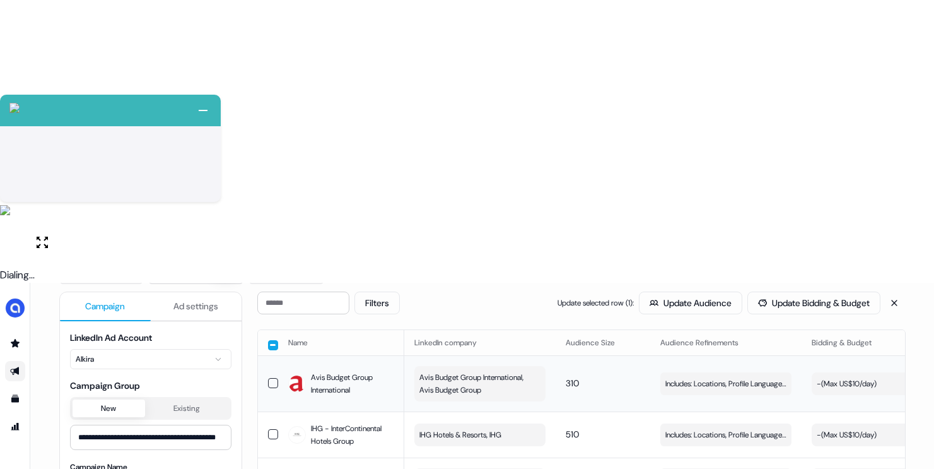
scroll to position [126, 0]
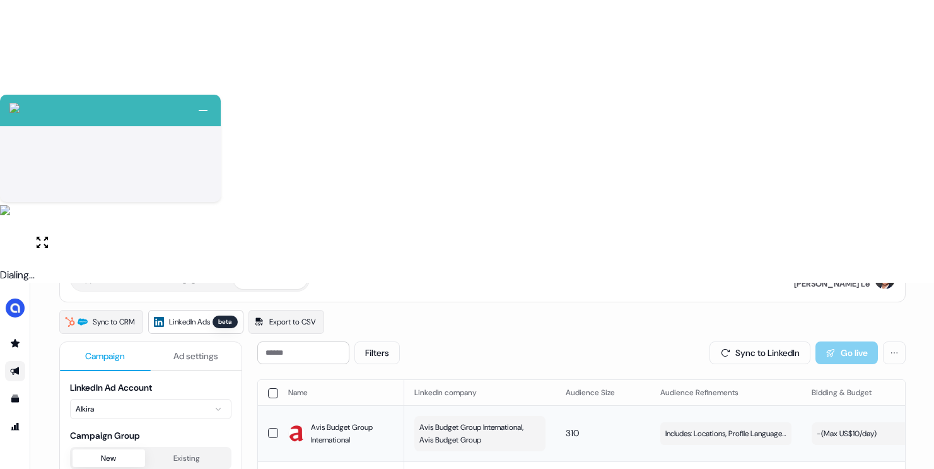
scroll to position [66, 0]
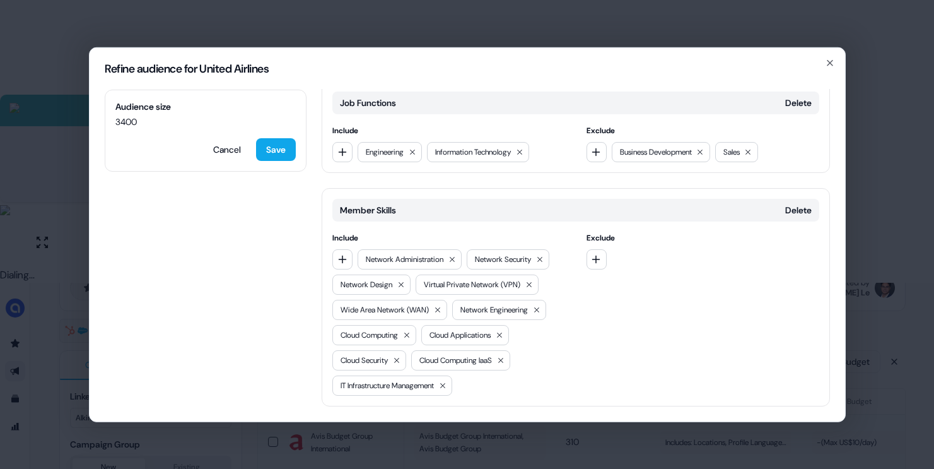
scroll to position [358, 0]
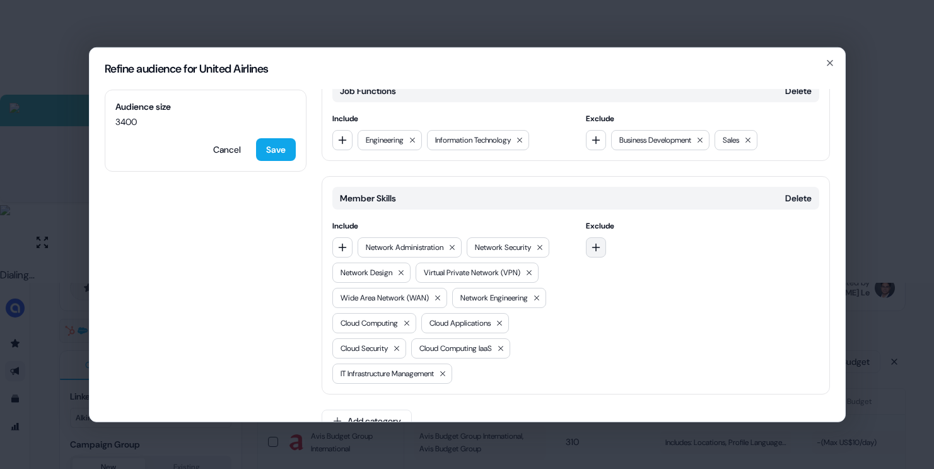
click at [599, 237] on button "button" at bounding box center [596, 247] width 20 height 20
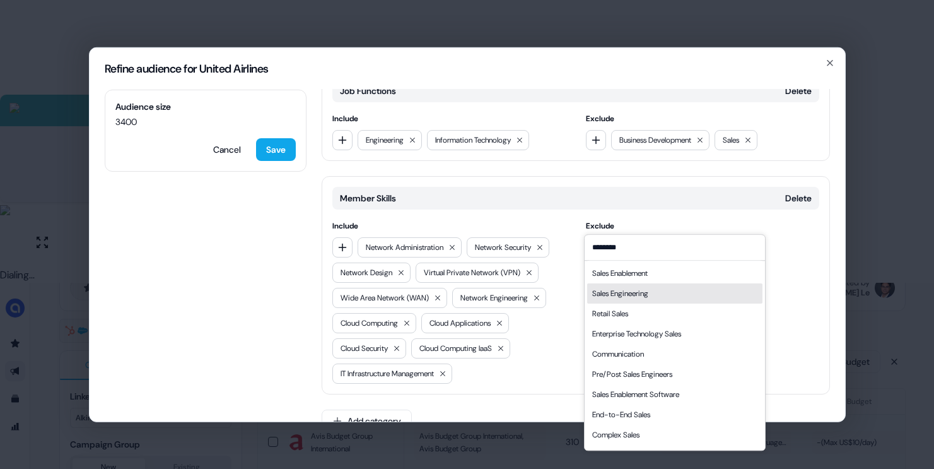
type input "********"
click at [638, 287] on div "Sales Engineering" at bounding box center [620, 293] width 56 height 13
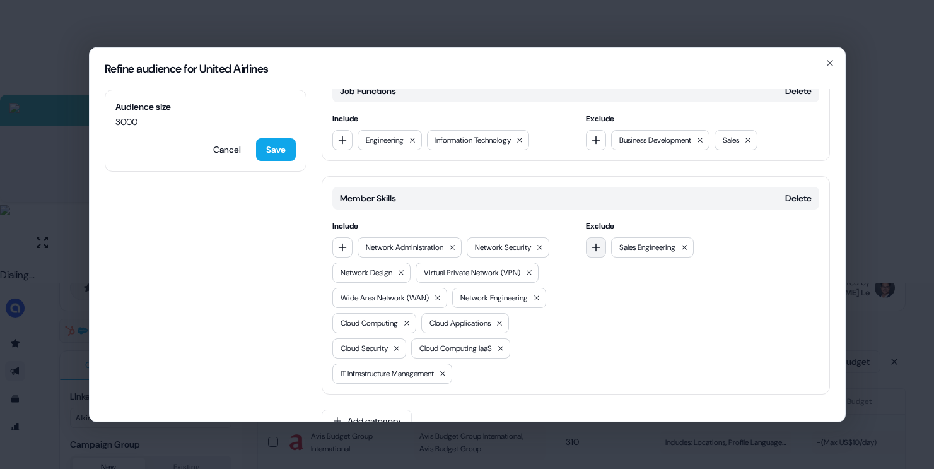
click at [595, 242] on icon "button" at bounding box center [596, 247] width 10 height 10
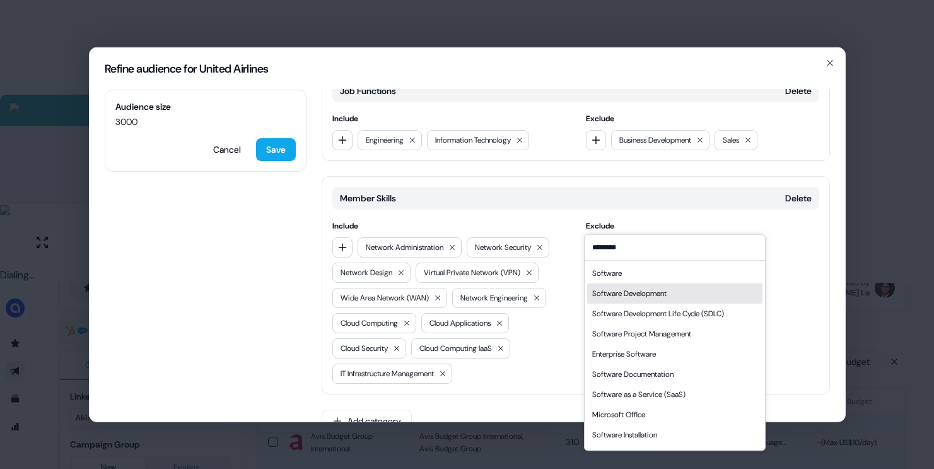
type input "********"
click at [677, 298] on div "Software Development" at bounding box center [674, 293] width 175 height 20
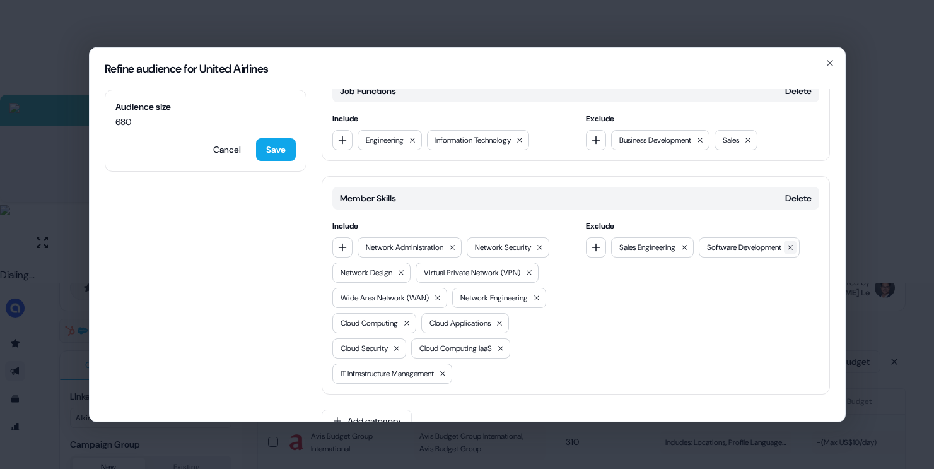
click at [794, 243] on icon at bounding box center [791, 247] width 8 height 8
drag, startPoint x: 596, startPoint y: 223, endPoint x: 605, endPoint y: 232, distance: 12.5
click at [596, 242] on icon "button" at bounding box center [596, 247] width 10 height 10
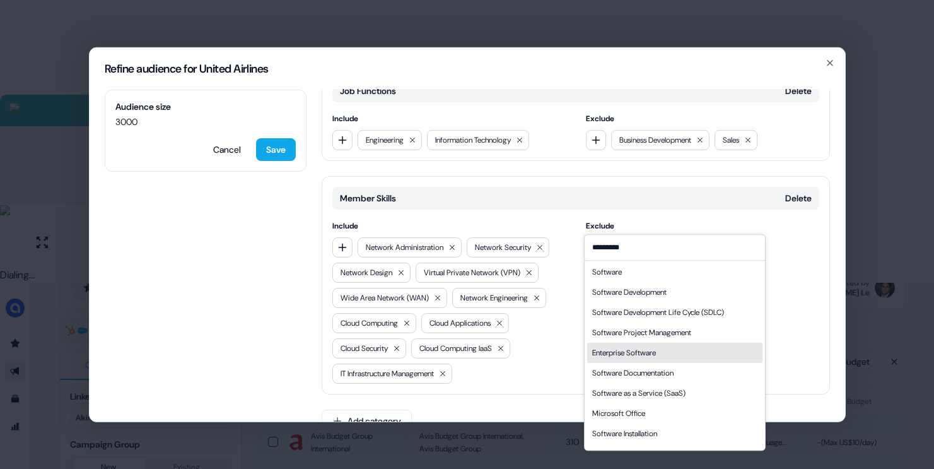
scroll to position [0, 0]
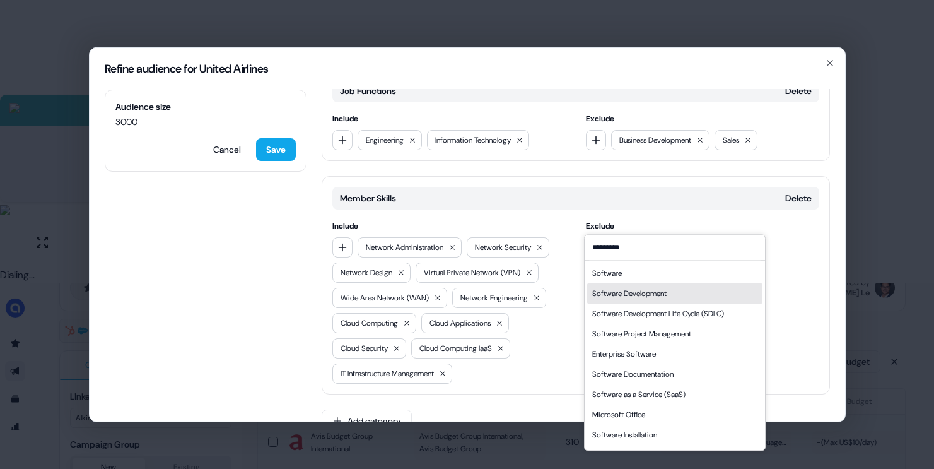
type input "********"
click at [658, 290] on div "Software Development" at bounding box center [629, 293] width 74 height 13
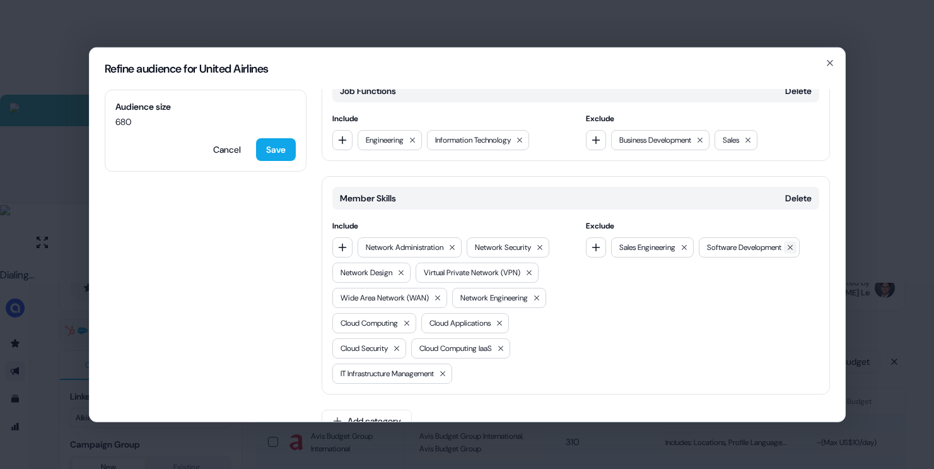
click at [794, 243] on icon at bounding box center [791, 247] width 8 height 8
click at [387, 409] on button "Add category" at bounding box center [367, 420] width 90 height 23
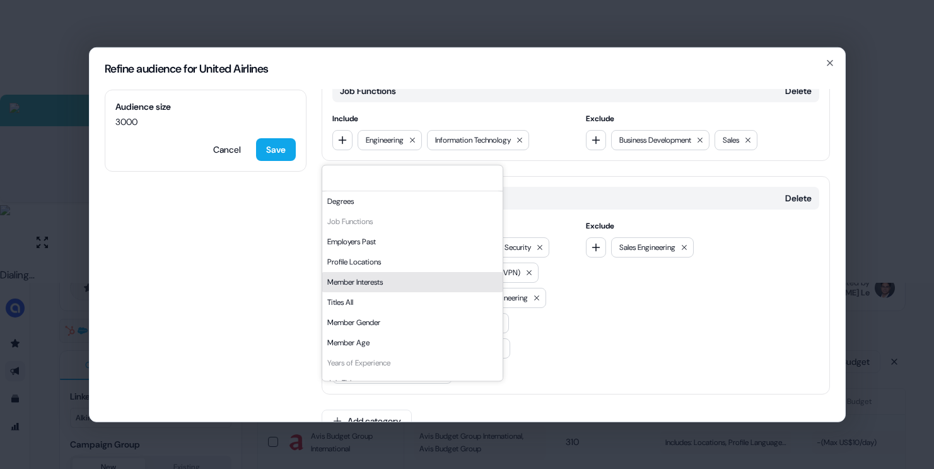
click at [377, 275] on div "Member Interests" at bounding box center [412, 282] width 180 height 20
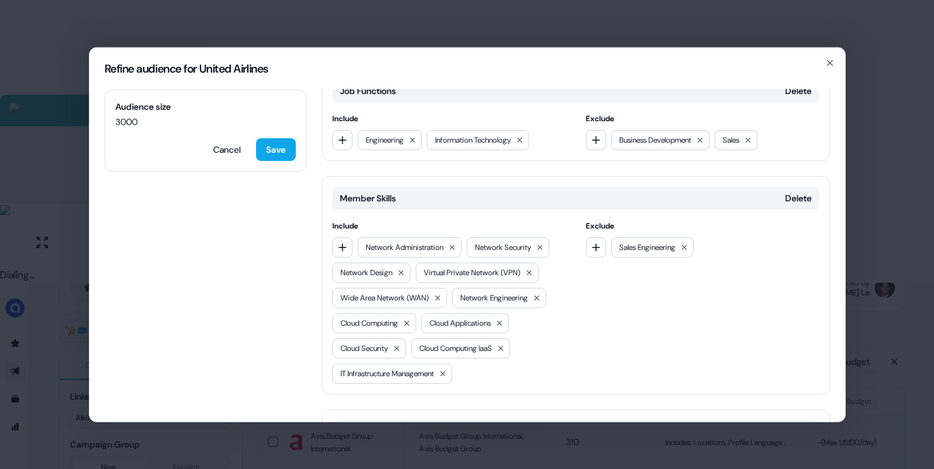
scroll to position [465, 0]
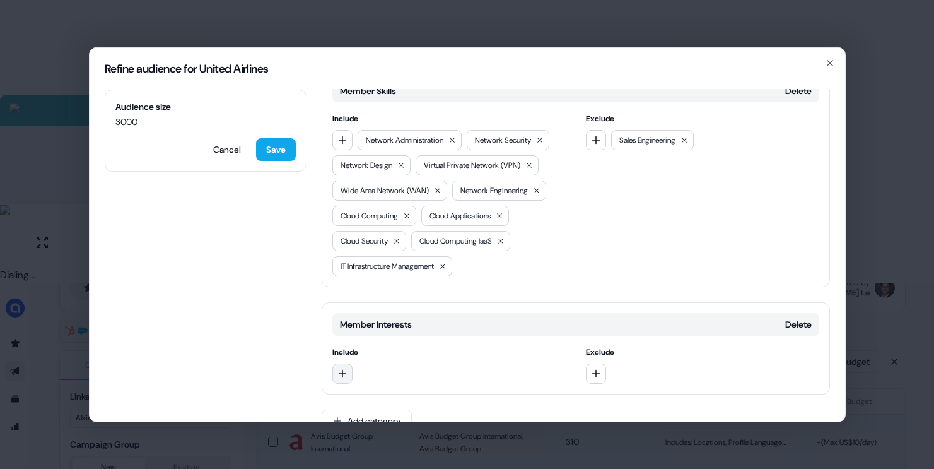
click at [346, 368] on icon "button" at bounding box center [343, 373] width 10 height 10
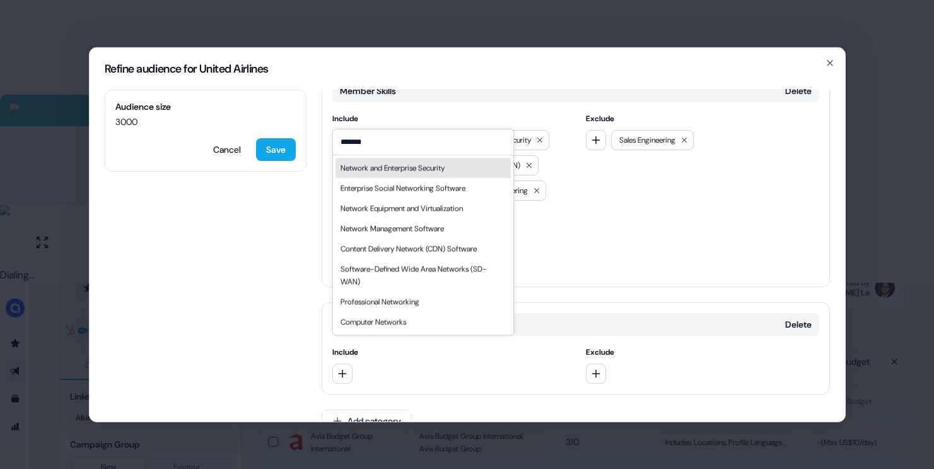
type input "*******"
click at [402, 170] on div "Network and Enterprise Security" at bounding box center [393, 168] width 104 height 13
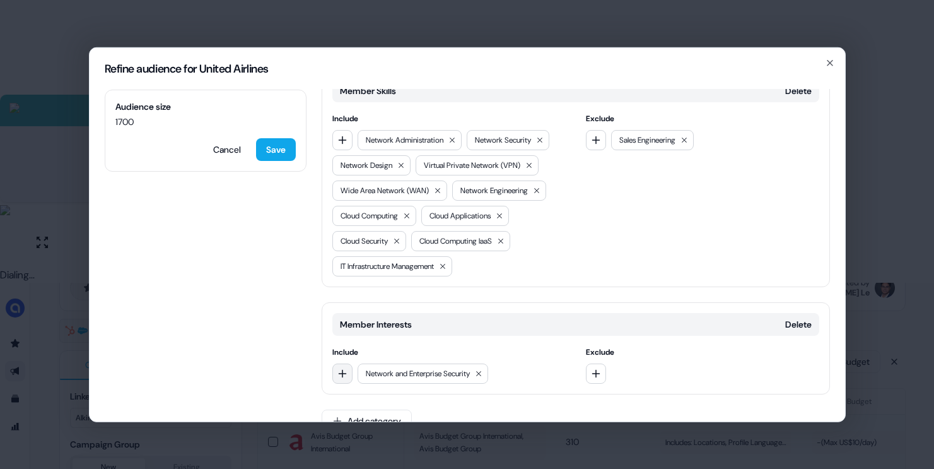
click at [346, 368] on icon "button" at bounding box center [343, 373] width 10 height 10
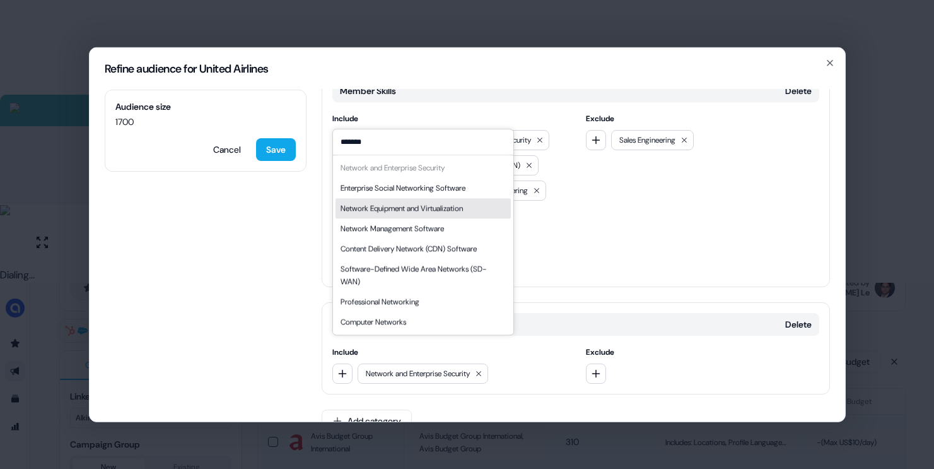
type input "*******"
click at [416, 213] on div "Network Equipment and Virtualization" at bounding box center [402, 208] width 122 height 13
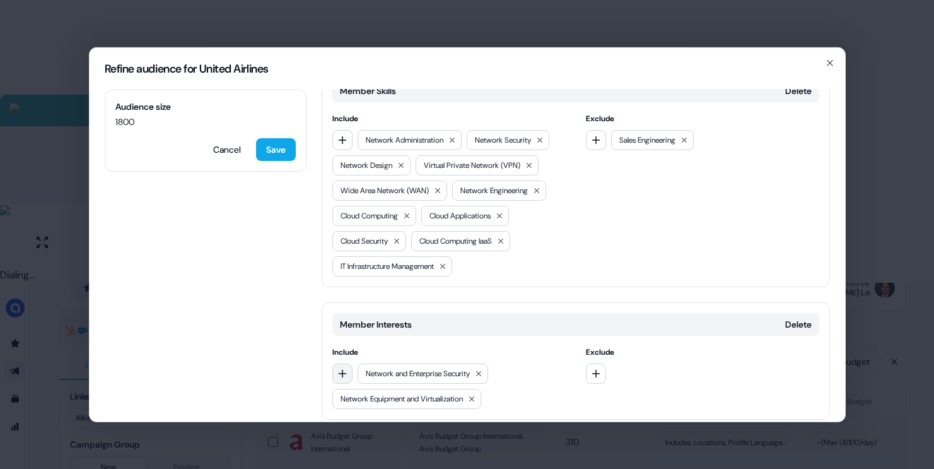
click at [346, 368] on icon "button" at bounding box center [343, 373] width 10 height 10
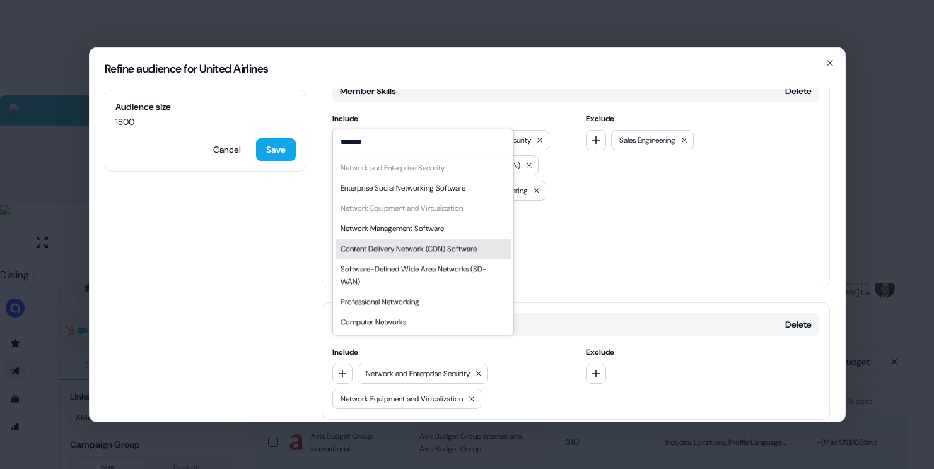
type input "*******"
click at [429, 250] on div "Content Delivery Network (CDN) Software" at bounding box center [409, 248] width 136 height 13
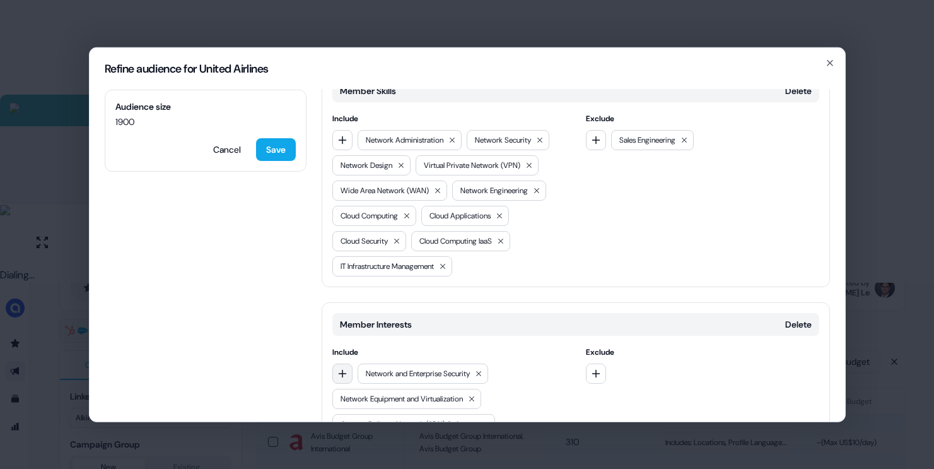
click at [338, 368] on icon "button" at bounding box center [343, 373] width 10 height 10
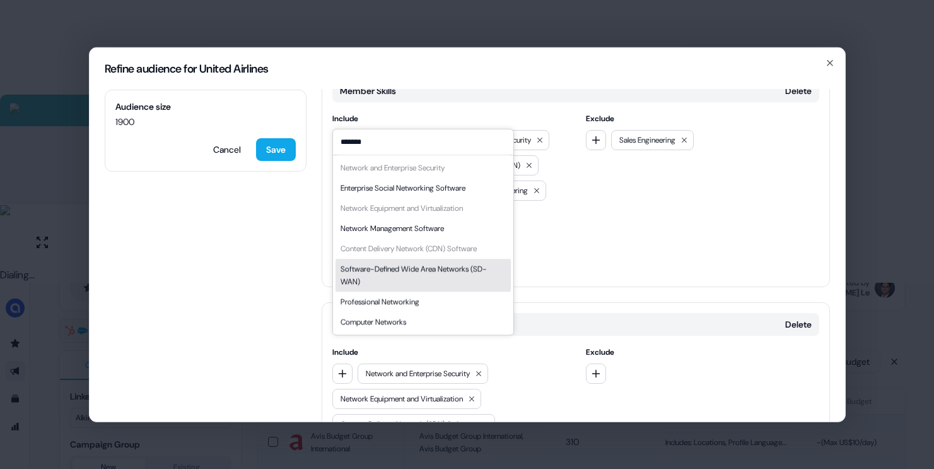
type input "*******"
click at [440, 269] on div "Software-Defined Wide Area Networks (SD-WAN)" at bounding box center [423, 274] width 165 height 25
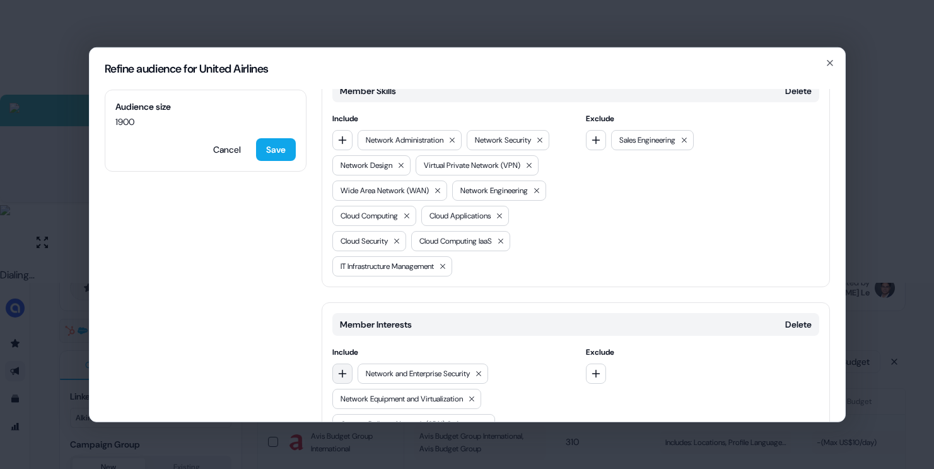
click at [344, 368] on icon "button" at bounding box center [343, 373] width 10 height 10
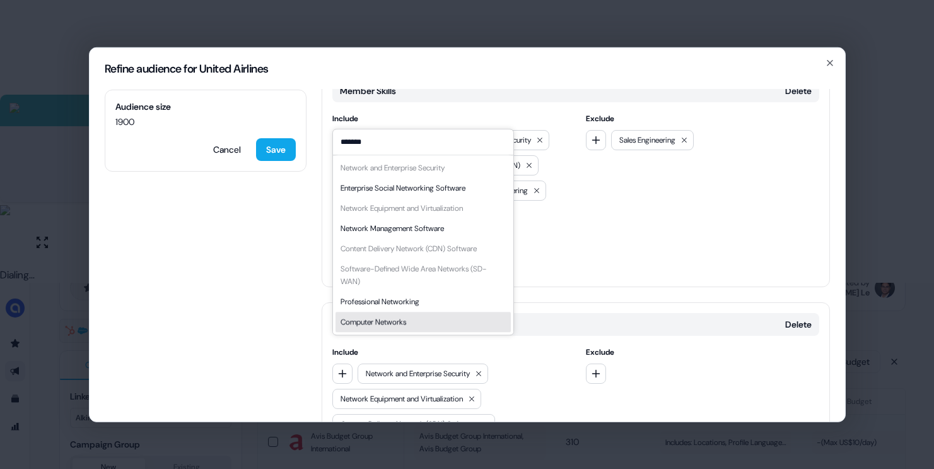
type input "*******"
click at [397, 321] on div "Computer Networks" at bounding box center [374, 321] width 66 height 13
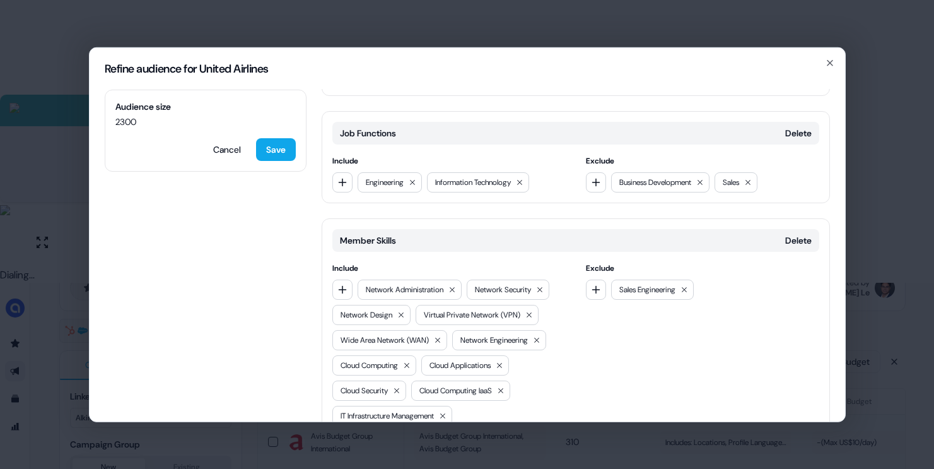
scroll to position [211, 0]
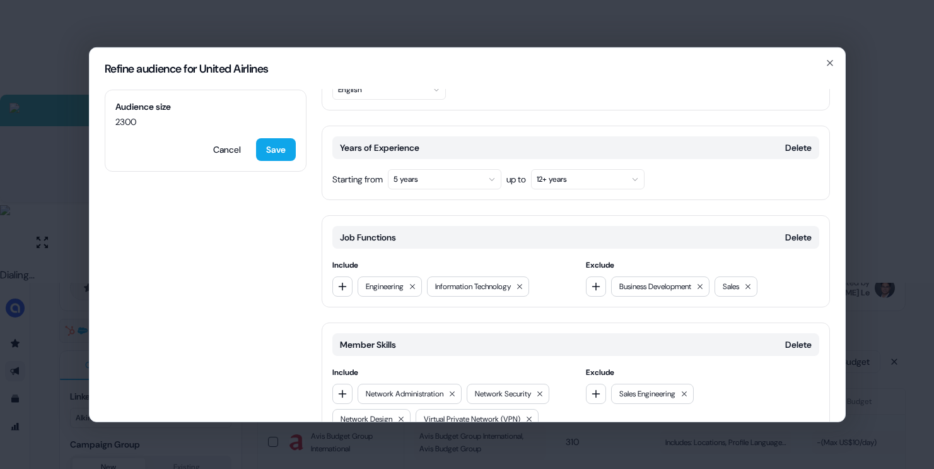
click at [443, 168] on button "5 years" at bounding box center [445, 178] width 114 height 20
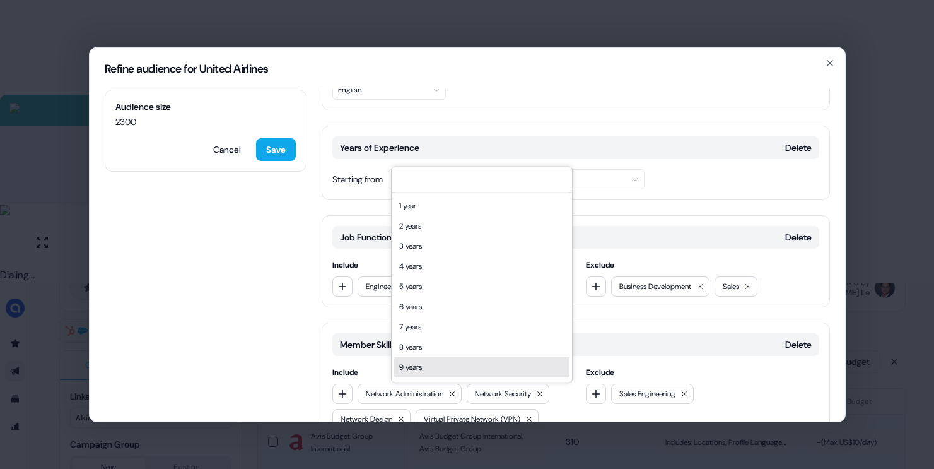
click at [414, 358] on div "9 years" at bounding box center [481, 367] width 175 height 20
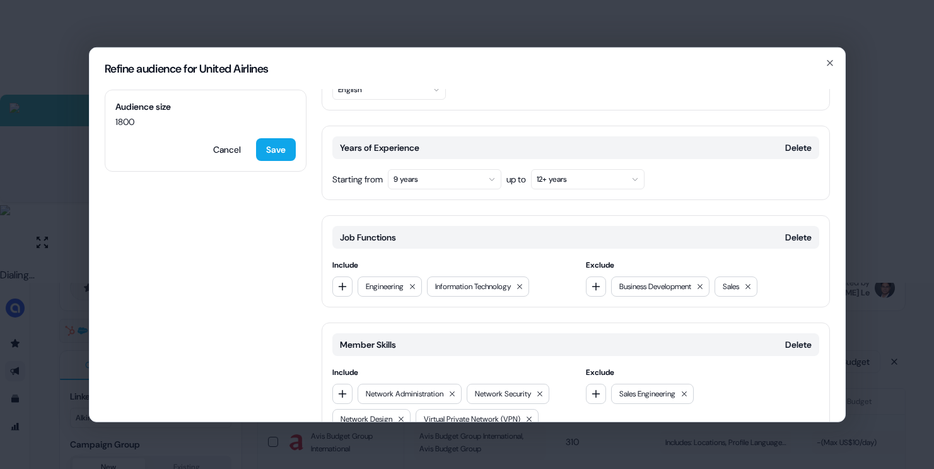
click at [452, 168] on button "9 years" at bounding box center [445, 178] width 114 height 20
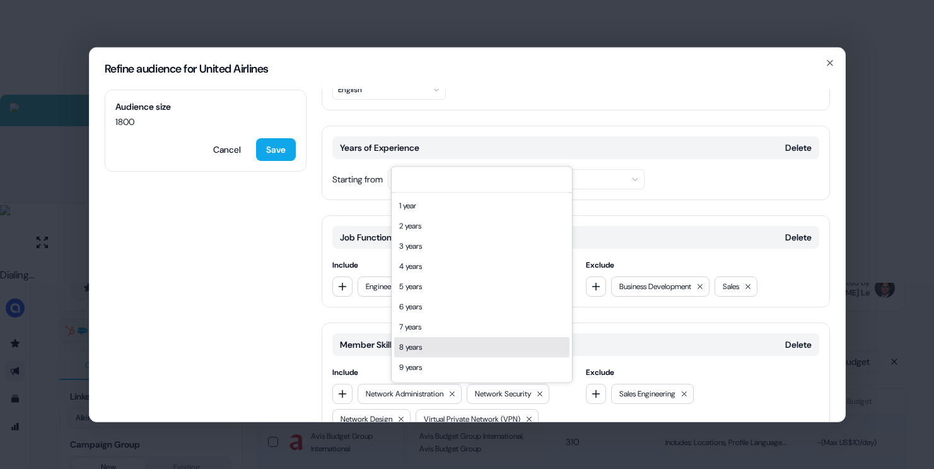
click at [429, 343] on div "8 years" at bounding box center [481, 347] width 175 height 20
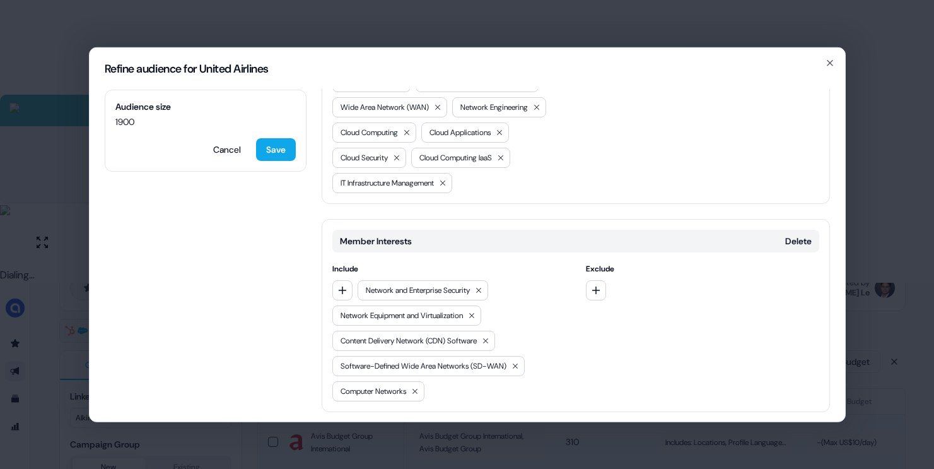
scroll to position [566, 0]
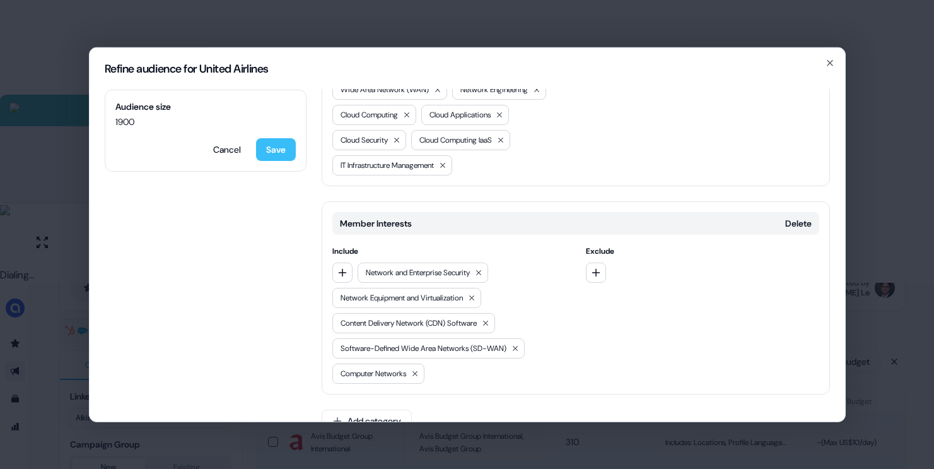
click at [285, 143] on button "Save" at bounding box center [276, 149] width 40 height 23
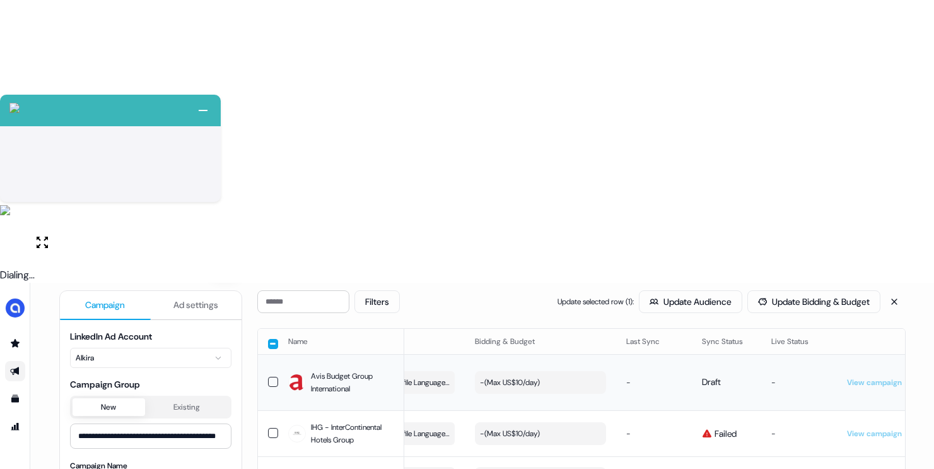
scroll to position [0, 357]
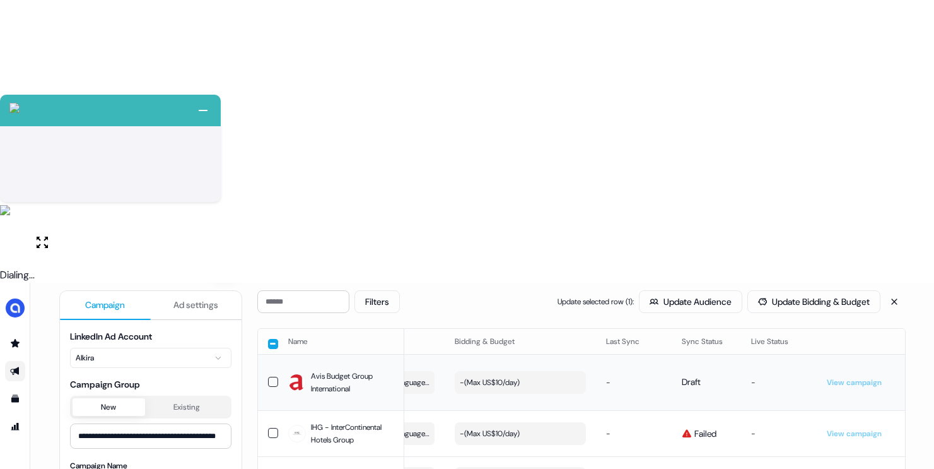
click at [273, 468] on button "button" at bounding box center [273, 478] width 10 height 10
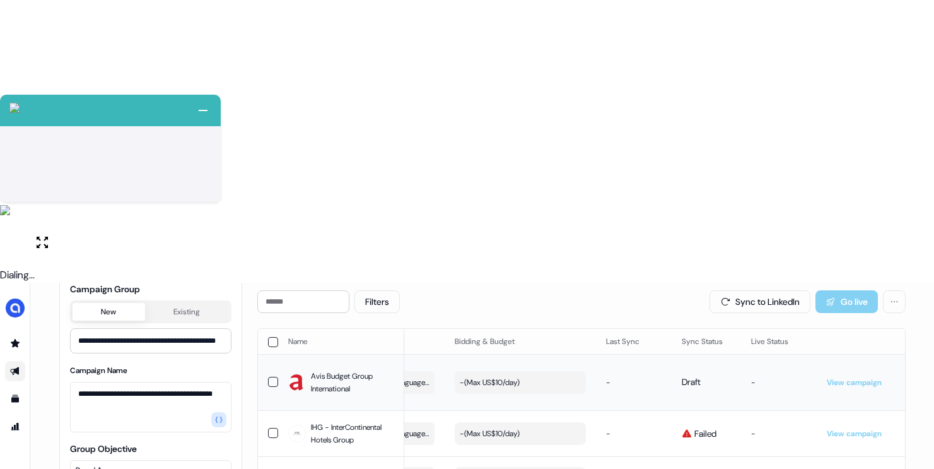
scroll to position [108, 0]
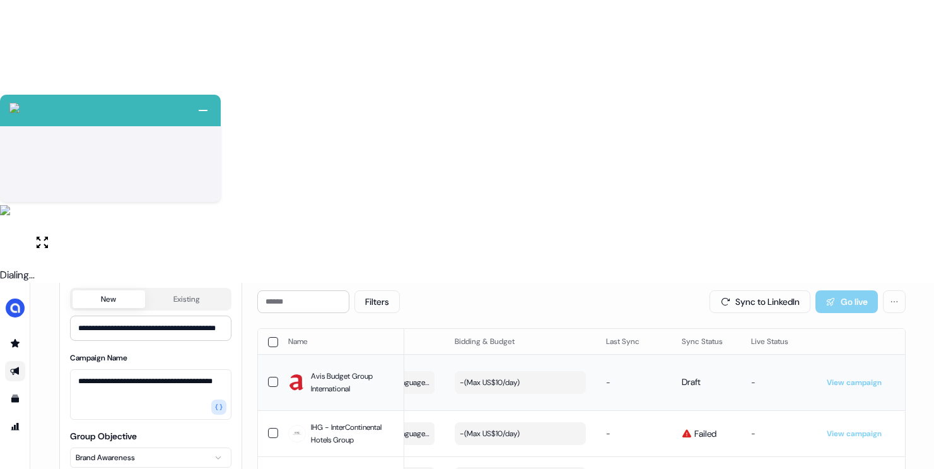
click at [192, 227] on html "+ Next Auto dialer paused! Go to your dialing tab to continue. 225 Paused" at bounding box center [467, 375] width 934 height 751
click at [202, 221] on html "+ Next Auto dialer paused! Go to your dialing tab to continue. 225 Paused" at bounding box center [467, 375] width 934 height 751
click at [164, 227] on html "+ Next Auto dialer paused! Go to your dialing tab to continue. 225 Paused" at bounding box center [467, 375] width 934 height 751
click at [179, 222] on html "+ Next Auto dialer paused! Go to your dialing tab to continue. 225 Paused" at bounding box center [467, 375] width 934 height 751
click at [166, 327] on html "+ Next Auto dialer paused! Go to your dialing tab to continue. 225 Paused" at bounding box center [467, 375] width 934 height 751
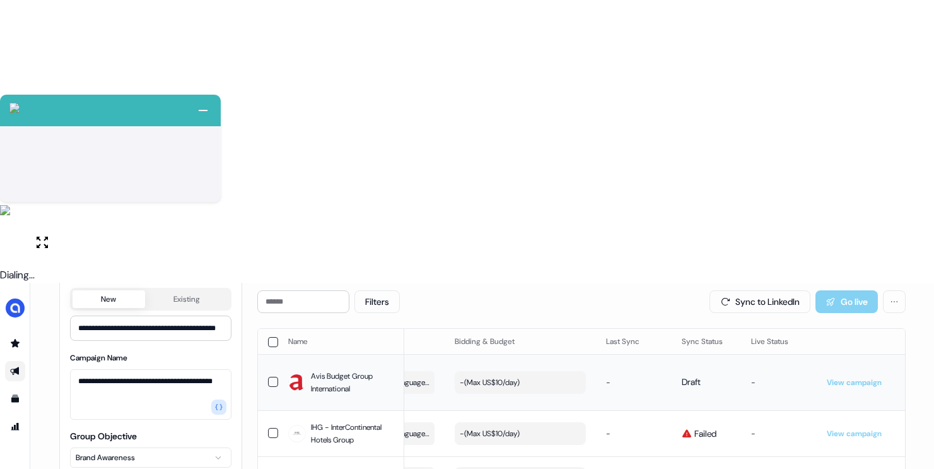
type input "**********"
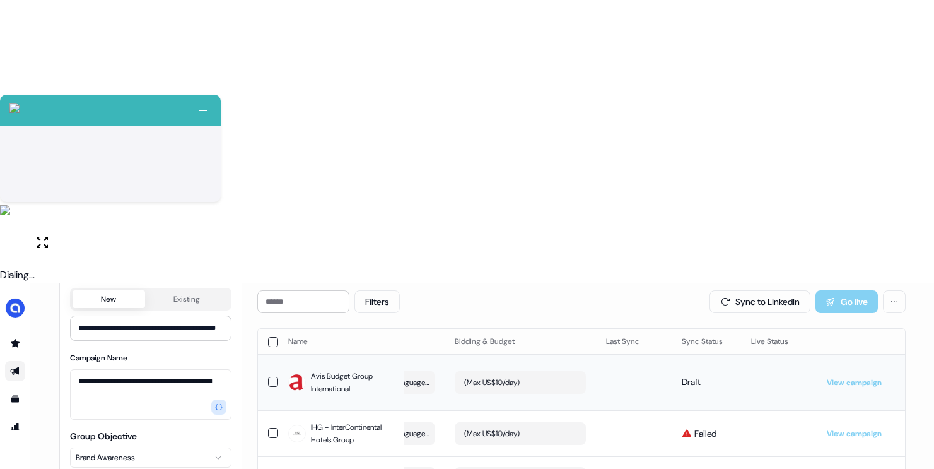
type input "**********"
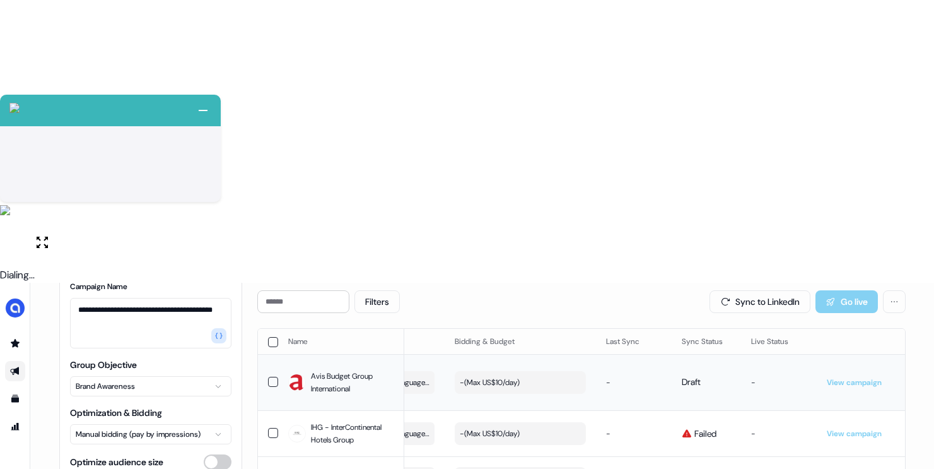
scroll to position [181, 0]
type input "***"
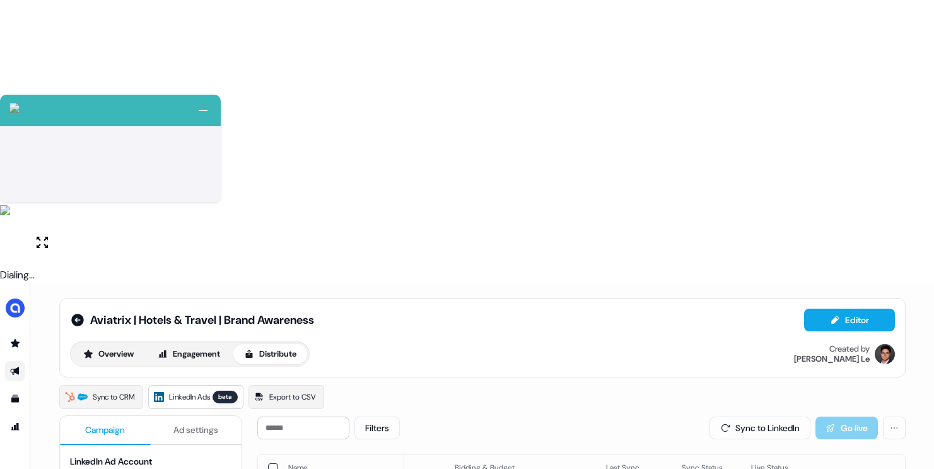
scroll to position [3, 0]
click at [185, 414] on button "Ad settings" at bounding box center [196, 428] width 91 height 29
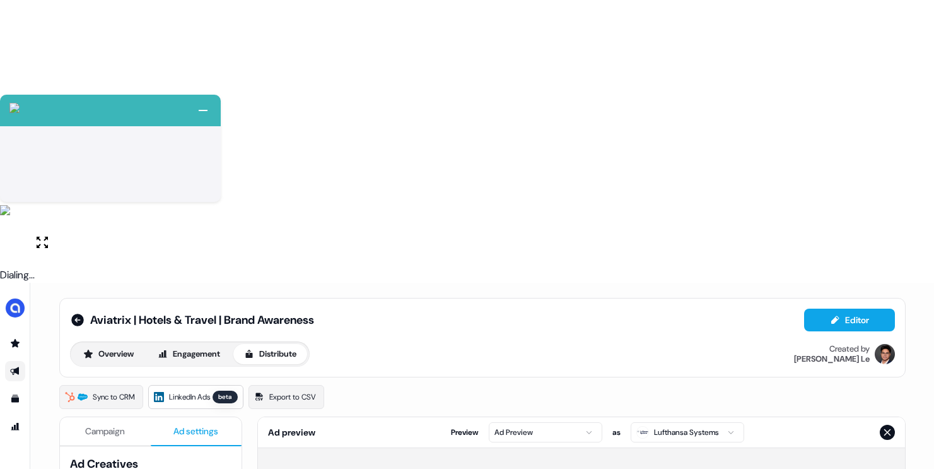
click at [138, 271] on html "+ Next Auto dialer paused! Go to your dialing tab to continue. 225 Paused" at bounding box center [467, 375] width 934 height 751
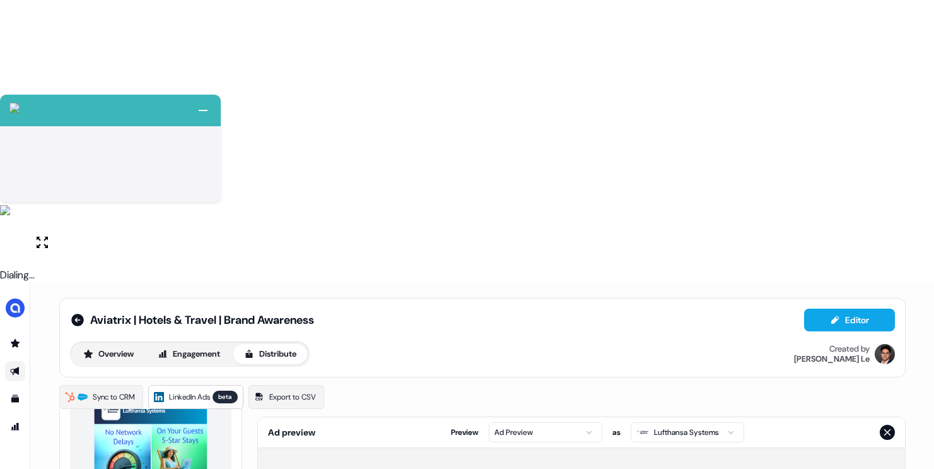
scroll to position [178, 0]
paste textarea "**********"
type textarea "**********"
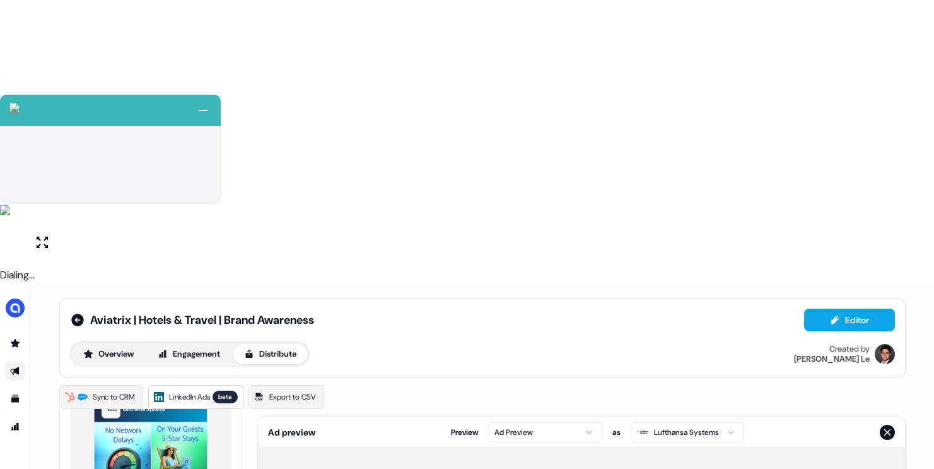
paste textarea "**********"
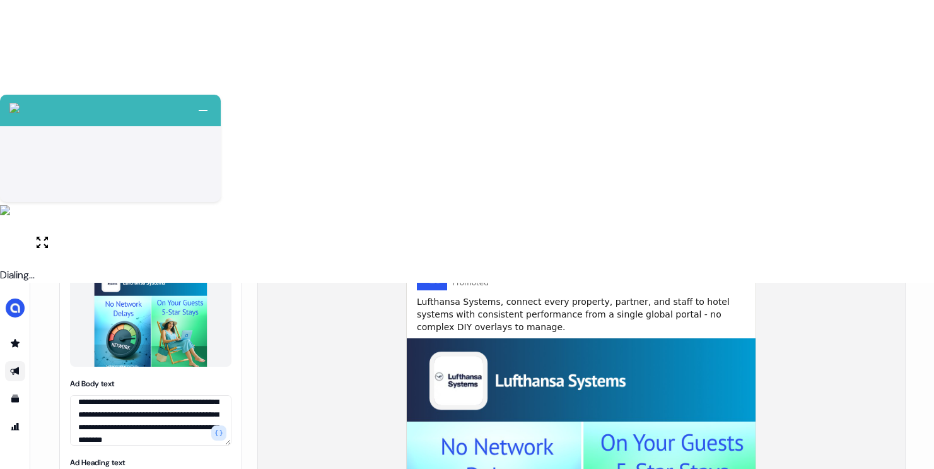
scroll to position [244, 0]
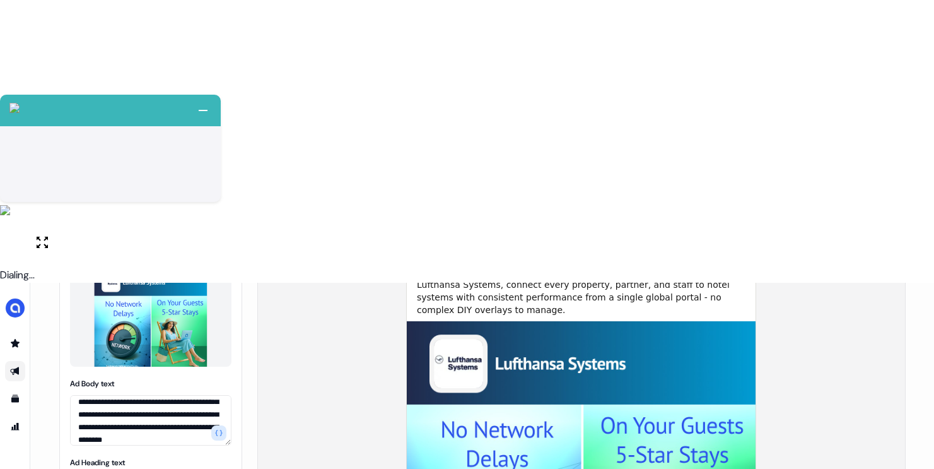
type textarea "**********"
click at [131, 437] on html "+ Next Auto dialer paused! Go to your dialing tab to continue. 225 Paused" at bounding box center [467, 375] width 934 height 751
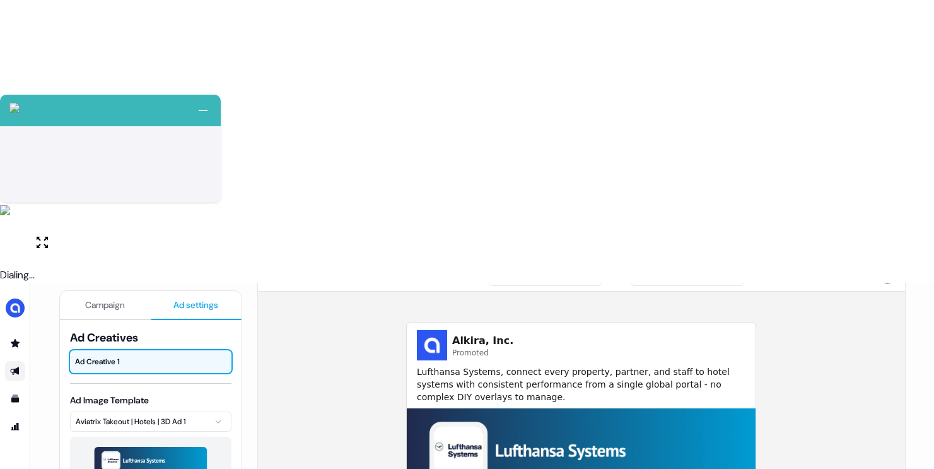
scroll to position [87, 0]
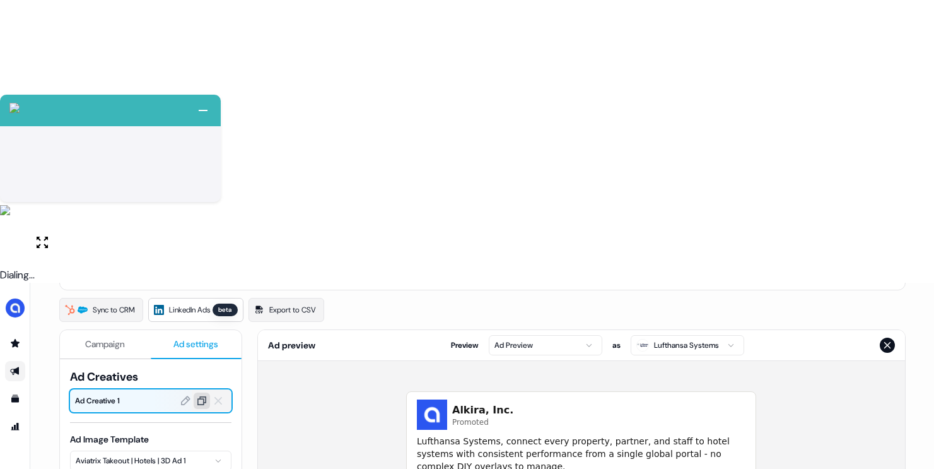
click at [204, 395] on icon at bounding box center [201, 400] width 11 height 11
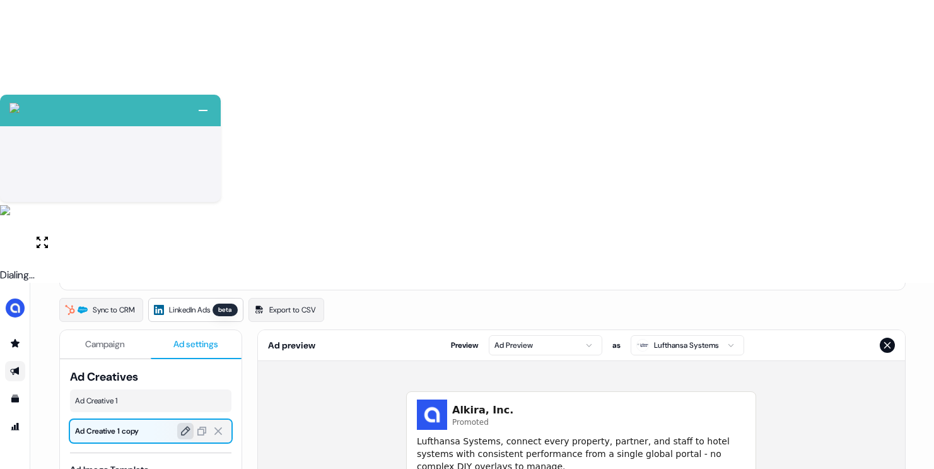
click at [183, 425] on icon at bounding box center [185, 430] width 11 height 11
type input "**********"
click at [138, 203] on html "+ Next Auto dialer paused! Go to your dialing tab to continue. 225 Paused" at bounding box center [467, 375] width 934 height 751
click at [199, 425] on icon at bounding box center [201, 430] width 11 height 11
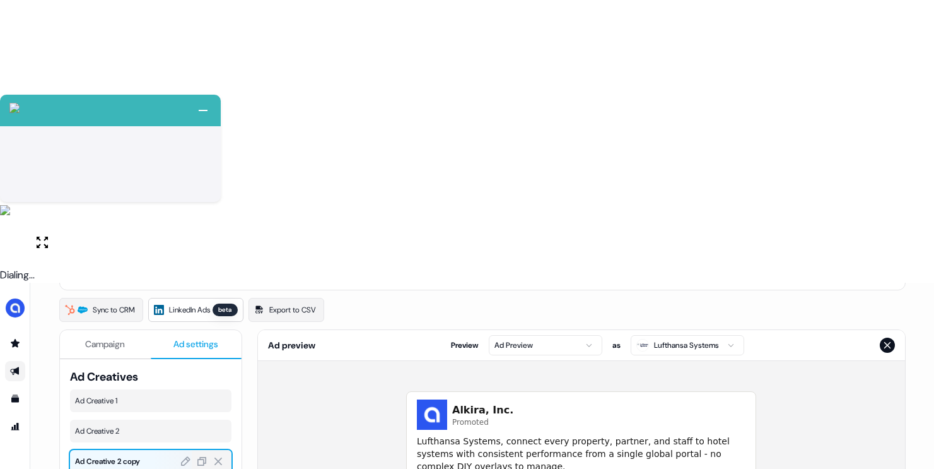
drag, startPoint x: 181, startPoint y: 179, endPoint x: 168, endPoint y: 181, distance: 12.8
click at [182, 455] on icon at bounding box center [185, 460] width 11 height 11
drag, startPoint x: 147, startPoint y: 179, endPoint x: 117, endPoint y: 179, distance: 30.3
click at [117, 450] on input "**********" at bounding box center [113, 461] width 76 height 23
type input "**********"
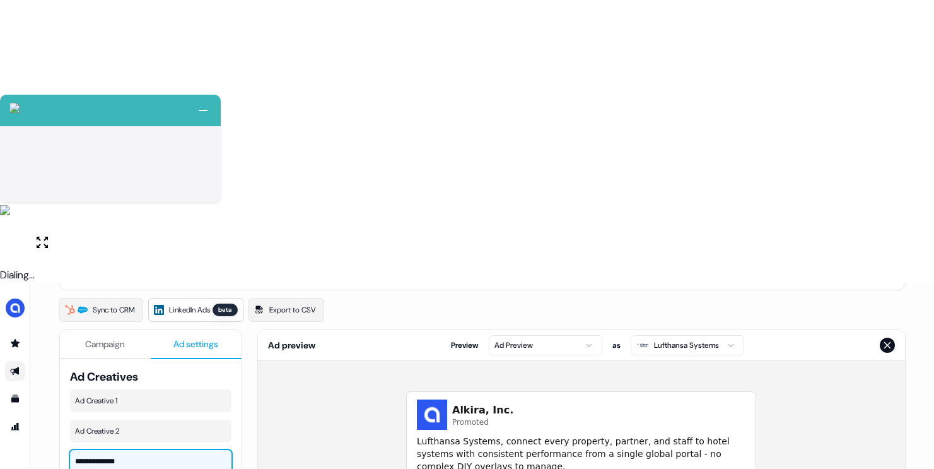
click at [148, 232] on html "+ Next Auto dialer paused! Go to your dialing tab to continue. 225 Paused" at bounding box center [467, 375] width 934 height 751
click at [196, 455] on icon at bounding box center [201, 460] width 11 height 11
drag, startPoint x: 140, startPoint y: 208, endPoint x: 116, endPoint y: 208, distance: 24.0
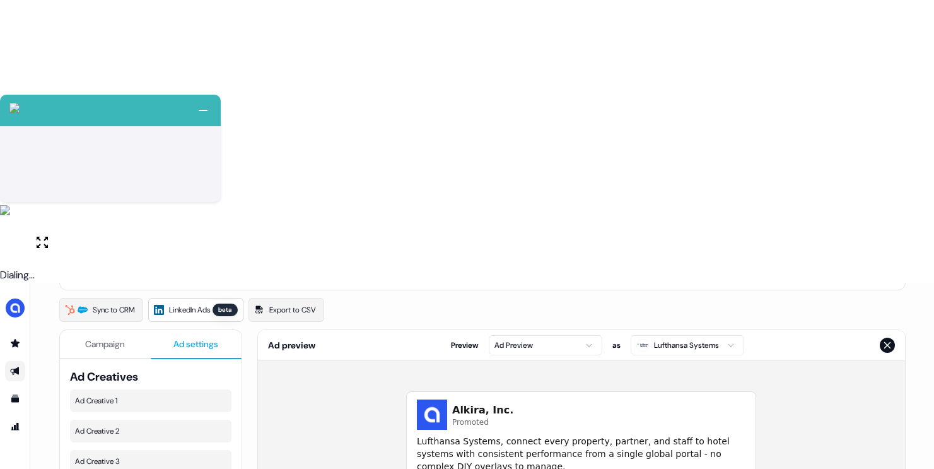
type input "**********"
click at [156, 266] on html "+ Next Auto dialer paused! Go to your dialing tab to continue. 225 Paused" at bounding box center [467, 375] width 934 height 751
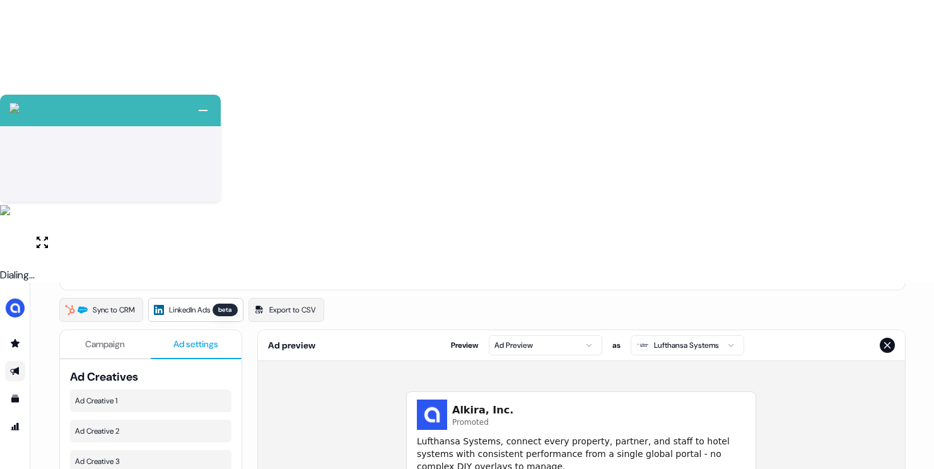
drag, startPoint x: 132, startPoint y: 240, endPoint x: 116, endPoint y: 239, distance: 15.8
type input "**********"
click at [151, 289] on html "+ Next Auto dialer paused! Go to your dialing tab to continue. 225 Paused" at bounding box center [467, 375] width 934 height 751
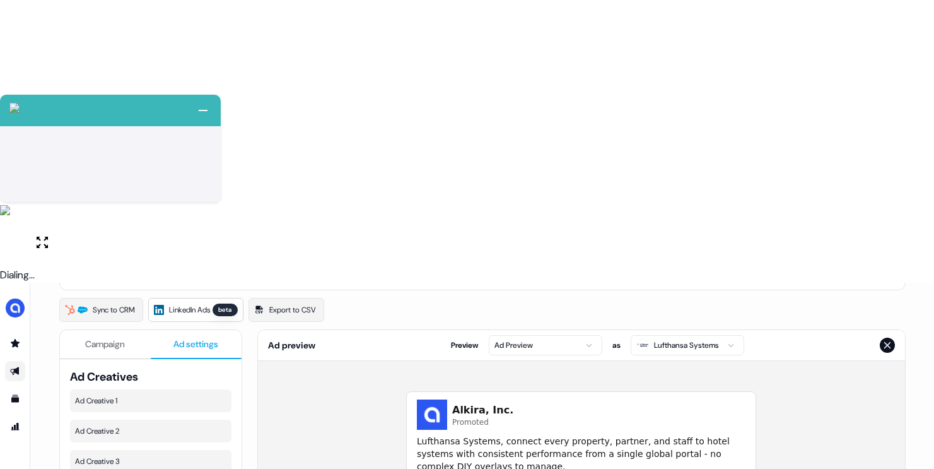
drag, startPoint x: 143, startPoint y: 268, endPoint x: 137, endPoint y: 283, distance: 16.2
type input "**********"
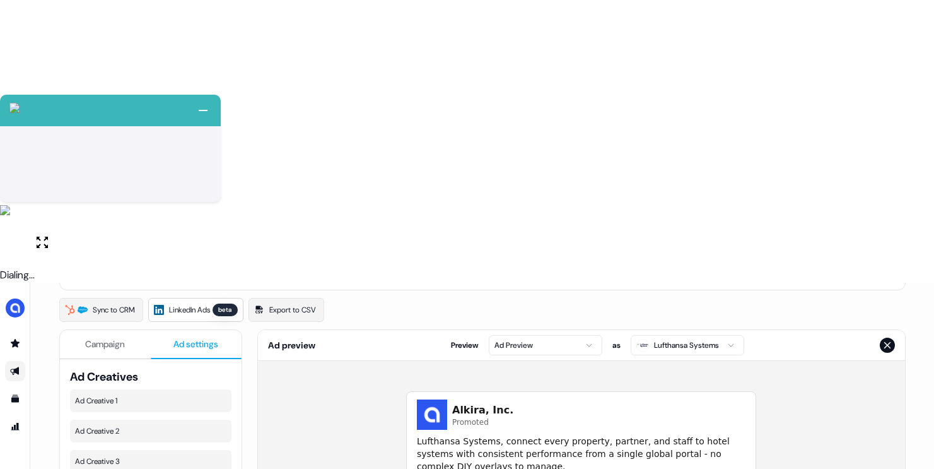
click at [148, 322] on html "+ Next Auto dialer paused! Go to your dialing tab to continue. 225 Paused" at bounding box center [467, 375] width 934 height 751
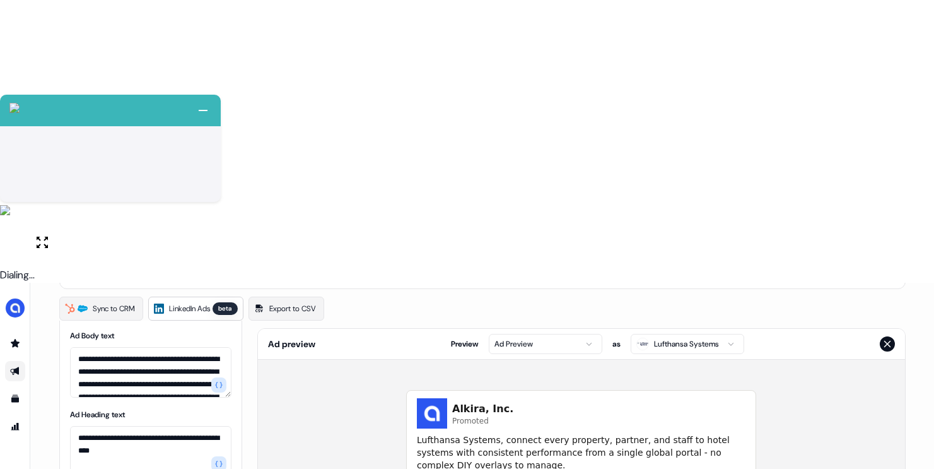
scroll to position [0, 0]
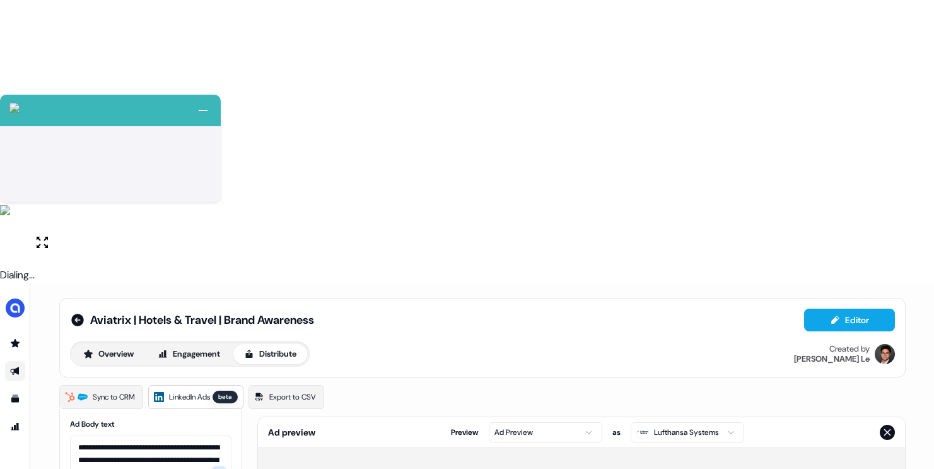
click at [883, 427] on icon "Close preview" at bounding box center [888, 432] width 10 height 10
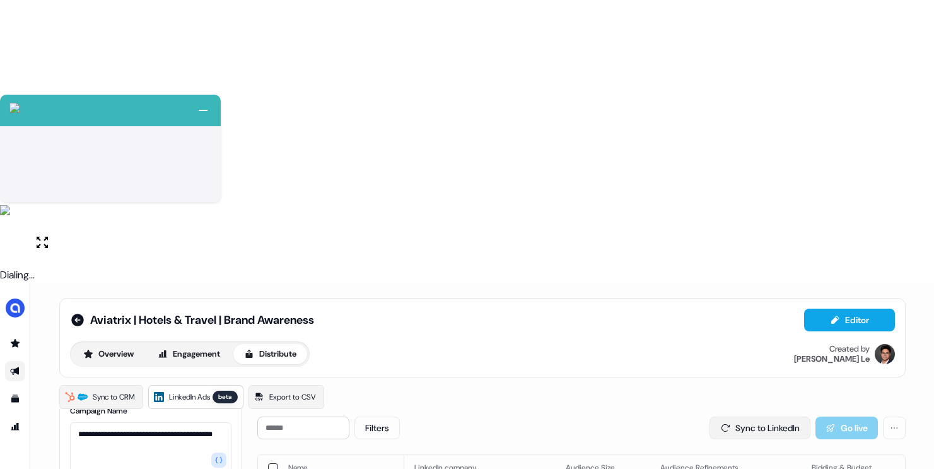
click at [746, 416] on button "Sync to LinkedIn" at bounding box center [760, 427] width 101 height 23
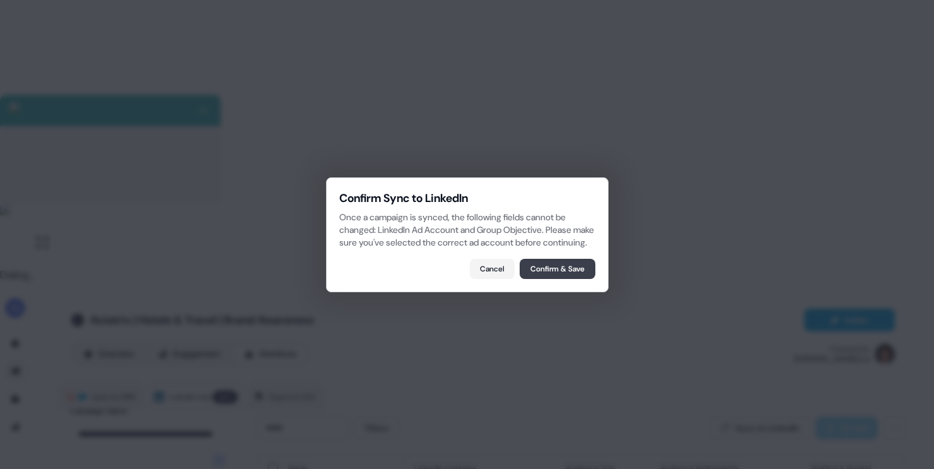
click at [568, 269] on button "Confirm & Save" at bounding box center [558, 269] width 76 height 20
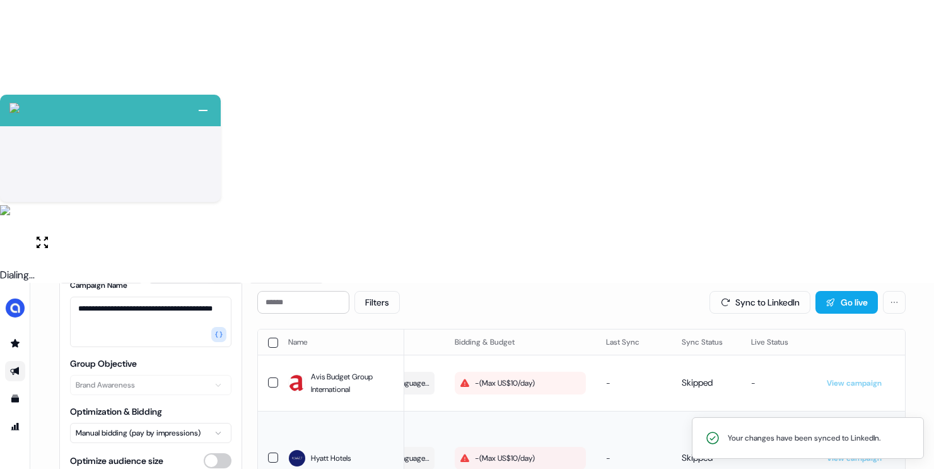
scroll to position [126, 0]
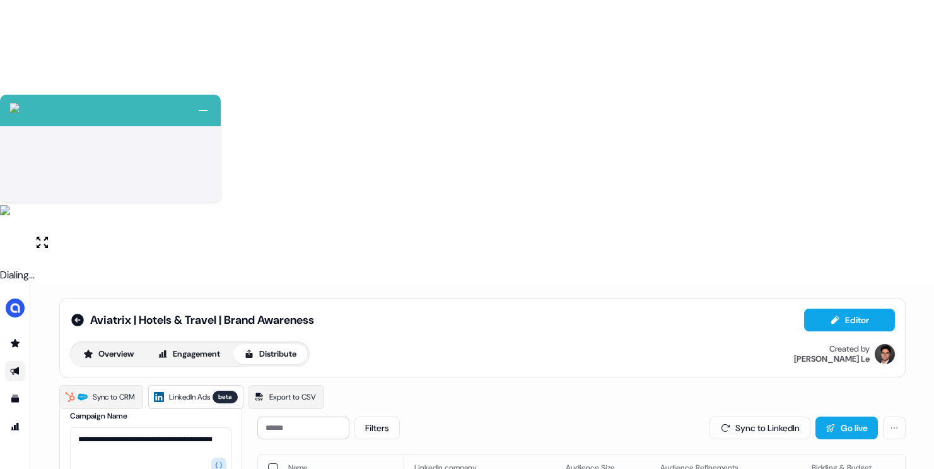
scroll to position [153, 0]
type input "**********"
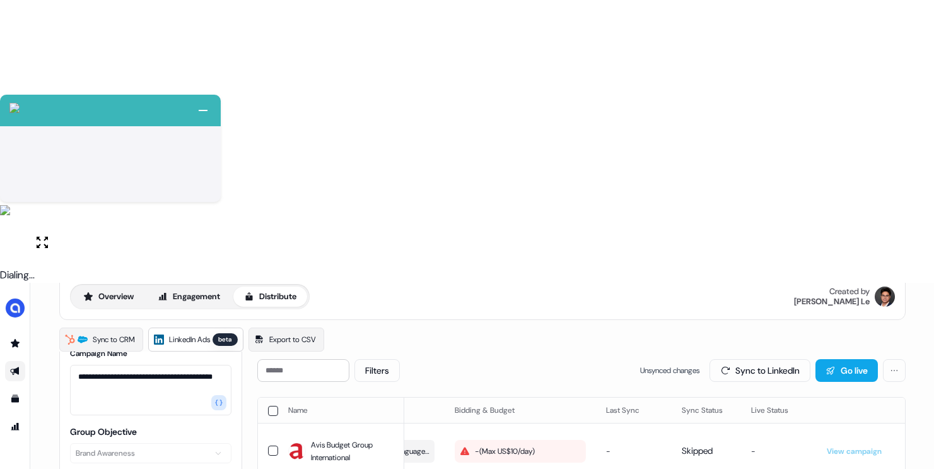
scroll to position [0, 0]
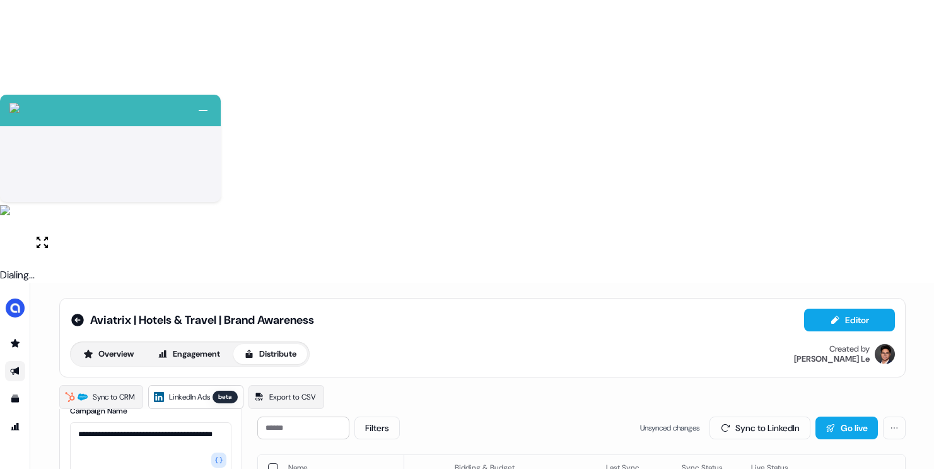
click at [268, 463] on button "button" at bounding box center [273, 468] width 10 height 10
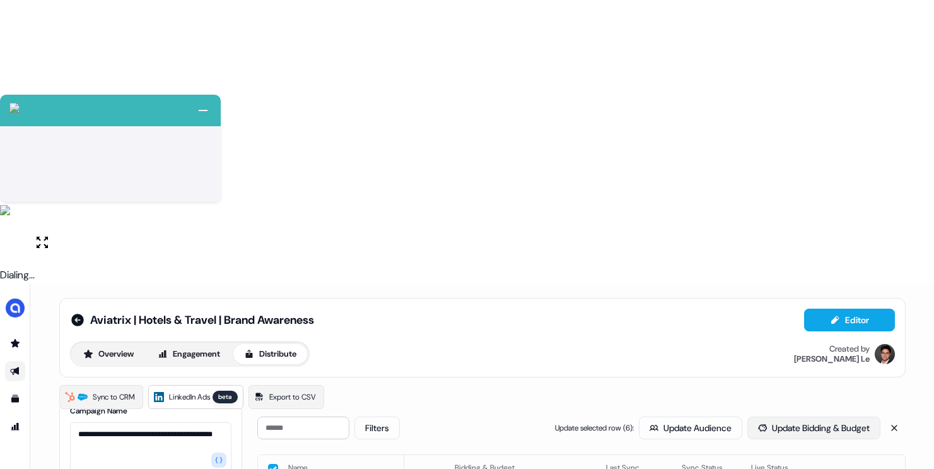
click at [821, 416] on button "Update Bidding & Budget" at bounding box center [814, 427] width 133 height 23
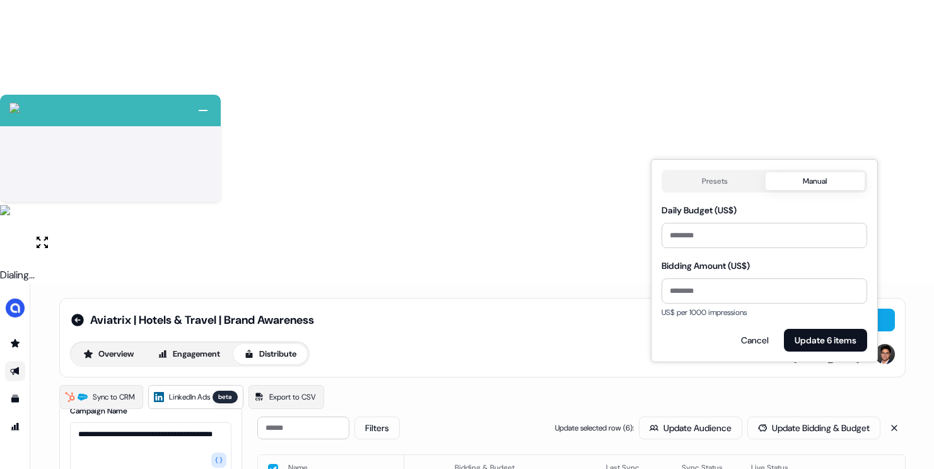
click at [715, 173] on button "Presets" at bounding box center [715, 181] width 102 height 18
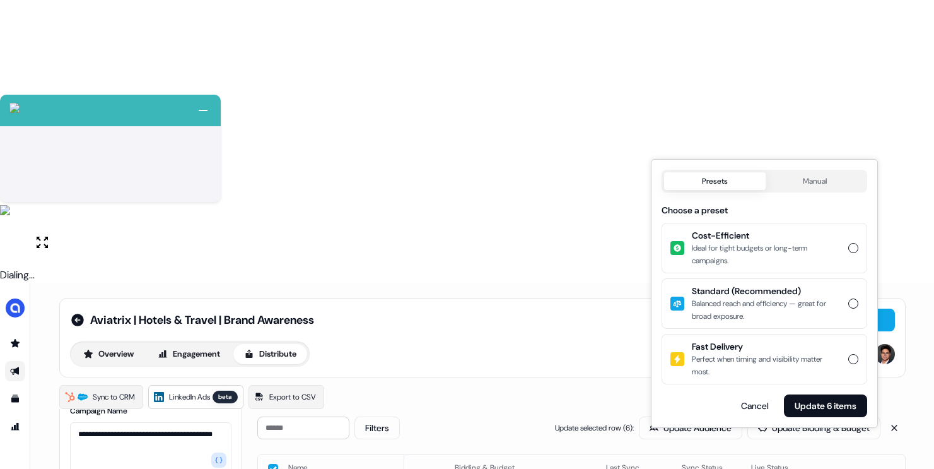
click at [786, 251] on div "Ideal for tight budgets or long-term campaigns." at bounding box center [766, 254] width 149 height 25
click at [849, 251] on button "Cost-Efficient Ideal for tight budgets or long-term campaigns." at bounding box center [854, 248] width 10 height 10
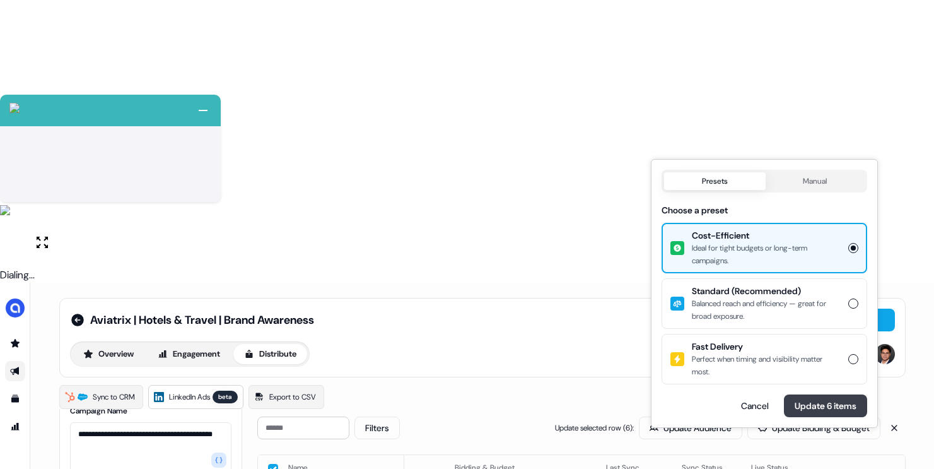
click at [842, 396] on button "Update 6 items" at bounding box center [825, 405] width 83 height 23
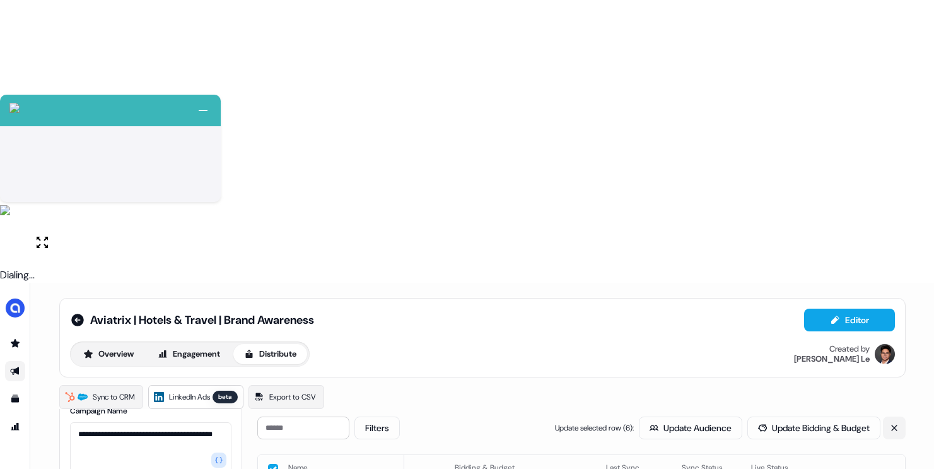
click at [890, 423] on icon at bounding box center [894, 427] width 9 height 9
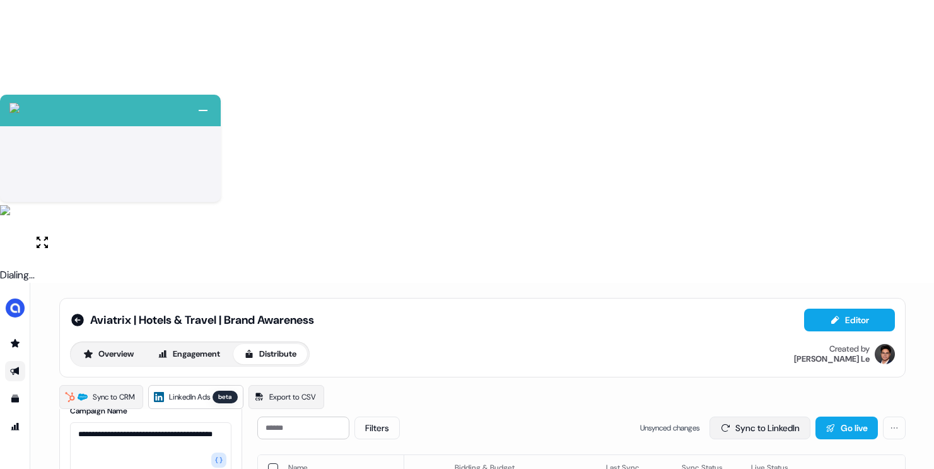
click at [761, 416] on button "Sync to LinkedIn" at bounding box center [760, 427] width 101 height 23
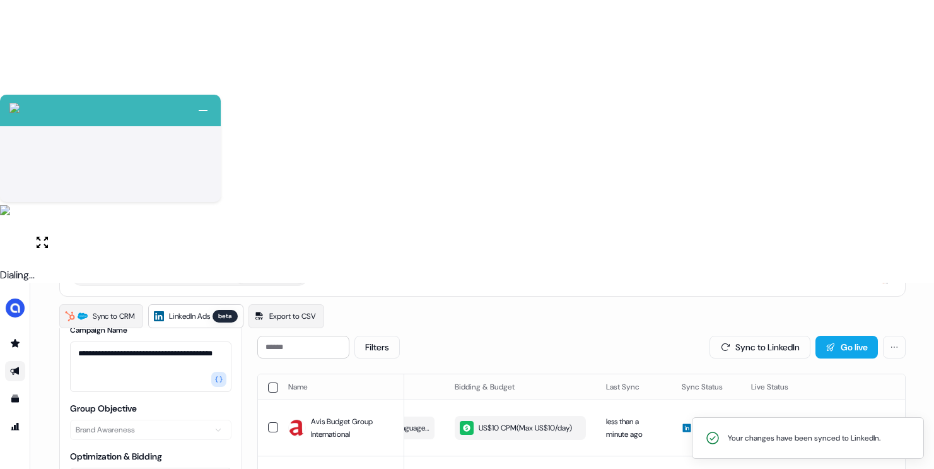
scroll to position [73, 0]
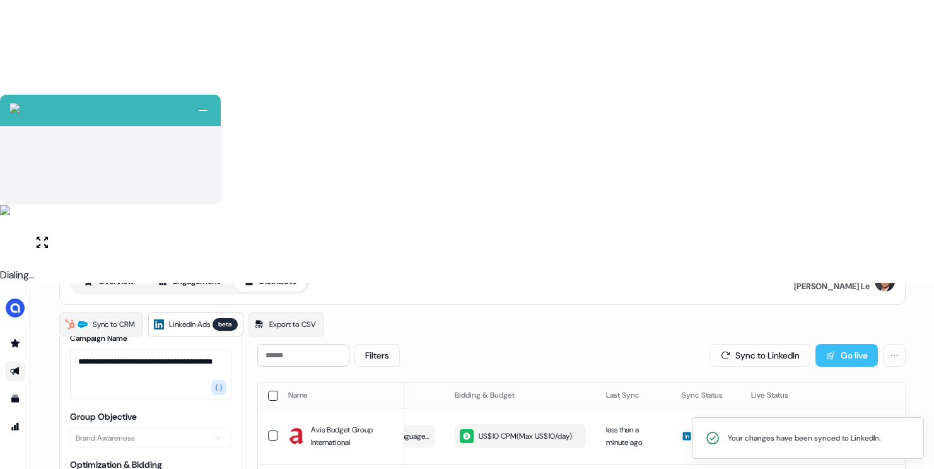
click at [828, 350] on icon at bounding box center [831, 355] width 10 height 10
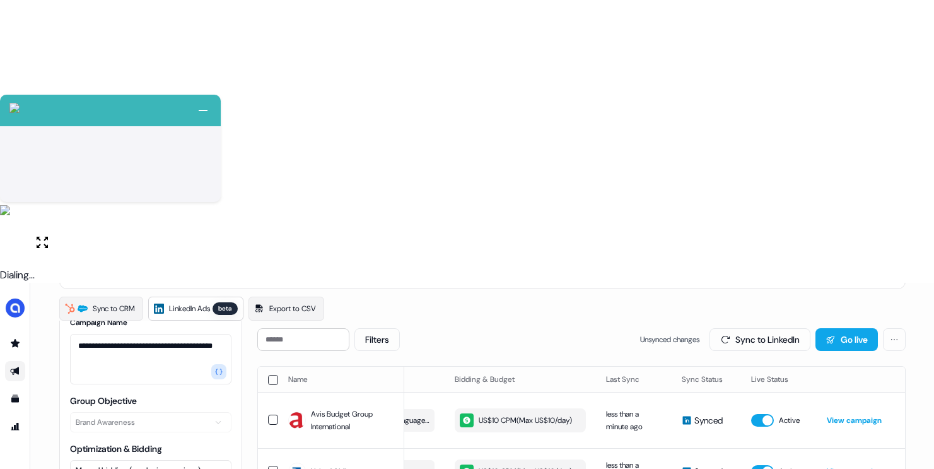
scroll to position [0, 0]
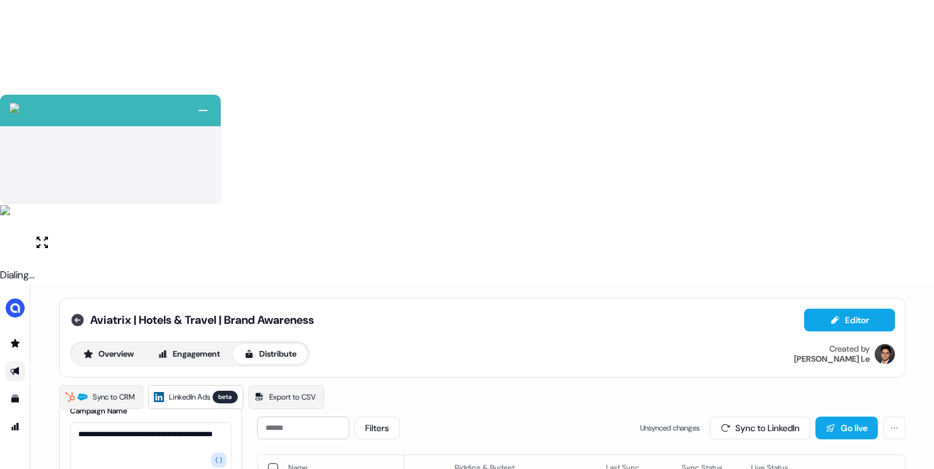
click at [76, 312] on icon at bounding box center [77, 319] width 15 height 15
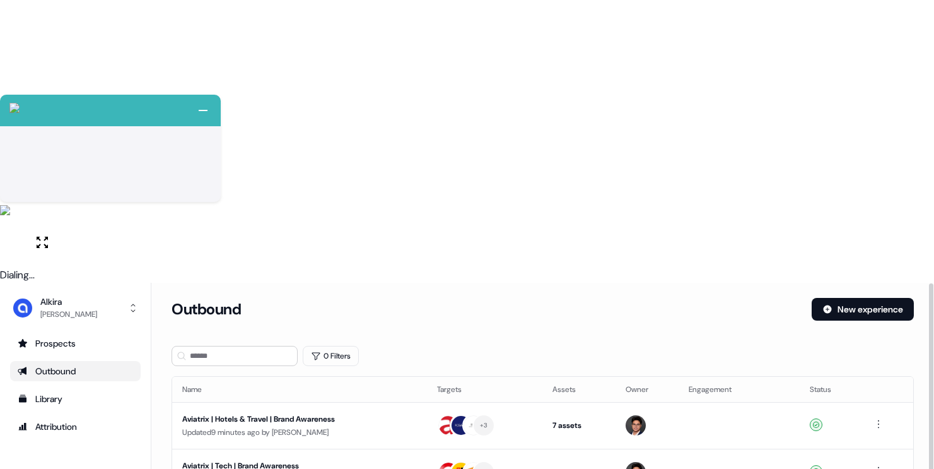
click at [450, 298] on div "Outbound New experience" at bounding box center [543, 317] width 743 height 38
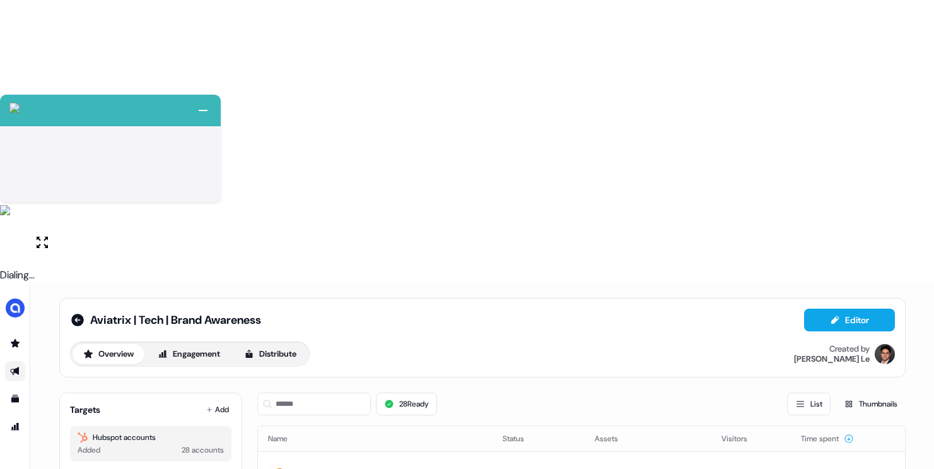
click at [214, 468] on button "Auto sync CRM lists" at bounding box center [223, 478] width 18 height 10
click at [286, 427] on button "Name" at bounding box center [285, 438] width 35 height 23
click at [285, 427] on button "Name" at bounding box center [285, 438] width 35 height 23
click at [216, 401] on button "Add" at bounding box center [218, 410] width 28 height 18
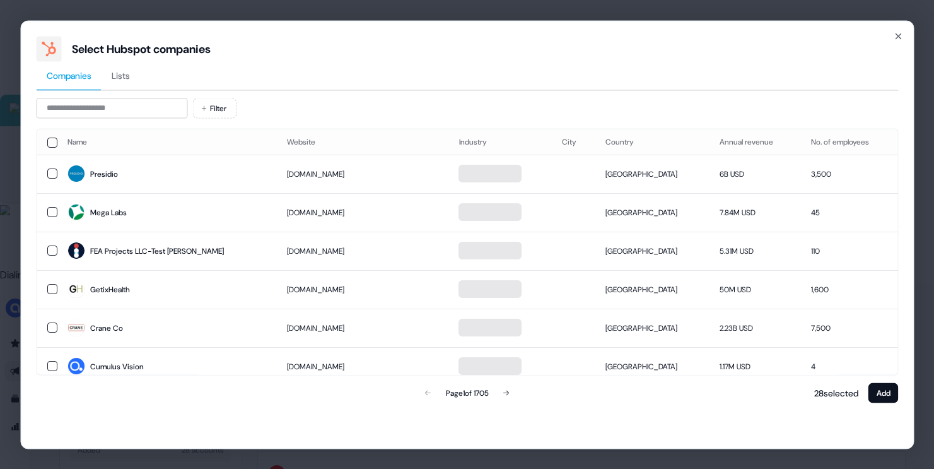
click at [138, 119] on div "Filter Name Website Industry City Country Annual revenue No. of employees Presi…" at bounding box center [467, 251] width 862 height 307
click at [134, 109] on input at bounding box center [111, 108] width 151 height 20
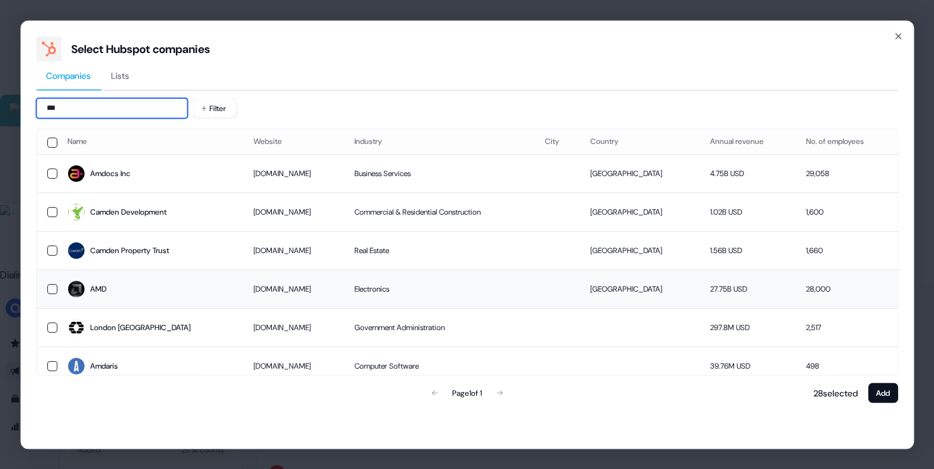
type input "***"
click at [126, 291] on span "AMD" at bounding box center [150, 289] width 166 height 18
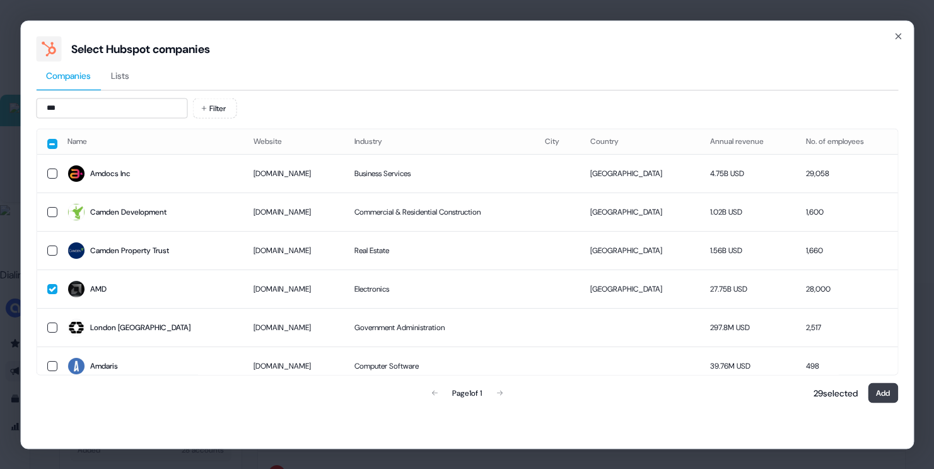
click at [884, 389] on button "Add" at bounding box center [883, 392] width 30 height 20
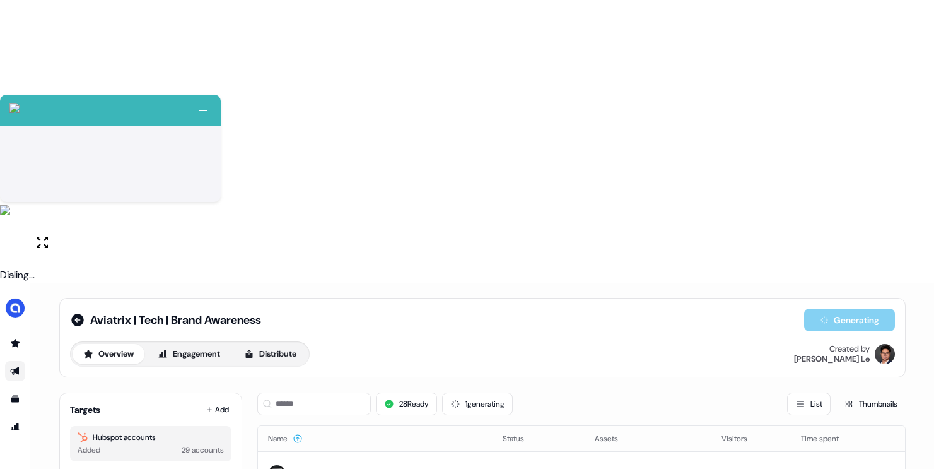
scroll to position [23, 0]
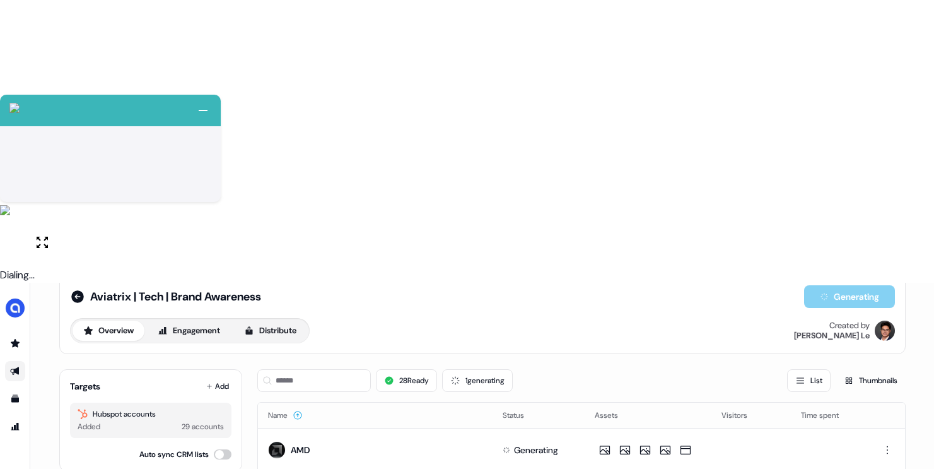
click at [886, 253] on html "+ Next Auto dialer paused! Go to your dialing tab to continue. 225 Paused" at bounding box center [467, 375] width 934 height 751
click at [874, 297] on span "Delete" at bounding box center [863, 298] width 22 height 10
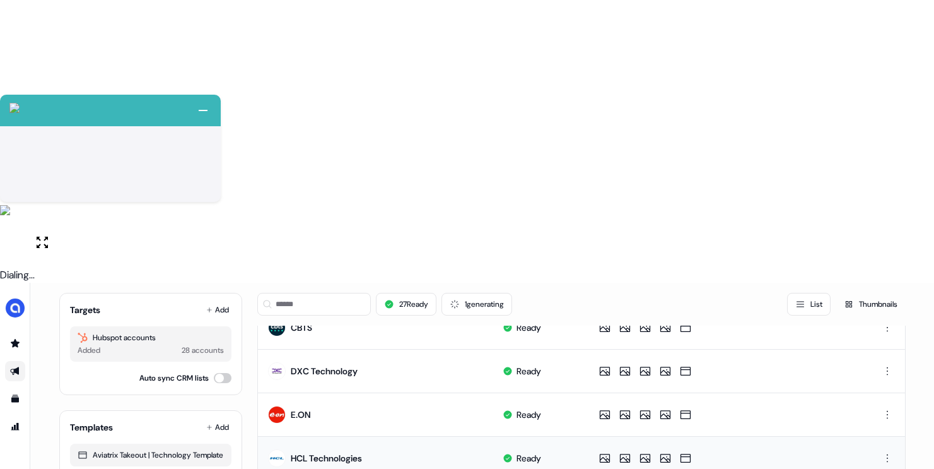
scroll to position [382, 0]
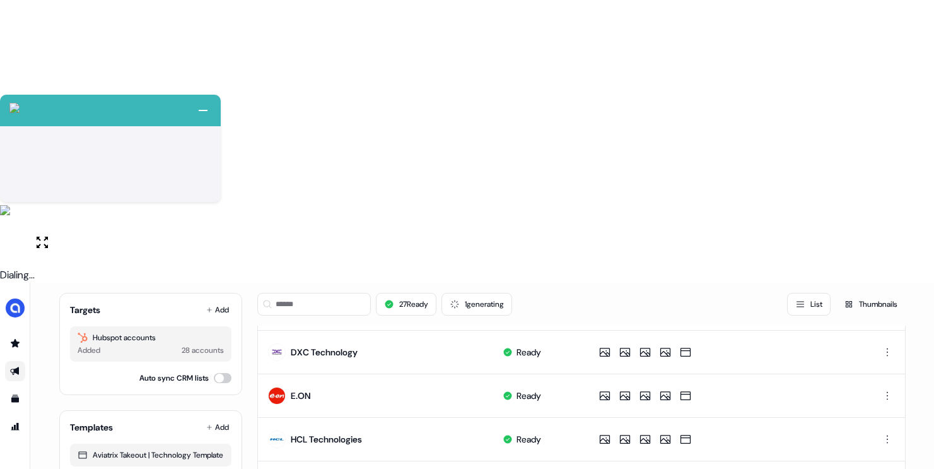
click at [891, 336] on html "+ Next Auto dialer paused! Go to your dialing tab to continue. 225 Paused" at bounding box center [467, 375] width 934 height 751
click at [888, 332] on html "+ Next Auto dialer paused! Go to your dialing tab to continue. 225 Paused" at bounding box center [467, 375] width 934 height 751
click at [877, 380] on div "Delete" at bounding box center [885, 374] width 74 height 20
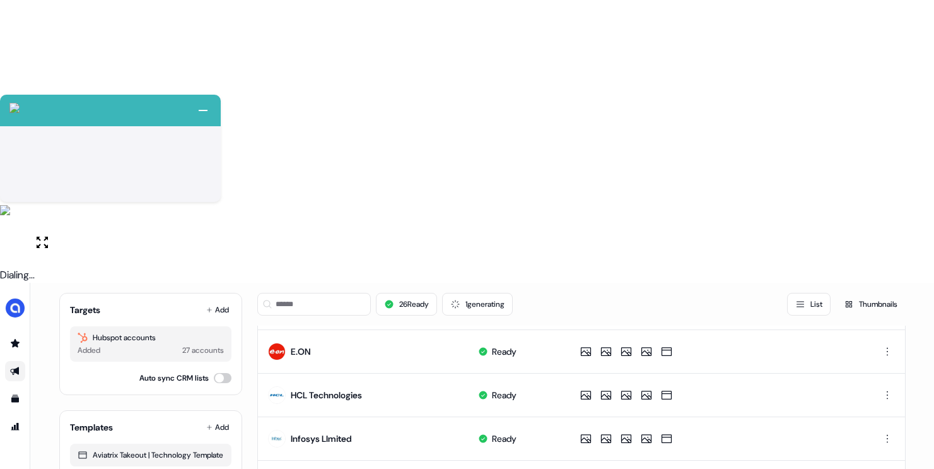
scroll to position [428, 0]
click at [888, 332] on html "+ Next Auto dialer paused! Go to your dialing tab to continue. 225 Paused" at bounding box center [467, 375] width 934 height 751
click at [872, 369] on span "Delete" at bounding box center [863, 372] width 22 height 10
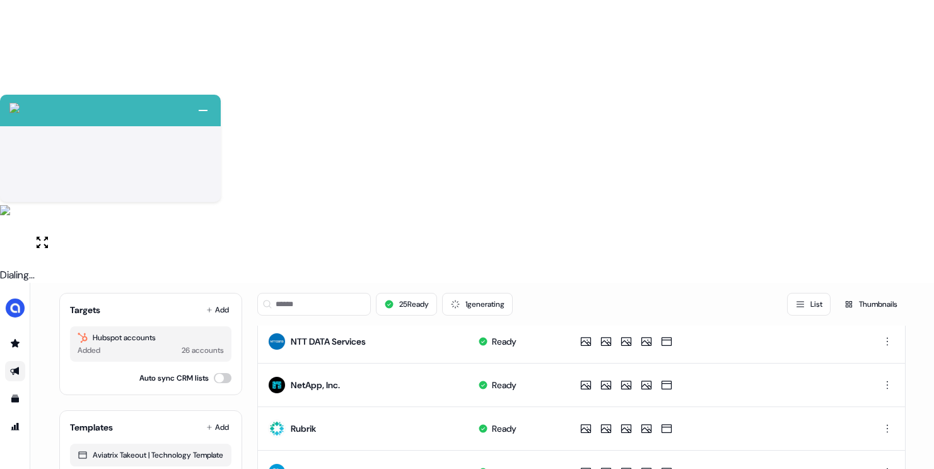
click at [883, 319] on html "+ Next Auto dialer paused! Go to your dialing tab to continue. 225 Paused" at bounding box center [467, 375] width 934 height 751
click at [865, 363] on span "Delete" at bounding box center [863, 363] width 22 height 10
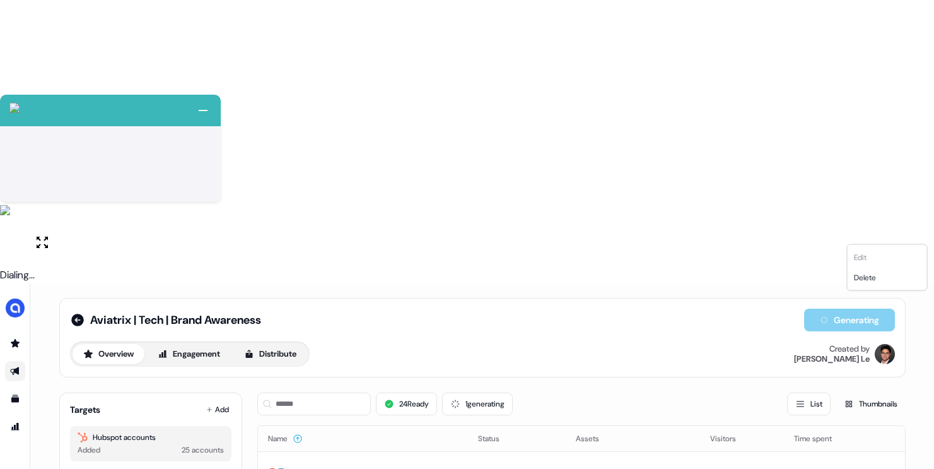
click at [887, 233] on html "+ Next Auto dialer paused! Go to your dialing tab to continue. 225 Paused" at bounding box center [467, 375] width 934 height 751
click at [871, 274] on span "Delete" at bounding box center [865, 278] width 22 height 10
click at [891, 317] on html "+ Next Auto dialer paused! Go to your dialing tab to continue. 225 Paused" at bounding box center [467, 375] width 934 height 751
click at [869, 358] on div "Delete" at bounding box center [887, 365] width 74 height 20
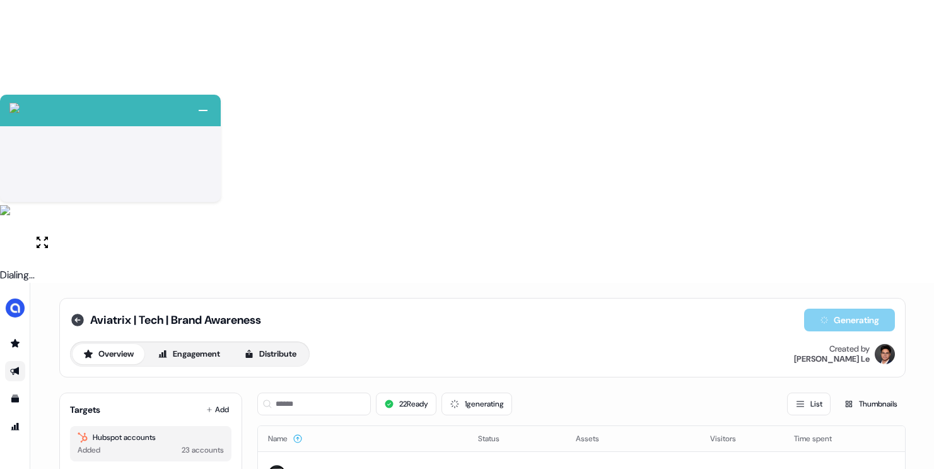
click at [75, 314] on icon at bounding box center [77, 320] width 13 height 13
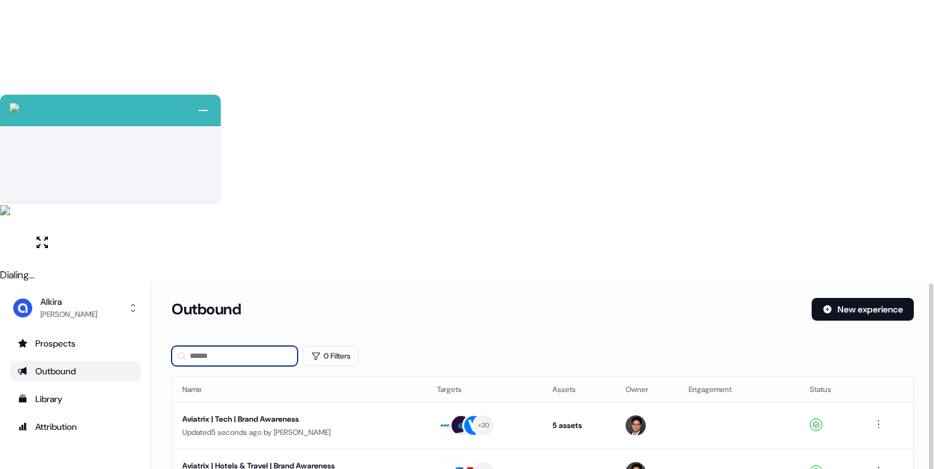
click at [211, 346] on input at bounding box center [235, 356] width 126 height 20
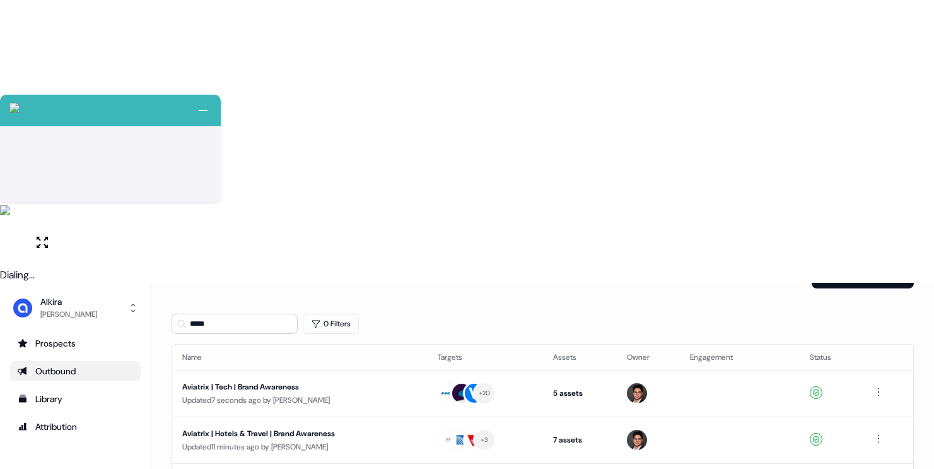
scroll to position [8, 0]
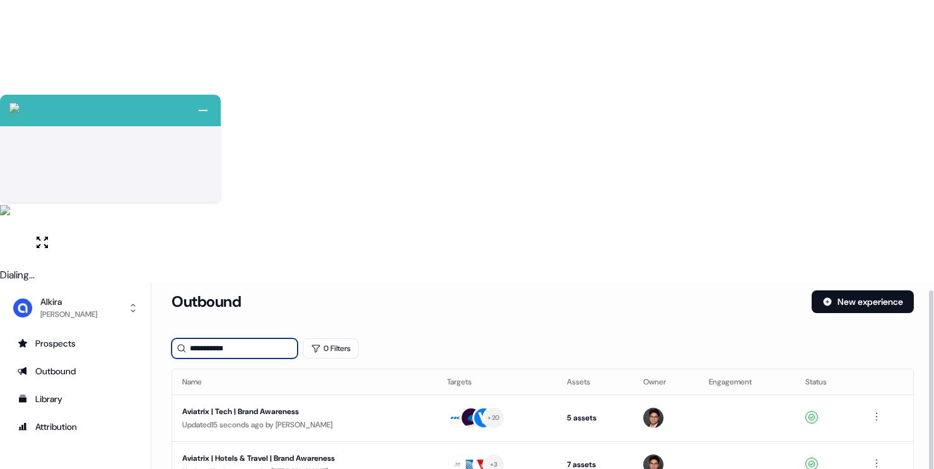
type input "**********"
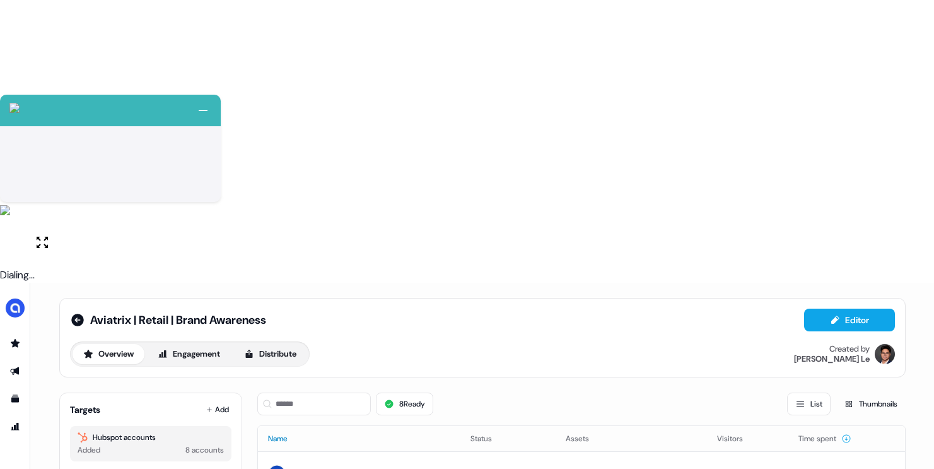
click at [287, 427] on button "Name" at bounding box center [285, 438] width 35 height 23
click at [218, 468] on button "Auto sync CRM lists" at bounding box center [223, 478] width 18 height 10
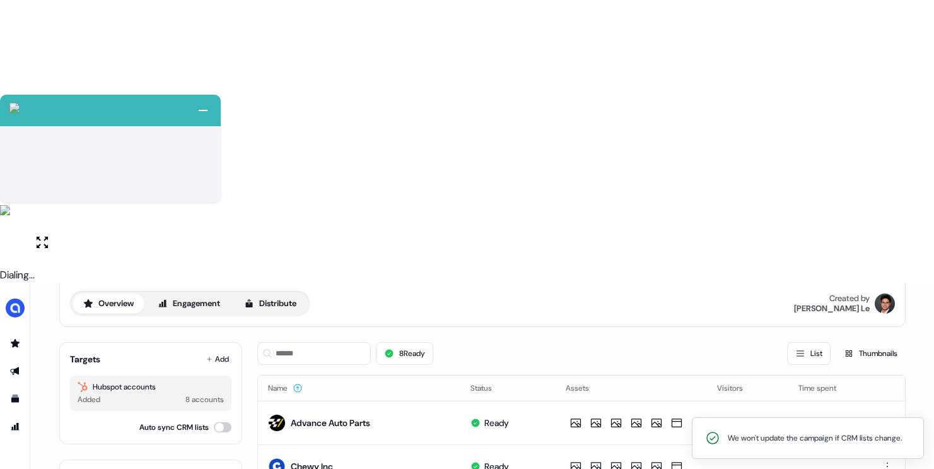
scroll to position [59, 0]
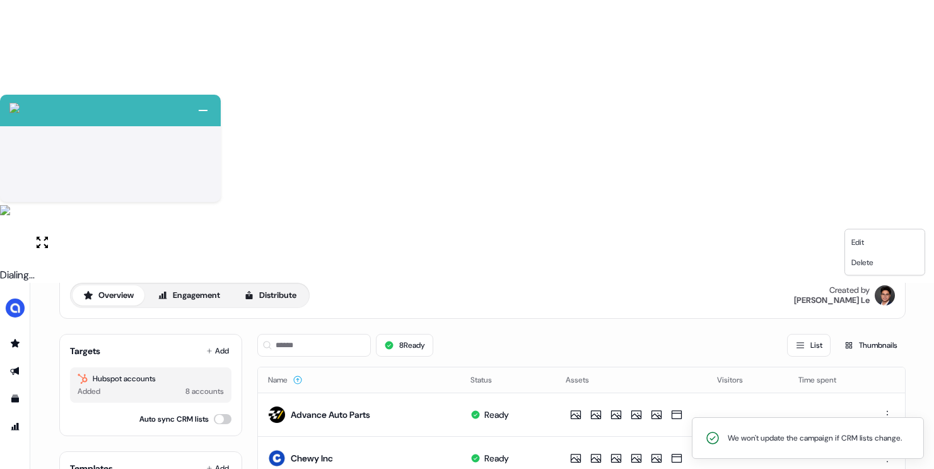
click at [883, 222] on html "+ Next Auto dialer paused! Go to your dialing tab to continue. 225 Paused" at bounding box center [467, 375] width 934 height 751
click at [868, 262] on span "Delete" at bounding box center [863, 262] width 22 height 10
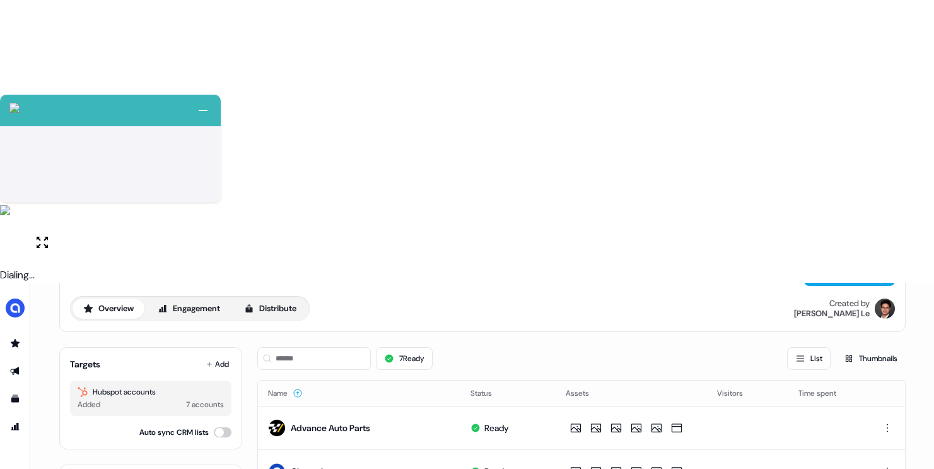
scroll to position [45, 0]
click at [211, 356] on button "Add" at bounding box center [218, 365] width 28 height 18
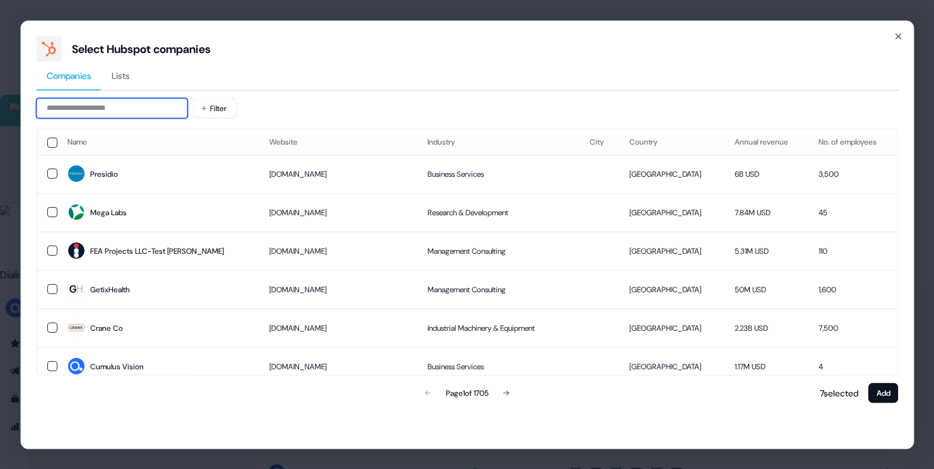
click at [140, 110] on input at bounding box center [111, 108] width 151 height 20
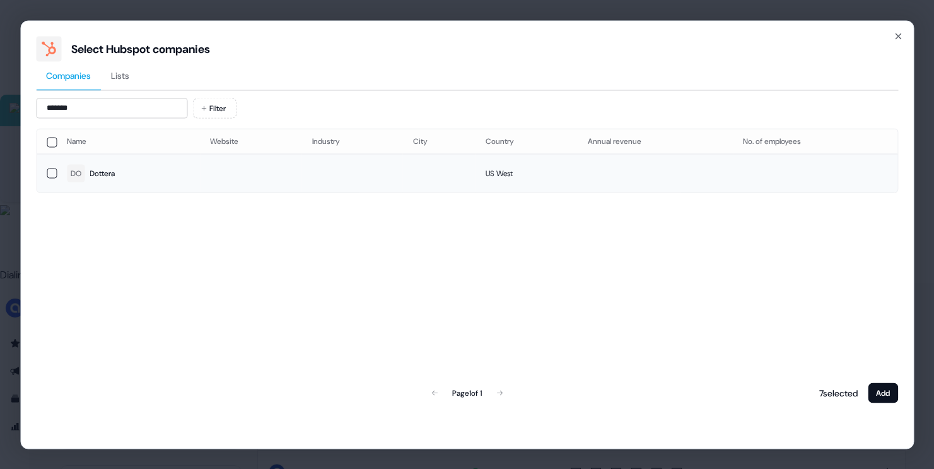
click at [105, 173] on div "Dottera" at bounding box center [102, 173] width 25 height 13
click at [109, 105] on input "*******" at bounding box center [111, 108] width 151 height 20
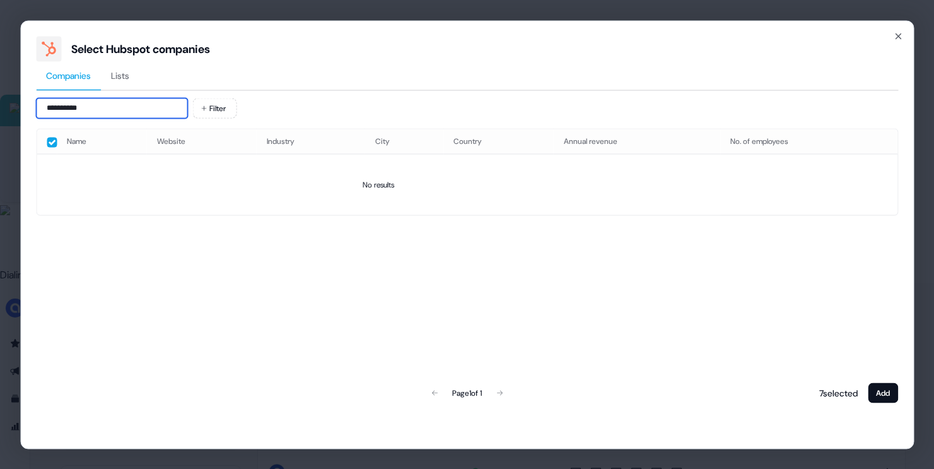
click at [109, 106] on input "**********" at bounding box center [111, 108] width 151 height 20
type input "*"
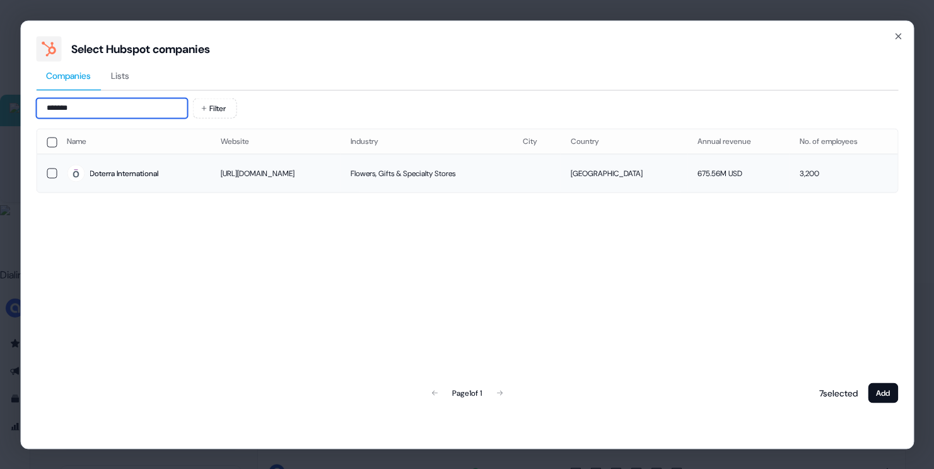
type input "*******"
click at [97, 176] on div "Doterra International" at bounding box center [124, 173] width 69 height 13
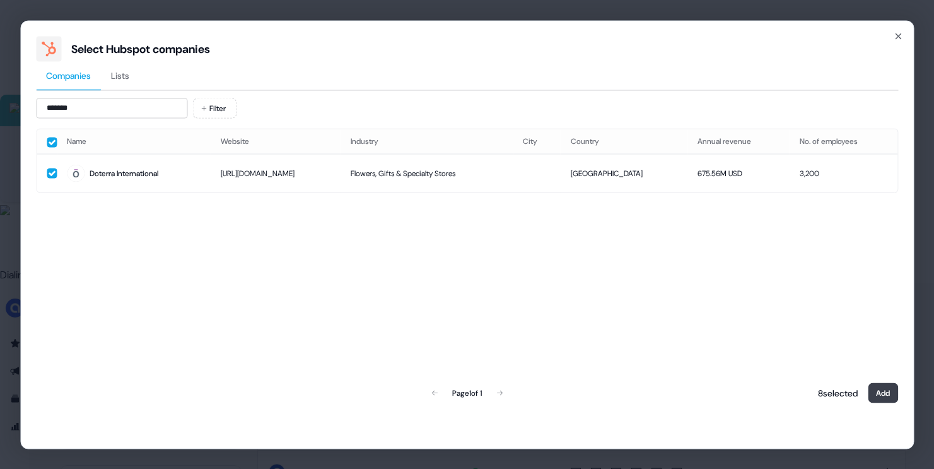
click at [882, 385] on button "Add" at bounding box center [883, 392] width 30 height 20
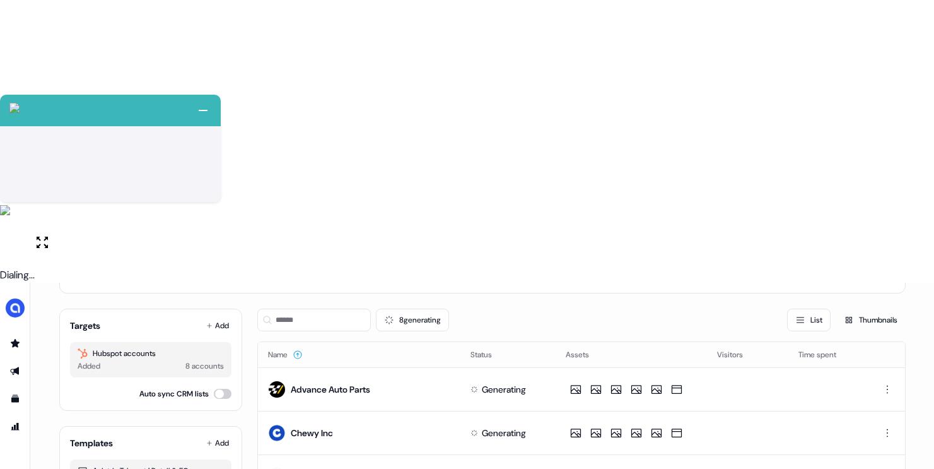
scroll to position [88, 0]
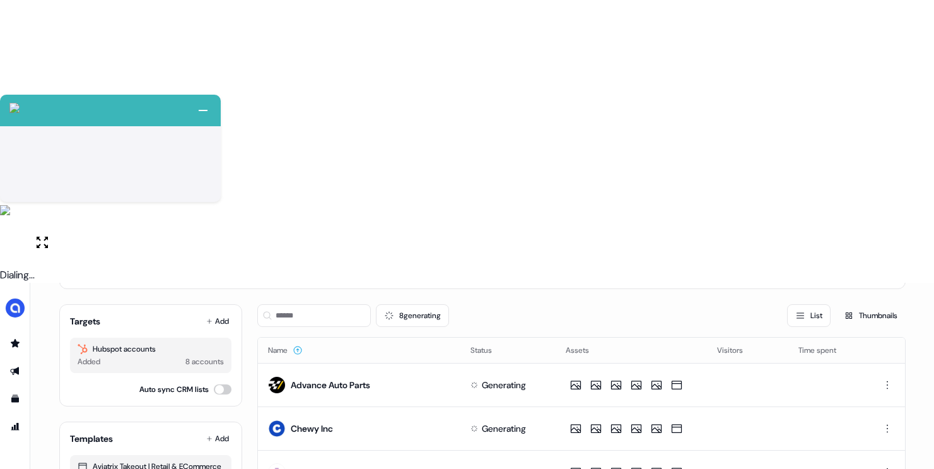
click at [885, 362] on html "+ Next Auto dialer paused! Go to your dialing tab to continue. 225 Paused" at bounding box center [467, 375] width 934 height 751
click at [867, 407] on span "Delete" at bounding box center [863, 406] width 22 height 10
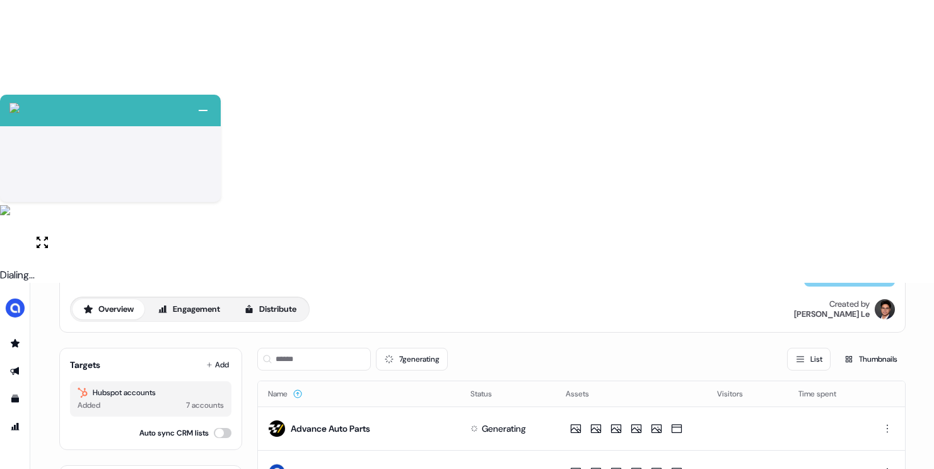
scroll to position [0, 0]
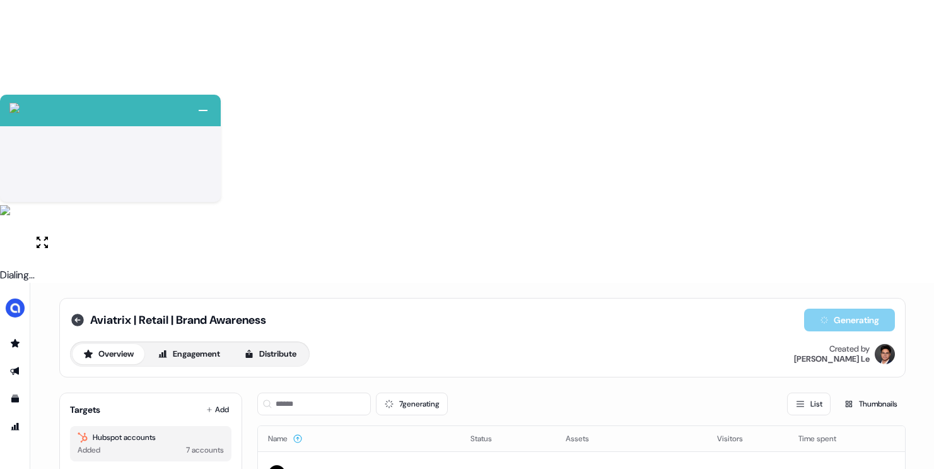
click at [72, 314] on icon at bounding box center [77, 320] width 13 height 13
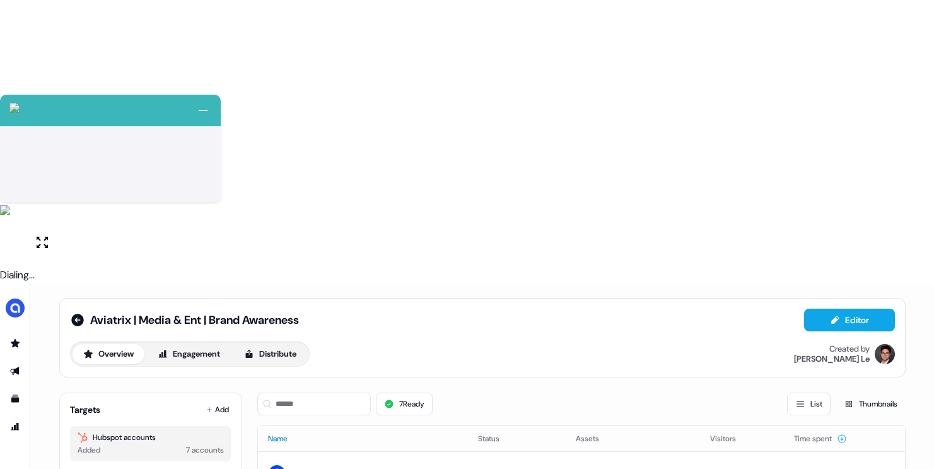
click at [277, 427] on button "Name" at bounding box center [285, 438] width 35 height 23
click at [883, 191] on html "+ Next Auto dialer paused! Go to your dialing tab to continue. 225 Paused" at bounding box center [467, 375] width 934 height 751
click at [860, 238] on div "Delete" at bounding box center [885, 234] width 74 height 20
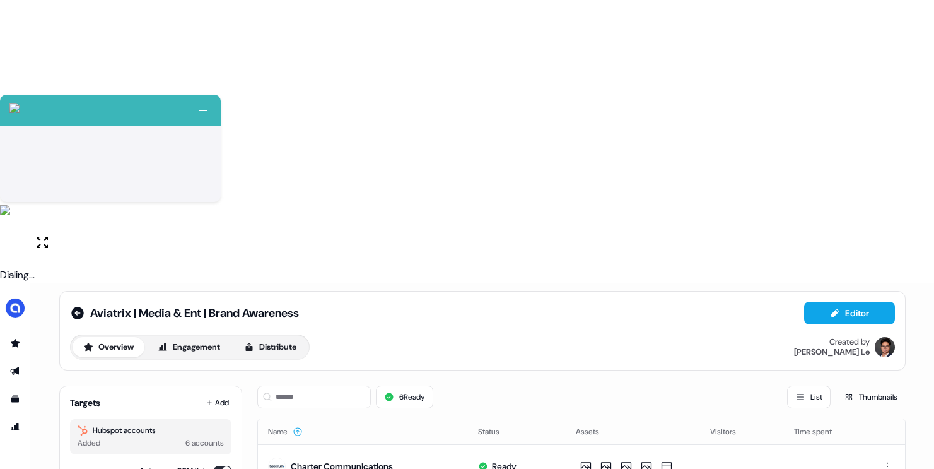
click at [889, 225] on html "+ Next Auto dialer paused! Go to your dialing tab to continue. 225 Paused" at bounding box center [467, 375] width 934 height 751
click at [872, 269] on span "Delete" at bounding box center [863, 271] width 22 height 10
click at [220, 466] on button "Auto sync CRM lists" at bounding box center [223, 471] width 18 height 10
click at [213, 394] on button "Add" at bounding box center [218, 403] width 28 height 18
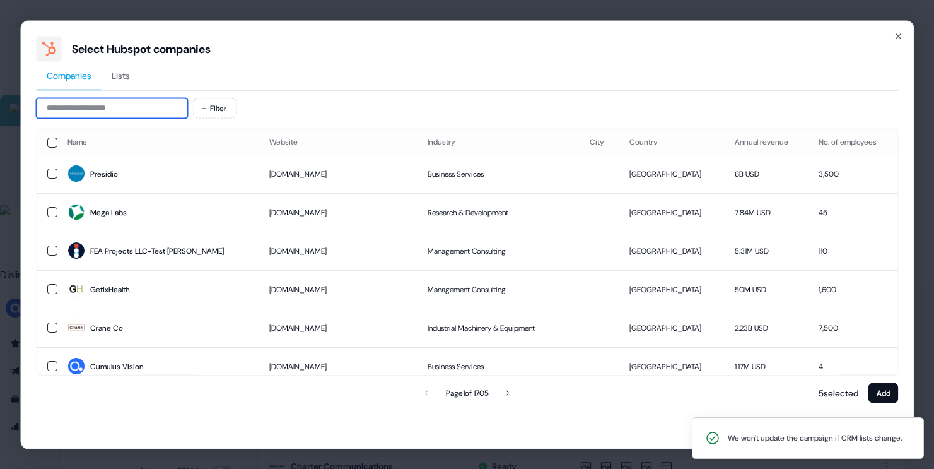
click at [141, 112] on input at bounding box center [111, 108] width 151 height 20
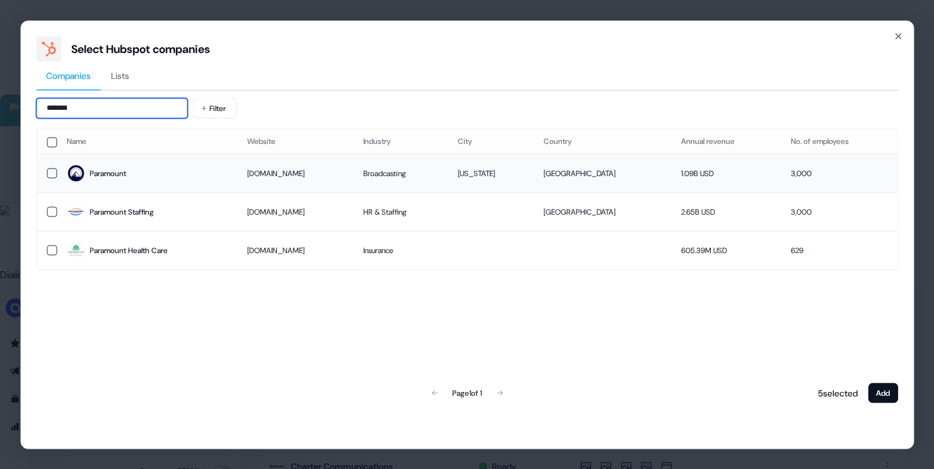
type input "*******"
click at [126, 172] on div "Paramount" at bounding box center [108, 173] width 37 height 13
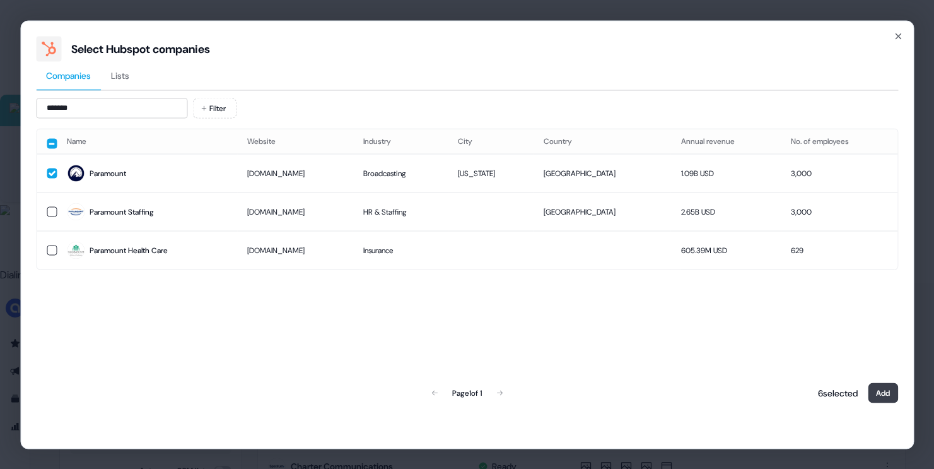
click at [888, 385] on button "Add" at bounding box center [883, 392] width 30 height 20
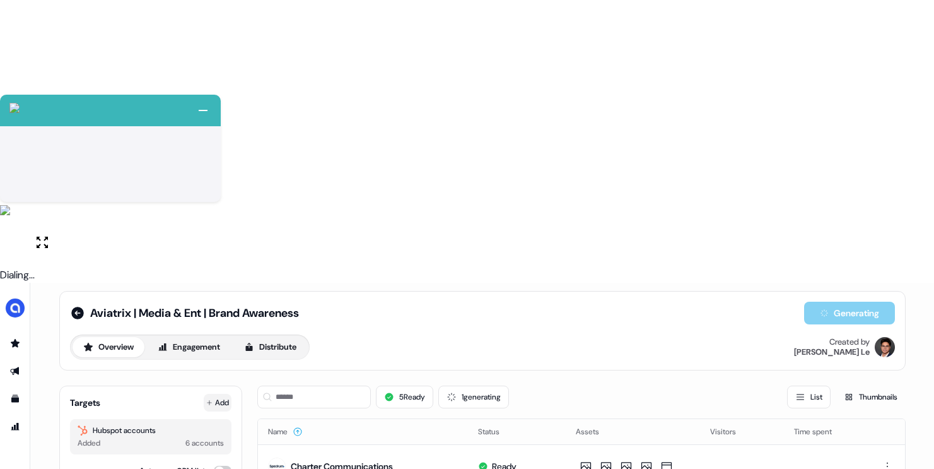
click at [207, 400] on icon at bounding box center [209, 402] width 5 height 5
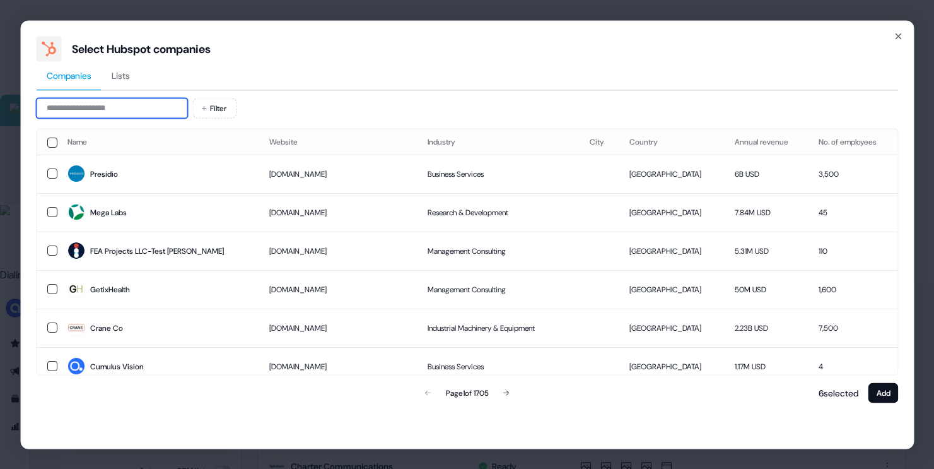
click at [152, 109] on input at bounding box center [111, 108] width 151 height 20
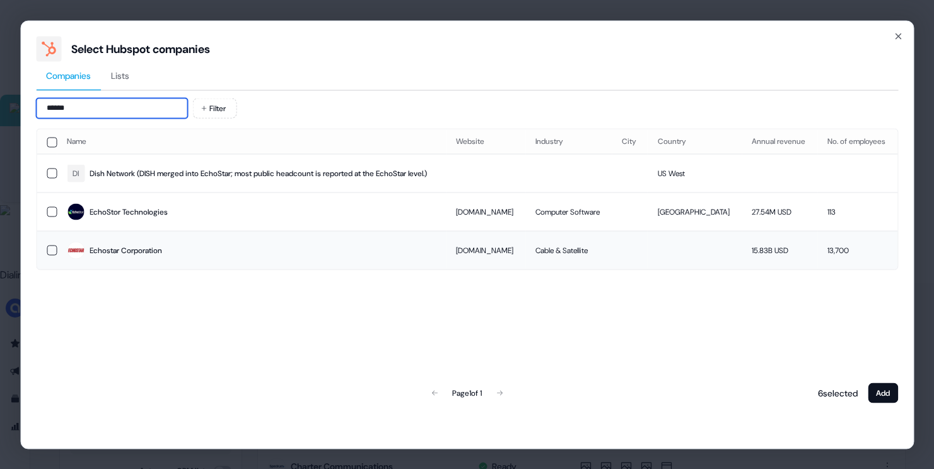
type input "******"
click at [104, 244] on div "Echostar Corporation" at bounding box center [126, 250] width 73 height 13
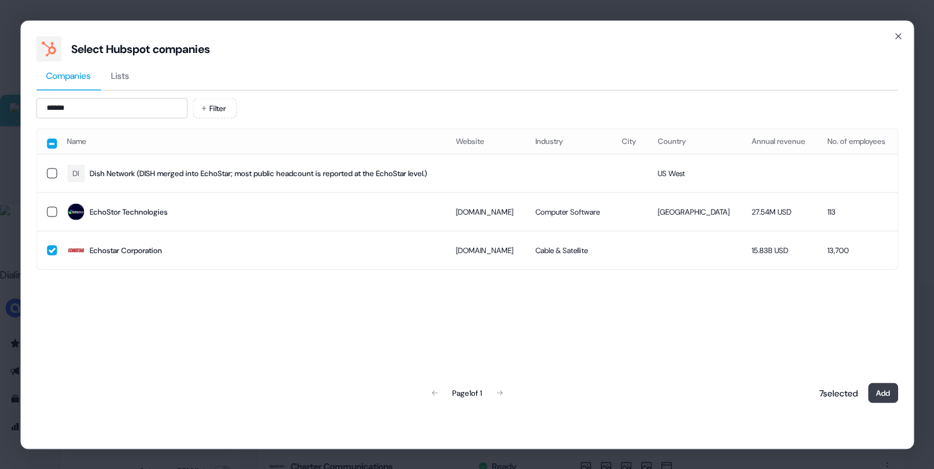
click at [882, 392] on button "Add" at bounding box center [883, 392] width 30 height 20
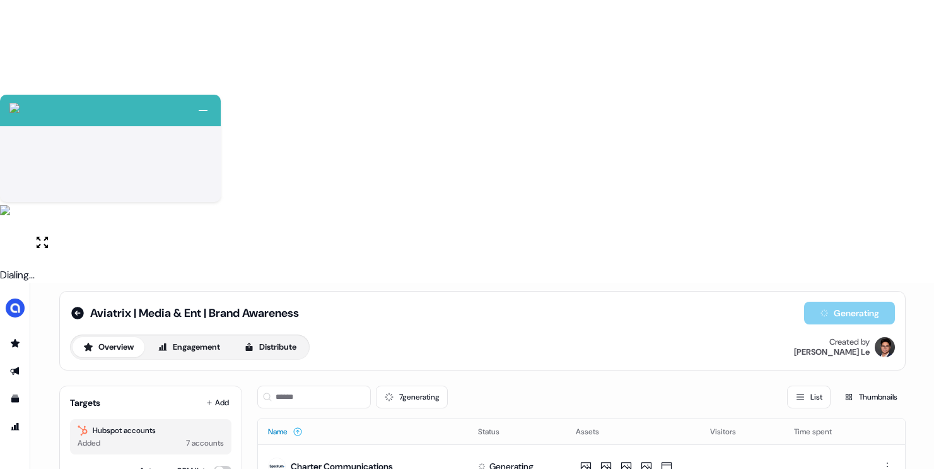
click at [287, 420] on button "Name" at bounding box center [285, 431] width 35 height 23
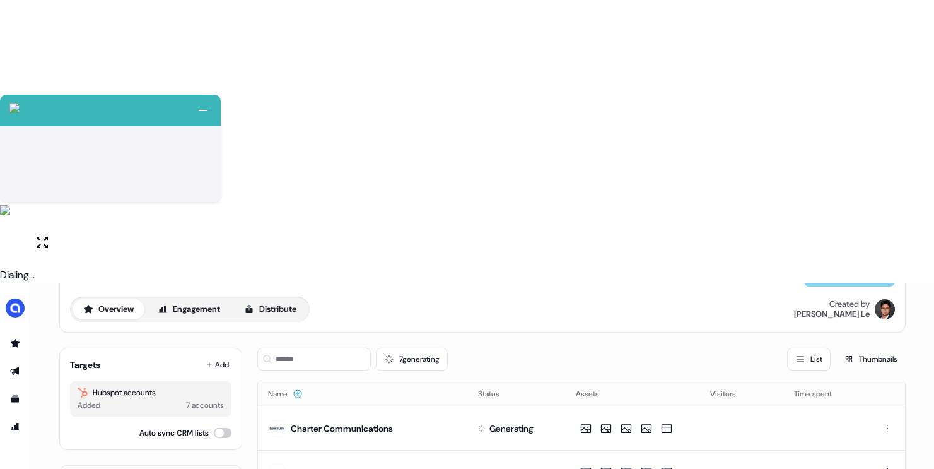
scroll to position [0, 0]
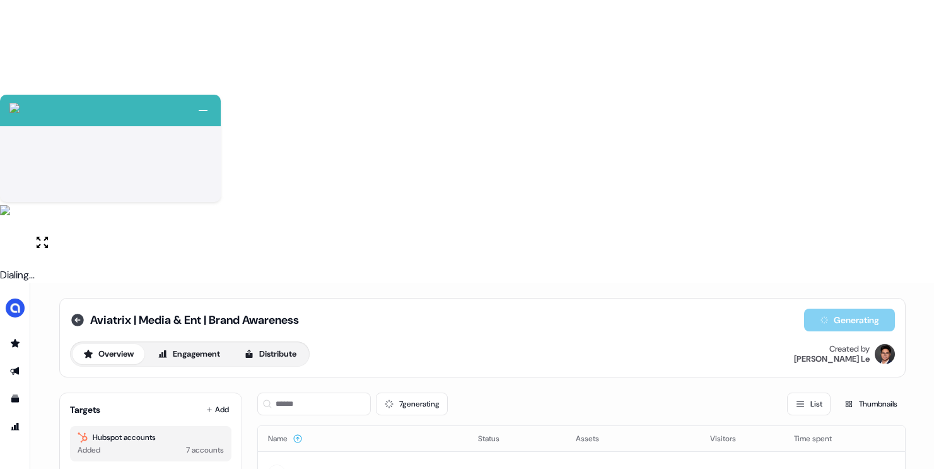
click at [77, 312] on icon at bounding box center [77, 319] width 15 height 15
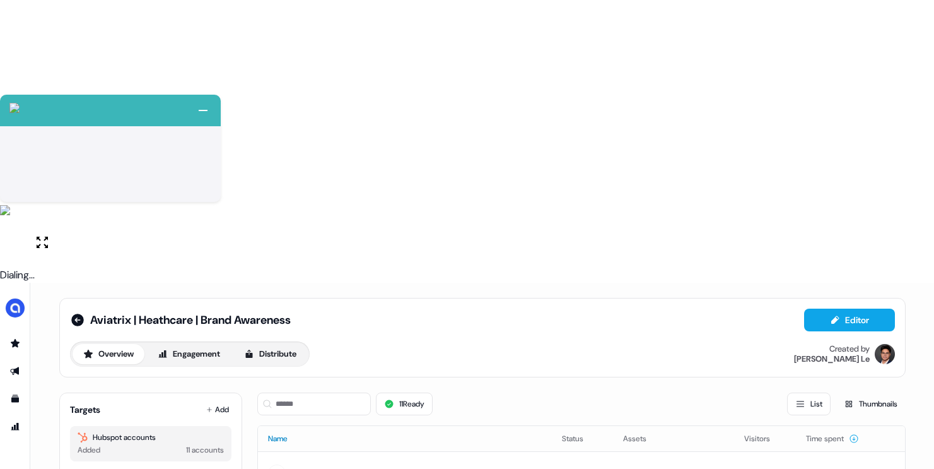
click at [285, 427] on button "Name" at bounding box center [285, 438] width 35 height 23
click at [284, 427] on button "Name" at bounding box center [285, 438] width 35 height 23
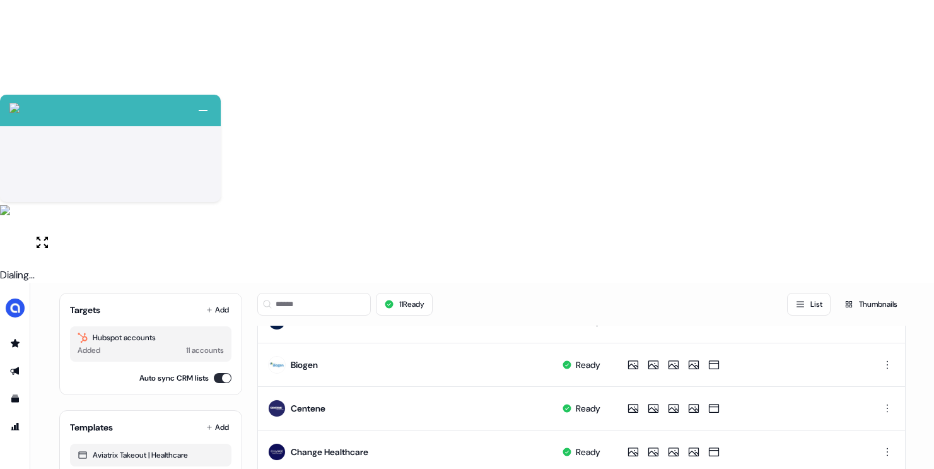
scroll to position [180, 0]
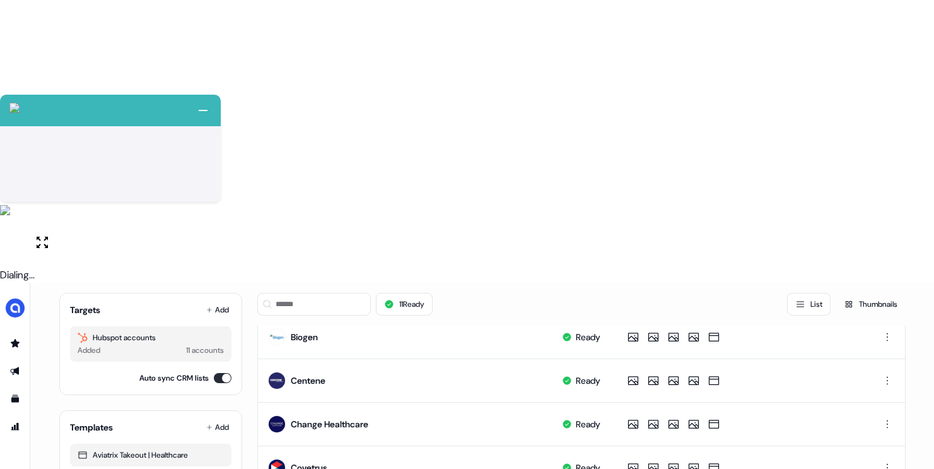
click at [890, 226] on html "+ Next Auto dialer paused! Go to your dialing tab to continue. 225 Paused" at bounding box center [467, 375] width 934 height 751
click at [873, 267] on span "Delete" at bounding box center [863, 272] width 22 height 10
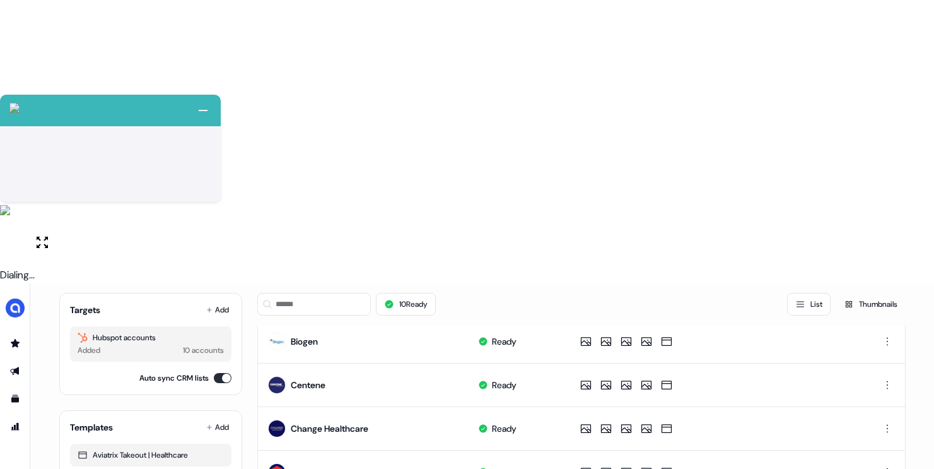
click at [890, 319] on html "+ Next Auto dialer paused! Go to your dialing tab to continue. 225 Paused" at bounding box center [467, 375] width 934 height 751
click at [876, 365] on div "Delete" at bounding box center [885, 363] width 74 height 20
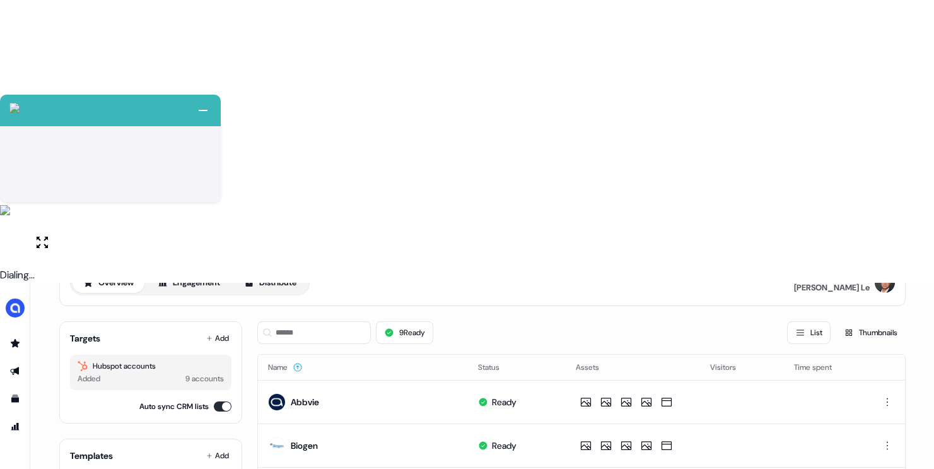
scroll to position [0, 0]
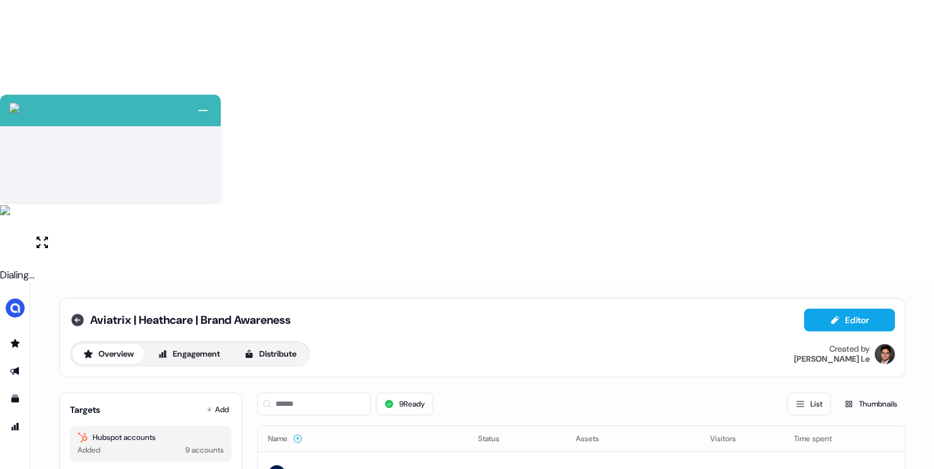
click at [74, 314] on icon at bounding box center [77, 320] width 13 height 13
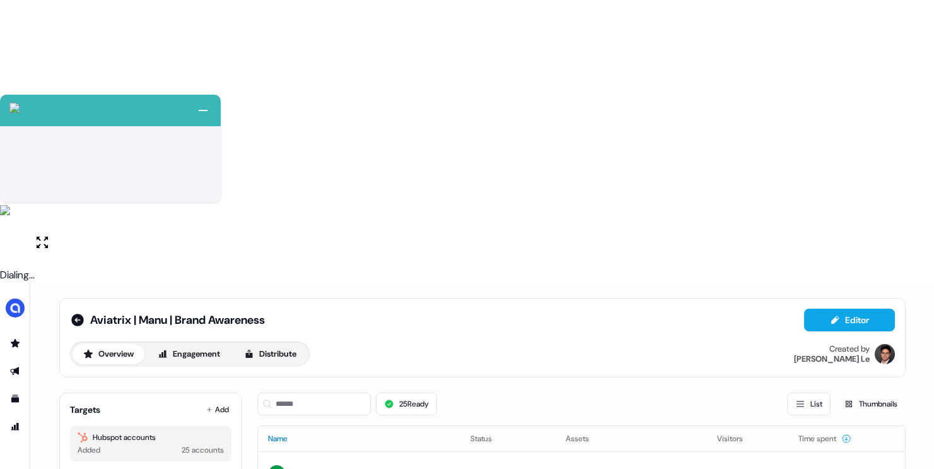
click at [278, 427] on button "Name" at bounding box center [285, 438] width 35 height 23
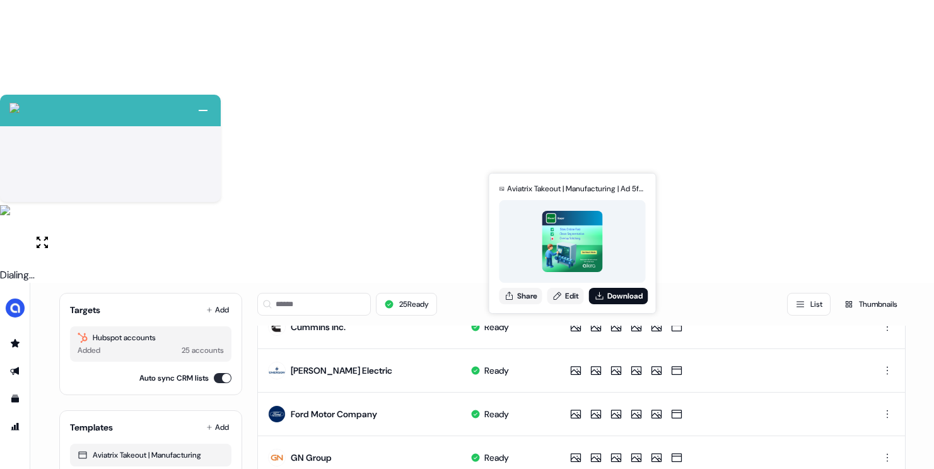
scroll to position [611, 0]
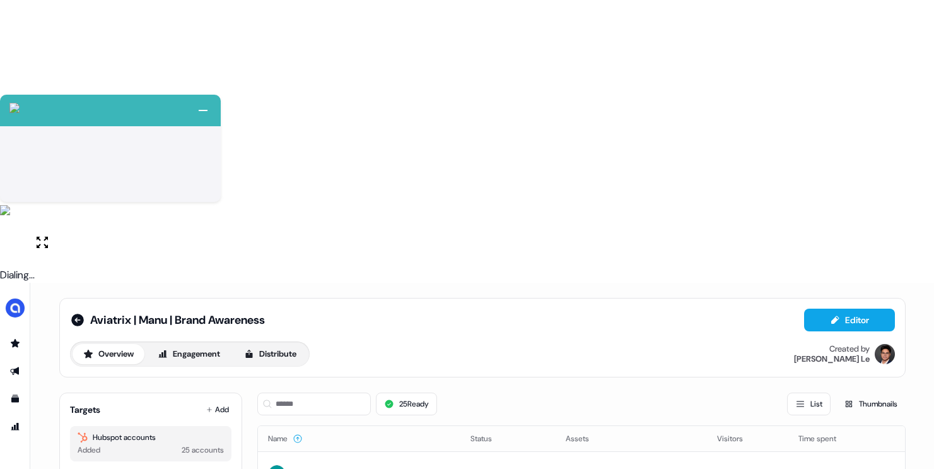
scroll to position [7, 0]
click at [890, 272] on html "+ Next Auto dialer paused! Go to your dialing tab to continue. 225 Paused" at bounding box center [467, 375] width 934 height 751
click at [872, 314] on span "Delete" at bounding box center [863, 314] width 22 height 10
click at [216, 468] on button "Auto sync CRM lists" at bounding box center [223, 478] width 18 height 10
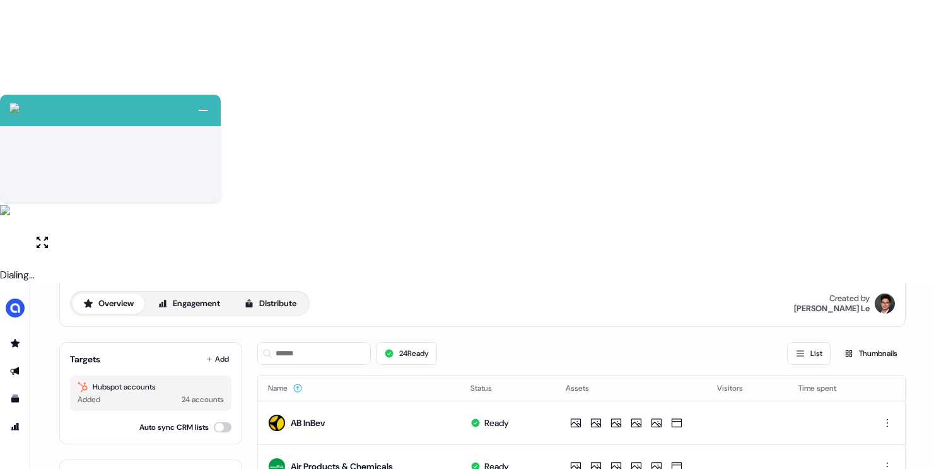
scroll to position [64, 0]
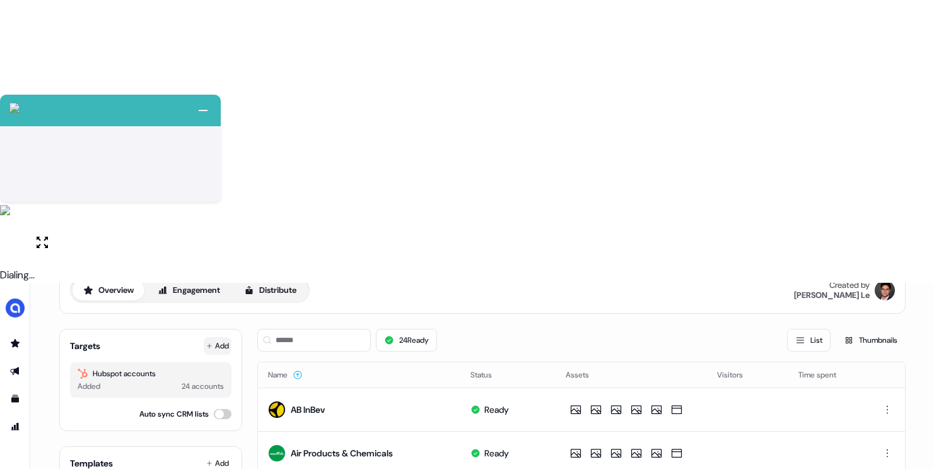
click at [210, 337] on button "Add" at bounding box center [218, 346] width 28 height 18
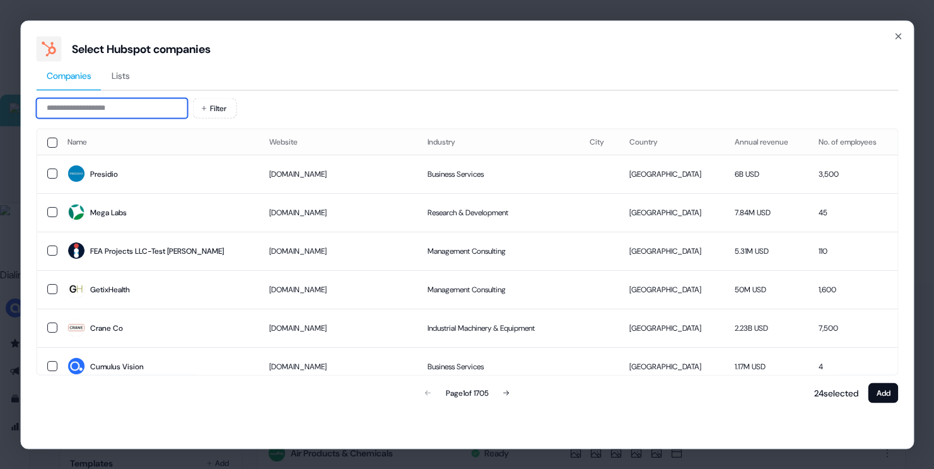
click at [128, 109] on input at bounding box center [111, 108] width 151 height 20
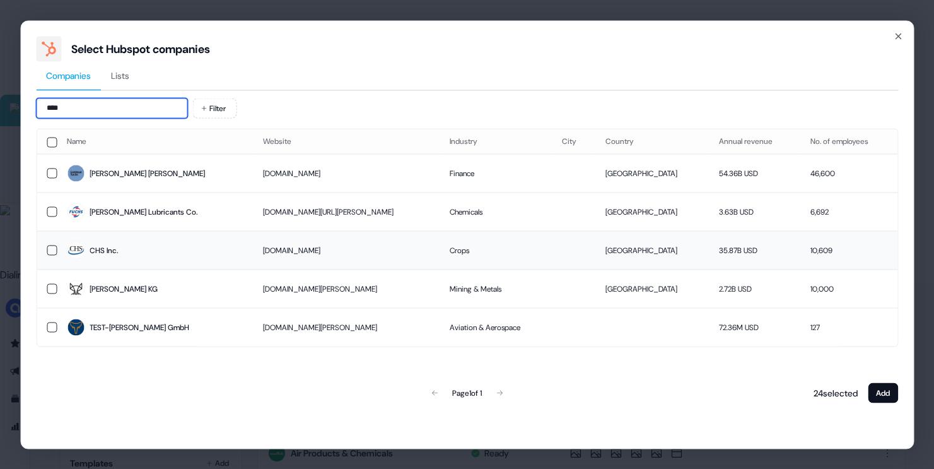
type input "***"
click at [120, 256] on span "CHS Inc." at bounding box center [155, 251] width 176 height 18
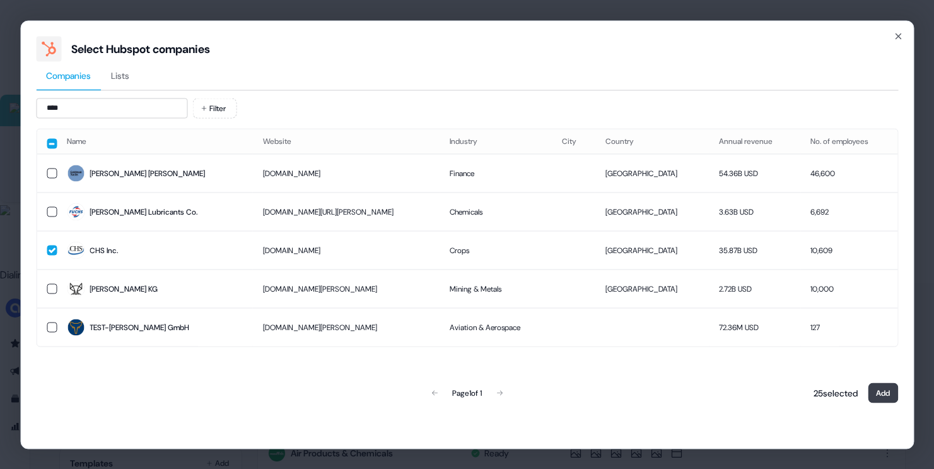
click at [882, 391] on button "Add" at bounding box center [883, 392] width 30 height 20
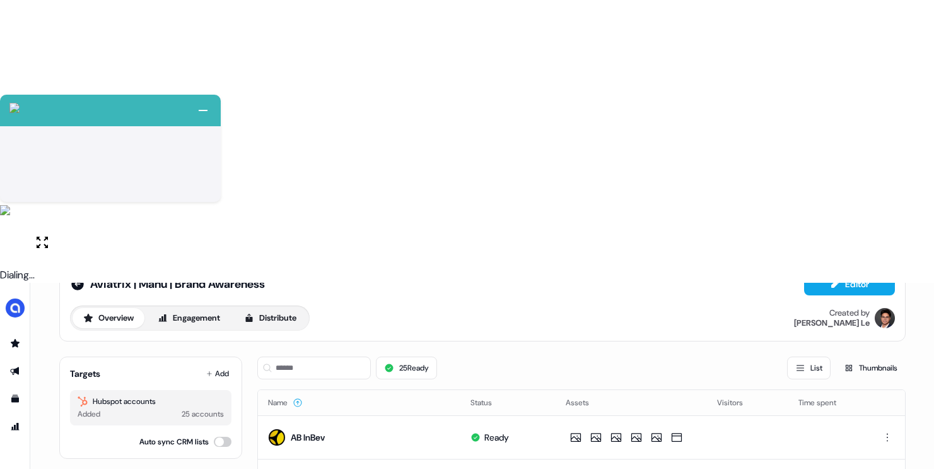
scroll to position [0, 0]
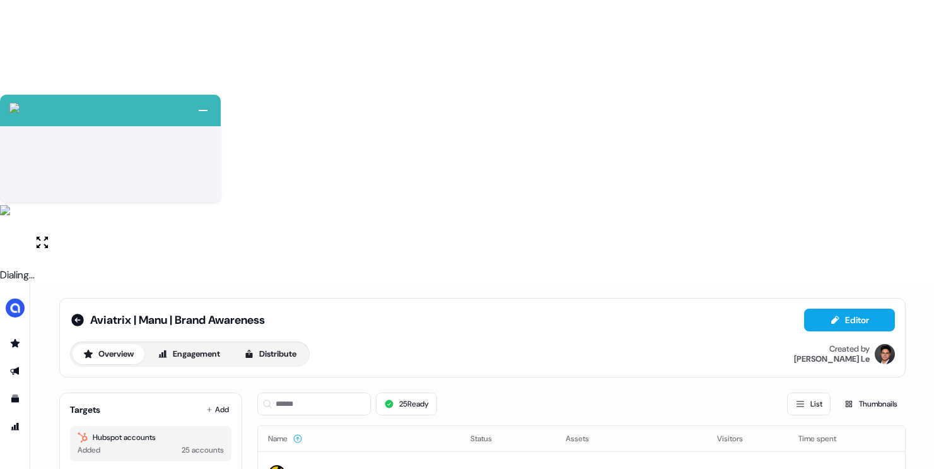
click at [66, 298] on div "Aviatrix | Manu | Brand Awareness Editor Overview Engagement Distribute Created…" at bounding box center [482, 337] width 847 height 79
click at [80, 314] on icon at bounding box center [77, 320] width 13 height 13
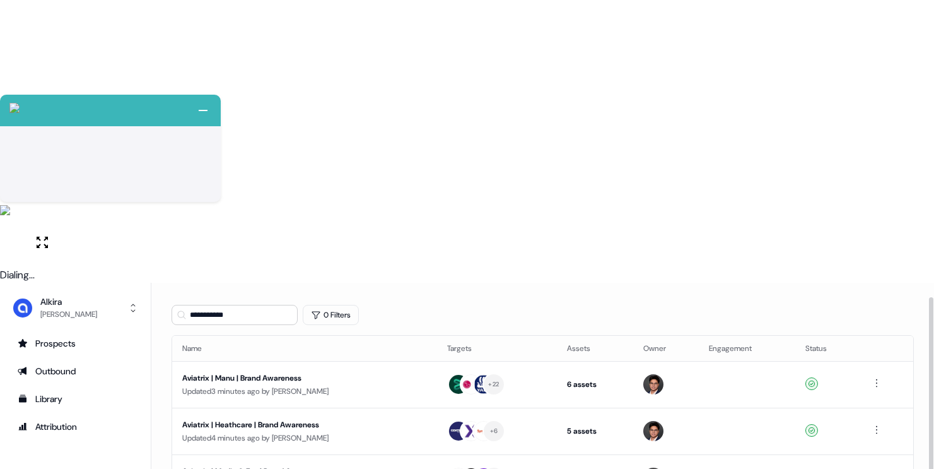
scroll to position [43, 0]
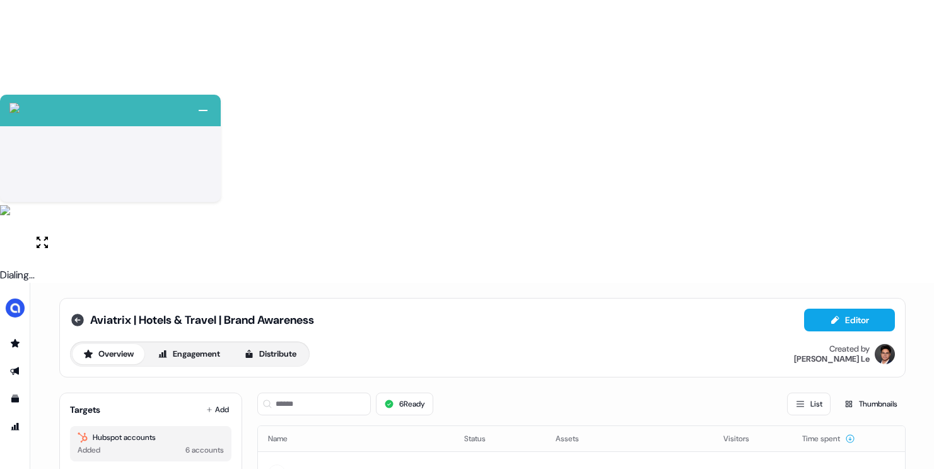
click at [74, 314] on icon at bounding box center [77, 320] width 13 height 13
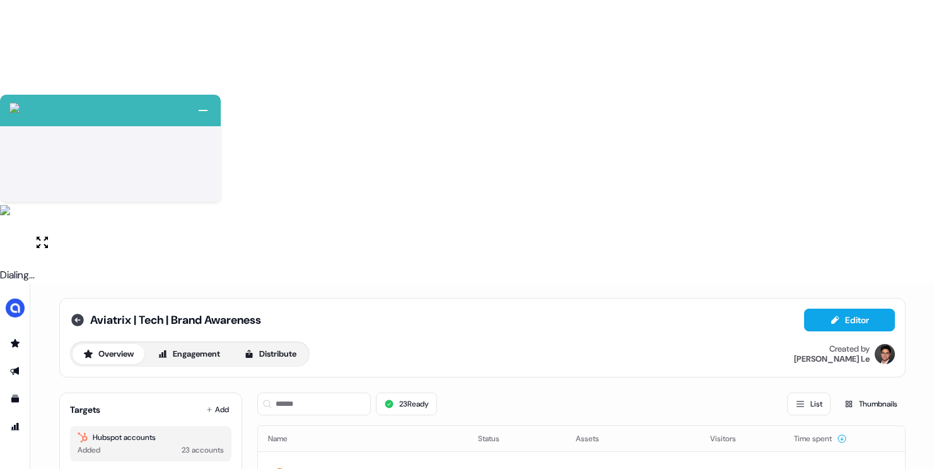
click at [71, 314] on icon at bounding box center [77, 320] width 13 height 13
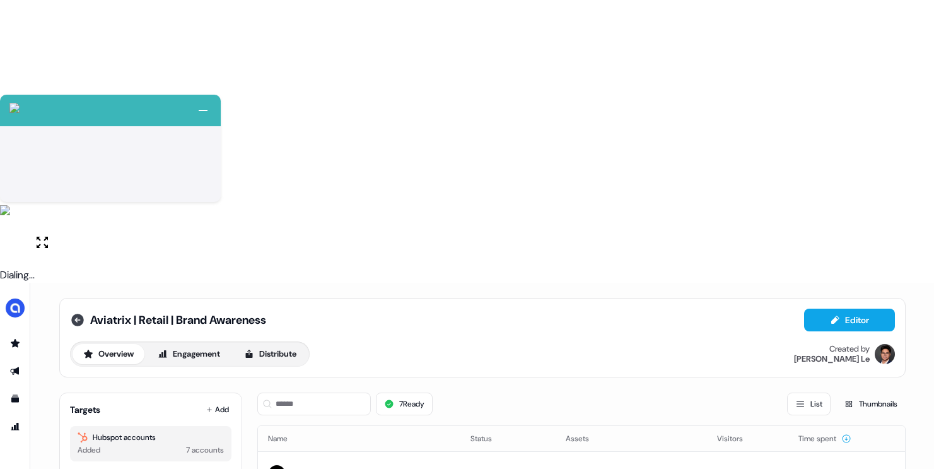
click at [73, 314] on icon at bounding box center [77, 320] width 13 height 13
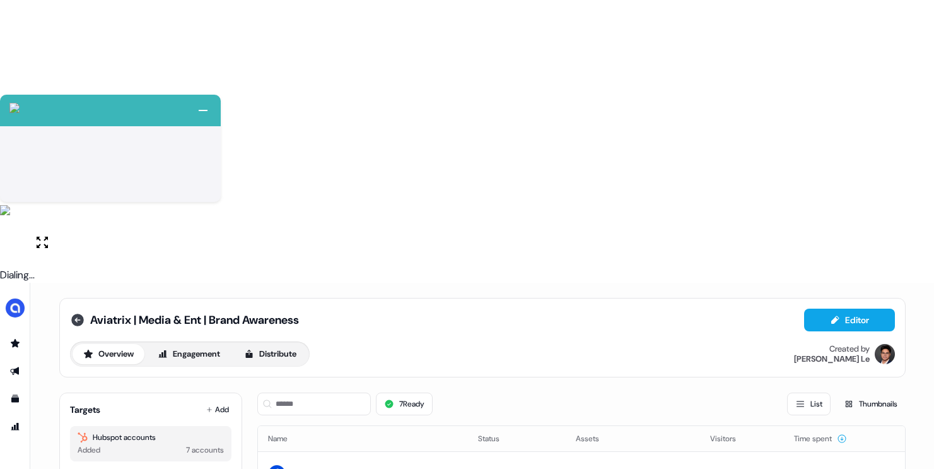
click at [74, 314] on icon at bounding box center [77, 320] width 13 height 13
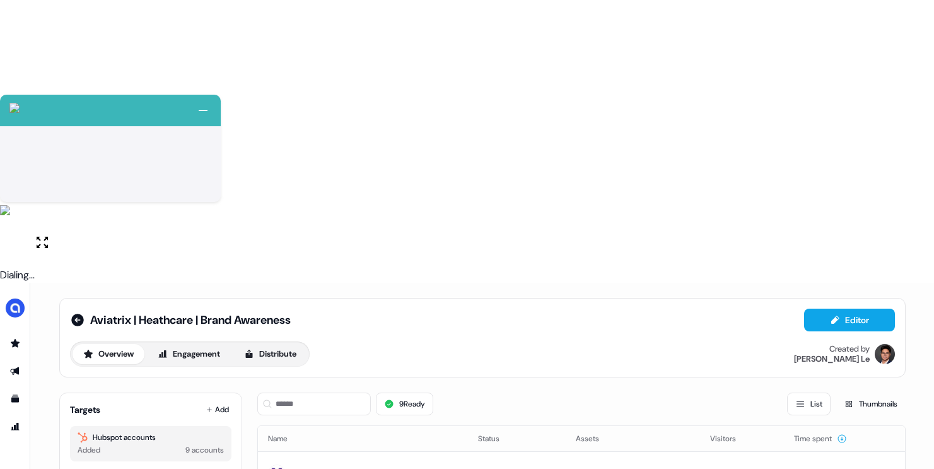
click at [216, 468] on button "Auto sync CRM lists" at bounding box center [223, 478] width 18 height 10
click at [74, 314] on icon at bounding box center [77, 320] width 13 height 13
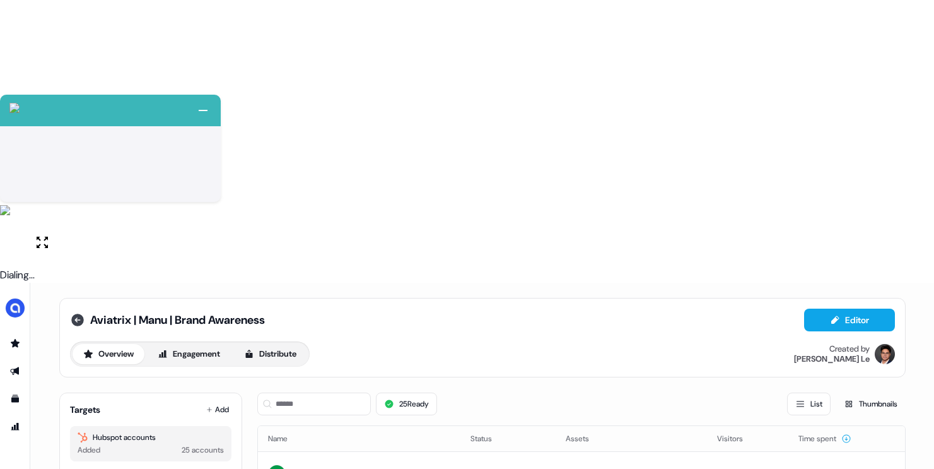
click at [80, 314] on icon at bounding box center [77, 320] width 13 height 13
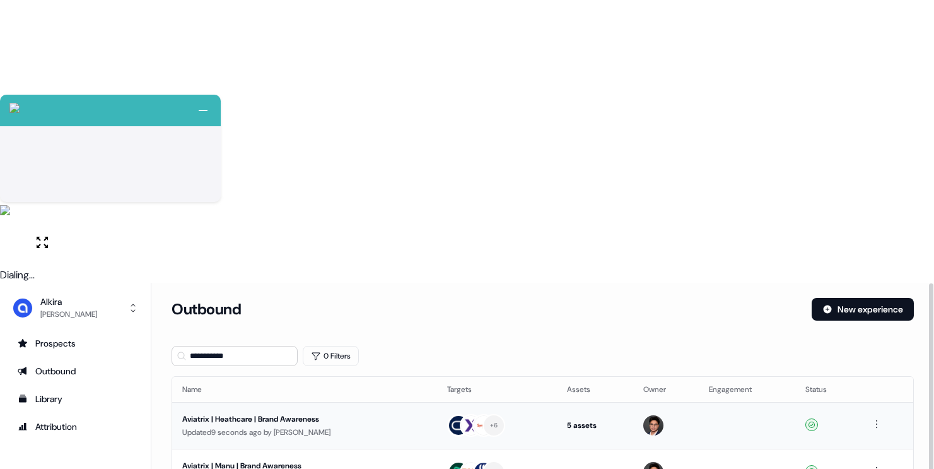
click at [325, 426] on div "Updated 9 seconds ago by [PERSON_NAME]" at bounding box center [304, 432] width 245 height 13
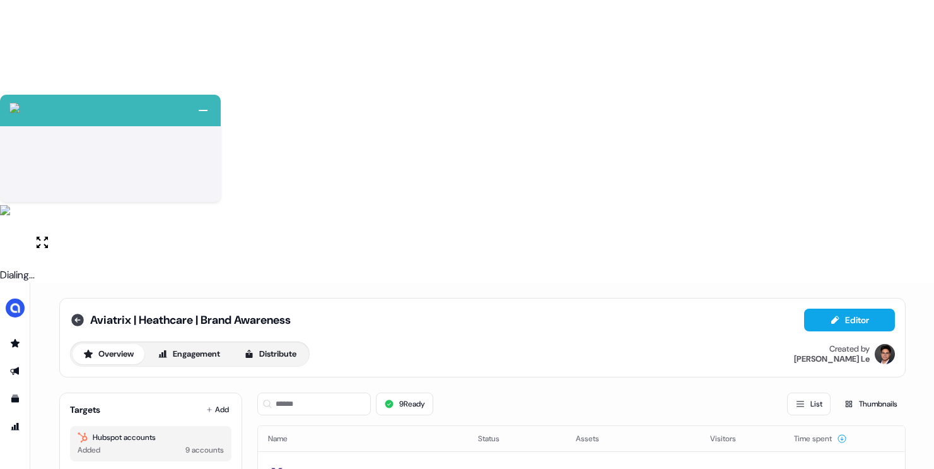
click at [80, 312] on icon at bounding box center [77, 319] width 15 height 15
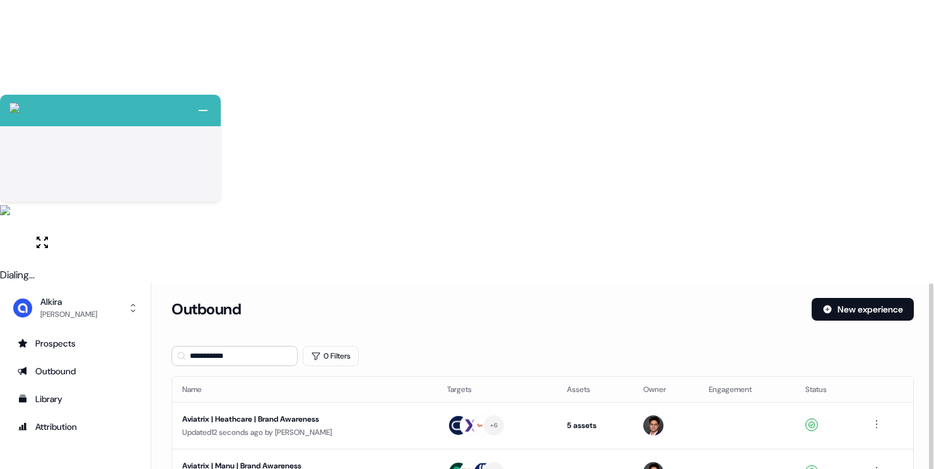
scroll to position [43, 0]
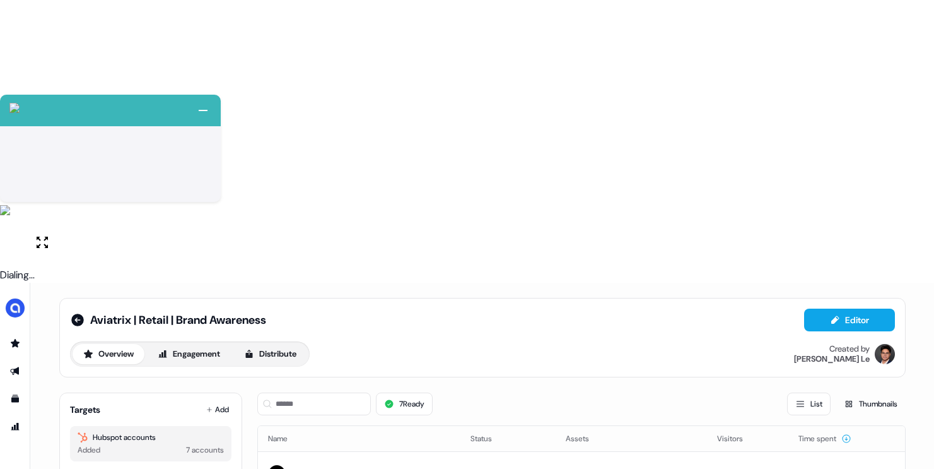
scroll to position [45, 0]
click at [216, 344] on button "Engagement" at bounding box center [189, 354] width 84 height 20
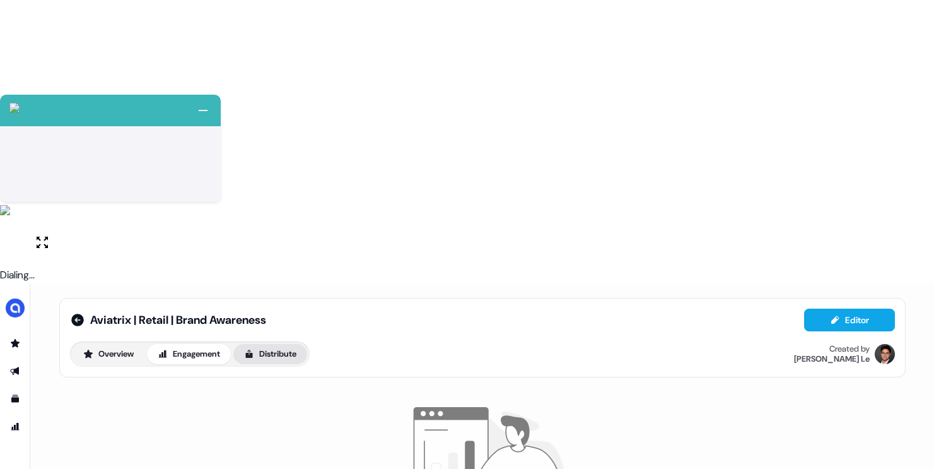
click at [264, 344] on button "Distribute" at bounding box center [270, 354] width 74 height 20
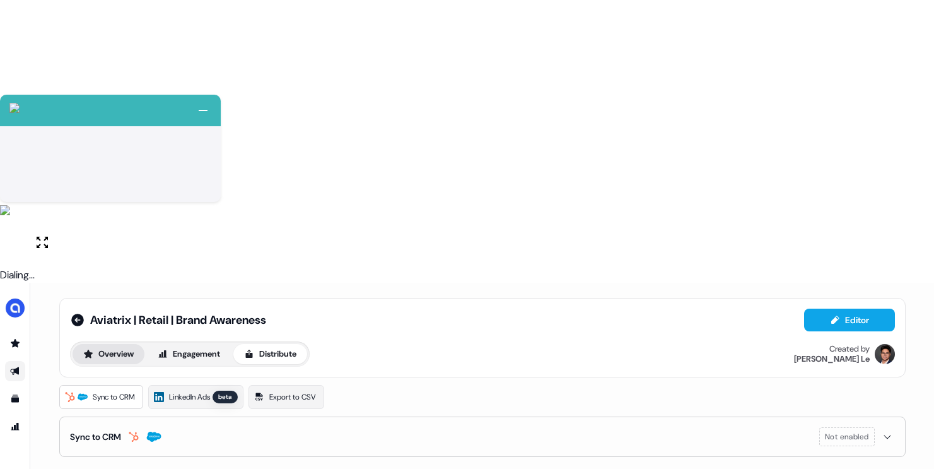
click at [134, 344] on button "Overview" at bounding box center [109, 354] width 72 height 20
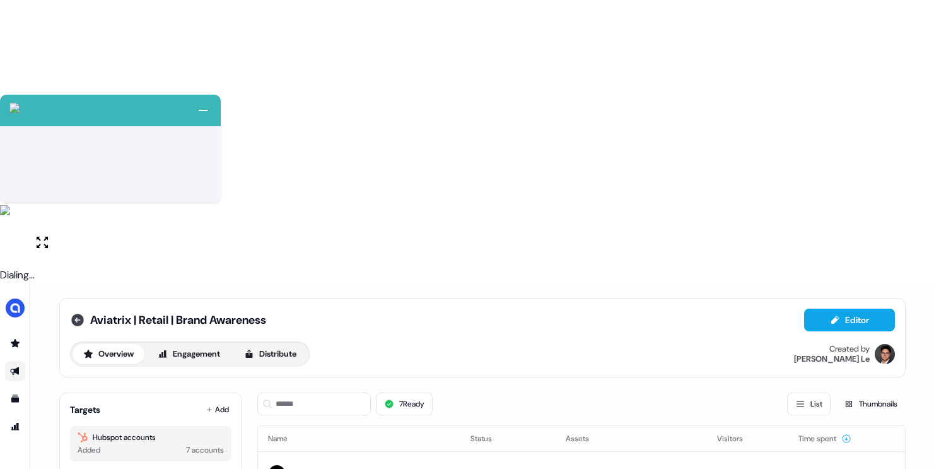
click at [74, 312] on icon at bounding box center [77, 319] width 15 height 15
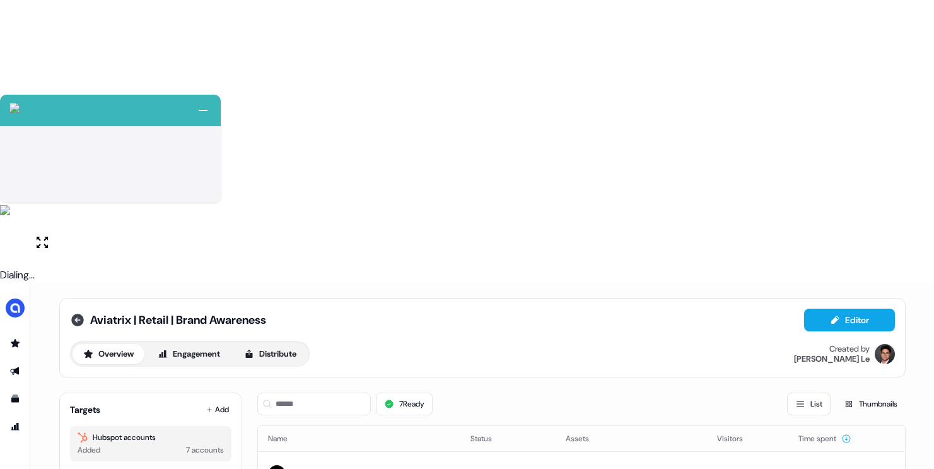
click at [78, 314] on icon at bounding box center [77, 320] width 13 height 13
